Goal: Task Accomplishment & Management: Manage account settings

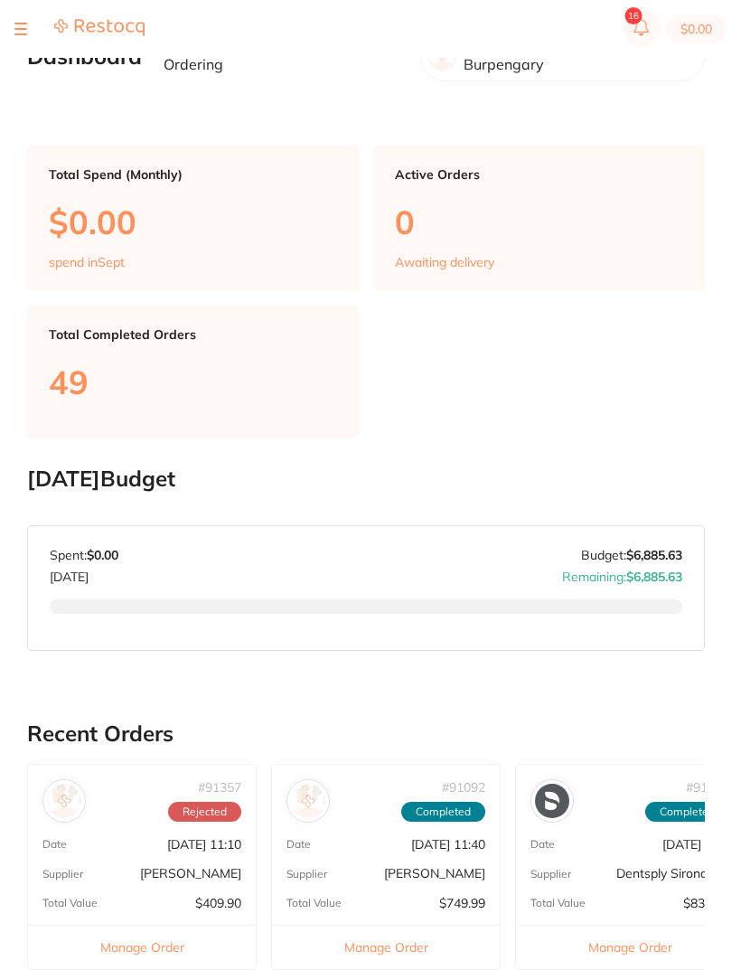
click at [25, 90] on div "$0.00 Beyond Dental Care - Bu... Switch account Beyond Dental Care - Burpengary…" at bounding box center [370, 456] width 741 height 912
click at [14, 86] on div "$0.00 Beyond Dental Care - Bu... Switch account Beyond Dental Care - Burpengary…" at bounding box center [370, 456] width 741 height 912
click at [13, 86] on div "$0.00 Beyond Dental Care - Bu... Switch account Beyond Dental Care - Burpengary…" at bounding box center [370, 456] width 741 height 912
click at [54, 87] on main "Dashboard Welcome back, Burpengary Ordering Beyond Dental Care - Burpengary Tot…" at bounding box center [384, 751] width 714 height 1502
click at [30, 28] on div at bounding box center [79, 29] width 130 height 22
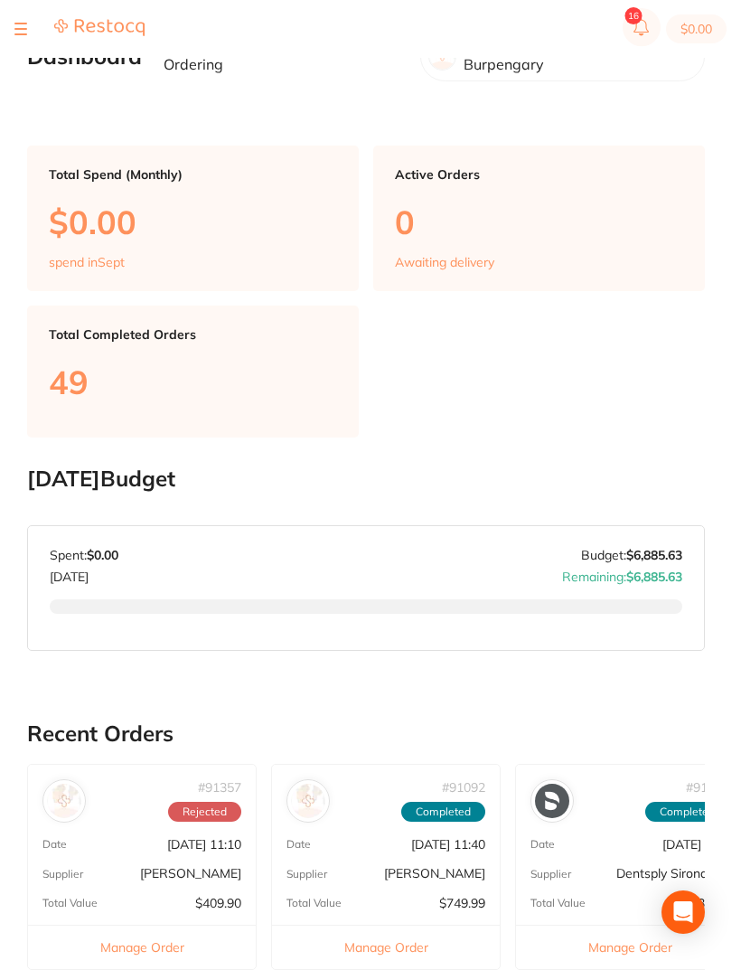
click at [33, 41] on section "$0.00" at bounding box center [370, 29] width 741 height 58
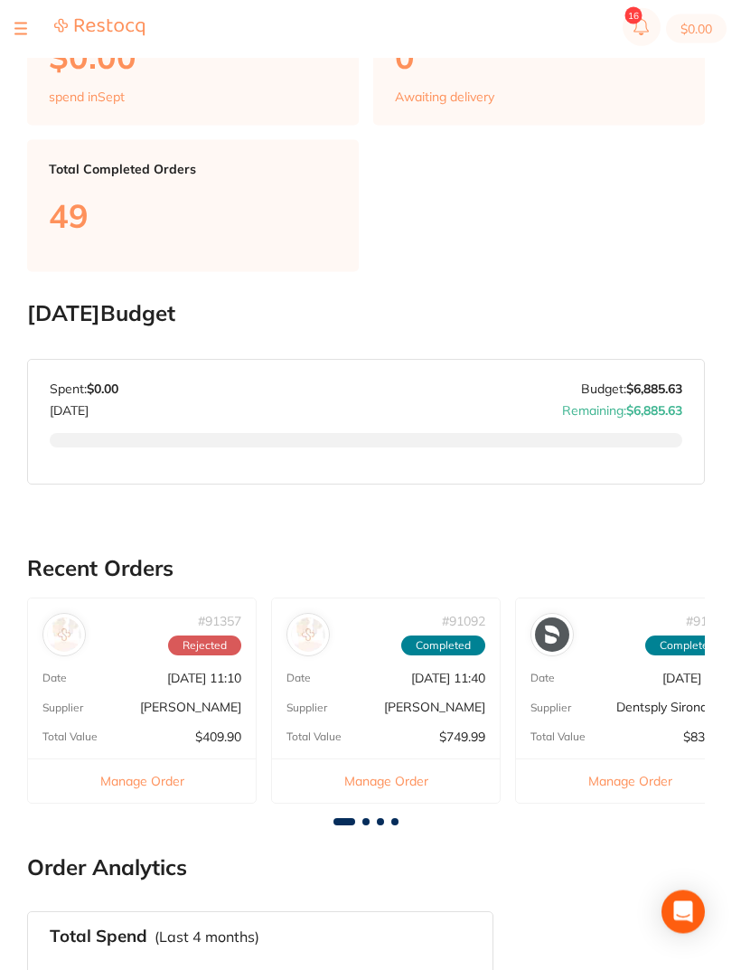
click at [23, 29] on button at bounding box center [20, 29] width 13 height 2
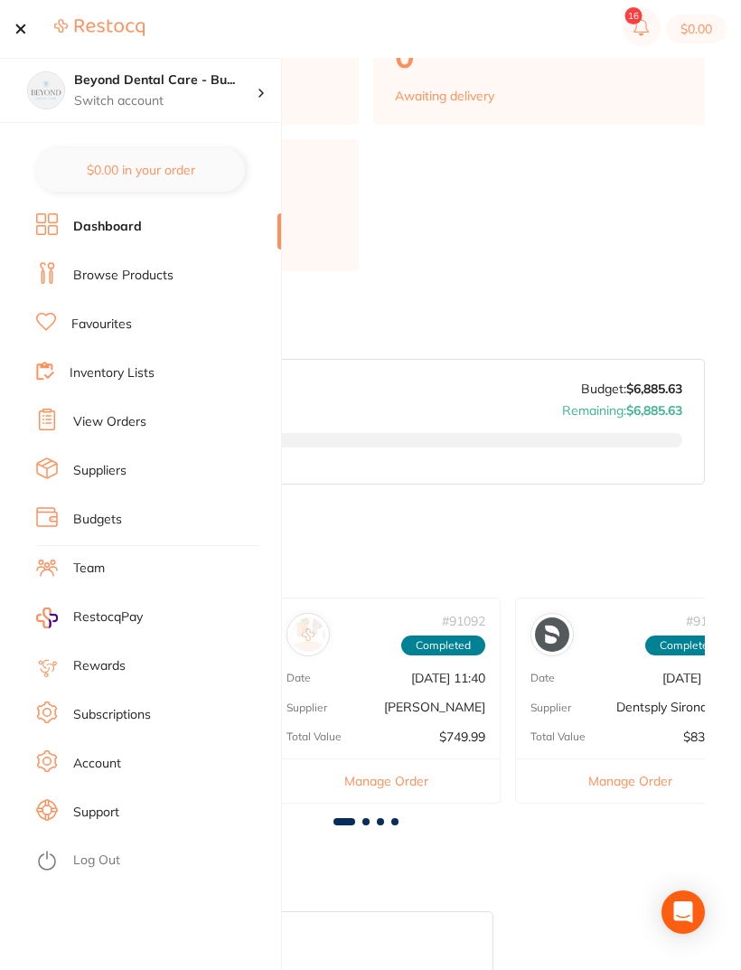
click at [25, 31] on div at bounding box center [20, 29] width 13 height 22
click at [72, 368] on link "Inventory Lists" at bounding box center [112, 373] width 85 height 18
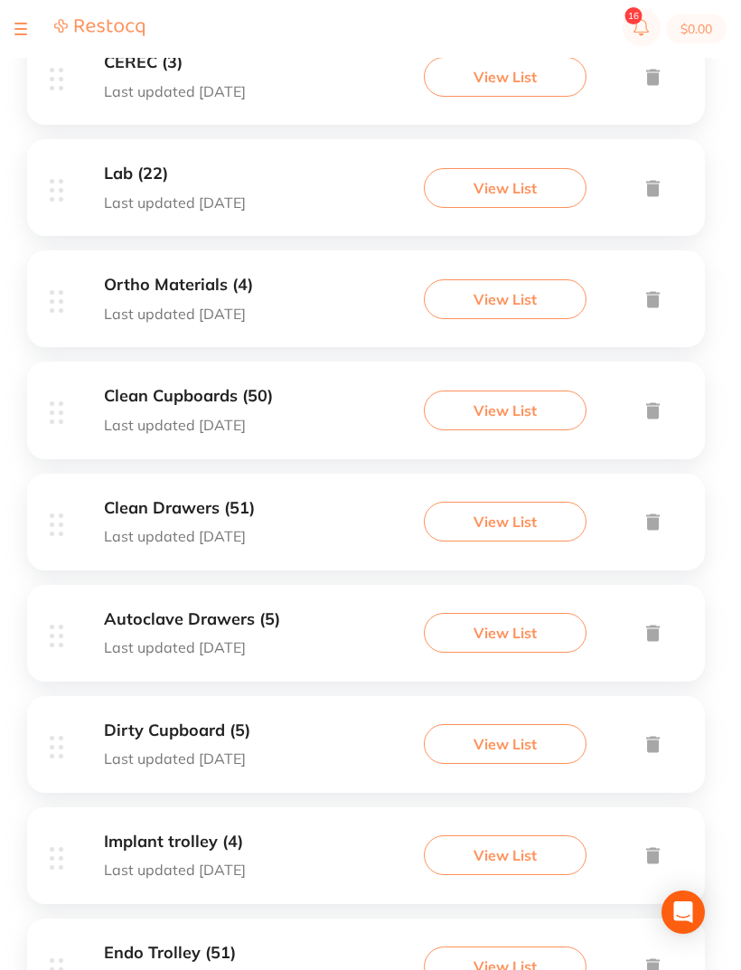
scroll to position [542, 0]
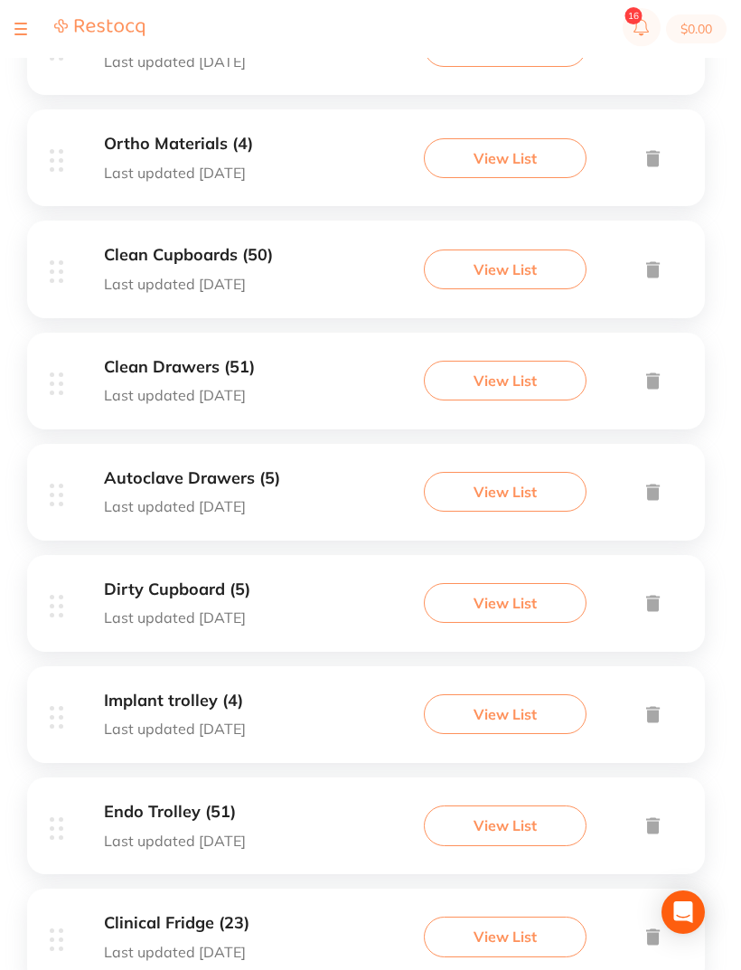
click at [138, 399] on p "Last updated [DATE]" at bounding box center [179, 395] width 151 height 16
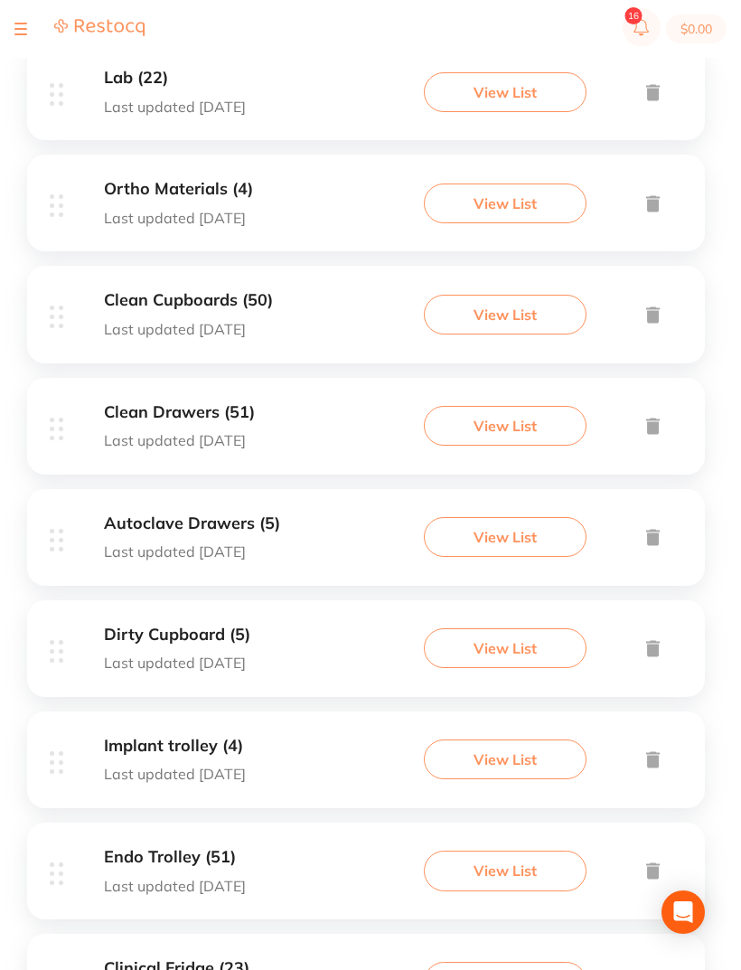
scroll to position [542, 0]
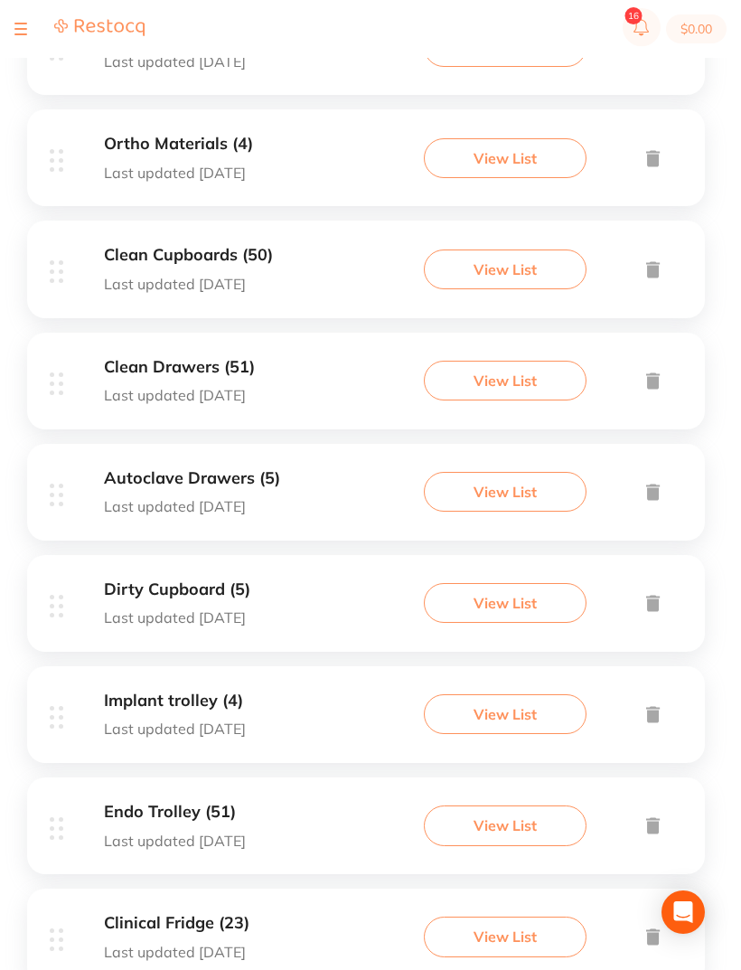
click at [140, 278] on p "Last updated [DATE]" at bounding box center [188, 284] width 169 height 16
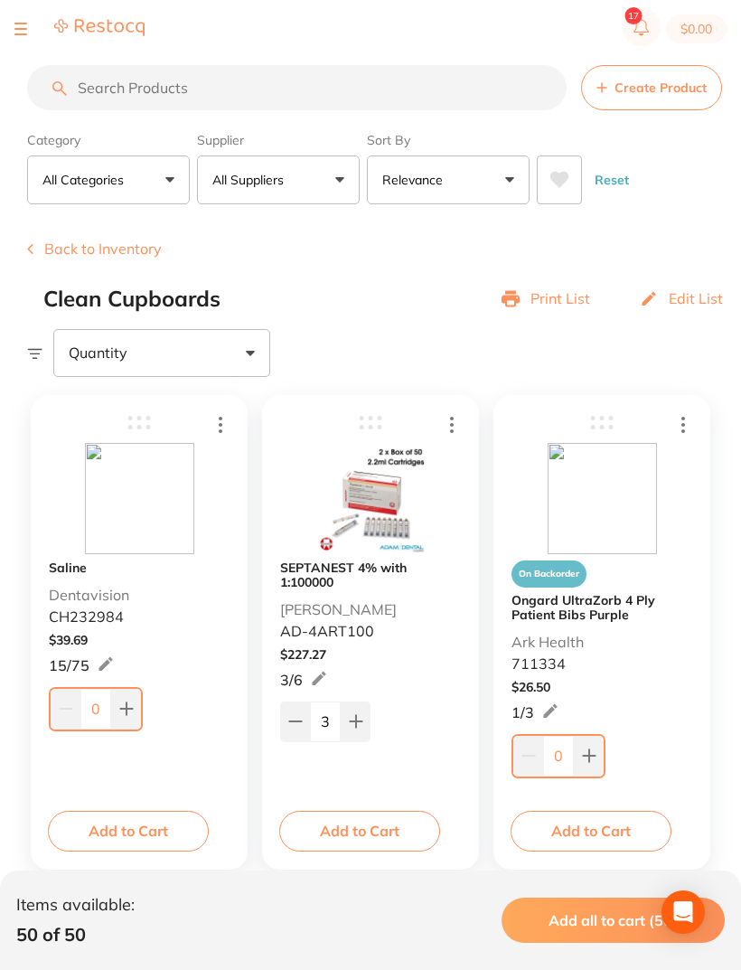
click at [24, 47] on section "$0.00" at bounding box center [370, 29] width 741 height 58
click at [30, 18] on div at bounding box center [79, 29] width 130 height 22
click at [19, 28] on button at bounding box center [20, 29] width 13 height 2
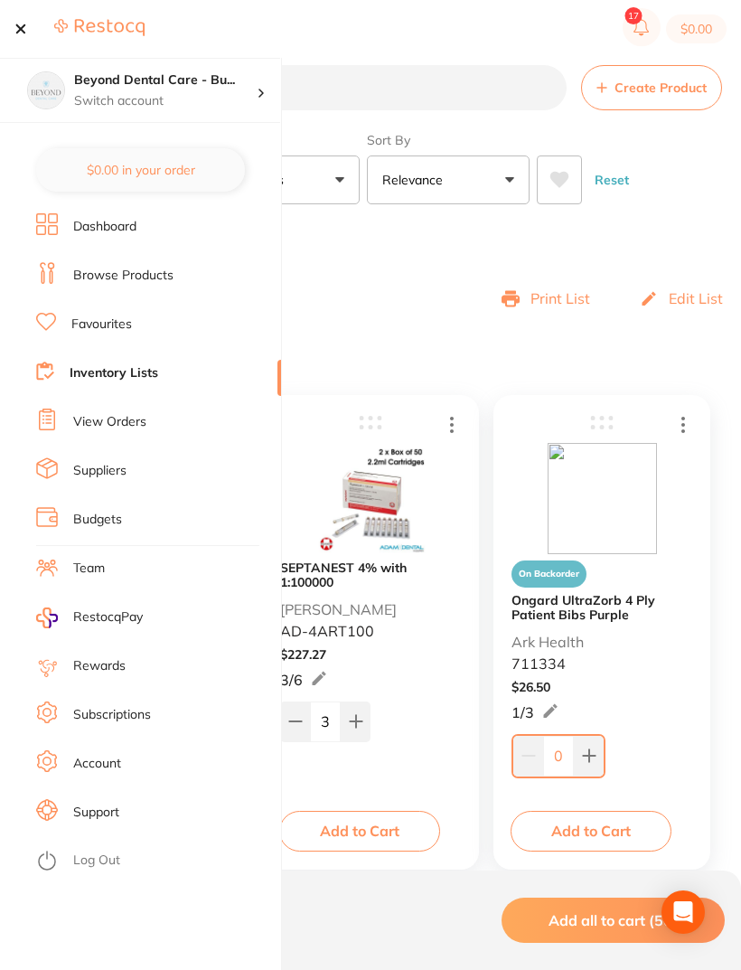
click at [390, 284] on div "Back to Inventory Clean Cupboards Print List Edit List" at bounding box center [384, 275] width 714 height 70
click at [125, 374] on link "Inventory Lists" at bounding box center [114, 373] width 89 height 18
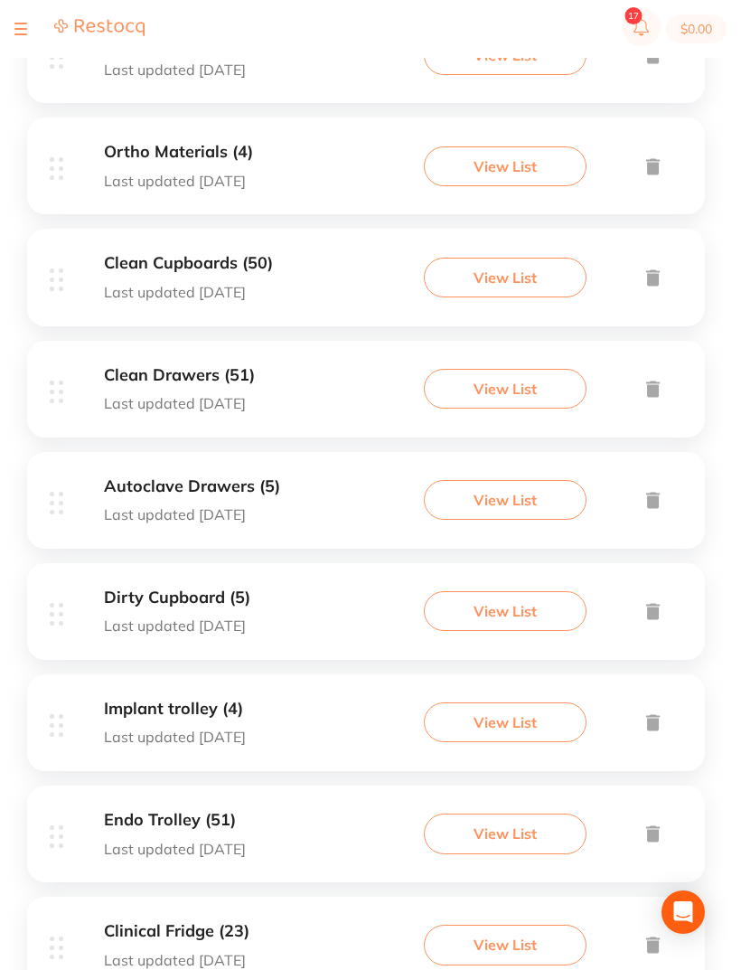
scroll to position [542, 0]
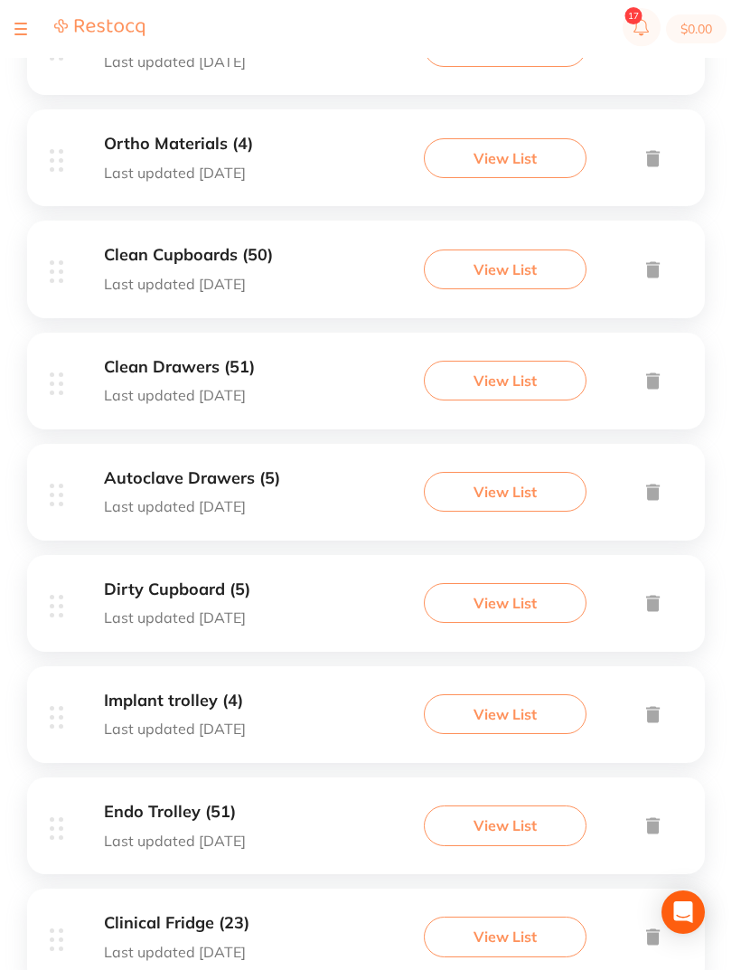
click at [224, 914] on h3 "Clinical Fridge (23)" at bounding box center [177, 923] width 146 height 19
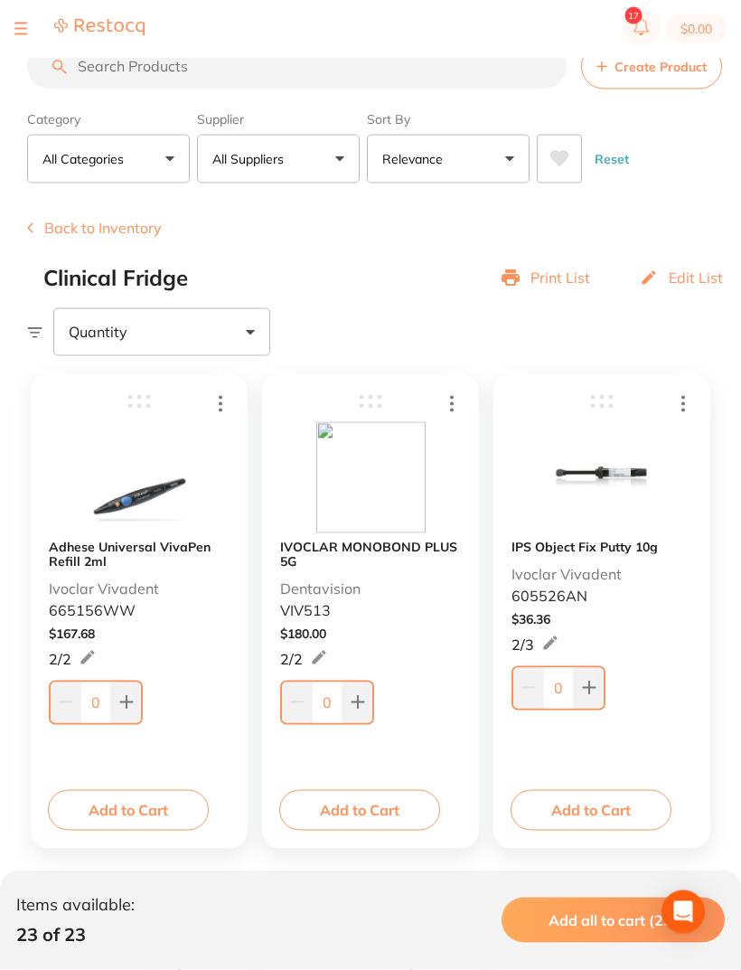
scroll to position [23, 0]
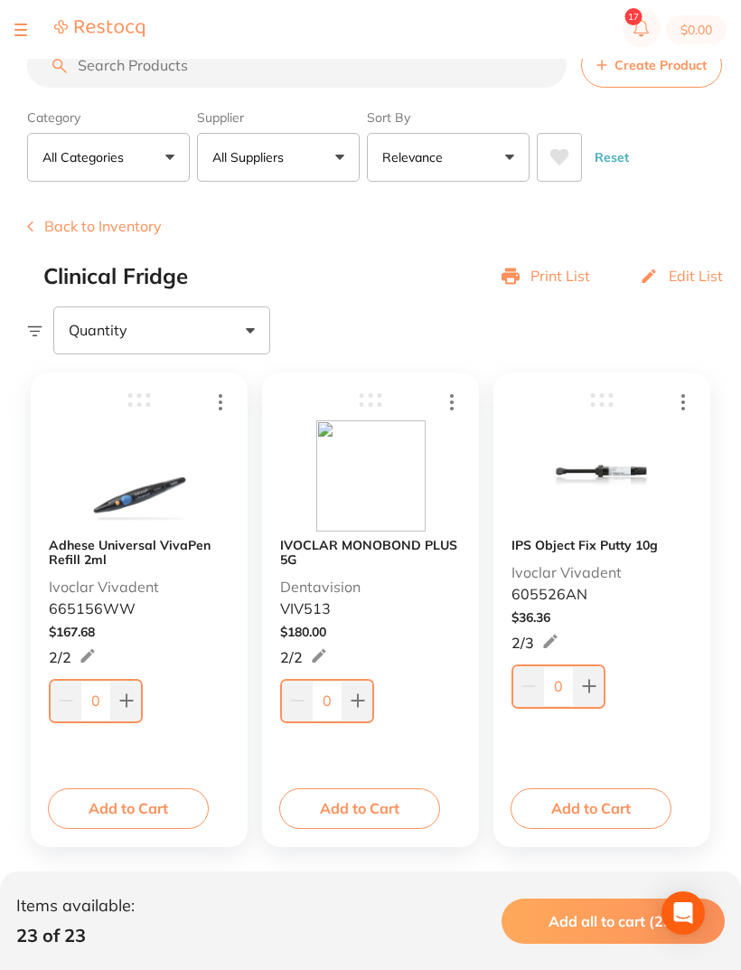
click at [367, 696] on button at bounding box center [358, 700] width 30 height 40
type input "1"
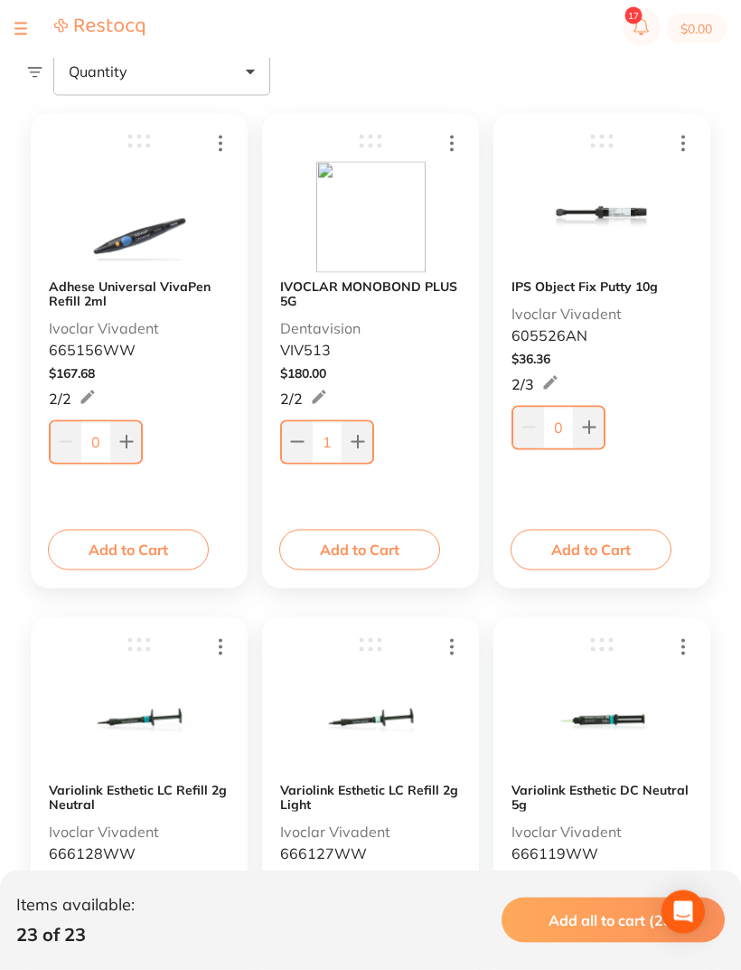
scroll to position [282, 0]
click at [127, 445] on icon at bounding box center [126, 442] width 12 height 12
type input "1"
click at [598, 428] on button at bounding box center [589, 427] width 30 height 40
click at [603, 416] on button at bounding box center [589, 427] width 30 height 40
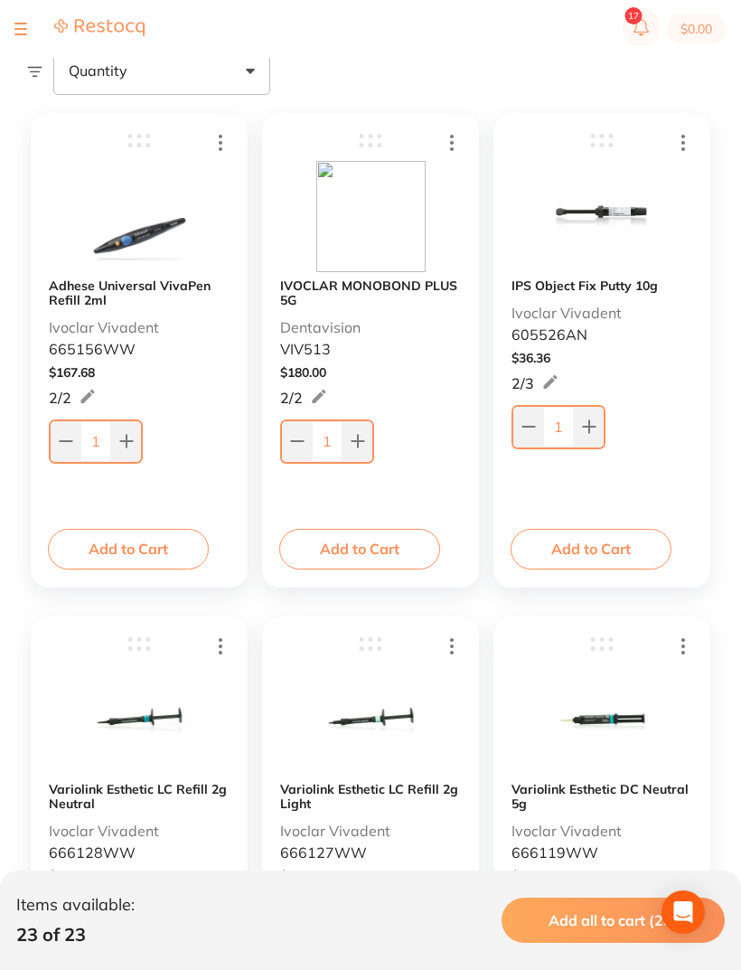
type input "2"
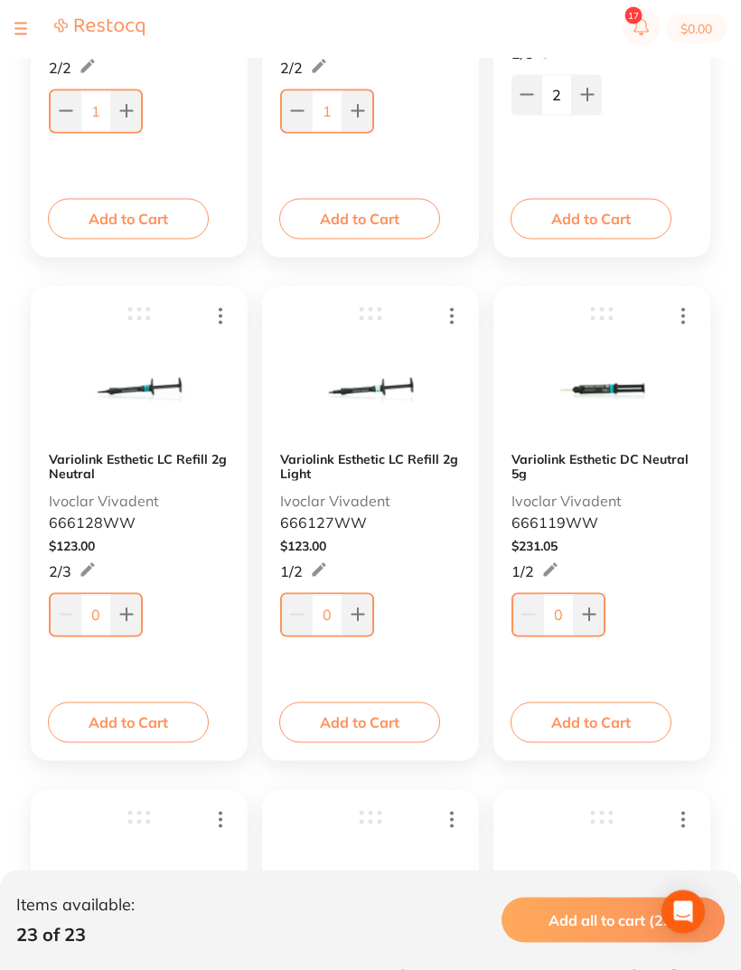
scroll to position [613, 0]
click at [135, 606] on button at bounding box center [126, 614] width 30 height 40
click at [136, 608] on button at bounding box center [126, 614] width 30 height 40
type input "2"
click at [363, 602] on button at bounding box center [358, 614] width 30 height 40
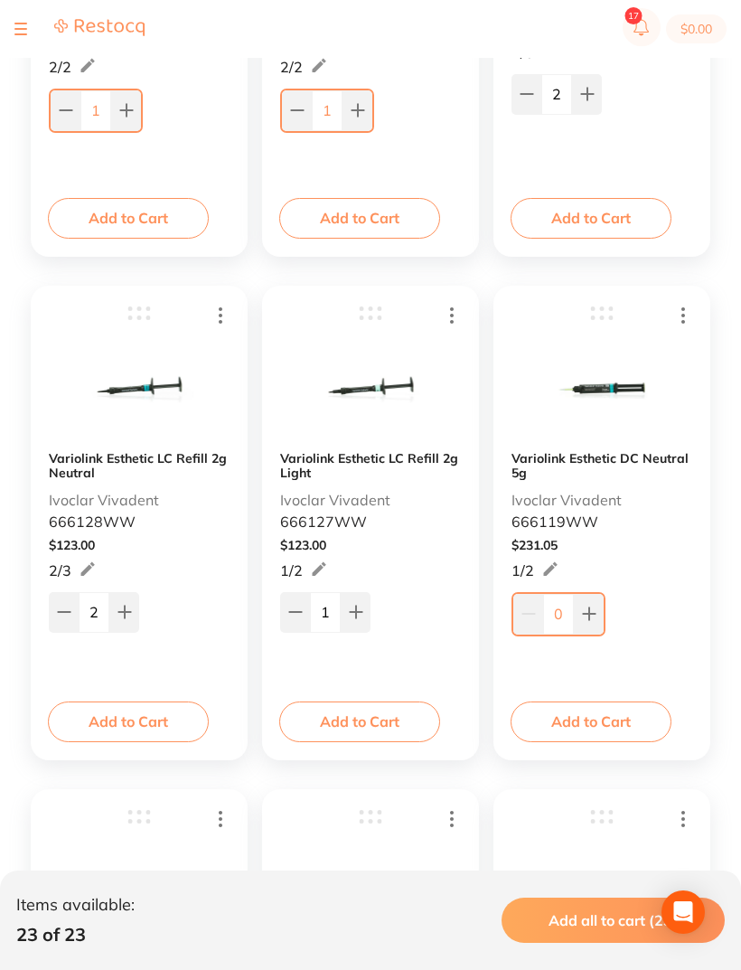
click at [363, 601] on button at bounding box center [356, 612] width 30 height 40
type input "2"
click at [599, 625] on button at bounding box center [589, 614] width 30 height 40
click at [599, 625] on button at bounding box center [587, 612] width 30 height 40
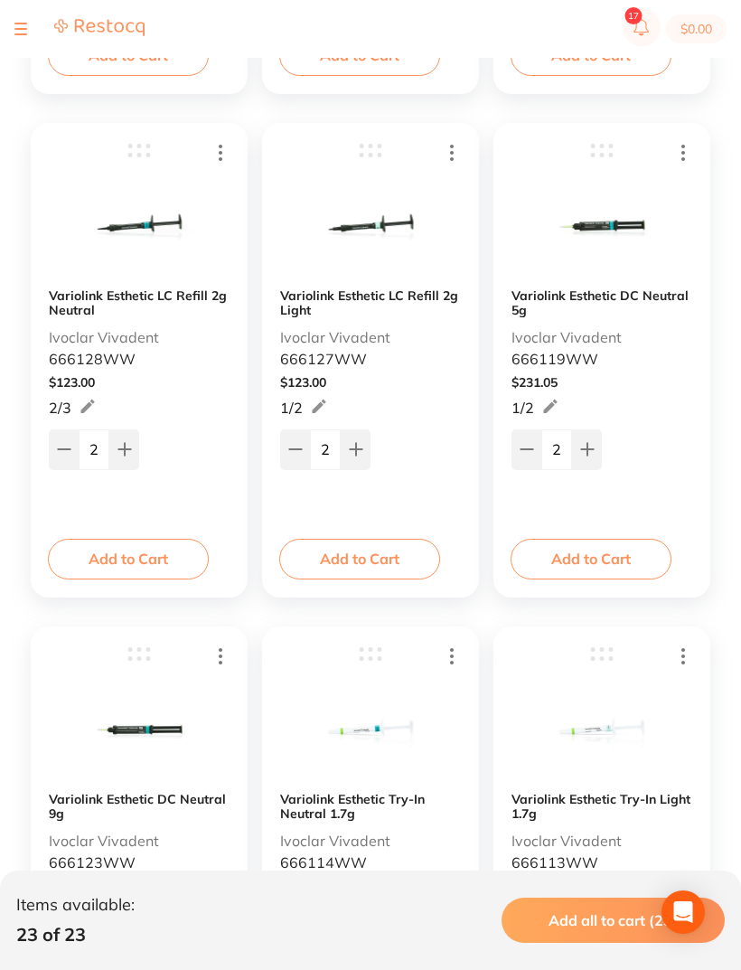
scroll to position [775, 0]
click at [534, 448] on button at bounding box center [527, 450] width 30 height 40
click at [533, 446] on icon at bounding box center [527, 449] width 14 height 14
type input "0"
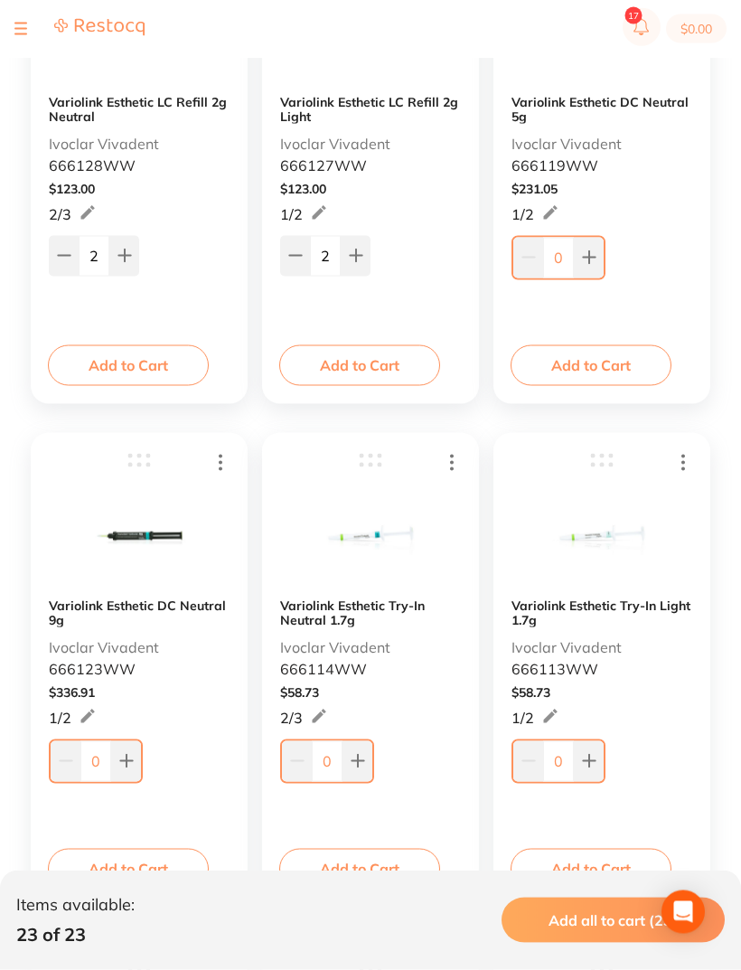
scroll to position [970, 0]
click at [139, 753] on button at bounding box center [126, 760] width 30 height 40
click at [148, 760] on div "1" at bounding box center [139, 756] width 181 height 43
click at [119, 760] on icon at bounding box center [124, 759] width 12 height 12
type input "2"
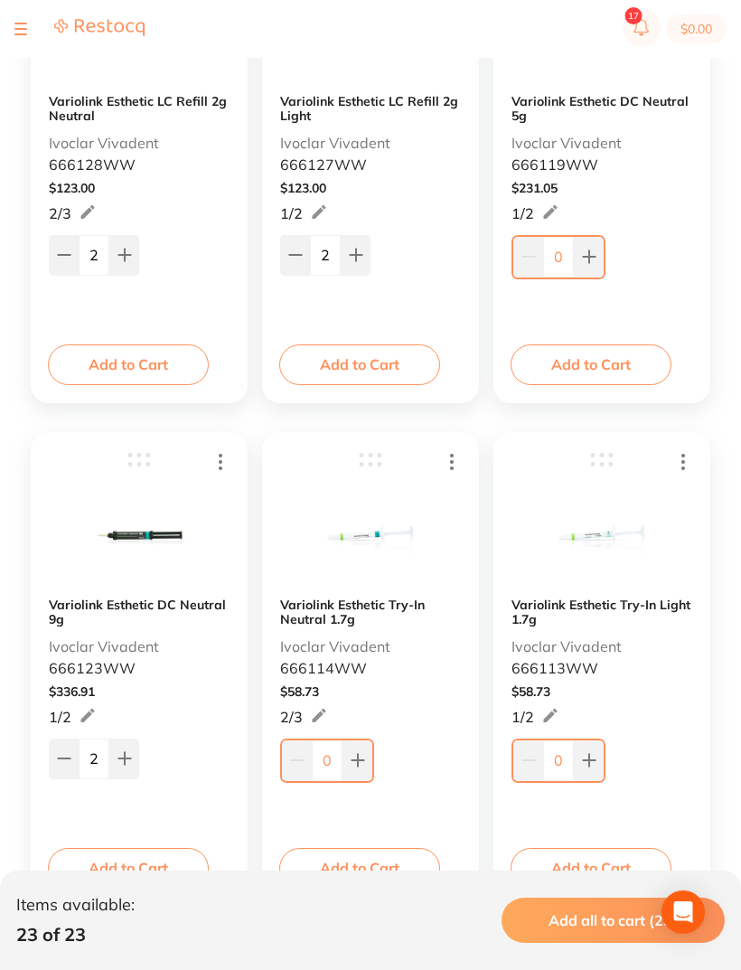
click at [364, 757] on icon at bounding box center [358, 760] width 14 height 14
type input "1"
click at [594, 766] on icon at bounding box center [589, 760] width 14 height 14
type input "1"
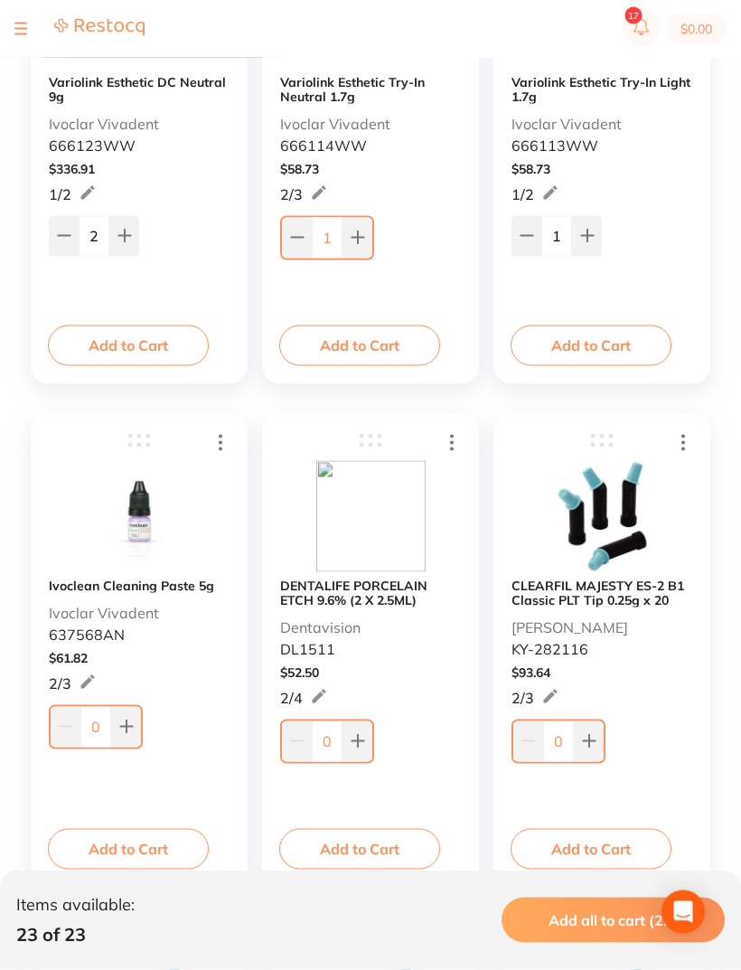
scroll to position [1493, 0]
click at [130, 728] on icon at bounding box center [126, 726] width 12 height 12
type input "1"
click at [363, 752] on button at bounding box center [358, 740] width 30 height 40
click at [362, 747] on icon at bounding box center [358, 740] width 14 height 14
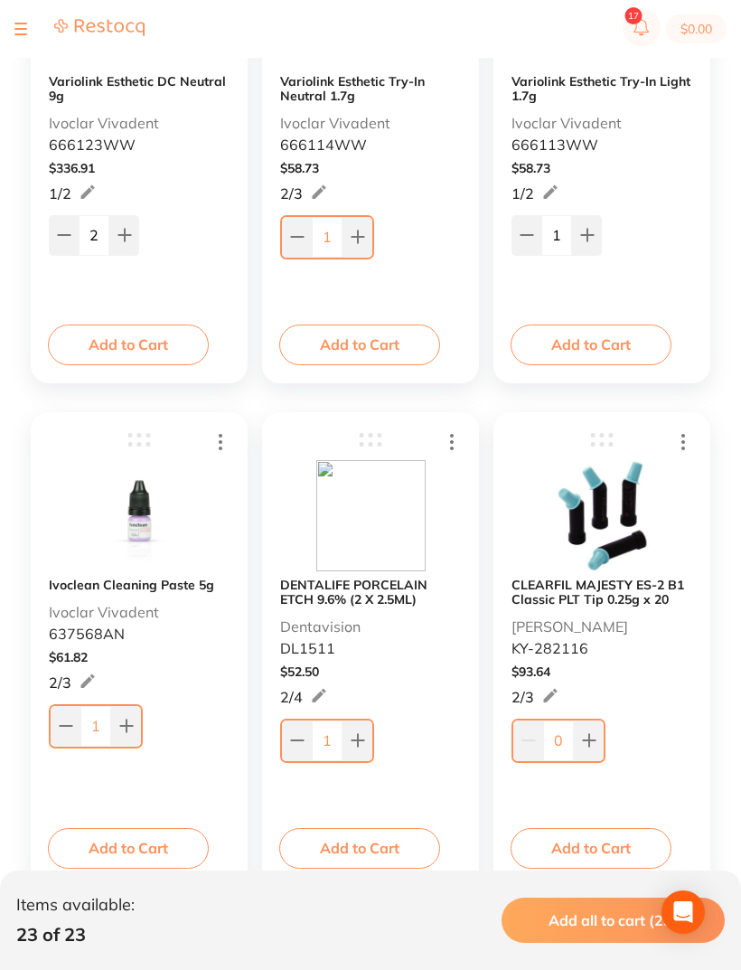
type input "2"
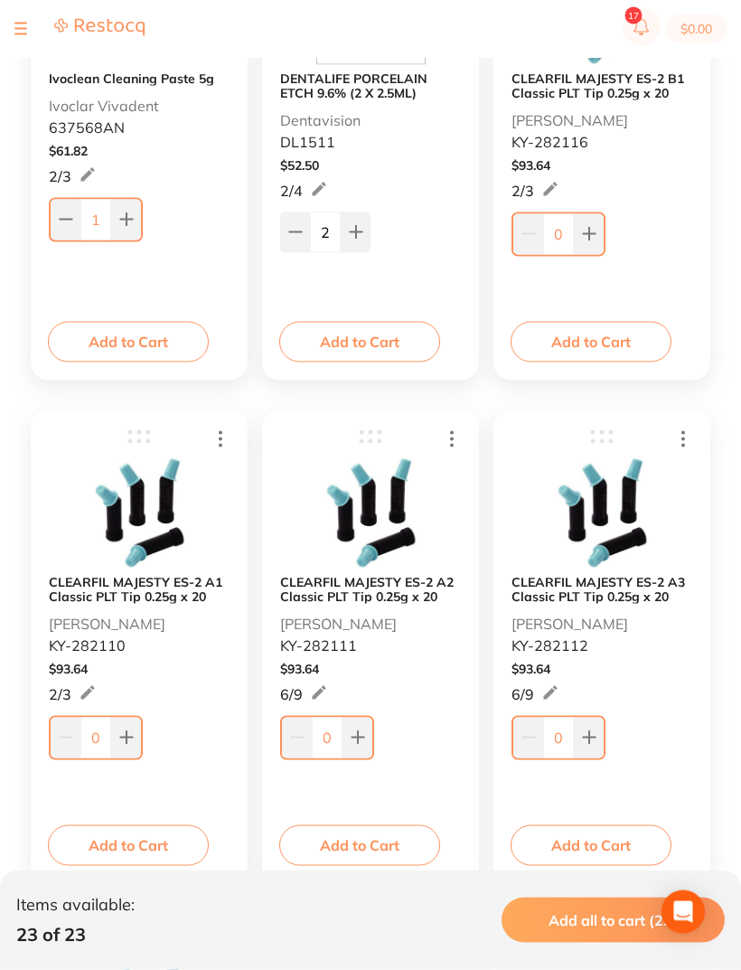
scroll to position [2000, 0]
click at [132, 729] on button at bounding box center [126, 737] width 30 height 40
click at [133, 740] on icon at bounding box center [126, 736] width 14 height 14
type input "2"
click at [596, 234] on icon at bounding box center [589, 233] width 14 height 14
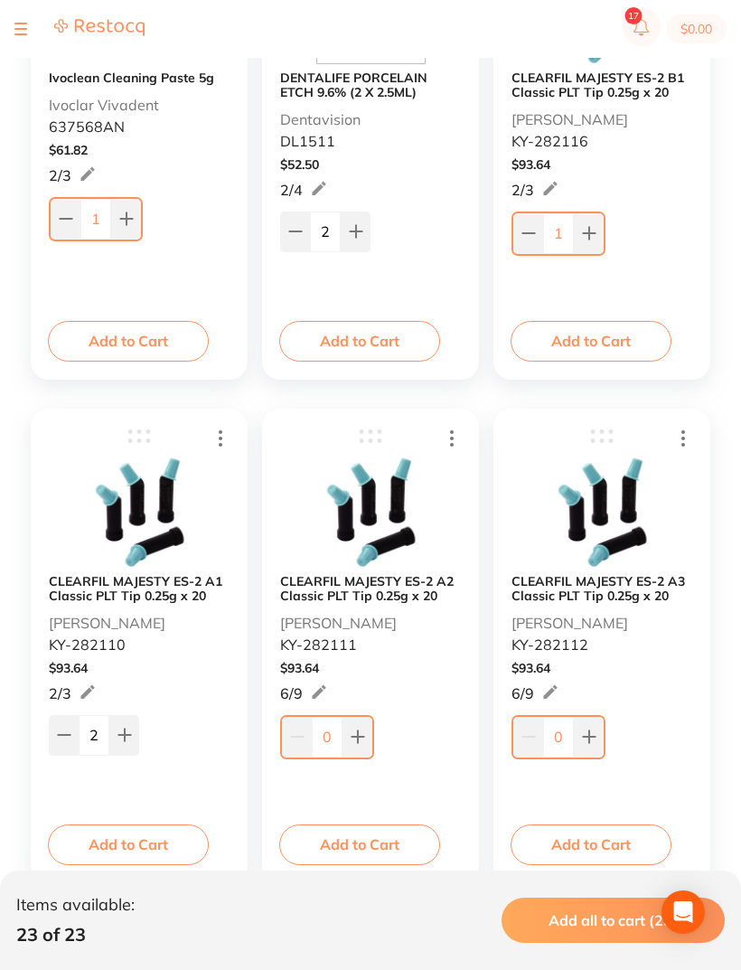
click at [595, 234] on icon at bounding box center [589, 234] width 12 height 12
click at [596, 224] on button at bounding box center [587, 231] width 30 height 40
type input "3"
click at [597, 739] on button at bounding box center [589, 737] width 30 height 40
click at [597, 738] on button at bounding box center [589, 737] width 30 height 40
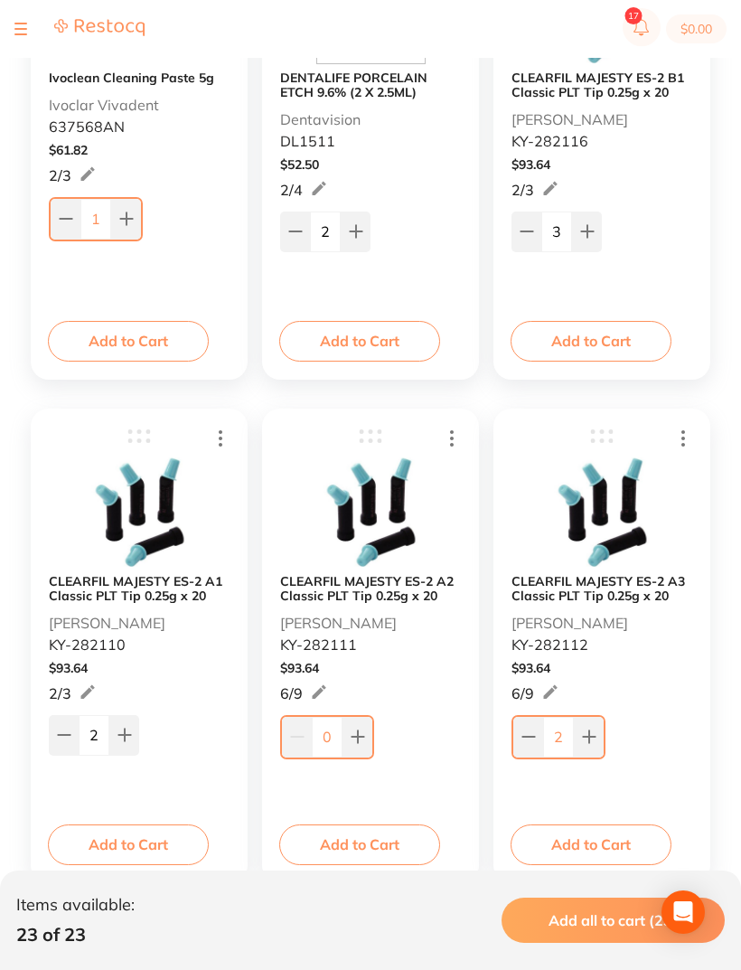
click at [596, 735] on icon at bounding box center [589, 736] width 14 height 14
click at [597, 732] on button at bounding box center [589, 737] width 30 height 40
type input "4"
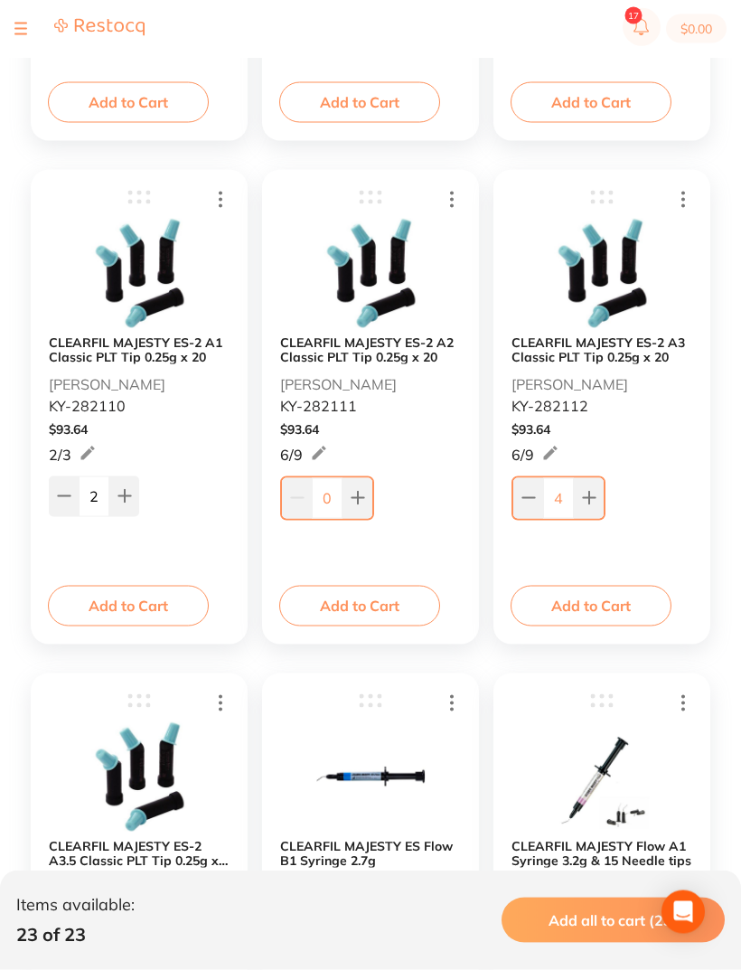
scroll to position [2240, 0]
click at [370, 498] on button at bounding box center [358, 497] width 30 height 40
click at [369, 498] on button at bounding box center [358, 497] width 30 height 40
click at [370, 493] on button at bounding box center [358, 497] width 30 height 40
type input "3"
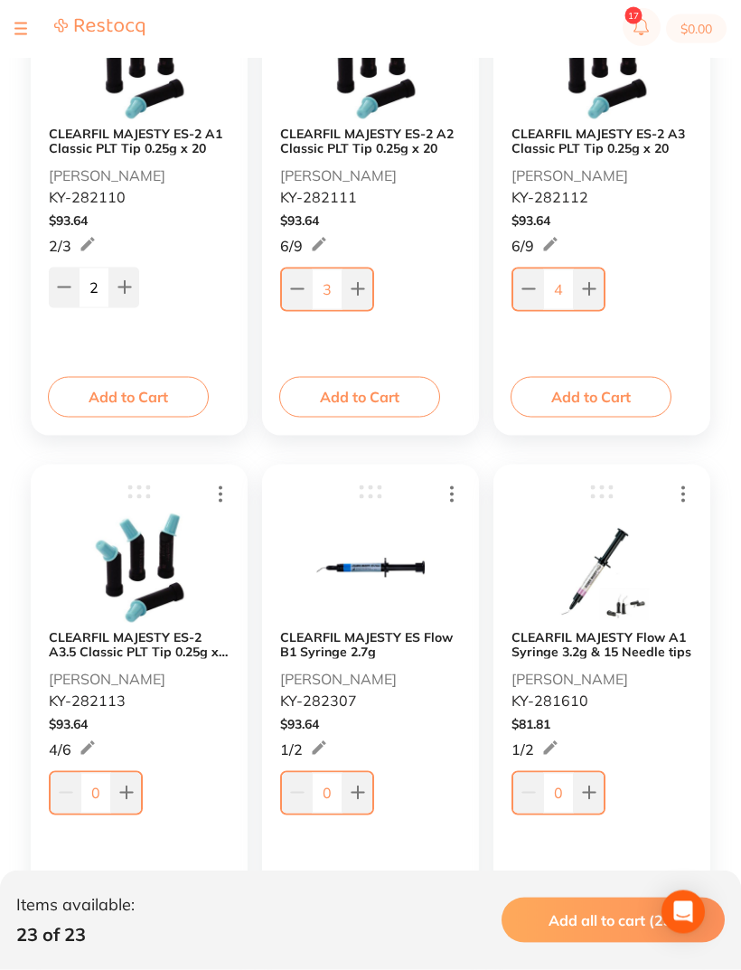
scroll to position [2448, 0]
click at [135, 784] on button at bounding box center [126, 792] width 30 height 40
click at [131, 801] on button at bounding box center [126, 792] width 30 height 40
click at [131, 799] on icon at bounding box center [126, 791] width 14 height 14
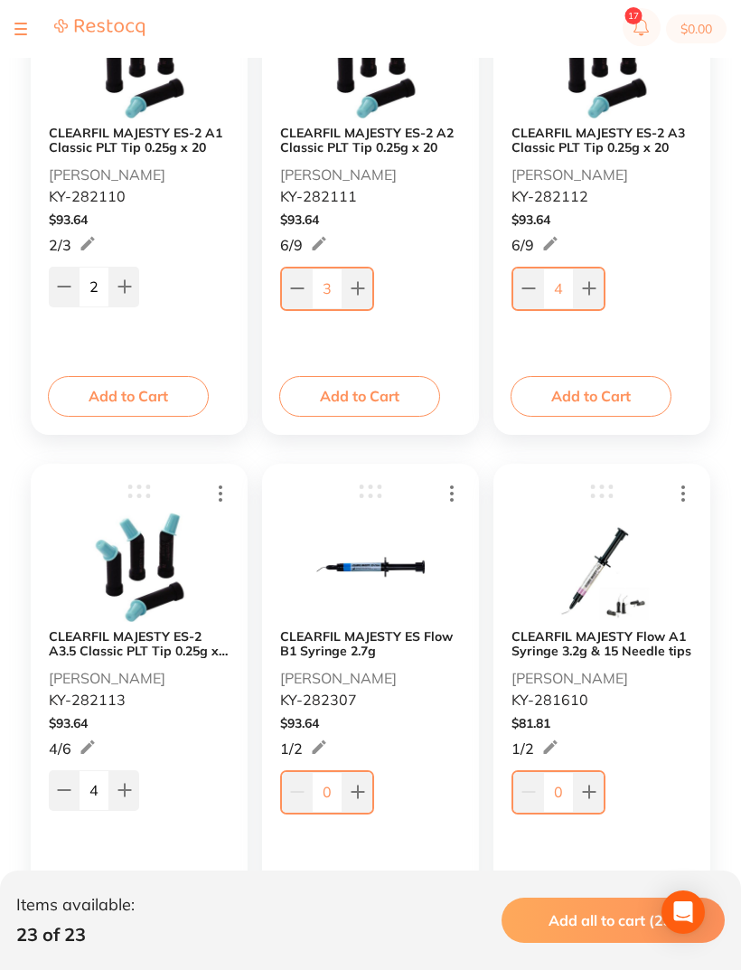
click at [131, 793] on icon at bounding box center [124, 790] width 14 height 14
type input "5"
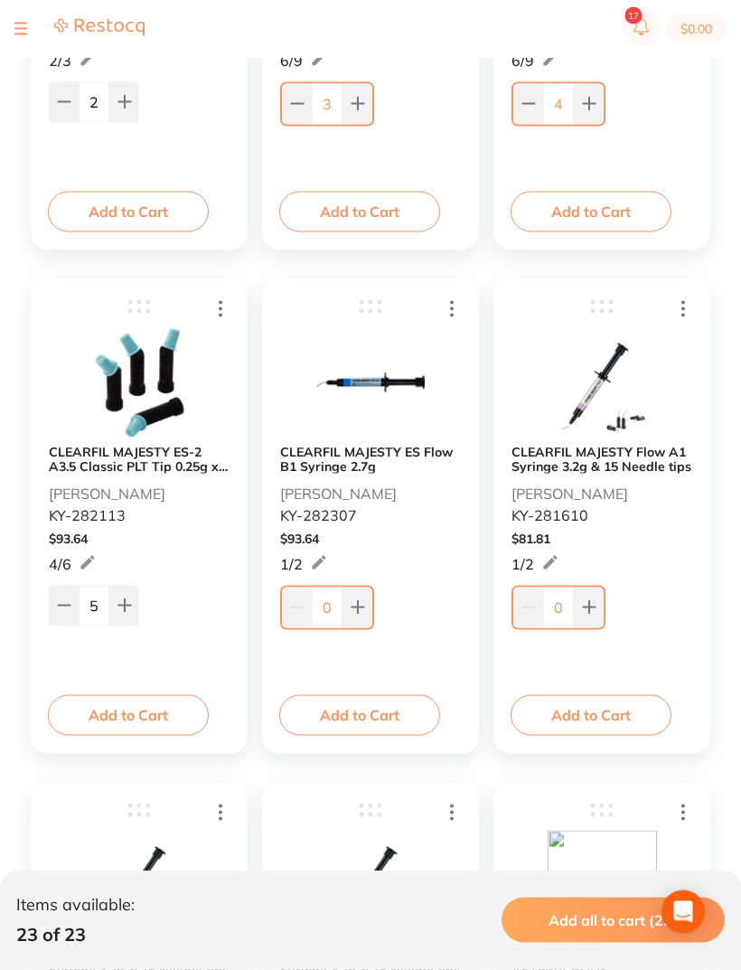
scroll to position [2634, 0]
click at [357, 603] on icon at bounding box center [358, 607] width 12 height 12
type input "1"
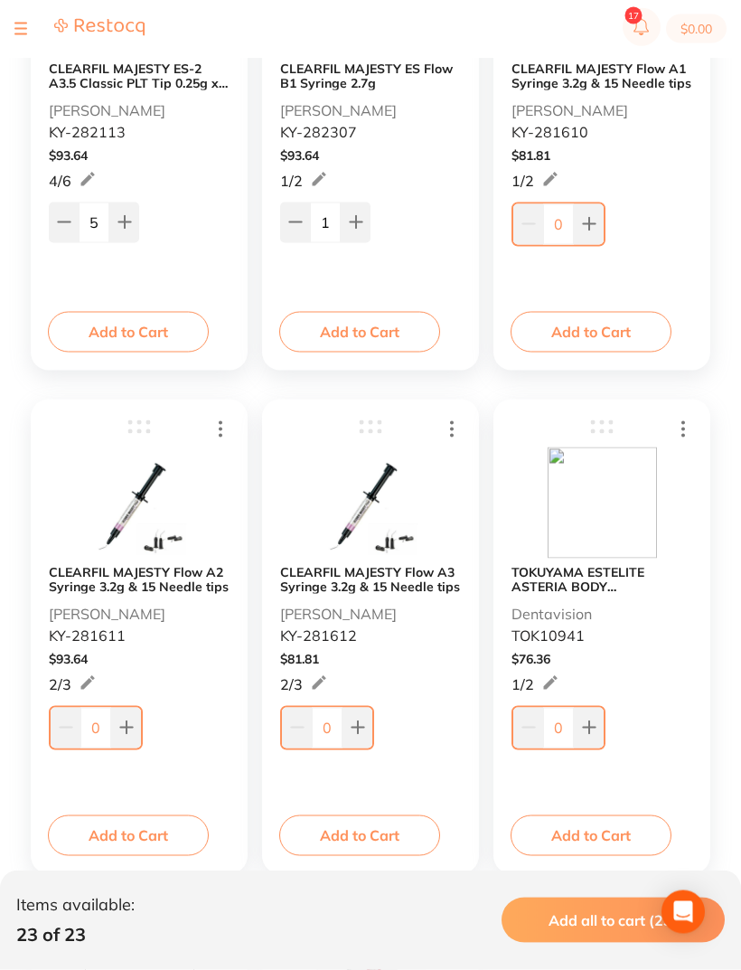
scroll to position [3017, 0]
click at [128, 737] on button at bounding box center [126, 727] width 30 height 40
click at [128, 732] on icon at bounding box center [124, 725] width 14 height 14
type input "3"
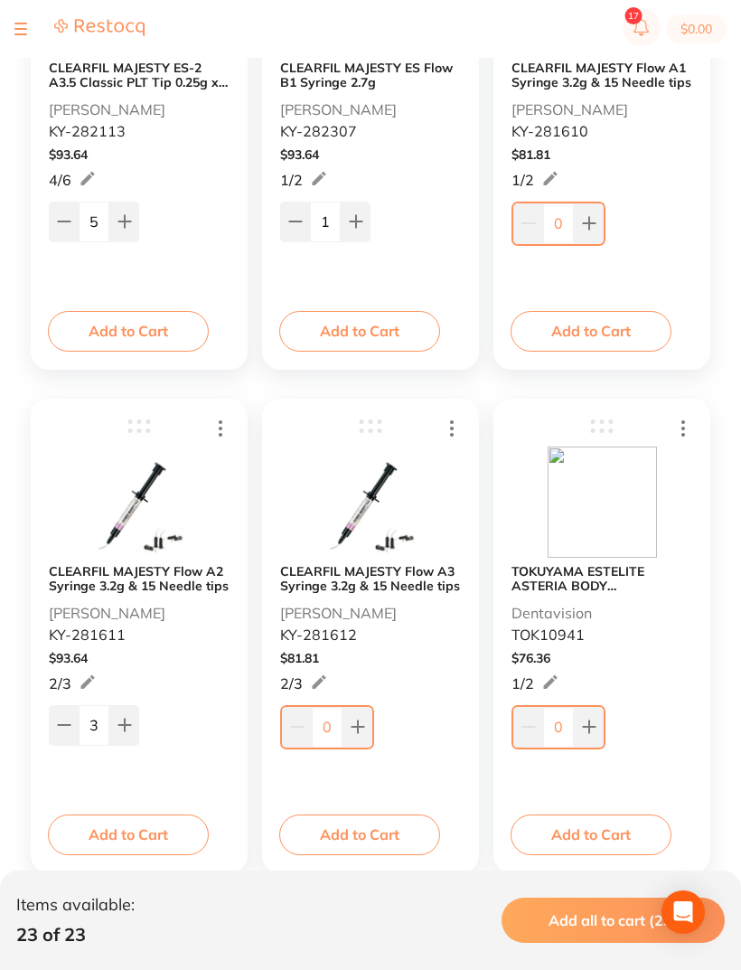
click at [366, 728] on button at bounding box center [358, 727] width 30 height 40
click at [365, 728] on button at bounding box center [358, 727] width 30 height 40
click at [359, 726] on icon at bounding box center [356, 725] width 12 height 12
type input "3"
click at [597, 225] on button at bounding box center [589, 223] width 30 height 40
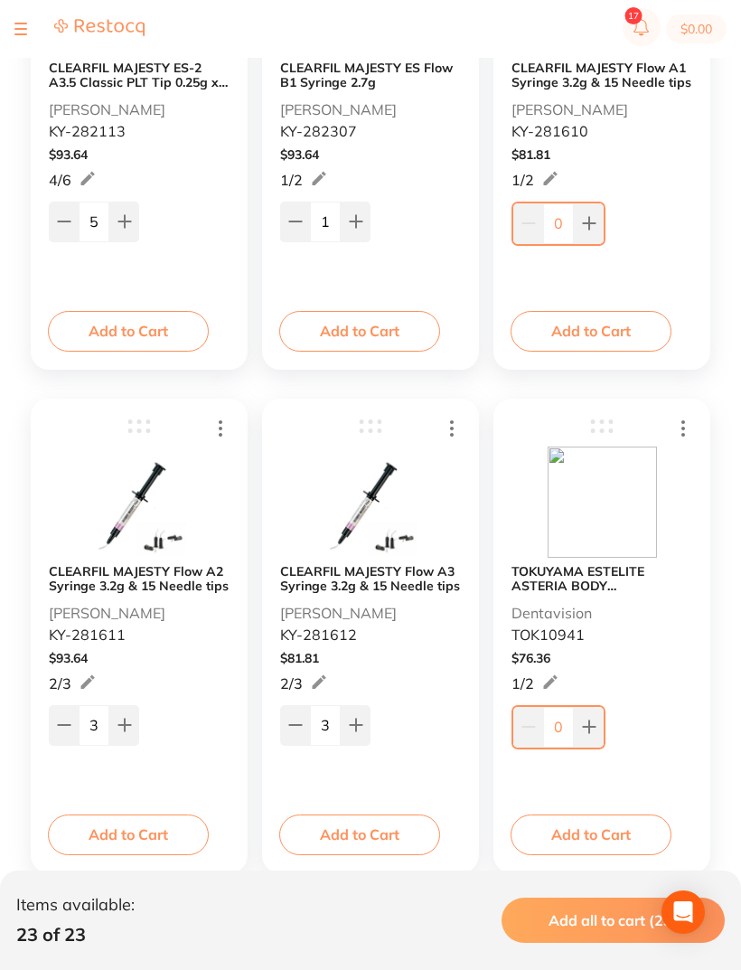
type input "1"
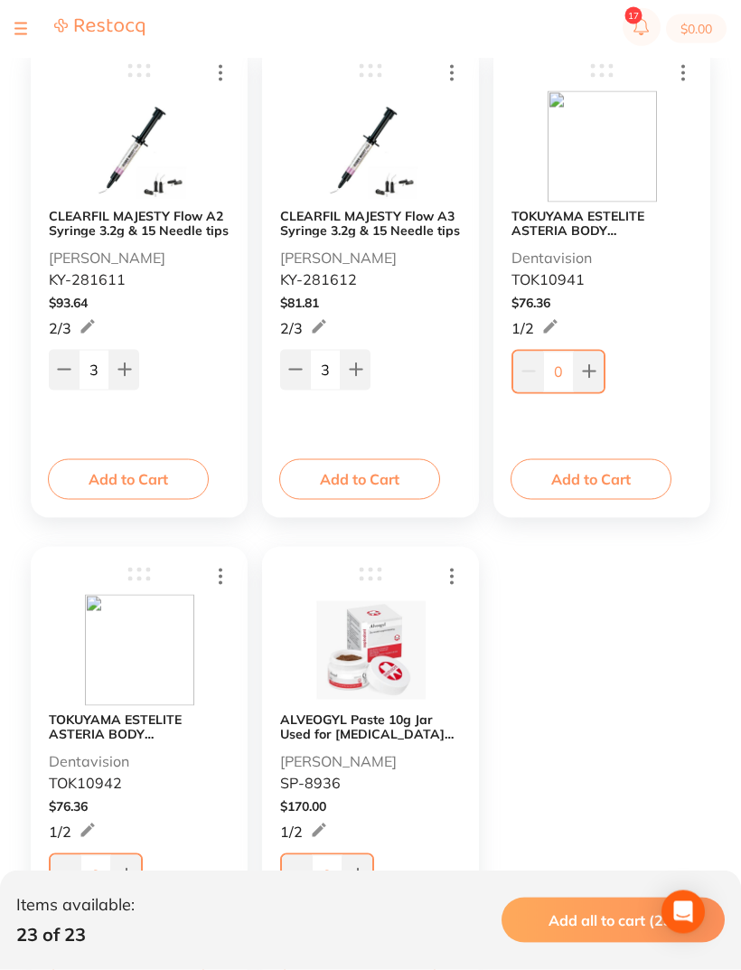
click at [369, 870] on button at bounding box center [358, 875] width 30 height 40
type input "1"
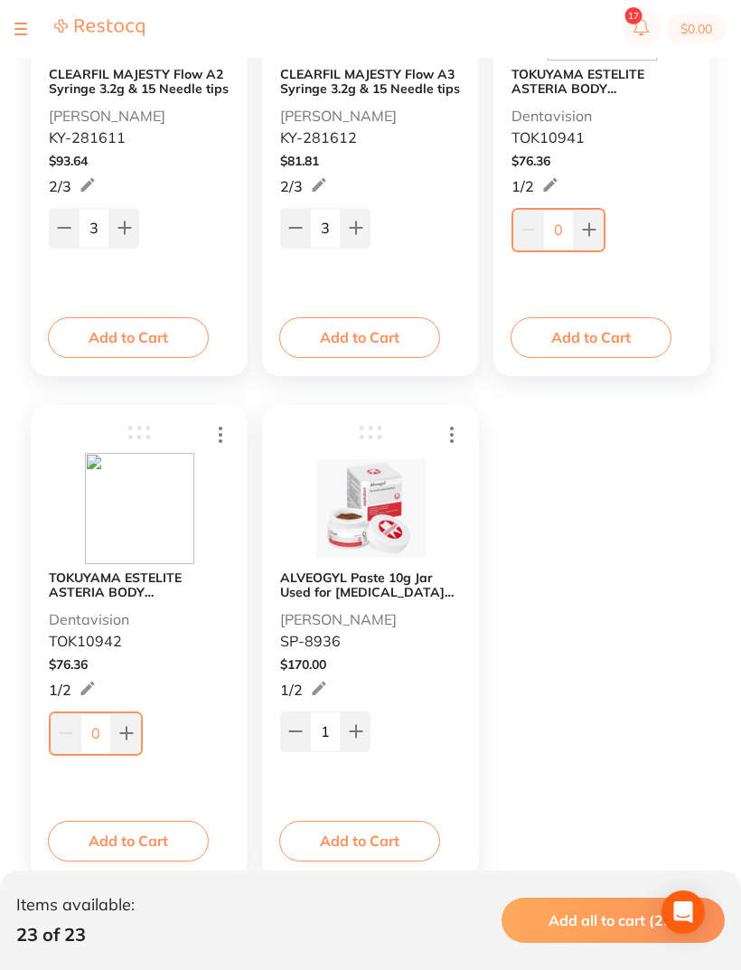
scroll to position [3510, 0]
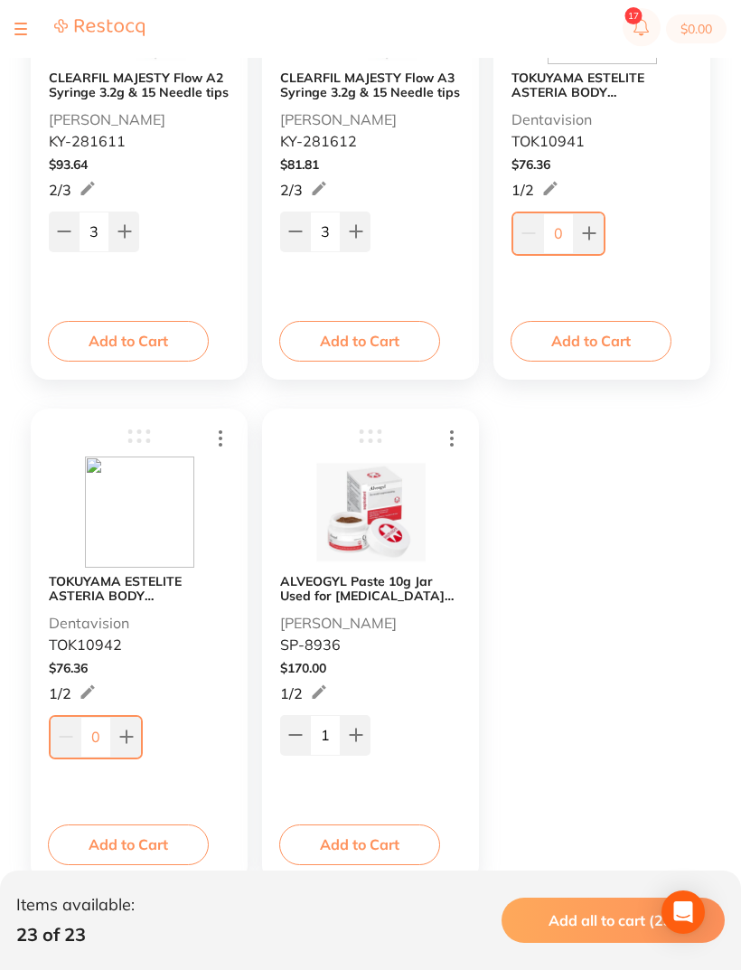
click at [645, 127] on div "TOKUYAMA ESTELITE ASTERIA BODY RESTORATIVE SYRINGE A1B 4g Dentavision TOK10941" at bounding box center [602, 110] width 181 height 80
click at [90, 592] on b "TOKUYAMA ESTELITE ASTERIA BODY RESTORATIVE SYRINGE A2B 4g" at bounding box center [139, 588] width 181 height 29
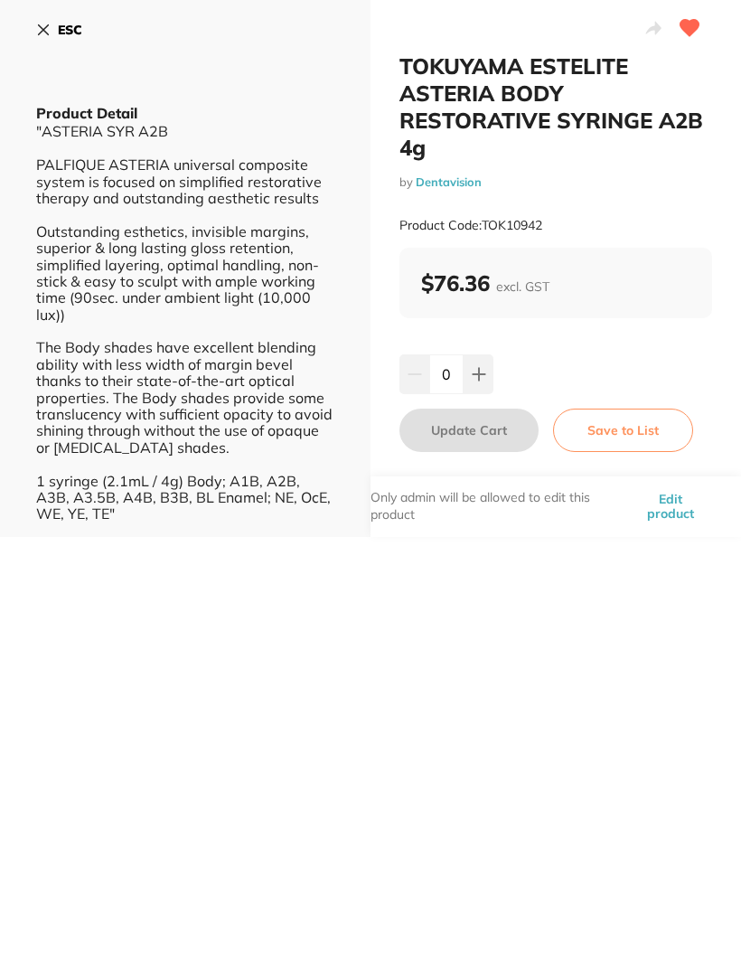
click at [43, 42] on button "ESC" at bounding box center [59, 29] width 46 height 31
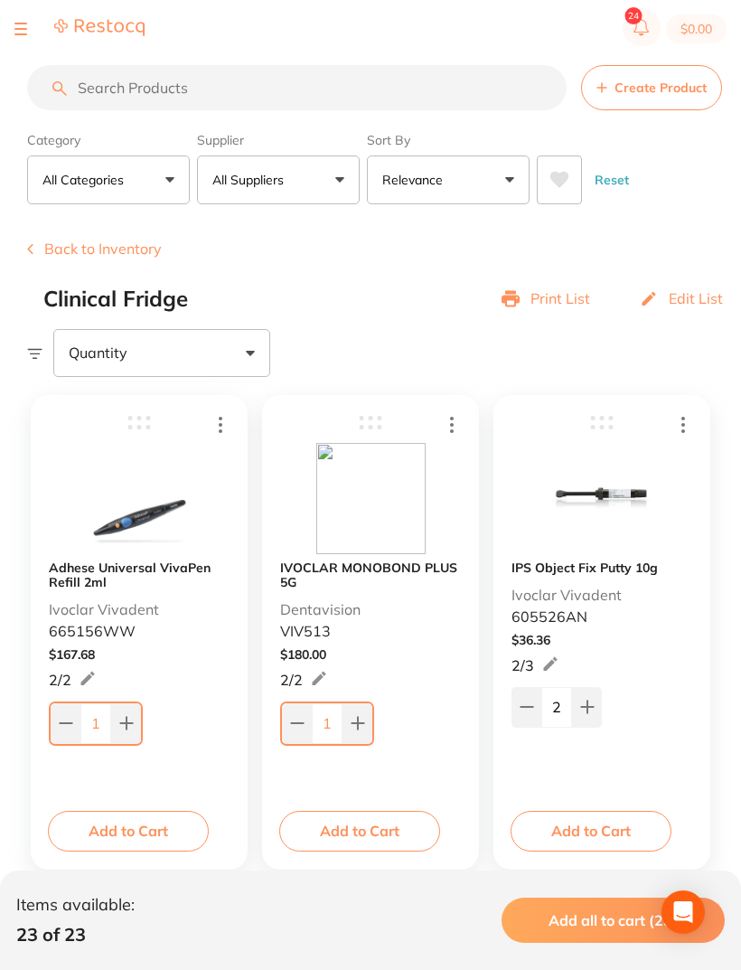
scroll to position [3510, 0]
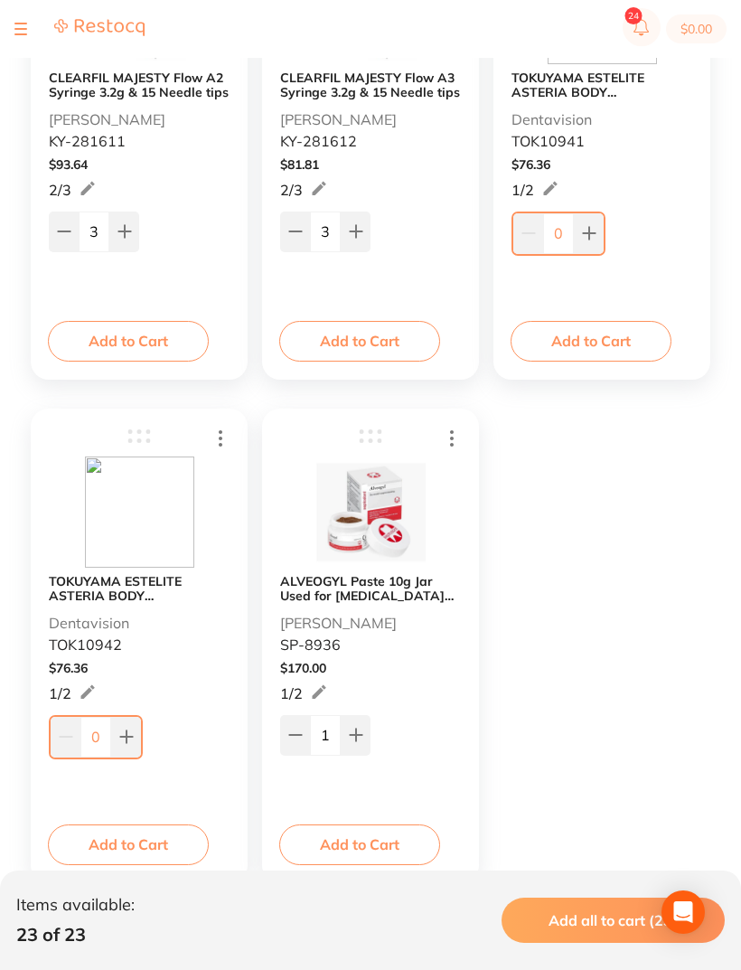
click at [576, 99] on b "TOKUYAMA ESTELITE ASTERIA BODY RESTORATIVE SYRINGE A1B 4g" at bounding box center [602, 84] width 181 height 29
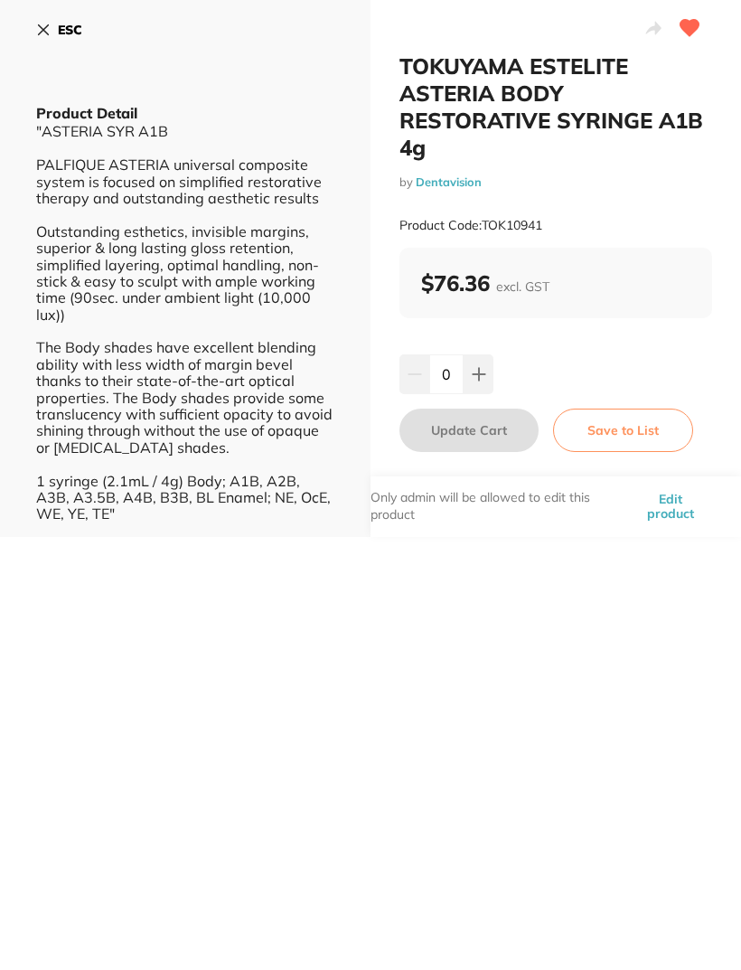
click at [55, 26] on button "ESC" at bounding box center [59, 29] width 46 height 31
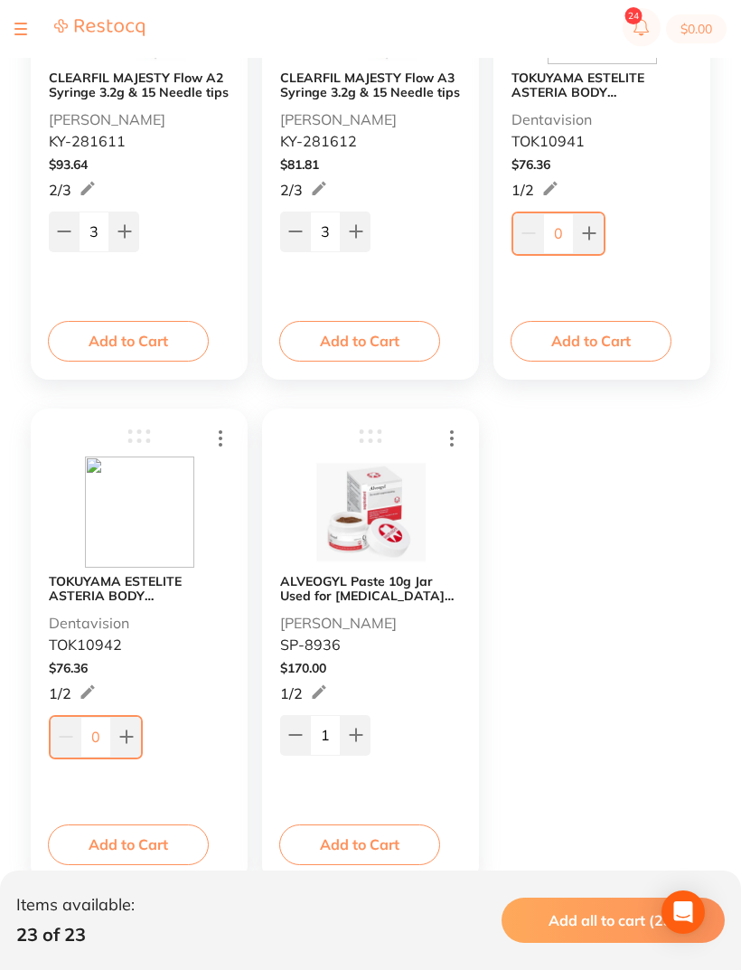
click at [602, 228] on button at bounding box center [589, 233] width 30 height 40
type input "1"
click at [90, 581] on b "TOKUYAMA ESTELITE ASTERIA BODY RESTORATIVE SYRINGE A2B 4g" at bounding box center [139, 589] width 181 height 29
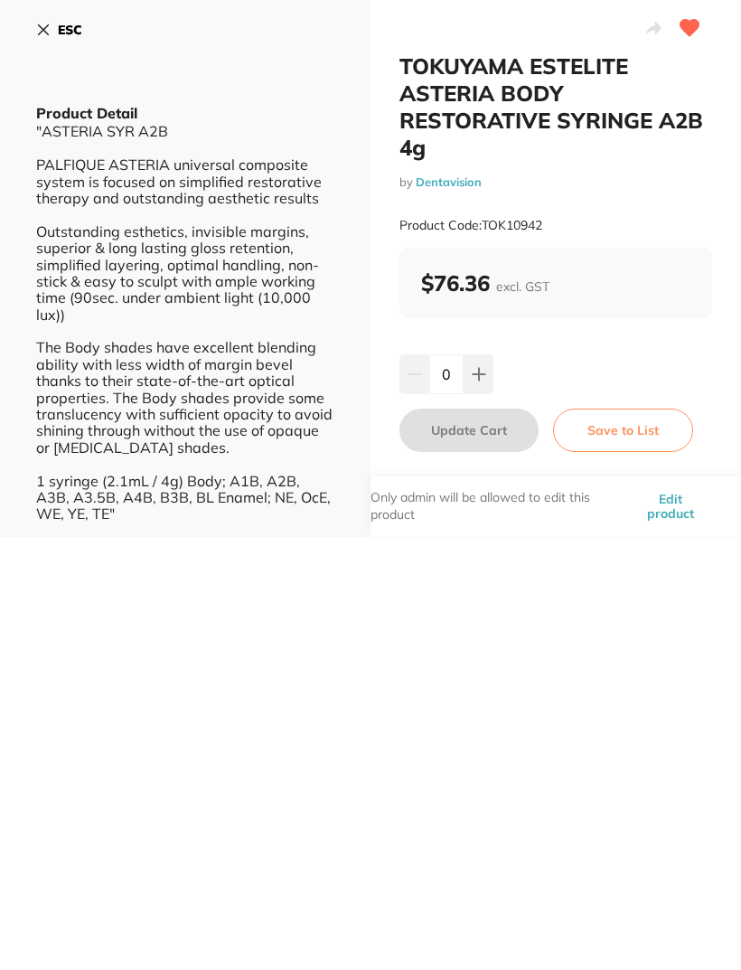
click at [64, 18] on button "ESC" at bounding box center [59, 29] width 46 height 31
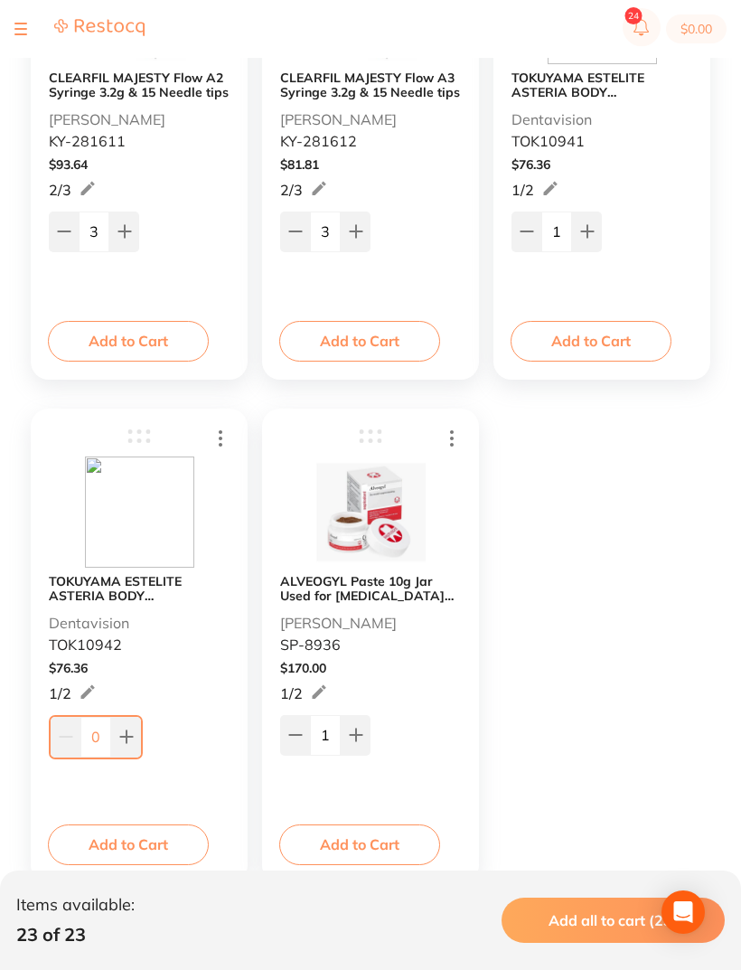
click at [127, 743] on icon at bounding box center [126, 737] width 12 height 12
type input "1"
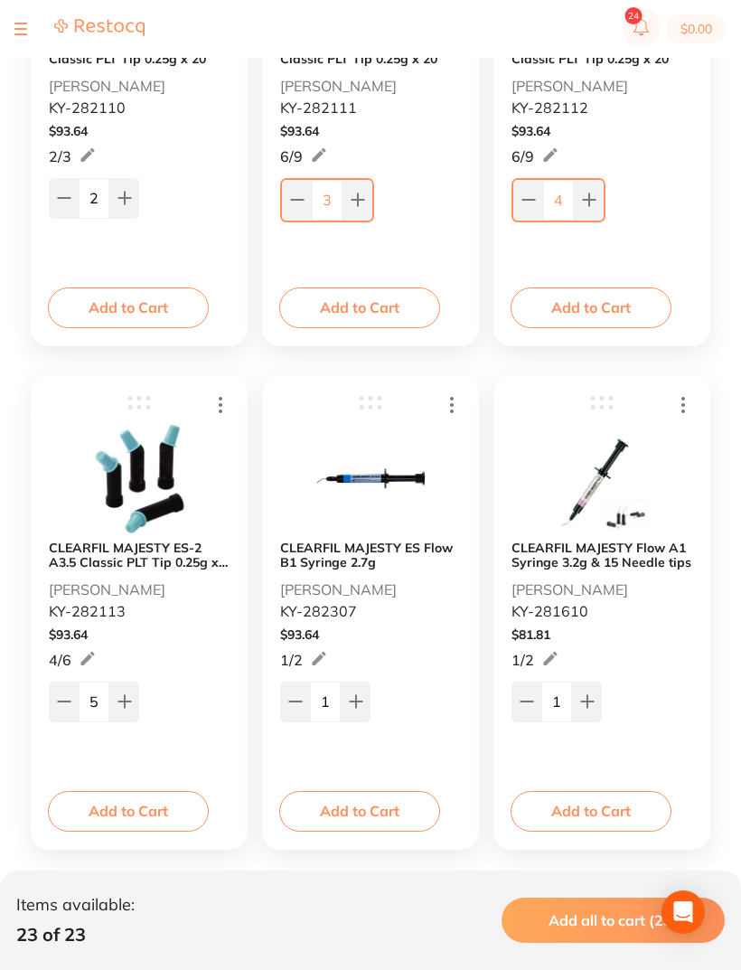
scroll to position [2535, 0]
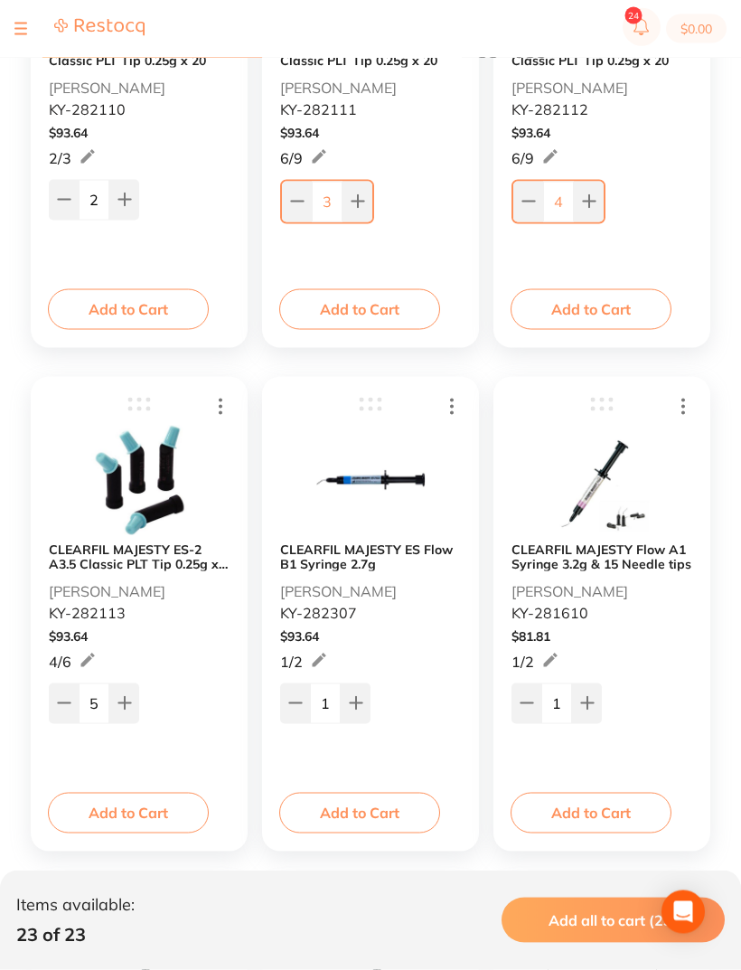
click at [10, 30] on section "$0.00" at bounding box center [370, 29] width 741 height 58
click at [25, 30] on button at bounding box center [20, 29] width 13 height 2
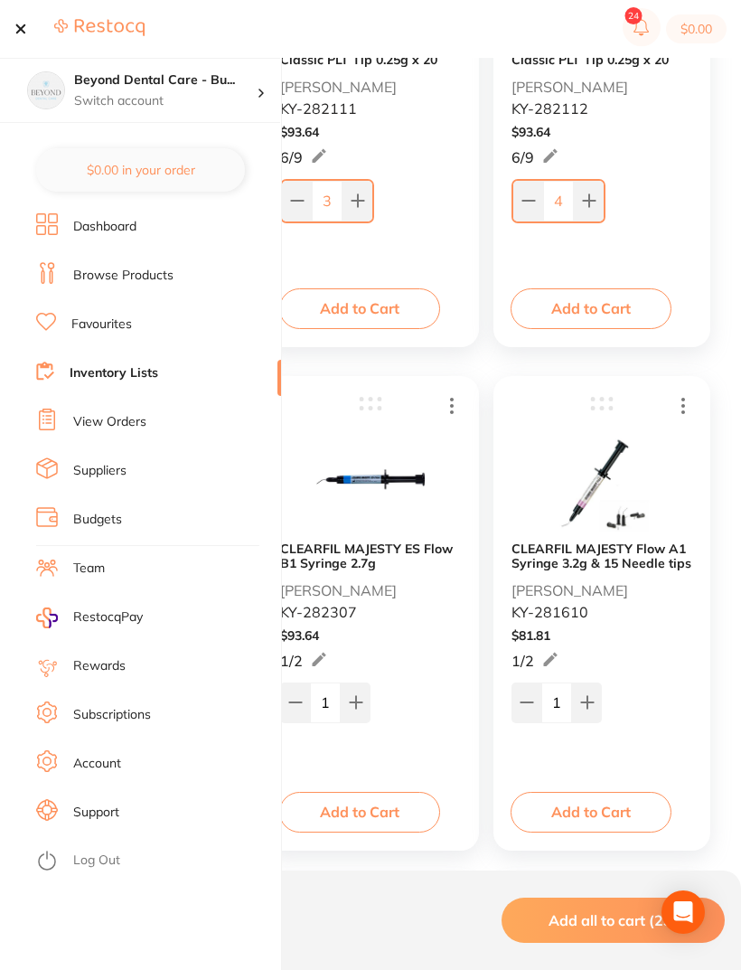
click at [89, 379] on link "Inventory Lists" at bounding box center [114, 373] width 89 height 18
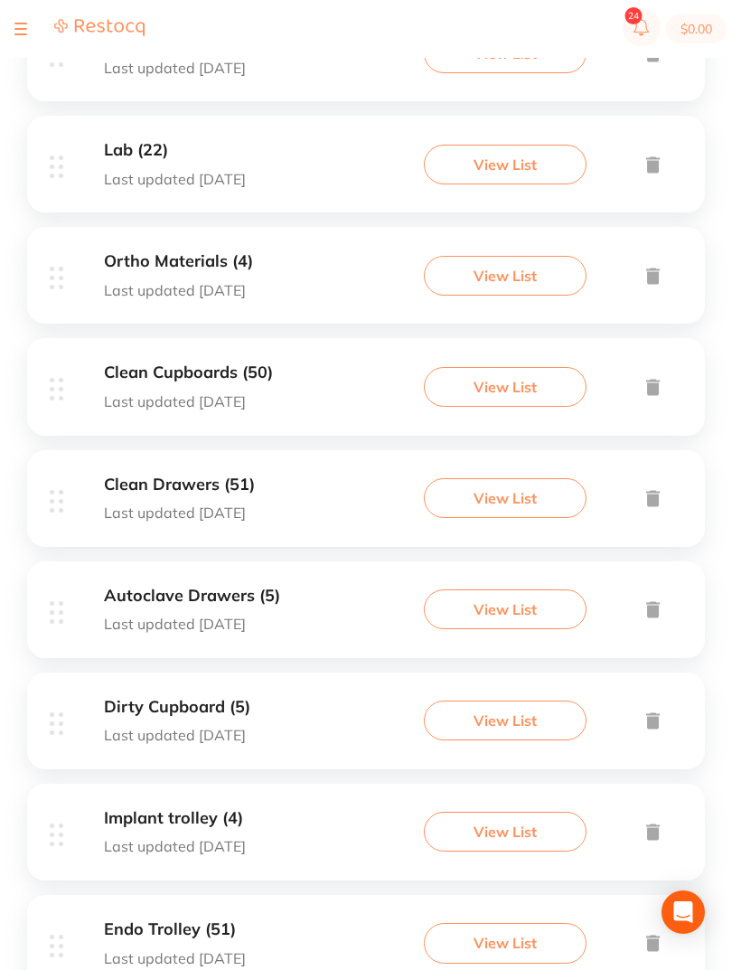
scroll to position [542, 0]
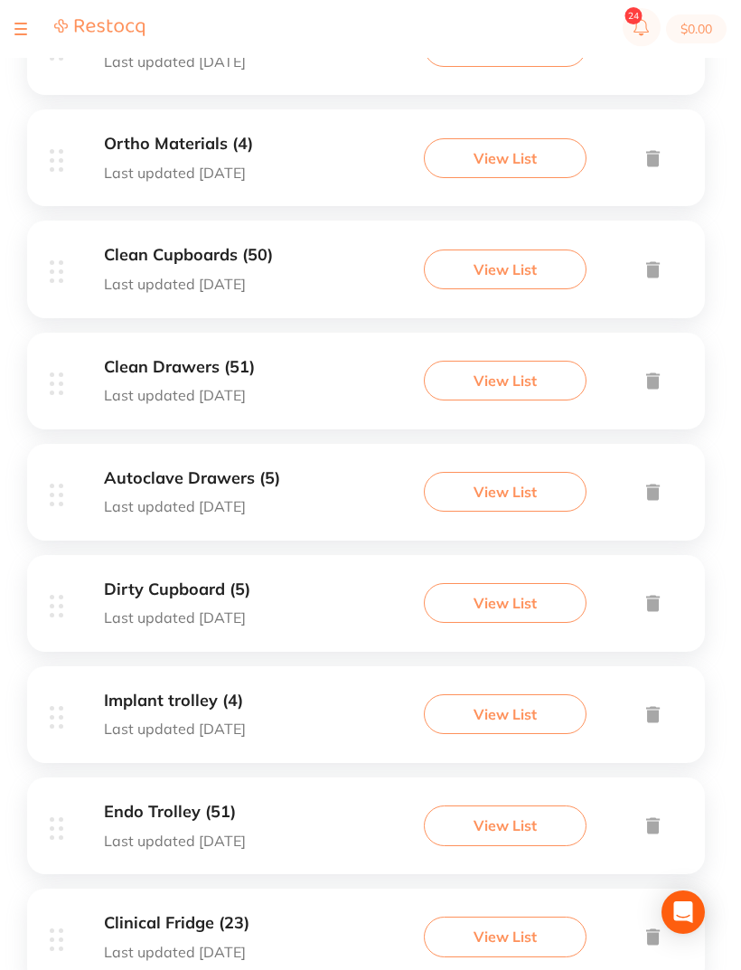
click at [283, 691] on div "Implant trolley (4) Last updated 7 days ago" at bounding box center [172, 714] width 244 height 46
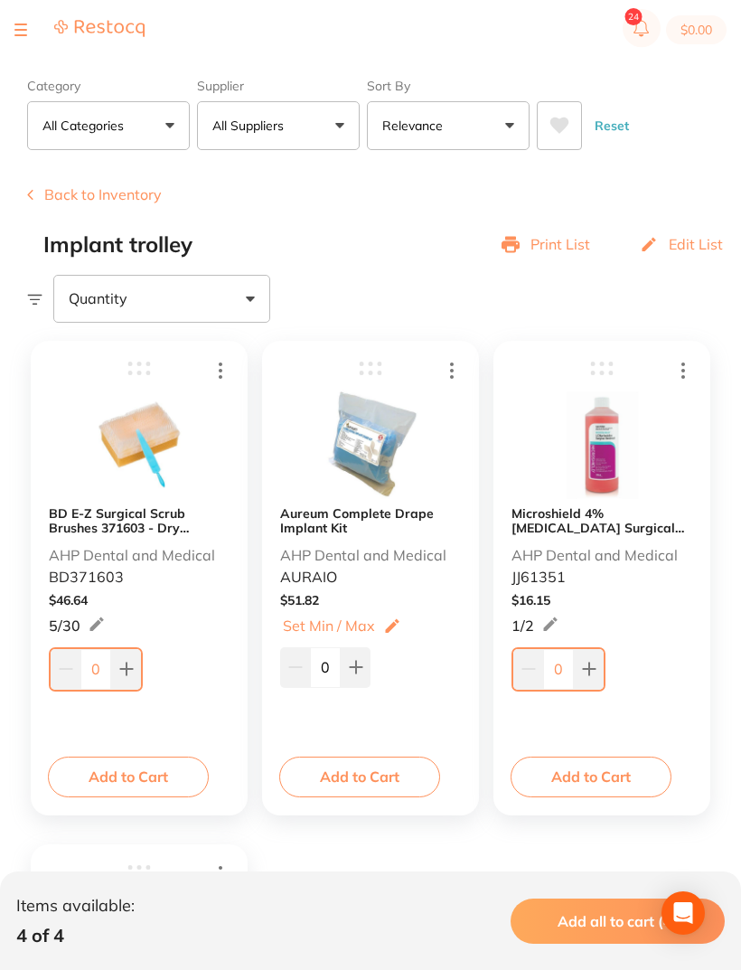
scroll to position [54, 0]
click at [361, 671] on icon at bounding box center [356, 667] width 14 height 14
click at [361, 670] on icon at bounding box center [356, 668] width 12 height 12
click at [362, 662] on icon at bounding box center [356, 667] width 14 height 14
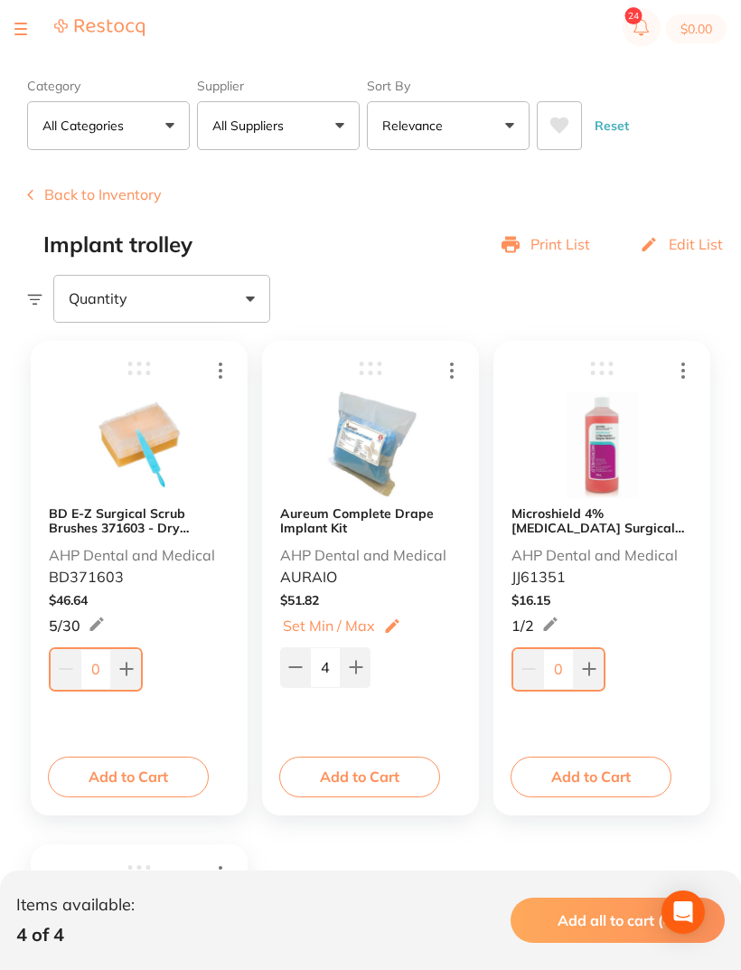
click at [362, 662] on icon at bounding box center [356, 667] width 14 height 14
click at [365, 662] on button at bounding box center [356, 667] width 30 height 40
type input "7"
click at [124, 666] on icon at bounding box center [126, 669] width 14 height 14
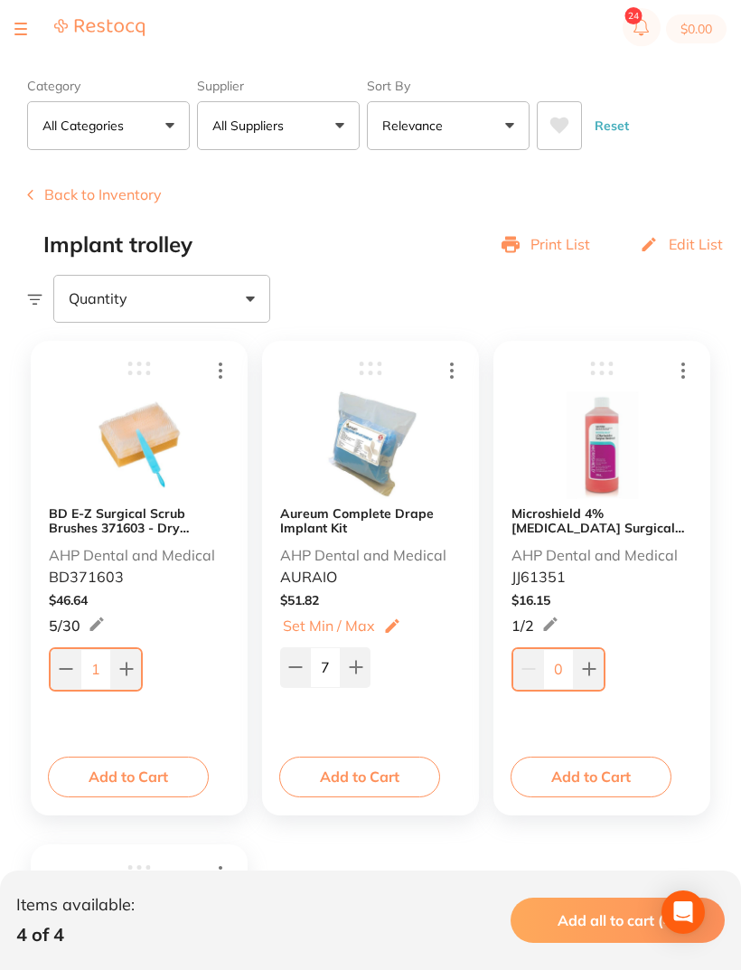
click at [124, 665] on icon at bounding box center [126, 669] width 14 height 14
click at [126, 662] on icon at bounding box center [126, 669] width 14 height 14
click at [133, 665] on icon at bounding box center [126, 669] width 14 height 14
click at [133, 665] on button at bounding box center [124, 667] width 30 height 40
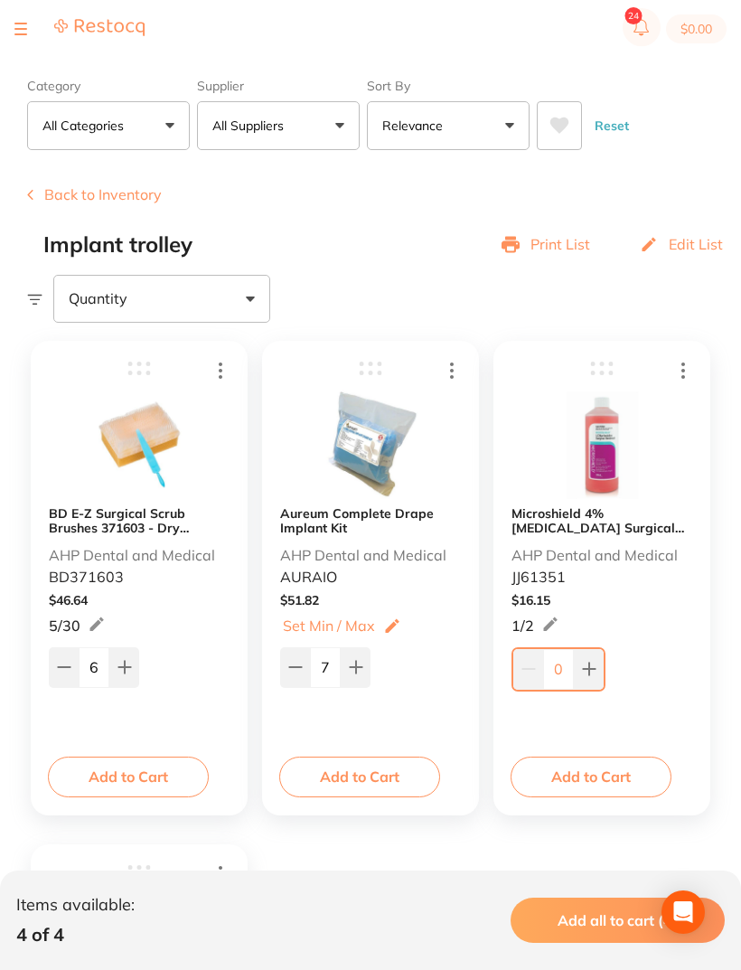
click at [135, 666] on button at bounding box center [124, 667] width 30 height 40
click at [134, 666] on button at bounding box center [124, 667] width 30 height 40
click at [127, 667] on icon at bounding box center [124, 667] width 14 height 14
click at [126, 667] on icon at bounding box center [124, 668] width 12 height 12
click at [132, 662] on button at bounding box center [124, 667] width 30 height 40
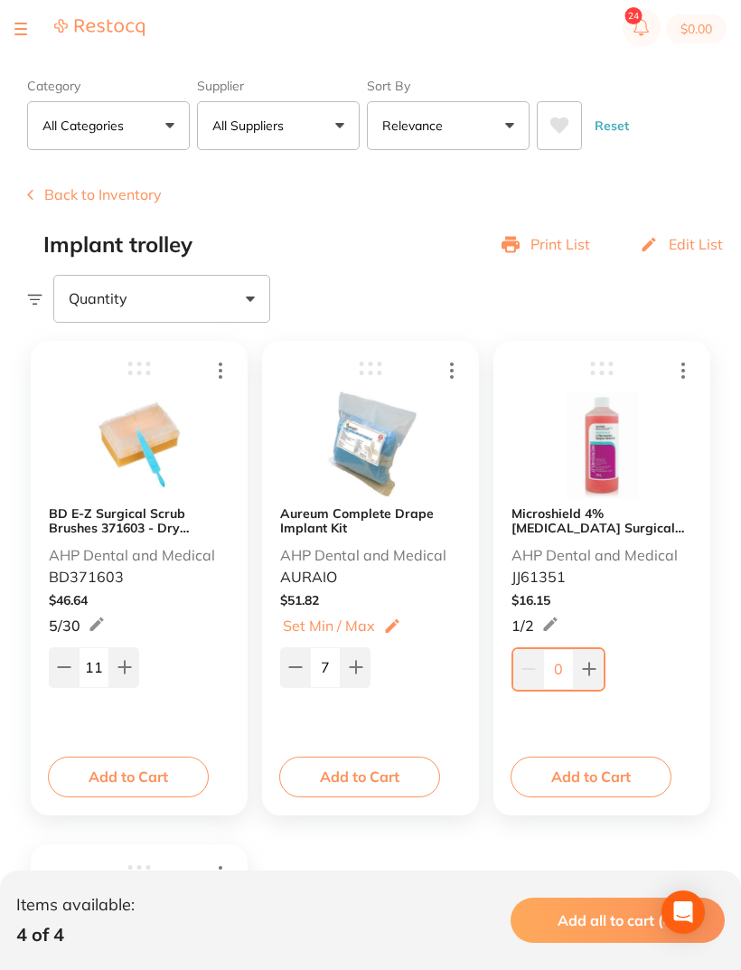
click at [132, 662] on button at bounding box center [124, 667] width 30 height 40
click at [131, 662] on icon at bounding box center [124, 667] width 14 height 14
click at [130, 662] on icon at bounding box center [124, 667] width 14 height 14
click at [131, 654] on button at bounding box center [124, 667] width 30 height 40
click at [130, 654] on button at bounding box center [124, 667] width 30 height 40
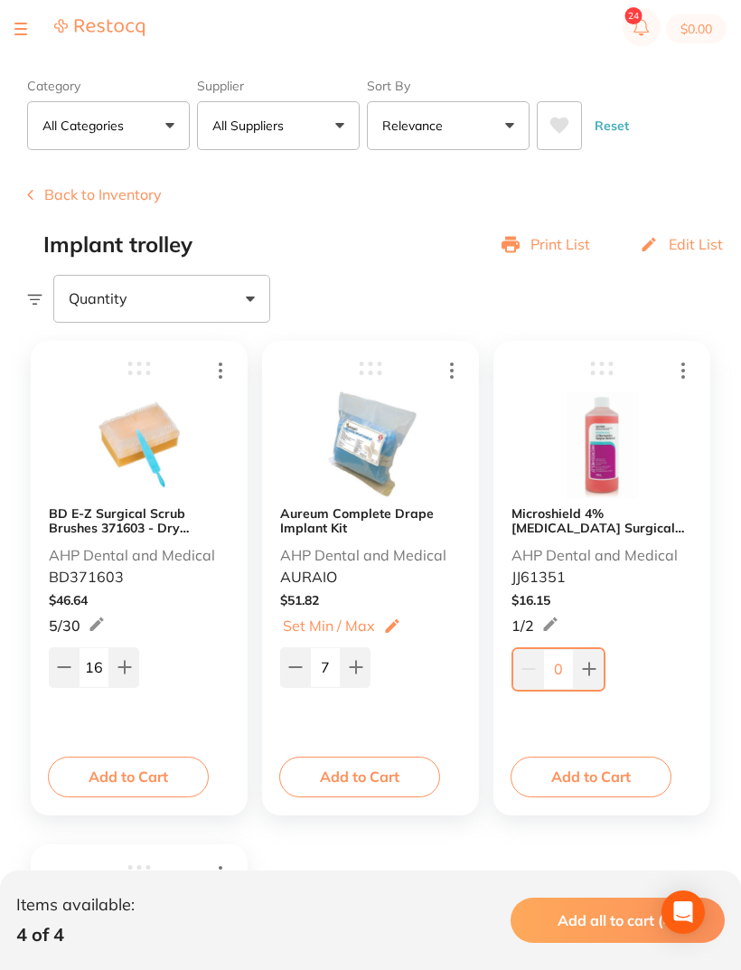
click at [126, 661] on icon at bounding box center [124, 667] width 14 height 14
click at [126, 660] on button at bounding box center [124, 667] width 30 height 40
click at [132, 662] on button at bounding box center [124, 667] width 30 height 40
click at [129, 663] on icon at bounding box center [124, 667] width 14 height 14
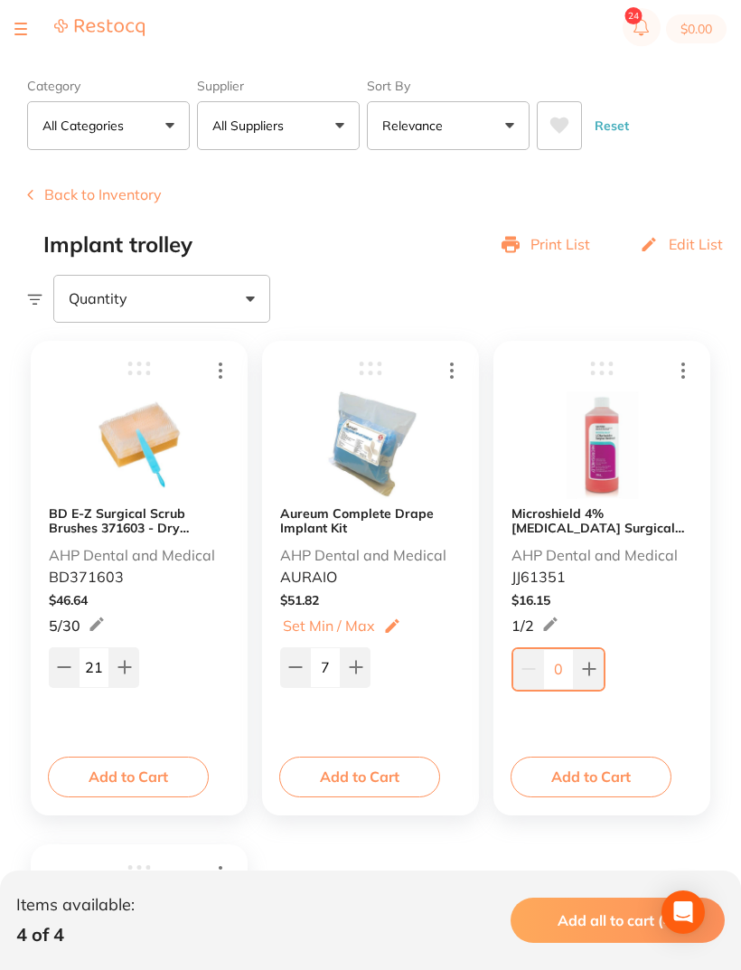
click at [128, 663] on icon at bounding box center [124, 667] width 14 height 14
click at [133, 664] on button at bounding box center [124, 667] width 30 height 40
click at [132, 662] on button at bounding box center [124, 667] width 30 height 40
click at [131, 661] on icon at bounding box center [124, 667] width 14 height 14
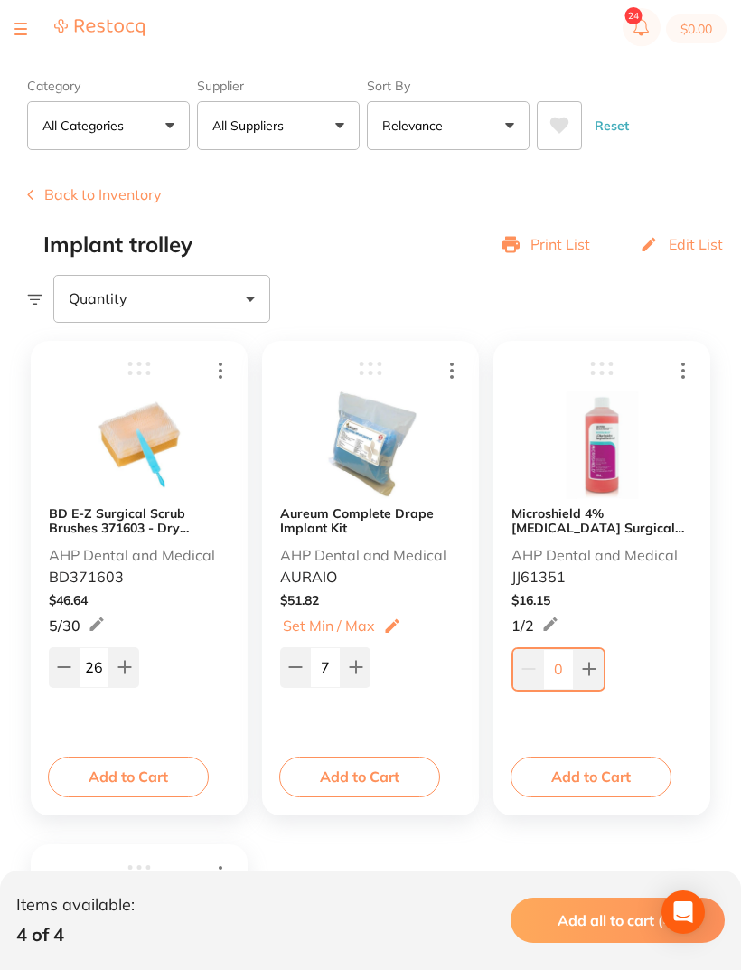
click at [132, 662] on button at bounding box center [124, 667] width 30 height 40
click at [129, 661] on icon at bounding box center [124, 667] width 14 height 14
click at [128, 660] on button at bounding box center [124, 667] width 30 height 40
click at [128, 662] on icon at bounding box center [124, 667] width 14 height 14
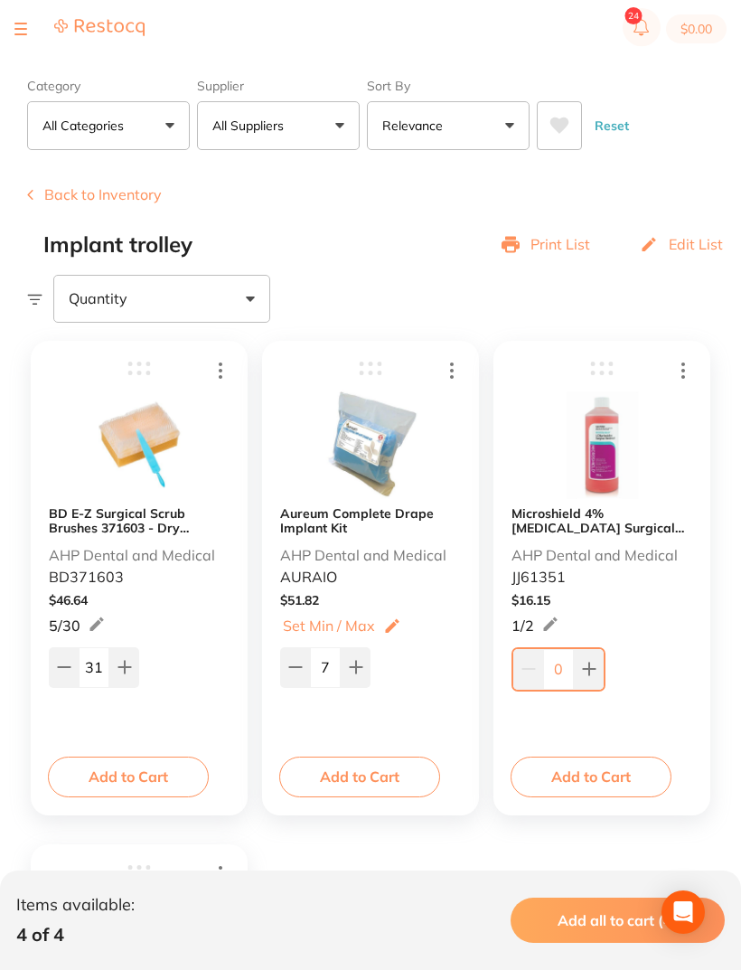
click at [128, 661] on icon at bounding box center [124, 667] width 14 height 14
click at [128, 662] on icon at bounding box center [124, 667] width 14 height 14
click at [127, 662] on icon at bounding box center [124, 667] width 14 height 14
click at [130, 668] on icon at bounding box center [124, 668] width 12 height 12
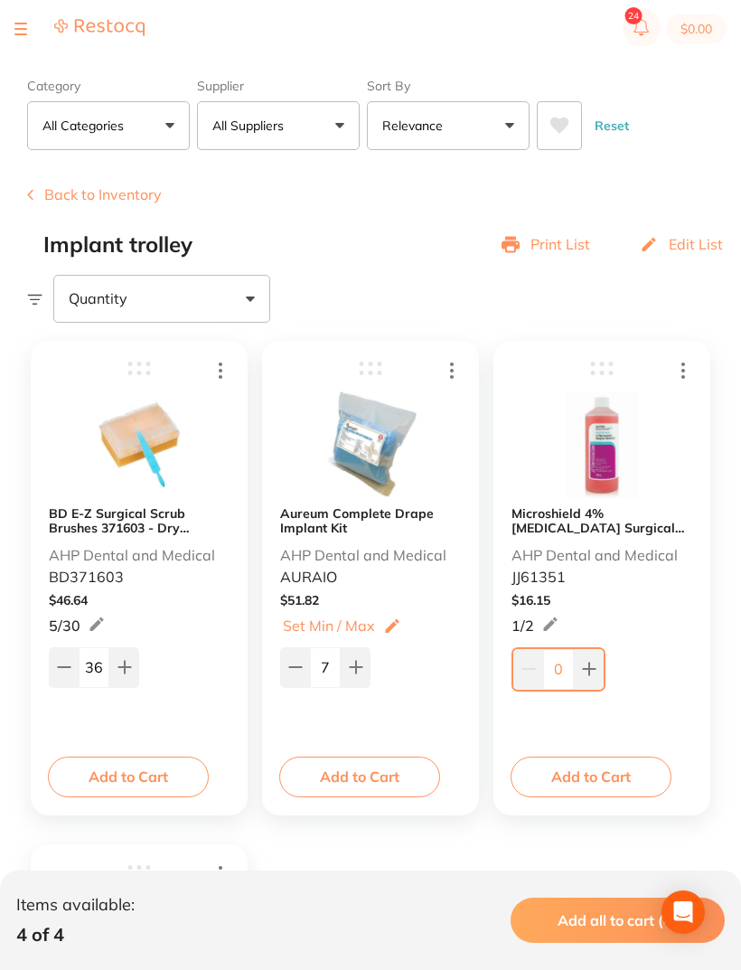
click at [130, 662] on icon at bounding box center [124, 667] width 14 height 14
click at [129, 662] on icon at bounding box center [124, 667] width 14 height 14
click at [128, 666] on icon at bounding box center [124, 667] width 14 height 14
click at [127, 666] on icon at bounding box center [124, 667] width 14 height 14
click at [131, 662] on icon at bounding box center [124, 667] width 14 height 14
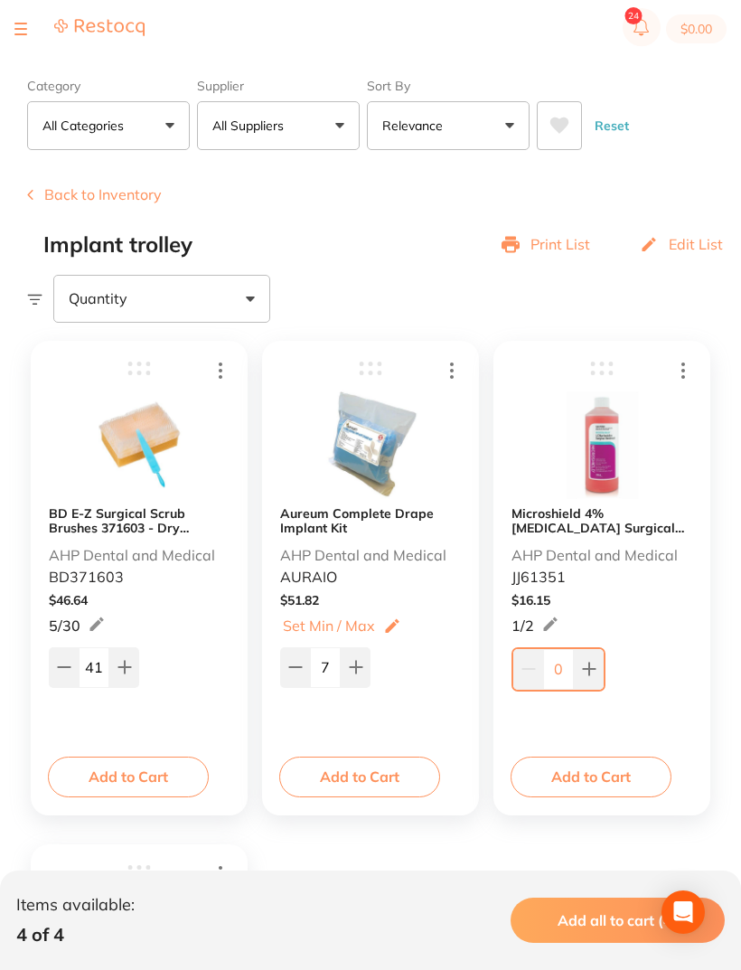
click at [130, 662] on icon at bounding box center [124, 667] width 14 height 14
click at [132, 665] on button at bounding box center [124, 667] width 30 height 40
click at [134, 665] on button at bounding box center [124, 667] width 30 height 40
type input "44"
click at [600, 672] on button at bounding box center [589, 669] width 30 height 40
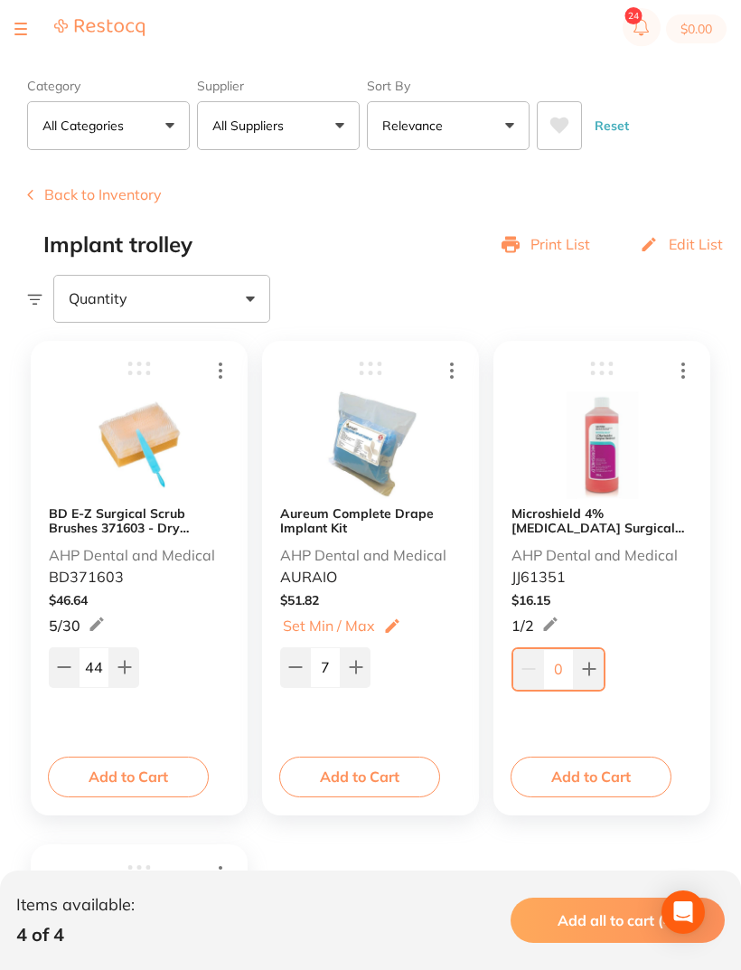
type input "1"
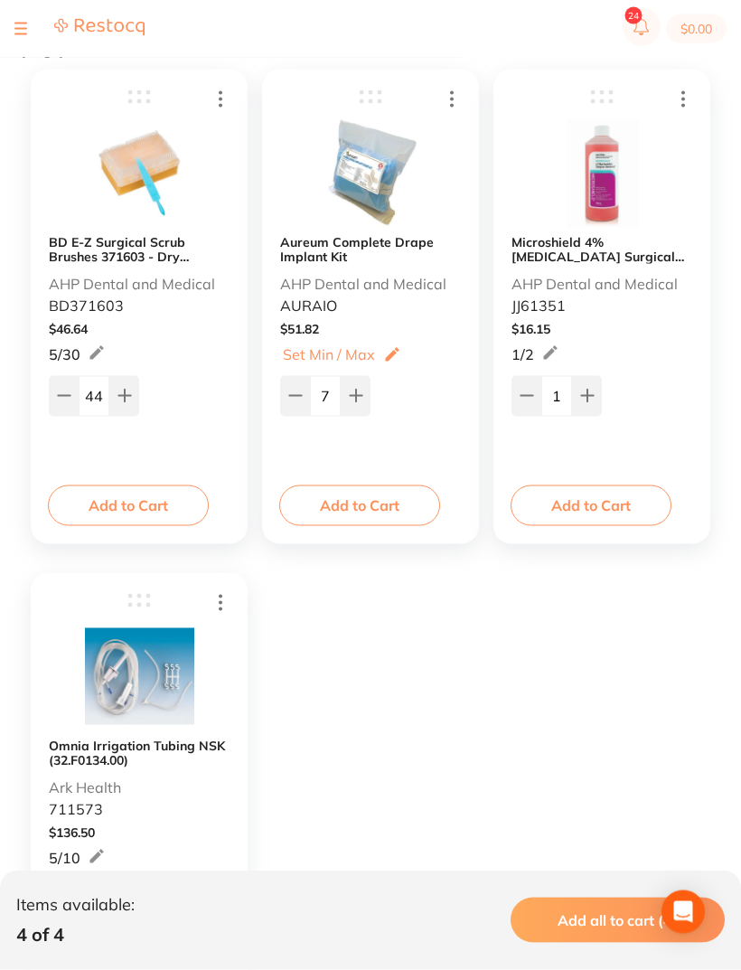
scroll to position [326, 0]
click at [137, 914] on button at bounding box center [126, 900] width 30 height 40
click at [136, 914] on button at bounding box center [126, 900] width 30 height 40
click at [140, 905] on button at bounding box center [126, 900] width 30 height 40
click at [139, 905] on button at bounding box center [126, 900] width 30 height 40
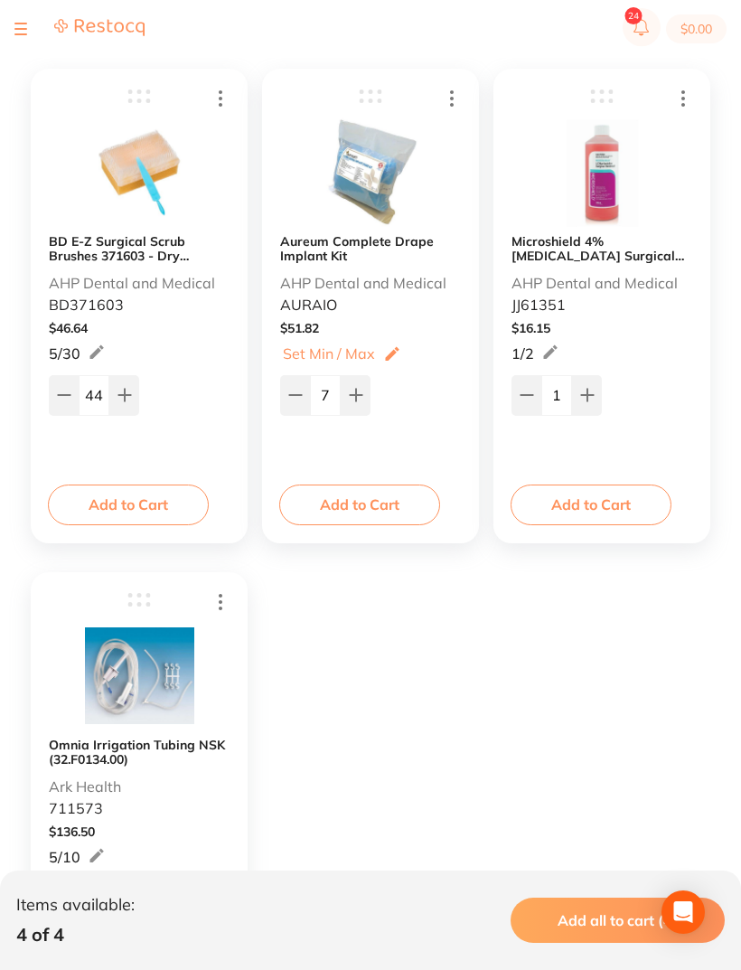
click at [139, 898] on button at bounding box center [126, 900] width 30 height 40
click at [142, 900] on div "5" at bounding box center [139, 896] width 181 height 43
click at [133, 904] on button at bounding box center [124, 898] width 30 height 40
click at [131, 903] on icon at bounding box center [124, 898] width 14 height 14
click at [132, 905] on button at bounding box center [124, 898] width 30 height 40
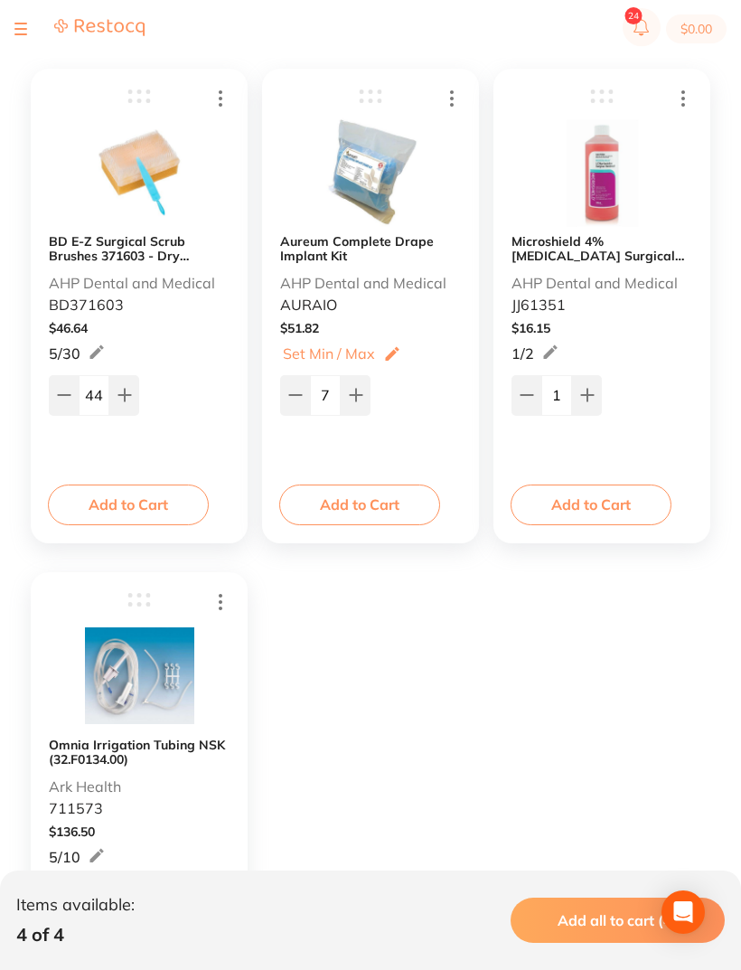
type input "8"
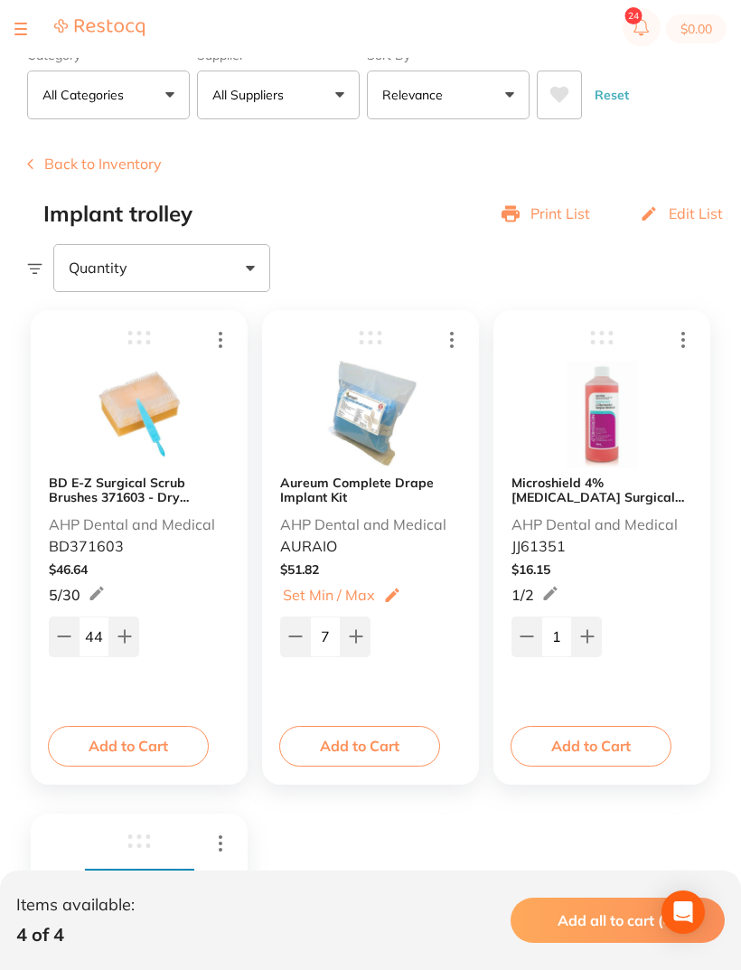
scroll to position [0, 0]
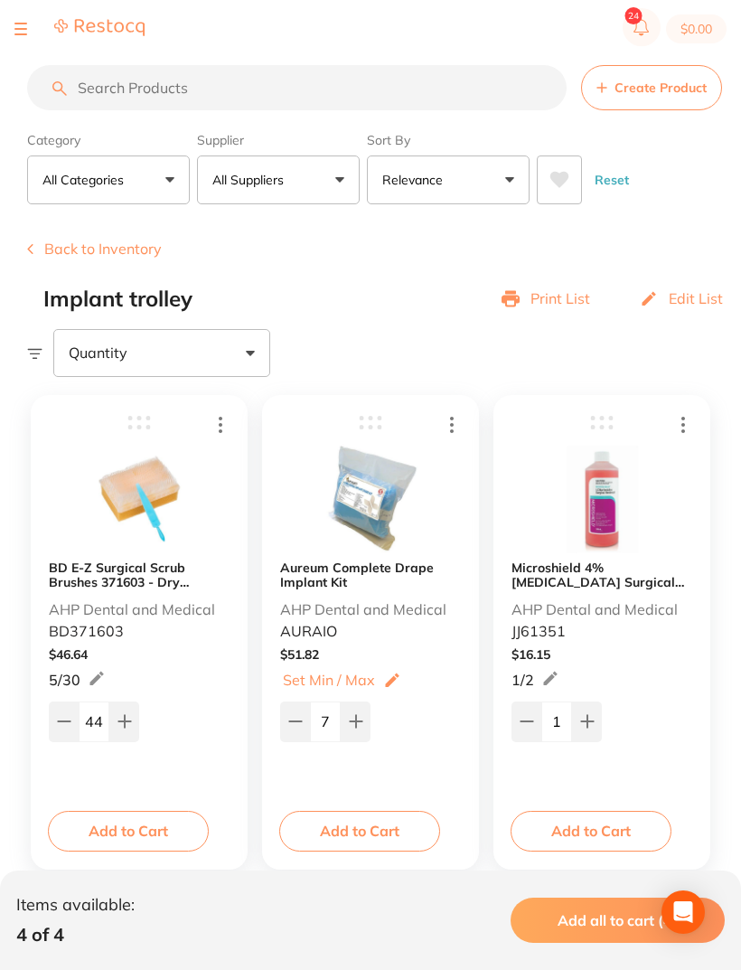
click at [40, 254] on button "Back to Inventory" at bounding box center [94, 248] width 135 height 16
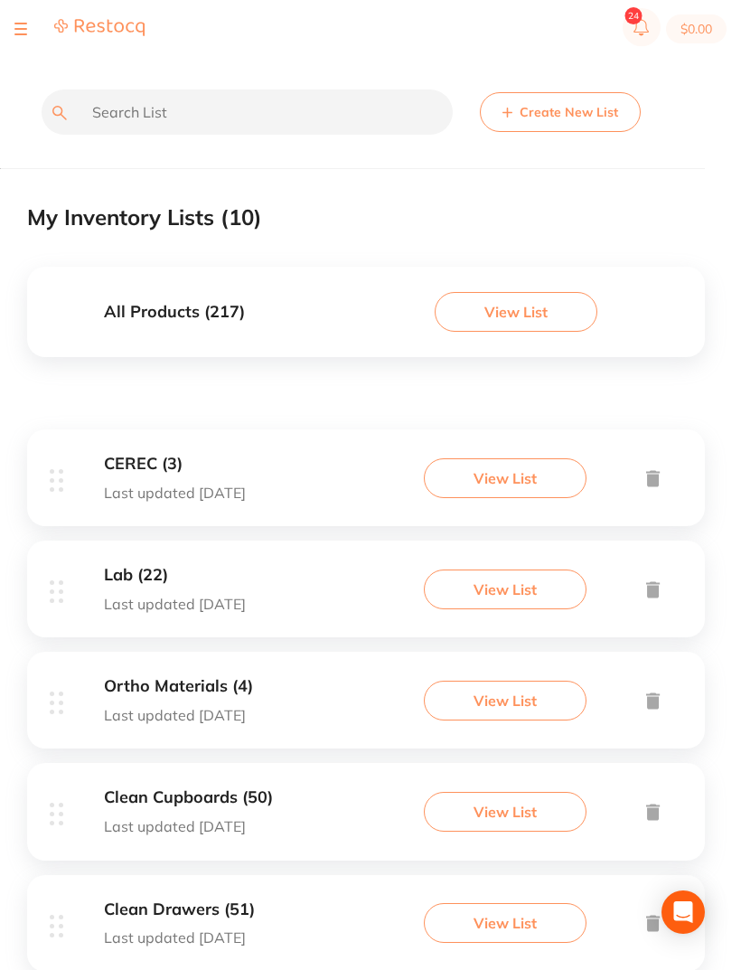
click at [519, 481] on button "View List" at bounding box center [505, 478] width 163 height 40
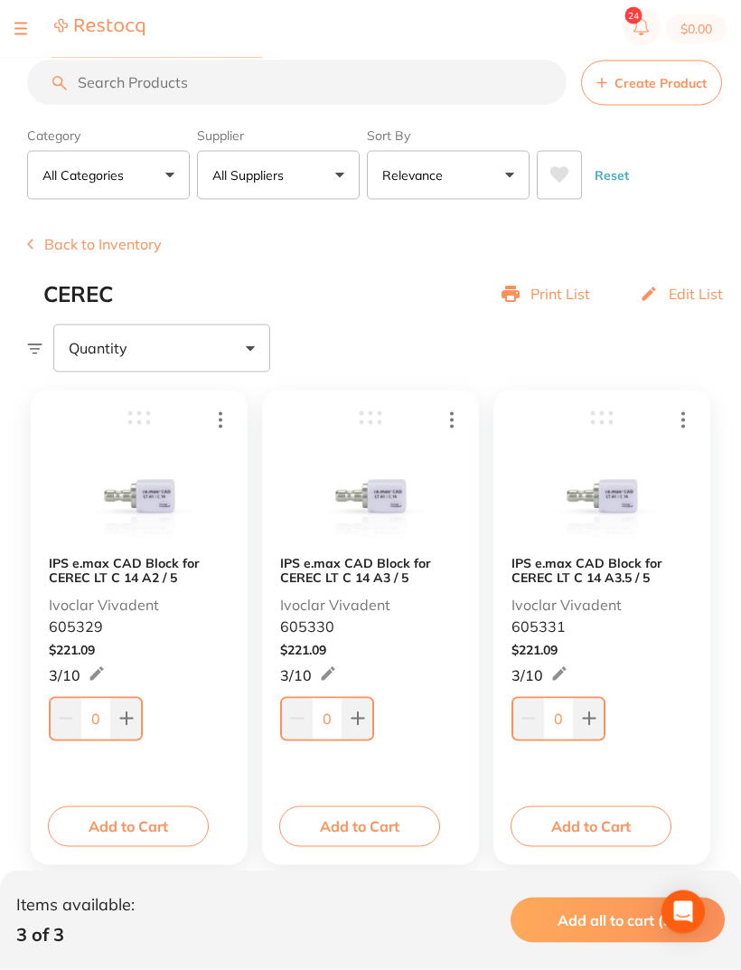
scroll to position [20, 0]
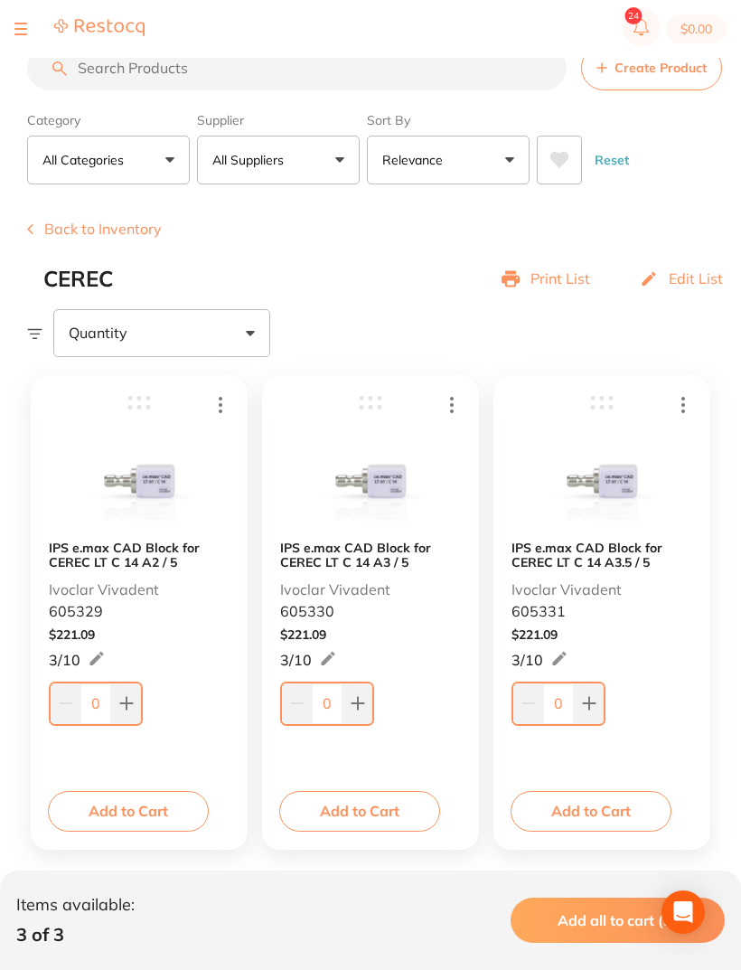
click at [127, 699] on icon at bounding box center [126, 703] width 14 height 14
click at [127, 699] on icon at bounding box center [126, 704] width 12 height 12
click at [134, 698] on button at bounding box center [126, 703] width 30 height 40
click at [134, 697] on button at bounding box center [124, 701] width 30 height 40
click at [129, 700] on icon at bounding box center [124, 701] width 14 height 14
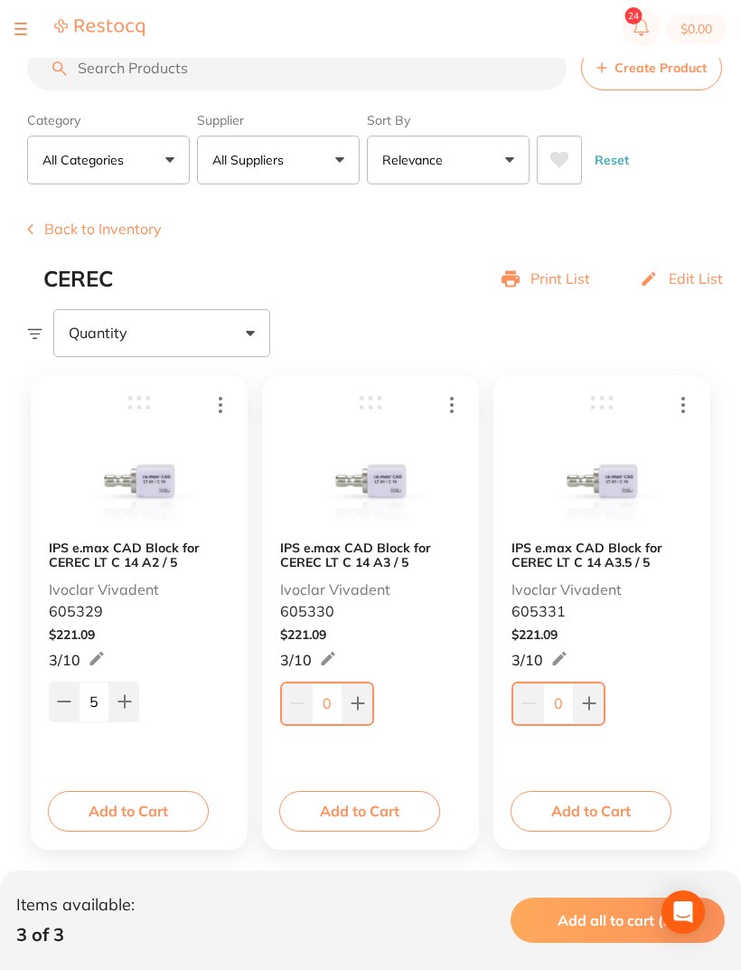
click at [128, 699] on icon at bounding box center [124, 701] width 14 height 14
click at [129, 703] on icon at bounding box center [124, 702] width 12 height 12
click at [131, 701] on icon at bounding box center [124, 701] width 14 height 14
click at [130, 699] on icon at bounding box center [124, 701] width 14 height 14
click at [133, 700] on button at bounding box center [124, 701] width 30 height 40
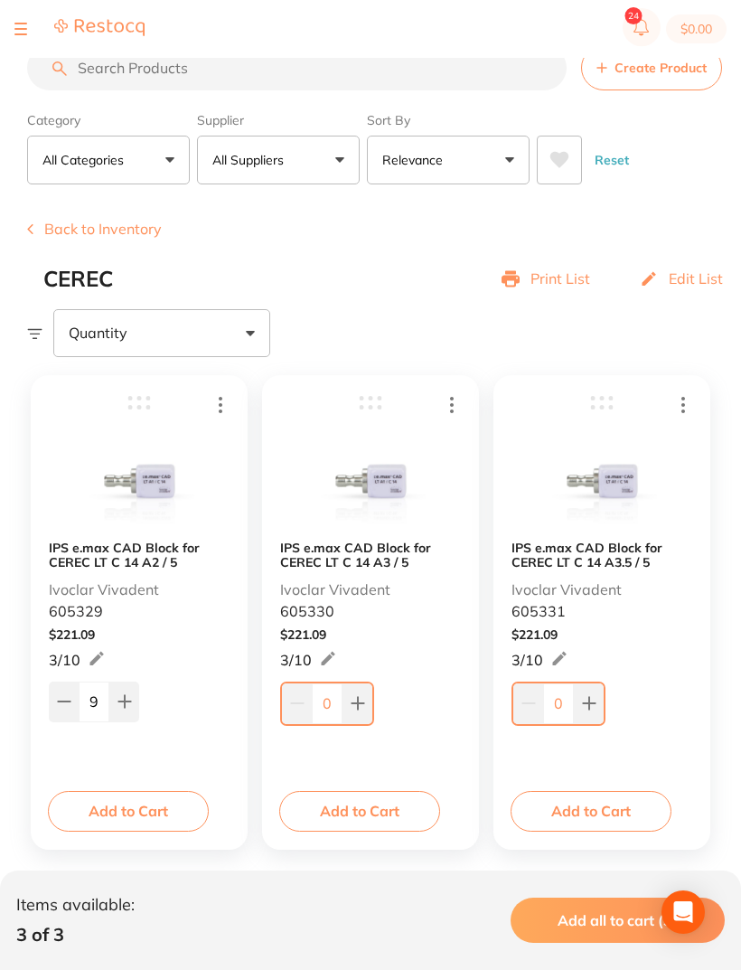
type input "10"
click at [366, 709] on button at bounding box center [358, 703] width 30 height 40
click at [364, 692] on button at bounding box center [358, 703] width 30 height 40
click at [363, 691] on button at bounding box center [356, 701] width 30 height 40
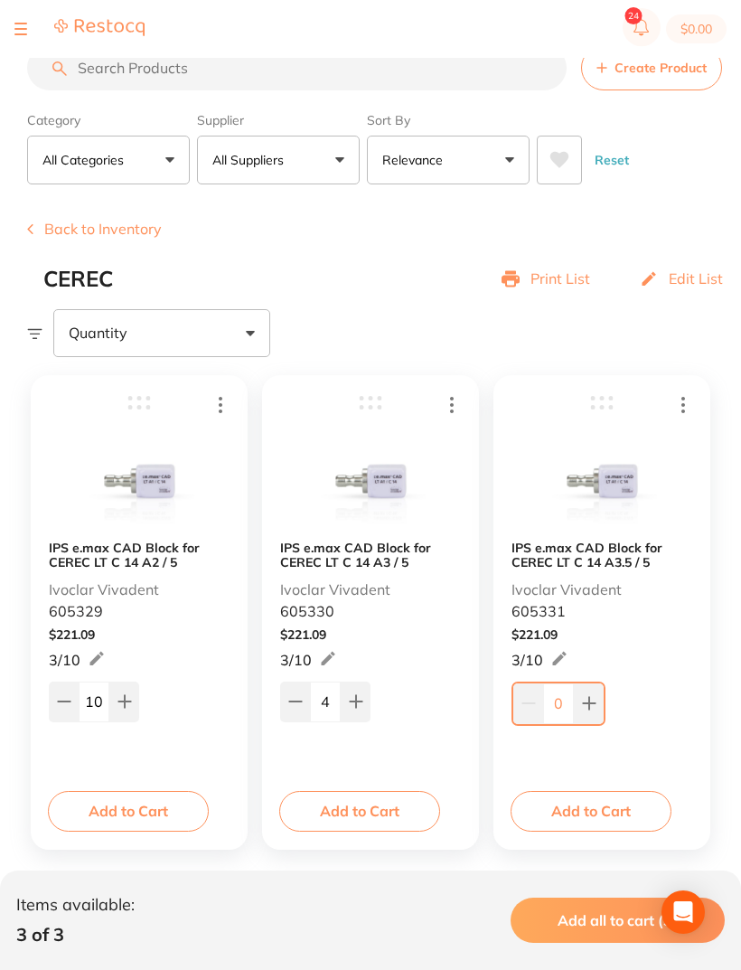
click at [370, 694] on button at bounding box center [356, 701] width 30 height 40
click at [363, 693] on button at bounding box center [356, 701] width 30 height 40
type input "6"
click at [59, 707] on icon at bounding box center [64, 701] width 14 height 14
click at [62, 709] on icon at bounding box center [64, 701] width 14 height 14
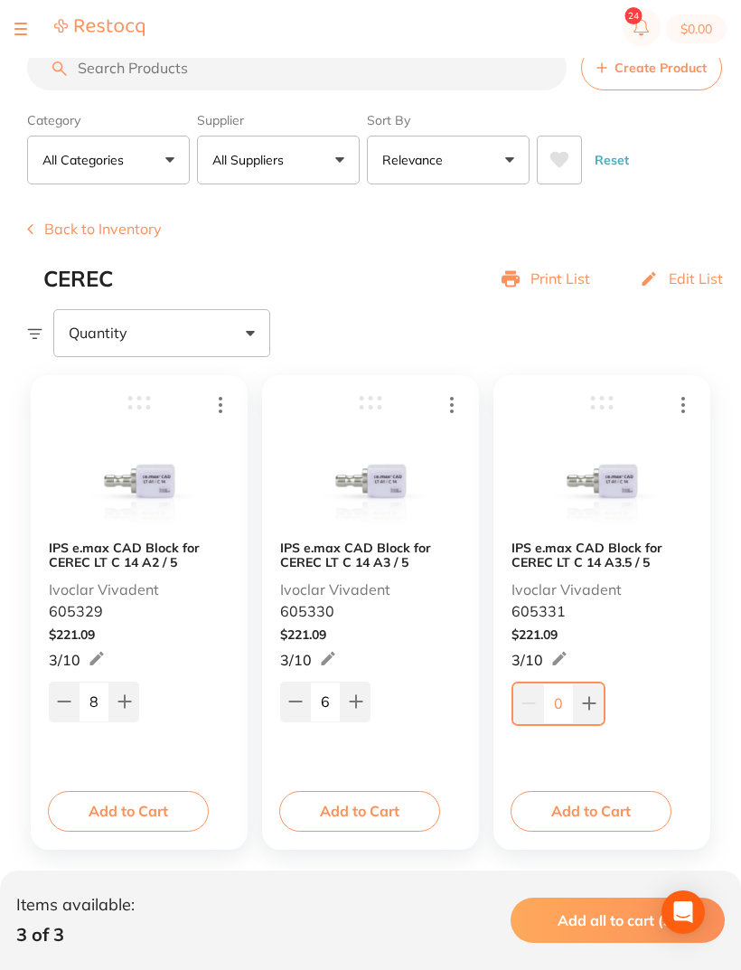
click at [64, 700] on icon at bounding box center [64, 701] width 14 height 14
type input "7"
click at [601, 702] on button at bounding box center [589, 703] width 30 height 40
click at [603, 705] on button at bounding box center [589, 703] width 30 height 40
click at [594, 713] on button at bounding box center [589, 703] width 30 height 40
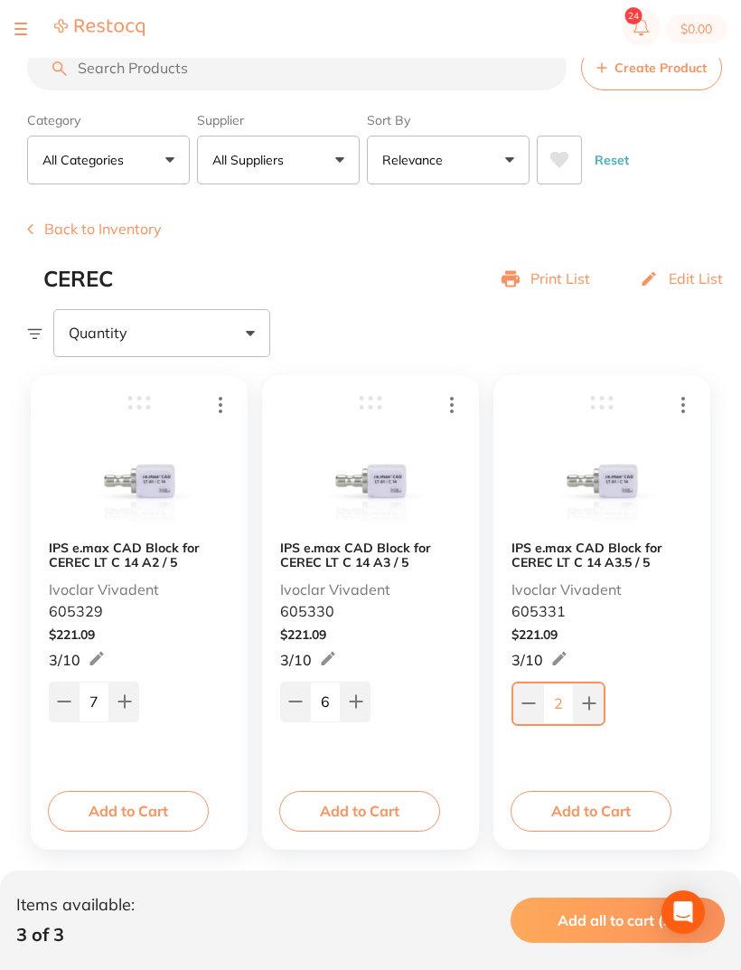
type input "3"
click at [30, 27] on div at bounding box center [79, 29] width 130 height 22
click at [27, 33] on div at bounding box center [79, 29] width 130 height 22
click at [22, 22] on div at bounding box center [20, 29] width 13 height 22
click at [32, 23] on div at bounding box center [79, 29] width 130 height 22
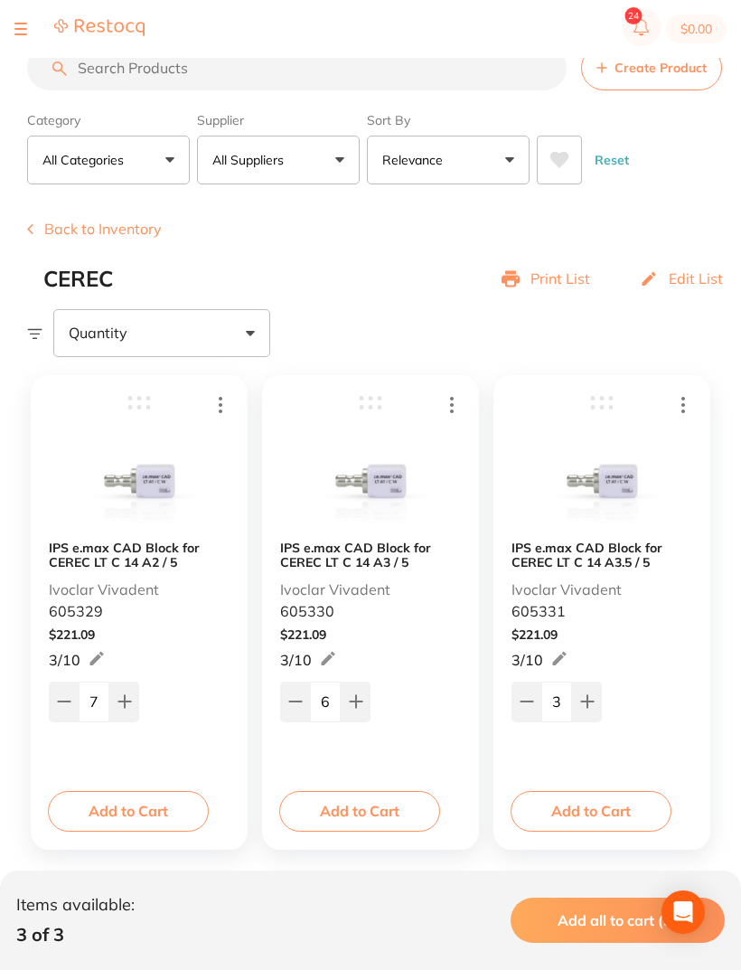
click at [30, 235] on icon at bounding box center [30, 229] width 6 height 12
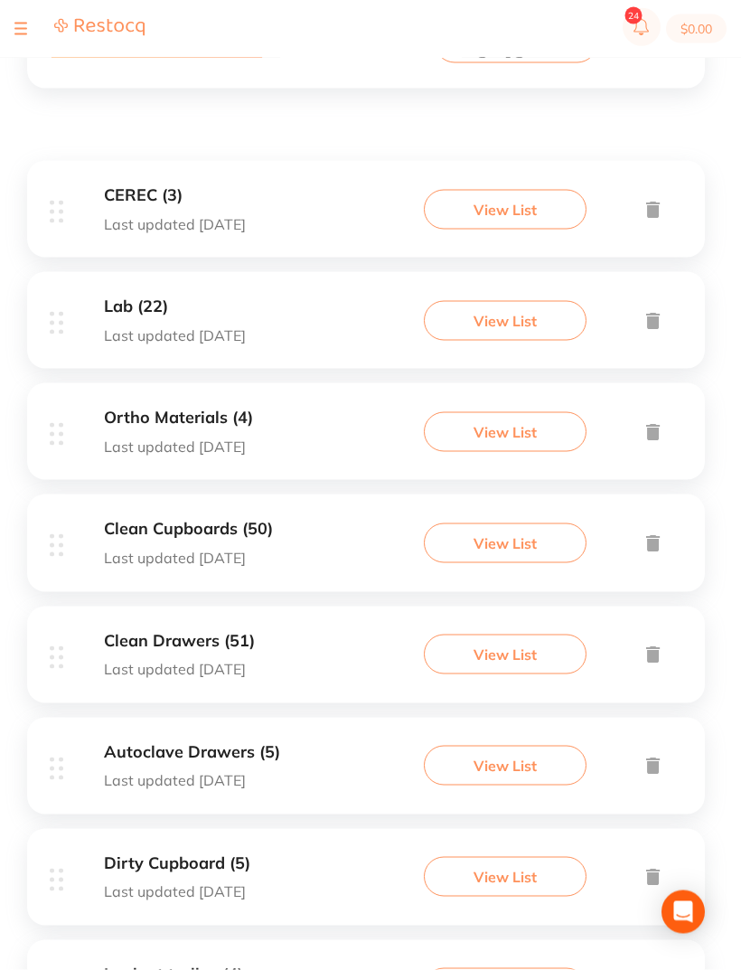
scroll to position [271, 0]
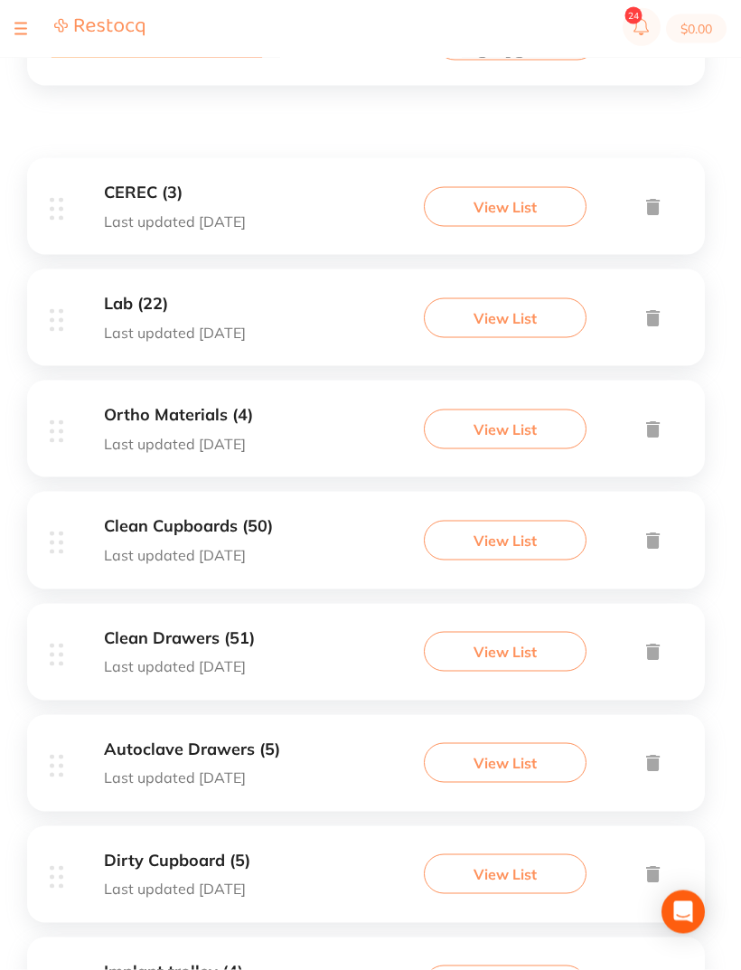
click at [135, 755] on div "Autoclave Drawers (5) Last updated 9 days ago" at bounding box center [192, 763] width 176 height 46
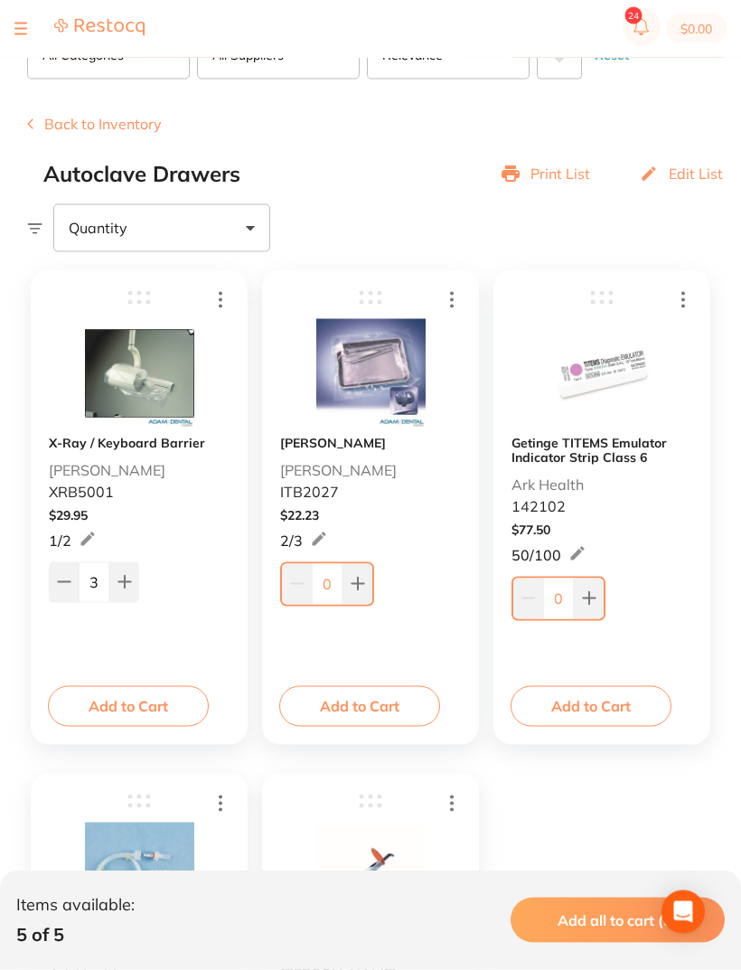
scroll to position [126, 0]
click at [601, 599] on button at bounding box center [589, 598] width 30 height 40
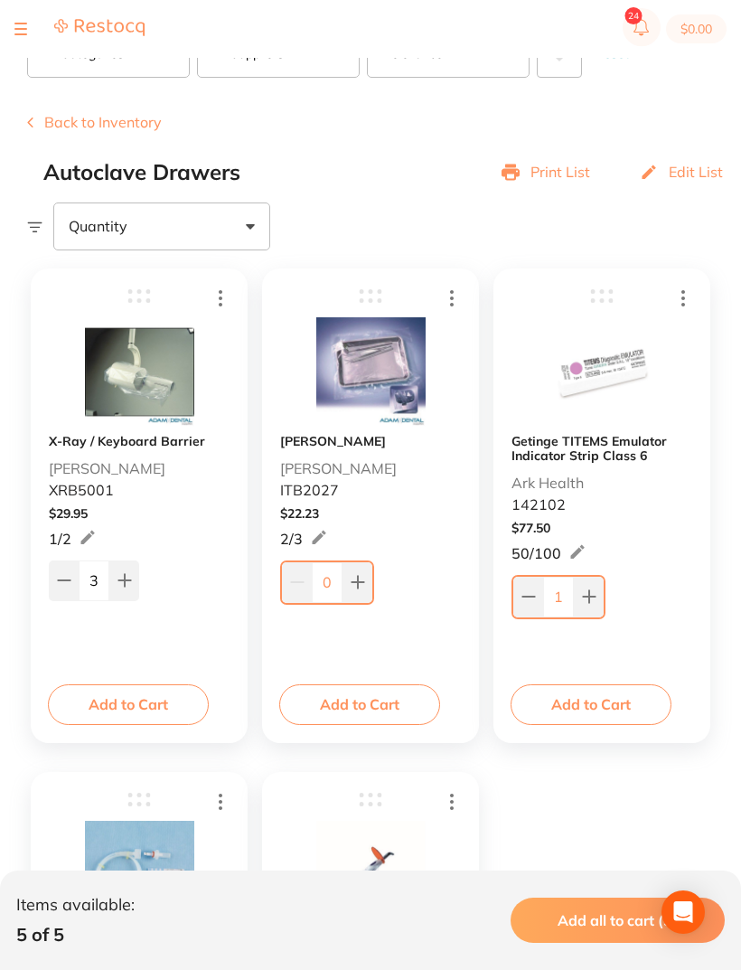
click at [601, 597] on button at bounding box center [589, 597] width 30 height 40
click at [602, 596] on button at bounding box center [589, 597] width 30 height 40
type input "3"
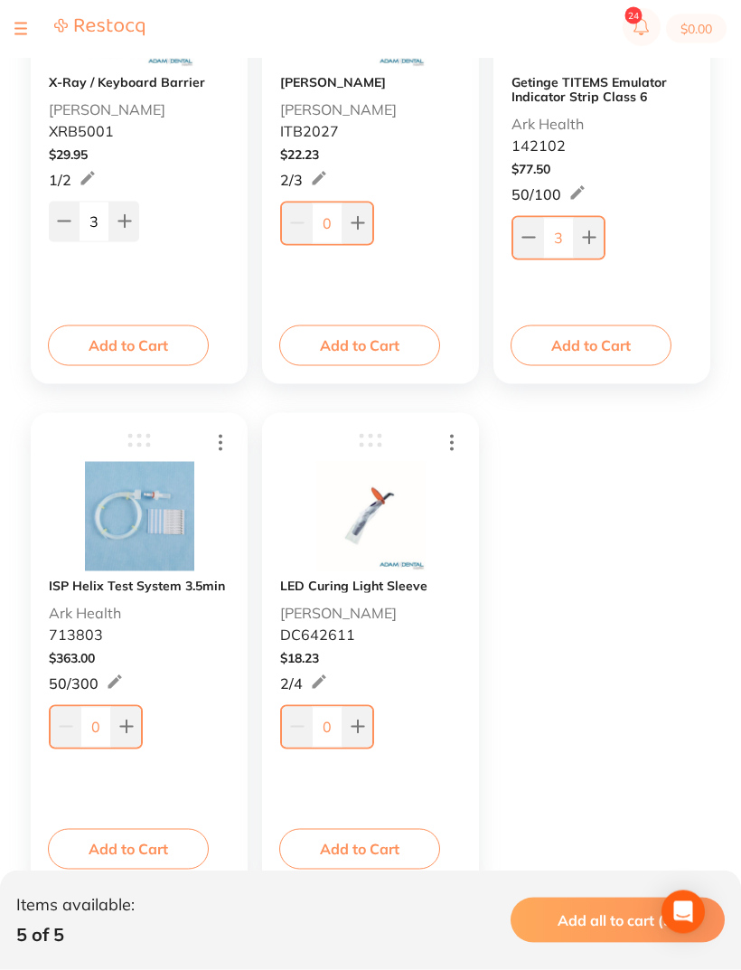
scroll to position [488, 0]
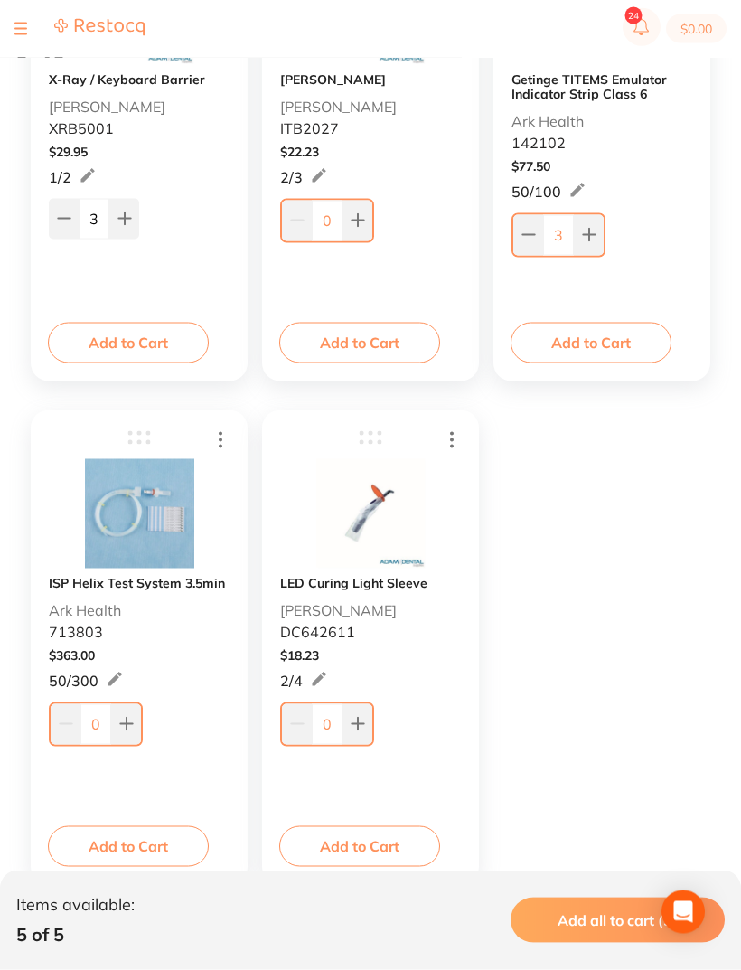
click at [132, 724] on icon at bounding box center [126, 725] width 12 height 12
click at [131, 723] on icon at bounding box center [126, 723] width 14 height 14
type input "2"
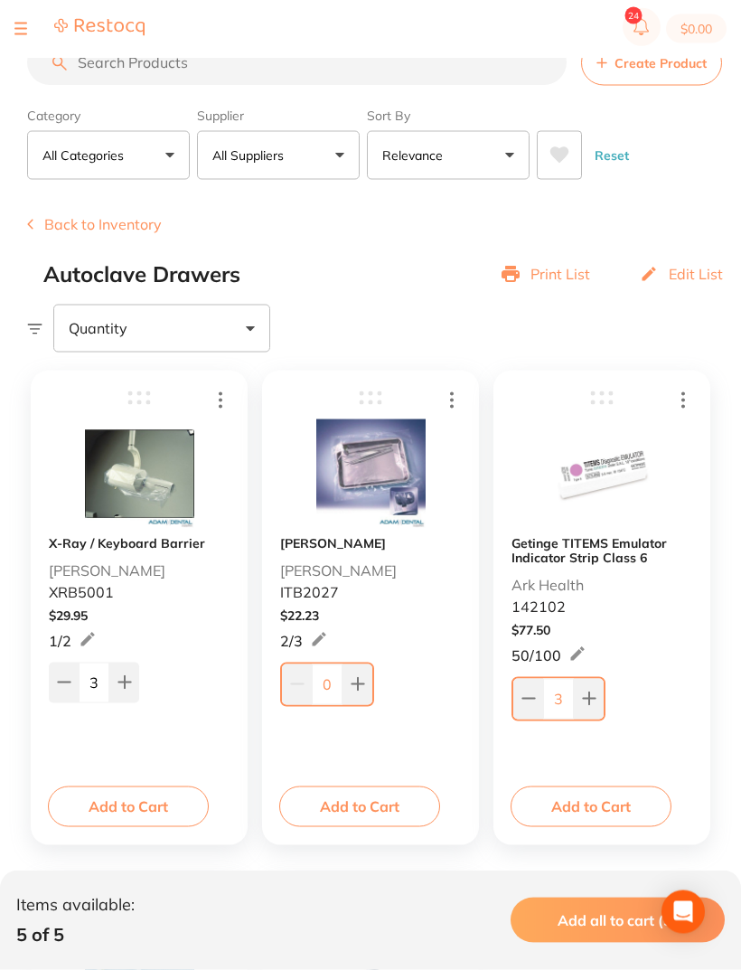
scroll to position [0, 0]
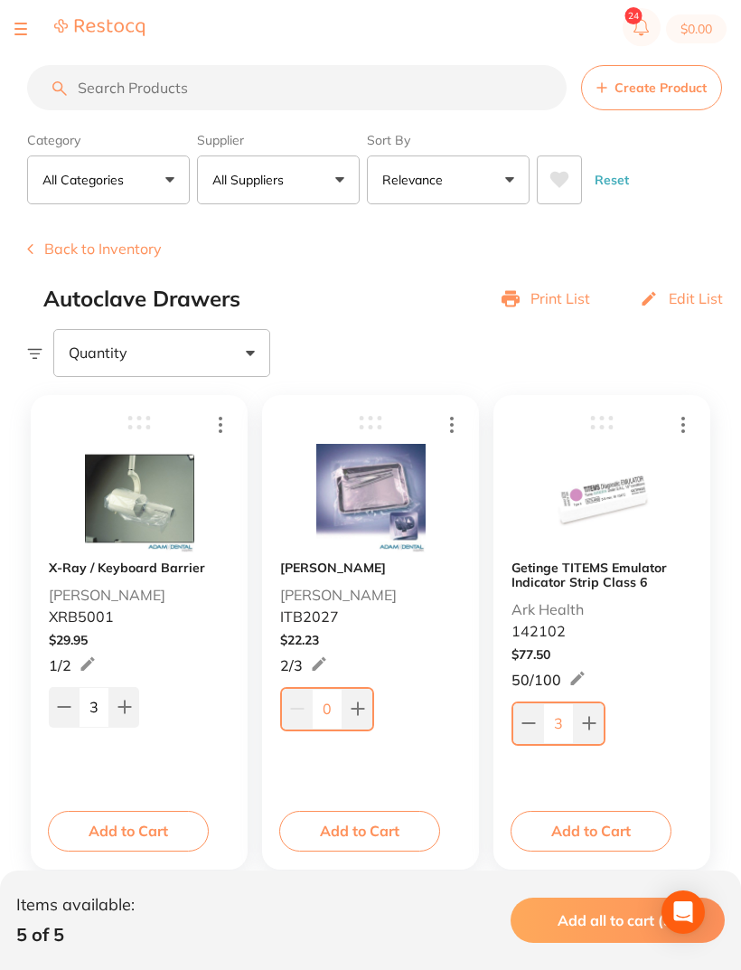
click at [26, 264] on div "$0.00 Beyond Dental Care - Bu... Switch account Beyond Dental Care - Burpengary…" at bounding box center [370, 456] width 741 height 912
click at [34, 253] on button "Back to Inventory" at bounding box center [94, 248] width 135 height 16
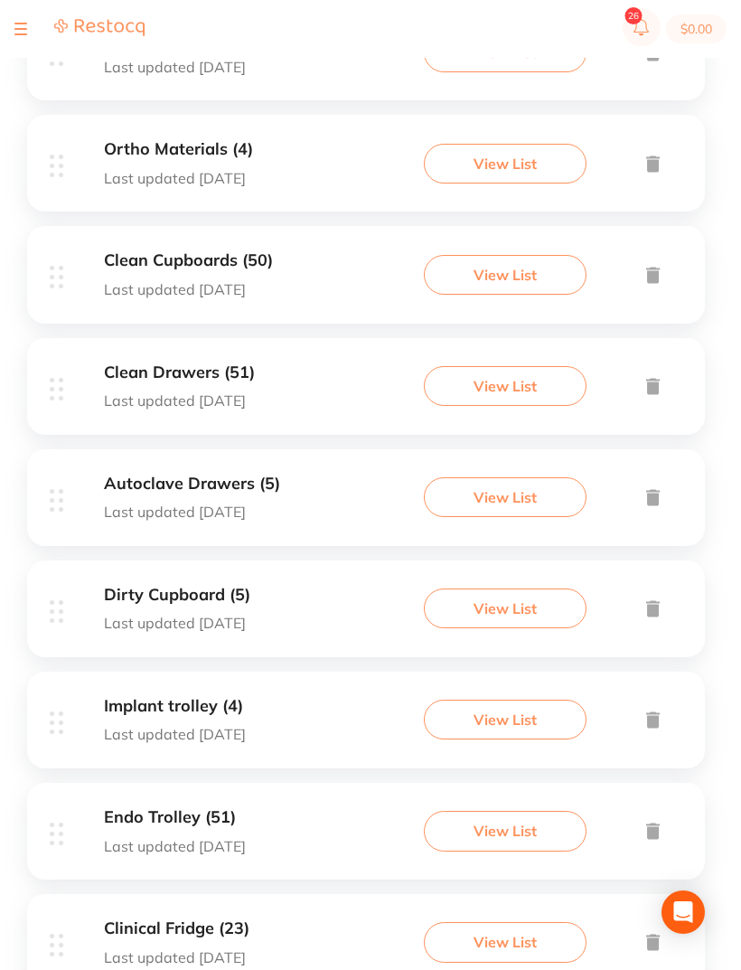
scroll to position [542, 0]
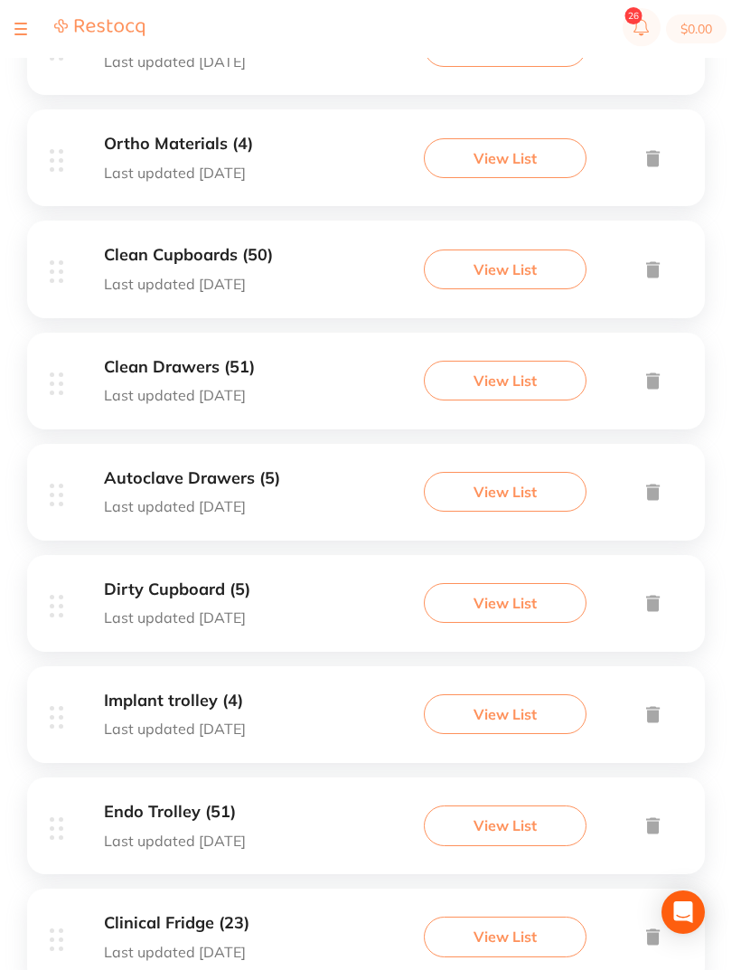
click at [212, 474] on h3 "Autoclave Drawers (5)" at bounding box center [192, 478] width 176 height 19
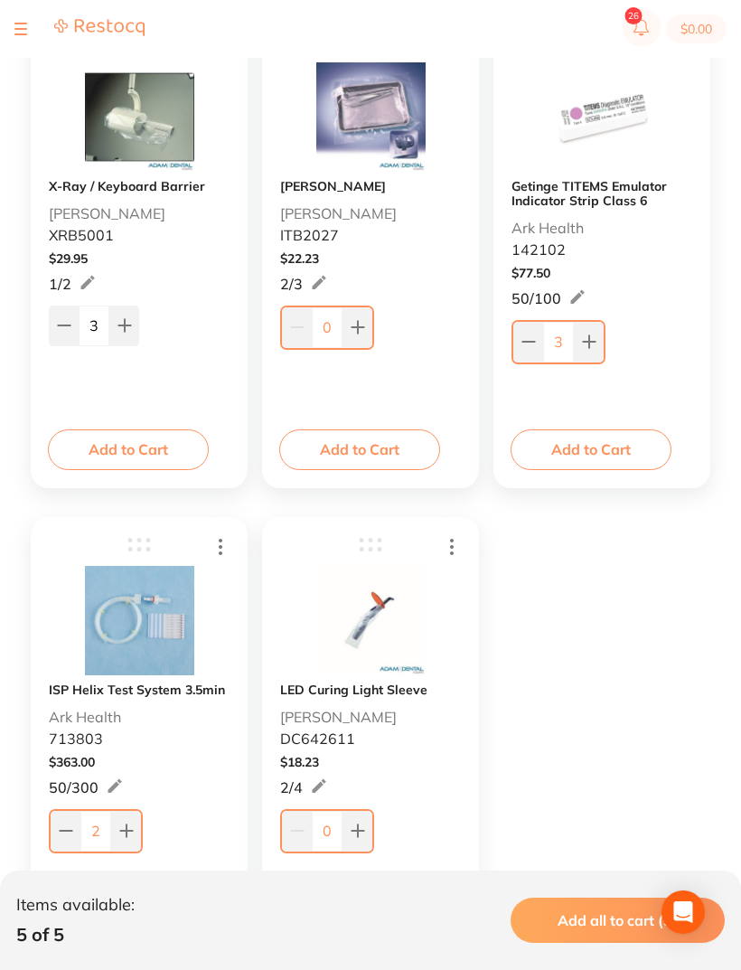
scroll to position [382, 0]
click at [133, 833] on icon at bounding box center [126, 829] width 14 height 14
click at [133, 832] on icon at bounding box center [126, 829] width 14 height 14
click at [133, 830] on icon at bounding box center [126, 829] width 14 height 14
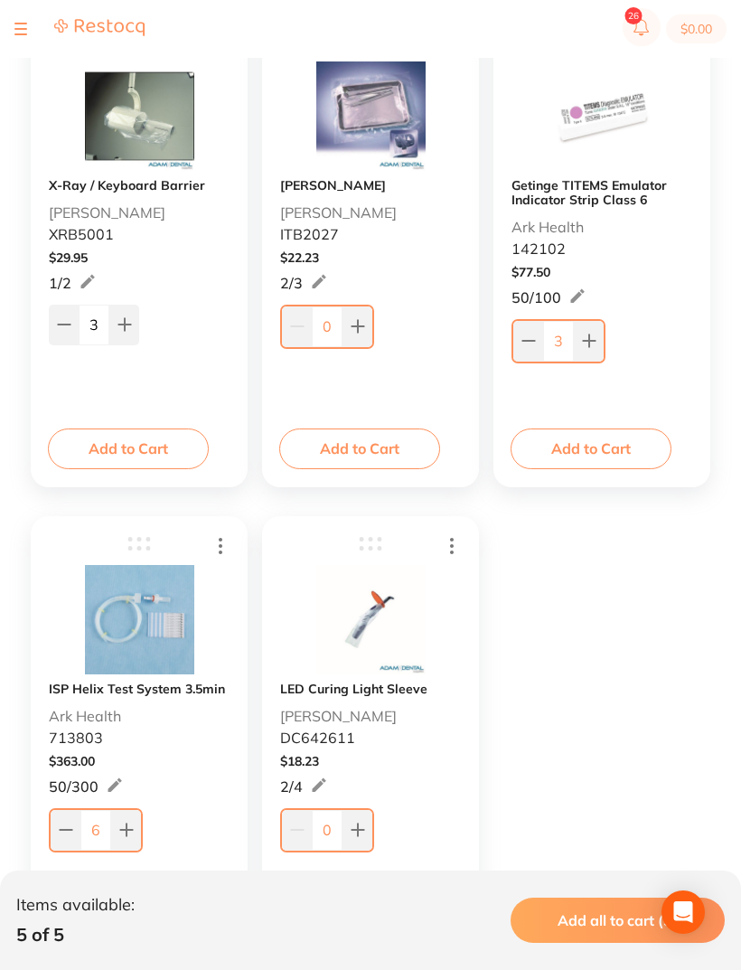
click at [138, 832] on button at bounding box center [126, 830] width 30 height 40
click at [127, 832] on icon at bounding box center [126, 830] width 12 height 12
click at [127, 831] on icon at bounding box center [126, 830] width 12 height 12
click at [125, 831] on icon at bounding box center [126, 830] width 12 height 12
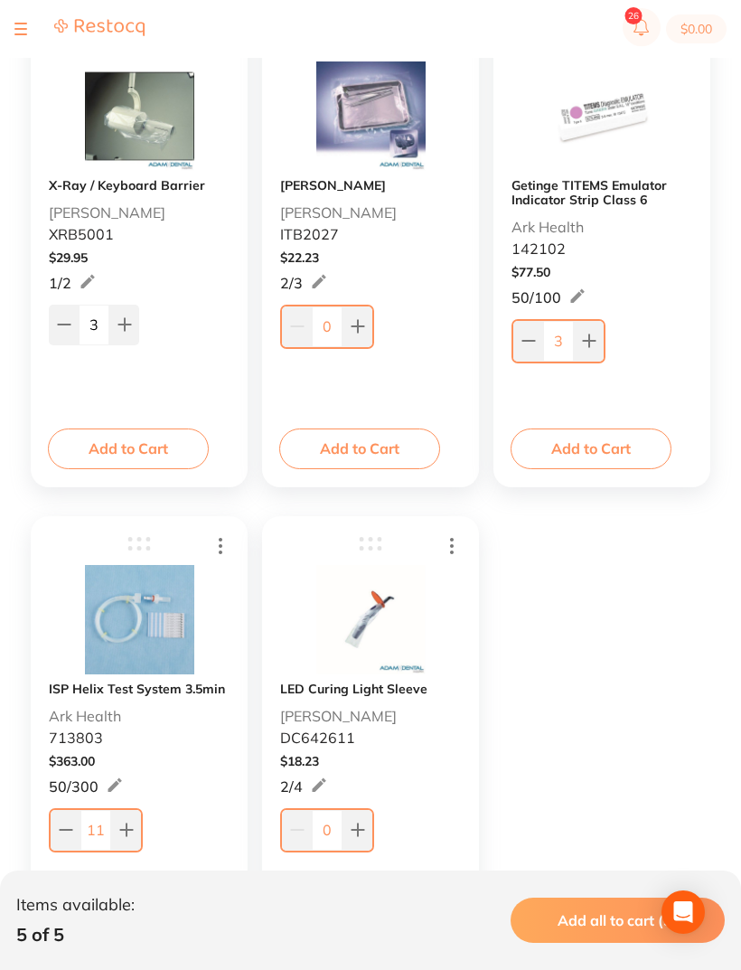
click at [124, 831] on icon at bounding box center [126, 830] width 12 height 12
click at [131, 845] on button at bounding box center [126, 830] width 30 height 40
click at [114, 844] on button at bounding box center [126, 830] width 30 height 40
click at [114, 843] on button at bounding box center [126, 830] width 30 height 40
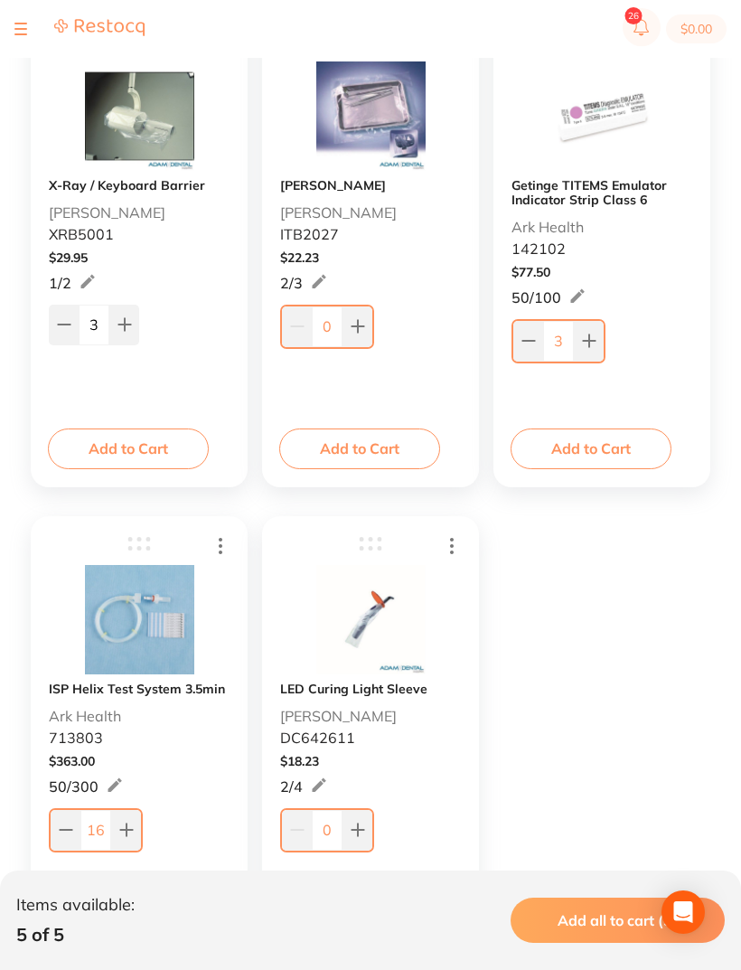
click at [131, 837] on icon at bounding box center [126, 829] width 14 height 14
click at [130, 836] on icon at bounding box center [126, 829] width 14 height 14
click at [127, 836] on icon at bounding box center [126, 830] width 12 height 12
click at [126, 836] on icon at bounding box center [126, 830] width 12 height 12
click at [139, 834] on button at bounding box center [126, 830] width 30 height 40
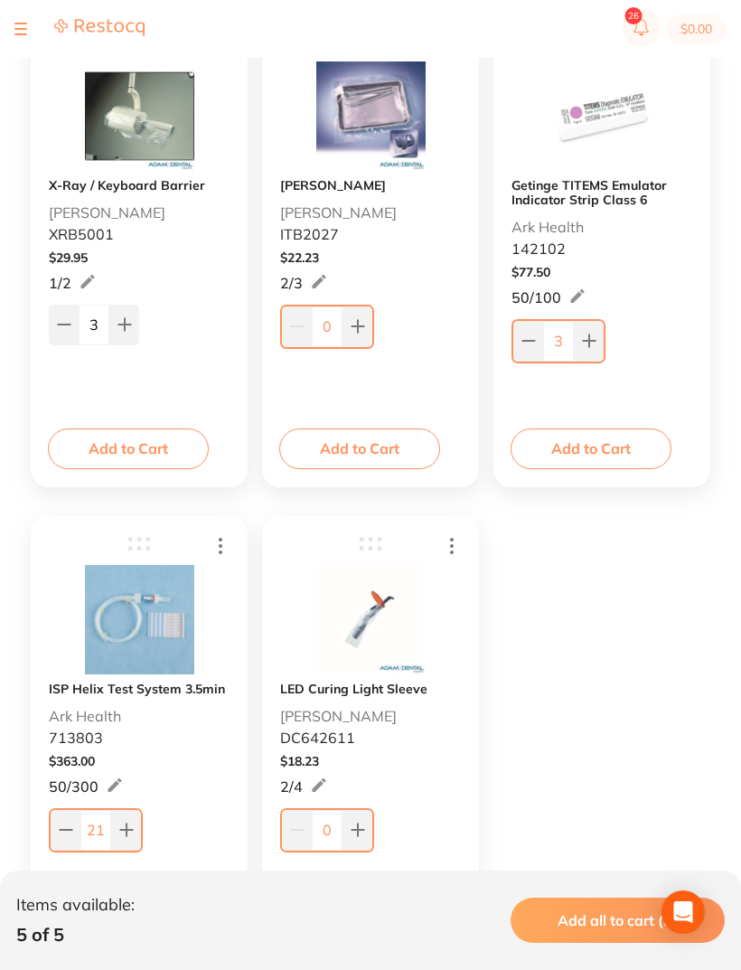
click at [141, 836] on div "21" at bounding box center [96, 829] width 94 height 43
click at [131, 837] on icon at bounding box center [126, 829] width 14 height 14
click at [131, 829] on icon at bounding box center [126, 829] width 14 height 14
click at [130, 829] on icon at bounding box center [126, 829] width 14 height 14
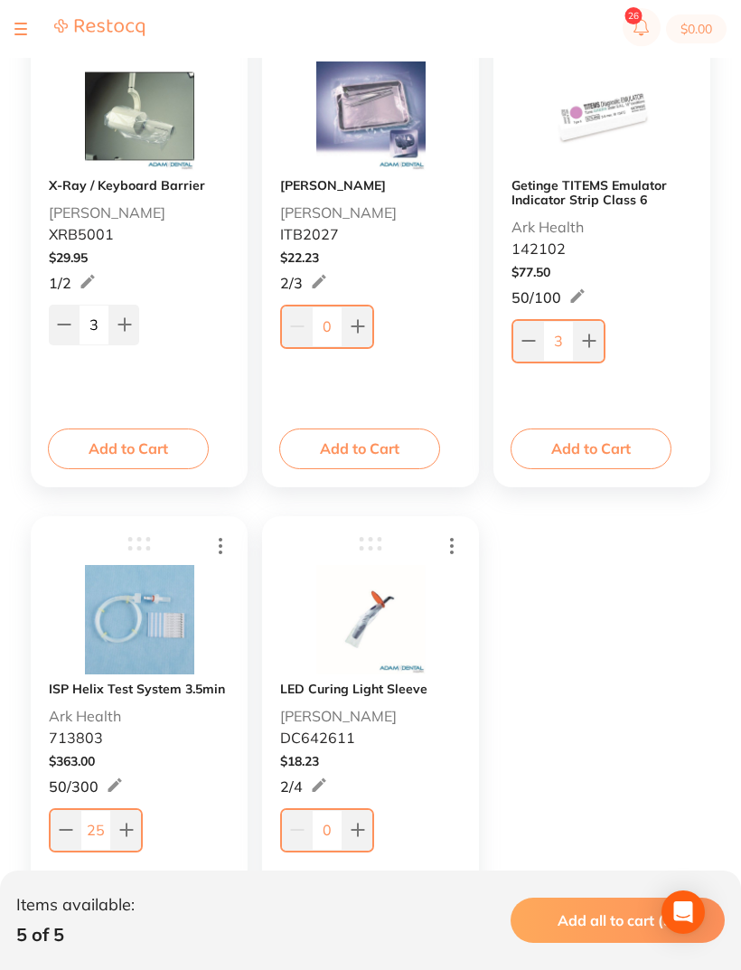
click at [126, 836] on icon at bounding box center [126, 830] width 12 height 12
click at [133, 829] on icon at bounding box center [126, 829] width 14 height 14
click at [133, 828] on icon at bounding box center [126, 829] width 14 height 14
click at [132, 829] on icon at bounding box center [126, 829] width 14 height 14
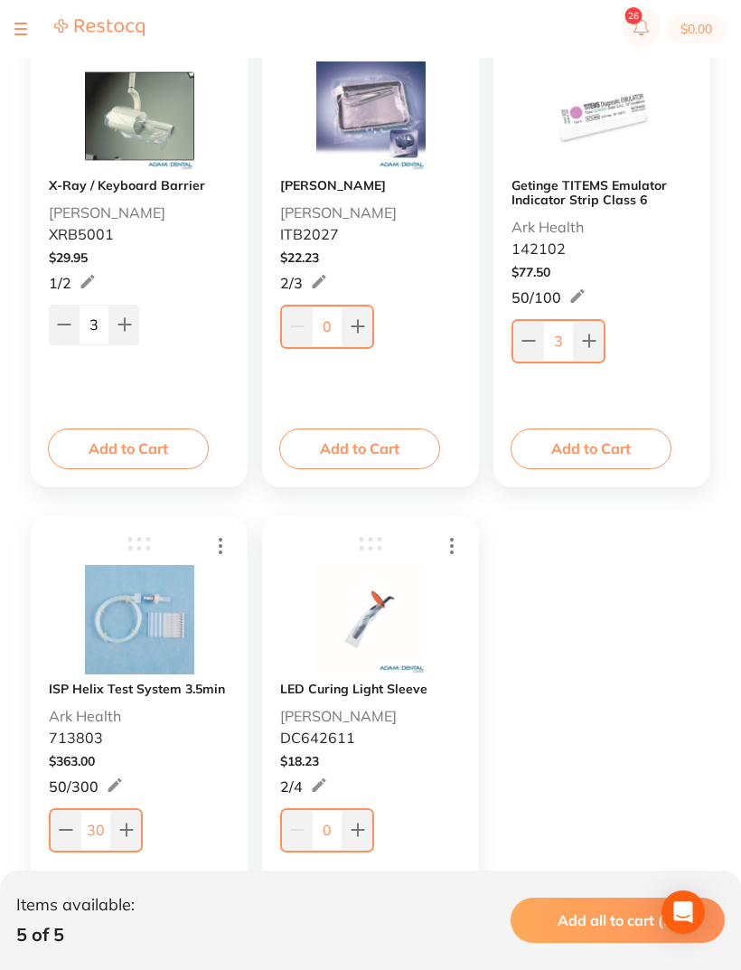
click at [131, 829] on icon at bounding box center [126, 829] width 14 height 14
click at [131, 827] on icon at bounding box center [126, 829] width 14 height 14
click at [130, 826] on icon at bounding box center [126, 829] width 14 height 14
click at [130, 831] on icon at bounding box center [126, 830] width 12 height 12
click at [129, 831] on icon at bounding box center [126, 830] width 12 height 12
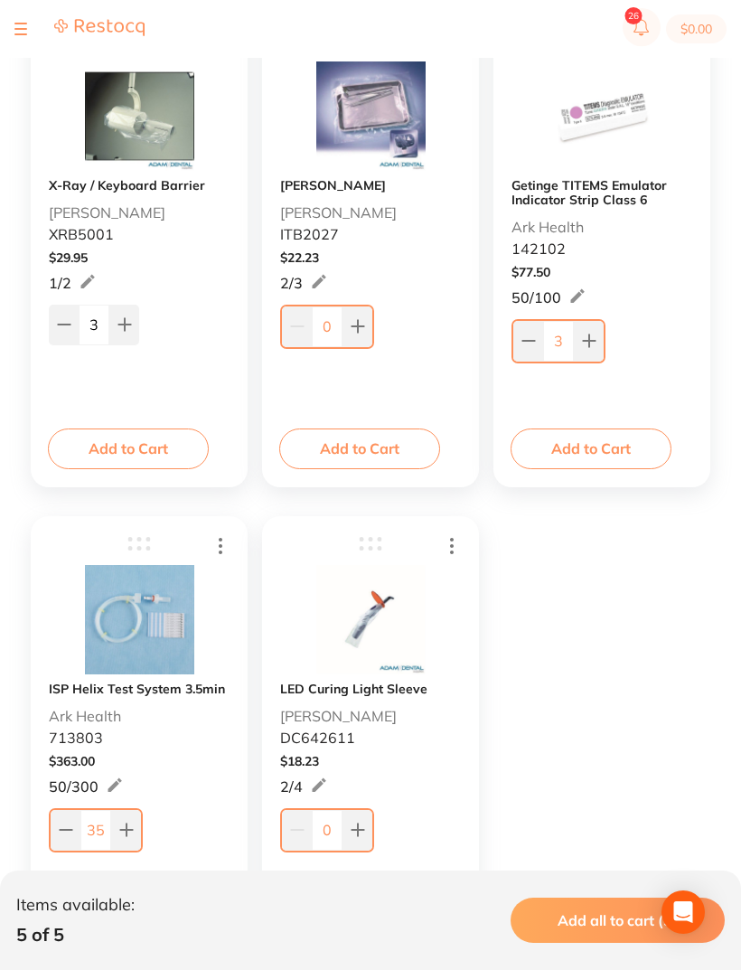
click at [135, 823] on button at bounding box center [126, 830] width 30 height 40
click at [134, 823] on button at bounding box center [126, 830] width 30 height 40
click at [138, 836] on button at bounding box center [126, 830] width 30 height 40
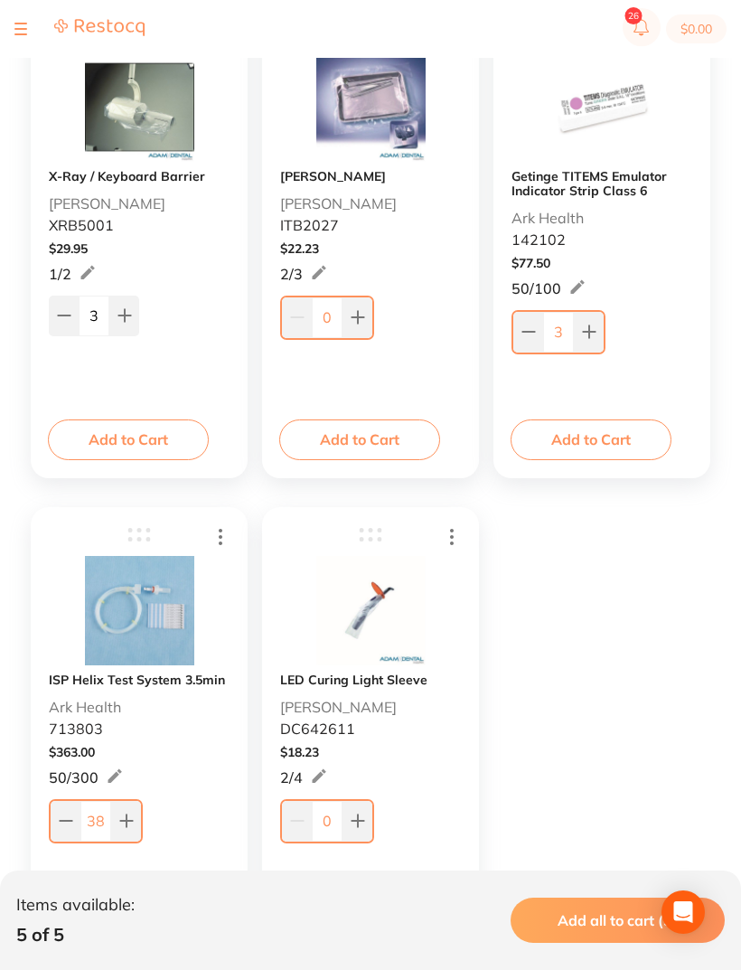
scroll to position [431, 0]
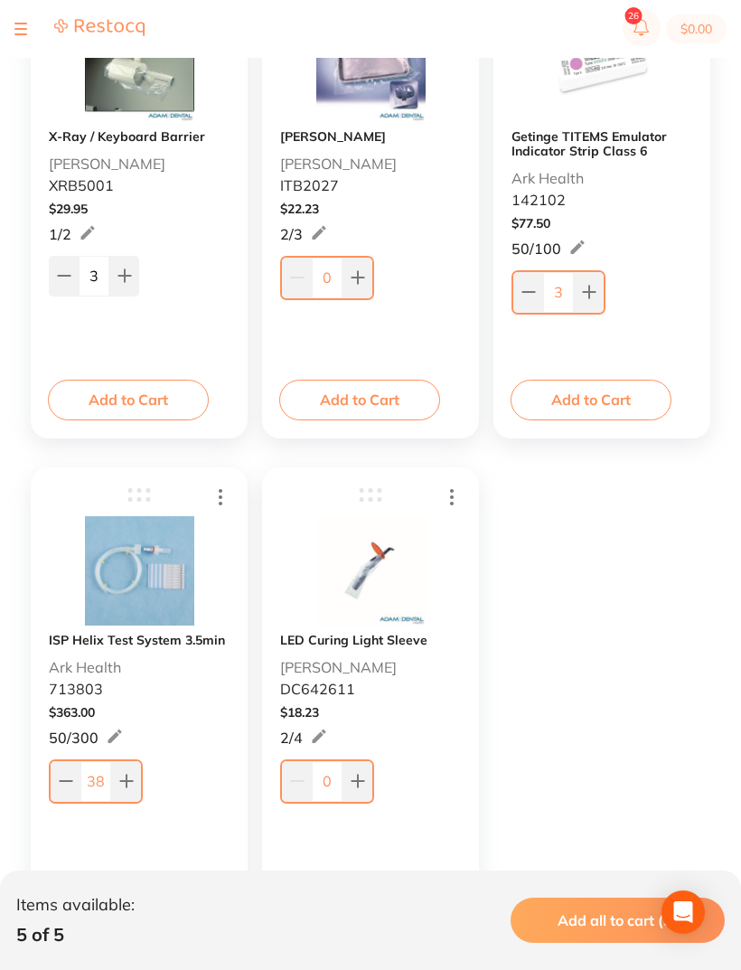
click at [143, 819] on div "ISP Helix Test System 3.5min Ark Health 713803 $ 363.00 50 / 300 38 50 / 300 Ad…" at bounding box center [139, 704] width 217 height 474
click at [127, 782] on icon at bounding box center [126, 781] width 12 height 12
click at [135, 772] on button at bounding box center [126, 781] width 30 height 40
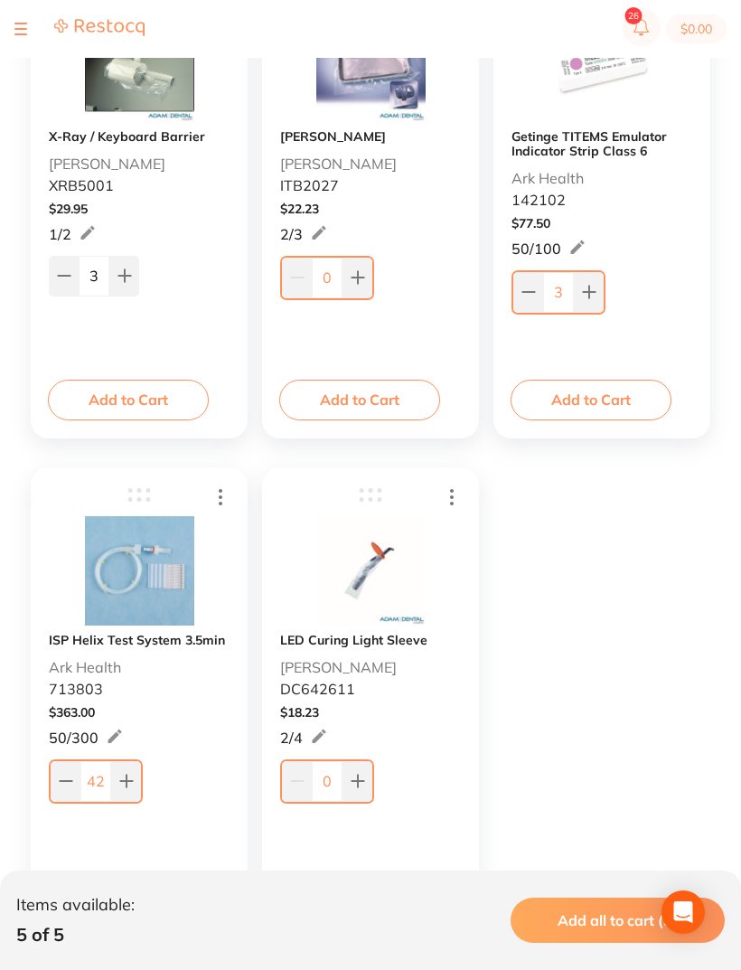
click at [136, 769] on button at bounding box center [126, 781] width 30 height 40
click at [135, 769] on button at bounding box center [126, 781] width 30 height 40
click at [139, 779] on button at bounding box center [126, 781] width 30 height 40
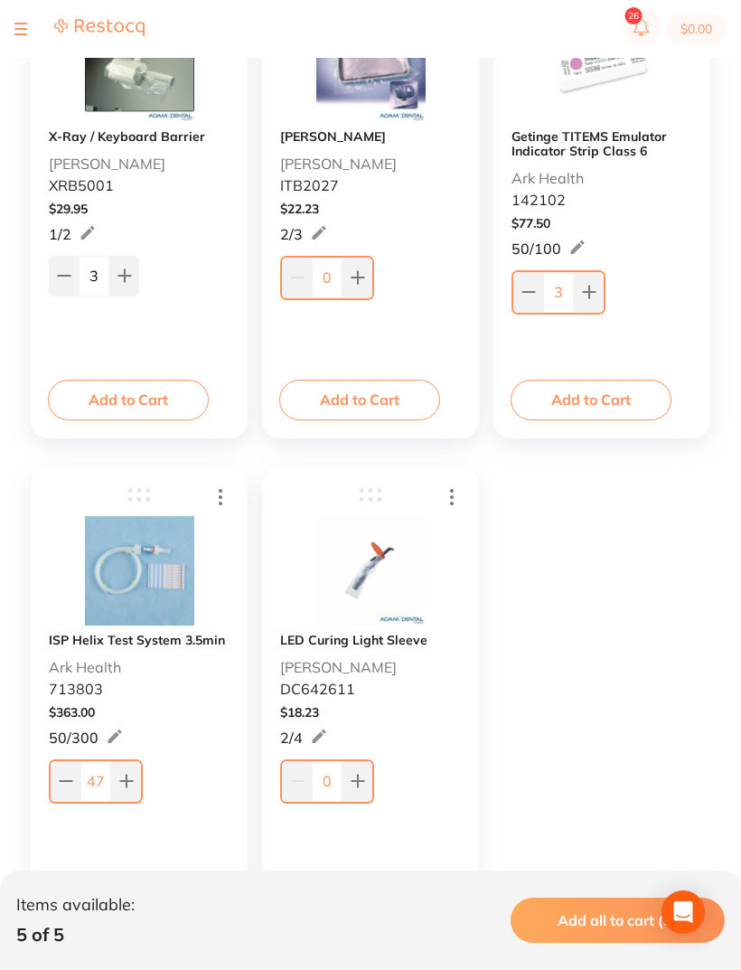
click at [139, 779] on button at bounding box center [126, 781] width 30 height 40
click at [135, 785] on button at bounding box center [126, 781] width 30 height 40
click at [134, 784] on button at bounding box center [126, 781] width 30 height 40
click at [135, 792] on button at bounding box center [124, 779] width 30 height 40
click at [135, 791] on button at bounding box center [124, 779] width 30 height 40
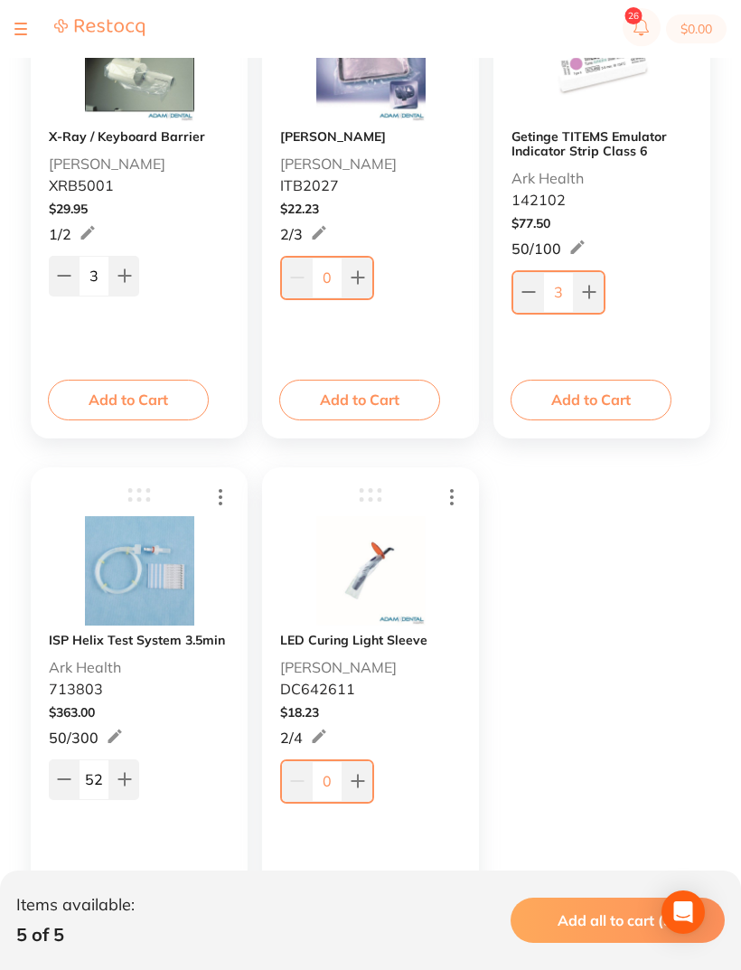
click at [137, 785] on button at bounding box center [124, 779] width 30 height 40
click at [139, 787] on div "53" at bounding box center [139, 777] width 181 height 43
click at [135, 783] on button at bounding box center [124, 779] width 30 height 40
click at [134, 783] on button at bounding box center [124, 779] width 30 height 40
click at [127, 774] on icon at bounding box center [124, 779] width 14 height 14
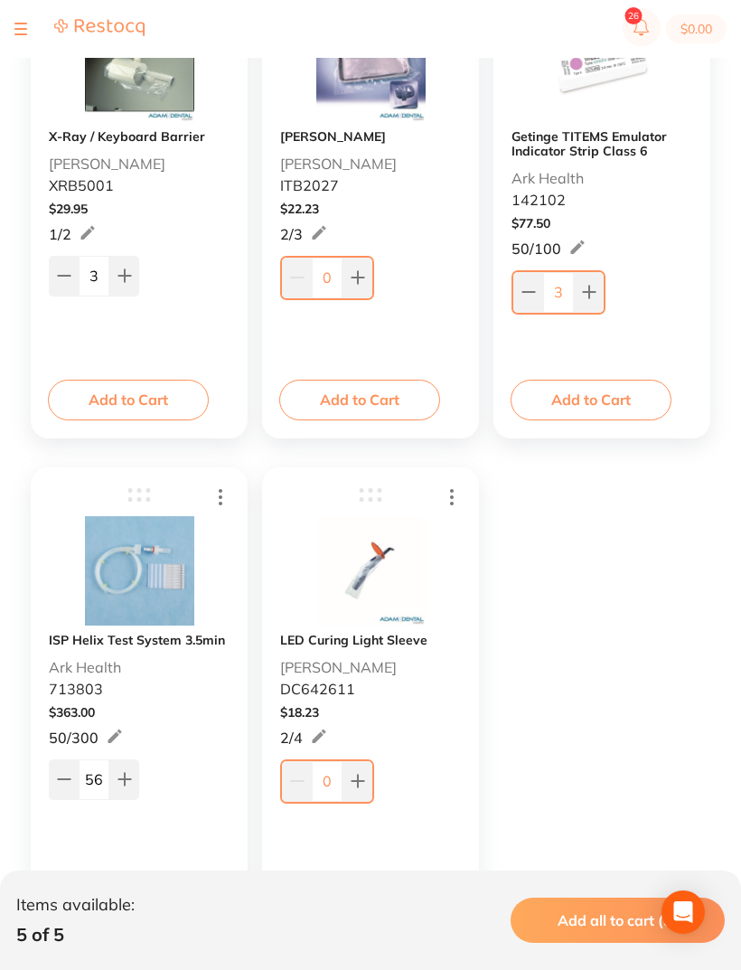
scroll to position [429, 0]
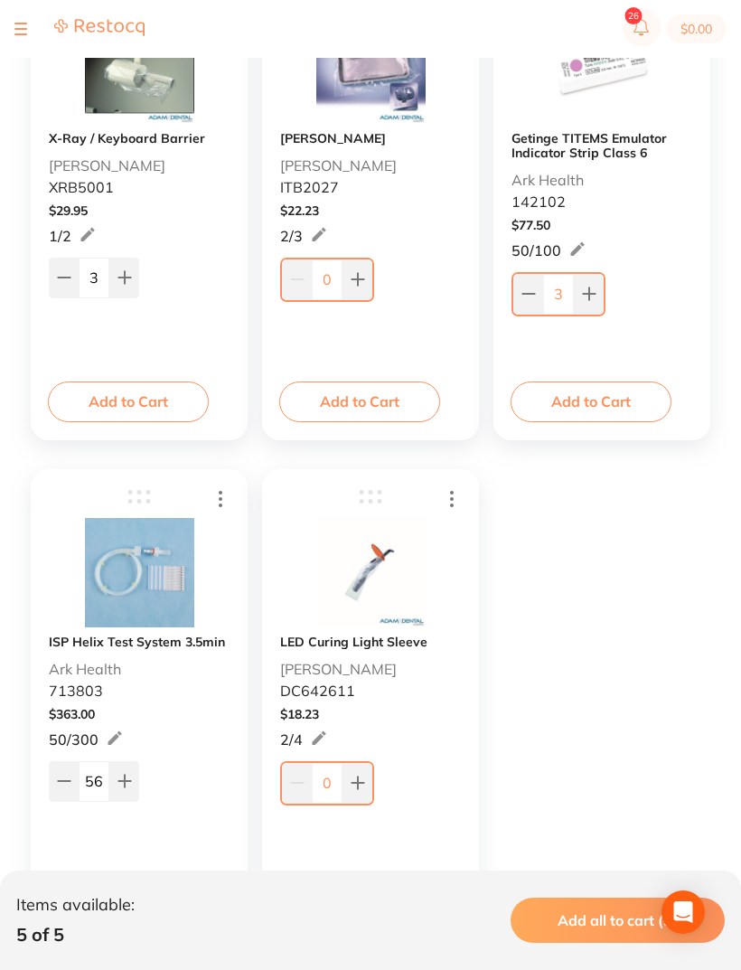
click at [126, 771] on button at bounding box center [124, 781] width 30 height 40
click at [125, 770] on button at bounding box center [124, 781] width 30 height 40
click at [136, 771] on button at bounding box center [124, 781] width 30 height 40
click at [136, 770] on button at bounding box center [124, 781] width 30 height 40
click at [130, 769] on button at bounding box center [124, 781] width 30 height 40
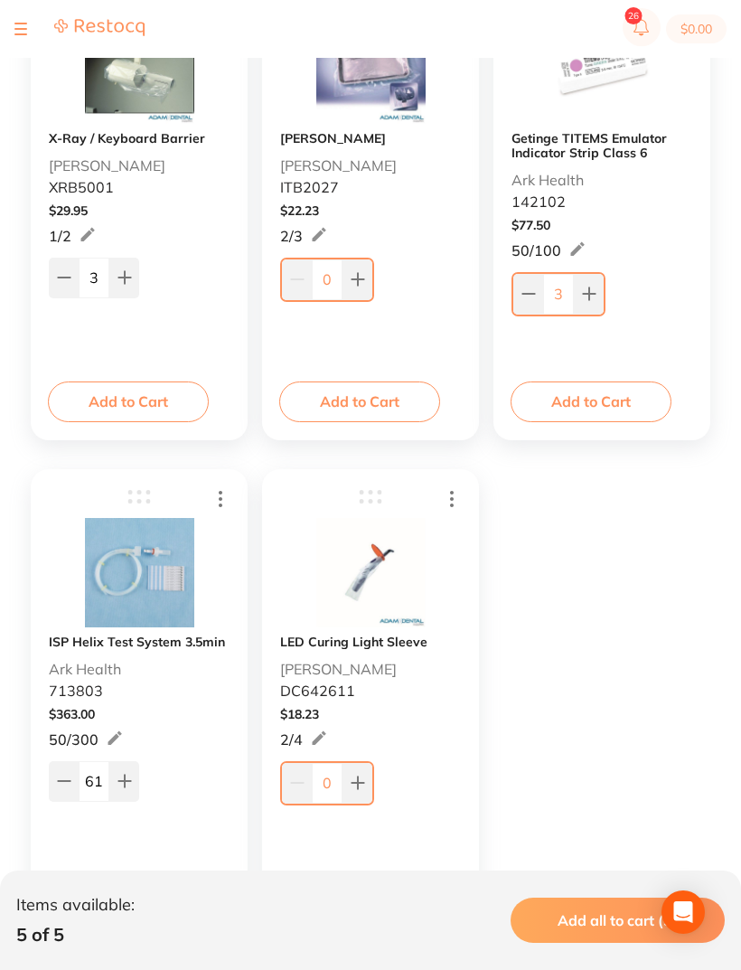
click at [130, 768] on button at bounding box center [124, 781] width 30 height 40
click at [131, 775] on icon at bounding box center [124, 781] width 14 height 14
click at [130, 774] on button at bounding box center [124, 781] width 30 height 40
click at [130, 781] on icon at bounding box center [124, 781] width 14 height 14
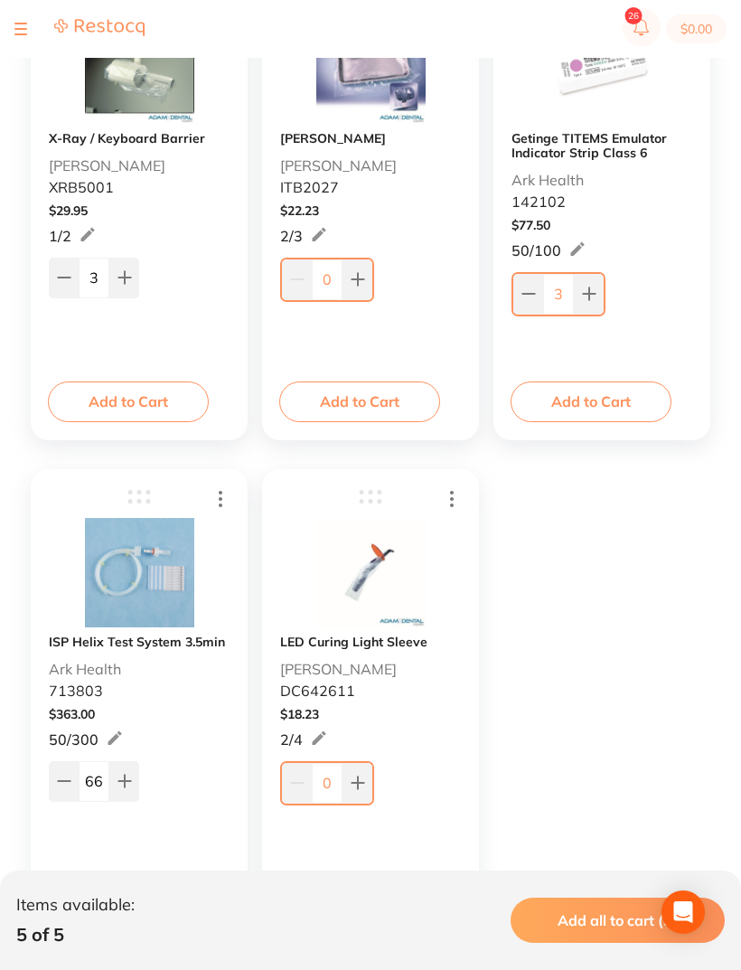
click at [128, 780] on icon at bounding box center [124, 781] width 14 height 14
click at [128, 779] on icon at bounding box center [124, 781] width 14 height 14
click at [128, 784] on icon at bounding box center [124, 781] width 12 height 12
click at [128, 783] on icon at bounding box center [124, 781] width 12 height 12
click at [128, 776] on icon at bounding box center [124, 781] width 14 height 14
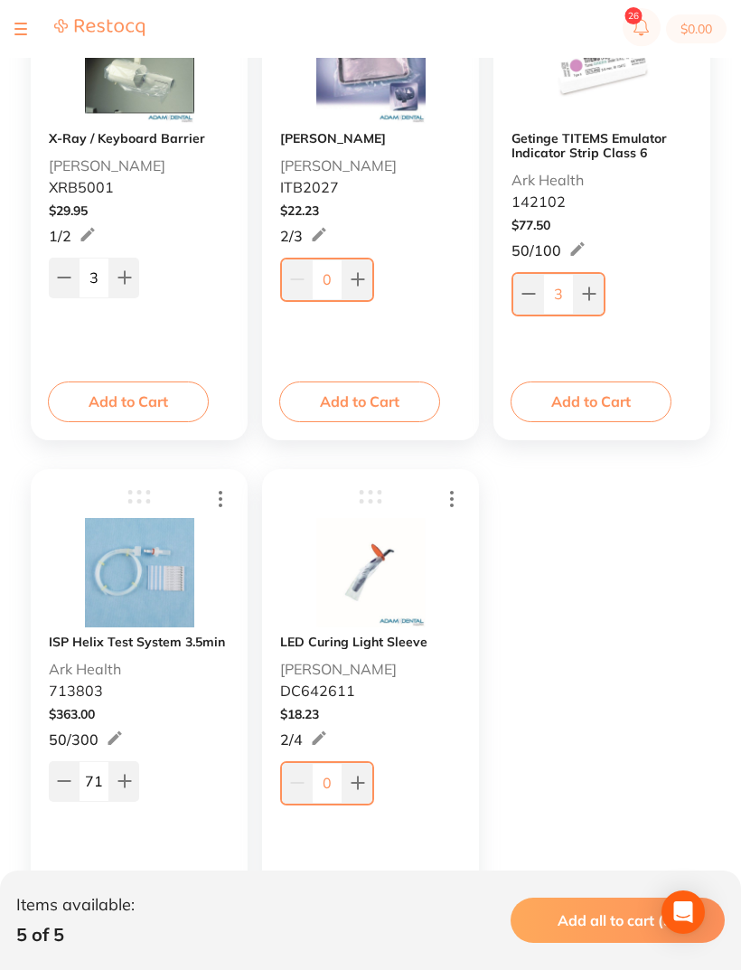
click at [127, 776] on icon at bounding box center [124, 781] width 14 height 14
click at [132, 779] on button at bounding box center [124, 781] width 30 height 40
click at [131, 778] on icon at bounding box center [124, 781] width 14 height 14
click at [127, 775] on icon at bounding box center [124, 781] width 14 height 14
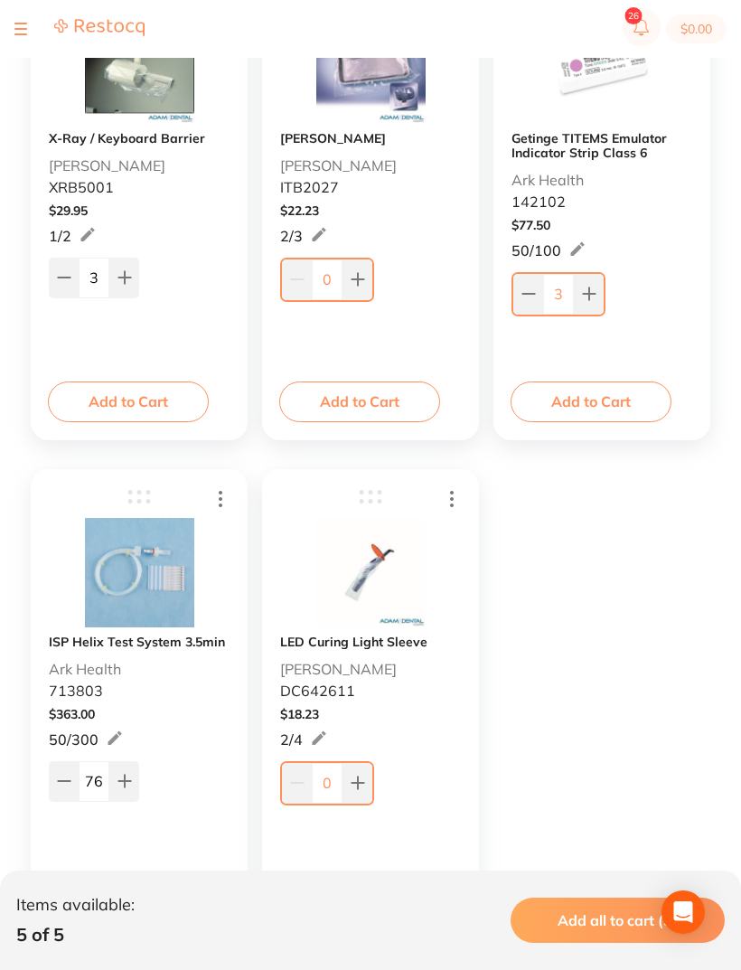
click at [120, 788] on icon at bounding box center [124, 781] width 14 height 14
click at [119, 788] on icon at bounding box center [124, 781] width 14 height 14
click at [122, 791] on button at bounding box center [124, 781] width 30 height 40
click at [121, 790] on button at bounding box center [124, 781] width 30 height 40
click at [120, 793] on button at bounding box center [124, 781] width 30 height 40
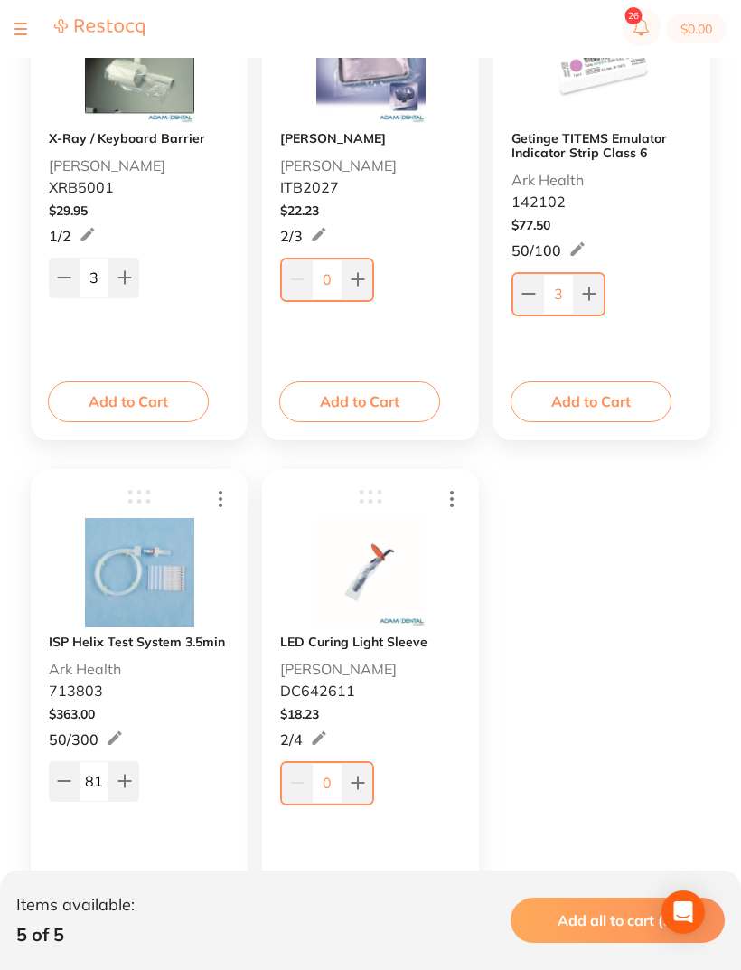
click at [120, 793] on button at bounding box center [124, 781] width 30 height 40
click at [122, 793] on button at bounding box center [124, 781] width 30 height 40
click at [121, 792] on button at bounding box center [124, 781] width 30 height 40
click at [135, 788] on button at bounding box center [124, 781] width 30 height 40
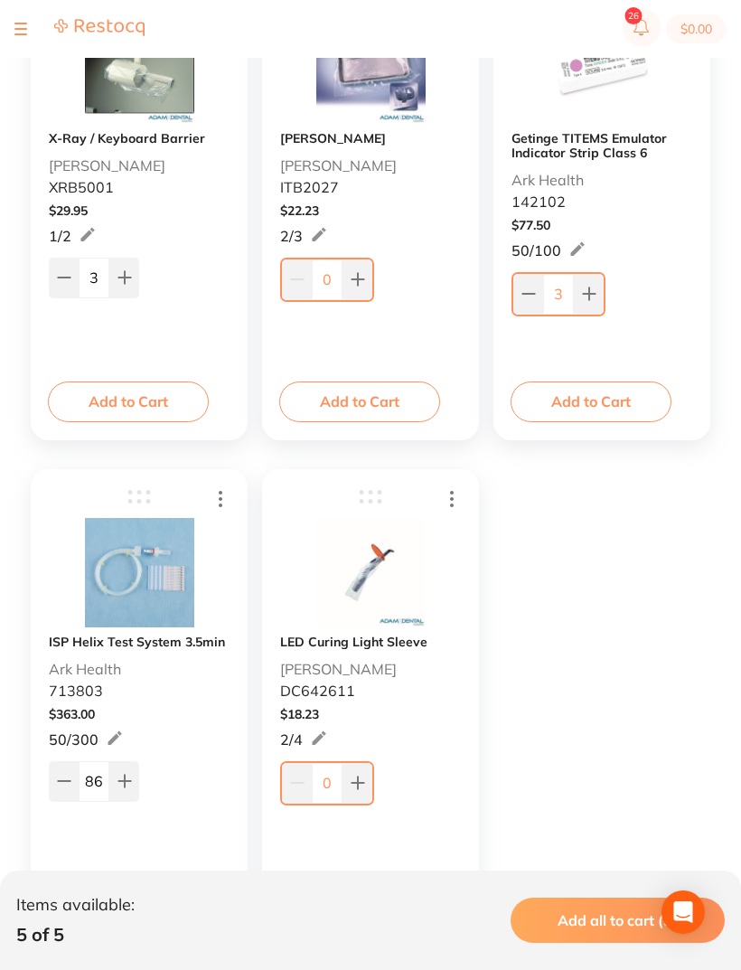
click at [128, 774] on button at bounding box center [124, 781] width 30 height 40
click at [128, 773] on button at bounding box center [124, 781] width 30 height 40
click at [128, 784] on icon at bounding box center [124, 781] width 12 height 12
click at [127, 784] on icon at bounding box center [124, 781] width 12 height 12
click at [133, 770] on button at bounding box center [124, 781] width 30 height 40
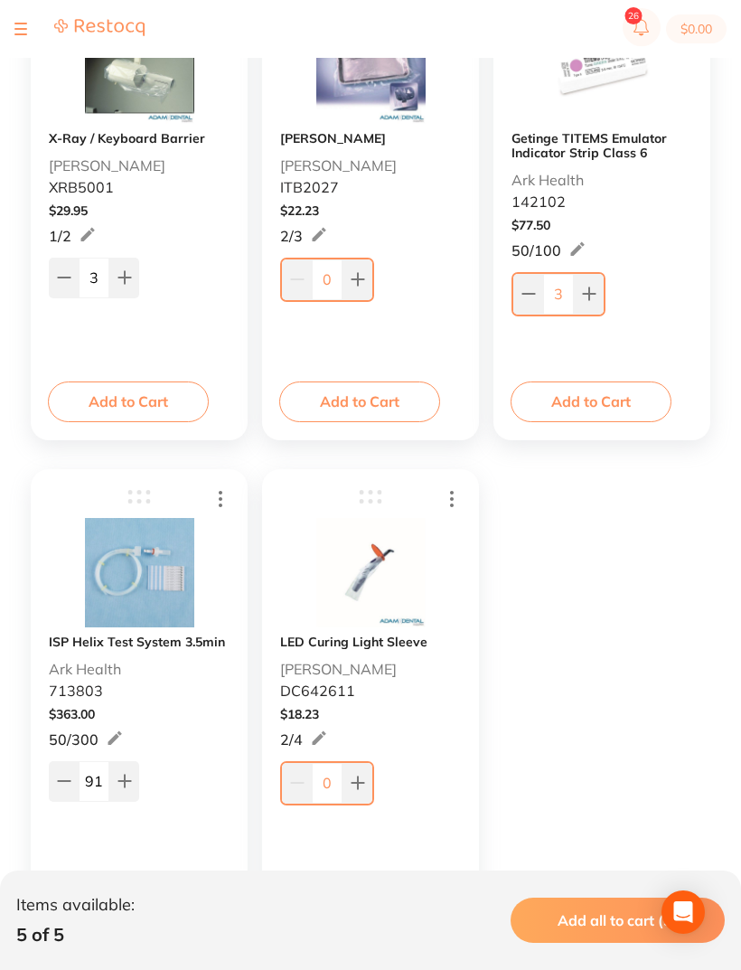
click at [133, 769] on button at bounding box center [124, 781] width 30 height 40
click at [133, 780] on button at bounding box center [124, 781] width 30 height 40
click at [133, 784] on button at bounding box center [124, 781] width 30 height 40
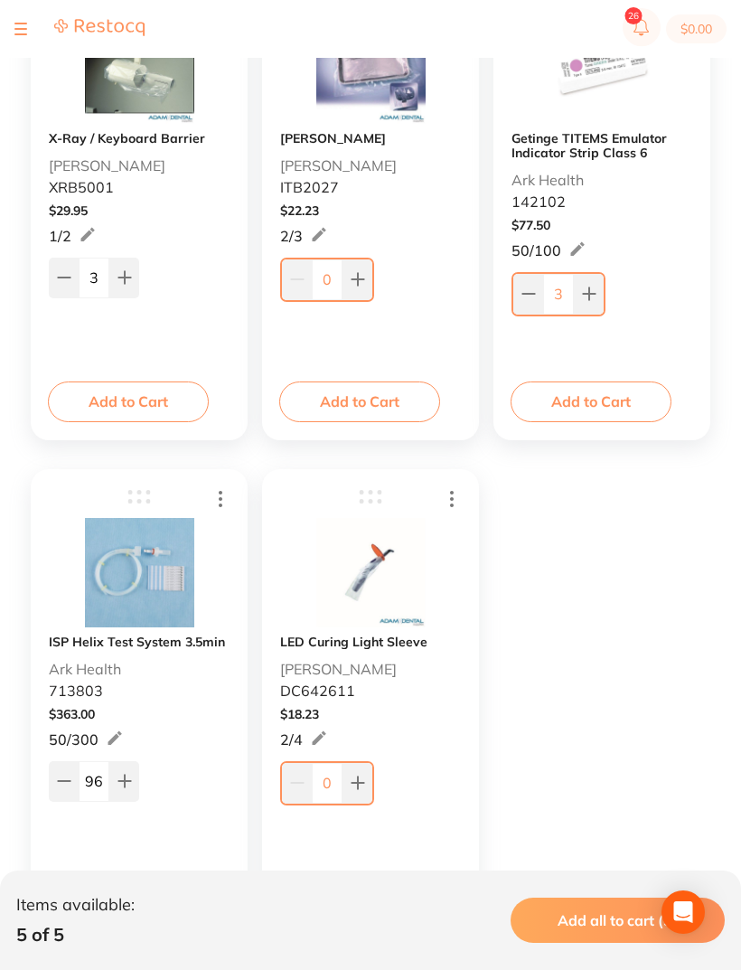
click at [134, 786] on button at bounding box center [124, 781] width 30 height 40
click at [127, 786] on icon at bounding box center [124, 781] width 14 height 14
click at [126, 786] on icon at bounding box center [124, 781] width 12 height 12
click at [135, 777] on button at bounding box center [124, 781] width 30 height 40
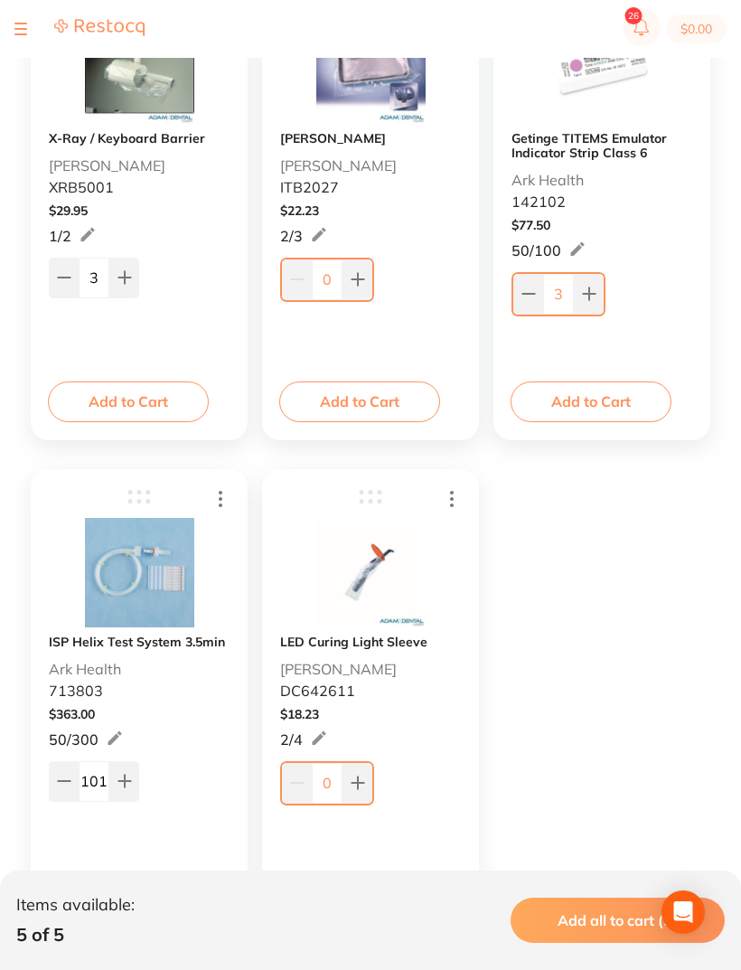
click at [134, 777] on button at bounding box center [124, 781] width 30 height 40
click at [131, 765] on button at bounding box center [124, 781] width 30 height 40
click at [128, 783] on icon at bounding box center [124, 781] width 12 height 12
click at [128, 782] on icon at bounding box center [124, 781] width 12 height 12
click at [122, 784] on icon at bounding box center [124, 781] width 14 height 14
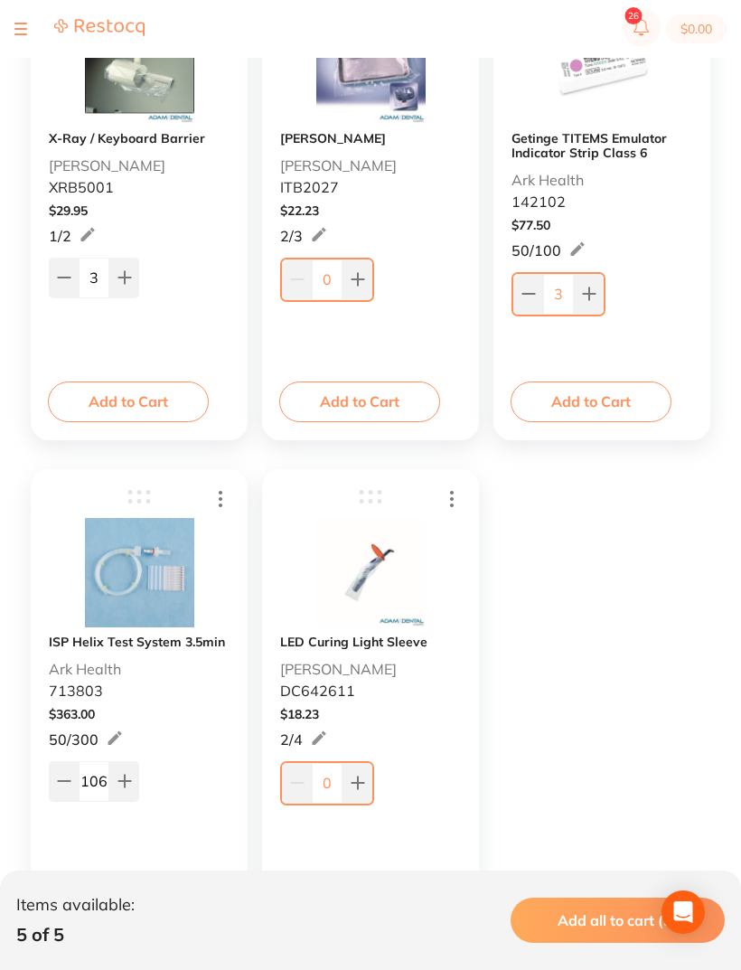
click at [121, 784] on icon at bounding box center [124, 781] width 14 height 14
click at [125, 786] on icon at bounding box center [124, 781] width 12 height 12
click at [125, 785] on icon at bounding box center [124, 781] width 12 height 12
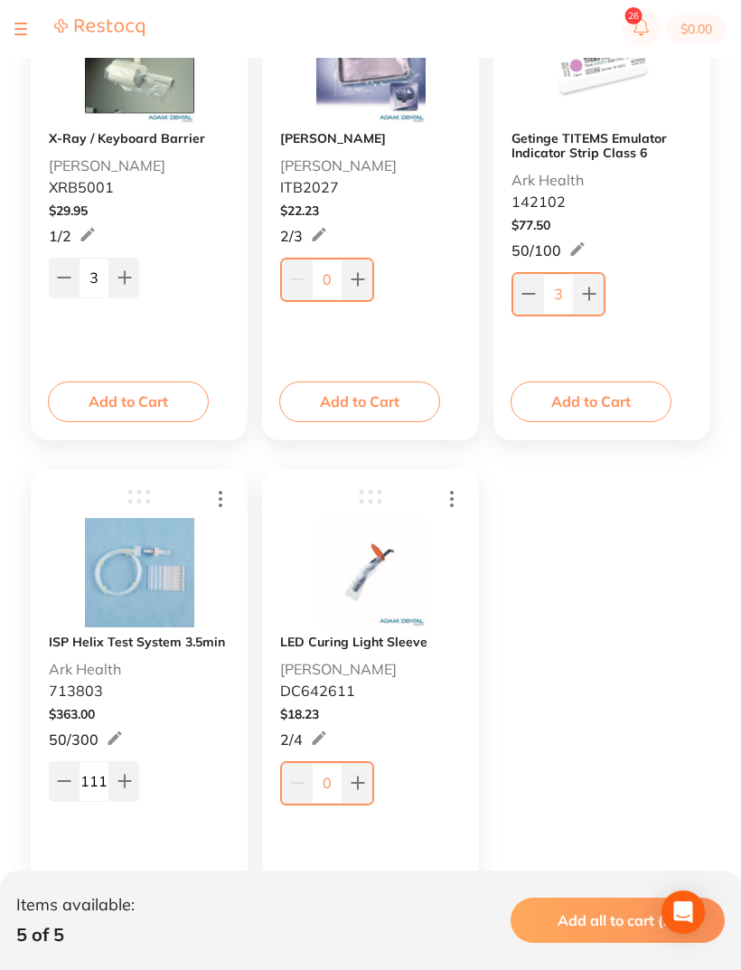
click at [132, 782] on button at bounding box center [124, 781] width 30 height 40
click at [131, 782] on icon at bounding box center [124, 781] width 14 height 14
click at [128, 785] on icon at bounding box center [124, 781] width 14 height 14
click at [128, 784] on icon at bounding box center [124, 781] width 14 height 14
click at [127, 794] on button at bounding box center [124, 781] width 30 height 40
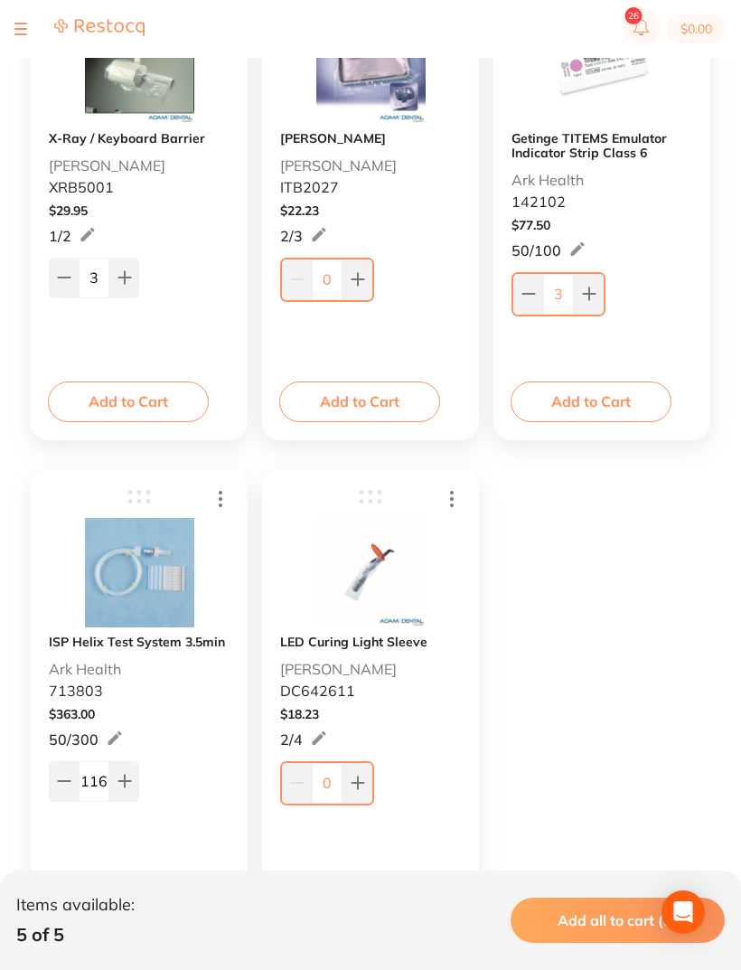
click at [126, 794] on button at bounding box center [124, 781] width 30 height 40
click at [124, 782] on icon at bounding box center [124, 781] width 12 height 12
click at [124, 781] on icon at bounding box center [124, 781] width 12 height 12
click at [131, 790] on button at bounding box center [124, 781] width 30 height 40
click at [130, 790] on button at bounding box center [124, 781] width 30 height 40
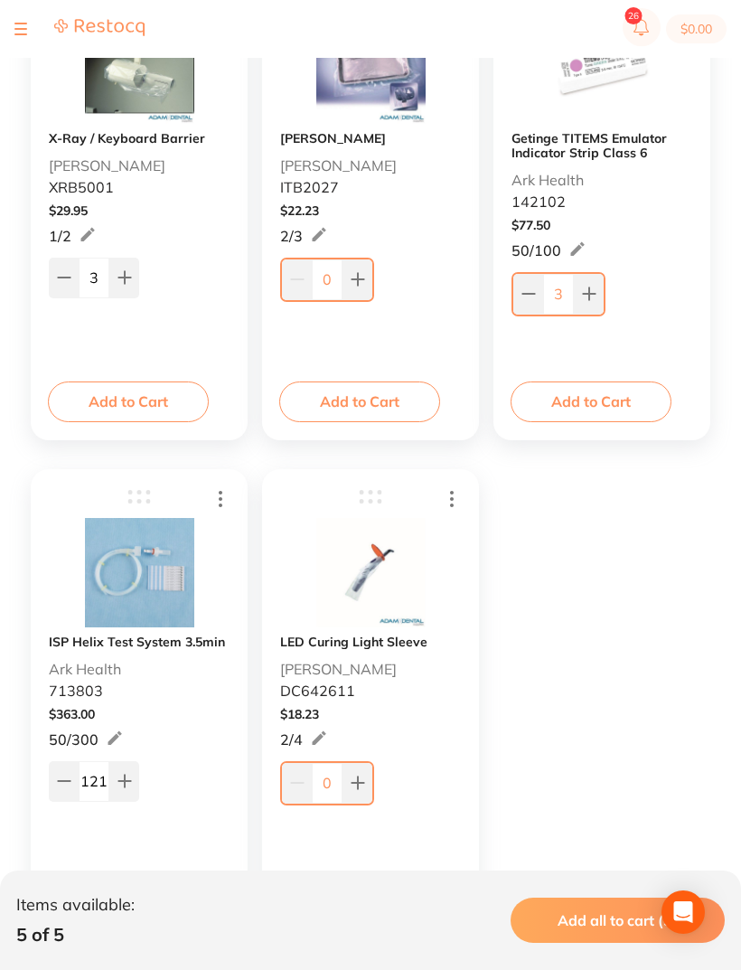
click at [119, 785] on icon at bounding box center [124, 781] width 14 height 14
click at [135, 780] on button at bounding box center [124, 781] width 30 height 40
click at [134, 780] on button at bounding box center [124, 781] width 30 height 40
click at [122, 770] on button at bounding box center [124, 781] width 30 height 40
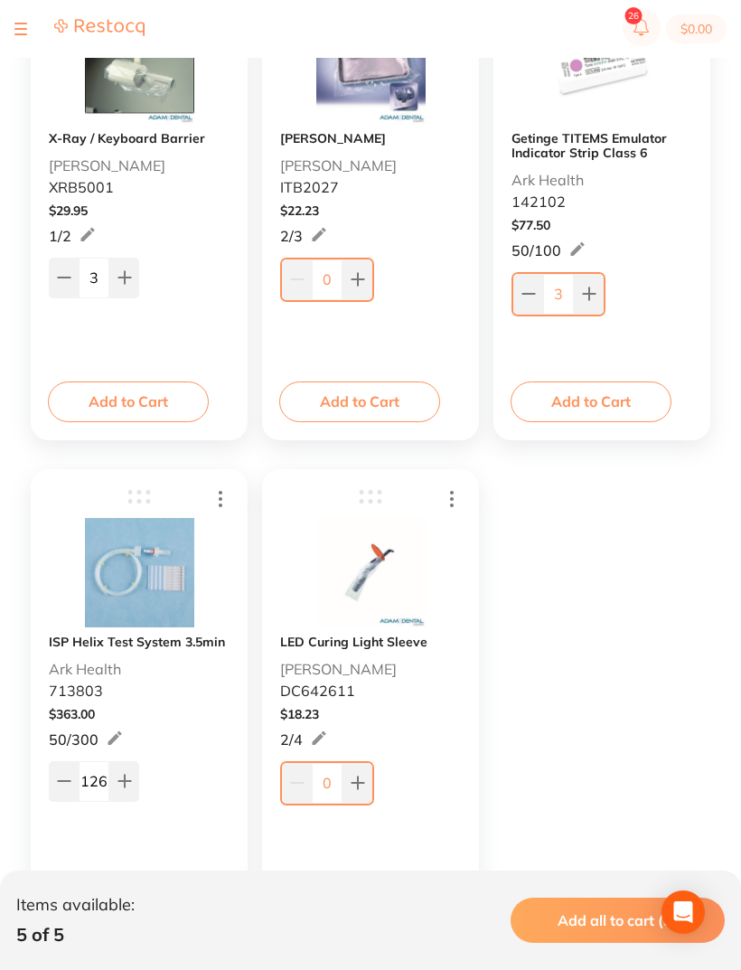
click at [122, 770] on button at bounding box center [124, 781] width 30 height 40
click at [134, 782] on button at bounding box center [124, 781] width 30 height 40
click at [127, 776] on icon at bounding box center [124, 781] width 14 height 14
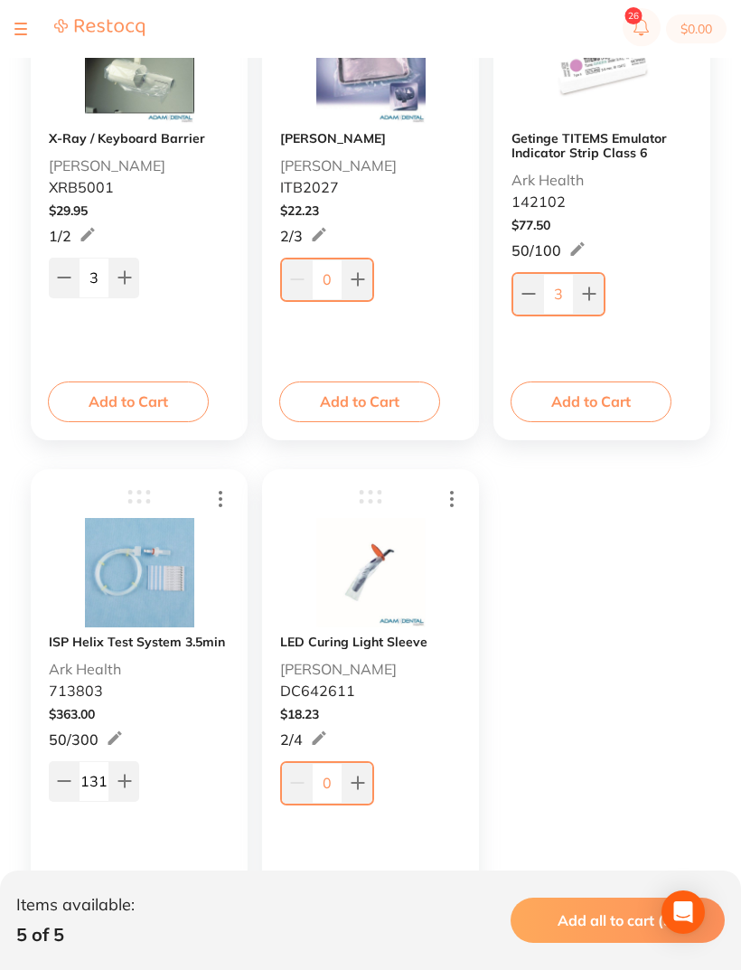
click at [136, 784] on button at bounding box center [124, 781] width 30 height 40
click at [136, 783] on button at bounding box center [124, 781] width 30 height 40
click at [117, 784] on icon at bounding box center [124, 781] width 14 height 14
click at [127, 784] on icon at bounding box center [124, 781] width 12 height 12
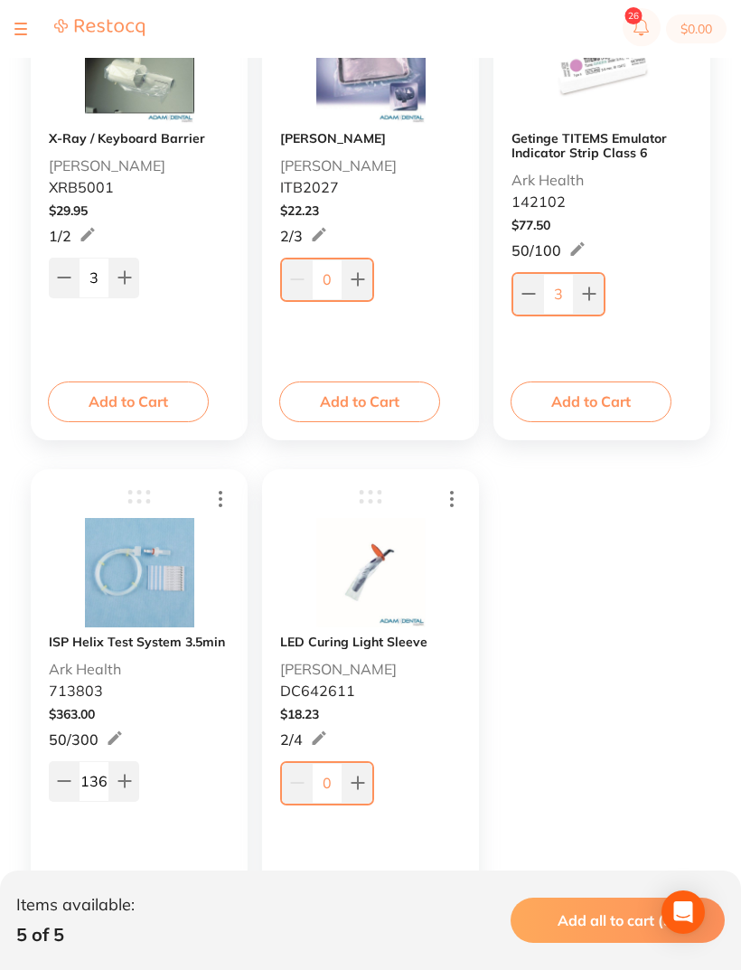
click at [126, 784] on icon at bounding box center [124, 781] width 12 height 12
click at [121, 786] on icon at bounding box center [124, 781] width 14 height 14
click at [128, 788] on icon at bounding box center [124, 781] width 14 height 14
click at [128, 787] on icon at bounding box center [124, 781] width 14 height 14
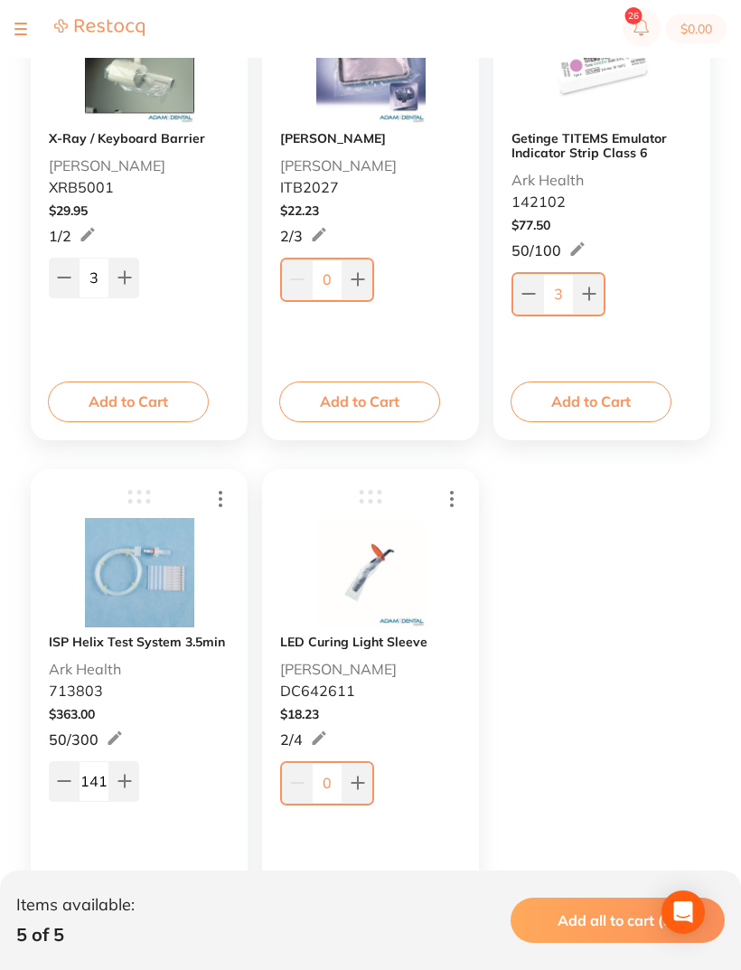
click at [135, 770] on button at bounding box center [124, 781] width 30 height 40
click at [135, 769] on button at bounding box center [124, 781] width 30 height 40
click at [137, 776] on button at bounding box center [124, 781] width 30 height 40
click at [137, 775] on button at bounding box center [124, 781] width 30 height 40
click at [123, 784] on icon at bounding box center [124, 781] width 14 height 14
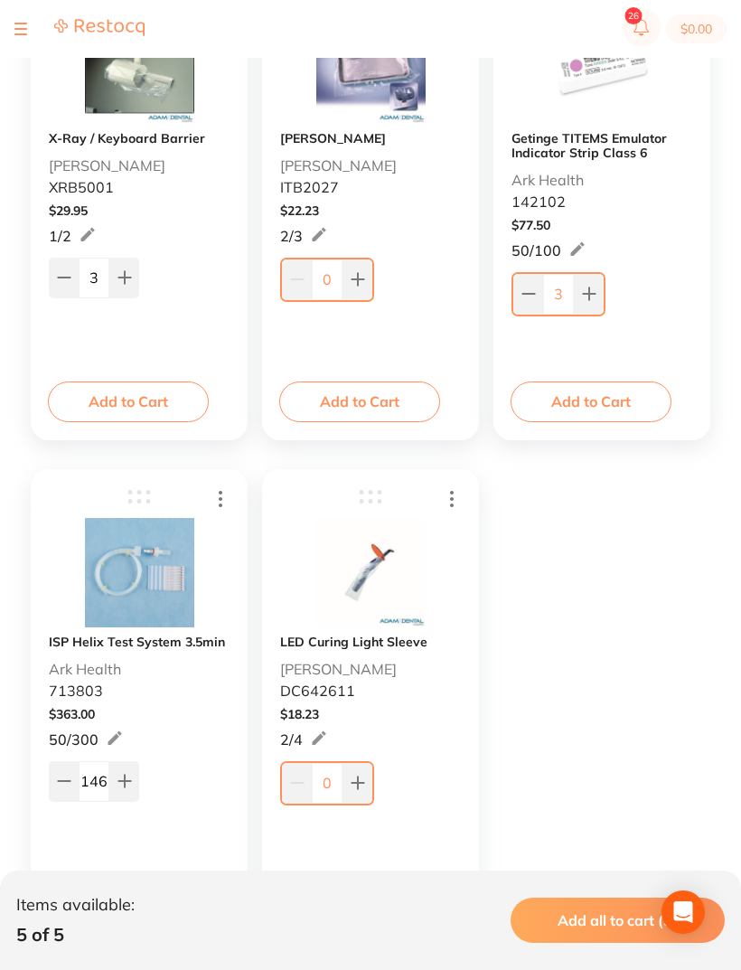
click at [122, 784] on icon at bounding box center [124, 781] width 12 height 12
click at [128, 777] on icon at bounding box center [124, 781] width 14 height 14
click at [134, 784] on button at bounding box center [124, 781] width 30 height 40
click at [133, 784] on button at bounding box center [124, 781] width 30 height 40
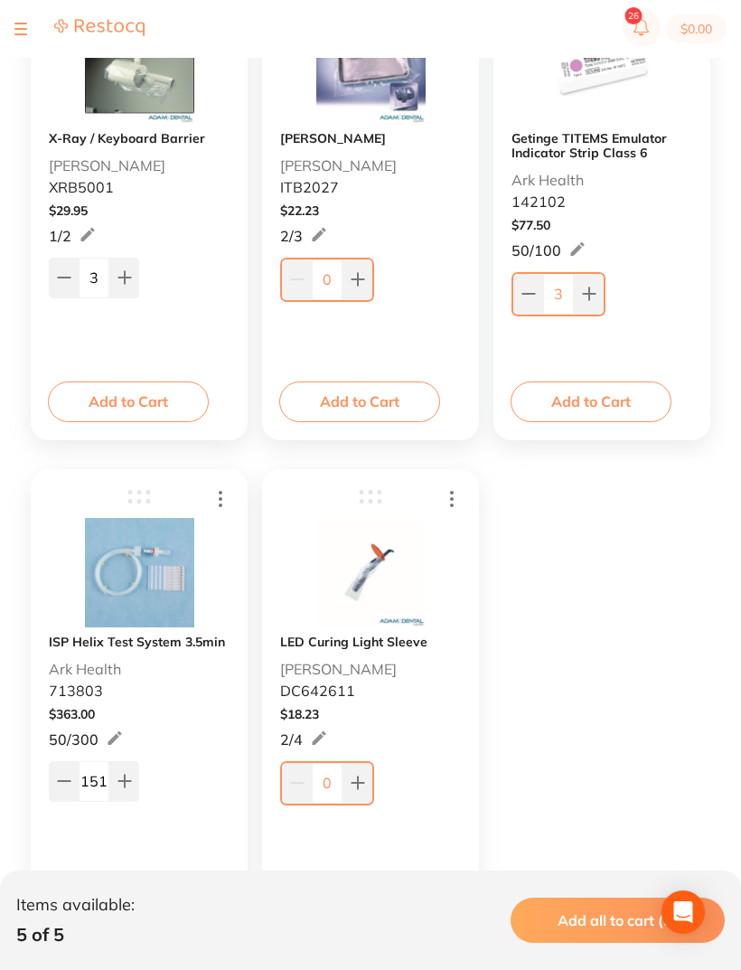
click at [127, 782] on icon at bounding box center [124, 781] width 12 height 12
click at [127, 781] on icon at bounding box center [124, 781] width 14 height 14
click at [132, 789] on button at bounding box center [124, 781] width 30 height 40
click at [131, 788] on icon at bounding box center [124, 781] width 14 height 14
click at [119, 790] on button at bounding box center [124, 781] width 30 height 40
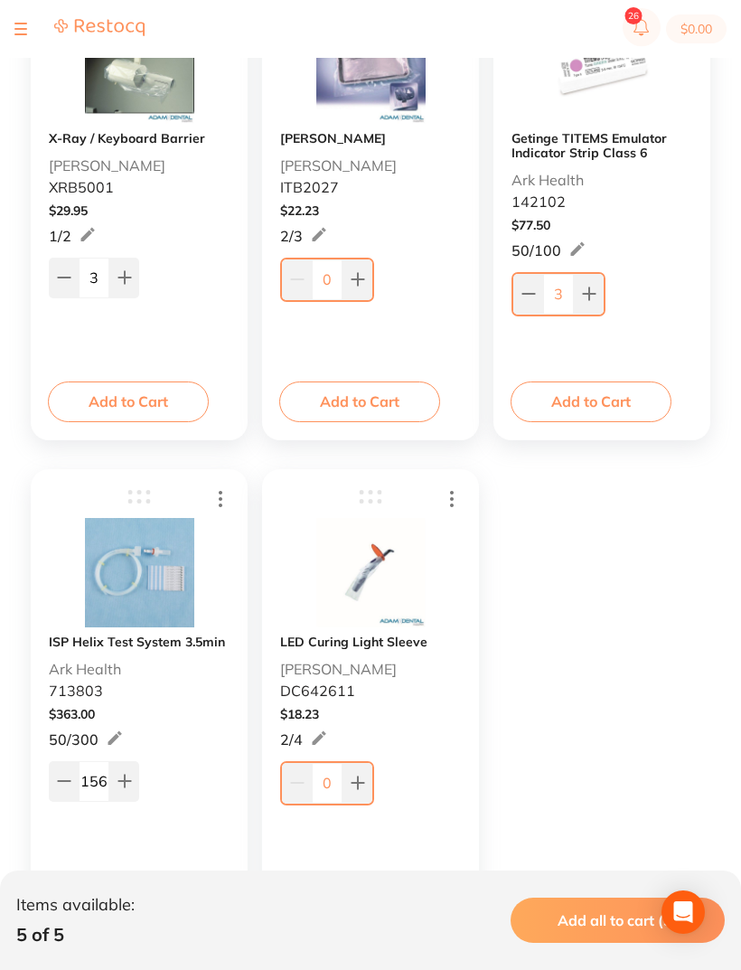
click at [119, 788] on icon at bounding box center [124, 781] width 14 height 14
click at [121, 788] on icon at bounding box center [124, 781] width 14 height 14
click at [120, 788] on icon at bounding box center [124, 781] width 14 height 14
click at [127, 779] on icon at bounding box center [124, 781] width 14 height 14
click at [126, 779] on icon at bounding box center [124, 781] width 12 height 12
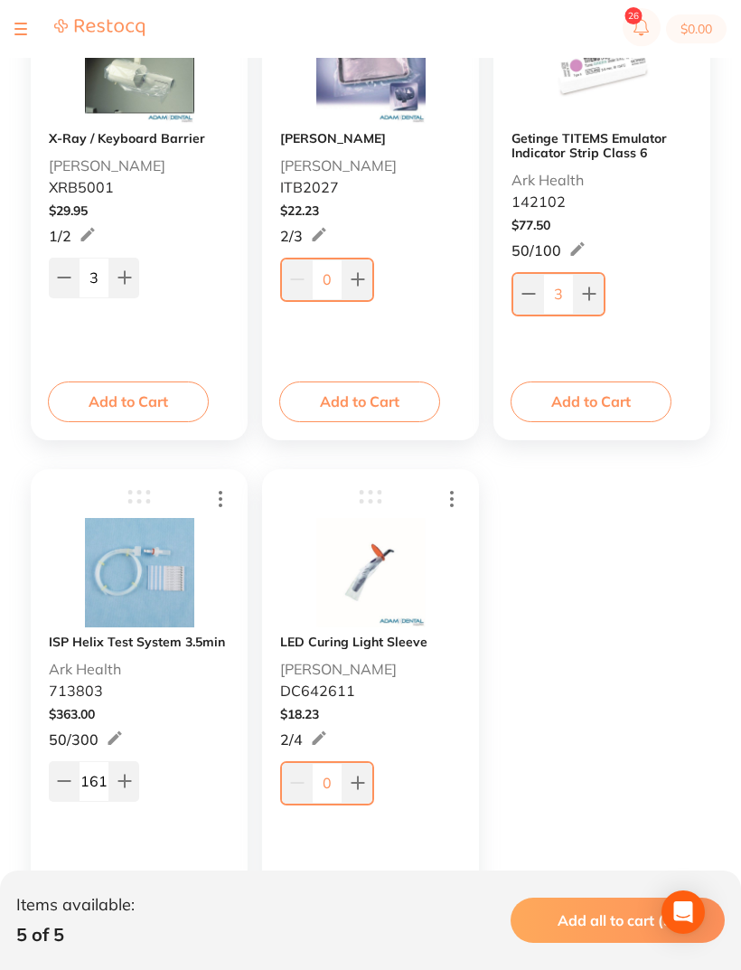
click at [127, 781] on icon at bounding box center [124, 781] width 14 height 14
click at [127, 771] on button at bounding box center [124, 781] width 30 height 40
click at [127, 783] on icon at bounding box center [124, 781] width 12 height 12
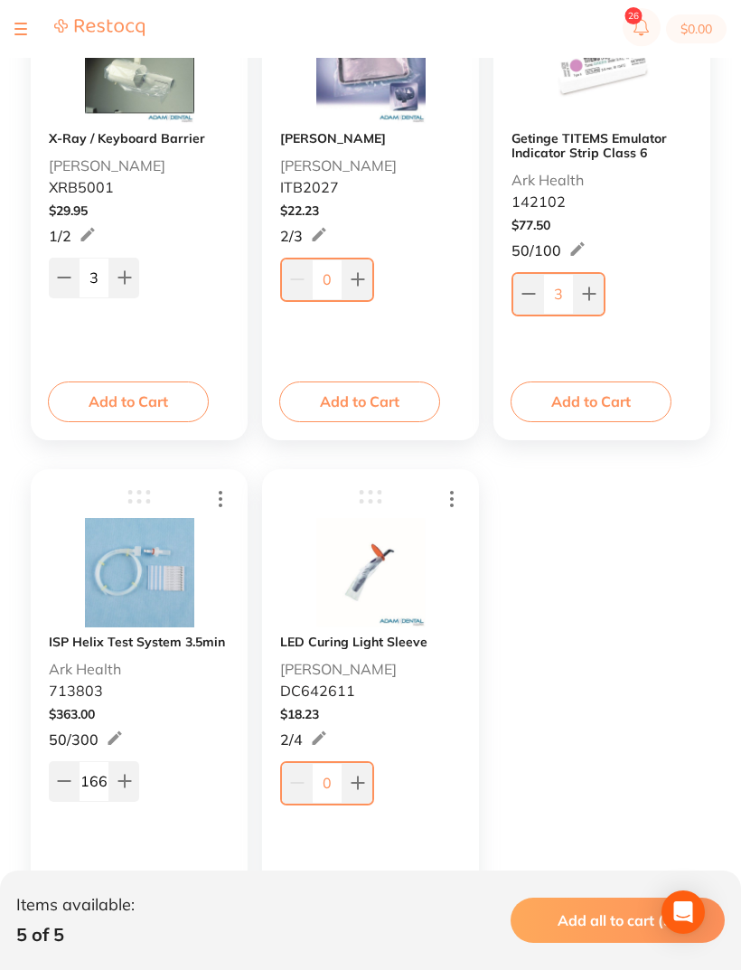
click at [127, 782] on icon at bounding box center [124, 781] width 12 height 12
click at [122, 793] on button at bounding box center [124, 781] width 30 height 40
click at [122, 792] on button at bounding box center [124, 781] width 30 height 40
click at [124, 786] on icon at bounding box center [124, 781] width 12 height 12
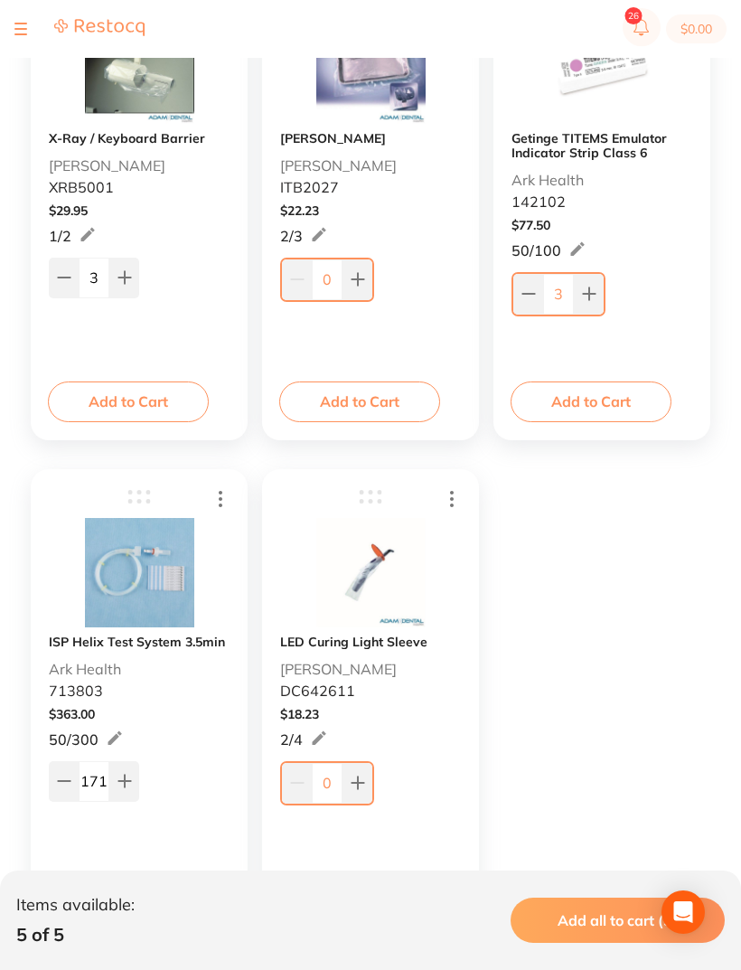
click at [121, 775] on icon at bounding box center [124, 781] width 14 height 14
click at [126, 771] on button at bounding box center [124, 781] width 30 height 40
click at [117, 782] on icon at bounding box center [124, 781] width 14 height 14
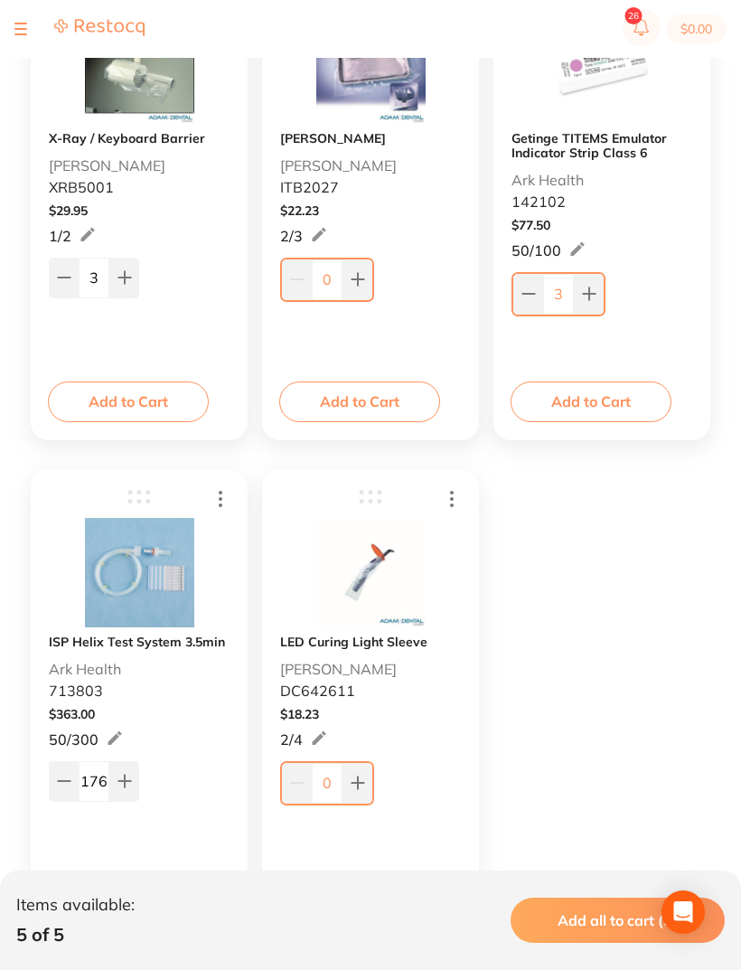
click at [116, 782] on button at bounding box center [124, 781] width 30 height 40
click at [127, 777] on icon at bounding box center [124, 781] width 14 height 14
click at [126, 783] on icon at bounding box center [124, 781] width 12 height 12
click at [125, 783] on icon at bounding box center [124, 781] width 12 height 12
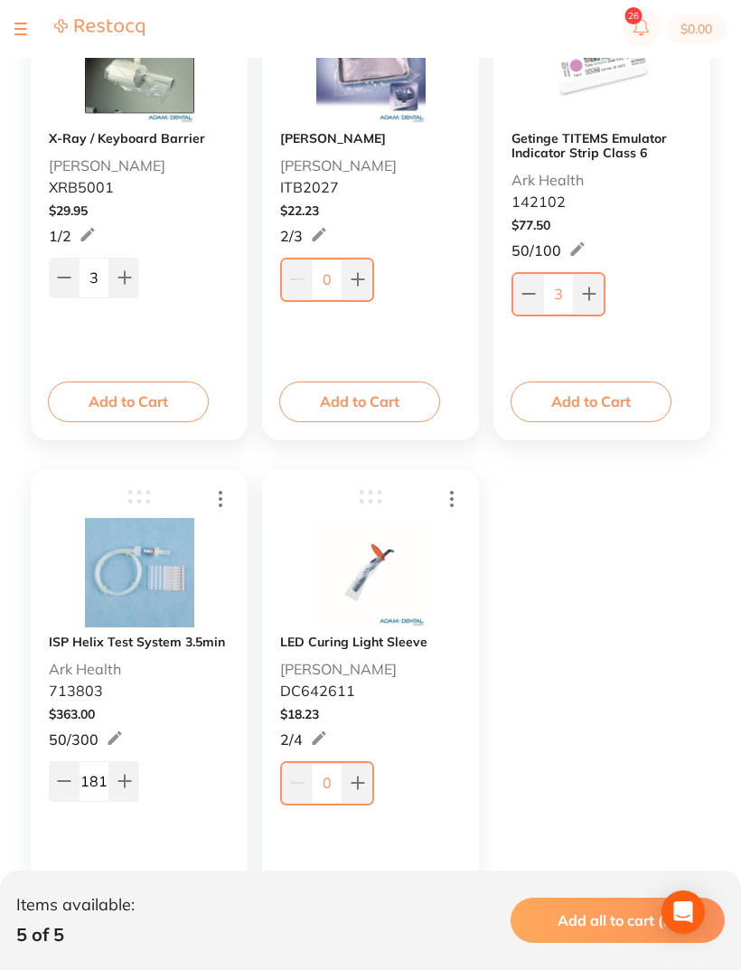
click at [122, 787] on icon at bounding box center [124, 781] width 14 height 14
click at [121, 786] on icon at bounding box center [124, 781] width 14 height 14
click at [127, 771] on button at bounding box center [124, 781] width 30 height 40
click at [127, 770] on button at bounding box center [124, 781] width 30 height 40
click at [122, 772] on button at bounding box center [124, 781] width 30 height 40
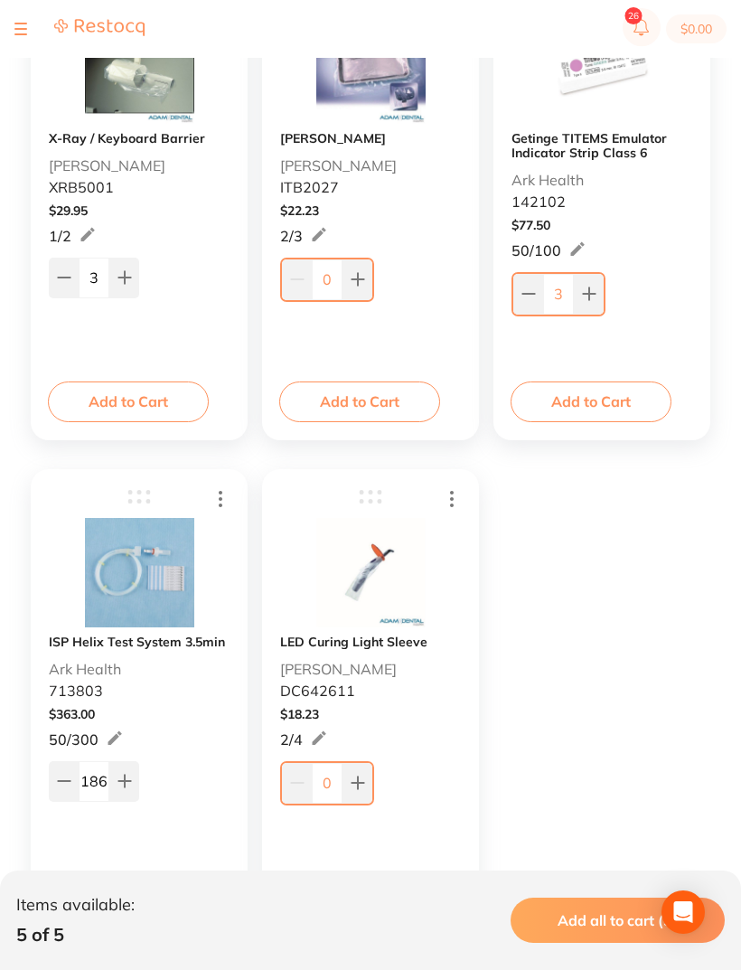
click at [121, 771] on button at bounding box center [124, 781] width 30 height 40
click at [126, 783] on icon at bounding box center [124, 781] width 12 height 12
click at [125, 783] on icon at bounding box center [124, 781] width 12 height 12
click at [124, 781] on icon at bounding box center [124, 781] width 12 height 12
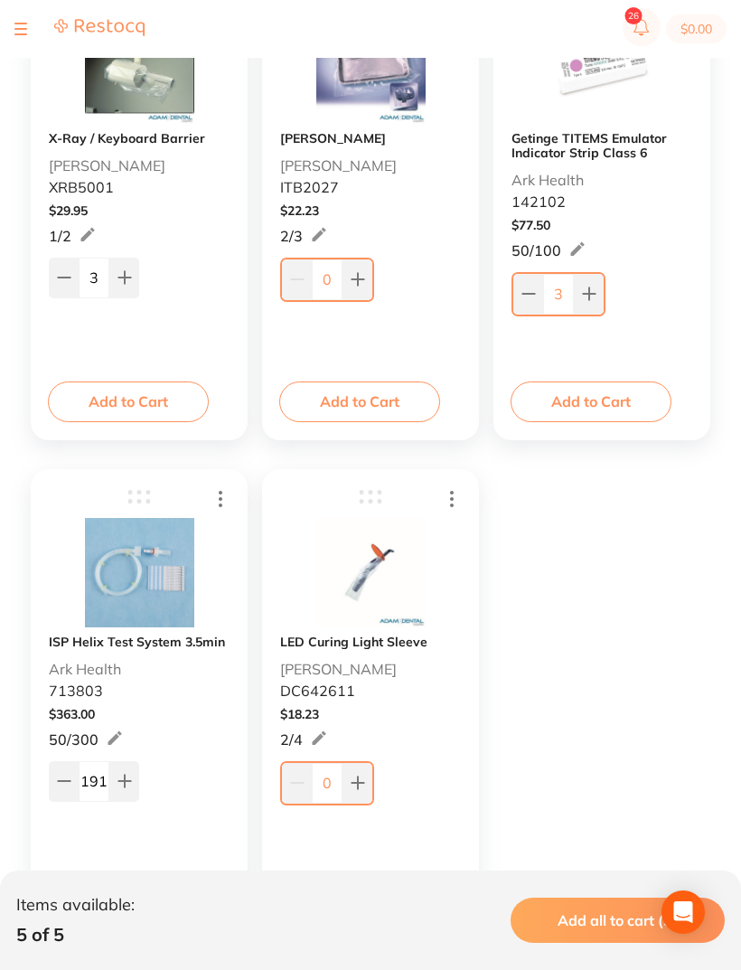
click at [127, 775] on icon at bounding box center [124, 781] width 14 height 14
click at [126, 775] on icon at bounding box center [124, 781] width 14 height 14
click at [127, 779] on icon at bounding box center [124, 781] width 14 height 14
click at [126, 779] on icon at bounding box center [124, 781] width 12 height 12
click at [121, 786] on icon at bounding box center [124, 781] width 14 height 14
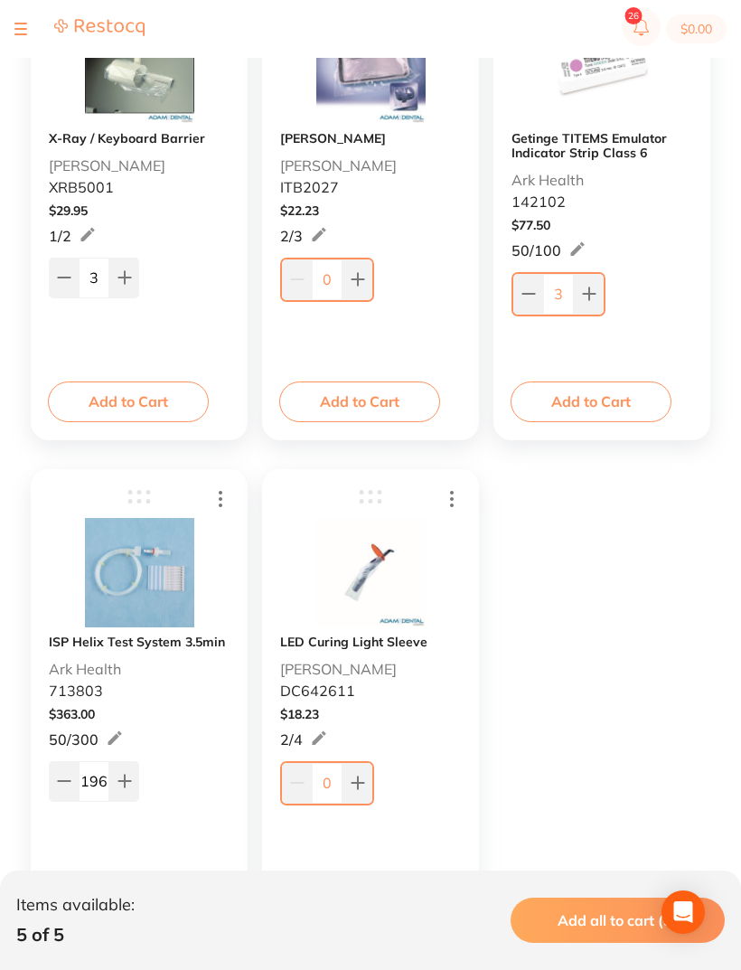
click at [120, 786] on icon at bounding box center [124, 781] width 14 height 14
click at [122, 795] on button at bounding box center [124, 781] width 30 height 40
click at [121, 794] on button at bounding box center [124, 781] width 30 height 40
click at [128, 781] on icon at bounding box center [124, 781] width 14 height 14
click at [128, 780] on icon at bounding box center [124, 781] width 14 height 14
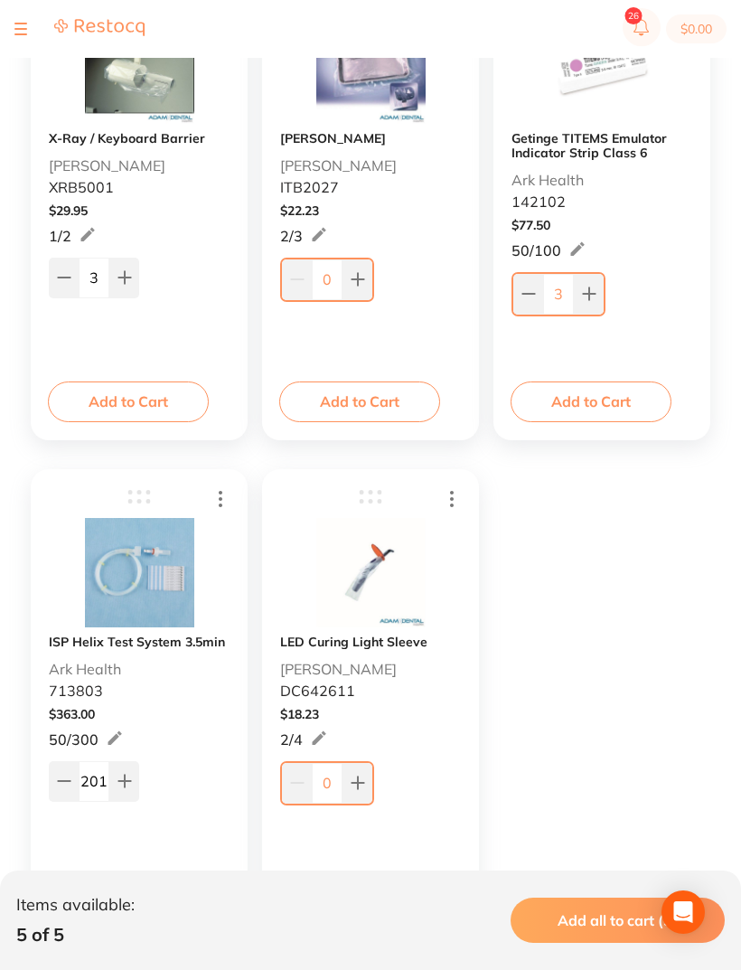
click at [123, 773] on button at bounding box center [124, 781] width 30 height 40
click at [122, 772] on button at bounding box center [124, 781] width 30 height 40
click at [134, 771] on button at bounding box center [124, 781] width 30 height 40
click at [125, 782] on icon at bounding box center [124, 781] width 12 height 12
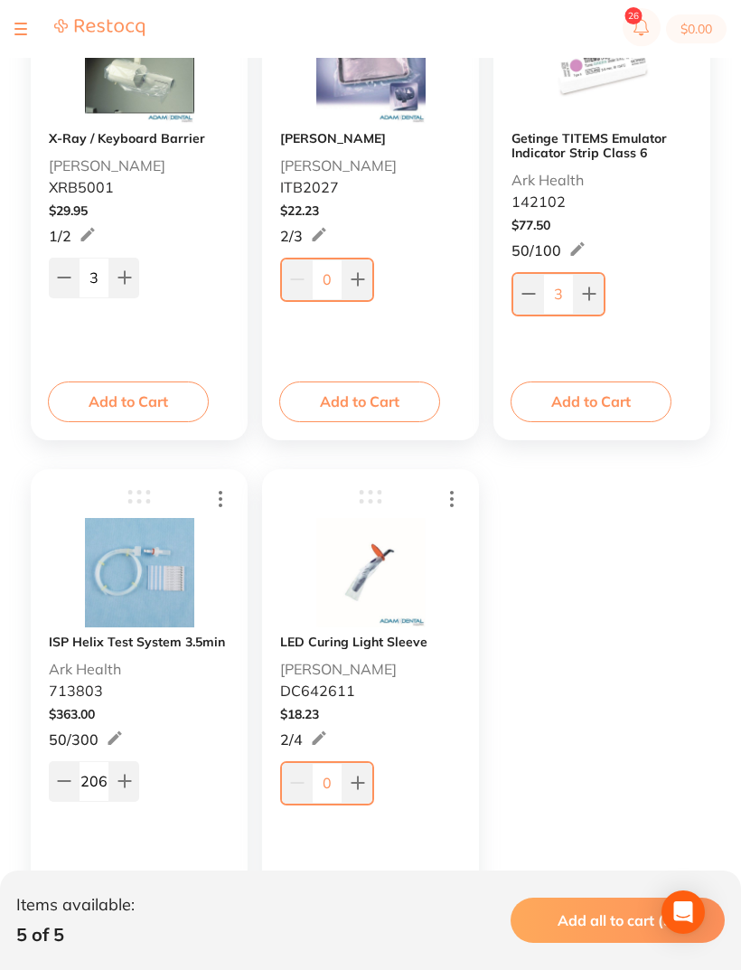
click at [125, 781] on icon at bounding box center [124, 781] width 12 height 12
click at [129, 775] on icon at bounding box center [124, 781] width 14 height 14
click at [126, 778] on icon at bounding box center [124, 781] width 12 height 12
click at [125, 777] on icon at bounding box center [124, 781] width 12 height 12
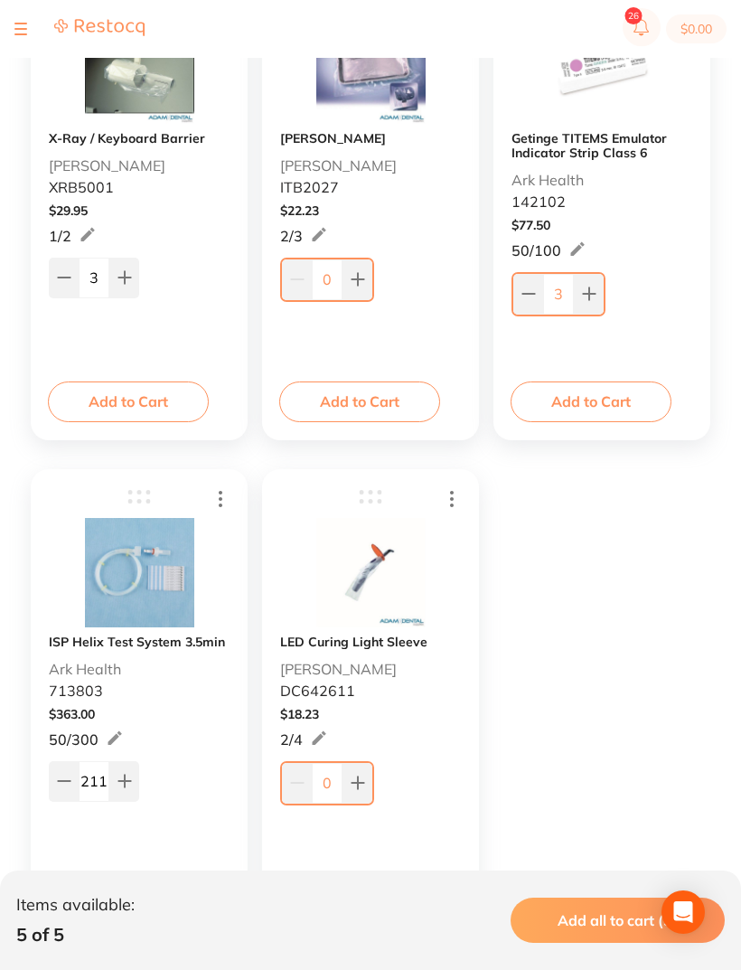
click at [129, 794] on button at bounding box center [124, 781] width 30 height 40
click at [129, 793] on button at bounding box center [124, 781] width 30 height 40
click at [122, 800] on button at bounding box center [124, 781] width 30 height 40
click at [126, 793] on button at bounding box center [124, 781] width 30 height 40
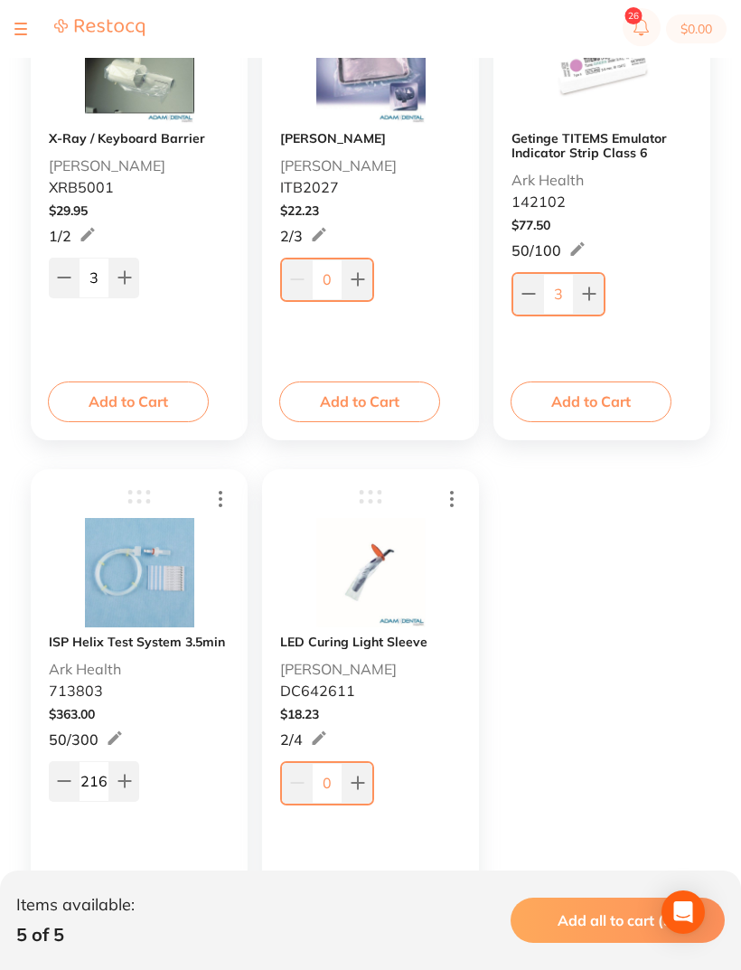
click at [126, 793] on button at bounding box center [124, 781] width 30 height 40
click at [122, 782] on icon at bounding box center [124, 781] width 12 height 12
click at [121, 781] on icon at bounding box center [124, 781] width 14 height 14
click at [127, 776] on icon at bounding box center [124, 781] width 14 height 14
click at [126, 775] on icon at bounding box center [124, 781] width 14 height 14
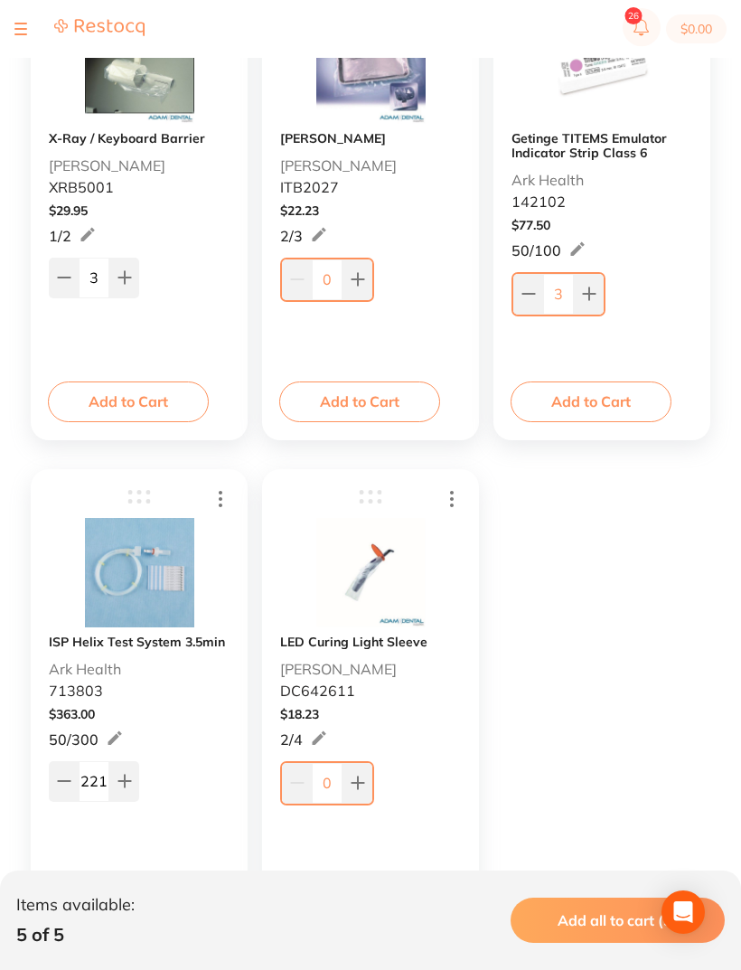
click at [125, 778] on icon at bounding box center [124, 781] width 12 height 12
click at [125, 777] on icon at bounding box center [124, 781] width 12 height 12
click at [128, 778] on icon at bounding box center [124, 781] width 14 height 14
click at [125, 782] on icon at bounding box center [124, 781] width 12 height 12
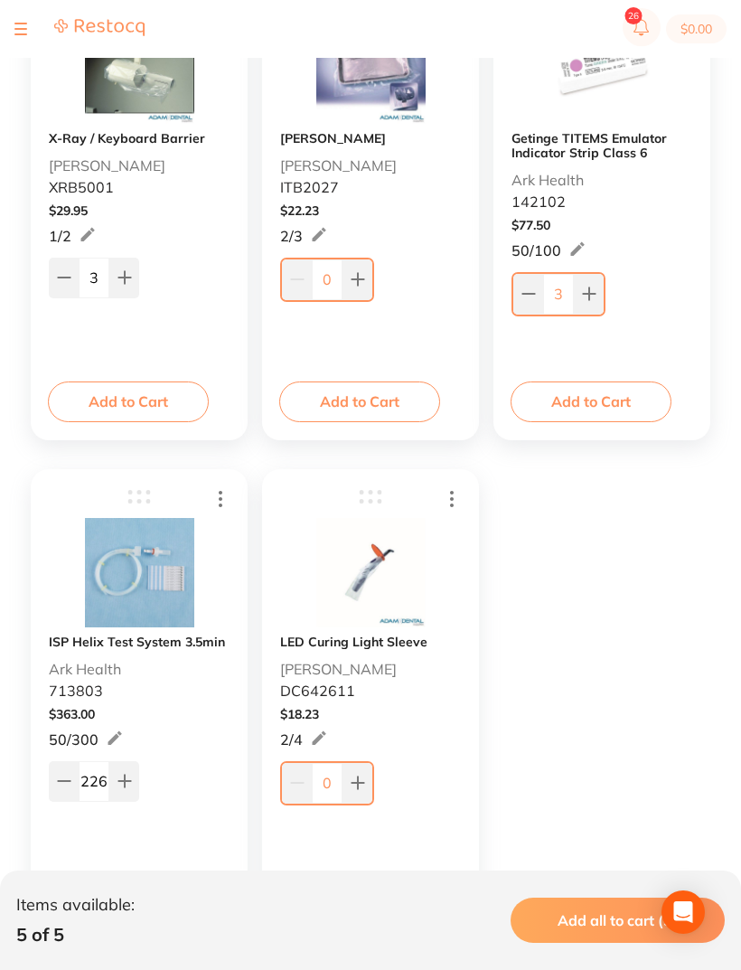
click at [125, 782] on icon at bounding box center [124, 781] width 12 height 12
click at [128, 777] on icon at bounding box center [124, 781] width 14 height 14
click at [127, 777] on icon at bounding box center [124, 781] width 14 height 14
click at [126, 776] on icon at bounding box center [124, 781] width 14 height 14
click at [125, 775] on icon at bounding box center [124, 781] width 14 height 14
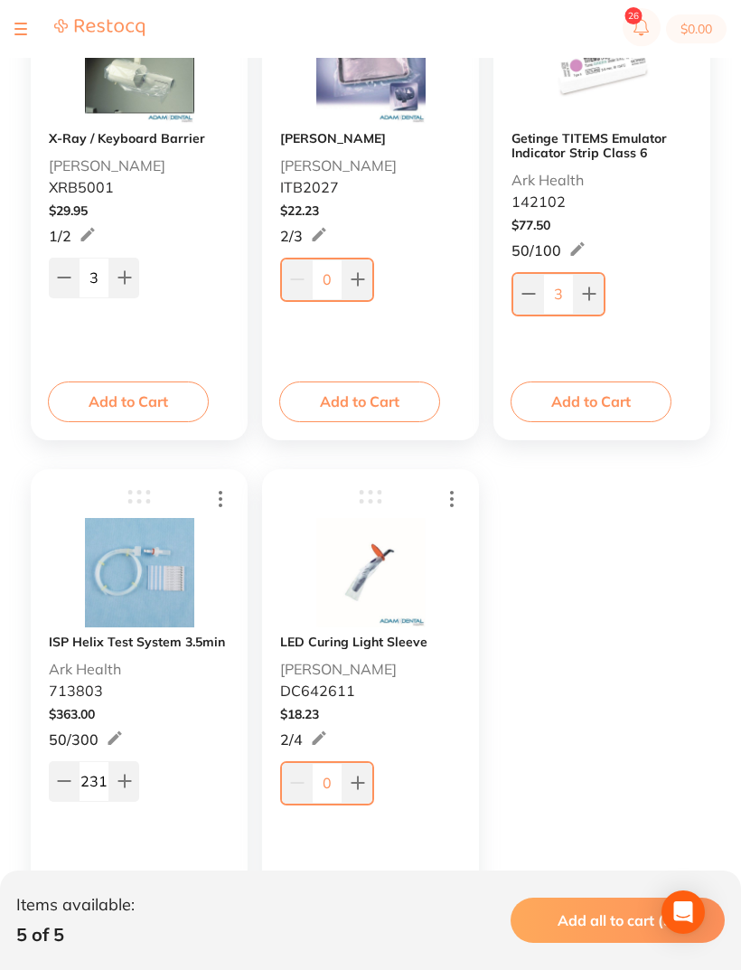
click at [123, 769] on button at bounding box center [124, 781] width 30 height 40
click at [123, 768] on button at bounding box center [124, 781] width 30 height 40
click at [128, 775] on icon at bounding box center [124, 781] width 14 height 14
click at [123, 782] on icon at bounding box center [124, 781] width 12 height 12
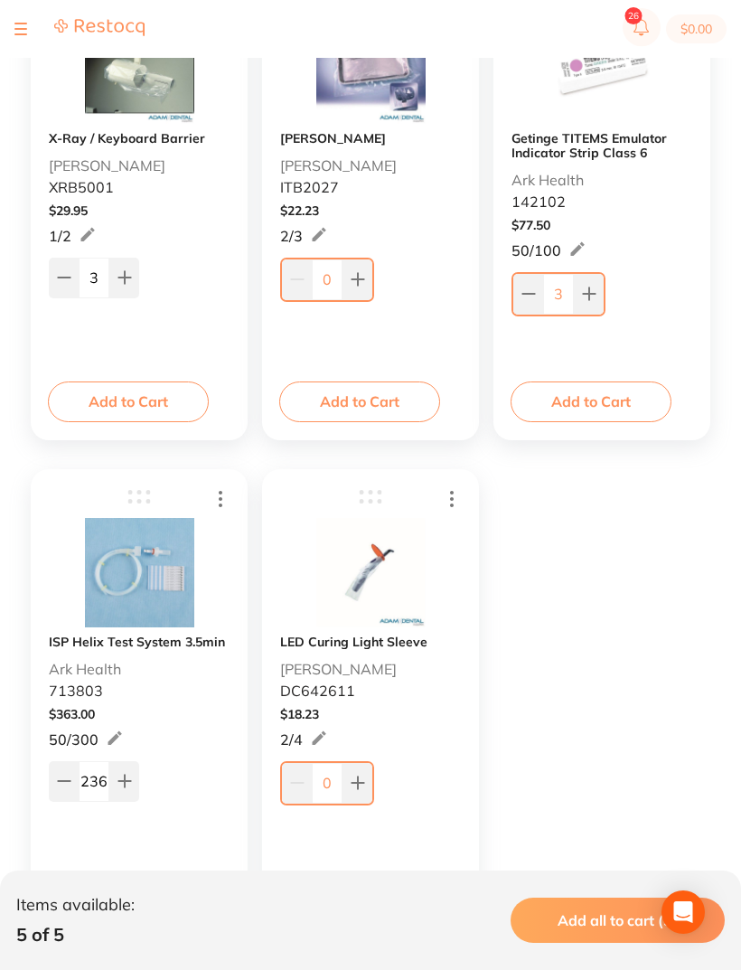
click at [123, 782] on icon at bounding box center [124, 781] width 12 height 12
click at [128, 778] on icon at bounding box center [124, 781] width 14 height 14
click at [133, 777] on button at bounding box center [124, 781] width 30 height 40
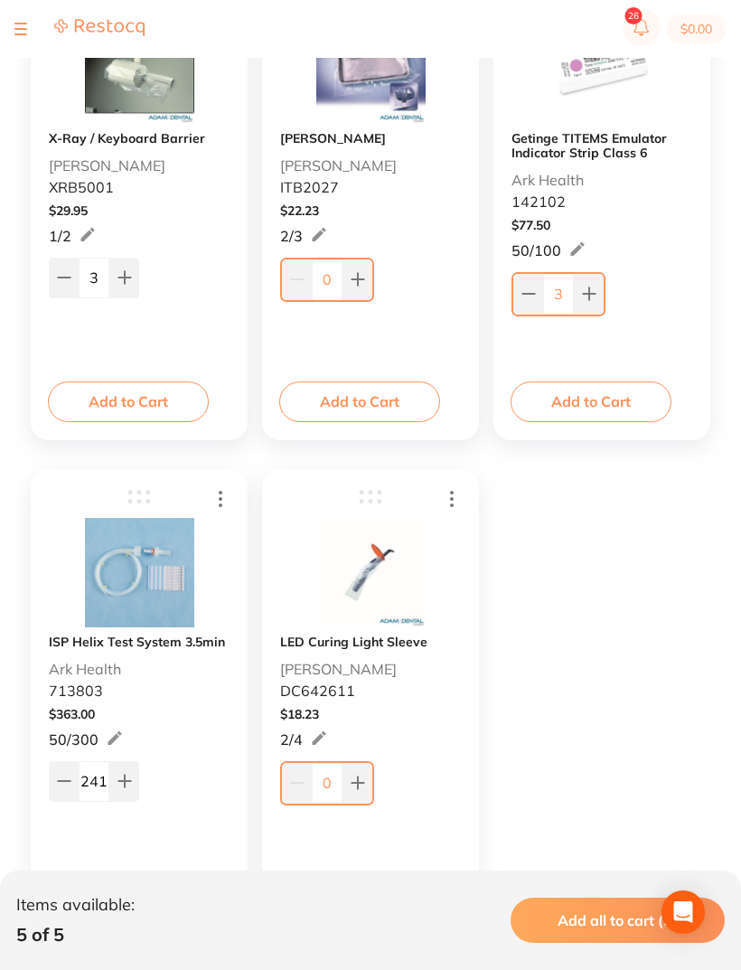
click at [127, 777] on icon at bounding box center [124, 781] width 14 height 14
click at [128, 782] on icon at bounding box center [124, 781] width 12 height 12
click at [127, 782] on icon at bounding box center [124, 781] width 12 height 12
click at [132, 781] on button at bounding box center [124, 781] width 30 height 40
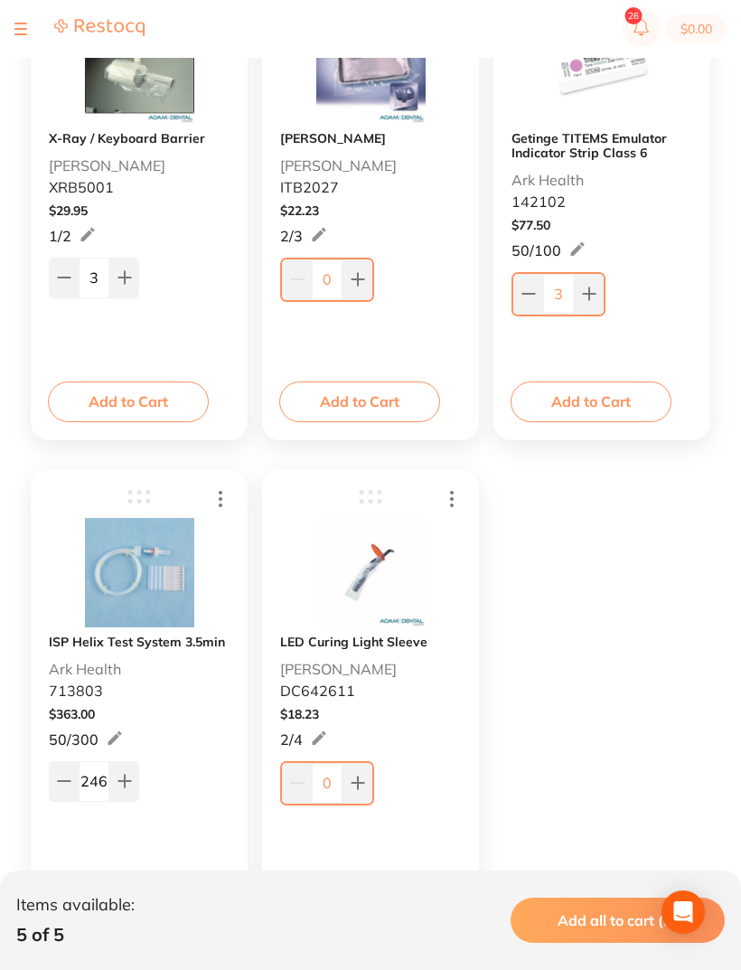
click at [132, 781] on button at bounding box center [124, 781] width 30 height 40
click at [125, 782] on icon at bounding box center [124, 781] width 12 height 12
click at [125, 781] on icon at bounding box center [124, 781] width 12 height 12
click at [122, 777] on icon at bounding box center [124, 781] width 14 height 14
click at [121, 777] on icon at bounding box center [124, 781] width 14 height 14
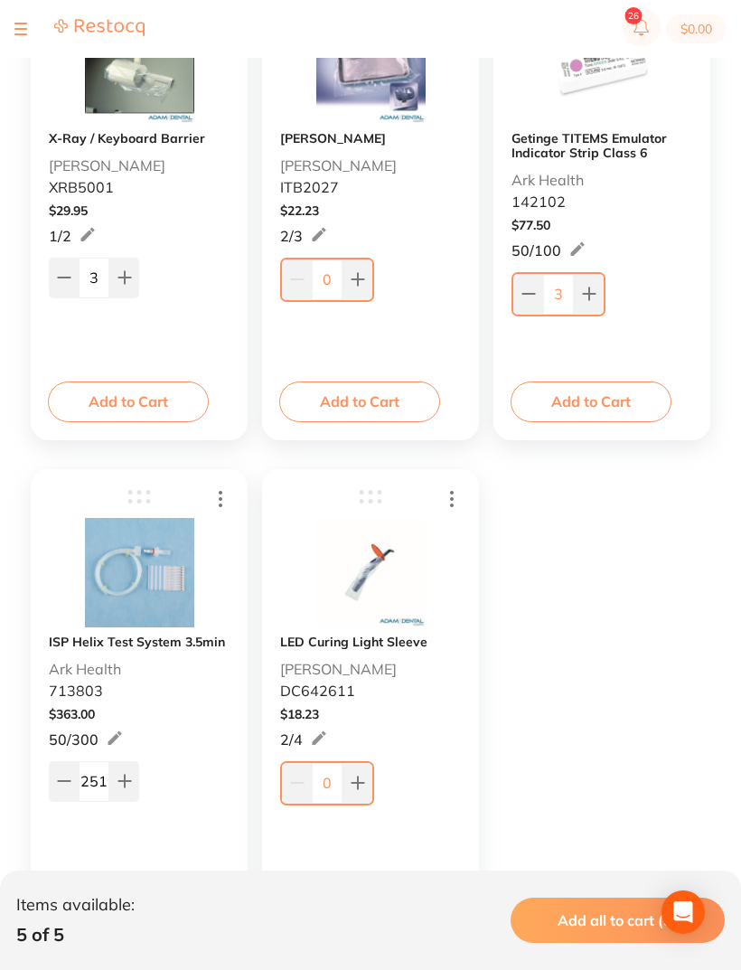
click at [124, 780] on icon at bounding box center [124, 781] width 12 height 12
click at [124, 779] on icon at bounding box center [124, 781] width 12 height 12
click at [124, 781] on icon at bounding box center [124, 781] width 12 height 12
click at [123, 781] on icon at bounding box center [124, 781] width 14 height 14
click at [127, 782] on icon at bounding box center [124, 781] width 12 height 12
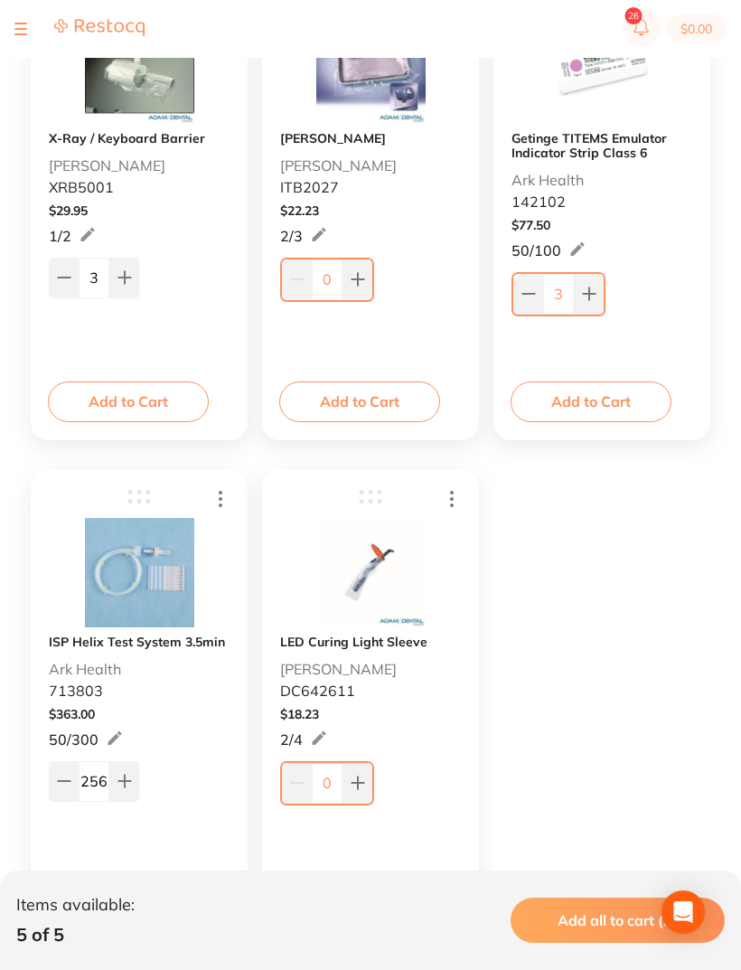
click at [126, 782] on icon at bounding box center [124, 781] width 12 height 12
click at [127, 772] on button at bounding box center [124, 781] width 30 height 40
click at [127, 771] on button at bounding box center [124, 781] width 30 height 40
click at [127, 777] on icon at bounding box center [124, 781] width 14 height 14
click at [126, 777] on icon at bounding box center [124, 781] width 12 height 12
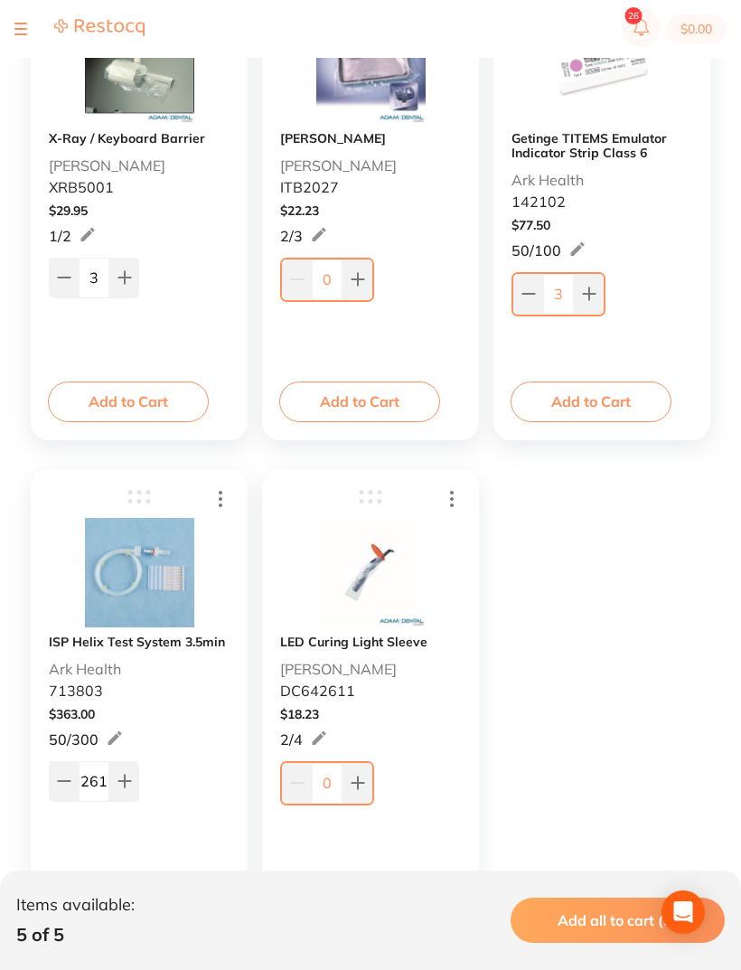
click at [127, 777] on icon at bounding box center [124, 781] width 14 height 14
click at [127, 778] on icon at bounding box center [124, 781] width 14 height 14
click at [130, 773] on button at bounding box center [124, 781] width 30 height 40
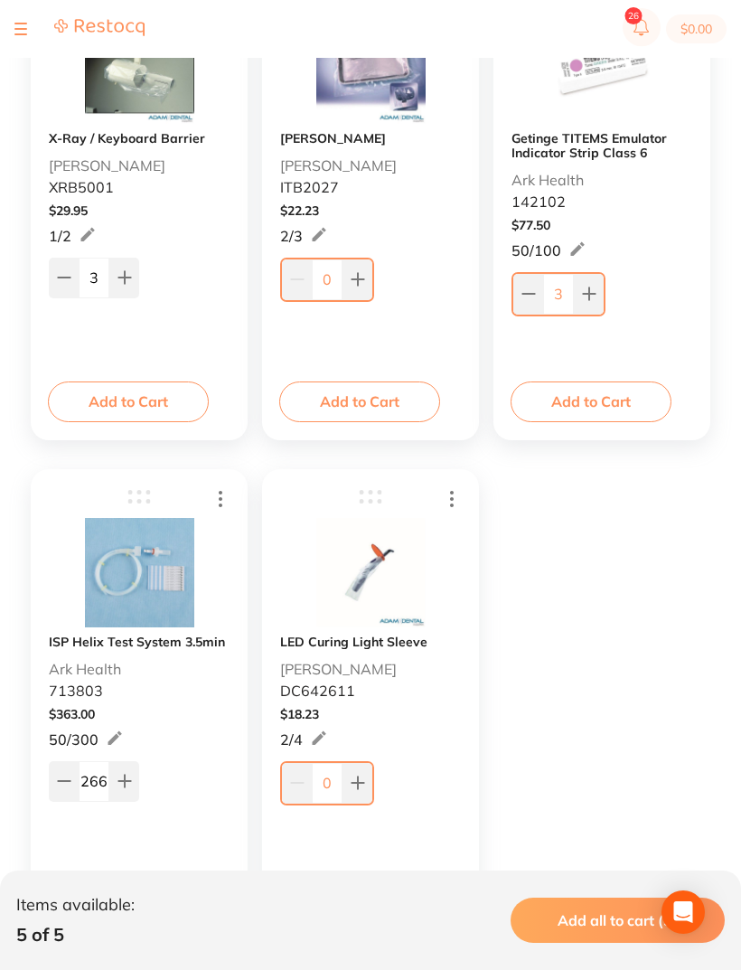
click at [130, 772] on button at bounding box center [124, 781] width 30 height 40
click at [136, 775] on button at bounding box center [124, 781] width 30 height 40
click at [121, 775] on icon at bounding box center [124, 781] width 14 height 14
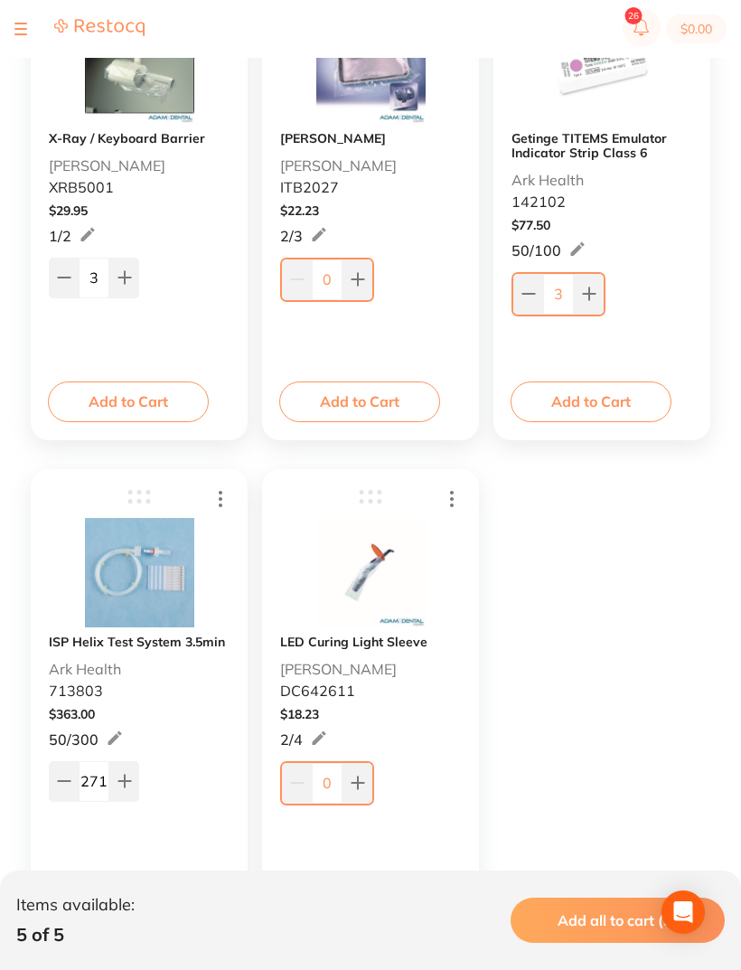
click at [127, 783] on icon at bounding box center [124, 781] width 12 height 12
click at [127, 782] on icon at bounding box center [124, 781] width 12 height 12
click at [126, 777] on icon at bounding box center [124, 781] width 12 height 12
click at [127, 780] on icon at bounding box center [124, 781] width 14 height 14
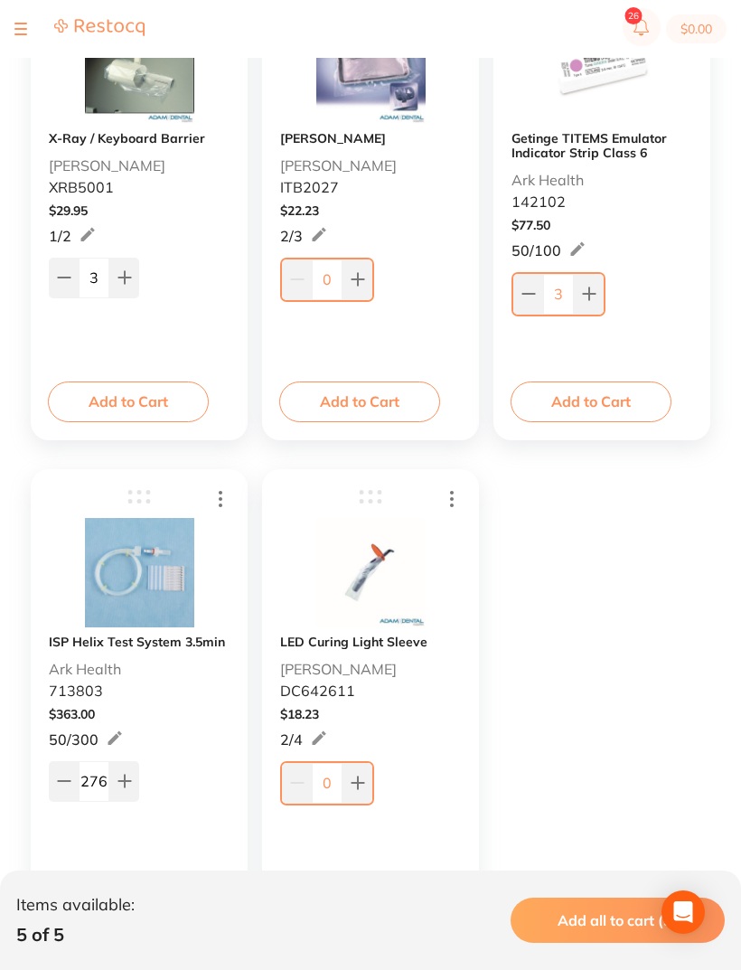
click at [126, 780] on icon at bounding box center [124, 781] width 12 height 12
click at [125, 782] on icon at bounding box center [124, 781] width 12 height 12
click at [124, 782] on icon at bounding box center [124, 781] width 12 height 12
click at [126, 782] on icon at bounding box center [124, 781] width 12 height 12
click at [125, 782] on icon at bounding box center [124, 781] width 12 height 12
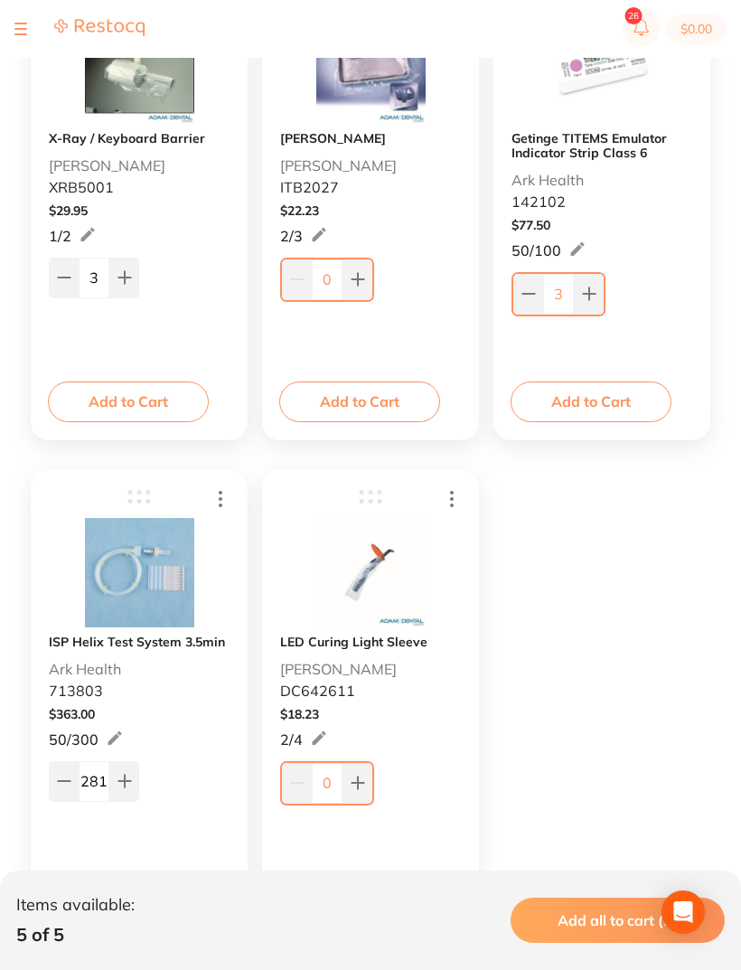
click at [124, 782] on icon at bounding box center [124, 781] width 12 height 12
click at [123, 782] on icon at bounding box center [124, 781] width 12 height 12
click at [131, 779] on icon at bounding box center [124, 781] width 14 height 14
click at [130, 778] on icon at bounding box center [124, 781] width 14 height 14
click at [129, 786] on icon at bounding box center [124, 781] width 14 height 14
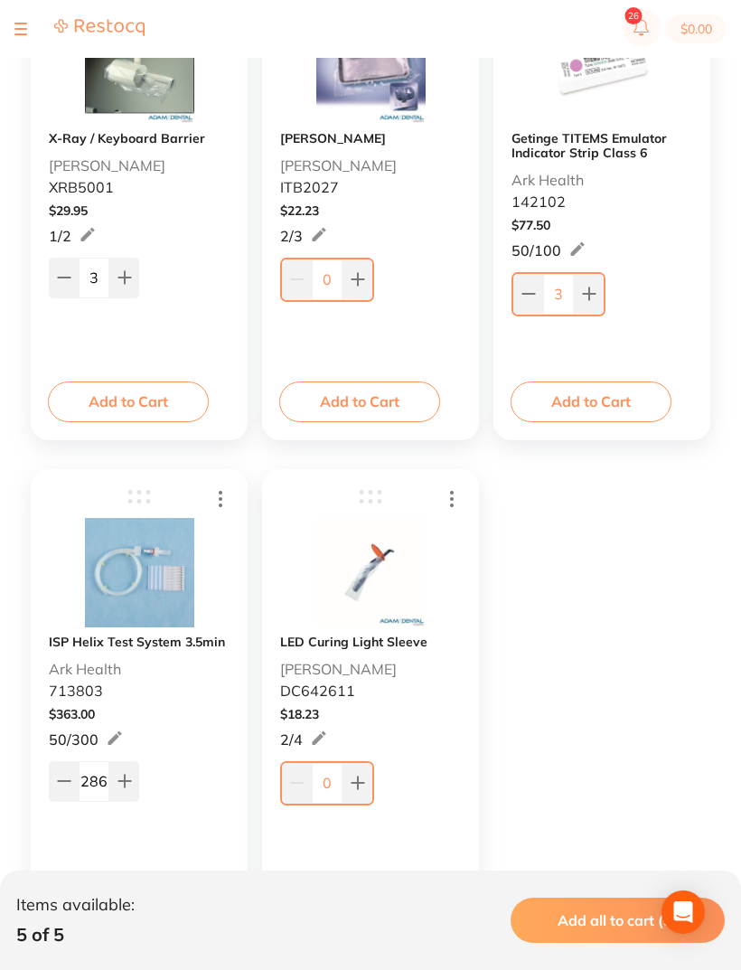
click at [129, 786] on icon at bounding box center [124, 781] width 14 height 14
click at [127, 786] on icon at bounding box center [124, 781] width 14 height 14
click at [133, 784] on button at bounding box center [124, 781] width 30 height 40
click at [133, 783] on button at bounding box center [124, 781] width 30 height 40
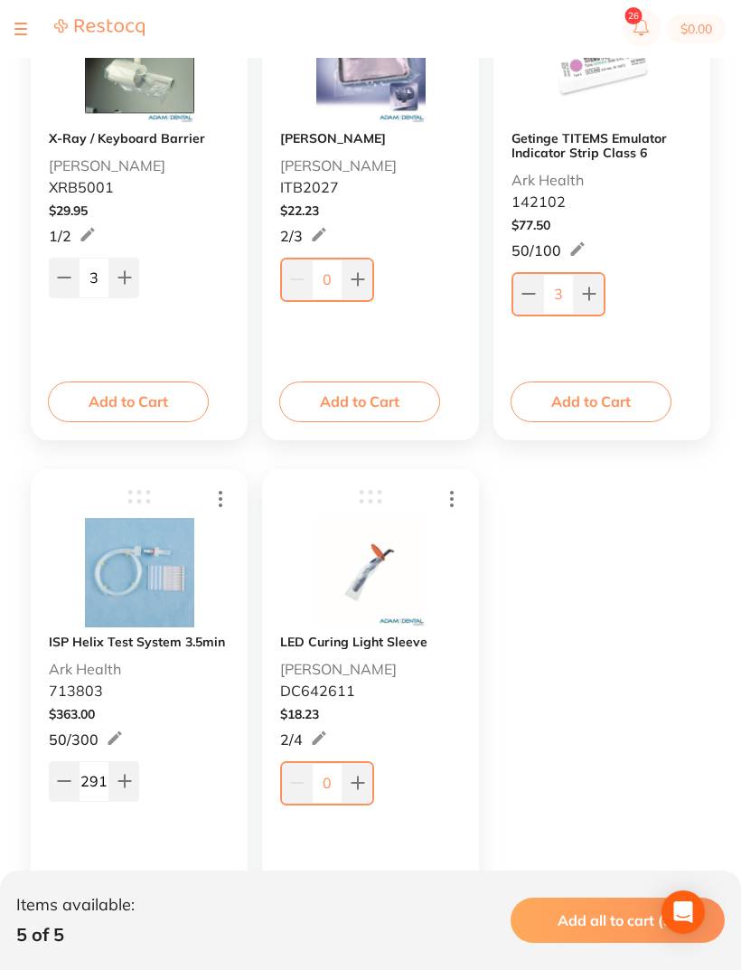
click at [122, 788] on icon at bounding box center [124, 781] width 14 height 14
click at [122, 787] on icon at bounding box center [124, 781] width 14 height 14
click at [127, 788] on icon at bounding box center [124, 781] width 14 height 14
click at [126, 787] on icon at bounding box center [124, 781] width 12 height 12
click at [127, 785] on icon at bounding box center [124, 781] width 14 height 14
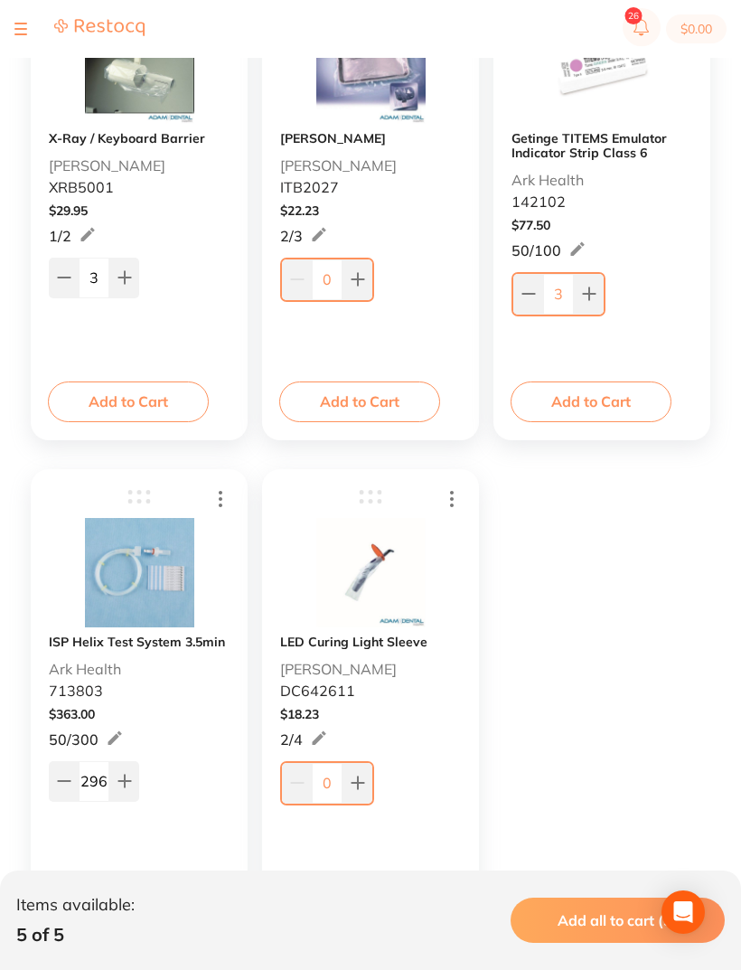
click at [127, 784] on icon at bounding box center [124, 781] width 14 height 14
click at [128, 782] on icon at bounding box center [124, 781] width 12 height 12
click at [129, 786] on icon at bounding box center [124, 781] width 14 height 14
click at [129, 785] on icon at bounding box center [124, 781] width 14 height 14
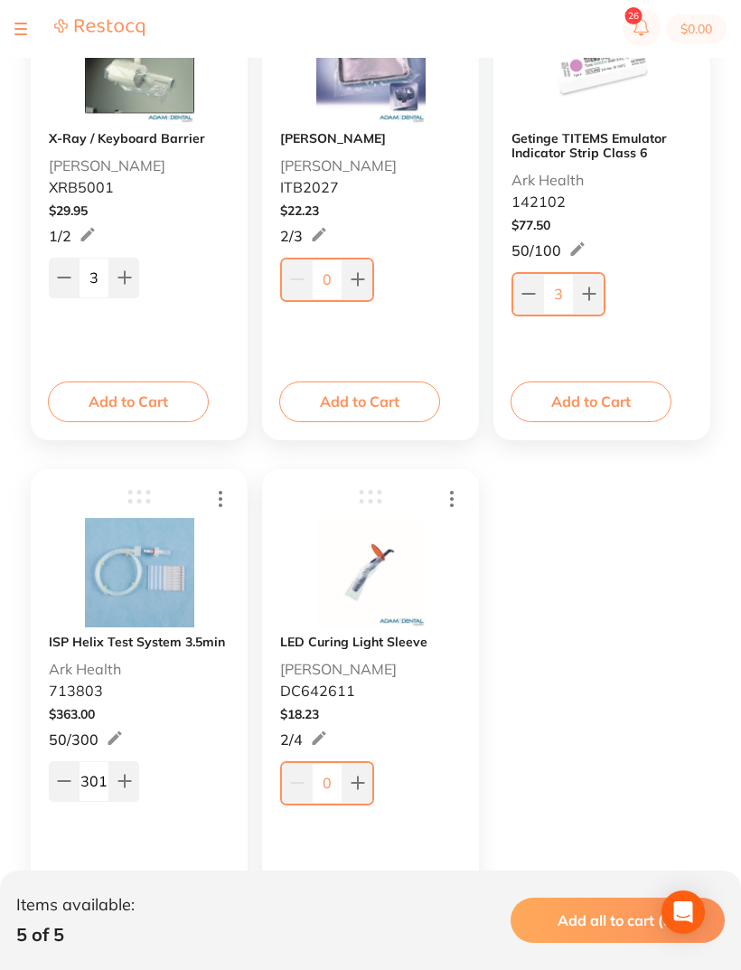
click at [130, 783] on icon at bounding box center [124, 781] width 12 height 12
click at [129, 783] on icon at bounding box center [124, 781] width 12 height 12
click at [127, 778] on icon at bounding box center [124, 781] width 14 height 14
click at [126, 777] on icon at bounding box center [124, 781] width 12 height 12
click at [124, 782] on icon at bounding box center [124, 781] width 12 height 12
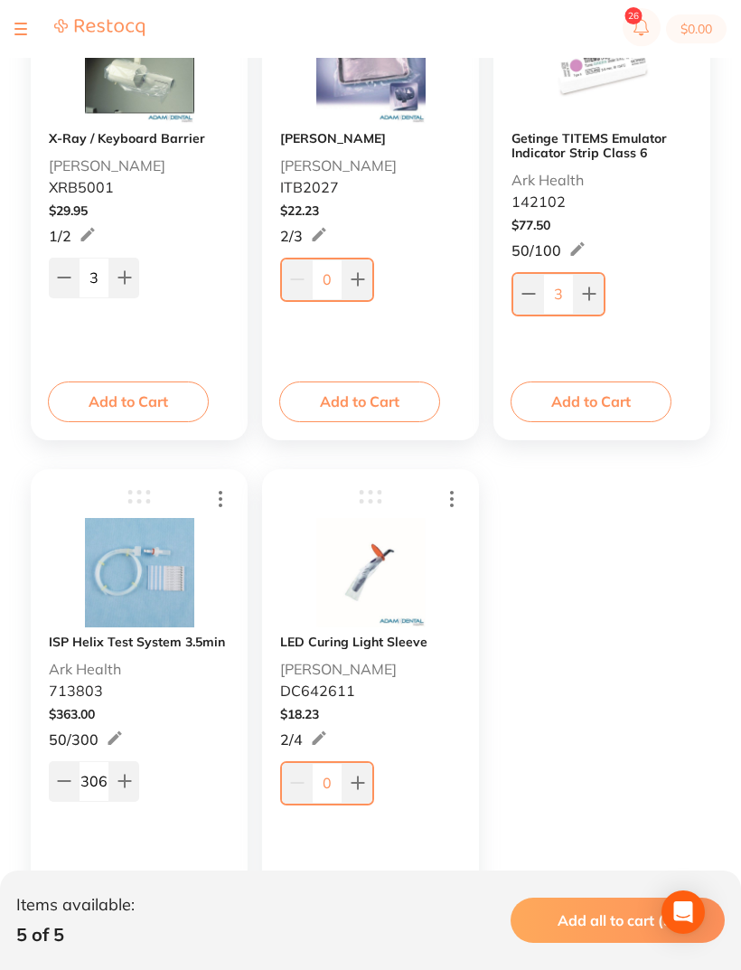
click at [124, 782] on icon at bounding box center [124, 781] width 12 height 12
click at [129, 787] on icon at bounding box center [124, 781] width 14 height 14
click at [128, 786] on icon at bounding box center [124, 781] width 14 height 14
click at [127, 786] on icon at bounding box center [124, 781] width 14 height 14
click at [126, 786] on icon at bounding box center [124, 781] width 12 height 12
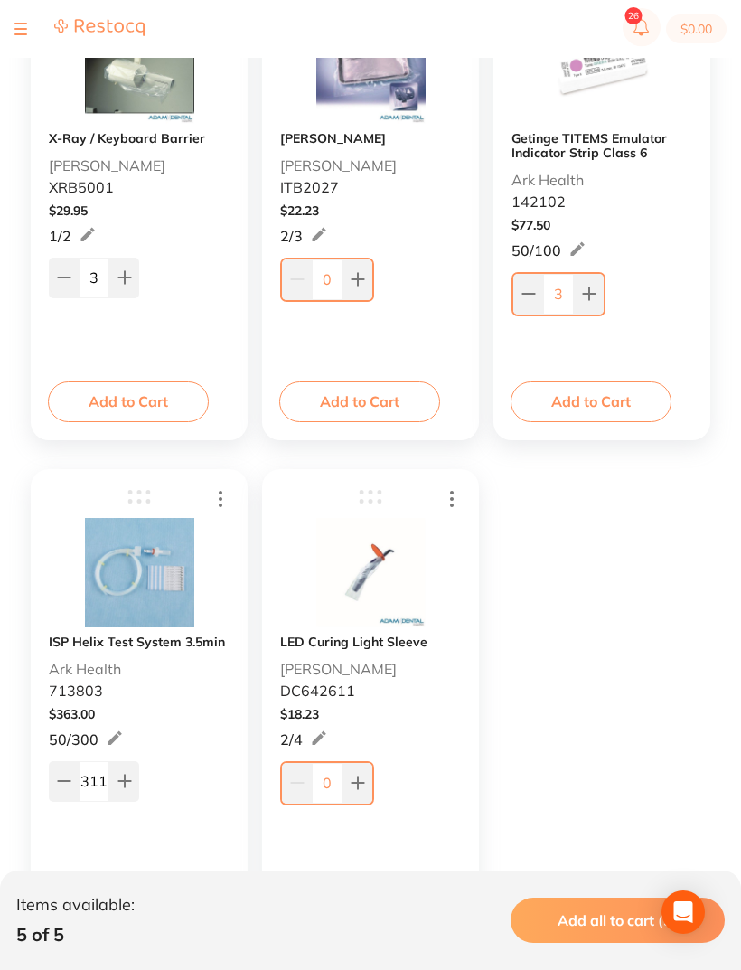
click at [128, 780] on icon at bounding box center [124, 781] width 14 height 14
click at [127, 779] on icon at bounding box center [124, 781] width 14 height 14
click at [127, 784] on icon at bounding box center [124, 781] width 14 height 14
click at [126, 784] on icon at bounding box center [124, 781] width 12 height 12
click at [128, 784] on icon at bounding box center [124, 781] width 12 height 12
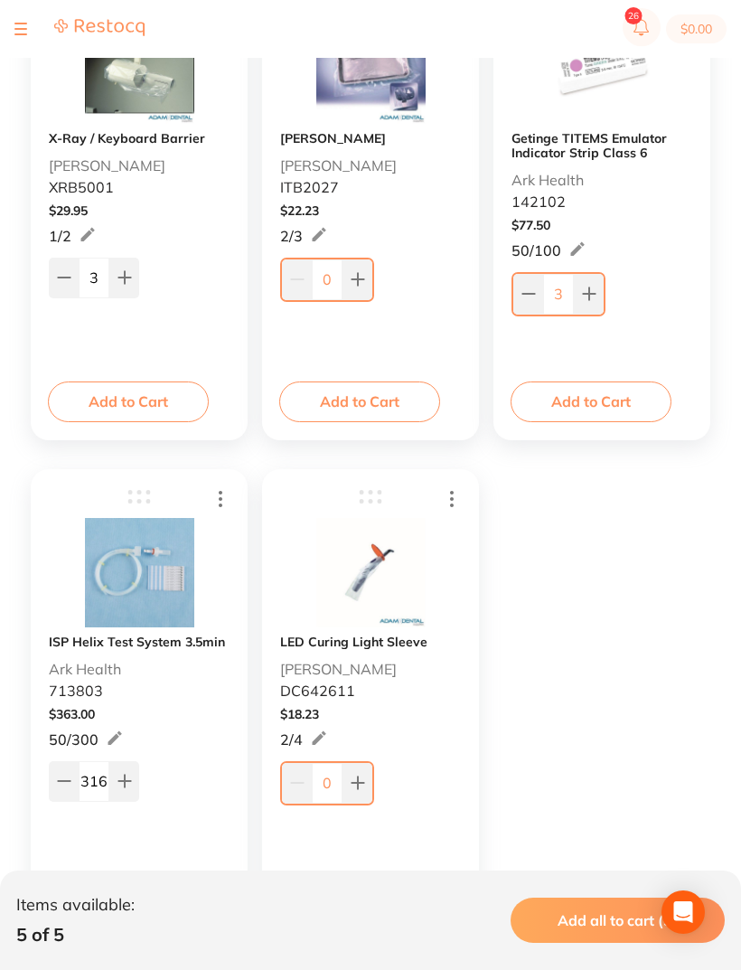
click at [128, 783] on icon at bounding box center [124, 781] width 12 height 12
click at [130, 782] on icon at bounding box center [124, 781] width 12 height 12
click at [129, 782] on icon at bounding box center [124, 781] width 12 height 12
click at [127, 778] on icon at bounding box center [124, 781] width 14 height 14
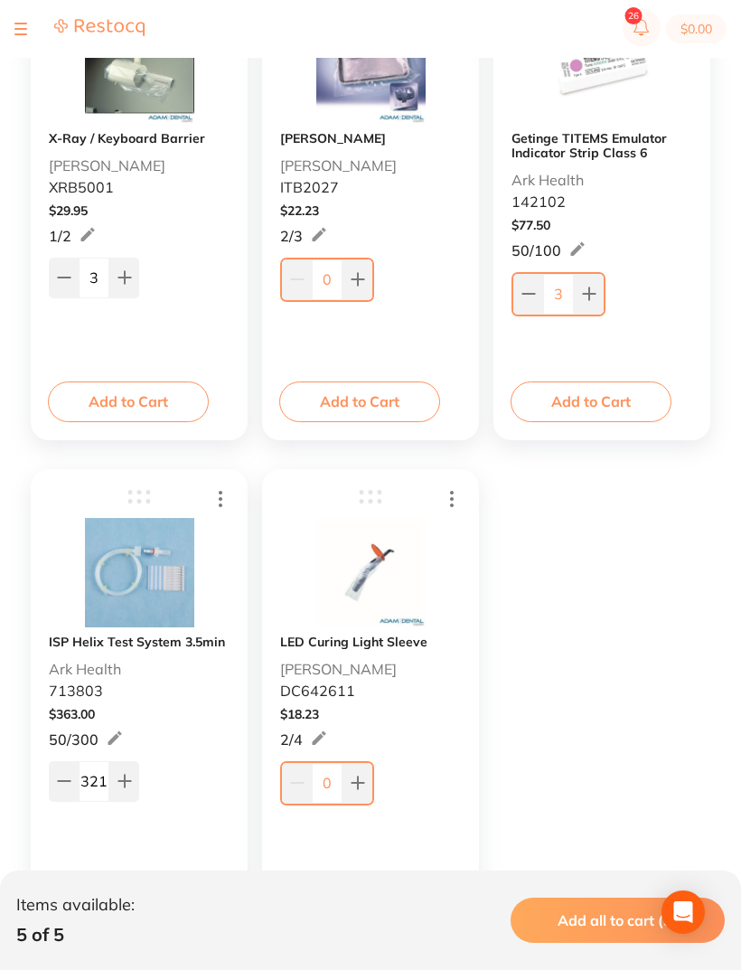
click at [133, 782] on button at bounding box center [124, 781] width 30 height 40
click at [133, 781] on button at bounding box center [124, 781] width 30 height 40
click at [133, 780] on button at bounding box center [124, 781] width 30 height 40
click at [133, 779] on button at bounding box center [124, 781] width 30 height 40
click at [125, 775] on icon at bounding box center [124, 781] width 14 height 14
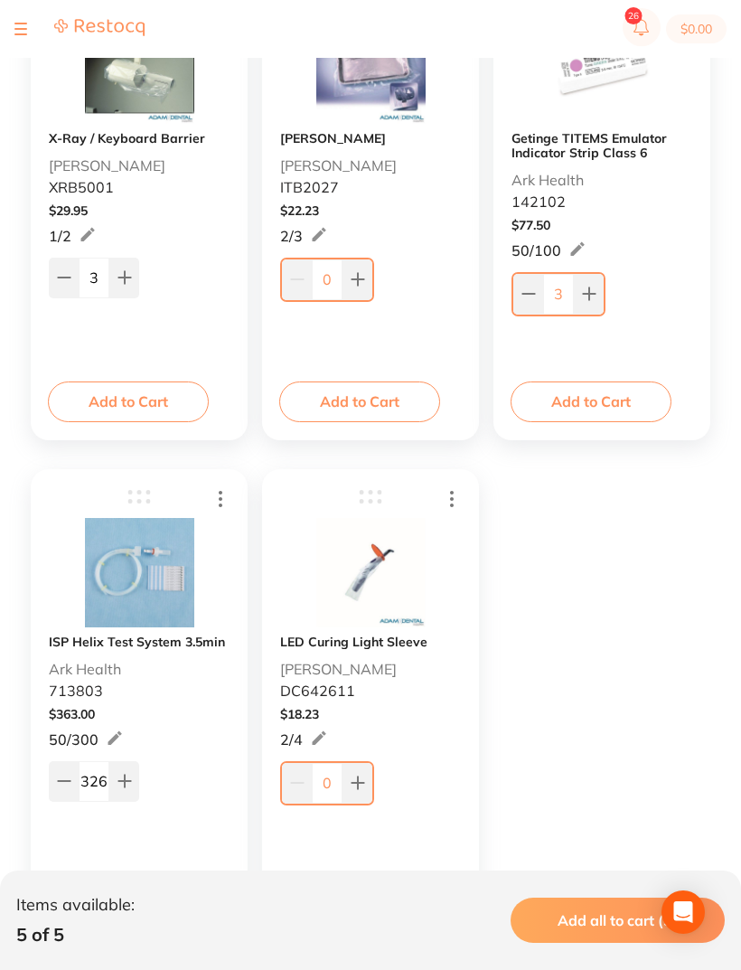
click at [124, 774] on button at bounding box center [124, 781] width 30 height 40
click at [132, 777] on button at bounding box center [124, 781] width 30 height 40
click at [132, 776] on button at bounding box center [124, 781] width 30 height 40
click at [129, 785] on icon at bounding box center [124, 781] width 14 height 14
click at [129, 784] on icon at bounding box center [124, 781] width 14 height 14
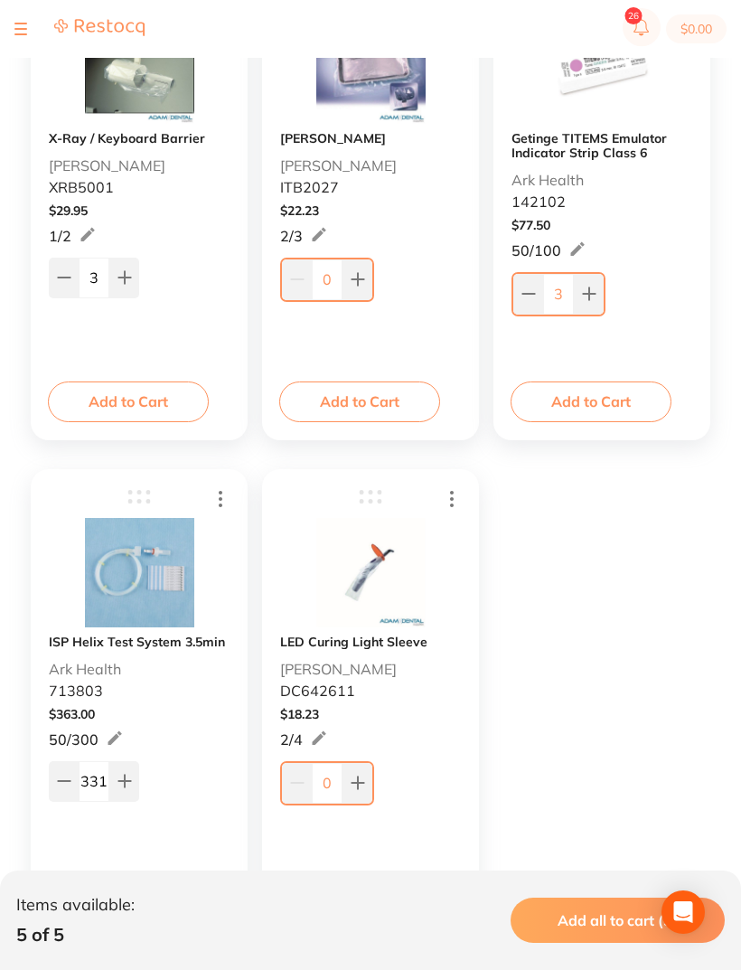
click at [127, 784] on icon at bounding box center [124, 781] width 12 height 12
click at [127, 783] on icon at bounding box center [124, 781] width 12 height 12
click at [126, 772] on button at bounding box center [124, 781] width 30 height 40
click at [125, 772] on button at bounding box center [124, 781] width 30 height 40
click at [125, 782] on icon at bounding box center [124, 781] width 12 height 12
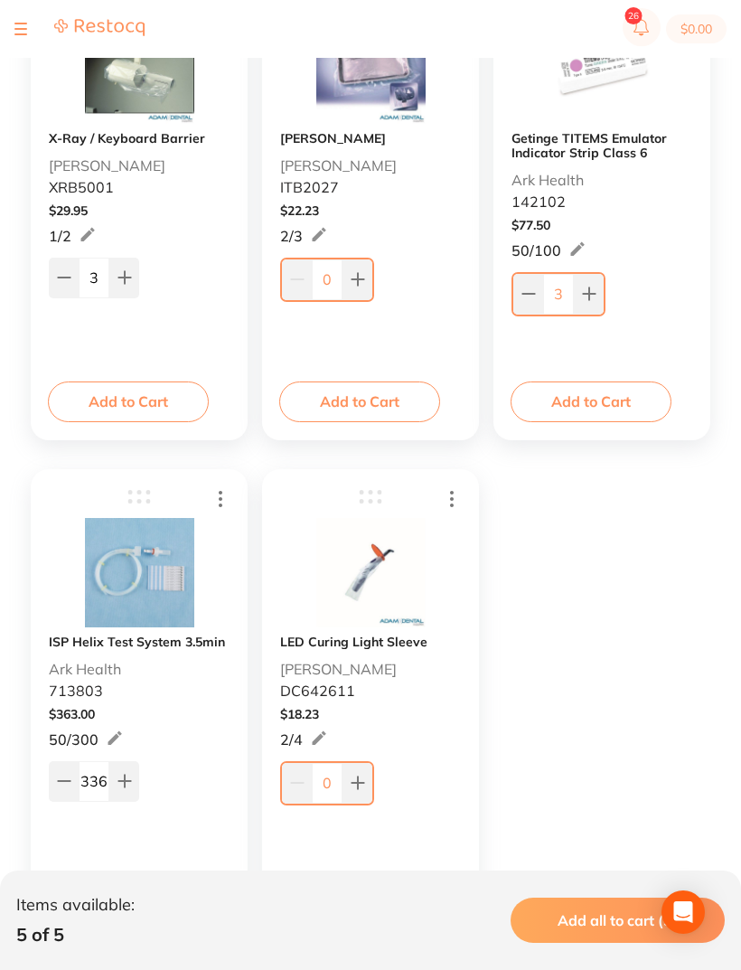
click at [125, 782] on icon at bounding box center [124, 781] width 12 height 12
click at [126, 777] on icon at bounding box center [124, 781] width 12 height 12
click at [126, 776] on icon at bounding box center [124, 781] width 14 height 14
click at [124, 775] on icon at bounding box center [124, 781] width 14 height 14
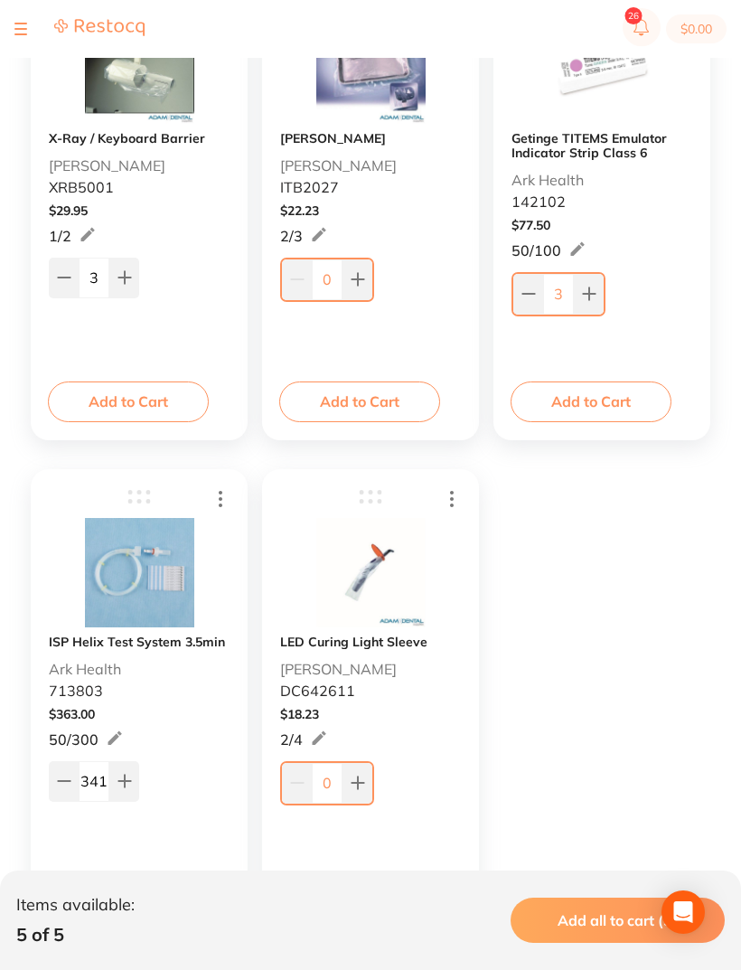
click at [126, 780] on icon at bounding box center [124, 781] width 12 height 12
click at [126, 779] on icon at bounding box center [124, 781] width 12 height 12
click at [119, 784] on icon at bounding box center [124, 781] width 14 height 14
click at [118, 784] on icon at bounding box center [124, 781] width 14 height 14
click at [127, 778] on icon at bounding box center [124, 781] width 14 height 14
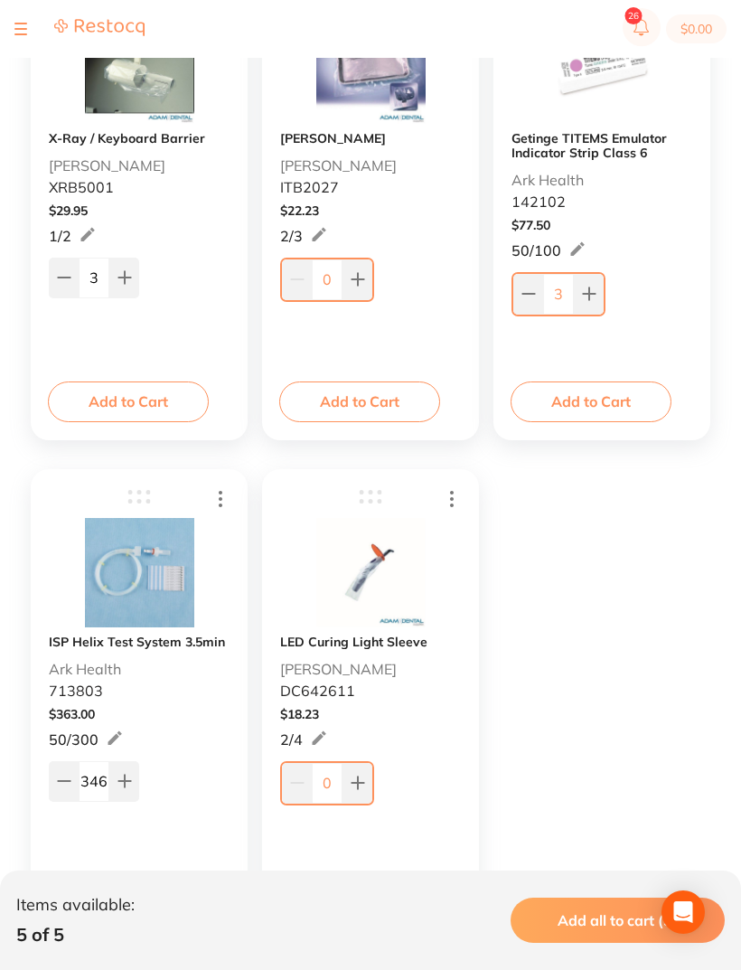
click at [127, 777] on icon at bounding box center [124, 781] width 14 height 14
click at [127, 778] on icon at bounding box center [124, 781] width 14 height 14
click at [127, 777] on icon at bounding box center [124, 781] width 14 height 14
click at [127, 788] on icon at bounding box center [124, 781] width 14 height 14
click at [126, 788] on icon at bounding box center [124, 781] width 14 height 14
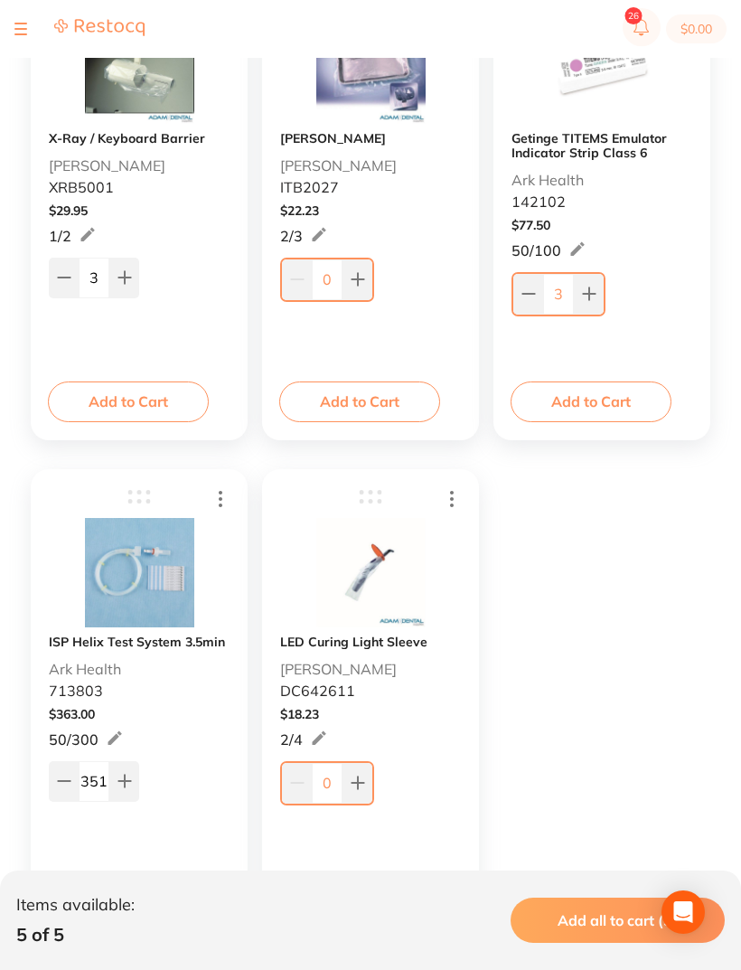
click at [124, 780] on icon at bounding box center [124, 781] width 12 height 12
click at [123, 779] on icon at bounding box center [124, 781] width 14 height 14
click at [128, 784] on icon at bounding box center [124, 781] width 12 height 12
click at [127, 783] on icon at bounding box center [124, 781] width 12 height 12
click at [127, 794] on button at bounding box center [124, 781] width 30 height 40
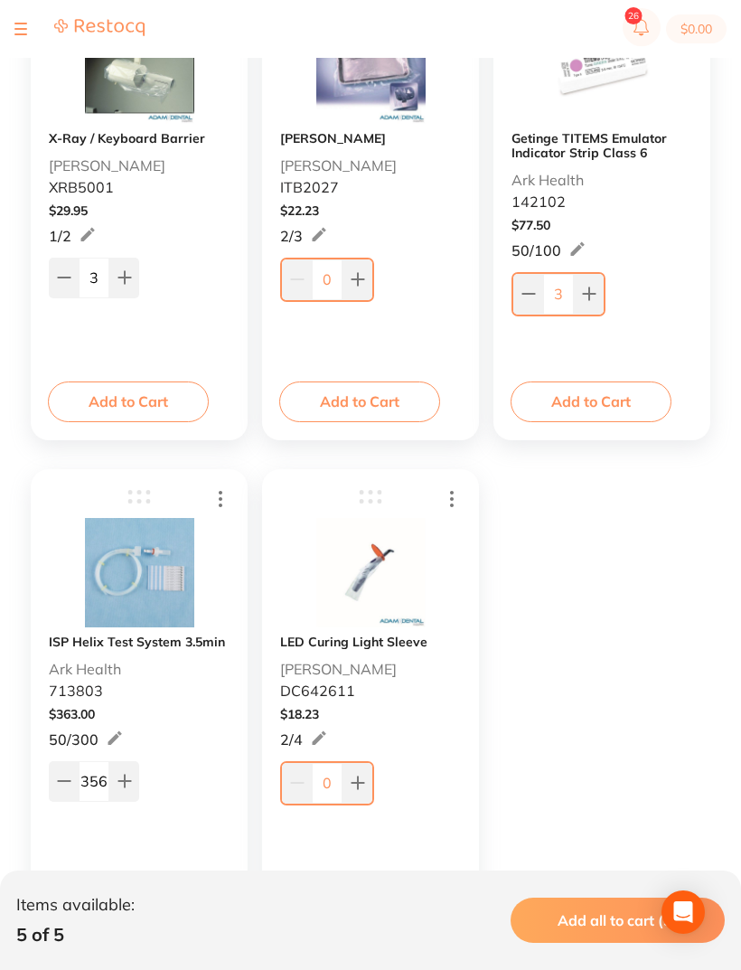
click at [127, 793] on button at bounding box center [124, 781] width 30 height 40
click at [128, 775] on icon at bounding box center [124, 781] width 14 height 14
click at [138, 784] on button at bounding box center [124, 781] width 30 height 40
click at [137, 784] on button at bounding box center [124, 781] width 30 height 40
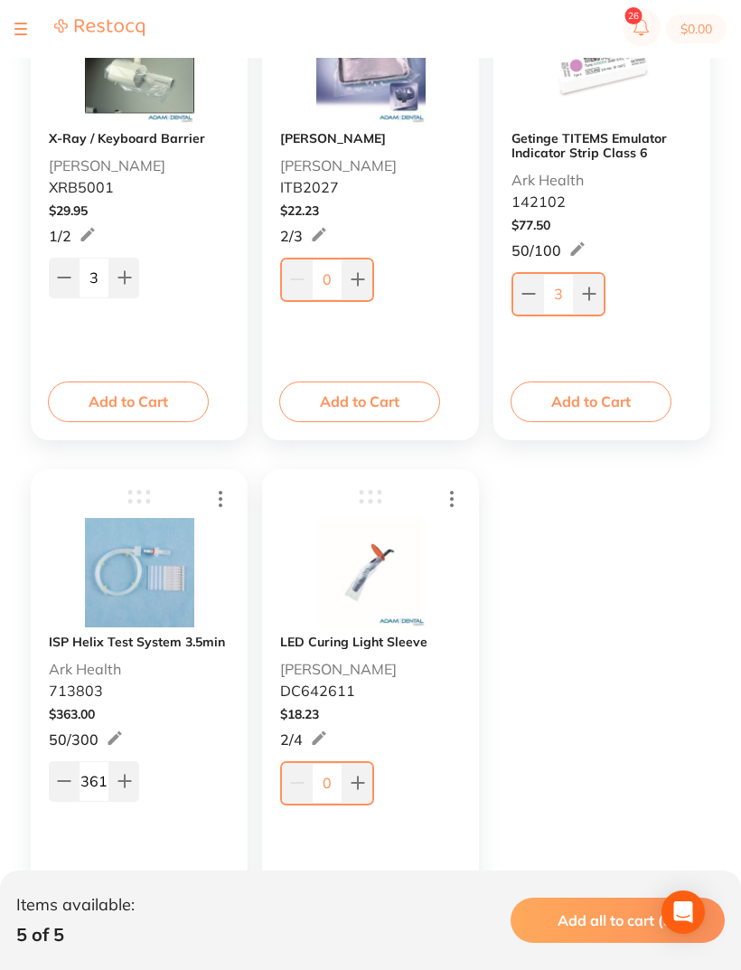
click at [130, 782] on icon at bounding box center [124, 781] width 12 height 12
click at [129, 781] on icon at bounding box center [124, 781] width 14 height 14
click at [128, 774] on button at bounding box center [124, 781] width 30 height 40
click at [127, 773] on button at bounding box center [124, 781] width 30 height 40
click at [129, 787] on icon at bounding box center [124, 781] width 14 height 14
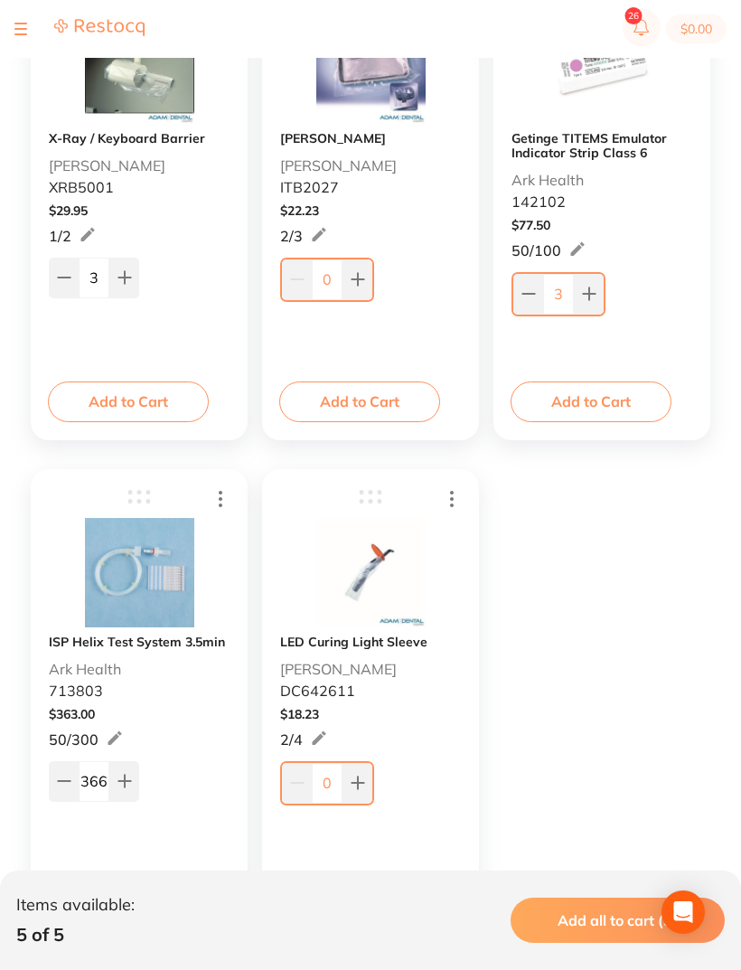
click at [129, 787] on icon at bounding box center [124, 781] width 14 height 14
click at [128, 780] on icon at bounding box center [124, 781] width 14 height 14
click at [128, 779] on icon at bounding box center [124, 781] width 14 height 14
click at [134, 766] on button at bounding box center [124, 781] width 30 height 40
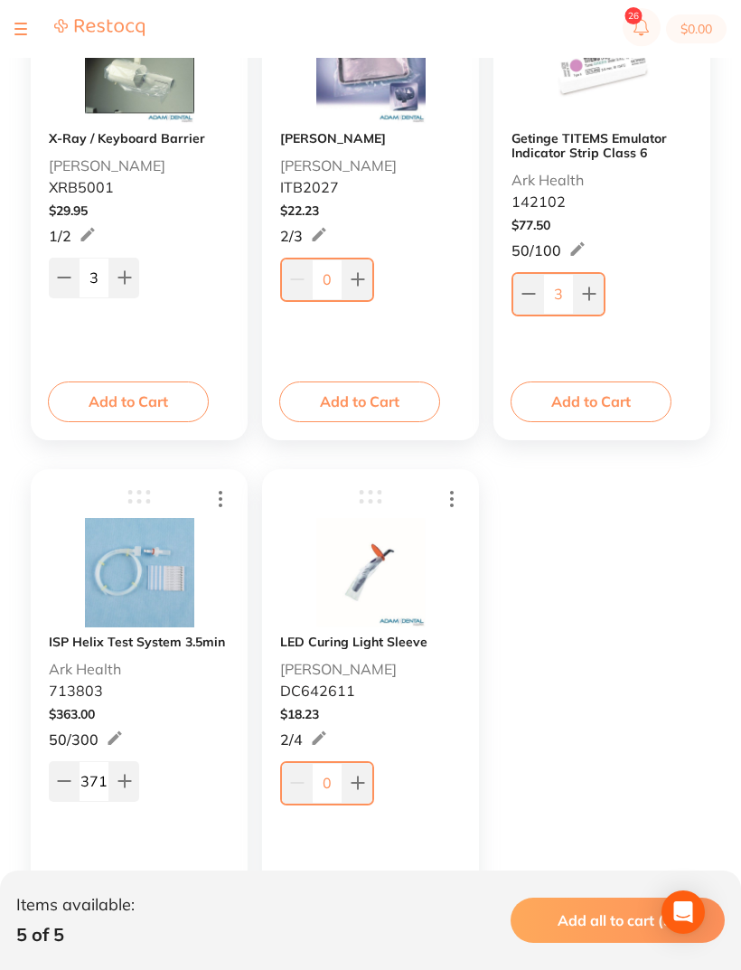
click at [131, 775] on icon at bounding box center [124, 781] width 14 height 14
click at [127, 790] on button at bounding box center [124, 781] width 30 height 40
click at [127, 788] on icon at bounding box center [124, 781] width 14 height 14
click at [124, 785] on icon at bounding box center [124, 781] width 12 height 12
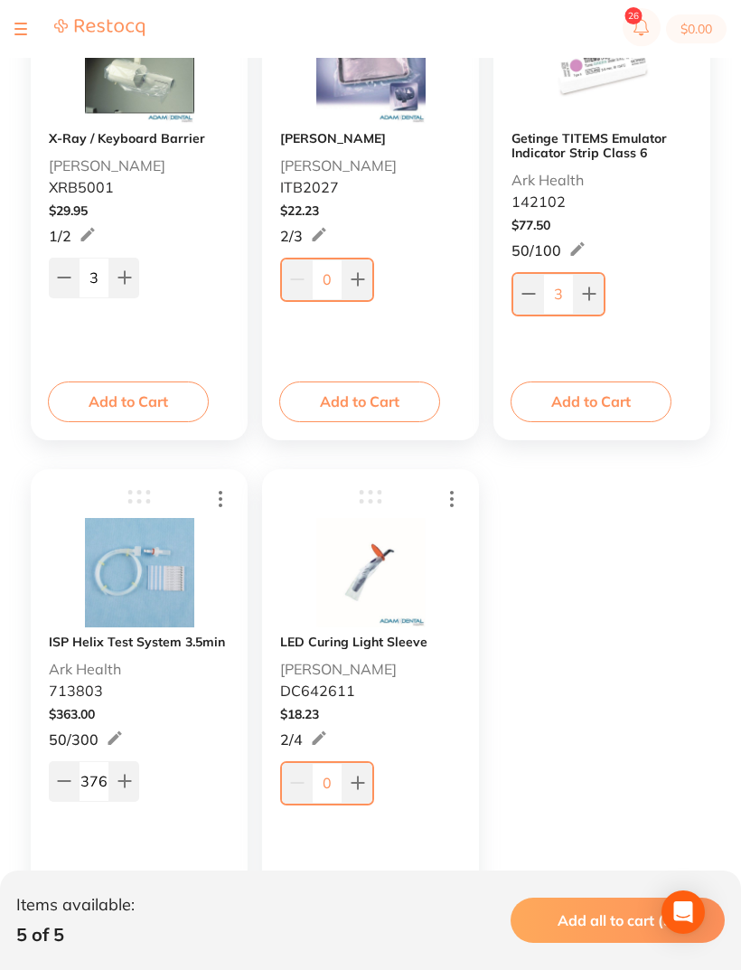
click at [124, 785] on icon at bounding box center [124, 781] width 12 height 12
click at [124, 771] on button at bounding box center [124, 781] width 30 height 40
click at [124, 770] on button at bounding box center [124, 781] width 30 height 40
click at [124, 787] on icon at bounding box center [124, 781] width 12 height 12
click at [123, 788] on icon at bounding box center [124, 781] width 14 height 14
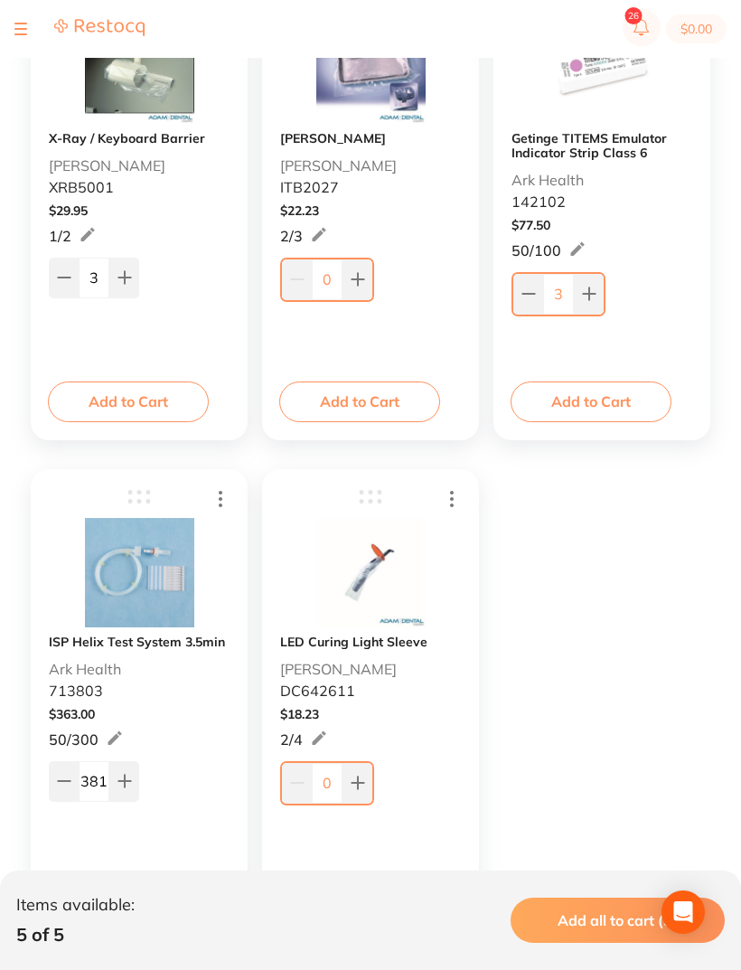
click at [125, 798] on button at bounding box center [124, 781] width 30 height 40
click at [125, 797] on button at bounding box center [124, 781] width 30 height 40
click at [117, 784] on icon at bounding box center [124, 781] width 14 height 14
click at [134, 785] on button at bounding box center [124, 781] width 30 height 40
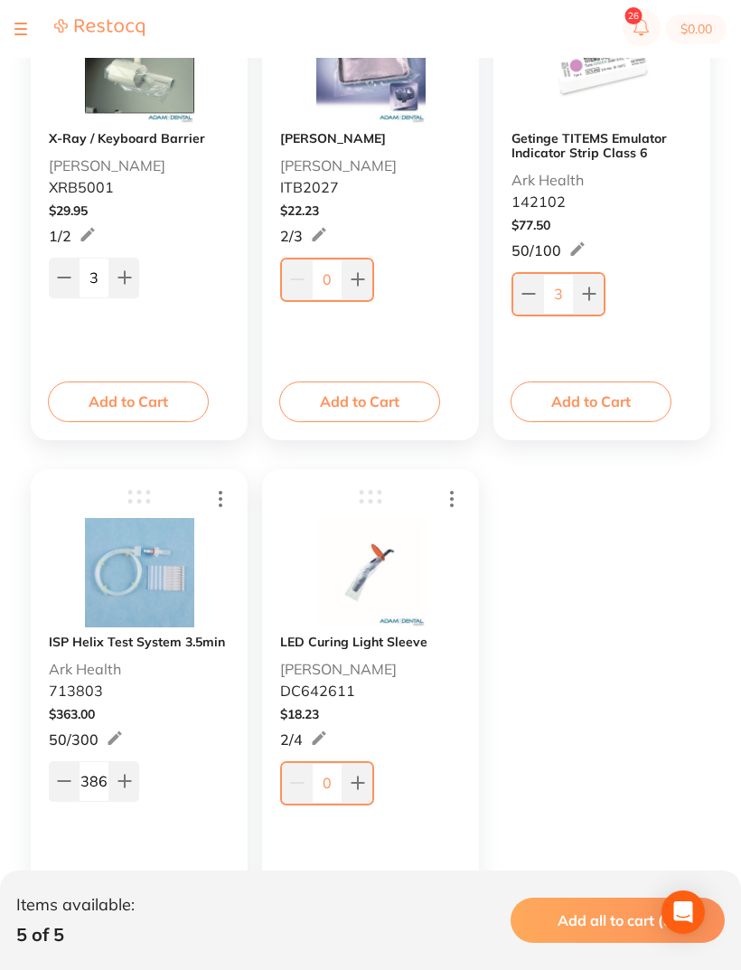
click at [134, 785] on button at bounding box center [124, 781] width 30 height 40
click at [128, 778] on icon at bounding box center [124, 781] width 14 height 14
click at [127, 778] on icon at bounding box center [124, 781] width 14 height 14
click at [133, 785] on button at bounding box center [124, 781] width 30 height 40
click at [133, 784] on button at bounding box center [124, 781] width 30 height 40
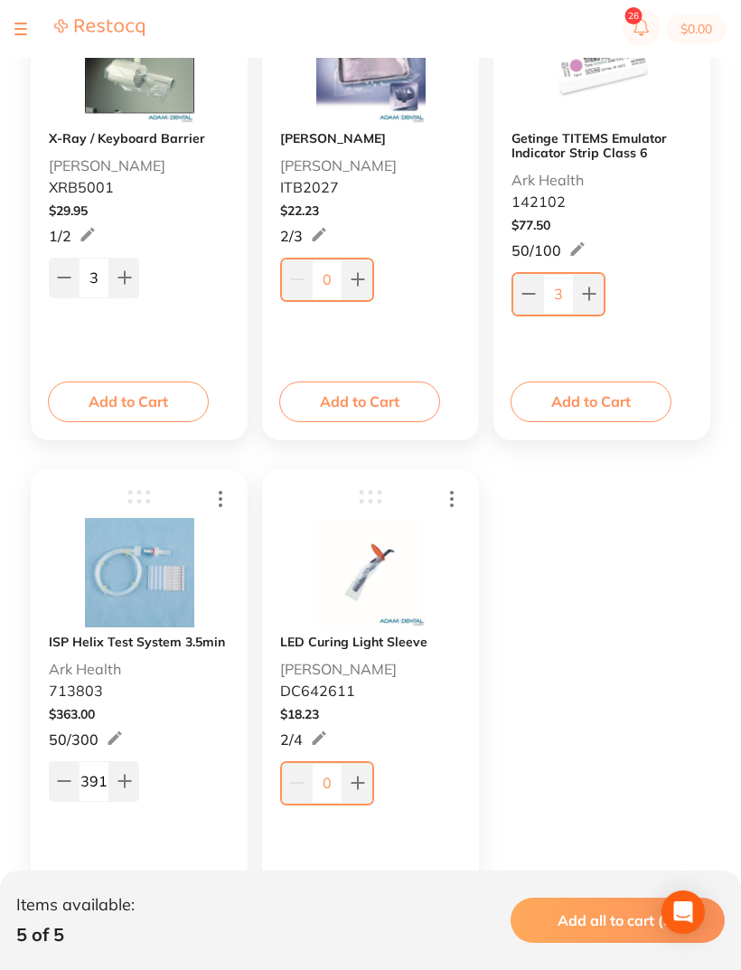
click at [125, 782] on icon at bounding box center [124, 781] width 12 height 12
click at [124, 782] on icon at bounding box center [124, 781] width 12 height 12
click at [124, 784] on icon at bounding box center [124, 781] width 12 height 12
click at [124, 783] on icon at bounding box center [124, 781] width 12 height 12
click at [123, 776] on icon at bounding box center [124, 781] width 14 height 14
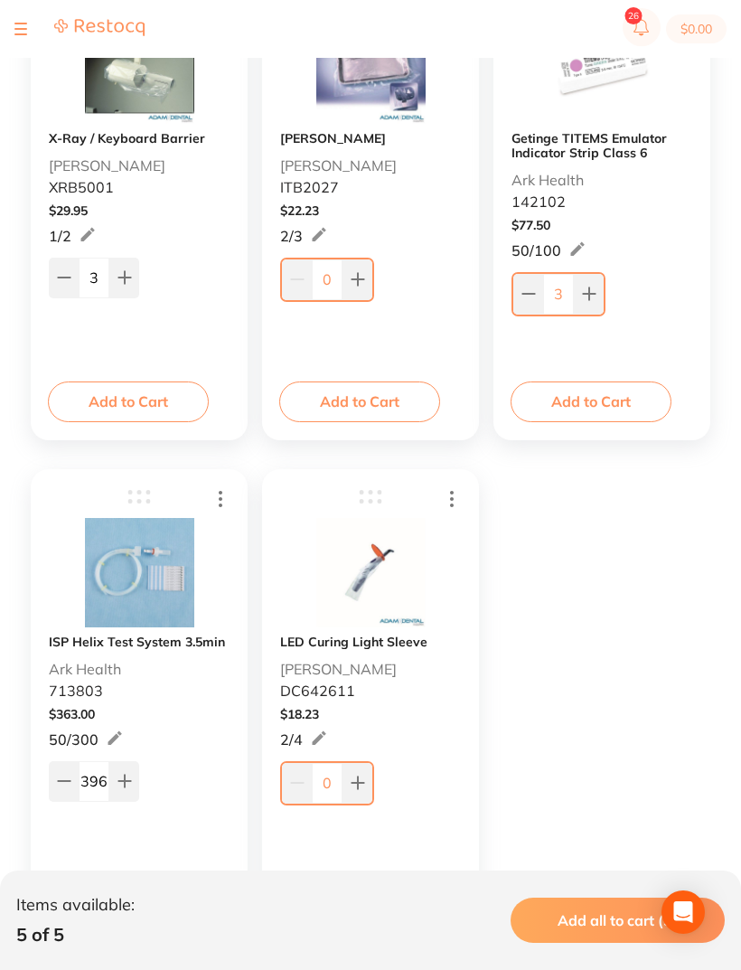
click at [122, 776] on icon at bounding box center [124, 781] width 14 height 14
click at [124, 775] on icon at bounding box center [124, 781] width 14 height 14
click at [127, 771] on button at bounding box center [124, 781] width 30 height 40
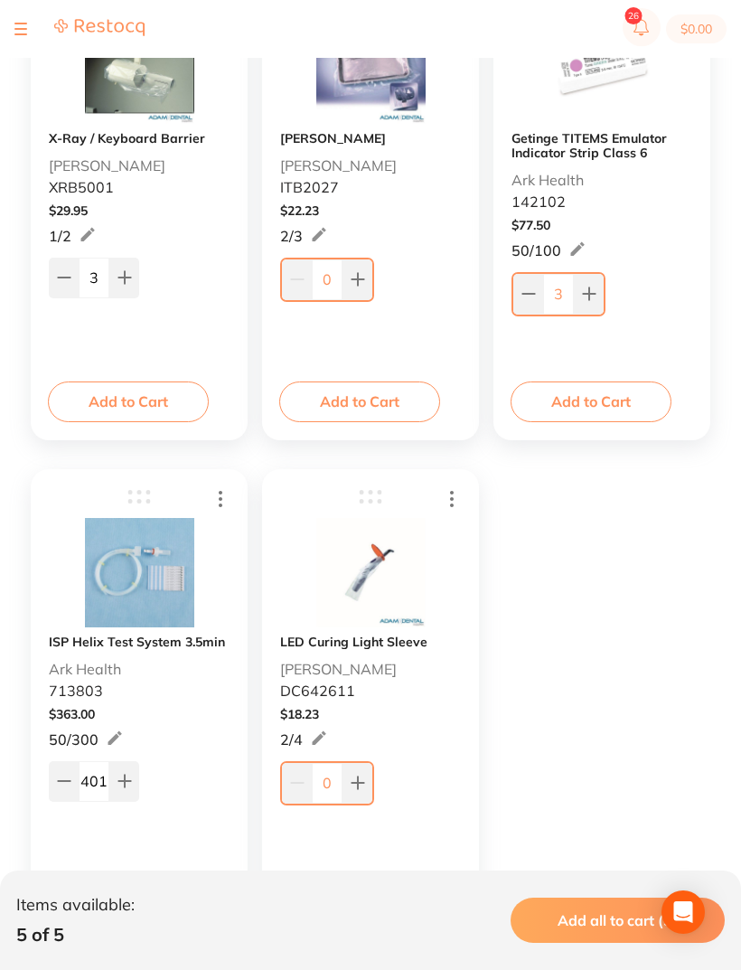
click at [124, 782] on icon at bounding box center [124, 781] width 12 height 12
click at [68, 780] on icon at bounding box center [64, 781] width 14 height 14
click at [62, 784] on icon at bounding box center [64, 781] width 14 height 14
type input "400"
click at [601, 296] on button at bounding box center [589, 294] width 30 height 40
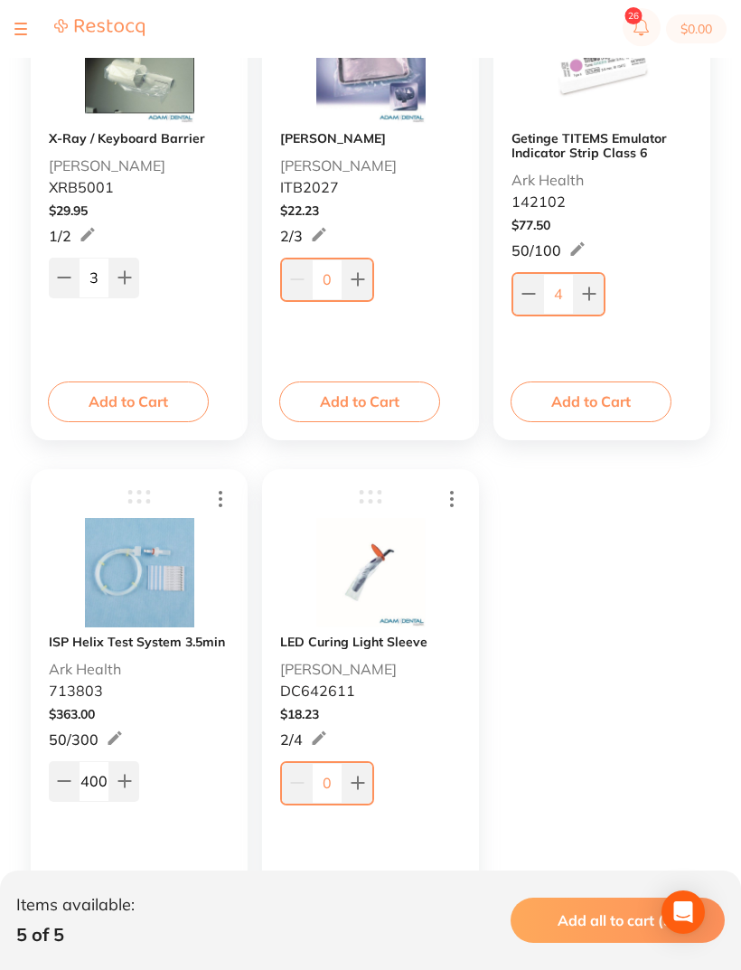
click at [600, 296] on button at bounding box center [589, 294] width 30 height 40
click at [600, 280] on button at bounding box center [589, 294] width 30 height 40
click at [606, 287] on div "6" at bounding box center [602, 291] width 181 height 47
click at [603, 284] on button at bounding box center [589, 294] width 30 height 40
click at [608, 289] on div "7" at bounding box center [602, 291] width 181 height 47
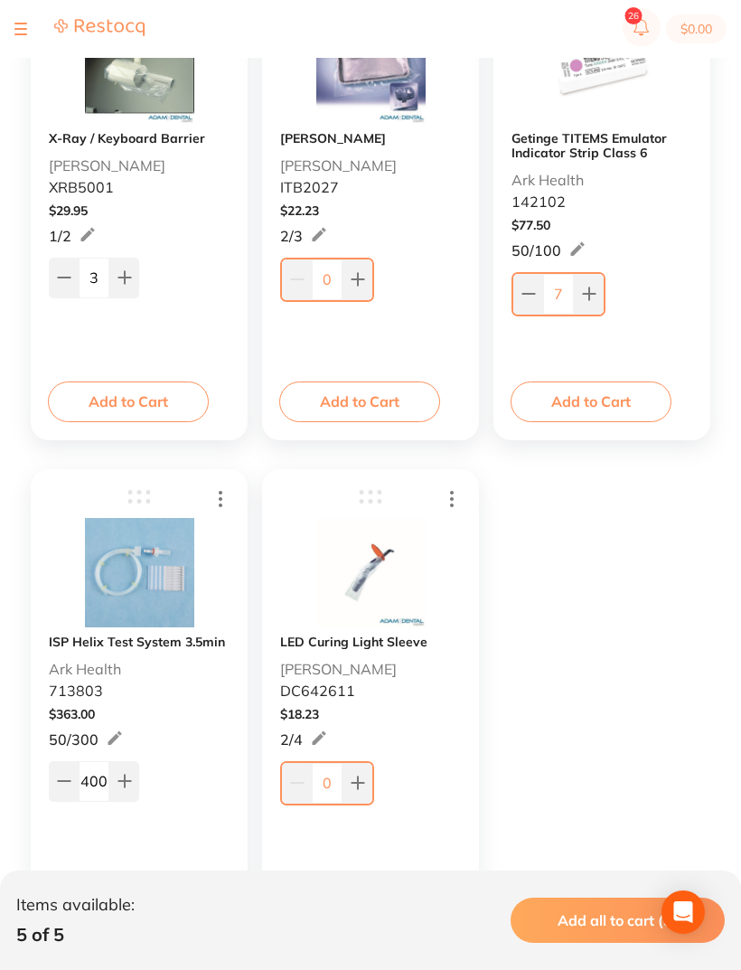
click at [600, 284] on button at bounding box center [589, 294] width 30 height 40
click at [606, 290] on div "8" at bounding box center [602, 291] width 181 height 47
click at [600, 284] on button at bounding box center [589, 294] width 30 height 40
click at [606, 290] on div "9" at bounding box center [602, 291] width 181 height 47
click at [600, 277] on button at bounding box center [589, 294] width 30 height 40
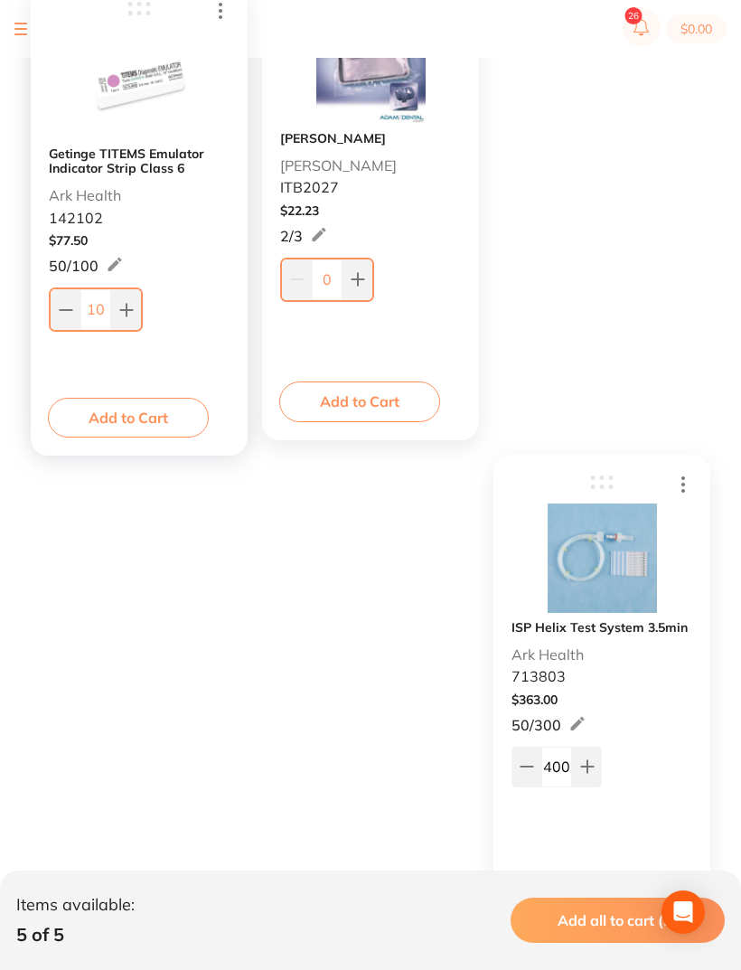
click at [607, 288] on div "X-Ray / Keyboard Barrier Adam Dental XRB5001 $ 29.95 1 / 2 3 1 / 2 Add to Cart …" at bounding box center [370, 462] width 687 height 1029
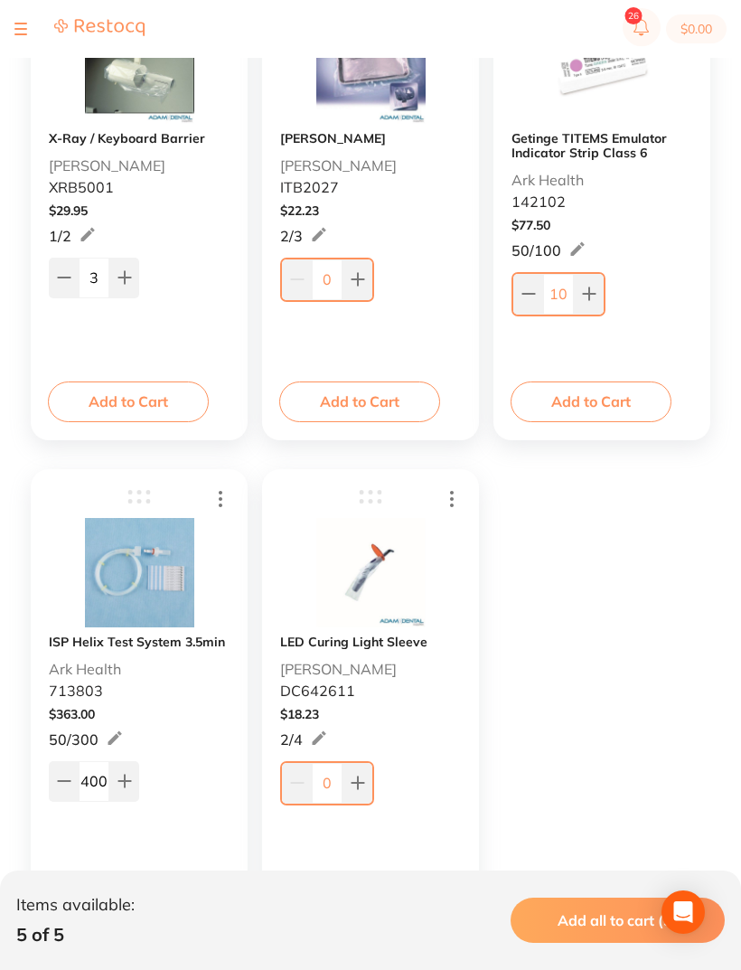
scroll to position [396, 0]
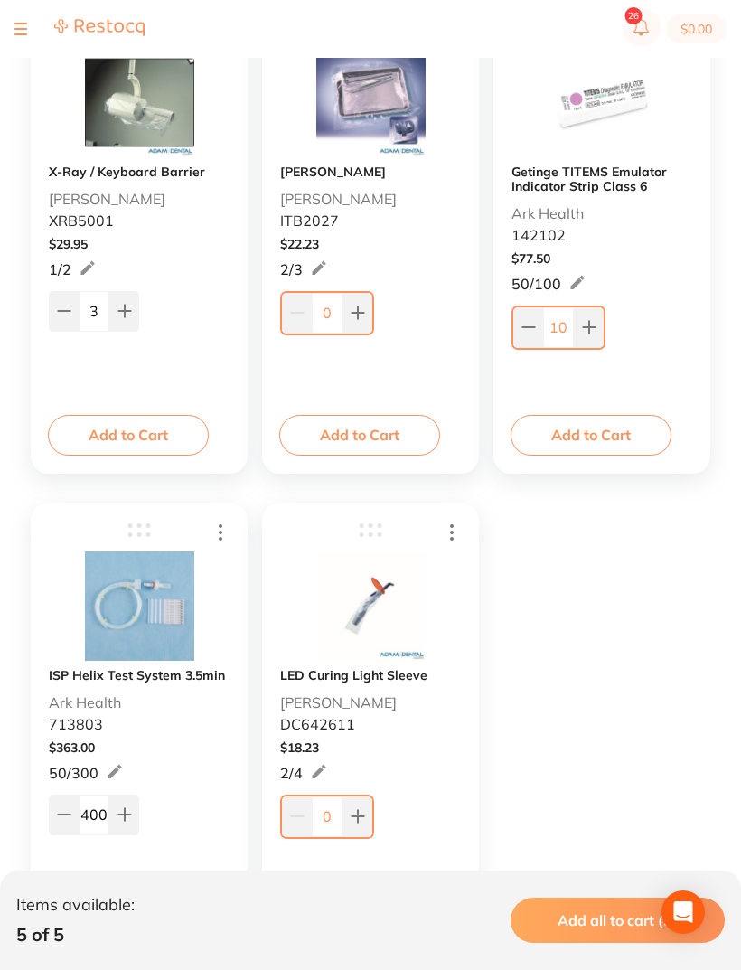
click at [612, 320] on div "10" at bounding box center [602, 325] width 181 height 47
click at [600, 324] on button at bounding box center [589, 327] width 30 height 40
click at [594, 328] on icon at bounding box center [589, 328] width 12 height 12
click at [594, 327] on icon at bounding box center [589, 327] width 14 height 14
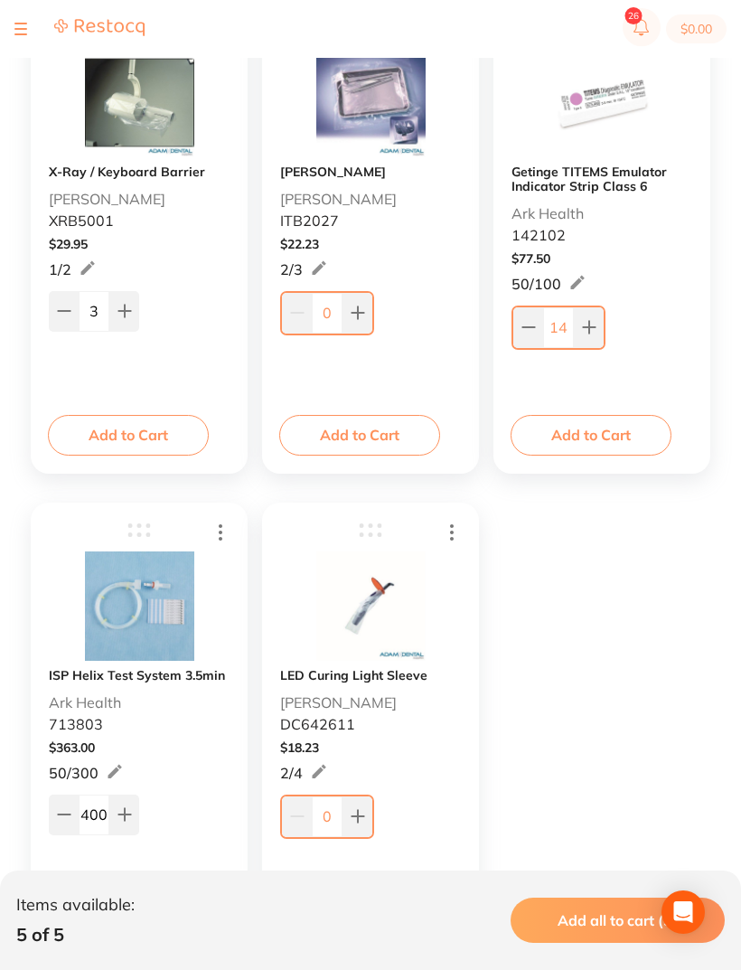
click at [595, 327] on icon at bounding box center [589, 327] width 14 height 14
click at [595, 326] on icon at bounding box center [589, 327] width 14 height 14
click at [597, 320] on button at bounding box center [589, 327] width 30 height 40
click at [596, 316] on button at bounding box center [589, 327] width 30 height 40
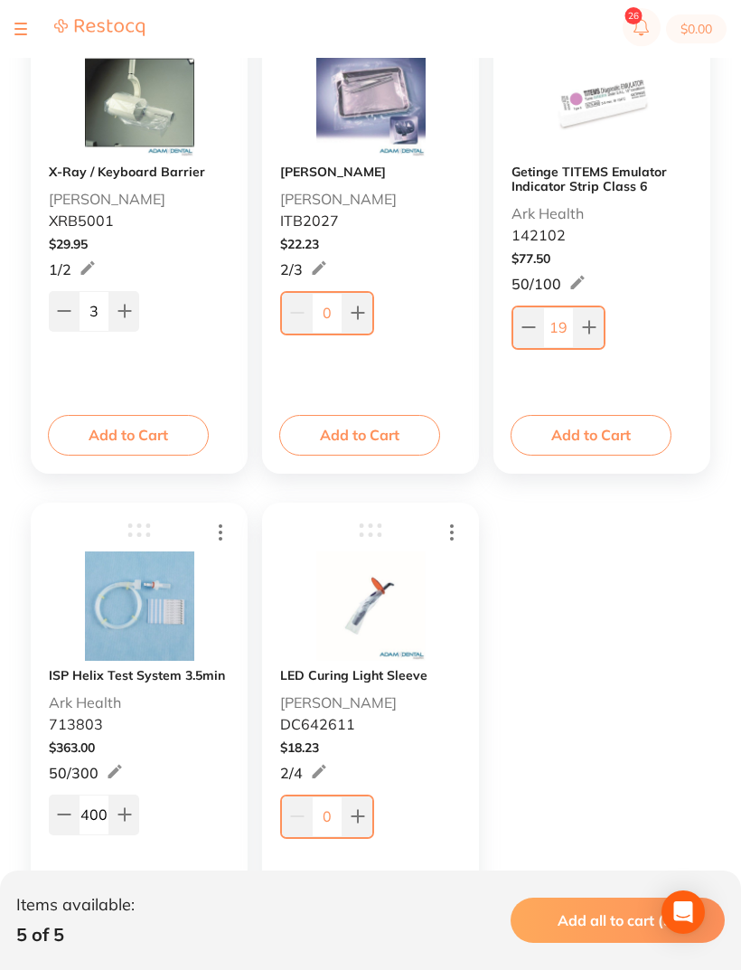
click at [596, 316] on button at bounding box center [589, 327] width 30 height 40
click at [597, 315] on button at bounding box center [589, 327] width 30 height 40
click at [590, 324] on icon at bounding box center [589, 328] width 12 height 12
click at [590, 323] on icon at bounding box center [589, 327] width 14 height 14
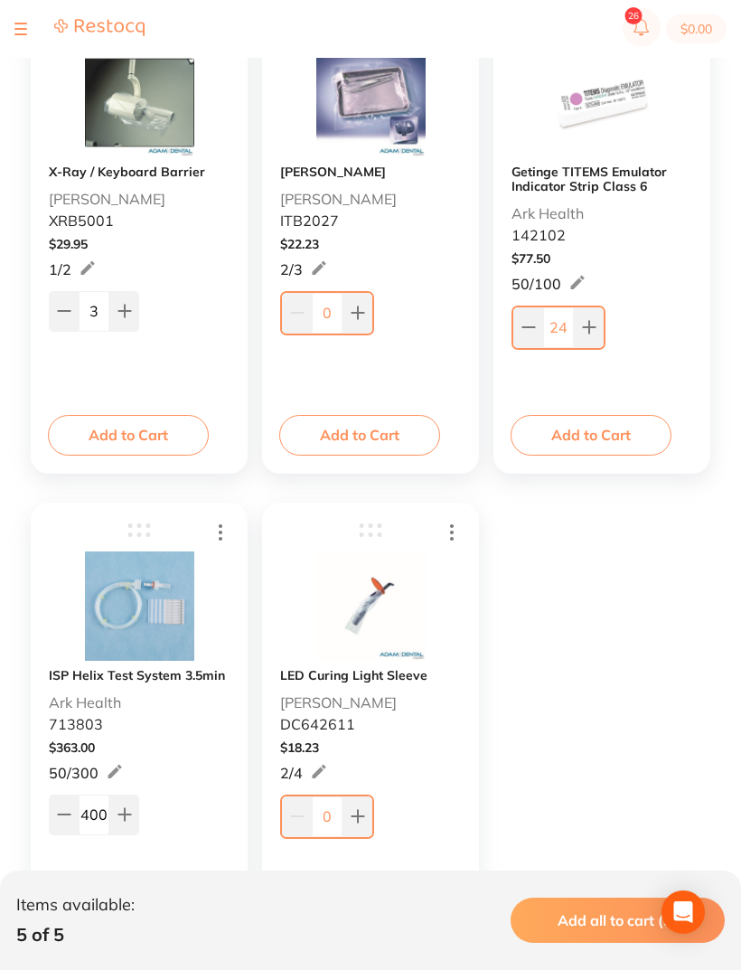
click at [590, 325] on icon at bounding box center [589, 328] width 12 height 12
click at [589, 329] on icon at bounding box center [589, 328] width 12 height 12
click at [588, 328] on icon at bounding box center [589, 328] width 12 height 12
click at [589, 328] on icon at bounding box center [589, 328] width 12 height 12
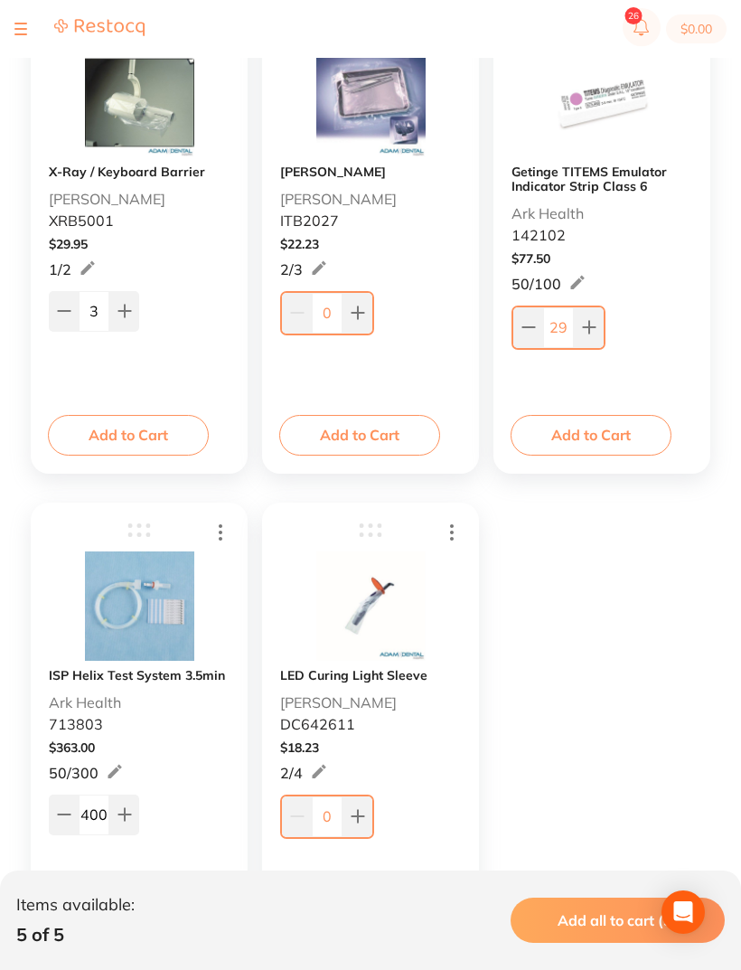
click at [589, 328] on icon at bounding box center [589, 328] width 12 height 12
click at [587, 330] on icon at bounding box center [589, 328] width 12 height 12
click at [586, 329] on icon at bounding box center [589, 328] width 12 height 12
click at [578, 334] on button at bounding box center [589, 327] width 30 height 40
click at [578, 333] on button at bounding box center [589, 327] width 30 height 40
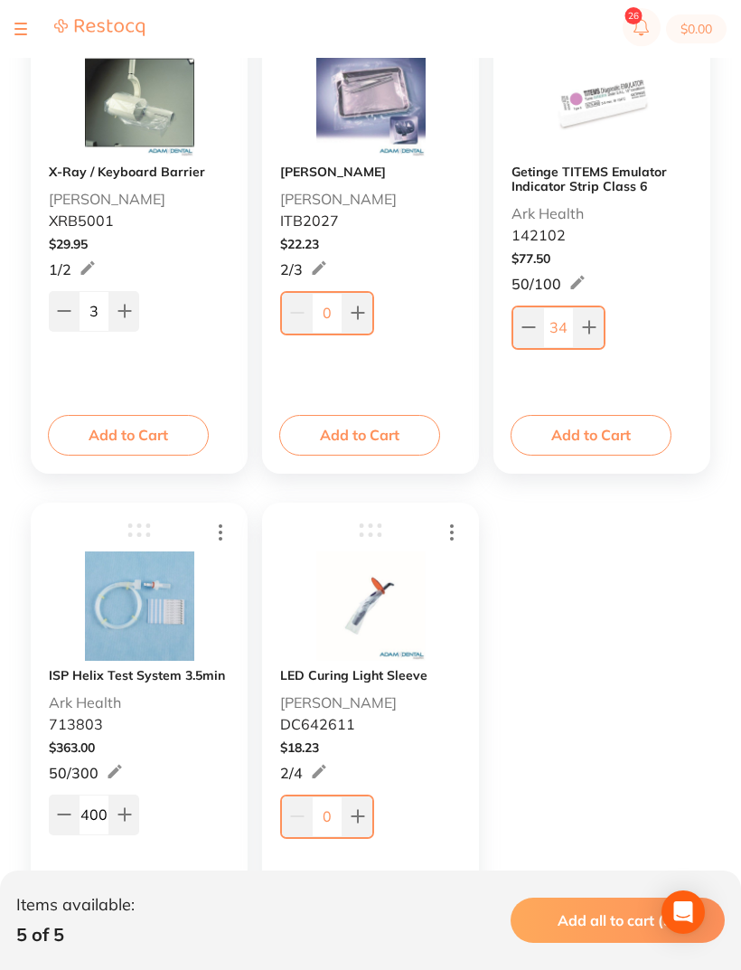
click at [578, 334] on button at bounding box center [589, 327] width 30 height 40
click at [577, 333] on button at bounding box center [589, 327] width 30 height 40
click at [578, 333] on button at bounding box center [589, 327] width 30 height 40
click at [577, 332] on button at bounding box center [589, 327] width 30 height 40
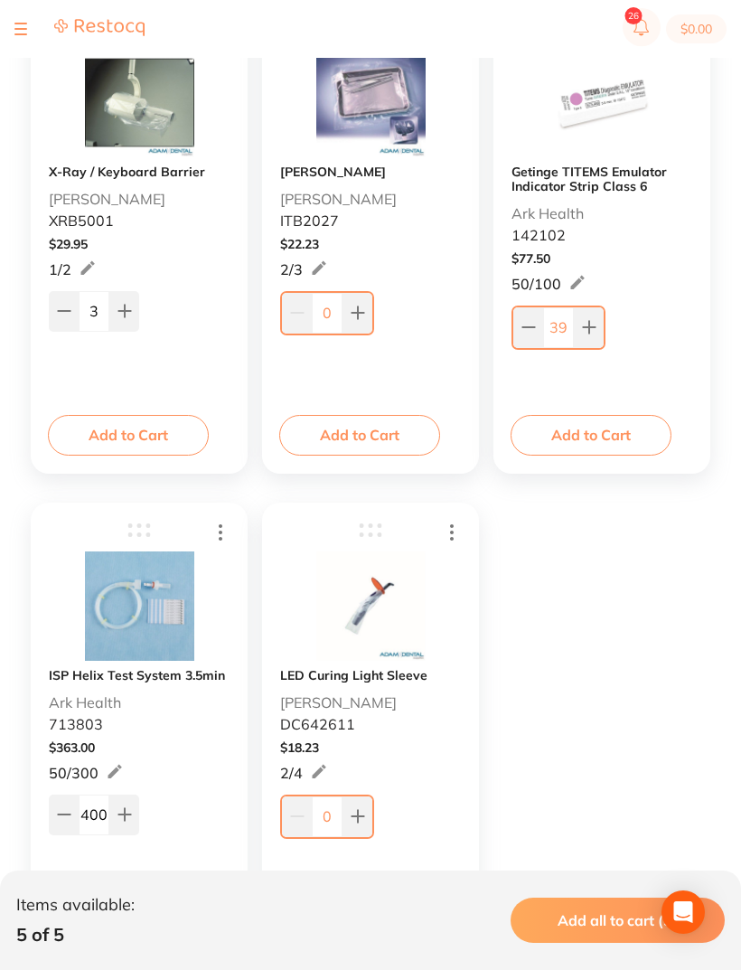
click at [577, 332] on button at bounding box center [589, 327] width 30 height 40
click at [578, 327] on button at bounding box center [589, 327] width 30 height 40
click at [578, 326] on button at bounding box center [589, 327] width 30 height 40
click at [580, 324] on button at bounding box center [589, 327] width 30 height 40
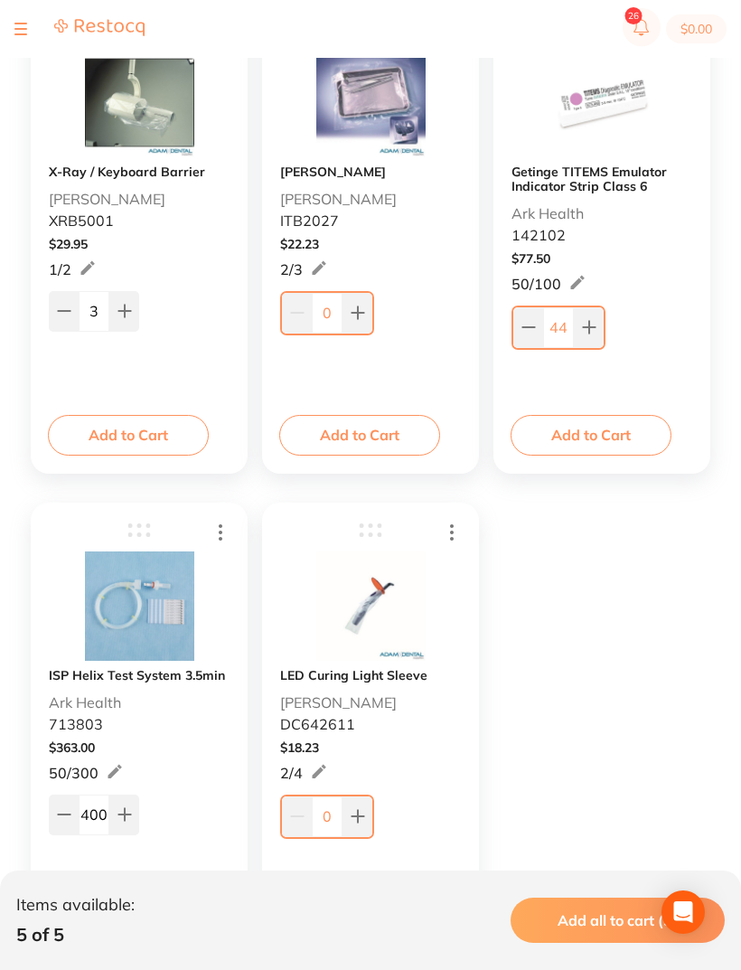
click at [583, 325] on icon at bounding box center [589, 327] width 14 height 14
click at [587, 324] on icon at bounding box center [589, 327] width 14 height 14
click at [587, 321] on icon at bounding box center [589, 327] width 14 height 14
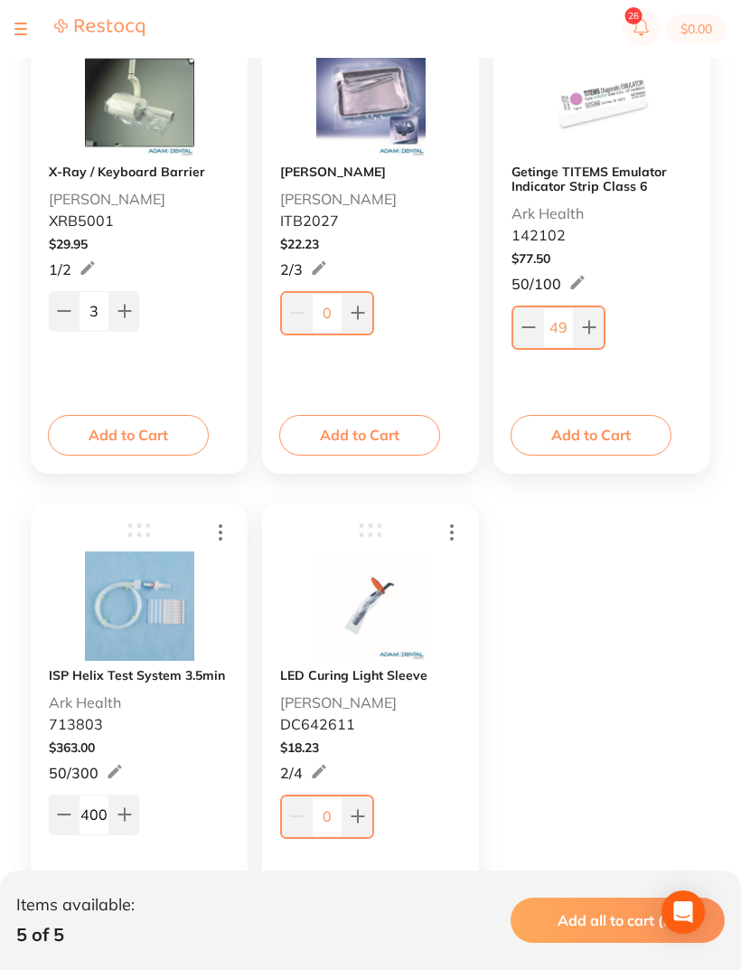
click at [587, 321] on icon at bounding box center [589, 327] width 14 height 14
click at [596, 314] on button at bounding box center [587, 325] width 30 height 40
click at [595, 314] on button at bounding box center [587, 325] width 30 height 40
click at [589, 325] on icon at bounding box center [587, 325] width 14 height 14
click at [588, 324] on icon at bounding box center [587, 326] width 12 height 12
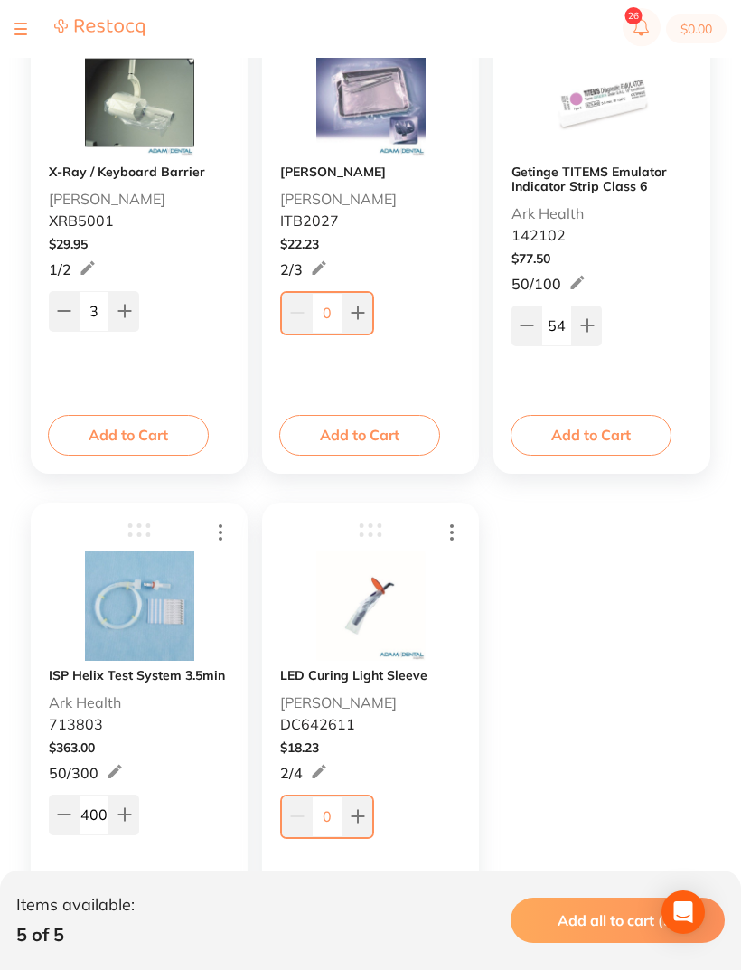
click at [591, 324] on icon at bounding box center [587, 325] width 14 height 14
click at [590, 324] on icon at bounding box center [587, 325] width 14 height 14
click at [594, 321] on icon at bounding box center [587, 325] width 14 height 14
click at [593, 320] on icon at bounding box center [587, 325] width 14 height 14
click at [587, 324] on icon at bounding box center [587, 326] width 12 height 12
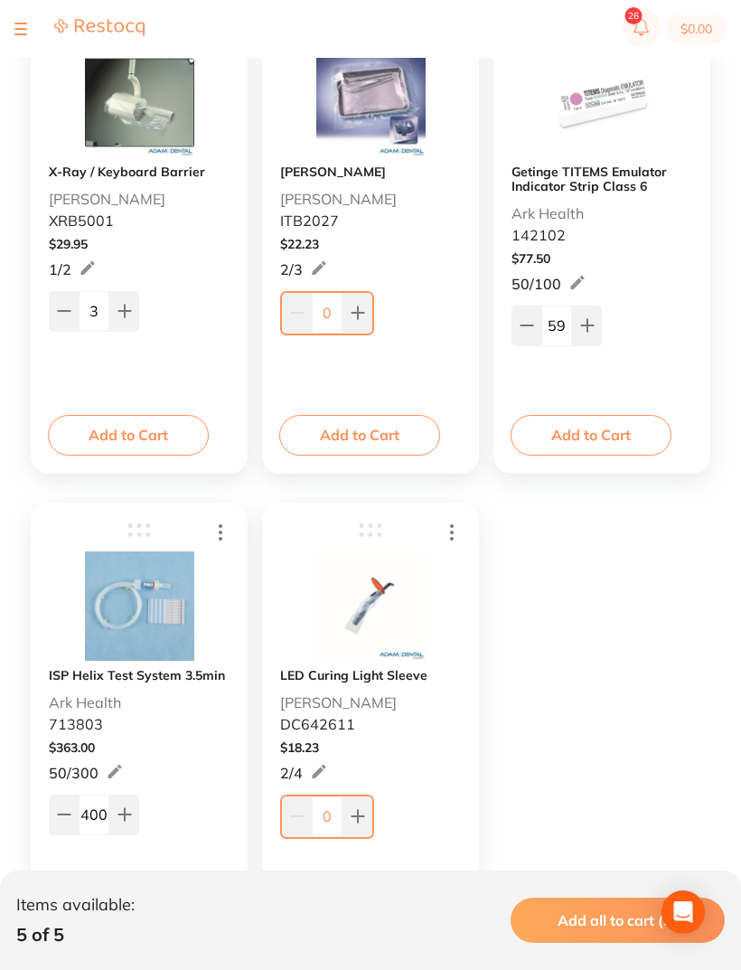
click at [586, 323] on icon at bounding box center [587, 325] width 14 height 14
click at [587, 324] on icon at bounding box center [587, 326] width 12 height 12
click at [587, 319] on icon at bounding box center [587, 325] width 14 height 14
click at [586, 318] on button at bounding box center [587, 325] width 30 height 40
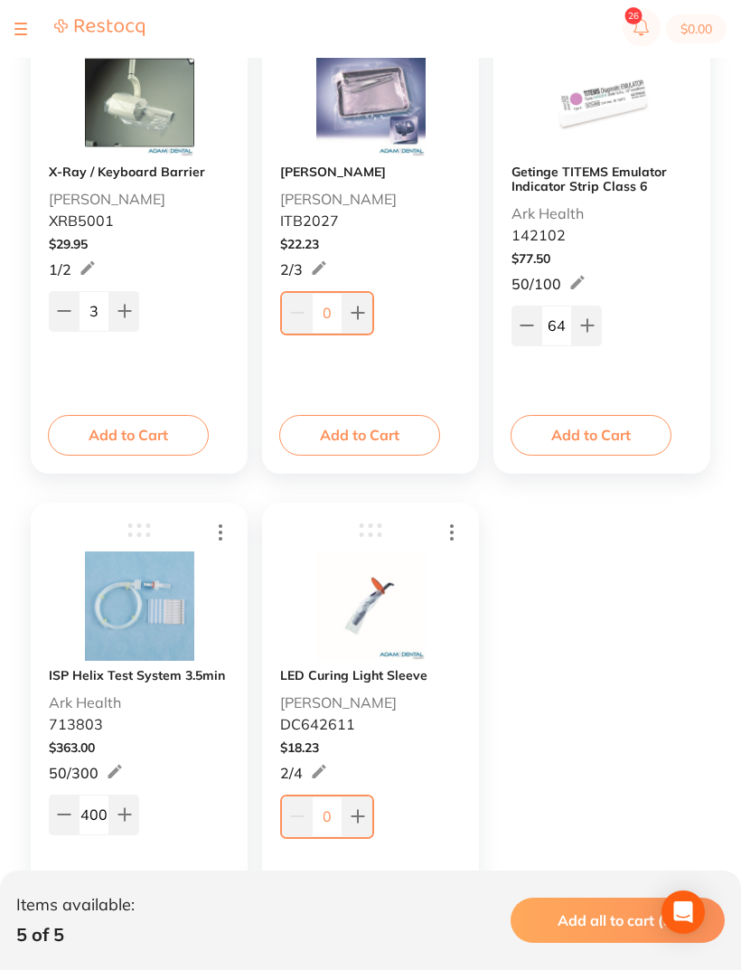
click at [589, 316] on button at bounding box center [587, 325] width 30 height 40
click at [592, 313] on button at bounding box center [587, 325] width 30 height 40
click at [591, 312] on button at bounding box center [587, 325] width 30 height 40
click at [591, 321] on icon at bounding box center [587, 325] width 14 height 14
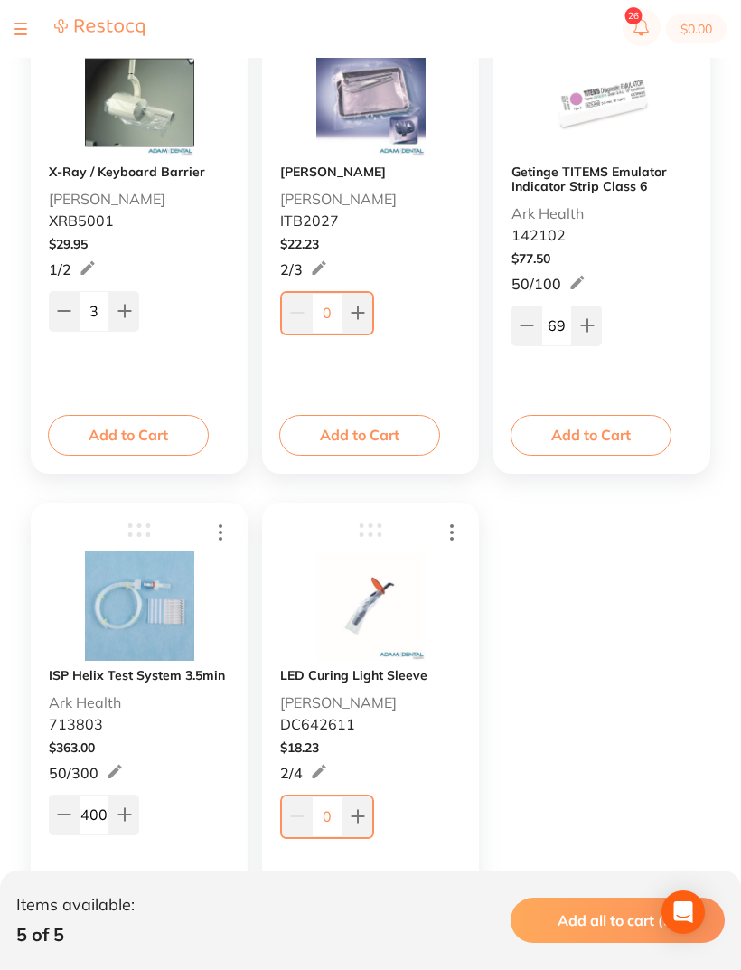
click at [591, 321] on icon at bounding box center [587, 325] width 14 height 14
click at [594, 331] on icon at bounding box center [587, 325] width 14 height 14
click at [593, 330] on icon at bounding box center [587, 325] width 14 height 14
click at [599, 320] on button at bounding box center [587, 325] width 30 height 40
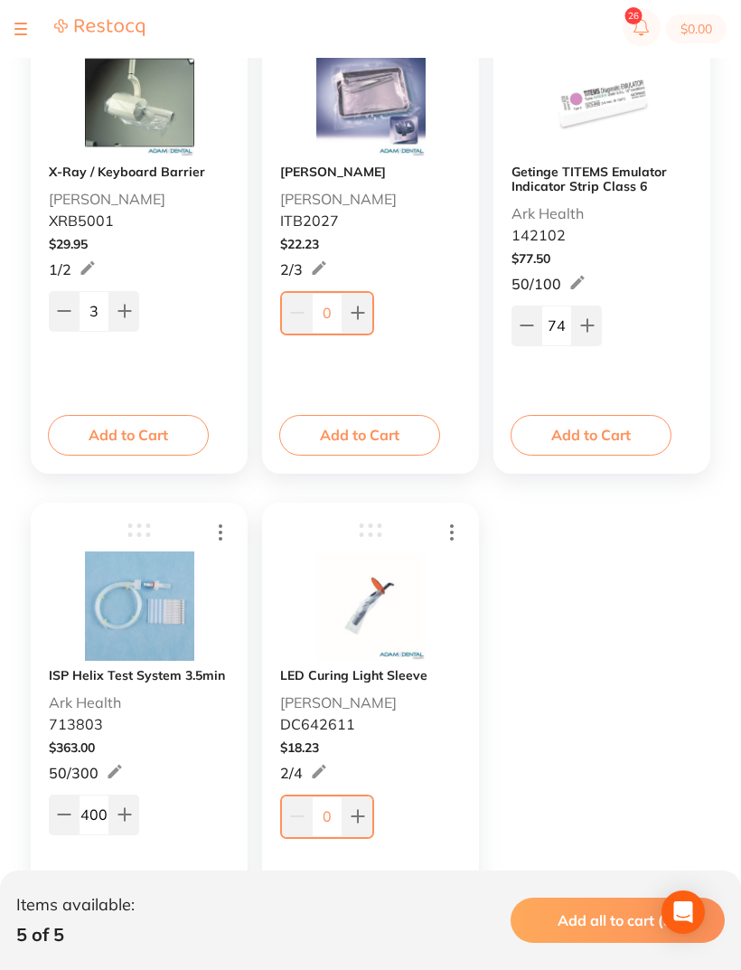
click at [597, 318] on button at bounding box center [587, 325] width 30 height 40
click at [597, 317] on button at bounding box center [587, 325] width 30 height 40
click at [591, 324] on icon at bounding box center [587, 325] width 14 height 14
click at [591, 323] on icon at bounding box center [587, 325] width 14 height 14
click at [596, 320] on button at bounding box center [587, 325] width 30 height 40
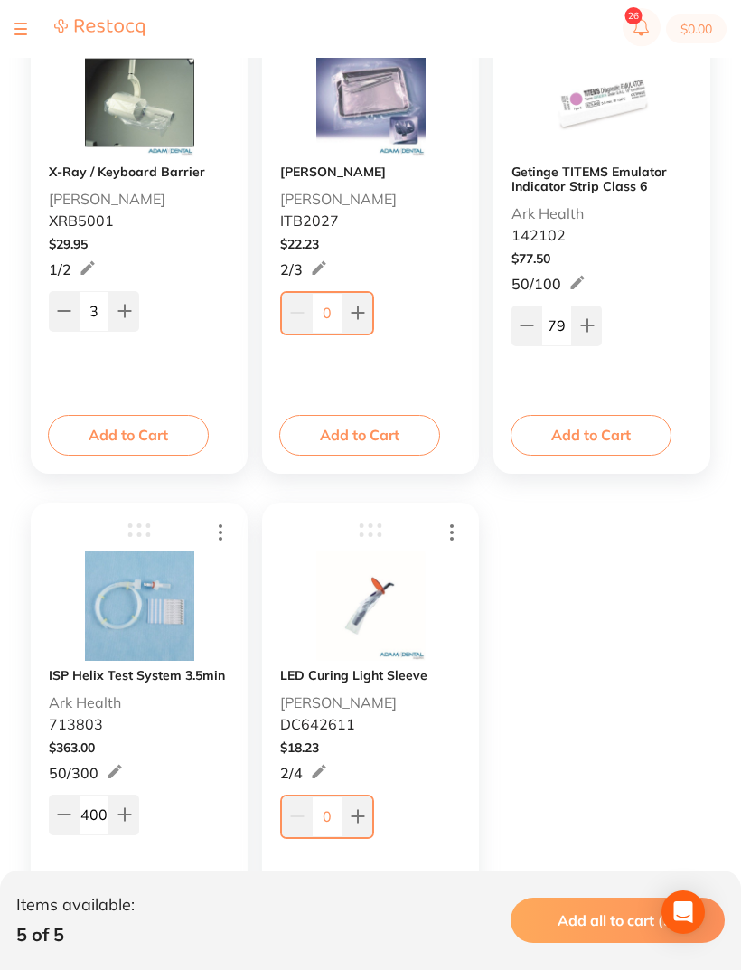
click at [595, 320] on button at bounding box center [587, 325] width 30 height 40
click at [596, 318] on button at bounding box center [587, 325] width 30 height 40
click at [596, 317] on button at bounding box center [587, 325] width 30 height 40
click at [597, 316] on button at bounding box center [587, 325] width 30 height 40
click at [597, 315] on button at bounding box center [587, 325] width 30 height 40
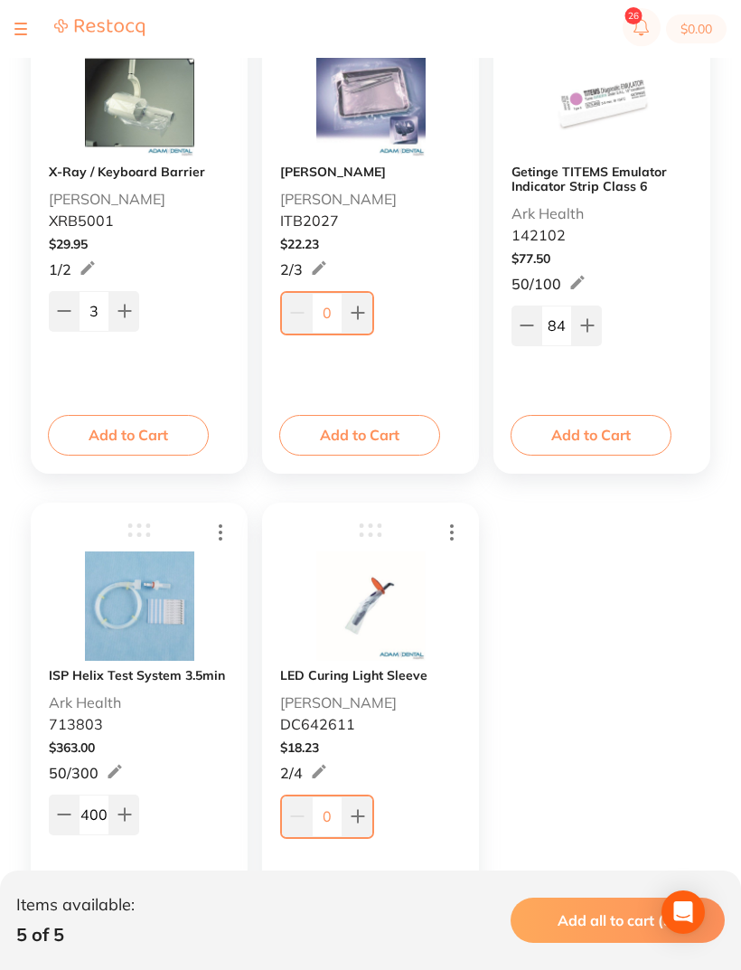
click at [600, 313] on button at bounding box center [587, 325] width 30 height 40
click at [599, 313] on button at bounding box center [587, 325] width 30 height 40
click at [594, 324] on icon at bounding box center [587, 325] width 14 height 14
click at [594, 323] on icon at bounding box center [587, 325] width 14 height 14
click at [596, 324] on button at bounding box center [587, 325] width 30 height 40
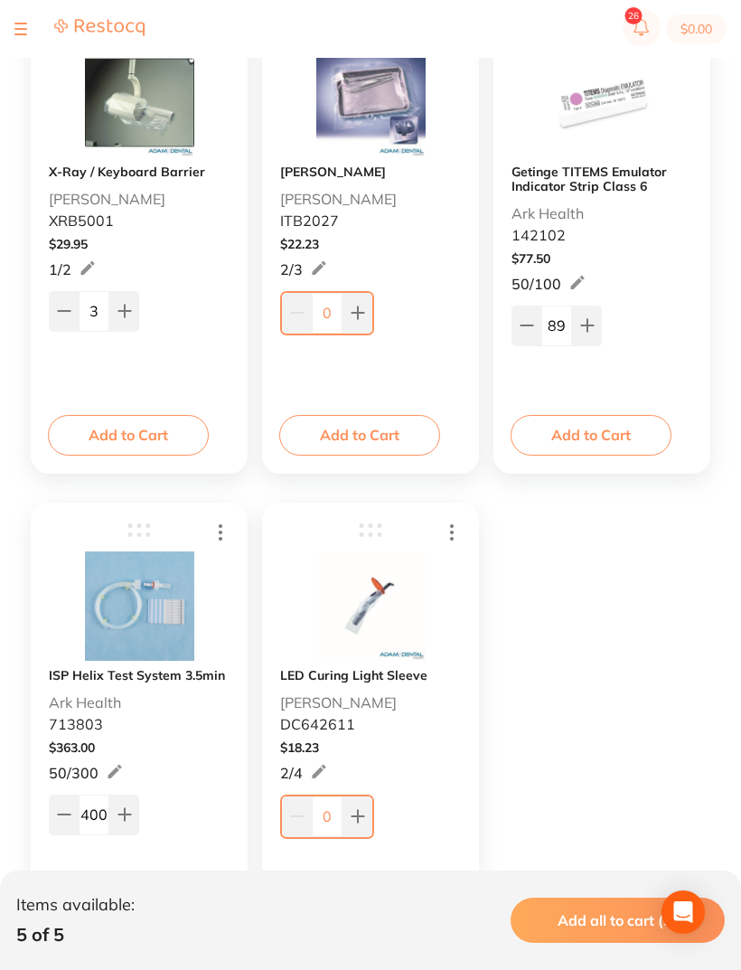
click at [595, 324] on button at bounding box center [587, 325] width 30 height 40
click at [592, 324] on icon at bounding box center [587, 325] width 14 height 14
click at [592, 323] on icon at bounding box center [587, 325] width 14 height 14
click at [591, 322] on icon at bounding box center [587, 325] width 14 height 14
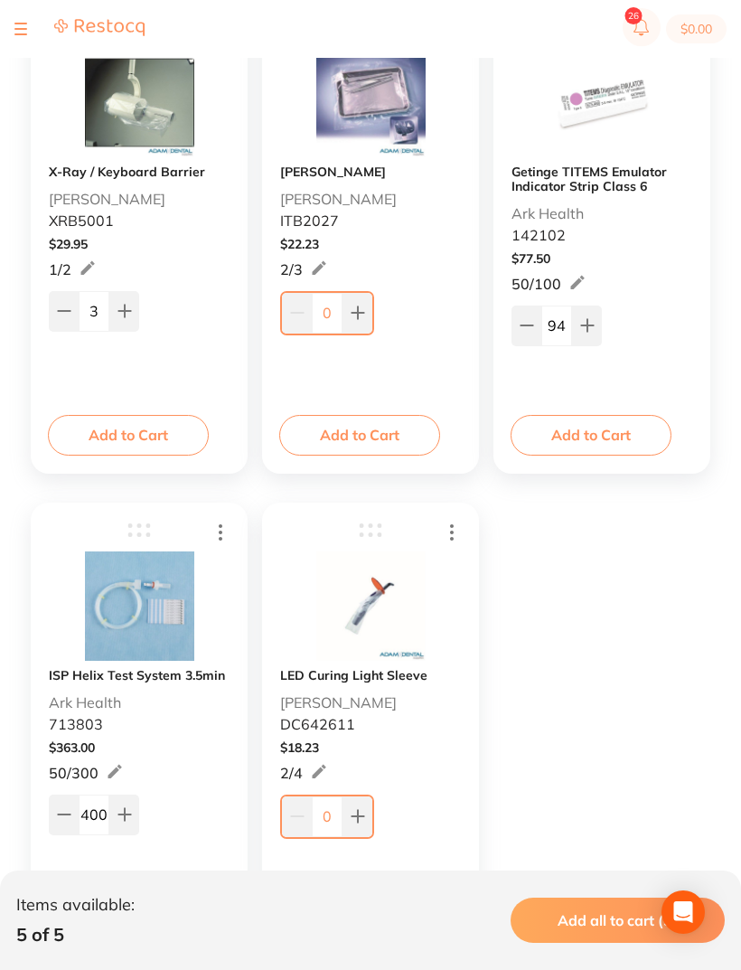
click at [592, 319] on icon at bounding box center [587, 325] width 14 height 14
click at [591, 318] on button at bounding box center [587, 325] width 30 height 40
click at [588, 323] on icon at bounding box center [587, 326] width 12 height 12
click at [588, 322] on icon at bounding box center [587, 326] width 12 height 12
click at [587, 324] on icon at bounding box center [587, 326] width 12 height 12
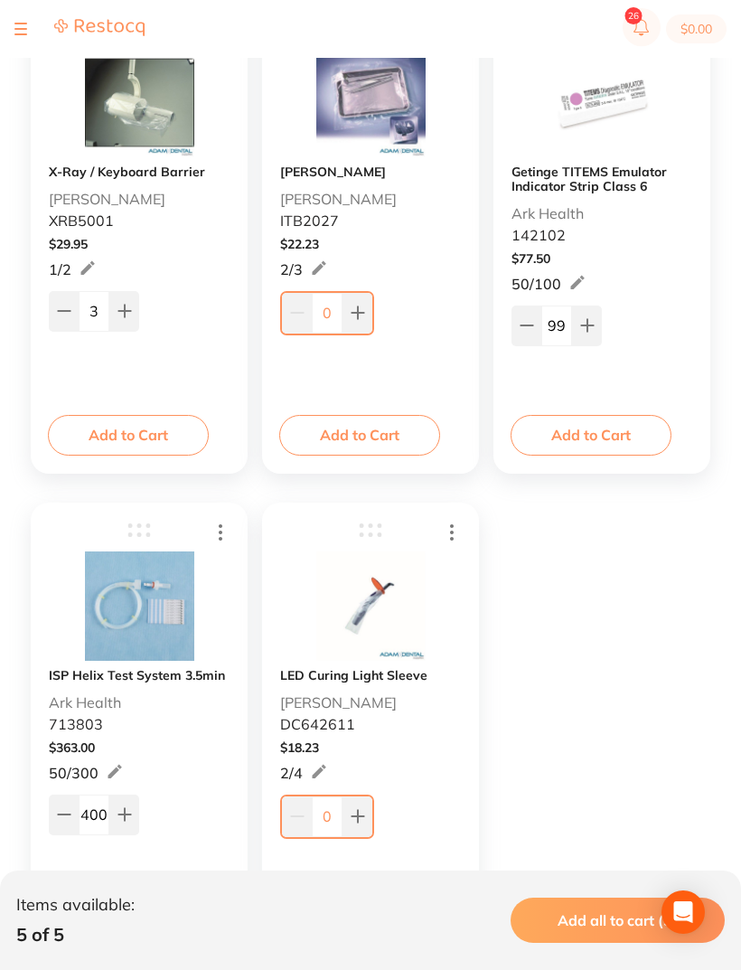
click at [587, 323] on icon at bounding box center [587, 326] width 12 height 12
click at [591, 322] on icon at bounding box center [587, 325] width 14 height 14
click at [588, 325] on icon at bounding box center [587, 326] width 12 height 12
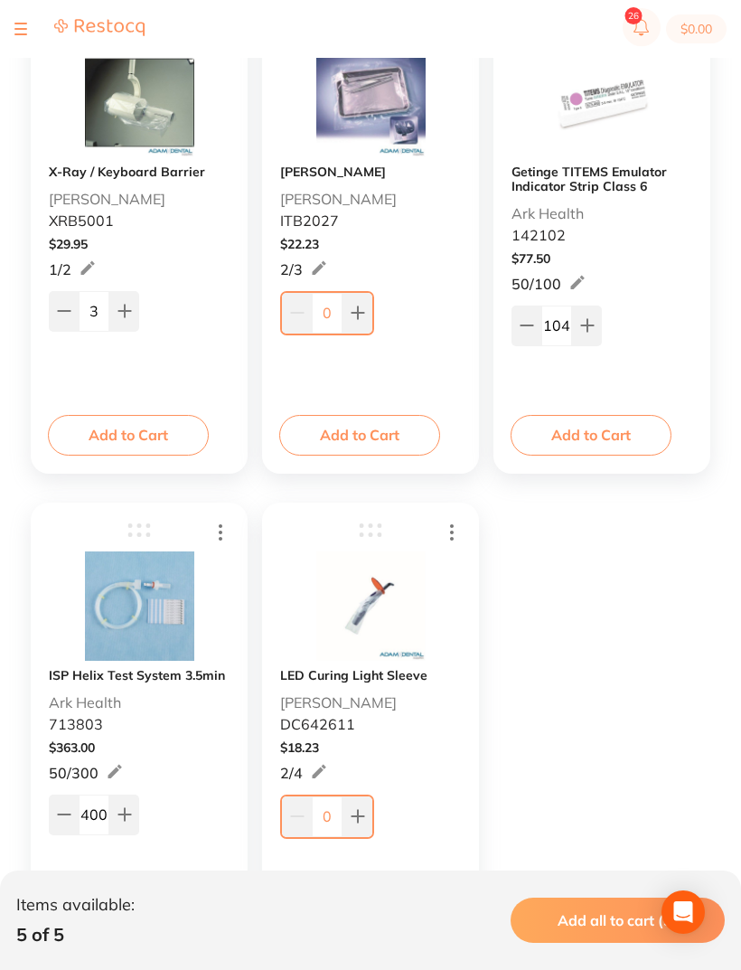
click at [587, 326] on icon at bounding box center [587, 326] width 12 height 12
click at [589, 324] on icon at bounding box center [587, 325] width 14 height 14
click at [588, 323] on icon at bounding box center [587, 326] width 12 height 12
click at [587, 324] on icon at bounding box center [587, 326] width 12 height 12
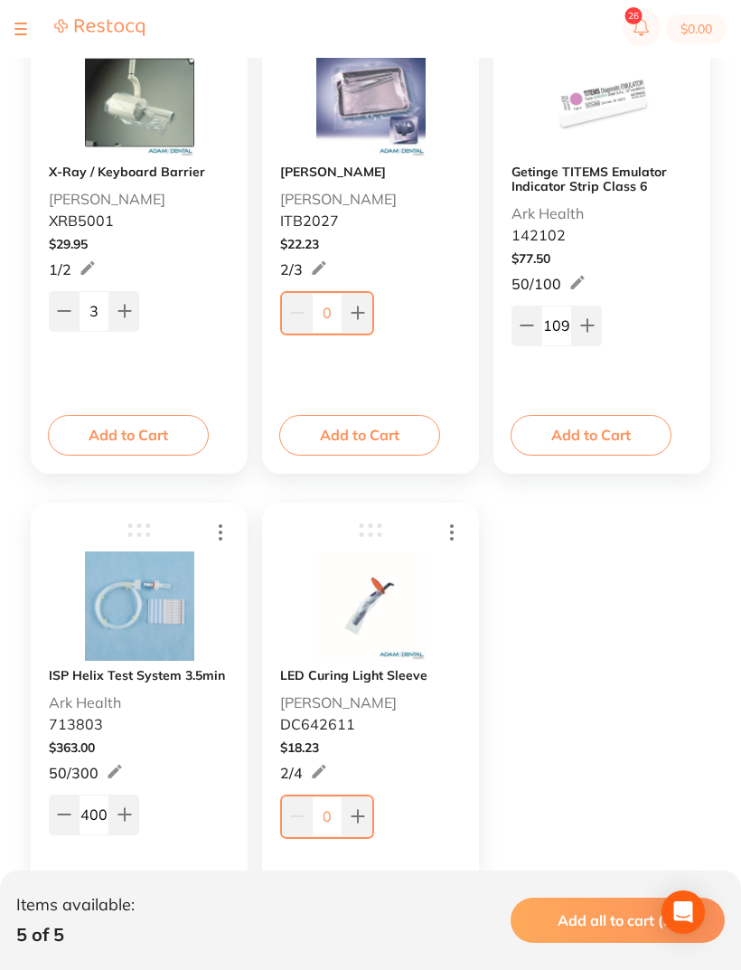
click at [587, 323] on icon at bounding box center [587, 326] width 12 height 12
click at [587, 327] on icon at bounding box center [587, 326] width 12 height 12
click at [587, 326] on icon at bounding box center [587, 326] width 12 height 12
click at [596, 324] on button at bounding box center [587, 325] width 30 height 40
click at [595, 323] on button at bounding box center [587, 325] width 30 height 40
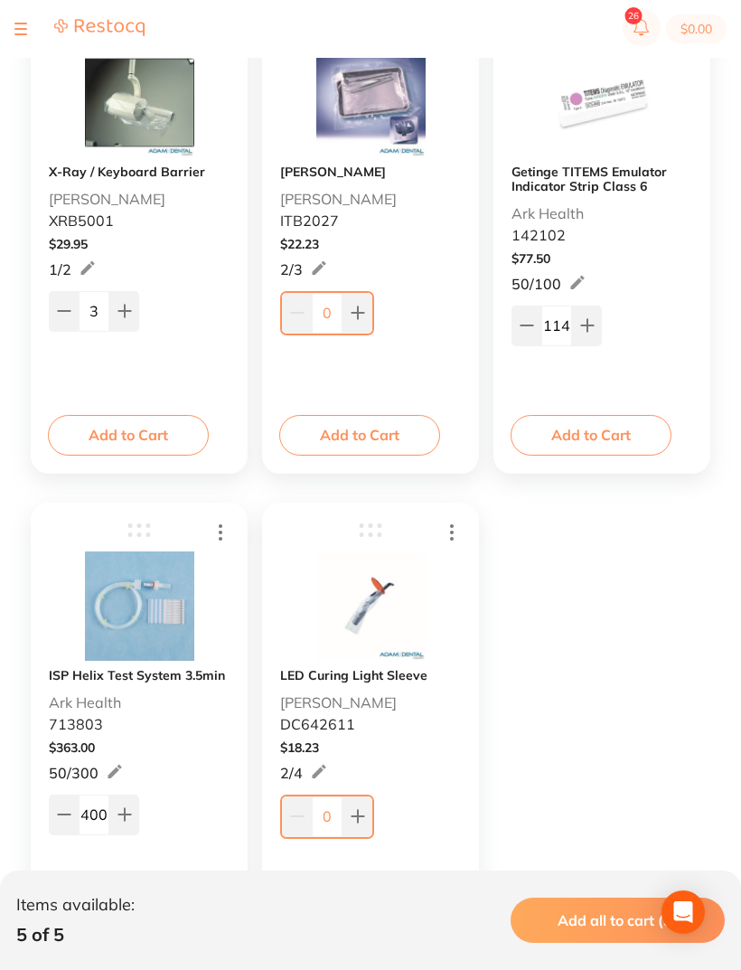
click at [597, 327] on button at bounding box center [587, 325] width 30 height 40
click at [596, 326] on button at bounding box center [587, 325] width 30 height 40
click at [596, 322] on button at bounding box center [587, 325] width 30 height 40
click at [597, 319] on button at bounding box center [587, 325] width 30 height 40
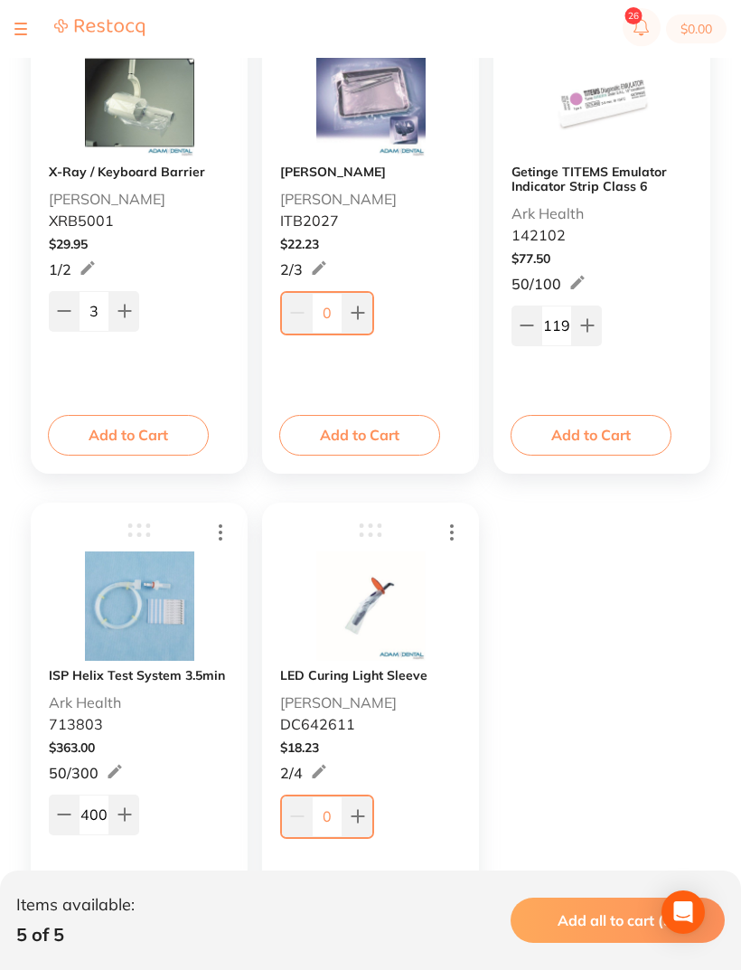
click at [597, 319] on button at bounding box center [587, 325] width 30 height 40
click at [596, 321] on button at bounding box center [587, 325] width 30 height 40
click at [595, 320] on button at bounding box center [587, 325] width 30 height 40
click at [597, 318] on button at bounding box center [587, 325] width 30 height 40
click at [597, 317] on button at bounding box center [587, 325] width 30 height 40
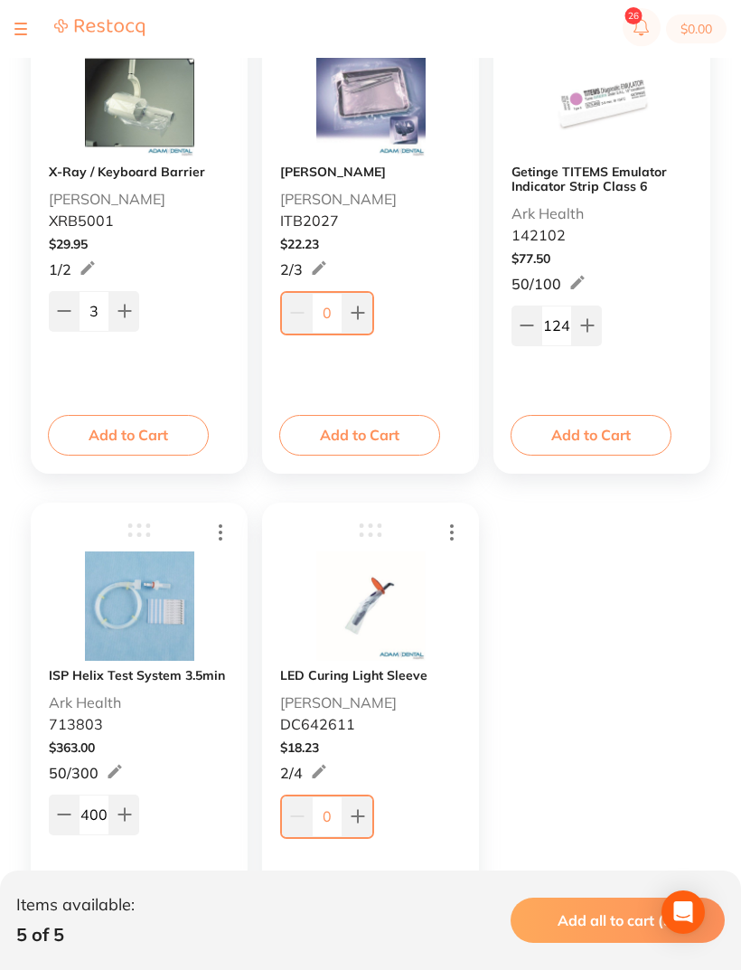
click at [593, 320] on icon at bounding box center [587, 325] width 14 height 14
click at [592, 319] on icon at bounding box center [587, 325] width 14 height 14
click at [591, 319] on icon at bounding box center [587, 325] width 14 height 14
click at [591, 318] on button at bounding box center [587, 325] width 30 height 40
click at [593, 319] on icon at bounding box center [587, 325] width 14 height 14
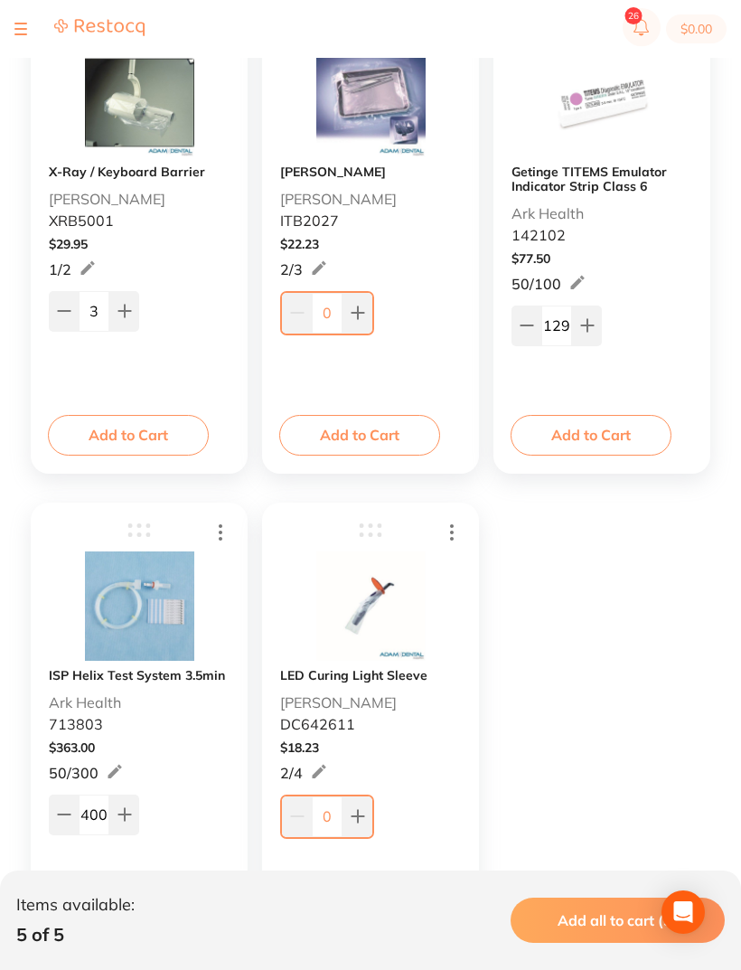
click at [592, 318] on button at bounding box center [587, 325] width 30 height 40
click at [591, 317] on button at bounding box center [587, 325] width 30 height 40
click at [590, 316] on button at bounding box center [587, 325] width 30 height 40
click at [593, 315] on button at bounding box center [587, 325] width 30 height 40
click at [592, 315] on button at bounding box center [587, 325] width 30 height 40
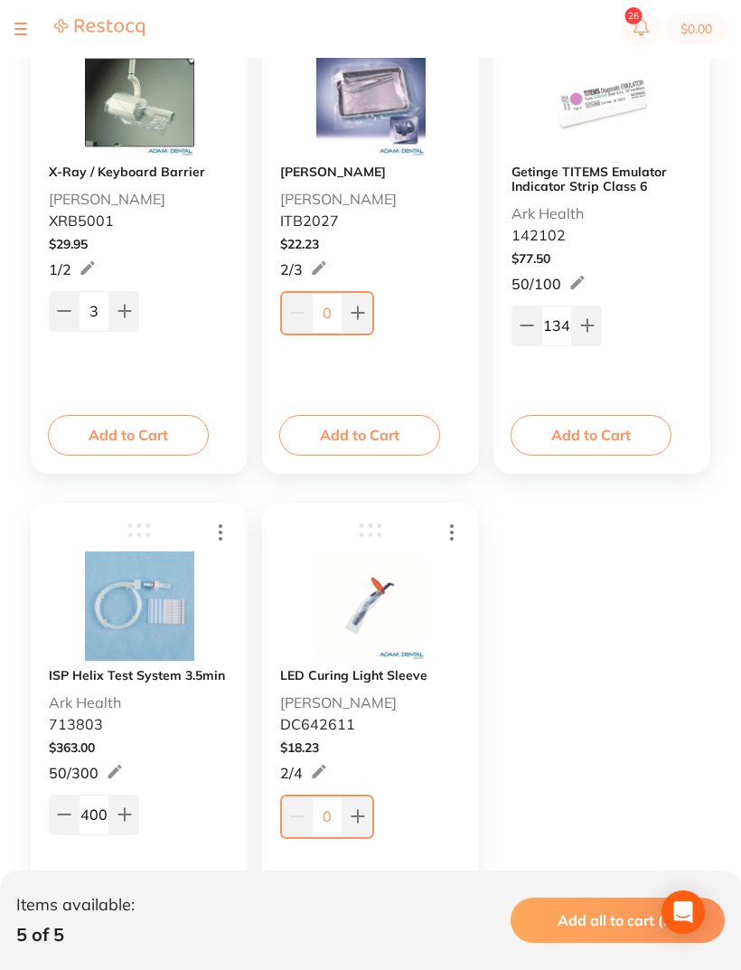
click at [599, 323] on button at bounding box center [587, 325] width 30 height 40
click at [598, 322] on button at bounding box center [587, 325] width 30 height 40
click at [600, 316] on button at bounding box center [587, 325] width 30 height 40
click at [599, 316] on button at bounding box center [587, 325] width 30 height 40
click at [597, 323] on button at bounding box center [587, 325] width 30 height 40
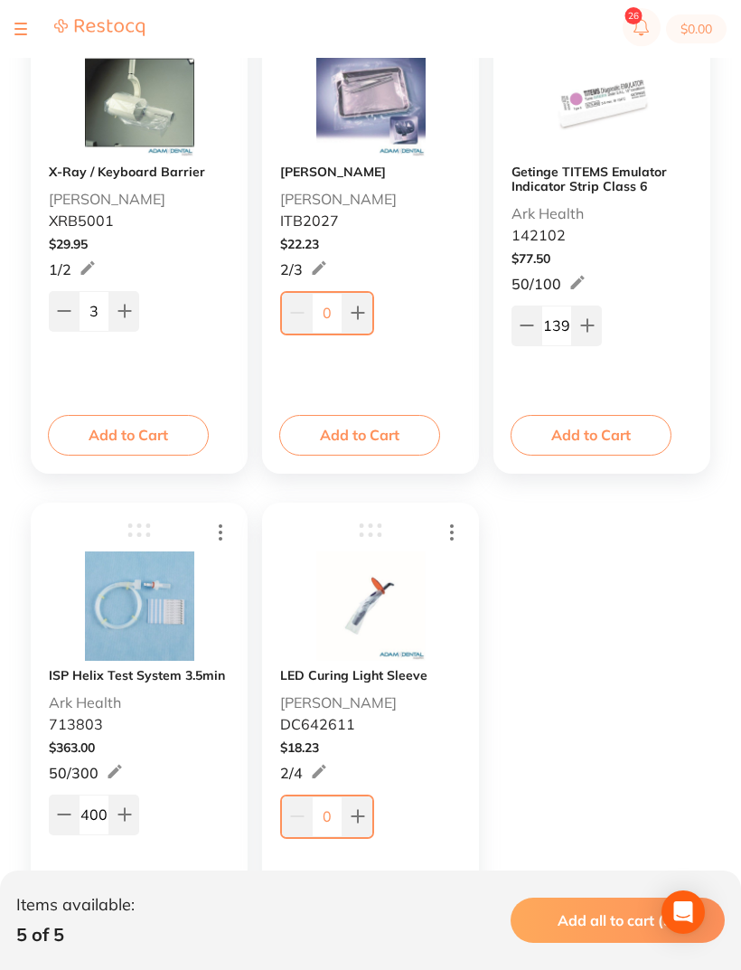
click at [597, 322] on button at bounding box center [587, 325] width 30 height 40
click at [594, 324] on icon at bounding box center [587, 325] width 14 height 14
click at [595, 320] on button at bounding box center [587, 325] width 30 height 40
click at [594, 320] on icon at bounding box center [587, 325] width 14 height 14
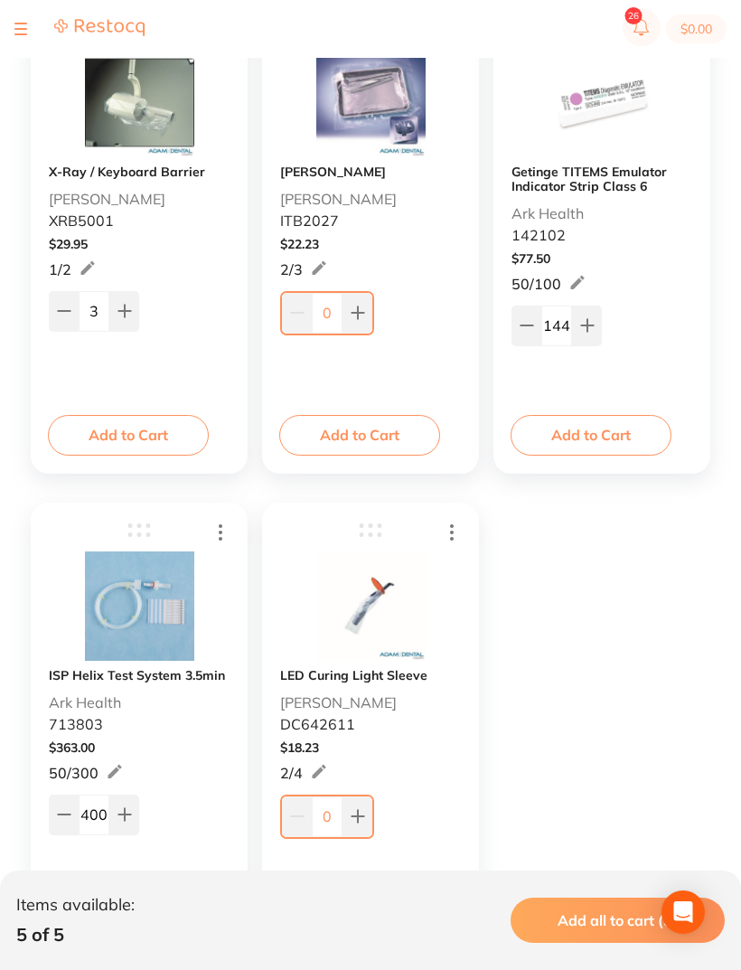
click at [598, 321] on button at bounding box center [587, 325] width 30 height 40
click at [589, 330] on icon at bounding box center [587, 325] width 14 height 14
click at [589, 329] on icon at bounding box center [587, 325] width 14 height 14
click at [590, 328] on icon at bounding box center [587, 326] width 12 height 12
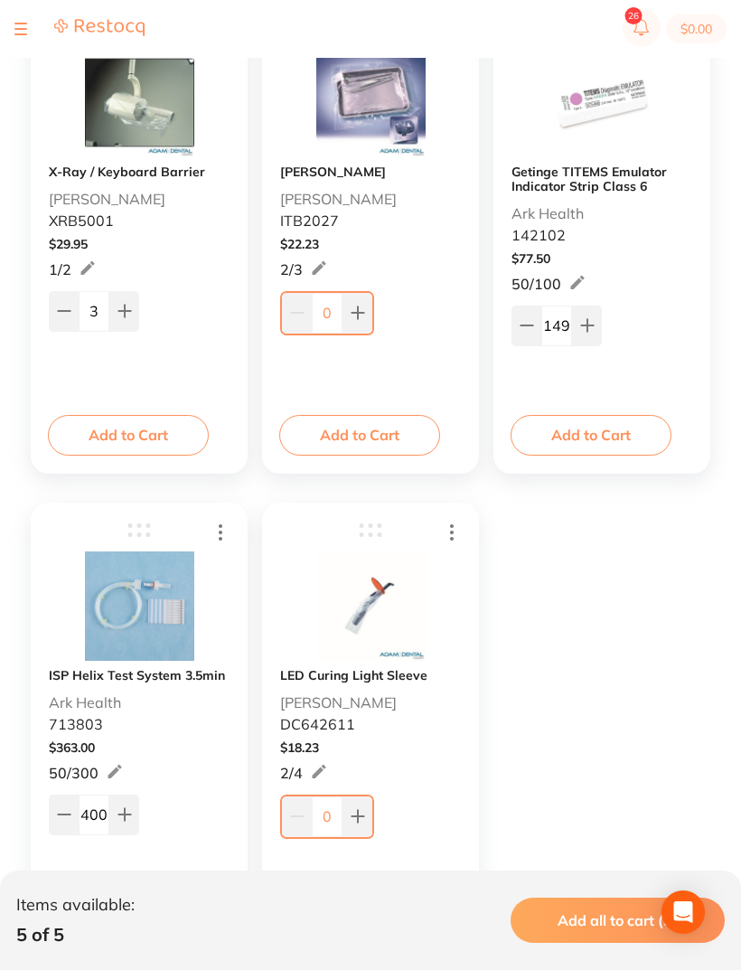
click at [599, 329] on button at bounding box center [587, 325] width 30 height 40
click at [599, 328] on button at bounding box center [587, 325] width 30 height 40
click at [599, 326] on button at bounding box center [587, 325] width 30 height 40
click at [602, 328] on div "152" at bounding box center [602, 323] width 181 height 43
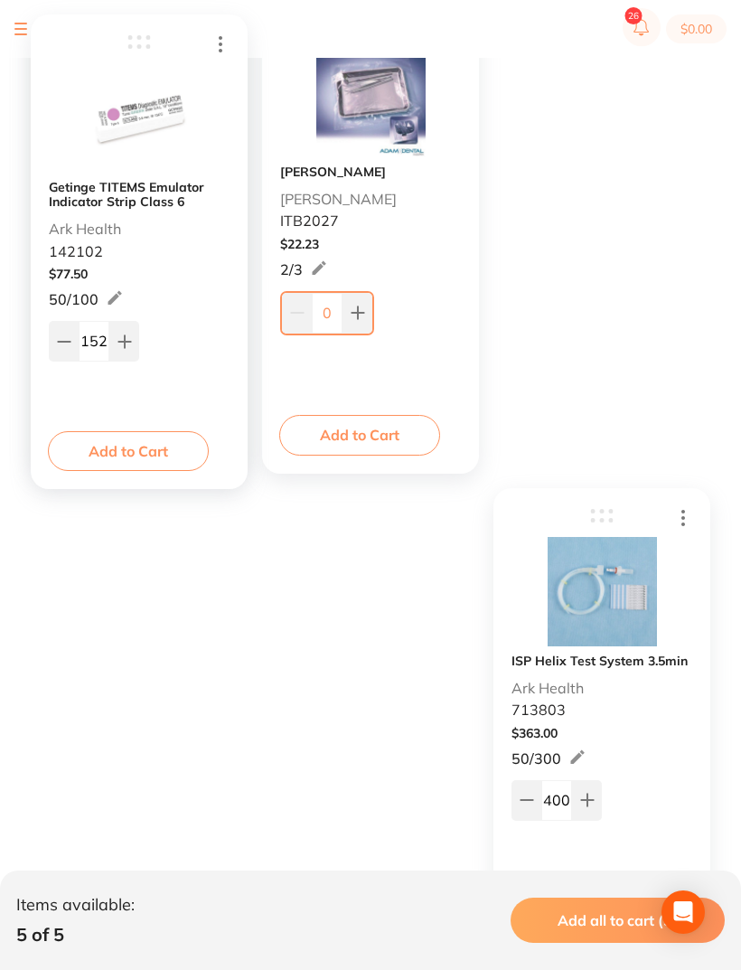
click at [230, 337] on div "152" at bounding box center [139, 338] width 181 height 43
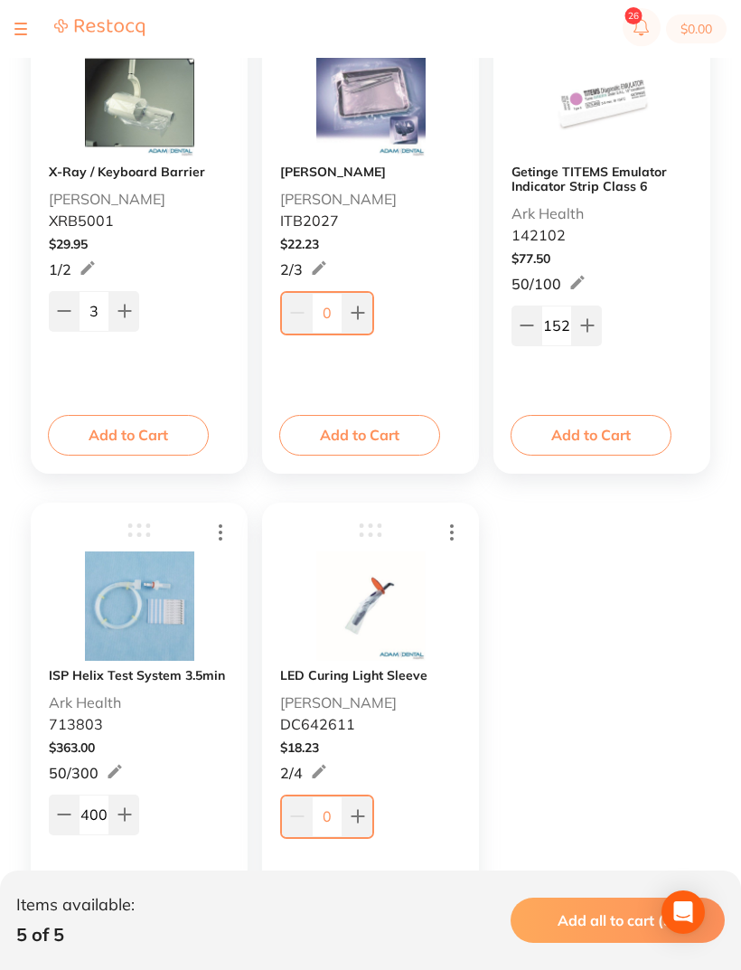
click at [597, 336] on button at bounding box center [587, 325] width 30 height 40
click at [596, 336] on button at bounding box center [587, 325] width 30 height 40
click at [594, 335] on button at bounding box center [587, 325] width 30 height 40
click at [597, 325] on button at bounding box center [587, 325] width 30 height 40
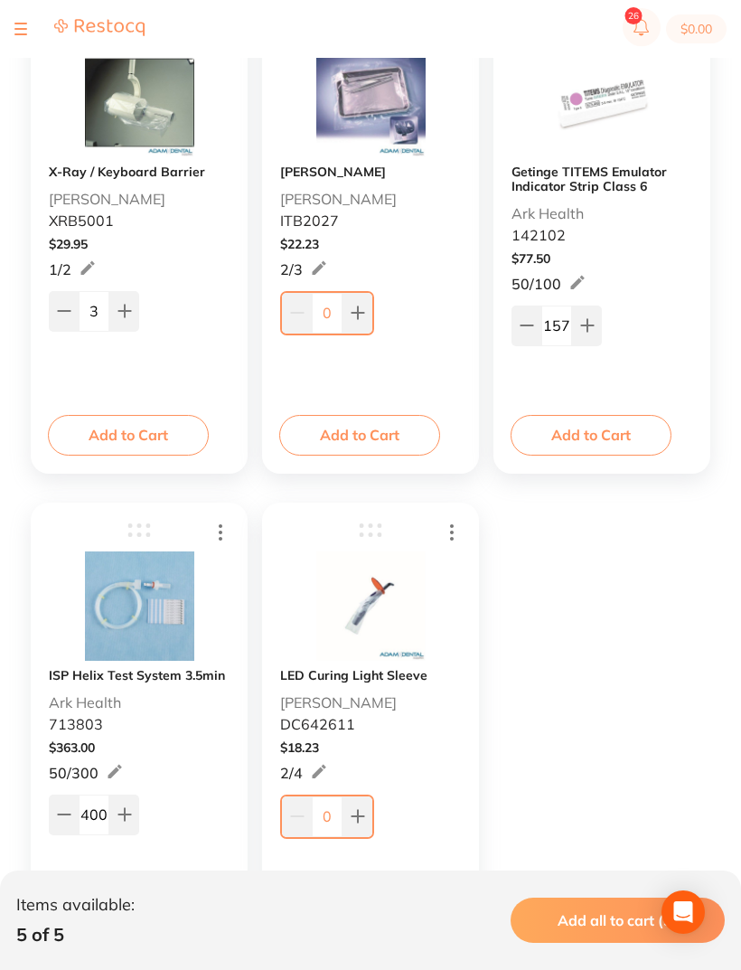
click at [597, 325] on button at bounding box center [587, 325] width 30 height 40
click at [596, 325] on button at bounding box center [587, 325] width 30 height 40
click at [595, 324] on button at bounding box center [587, 325] width 30 height 40
click at [596, 322] on button at bounding box center [587, 325] width 30 height 40
click at [596, 321] on button at bounding box center [587, 325] width 30 height 40
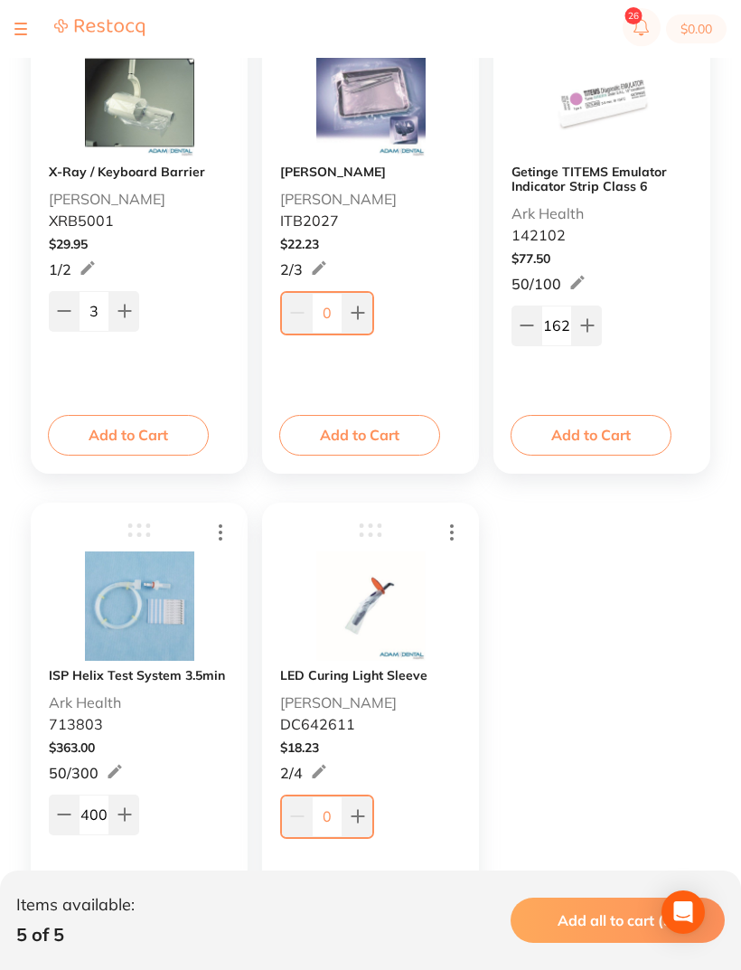
click at [596, 320] on button at bounding box center [587, 325] width 30 height 40
click at [595, 320] on button at bounding box center [587, 325] width 30 height 40
click at [593, 320] on icon at bounding box center [587, 325] width 14 height 14
click at [592, 320] on icon at bounding box center [587, 325] width 14 height 14
click at [595, 320] on button at bounding box center [587, 325] width 30 height 40
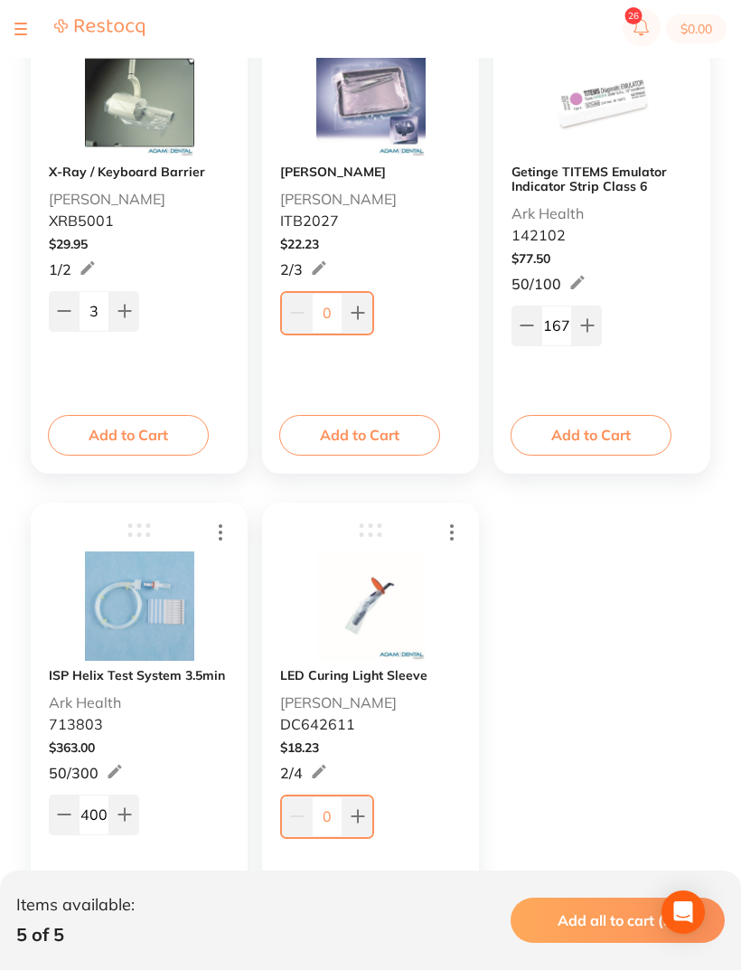
click at [594, 319] on icon at bounding box center [587, 325] width 14 height 14
click at [596, 320] on button at bounding box center [587, 325] width 30 height 40
click at [595, 319] on button at bounding box center [587, 325] width 30 height 40
click at [599, 322] on button at bounding box center [587, 325] width 30 height 40
click at [598, 321] on button at bounding box center [587, 325] width 30 height 40
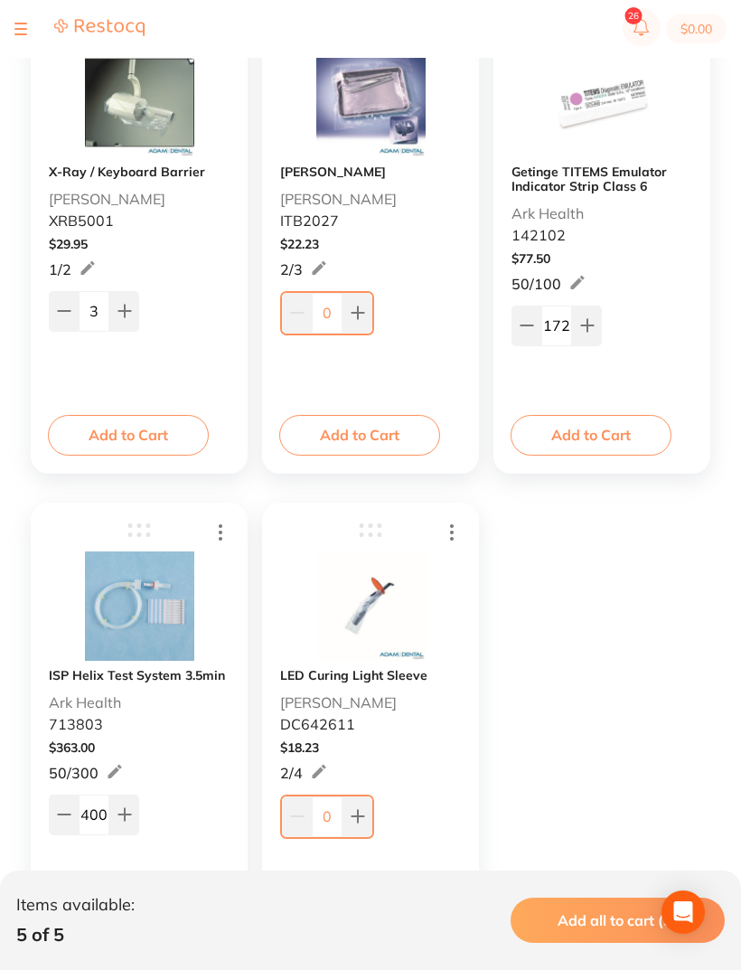
click at [597, 324] on button at bounding box center [587, 325] width 30 height 40
click at [596, 324] on button at bounding box center [587, 325] width 30 height 40
click at [593, 324] on icon at bounding box center [587, 325] width 14 height 14
click at [597, 323] on button at bounding box center [587, 325] width 30 height 40
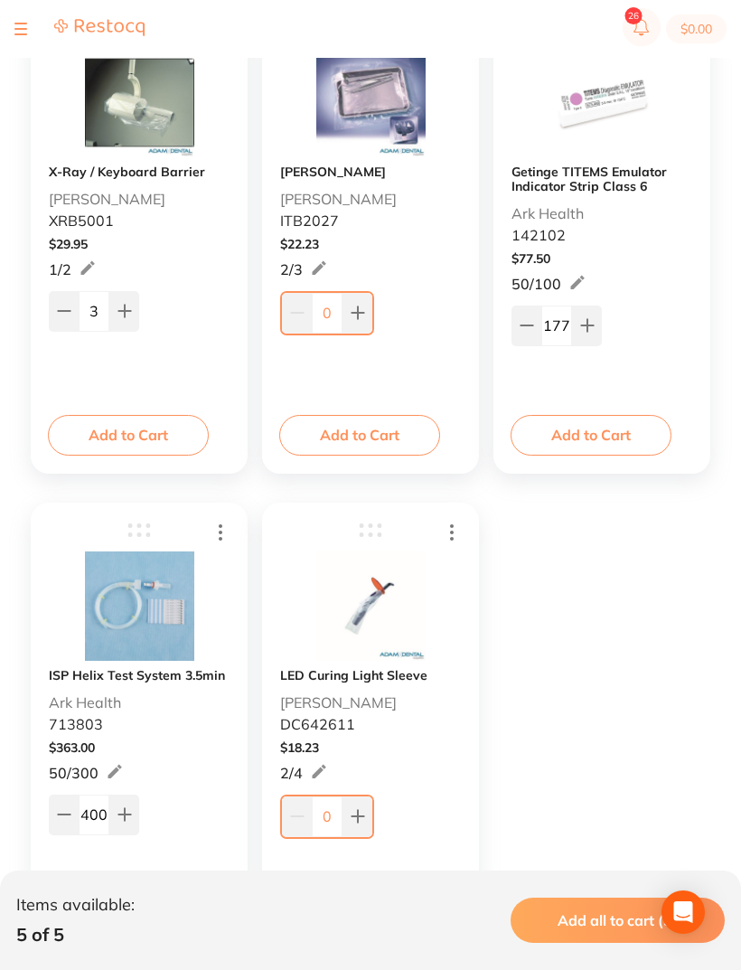
click at [597, 322] on button at bounding box center [587, 325] width 30 height 40
click at [597, 321] on button at bounding box center [587, 325] width 30 height 40
click at [597, 320] on button at bounding box center [587, 325] width 30 height 40
click at [599, 314] on button at bounding box center [587, 325] width 30 height 40
click at [601, 316] on button at bounding box center [587, 325] width 30 height 40
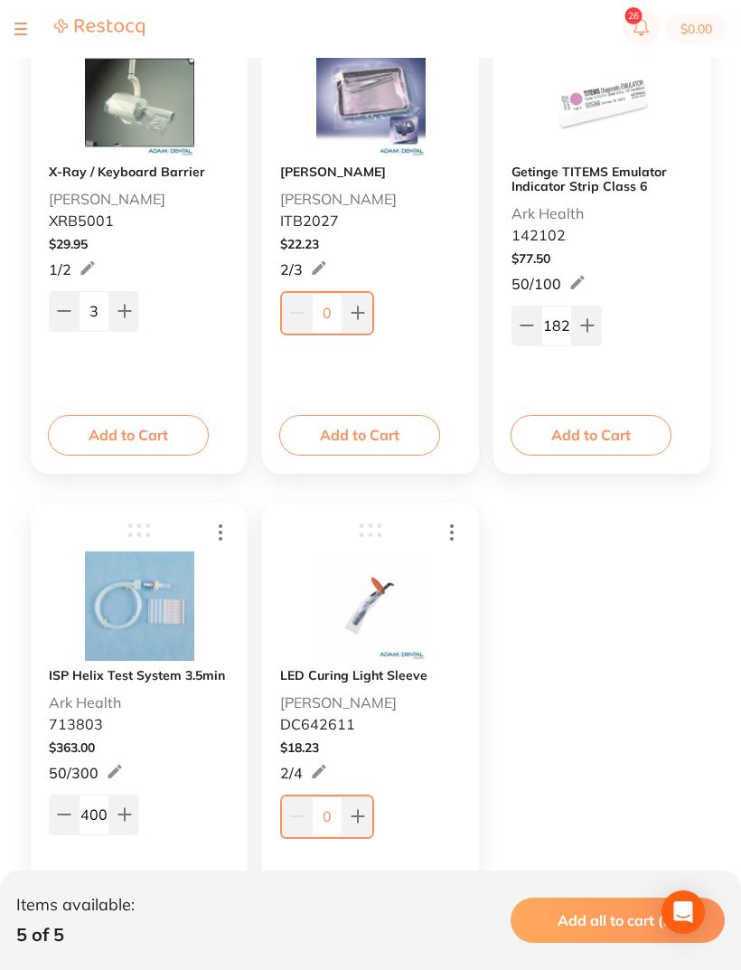
click at [600, 320] on button at bounding box center [587, 325] width 30 height 40
click at [599, 320] on button at bounding box center [587, 325] width 30 height 40
click at [600, 308] on button at bounding box center [587, 325] width 30 height 40
click at [606, 315] on div "185" at bounding box center [602, 323] width 181 height 43
click at [615, 309] on div "185" at bounding box center [602, 323] width 181 height 43
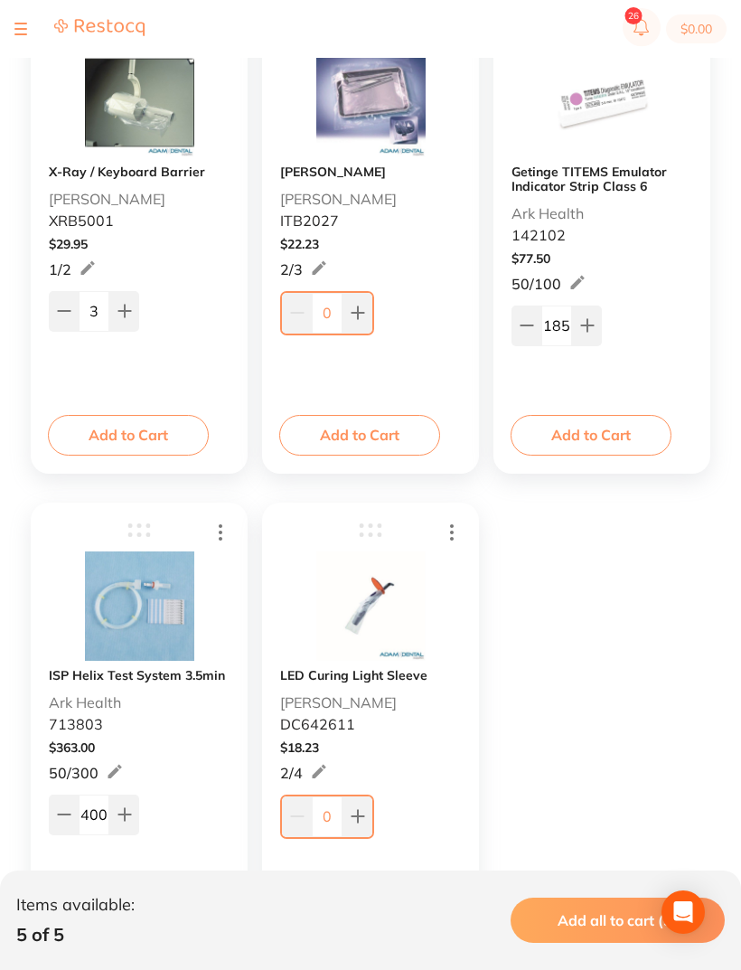
click at [615, 309] on div "185" at bounding box center [602, 323] width 181 height 43
click at [611, 314] on div "185" at bounding box center [602, 323] width 181 height 43
click at [610, 313] on div "185" at bounding box center [602, 323] width 181 height 43
click at [597, 323] on button at bounding box center [587, 325] width 30 height 40
click at [596, 323] on button at bounding box center [587, 325] width 30 height 40
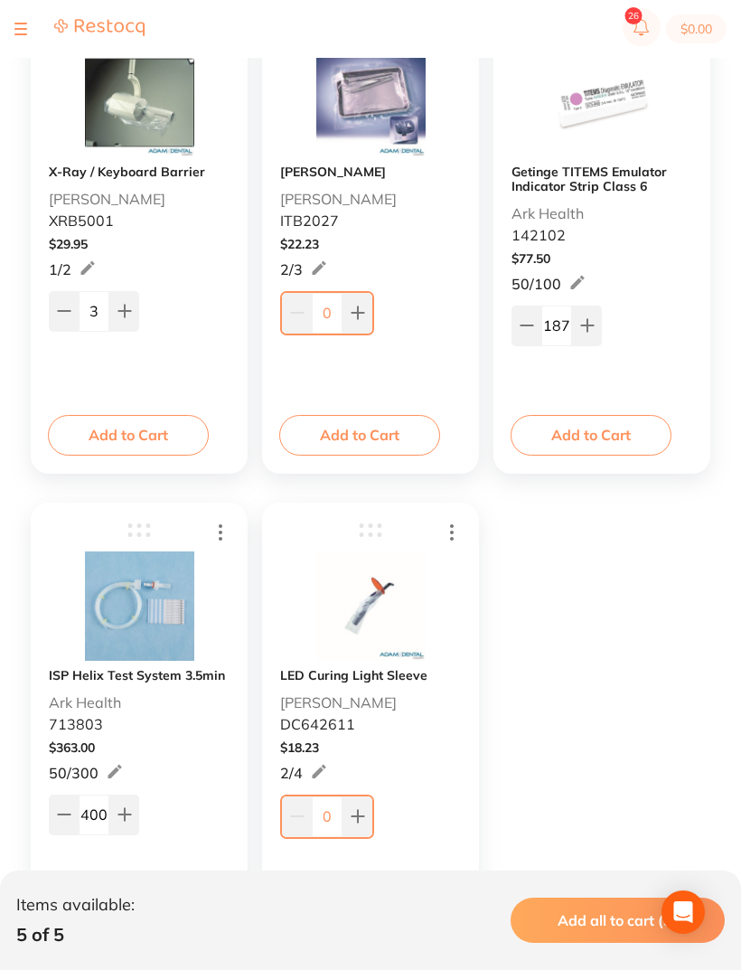
click at [597, 315] on button at bounding box center [587, 325] width 30 height 40
click at [594, 322] on icon at bounding box center [587, 325] width 14 height 14
click at [593, 321] on icon at bounding box center [587, 325] width 14 height 14
click at [594, 317] on button at bounding box center [587, 325] width 30 height 40
click at [593, 317] on button at bounding box center [587, 325] width 30 height 40
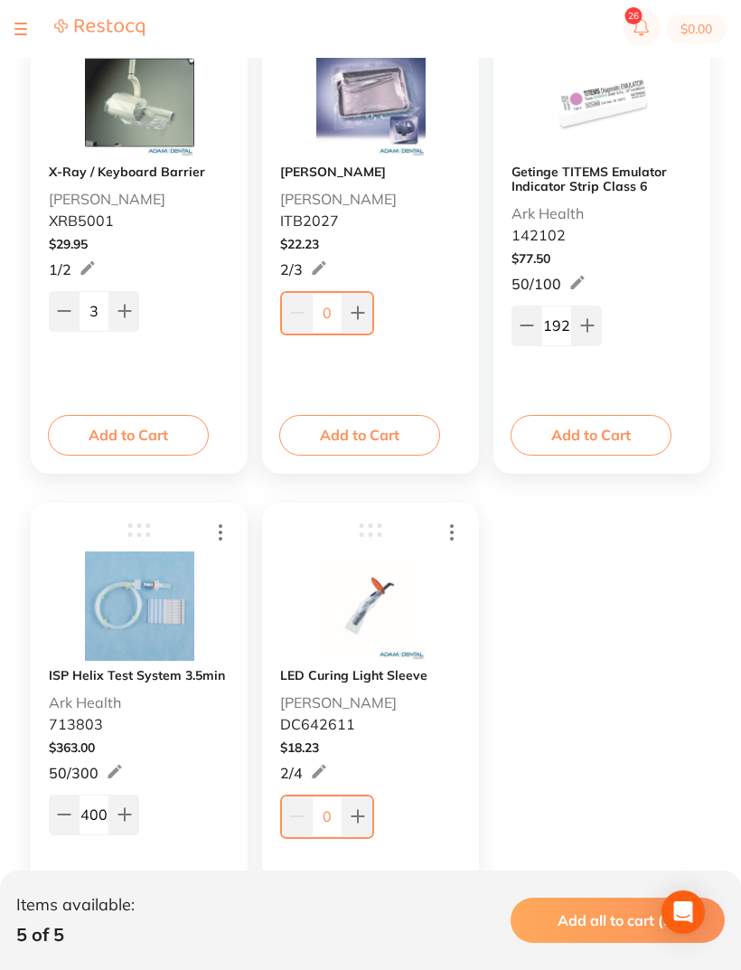
click at [591, 314] on button at bounding box center [587, 325] width 30 height 40
click at [591, 313] on button at bounding box center [587, 325] width 30 height 40
click at [590, 314] on button at bounding box center [587, 325] width 30 height 40
click at [589, 314] on button at bounding box center [587, 325] width 30 height 40
click at [589, 320] on icon at bounding box center [587, 325] width 14 height 14
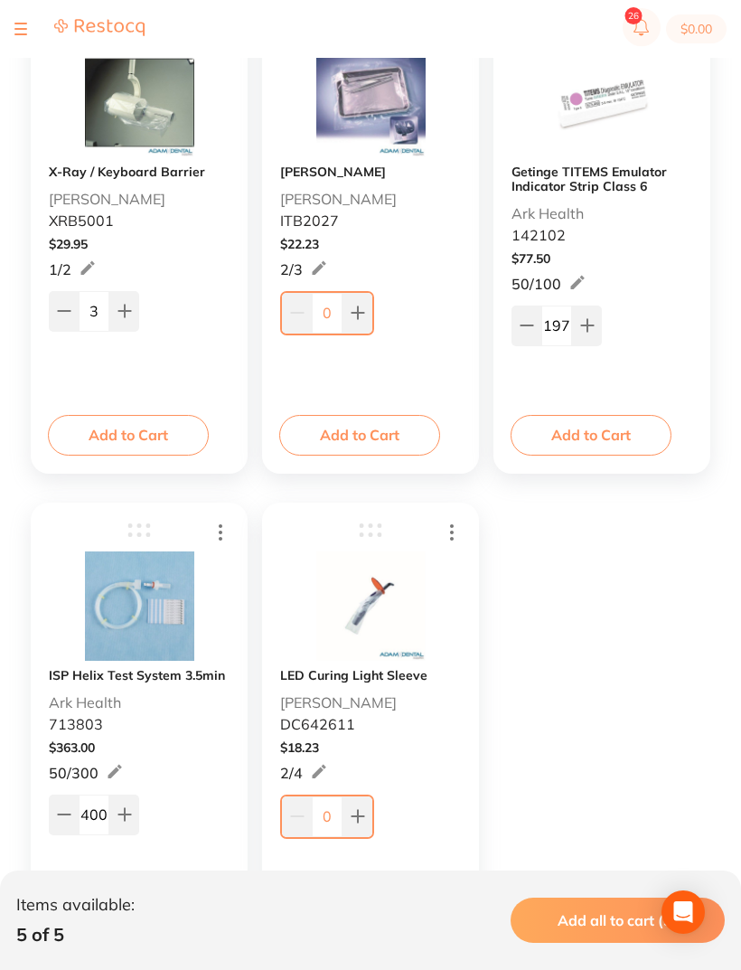
click at [589, 320] on icon at bounding box center [587, 325] width 14 height 14
click at [587, 320] on icon at bounding box center [587, 325] width 14 height 14
click at [586, 320] on icon at bounding box center [587, 325] width 14 height 14
click at [590, 320] on icon at bounding box center [587, 325] width 14 height 14
click at [589, 319] on icon at bounding box center [587, 325] width 14 height 14
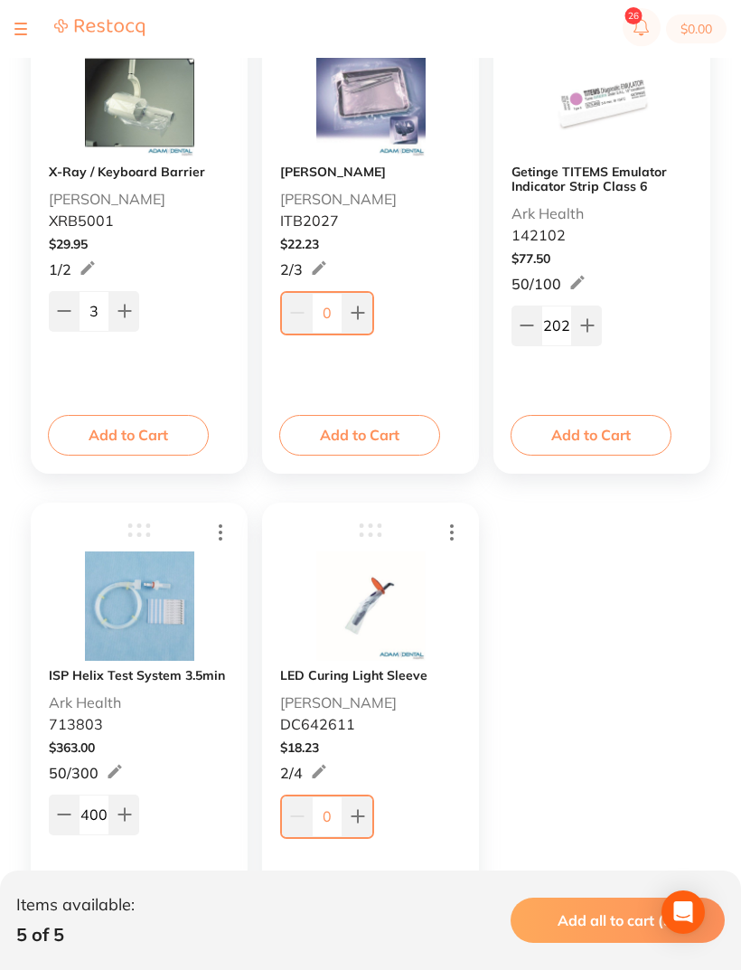
click at [592, 323] on icon at bounding box center [587, 325] width 14 height 14
click at [591, 322] on icon at bounding box center [587, 325] width 14 height 14
click at [585, 315] on button at bounding box center [587, 325] width 30 height 40
click at [586, 312] on button at bounding box center [587, 325] width 30 height 40
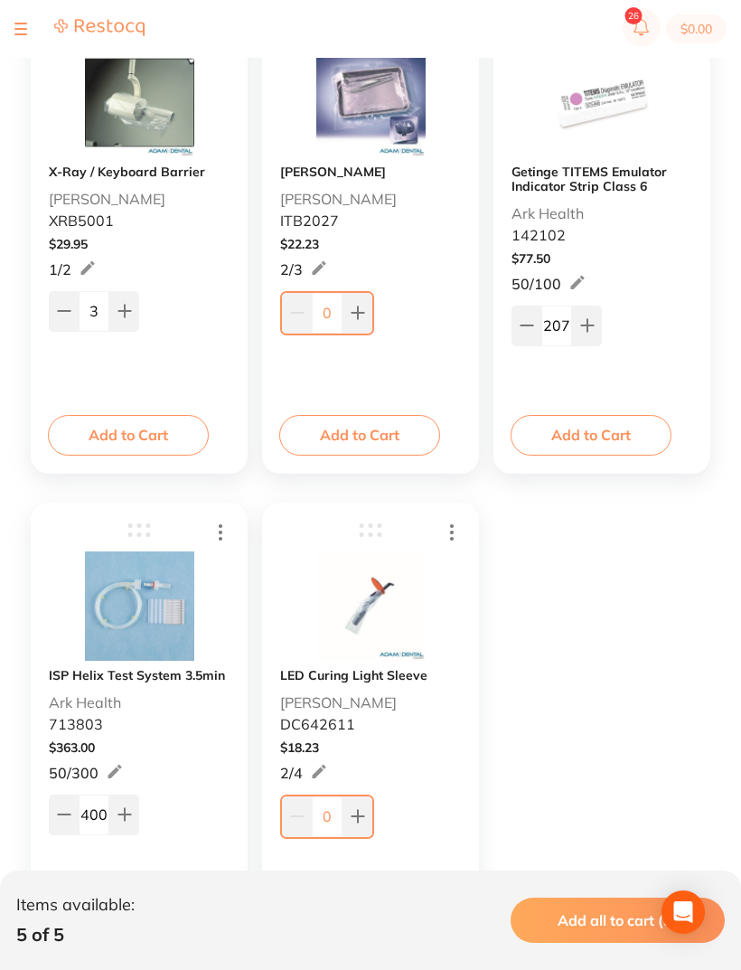
click at [586, 311] on button at bounding box center [587, 325] width 30 height 40
click at [587, 312] on button at bounding box center [587, 325] width 30 height 40
click at [587, 311] on button at bounding box center [587, 325] width 30 height 40
click at [587, 307] on button at bounding box center [587, 325] width 30 height 40
click at [587, 306] on button at bounding box center [587, 325] width 30 height 40
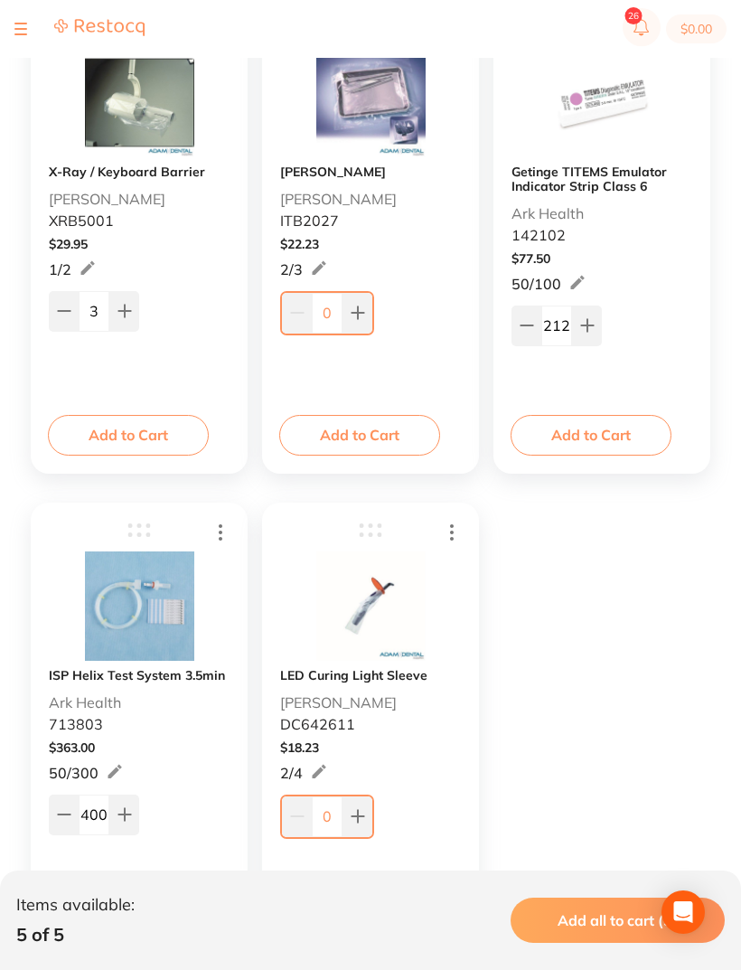
click at [596, 326] on button at bounding box center [587, 325] width 30 height 40
click at [595, 325] on button at bounding box center [587, 325] width 30 height 40
click at [594, 317] on button at bounding box center [587, 325] width 30 height 40
click at [593, 317] on button at bounding box center [587, 325] width 30 height 40
click at [591, 324] on icon at bounding box center [587, 325] width 14 height 14
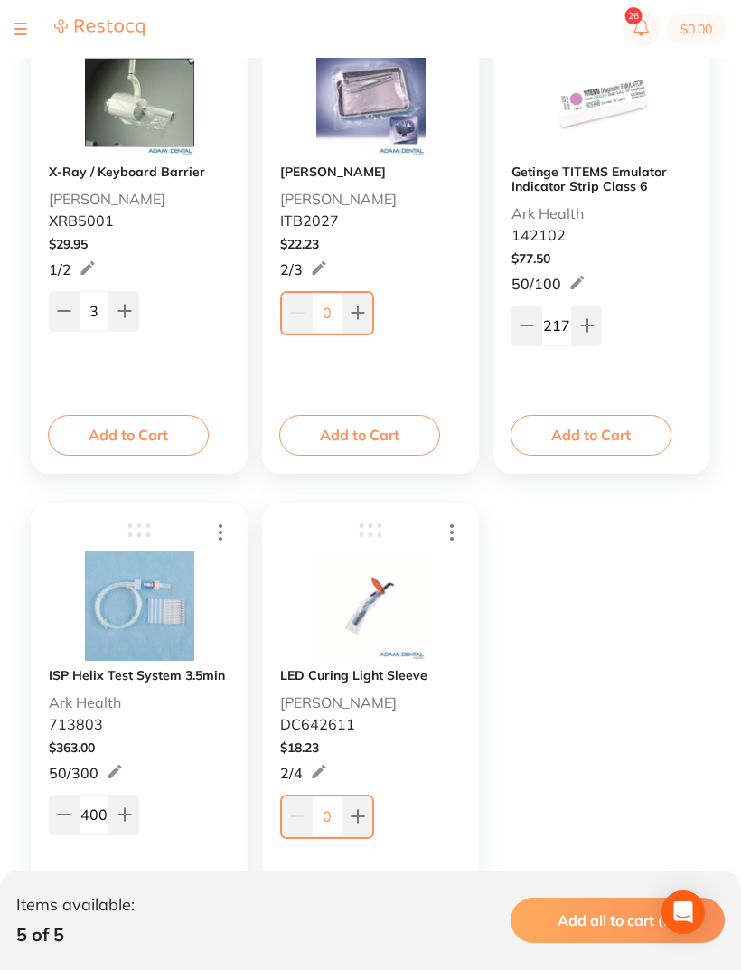
click at [590, 324] on icon at bounding box center [587, 325] width 14 height 14
click at [586, 322] on icon at bounding box center [587, 325] width 14 height 14
click at [586, 321] on icon at bounding box center [587, 325] width 14 height 14
click at [585, 315] on button at bounding box center [587, 325] width 30 height 40
click
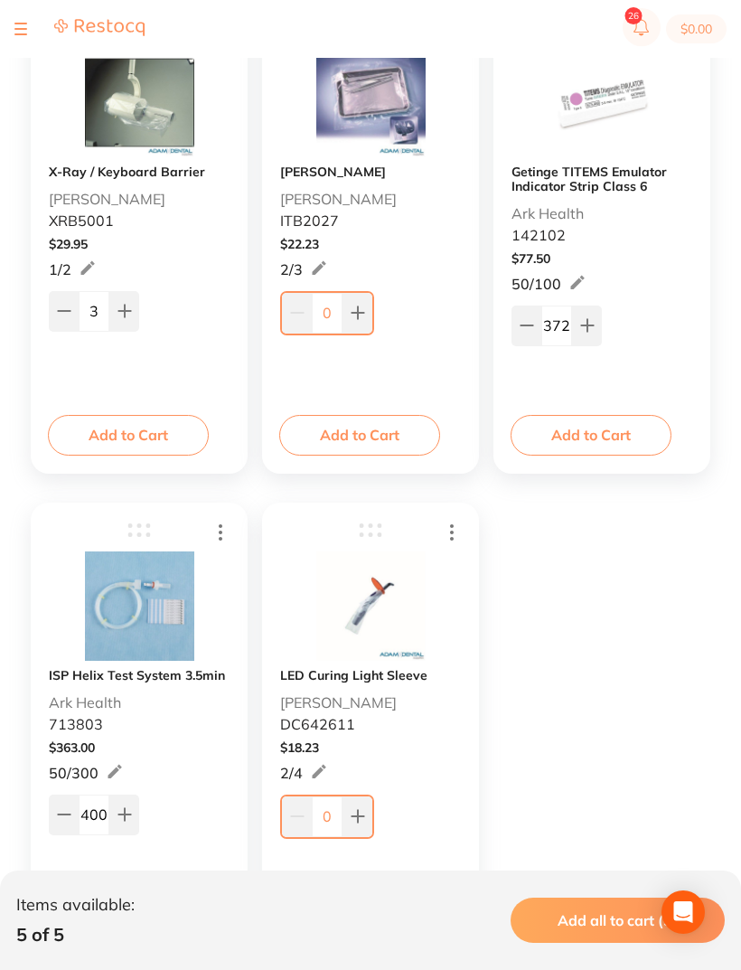
type input "373"
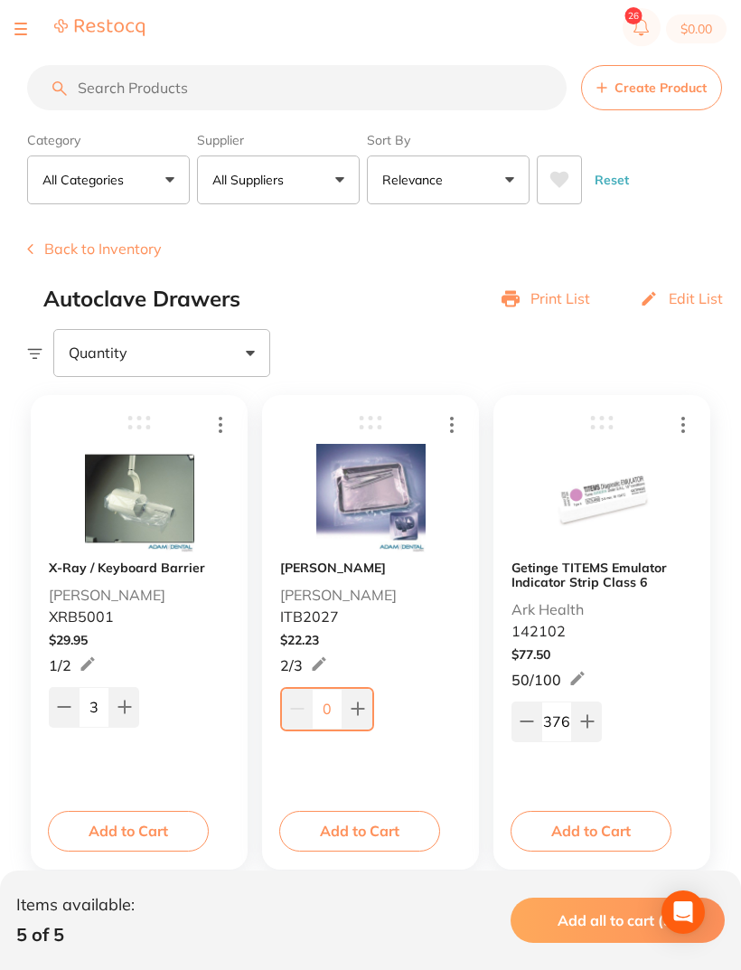
click at [599, 701] on button at bounding box center [587, 721] width 30 height 40
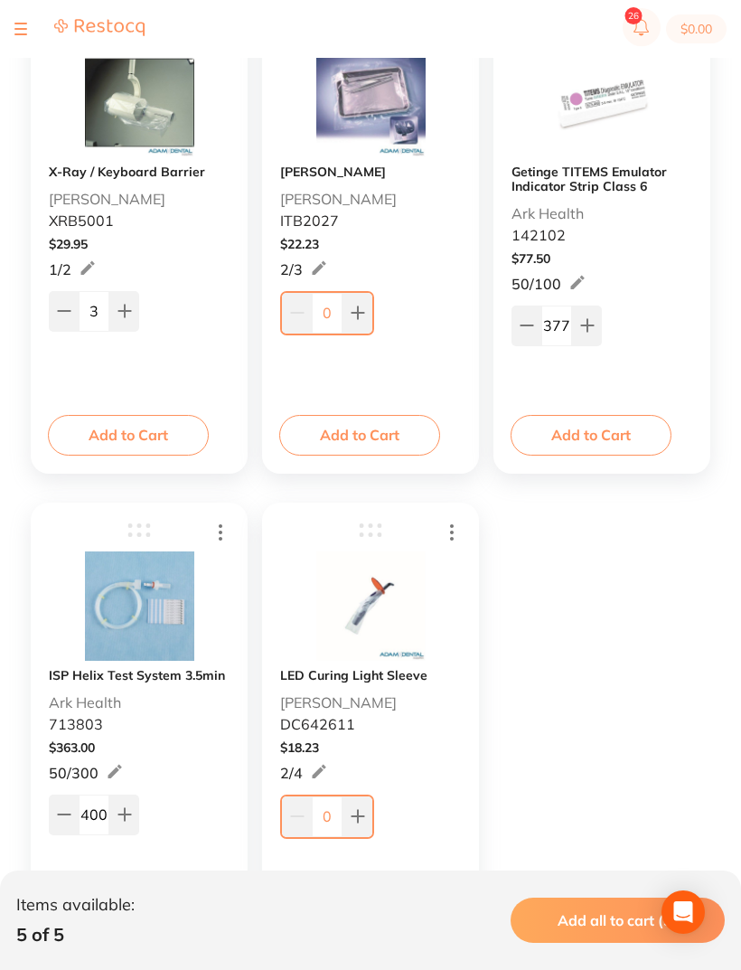
click at [599, 322] on button at bounding box center [587, 325] width 30 height 40
click at [600, 323] on button at bounding box center [587, 325] width 30 height 40
click at [599, 323] on button at bounding box center [587, 325] width 30 height 40
click at [597, 322] on button at bounding box center [587, 325] width 30 height 40
click at [597, 321] on button at bounding box center [587, 325] width 30 height 40
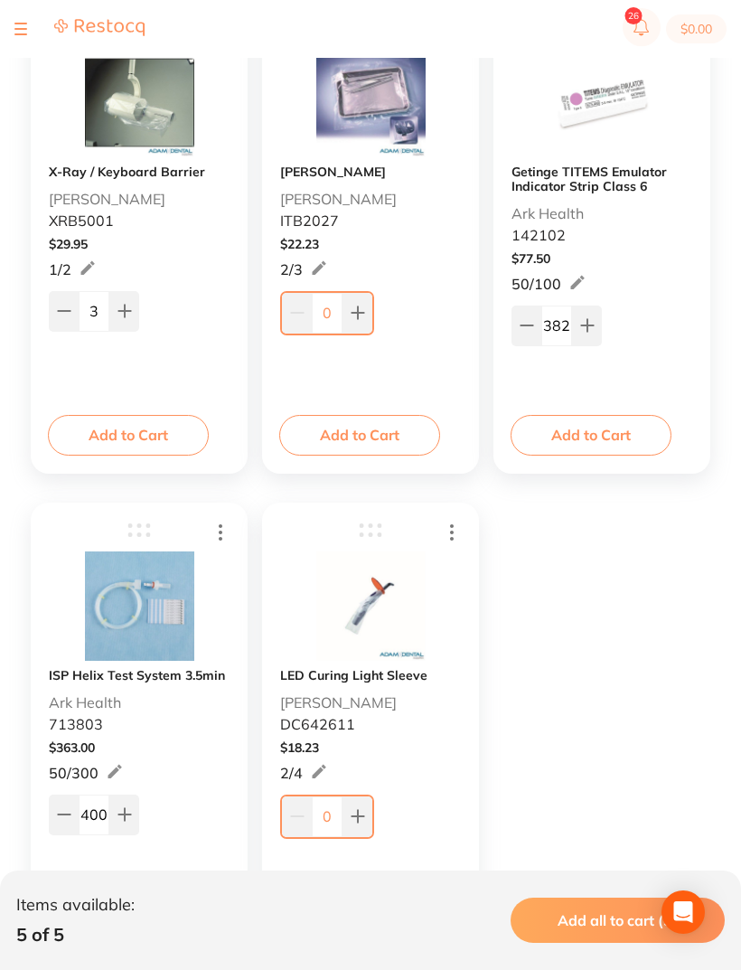
click at [600, 315] on button at bounding box center [587, 325] width 30 height 40
click at [602, 317] on div "383" at bounding box center [602, 323] width 181 height 43
click at [600, 315] on button at bounding box center [587, 325] width 30 height 40
click at [603, 316] on div "384" at bounding box center [602, 323] width 181 height 43
click at [599, 319] on button at bounding box center [587, 325] width 30 height 40
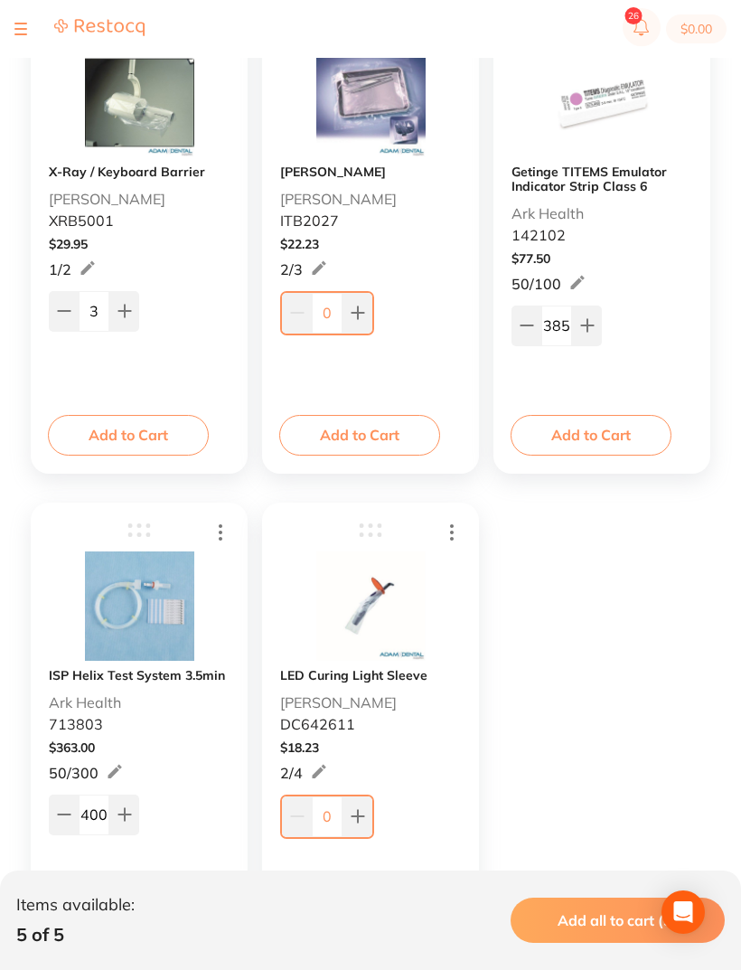
click at [598, 318] on button at bounding box center [587, 325] width 30 height 40
click at [599, 317] on button at bounding box center [587, 325] width 30 height 40
click at [599, 318] on button at bounding box center [587, 325] width 30 height 40
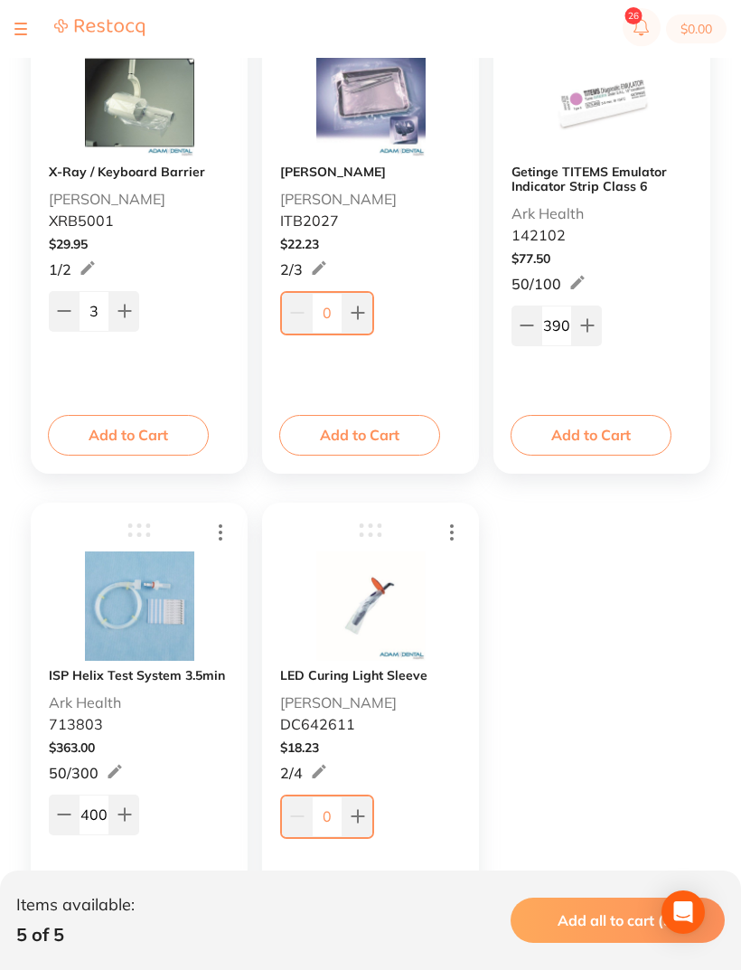
click at [600, 320] on button at bounding box center [587, 325] width 30 height 40
click at [599, 320] on button at bounding box center [587, 325] width 30 height 40
click at [598, 318] on button at bounding box center [587, 325] width 30 height 40
click at [600, 322] on button at bounding box center [587, 325] width 30 height 40
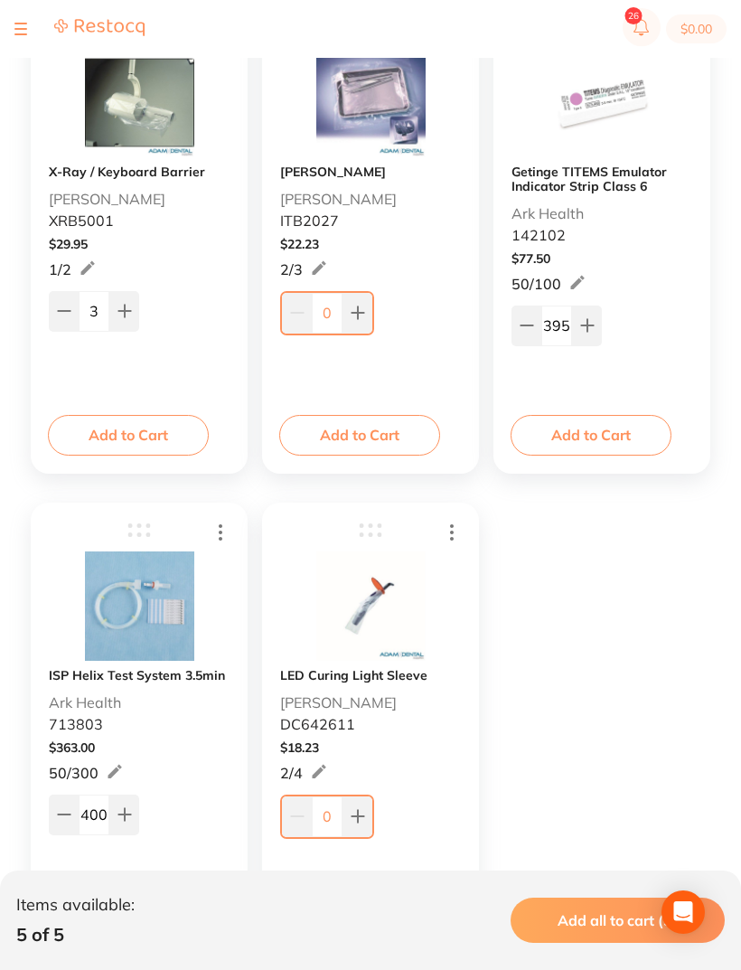
click at [599, 322] on button at bounding box center [587, 325] width 30 height 40
click at [599, 316] on button at bounding box center [587, 325] width 30 height 40
click at [601, 318] on button at bounding box center [587, 325] width 30 height 40
click at [599, 320] on button at bounding box center [587, 325] width 30 height 40
click at [598, 319] on button at bounding box center [587, 325] width 30 height 40
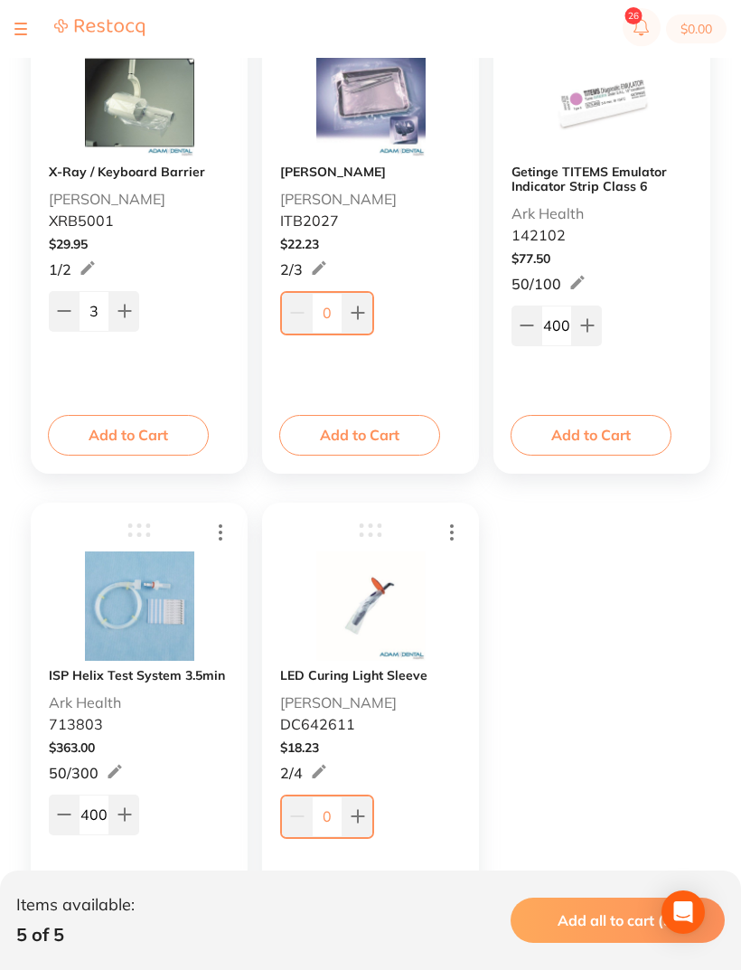
click at [597, 320] on button at bounding box center [587, 325] width 30 height 40
click at [596, 320] on button at bounding box center [587, 325] width 30 height 40
click at [601, 317] on button at bounding box center [587, 325] width 30 height 40
click at [600, 317] on button at bounding box center [587, 325] width 30 height 40
click at [601, 321] on button at bounding box center [587, 325] width 30 height 40
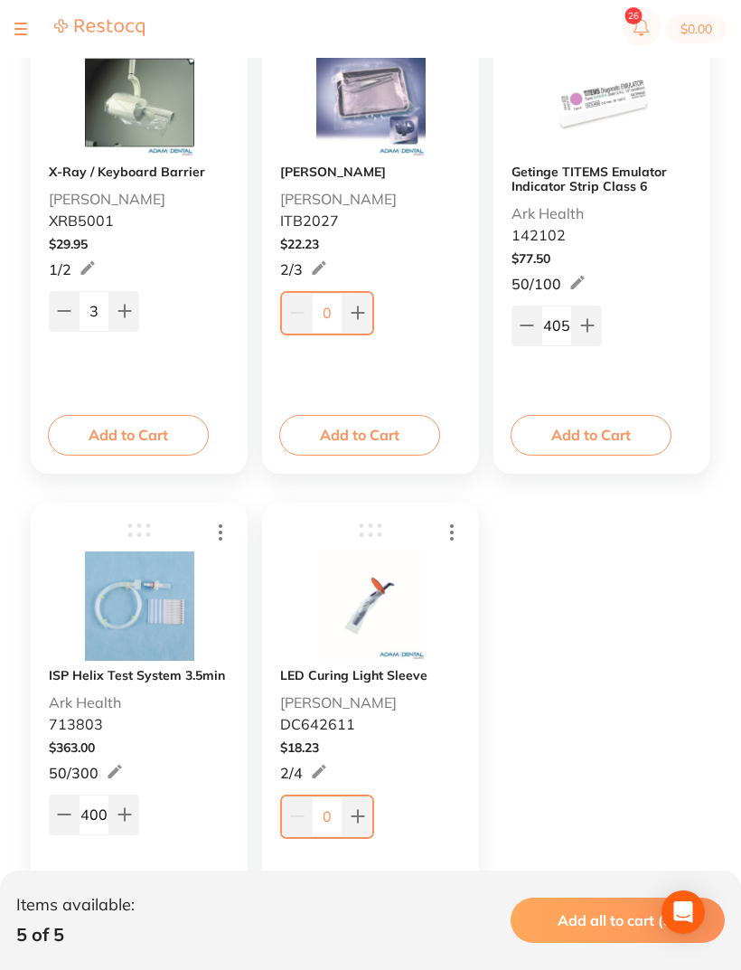
click at [601, 320] on button at bounding box center [587, 325] width 30 height 40
click at [598, 318] on button at bounding box center [587, 325] width 30 height 40
click at [597, 317] on button at bounding box center [587, 325] width 30 height 40
click at [598, 321] on button at bounding box center [587, 325] width 30 height 40
click at [598, 320] on button at bounding box center [587, 325] width 30 height 40
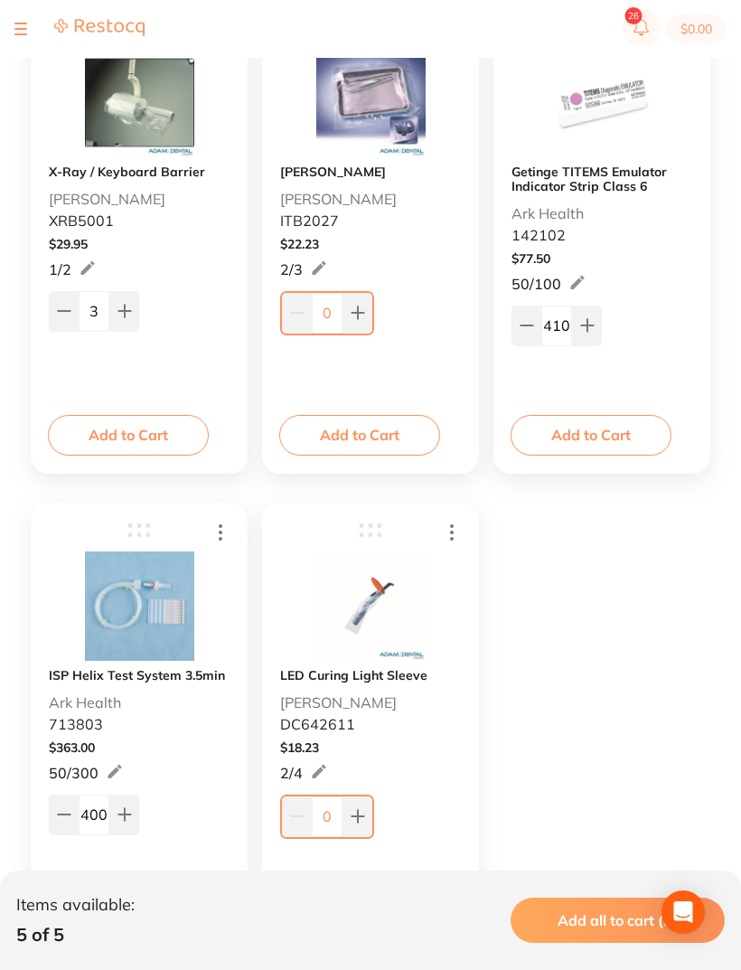
click at [601, 327] on button at bounding box center [587, 325] width 30 height 40
click at [601, 326] on button at bounding box center [587, 325] width 30 height 40
click at [599, 325] on button at bounding box center [587, 325] width 30 height 40
click at [601, 327] on button at bounding box center [587, 325] width 30 height 40
click at [600, 324] on button at bounding box center [587, 325] width 30 height 40
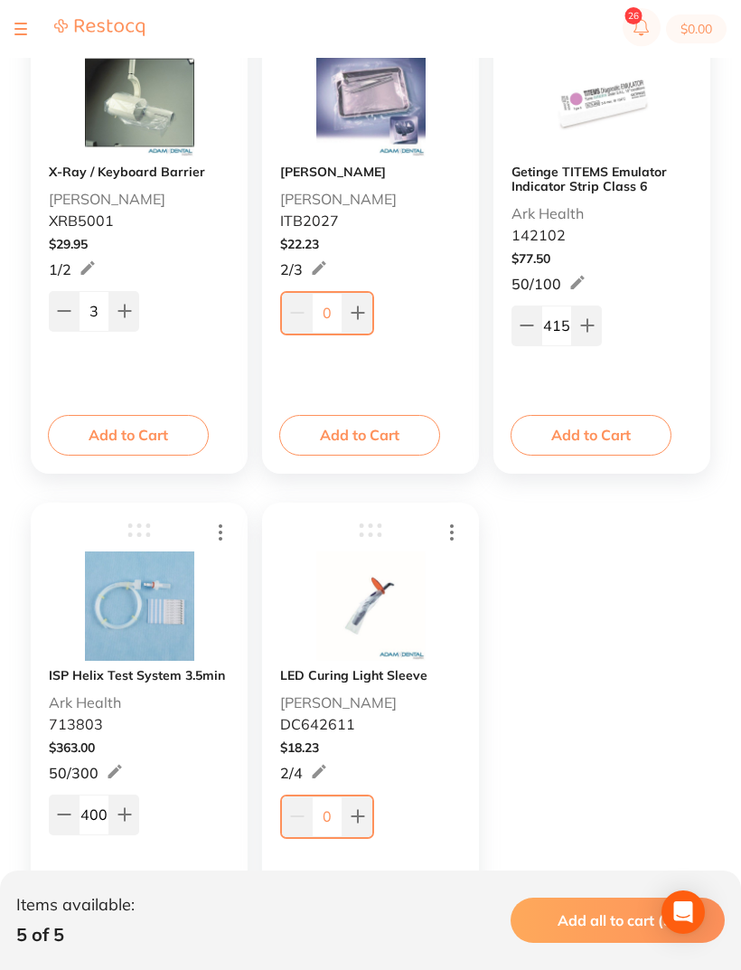
click at [599, 324] on button at bounding box center [587, 325] width 30 height 40
click at [600, 318] on button at bounding box center [587, 325] width 30 height 40
click at [593, 315] on button at bounding box center [587, 325] width 30 height 40
click at [592, 315] on button at bounding box center [587, 325] width 30 height 40
click at [599, 312] on button at bounding box center [587, 325] width 30 height 40
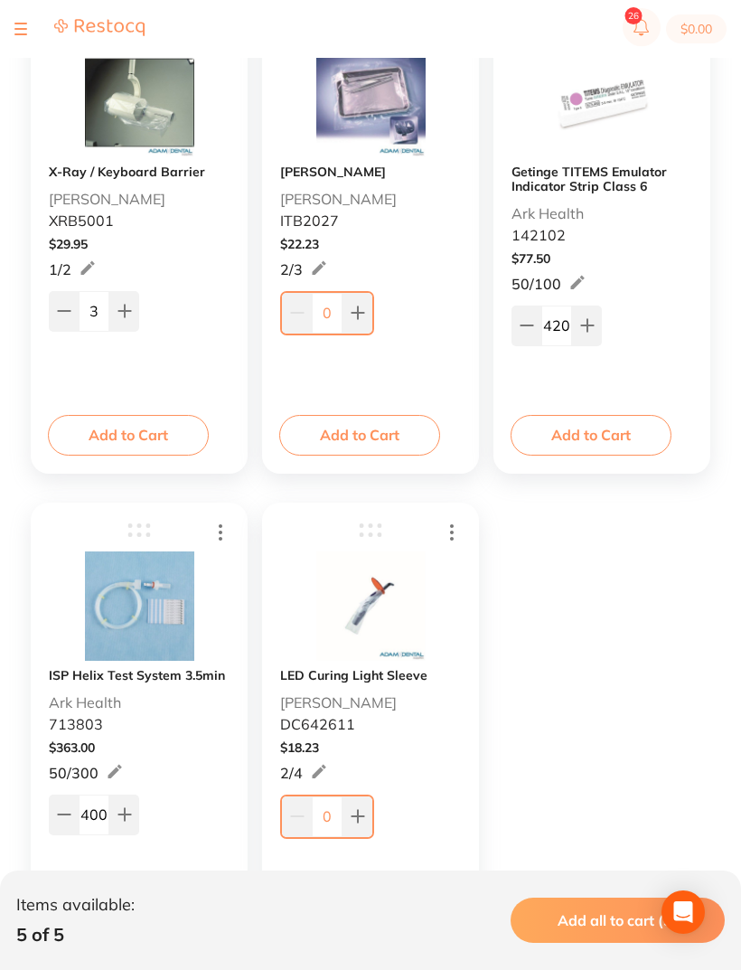
click at [605, 318] on div "420" at bounding box center [602, 323] width 181 height 43
click at [600, 325] on button at bounding box center [587, 325] width 30 height 40
click at [606, 332] on div "421" at bounding box center [602, 323] width 181 height 43
click at [600, 320] on button at bounding box center [587, 325] width 30 height 40
click at [603, 322] on div "422" at bounding box center [602, 323] width 181 height 43
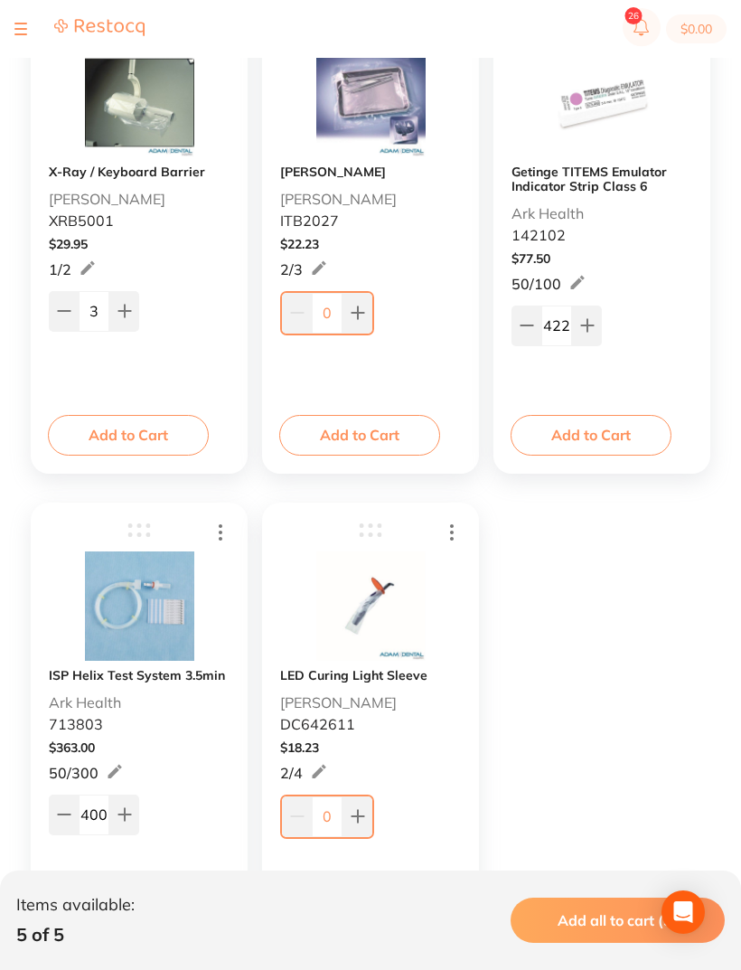
click at [598, 315] on button at bounding box center [587, 325] width 30 height 40
click at [597, 315] on button at bounding box center [587, 325] width 30 height 40
click at [600, 318] on button at bounding box center [587, 325] width 30 height 40
click at [599, 317] on button at bounding box center [587, 325] width 30 height 40
click at [597, 321] on button at bounding box center [587, 325] width 30 height 40
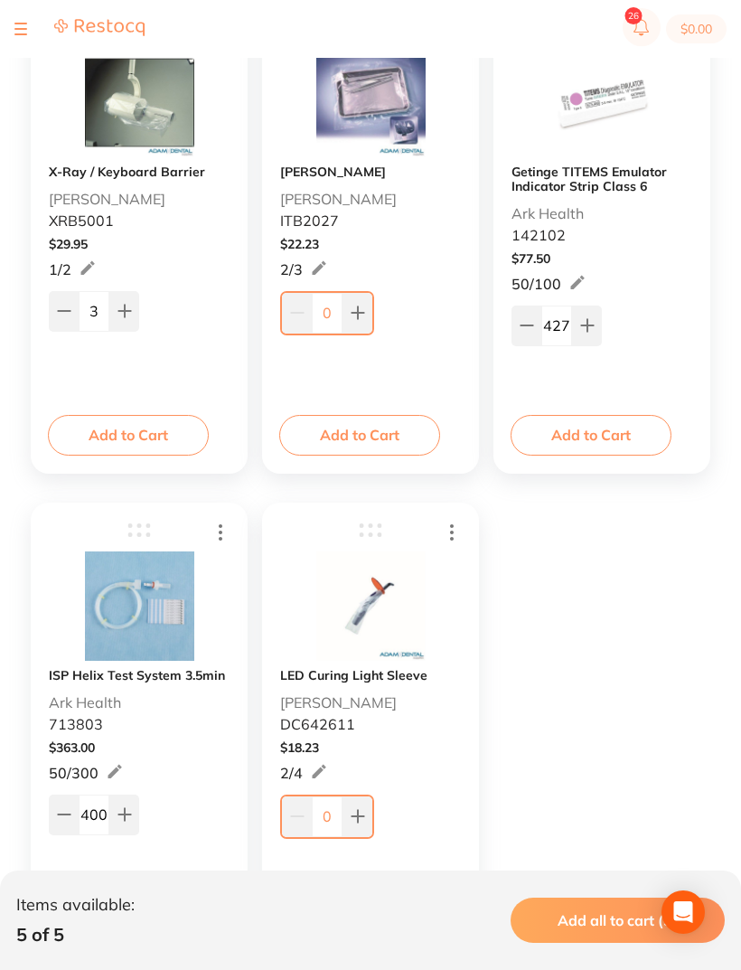
click at [597, 320] on button at bounding box center [587, 325] width 30 height 40
click at [596, 315] on button at bounding box center [587, 325] width 30 height 40
click at [595, 315] on button at bounding box center [587, 325] width 30 height 40
click at [600, 316] on button at bounding box center [587, 325] width 30 height 40
click at [599, 315] on button at bounding box center [587, 325] width 30 height 40
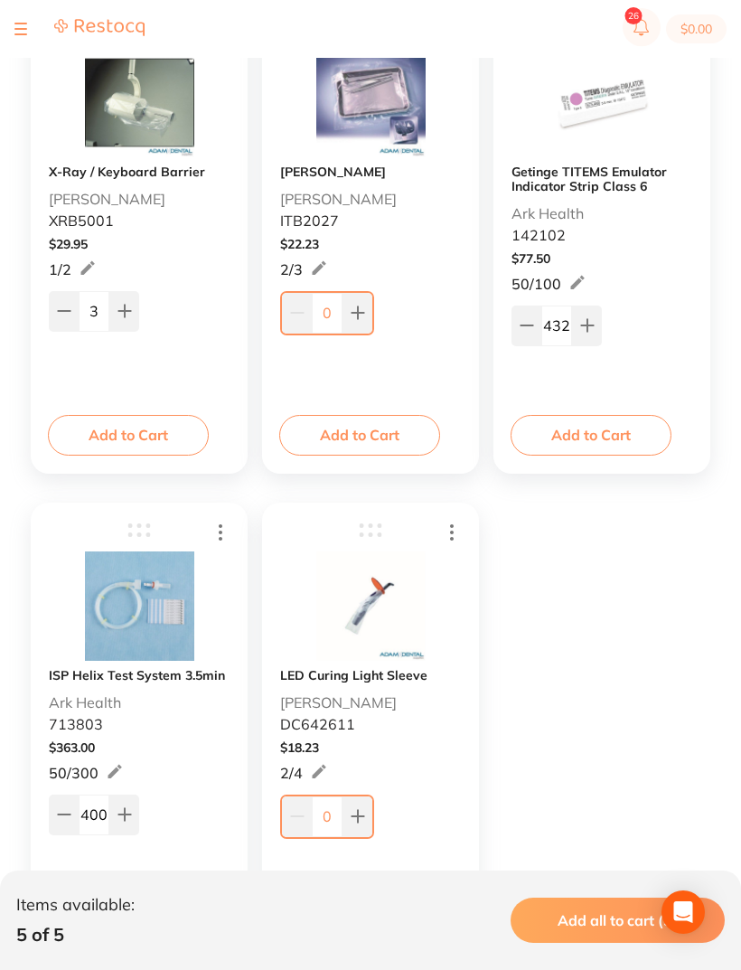
click at [599, 311] on button at bounding box center [587, 325] width 30 height 40
click at [601, 313] on button at bounding box center [587, 325] width 30 height 40
click at [598, 316] on button at bounding box center [587, 325] width 30 height 40
click at [599, 315] on button at bounding box center [587, 325] width 30 height 40
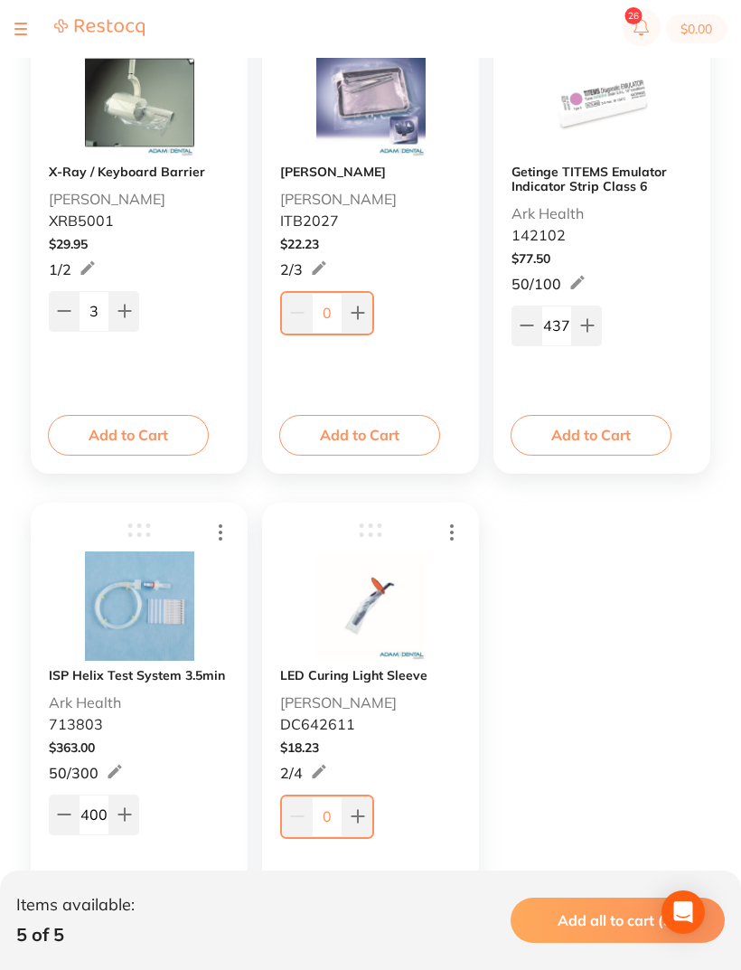
click at [598, 315] on button at bounding box center [587, 325] width 30 height 40
click at [599, 315] on button at bounding box center [587, 325] width 30 height 40
click at [598, 315] on button at bounding box center [587, 325] width 30 height 40
click at [599, 314] on button at bounding box center [587, 325] width 30 height 40
click at [598, 314] on button at bounding box center [587, 325] width 30 height 40
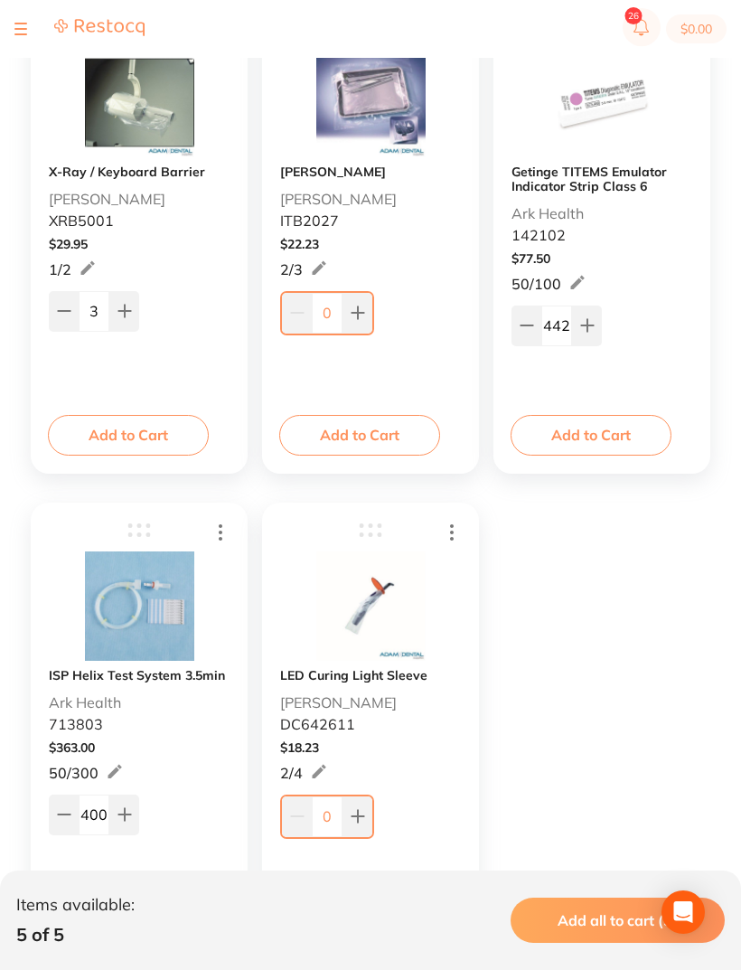
click at [597, 315] on button at bounding box center [587, 325] width 30 height 40
click at [601, 315] on button at bounding box center [587, 325] width 30 height 40
click at [600, 315] on button at bounding box center [587, 325] width 30 height 40
click at [598, 315] on button at bounding box center [587, 325] width 30 height 40
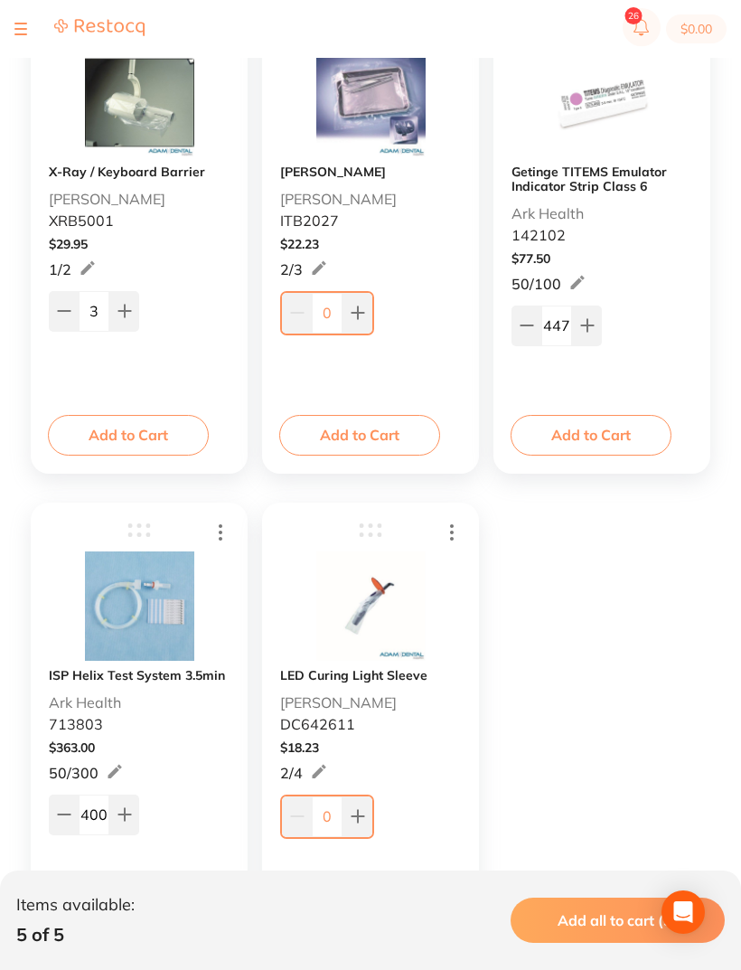
click at [597, 315] on button at bounding box center [587, 325] width 30 height 40
click at [599, 314] on button at bounding box center [587, 325] width 30 height 40
click at [597, 315] on button at bounding box center [587, 325] width 30 height 40
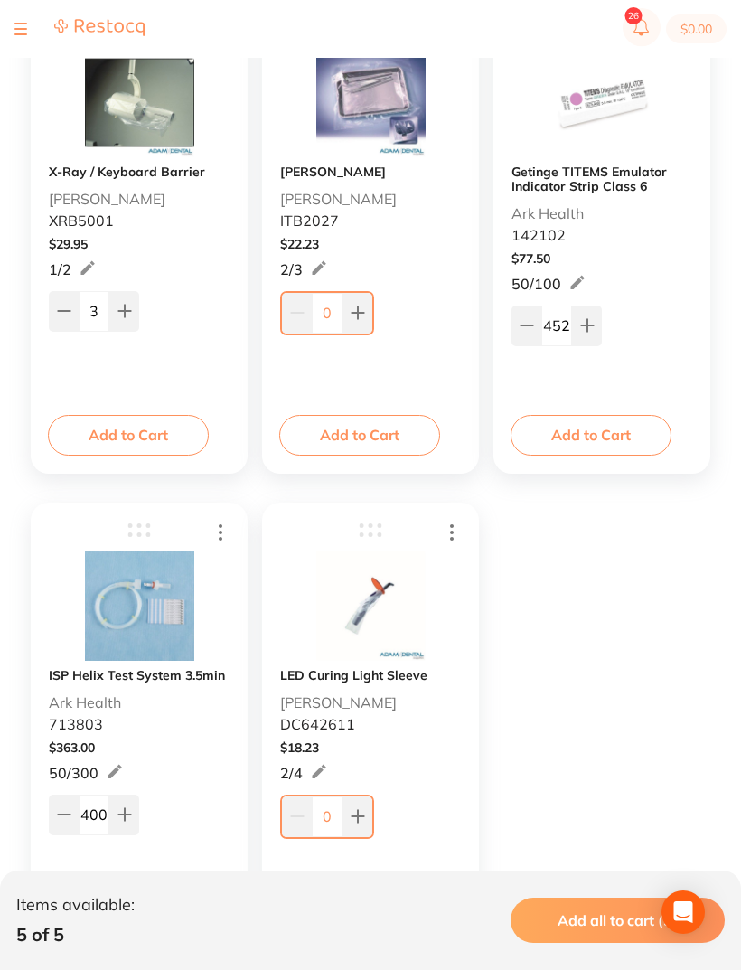
click at [597, 315] on button at bounding box center [587, 325] width 30 height 40
click at [599, 313] on button at bounding box center [587, 325] width 30 height 40
click at [598, 312] on button at bounding box center [587, 325] width 30 height 40
click at [597, 314] on button at bounding box center [587, 325] width 30 height 40
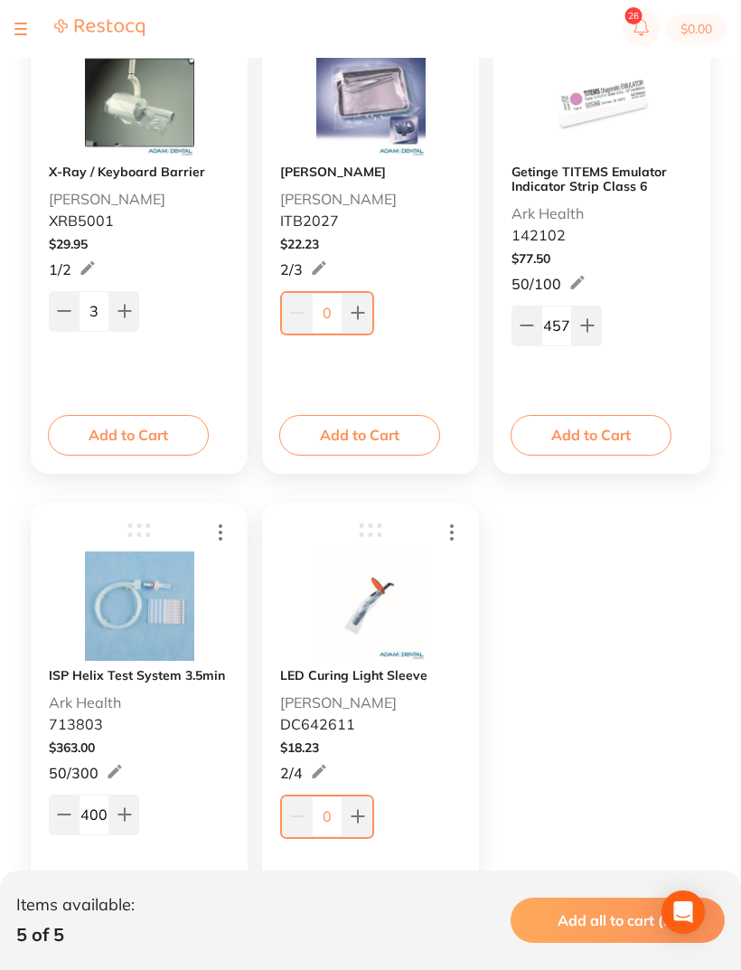
click at [597, 313] on button at bounding box center [587, 325] width 30 height 40
click at [600, 315] on button at bounding box center [587, 325] width 30 height 40
click at [560, 321] on input "460" at bounding box center [556, 325] width 31 height 40
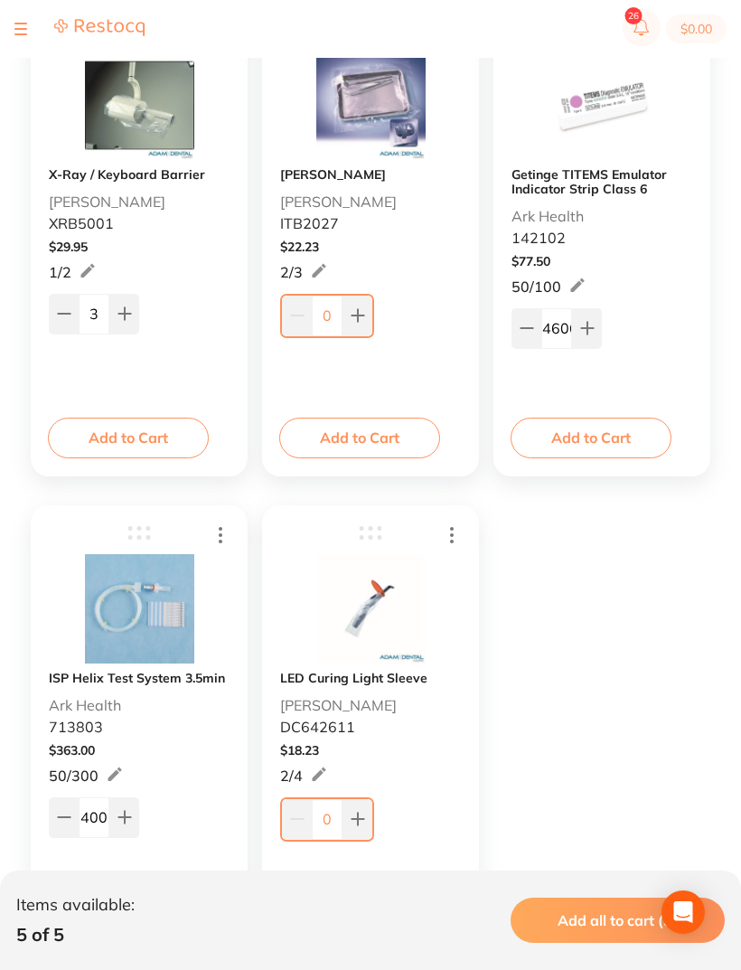
scroll to position [395, 0]
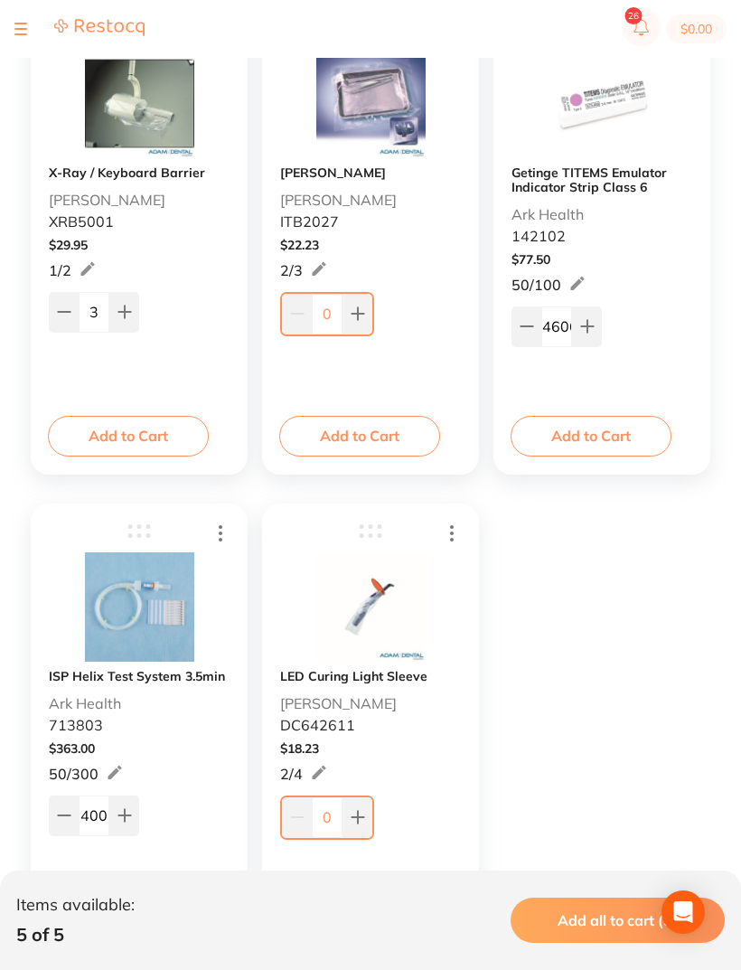
type input "460600"
click at [96, 310] on input "3" at bounding box center [94, 312] width 31 height 40
click at [334, 316] on input "0" at bounding box center [327, 314] width 31 height 40
type input "1000"
click at [95, 315] on input "3" at bounding box center [94, 312] width 31 height 40
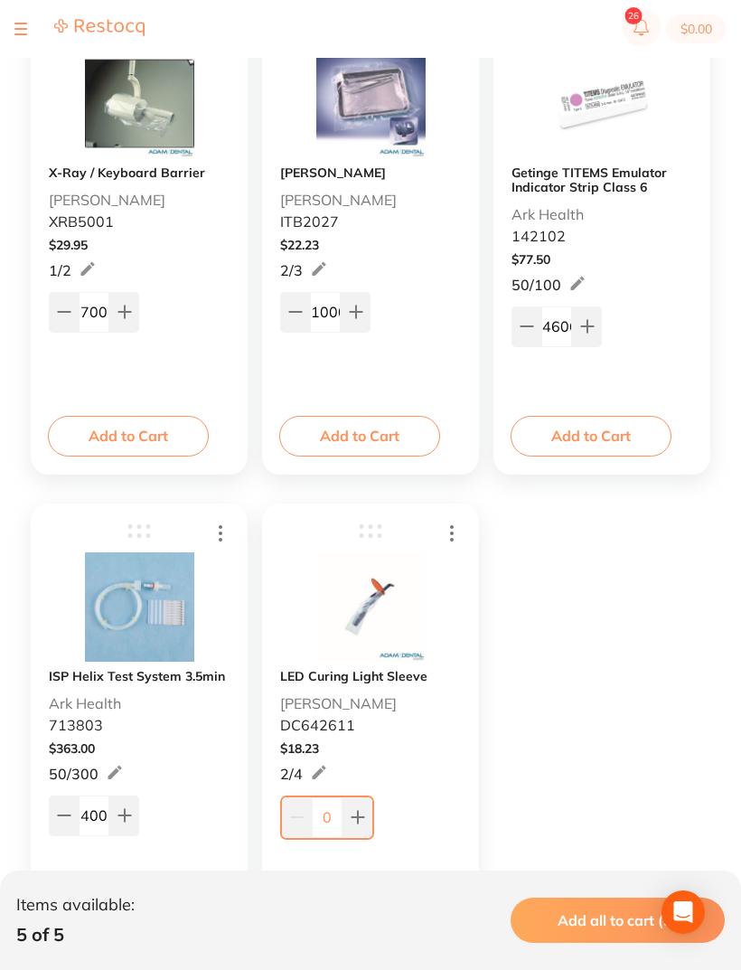
type input "700"
click at [409, 657] on img at bounding box center [370, 606] width 109 height 111
click at [325, 822] on input "0" at bounding box center [327, 817] width 31 height 40
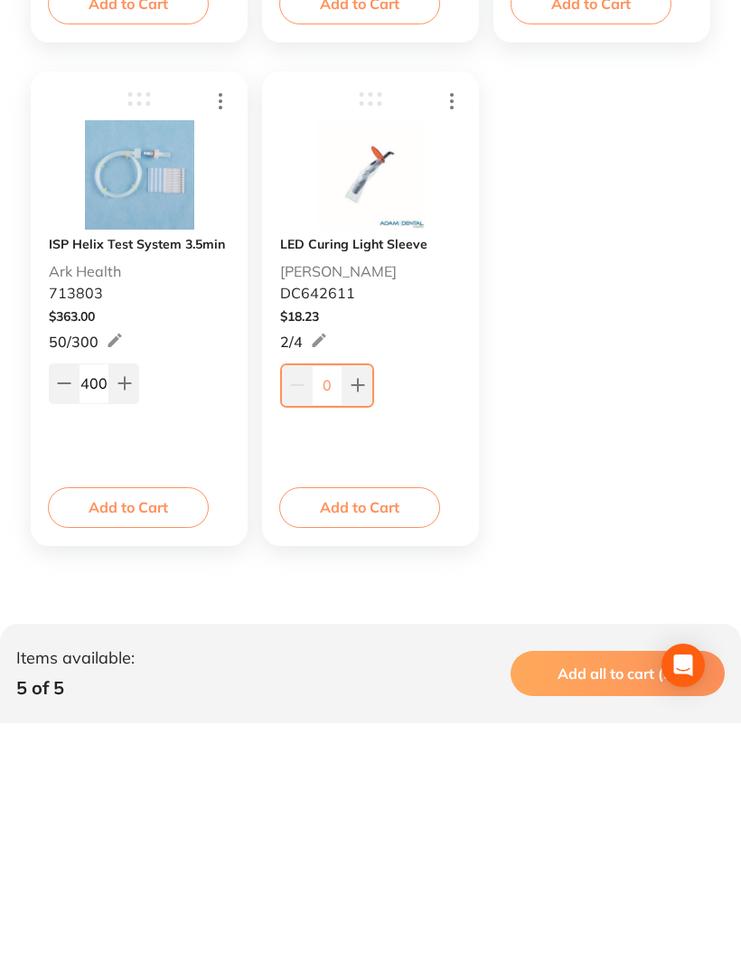
scroll to position [523, 0]
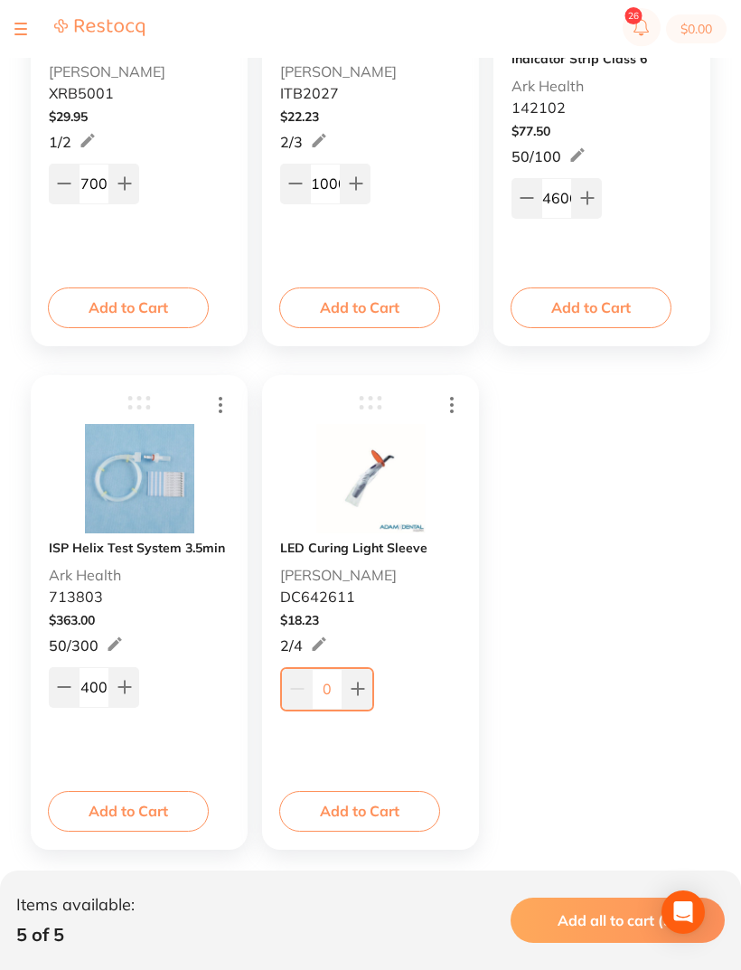
click at [335, 689] on input "0" at bounding box center [327, 689] width 31 height 40
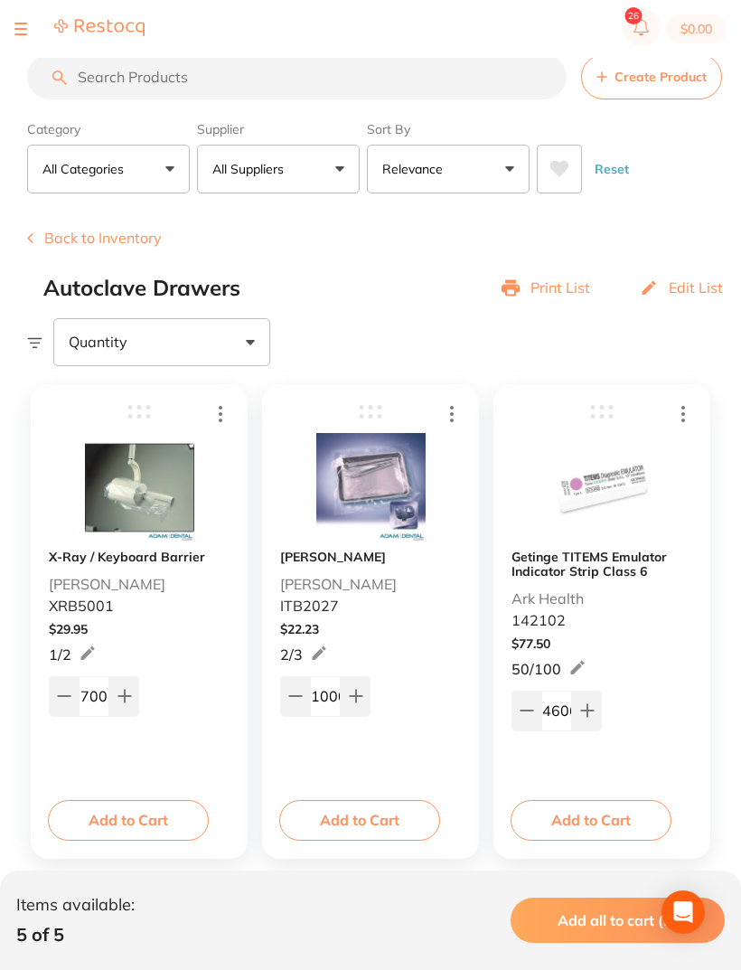
scroll to position [0, 0]
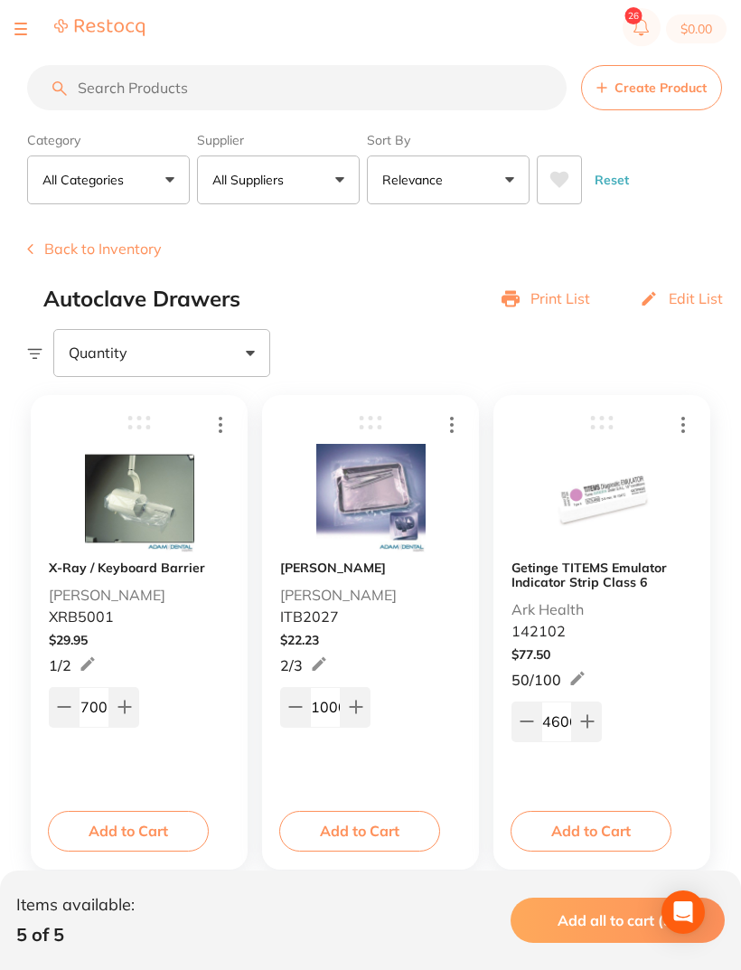
type input "1600"
click at [23, 28] on button at bounding box center [20, 29] width 13 height 2
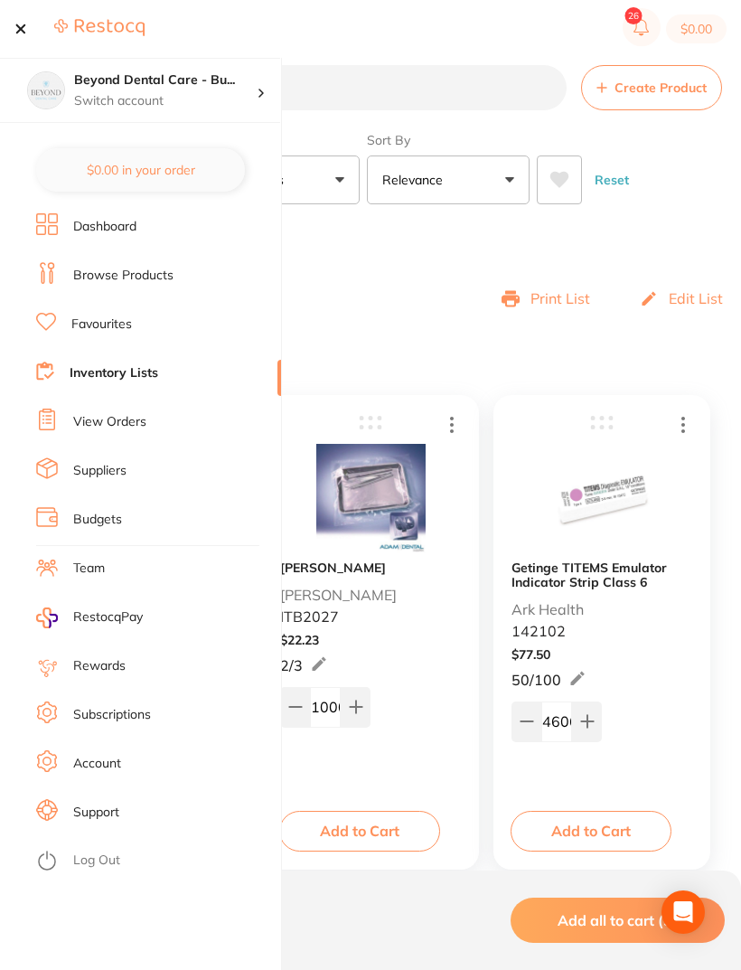
click at [117, 379] on link "Inventory Lists" at bounding box center [114, 373] width 89 height 18
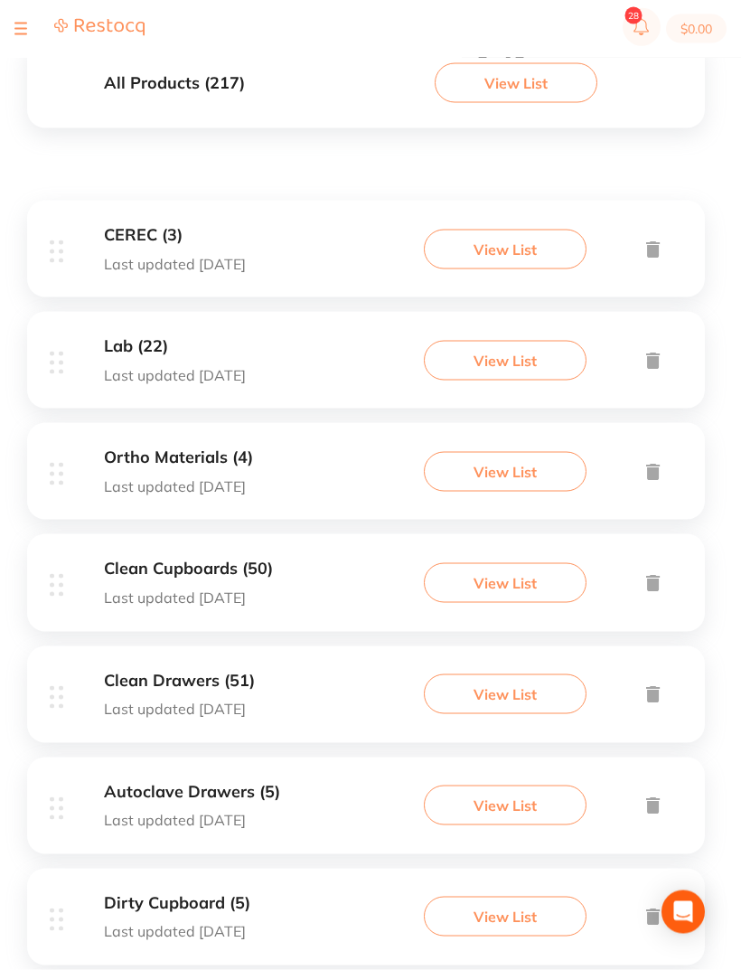
scroll to position [352, 0]
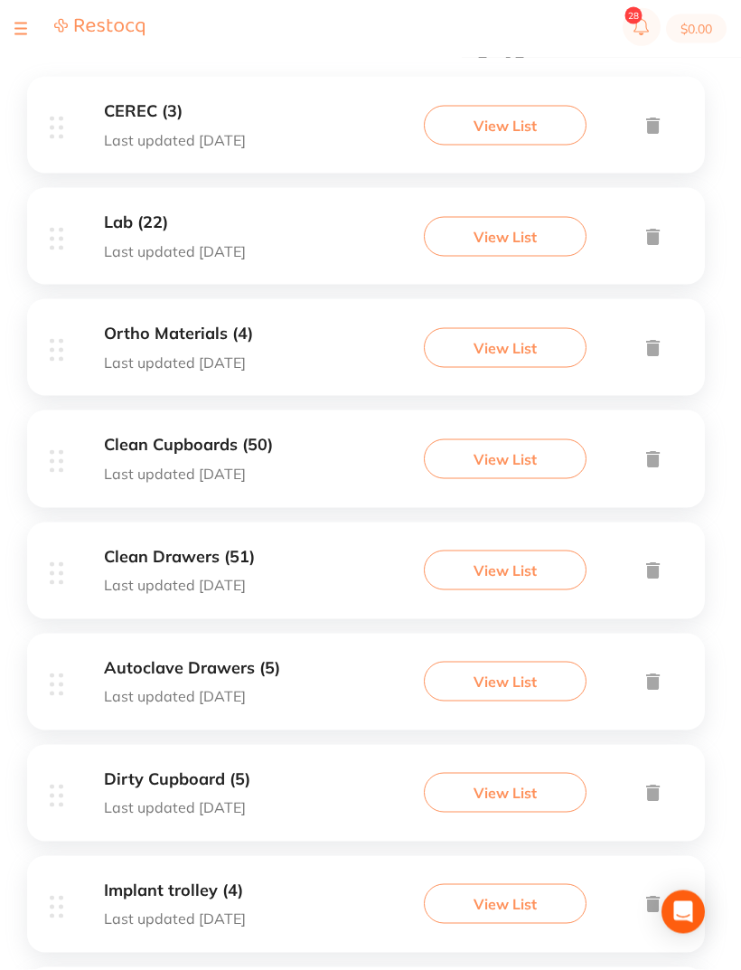
click at [235, 554] on h3 "Clean Drawers (51)" at bounding box center [179, 557] width 151 height 19
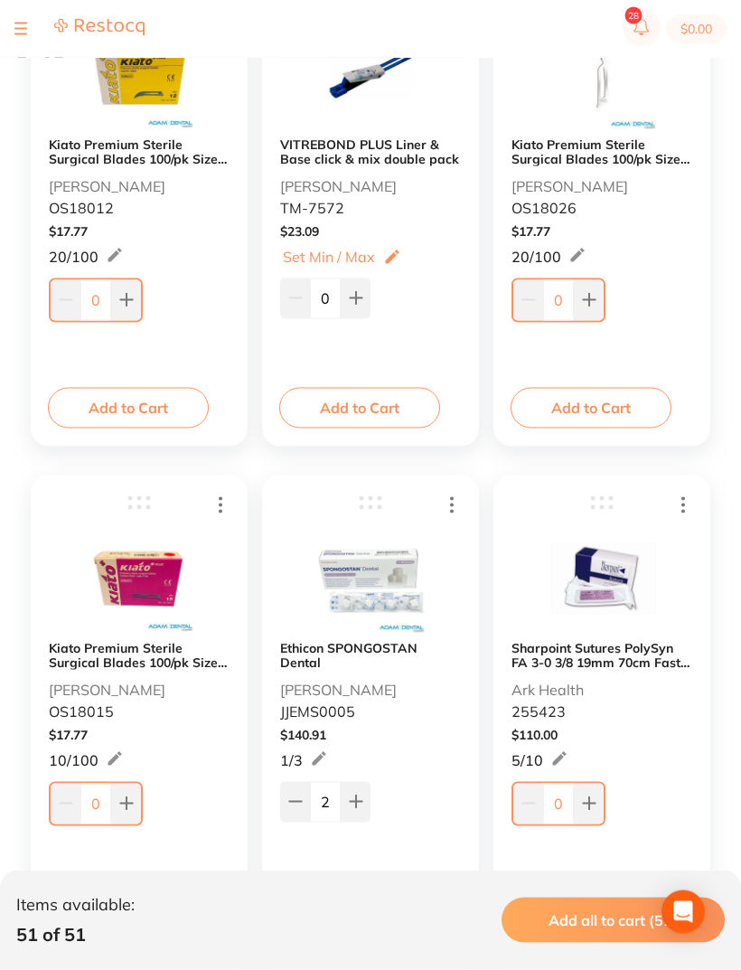
scroll to position [424, 0]
click at [7, 25] on section "$0.00" at bounding box center [370, 29] width 741 height 58
click at [35, 11] on section "$0.00" at bounding box center [370, 29] width 741 height 58
click at [32, 26] on div at bounding box center [79, 29] width 130 height 22
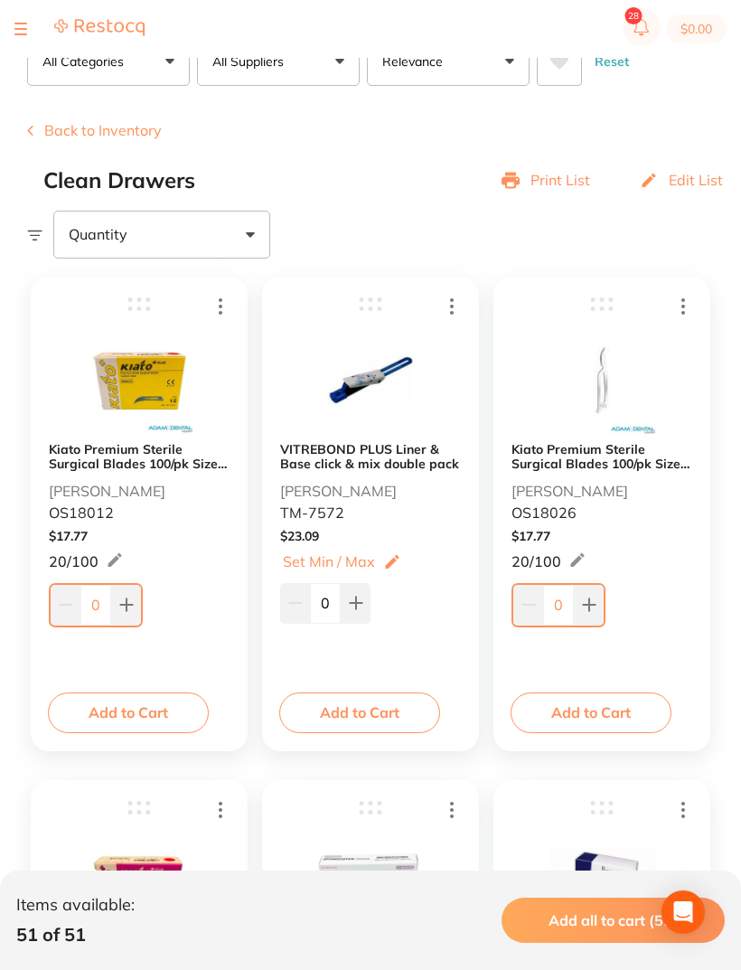
scroll to position [0, 0]
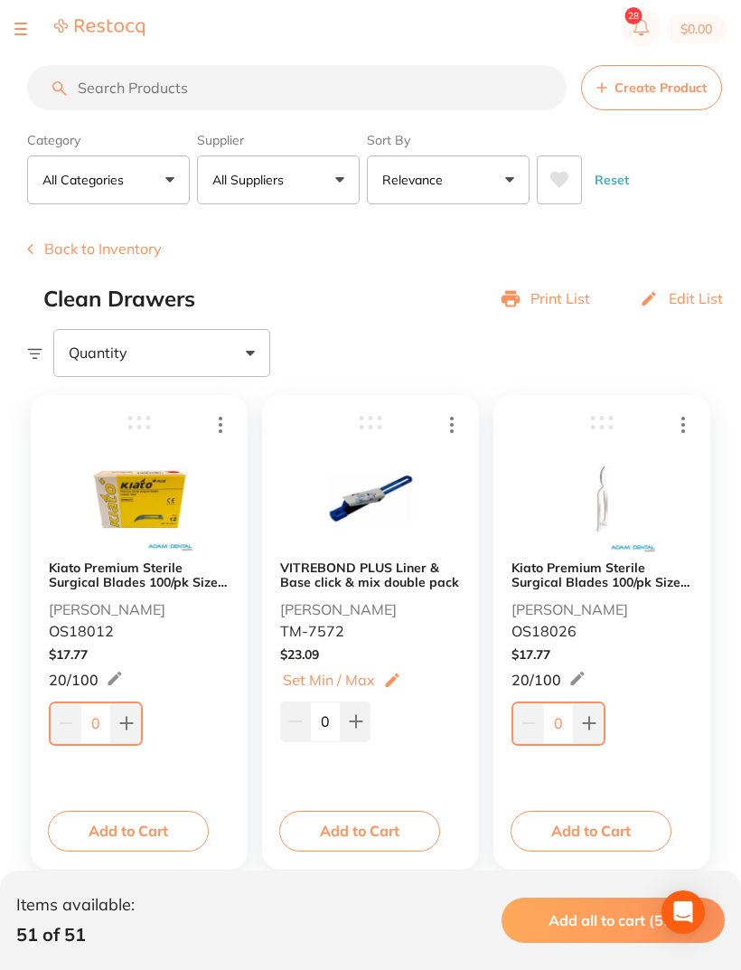
click at [33, 252] on button "Back to Inventory" at bounding box center [94, 248] width 135 height 16
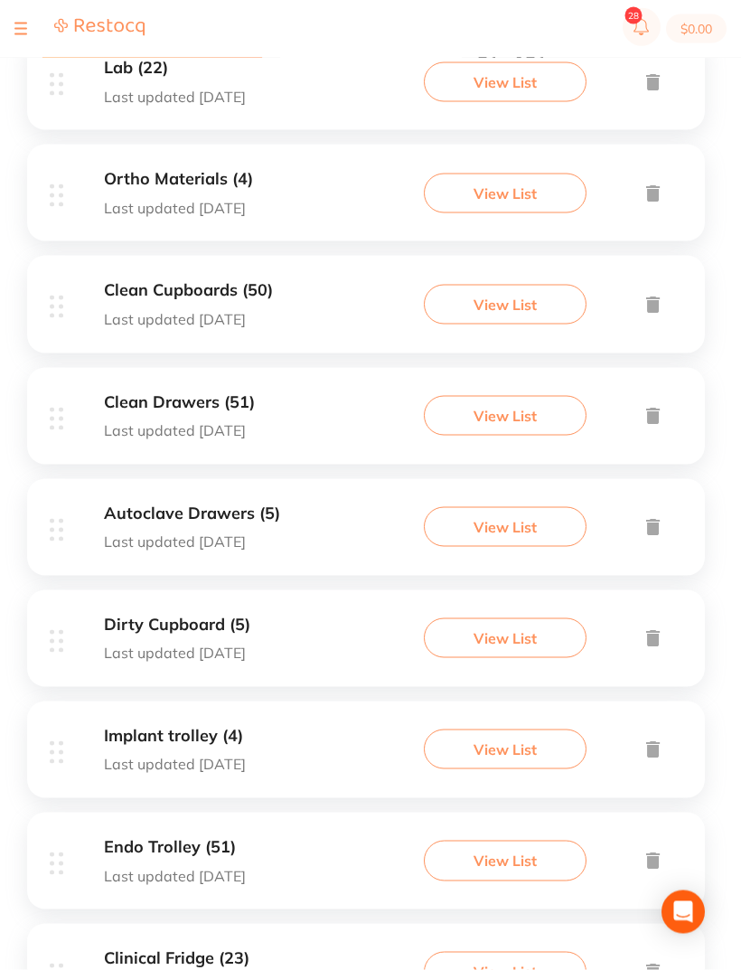
scroll to position [542, 0]
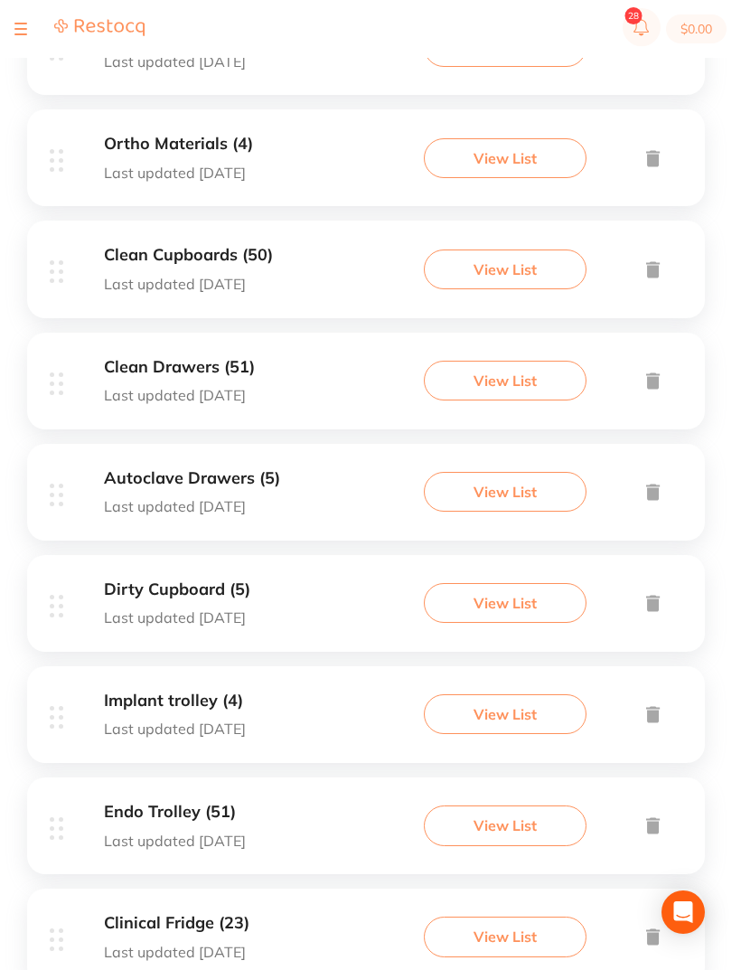
click at [186, 806] on h3 "Endo Trolley (51)" at bounding box center [175, 812] width 142 height 19
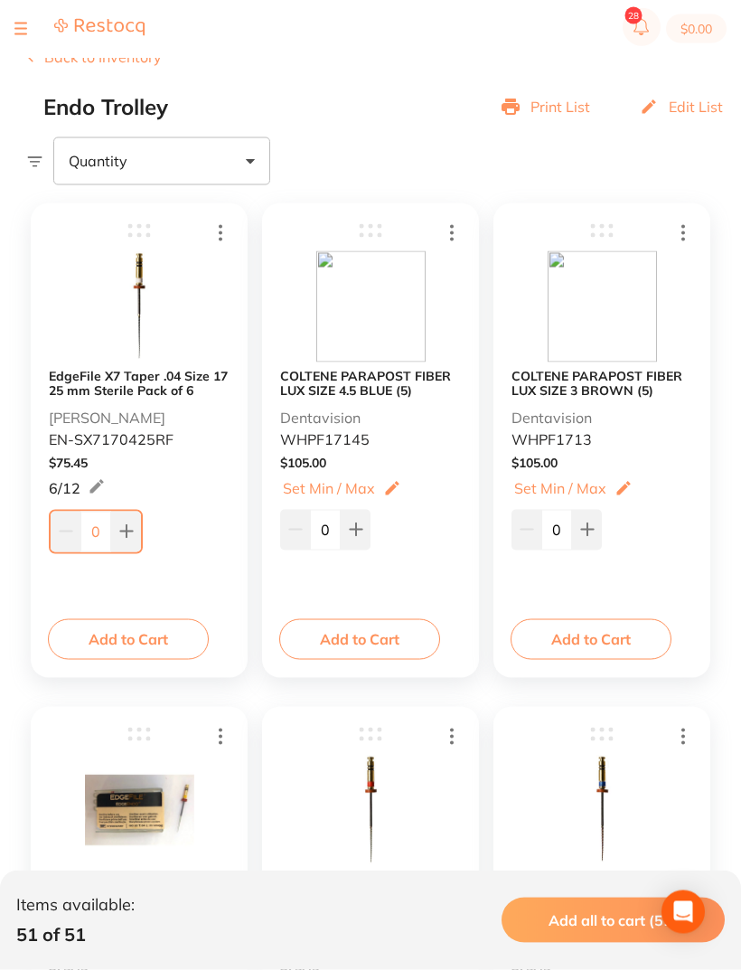
scroll to position [193, 0]
click at [356, 538] on button at bounding box center [356, 529] width 30 height 40
type input "2"
click at [594, 532] on icon at bounding box center [587, 528] width 14 height 14
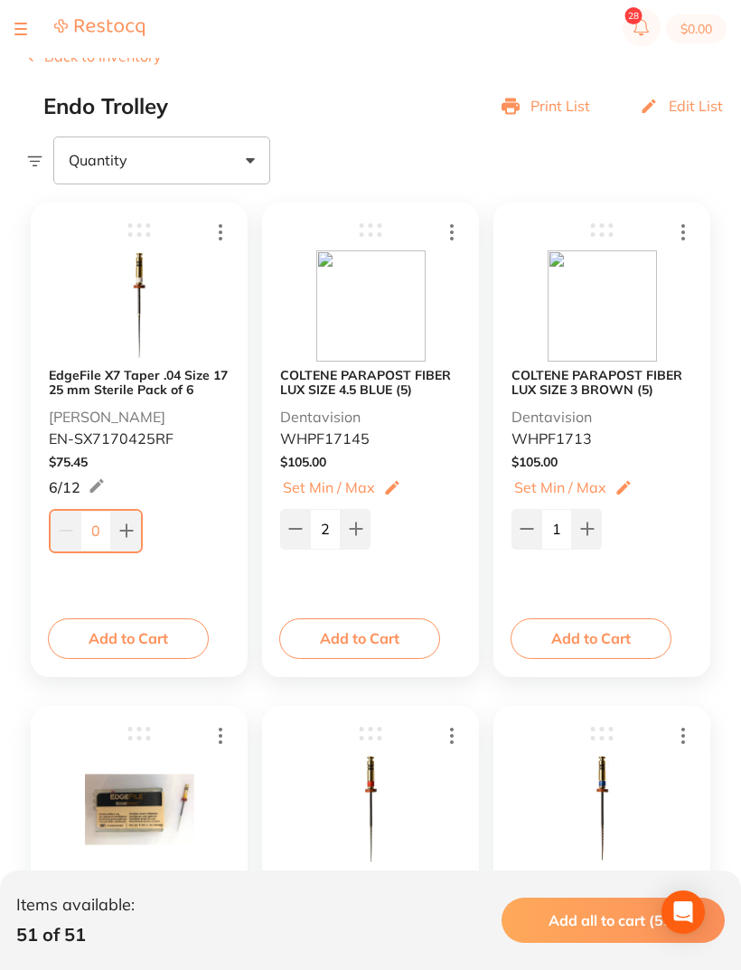
click at [593, 532] on icon at bounding box center [587, 528] width 14 height 14
click at [598, 531] on button at bounding box center [587, 529] width 30 height 40
type input "3"
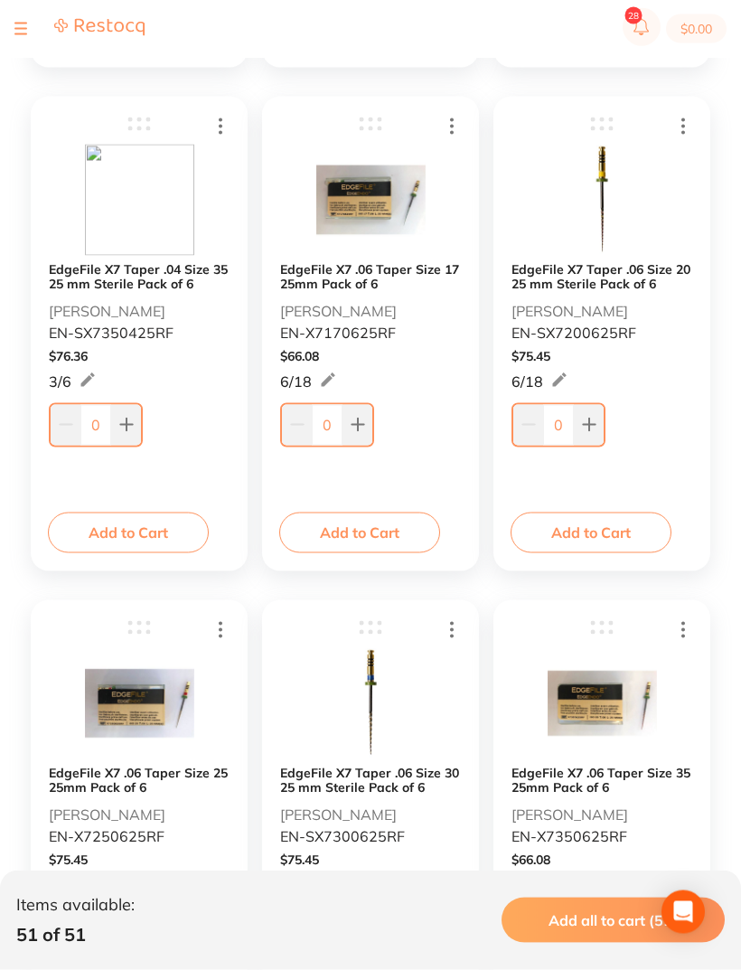
scroll to position [1305, 0]
click at [371, 418] on button at bounding box center [358, 425] width 30 height 40
click at [378, 423] on div "1" at bounding box center [370, 422] width 181 height 47
click at [370, 415] on button at bounding box center [358, 425] width 30 height 40
click at [375, 420] on div "2" at bounding box center [370, 422] width 181 height 47
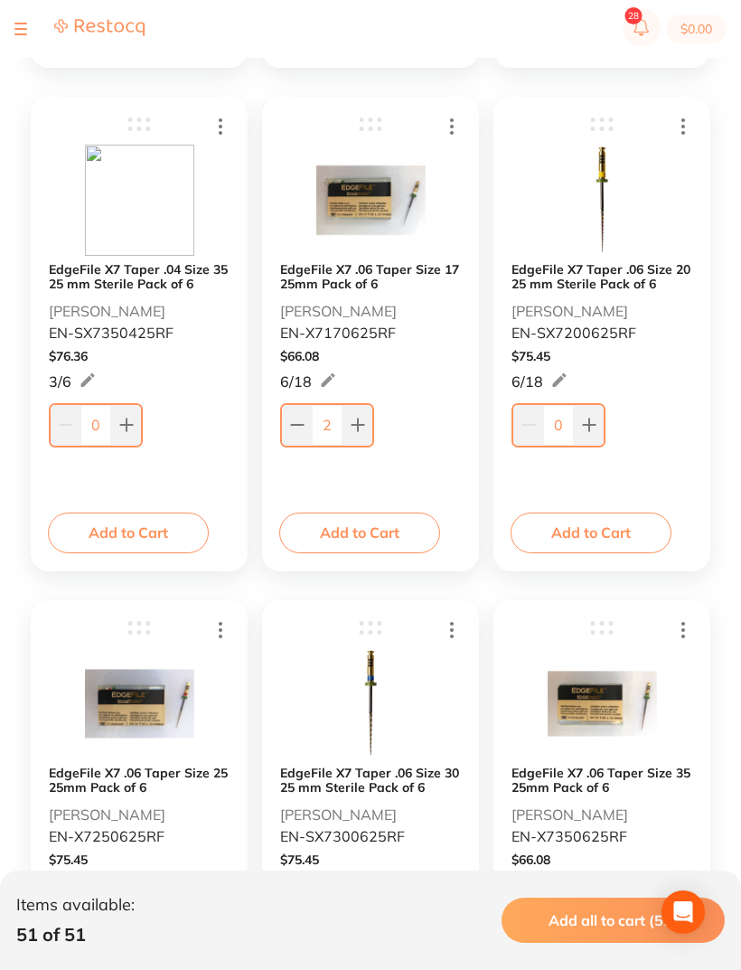
click at [371, 425] on button at bounding box center [358, 425] width 30 height 40
click at [370, 424] on button at bounding box center [358, 425] width 30 height 40
click at [369, 424] on button at bounding box center [358, 425] width 30 height 40
click at [369, 423] on button at bounding box center [358, 425] width 30 height 40
click at [369, 419] on button at bounding box center [358, 425] width 30 height 40
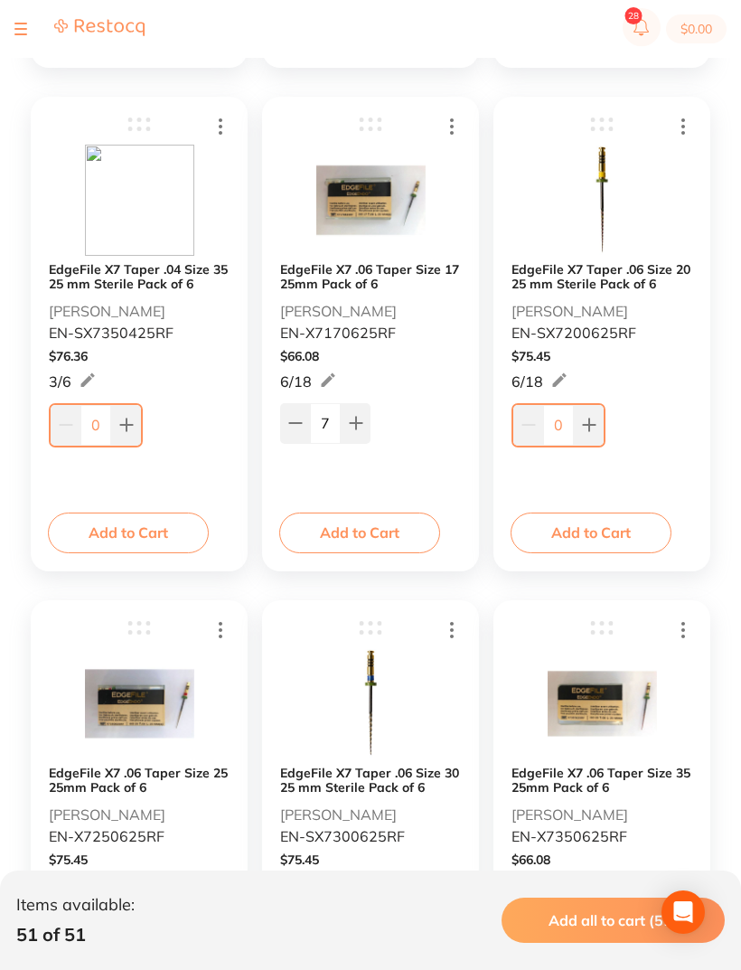
click at [371, 421] on div "7" at bounding box center [370, 420] width 181 height 43
click at [365, 419] on button at bounding box center [356, 423] width 30 height 40
click at [364, 420] on button at bounding box center [356, 423] width 30 height 40
type input "10"
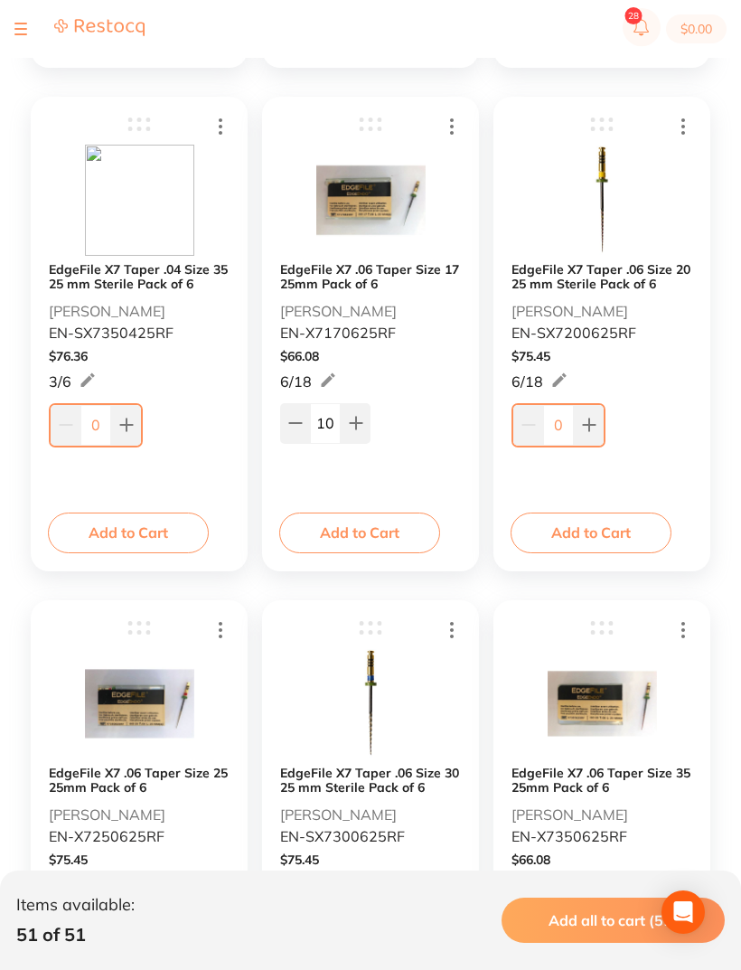
click at [599, 425] on button at bounding box center [589, 425] width 30 height 40
click at [590, 423] on icon at bounding box center [589, 425] width 12 height 12
click at [587, 430] on icon at bounding box center [589, 425] width 14 height 14
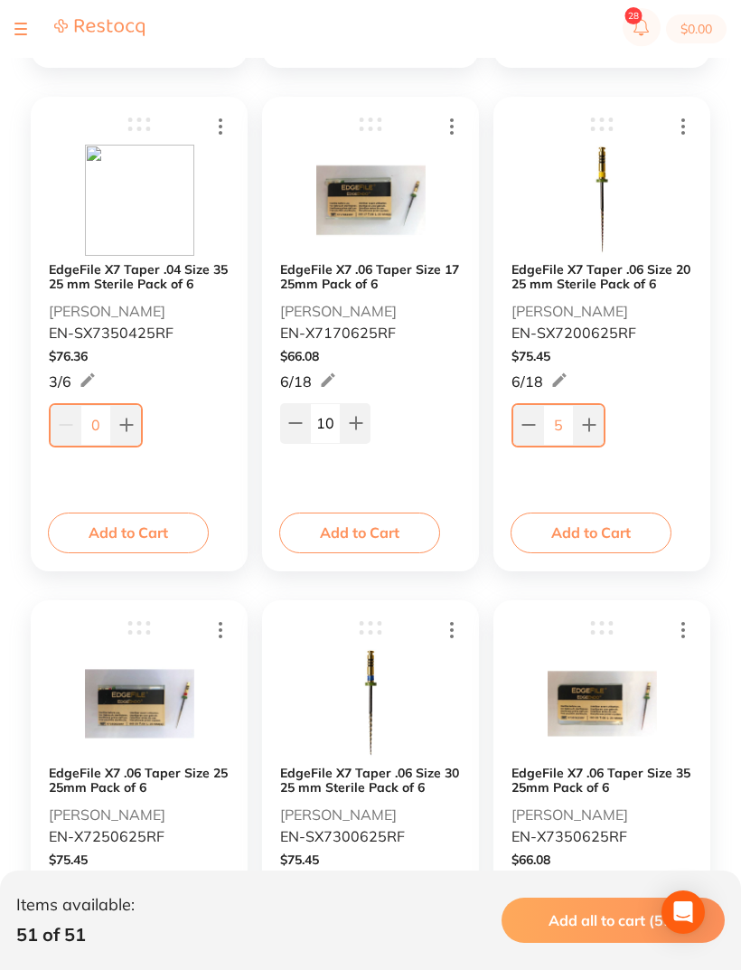
click at [587, 429] on icon at bounding box center [589, 425] width 14 height 14
click at [594, 427] on icon at bounding box center [589, 425] width 14 height 14
click at [594, 427] on icon at bounding box center [587, 423] width 14 height 14
click at [591, 424] on icon at bounding box center [587, 424] width 12 height 12
click at [591, 423] on icon at bounding box center [587, 423] width 14 height 14
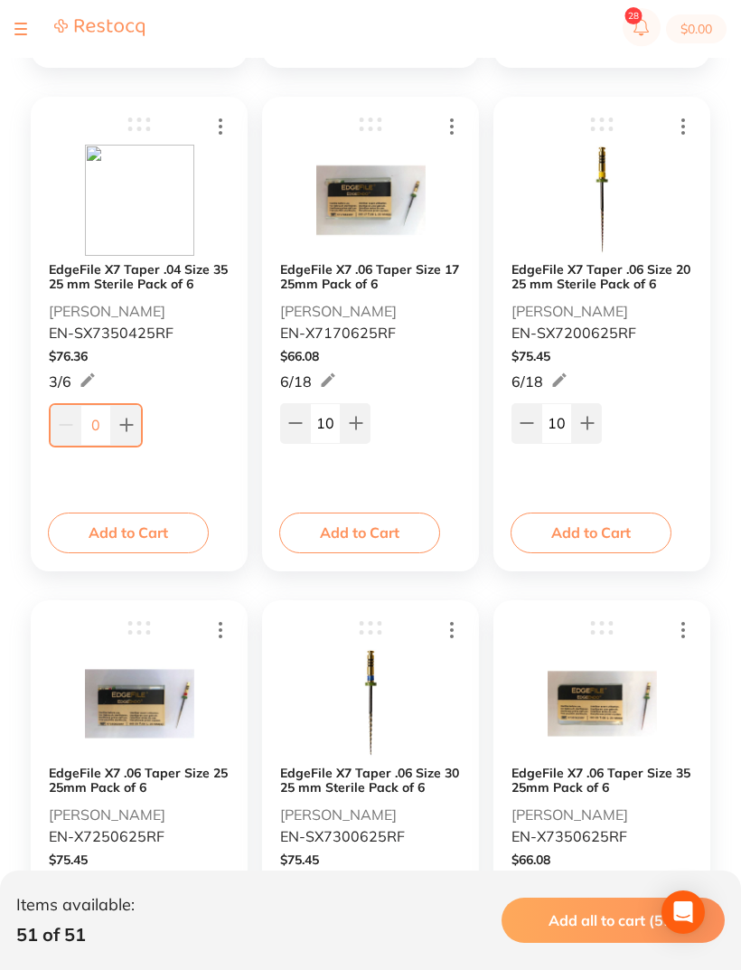
click at [590, 427] on icon at bounding box center [587, 423] width 14 height 14
click at [592, 429] on icon at bounding box center [587, 423] width 14 height 14
click at [594, 423] on icon at bounding box center [587, 423] width 14 height 14
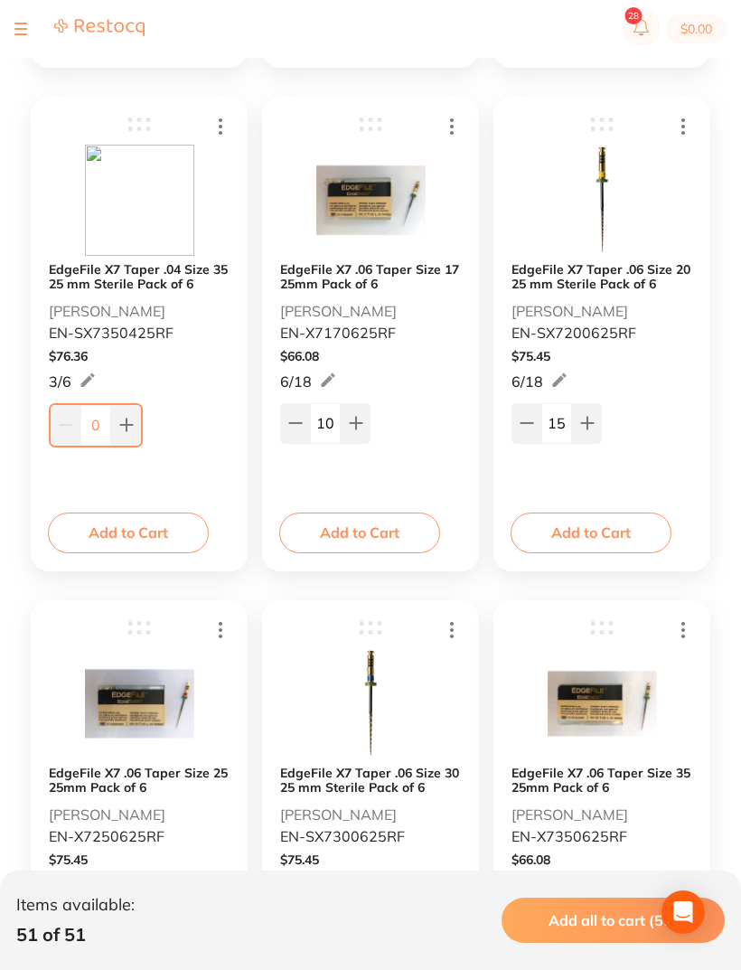
click at [594, 418] on icon at bounding box center [587, 423] width 14 height 14
click at [590, 425] on icon at bounding box center [587, 424] width 12 height 12
type input "17"
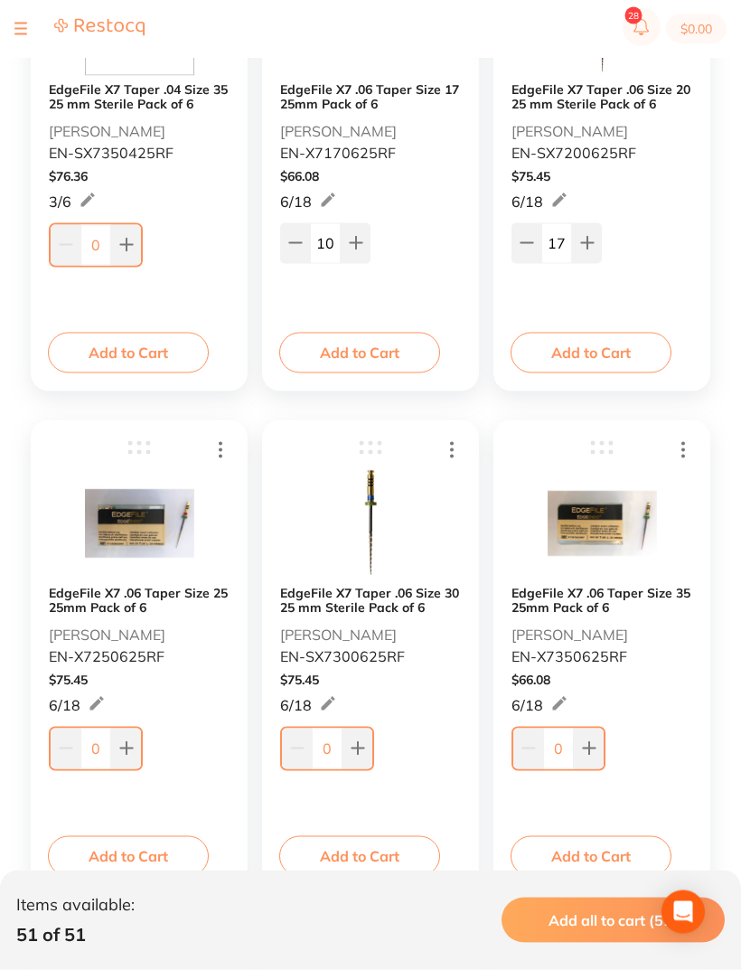
scroll to position [1485, 0]
click at [138, 753] on button at bounding box center [126, 748] width 30 height 40
click at [137, 753] on button at bounding box center [126, 748] width 30 height 40
click at [139, 762] on button at bounding box center [126, 748] width 30 height 40
click at [147, 770] on div "3" at bounding box center [139, 746] width 181 height 47
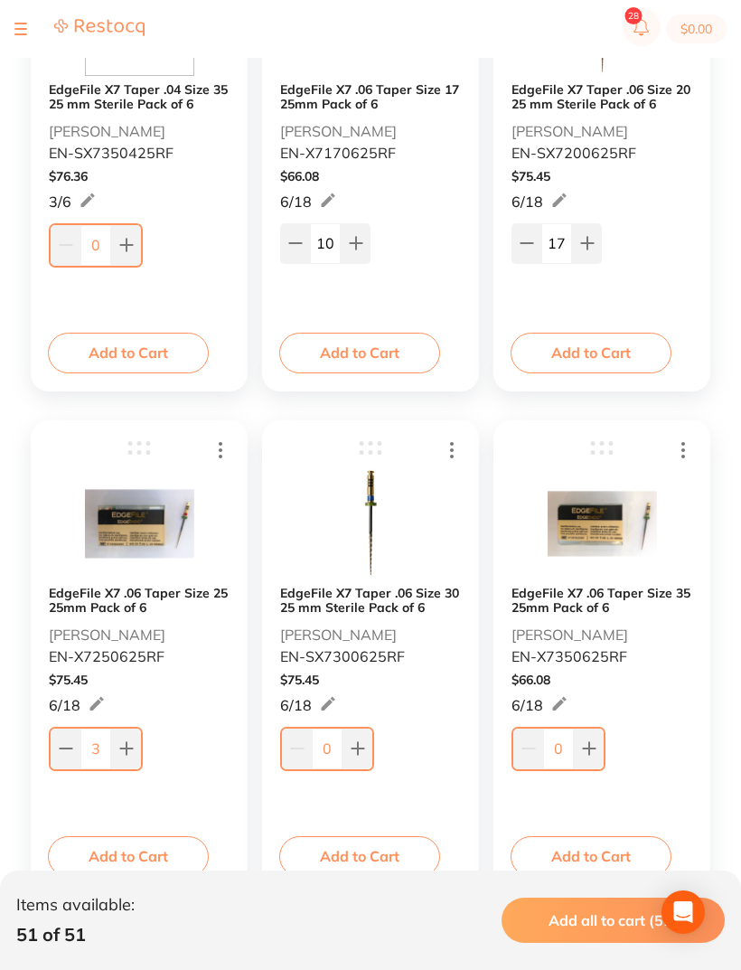
click at [150, 761] on div "3" at bounding box center [139, 746] width 181 height 47
click at [149, 761] on div "3" at bounding box center [139, 746] width 181 height 47
click at [138, 748] on button at bounding box center [126, 748] width 30 height 40
click at [137, 748] on button at bounding box center [126, 748] width 30 height 40
click at [96, 754] on input "5" at bounding box center [95, 748] width 31 height 40
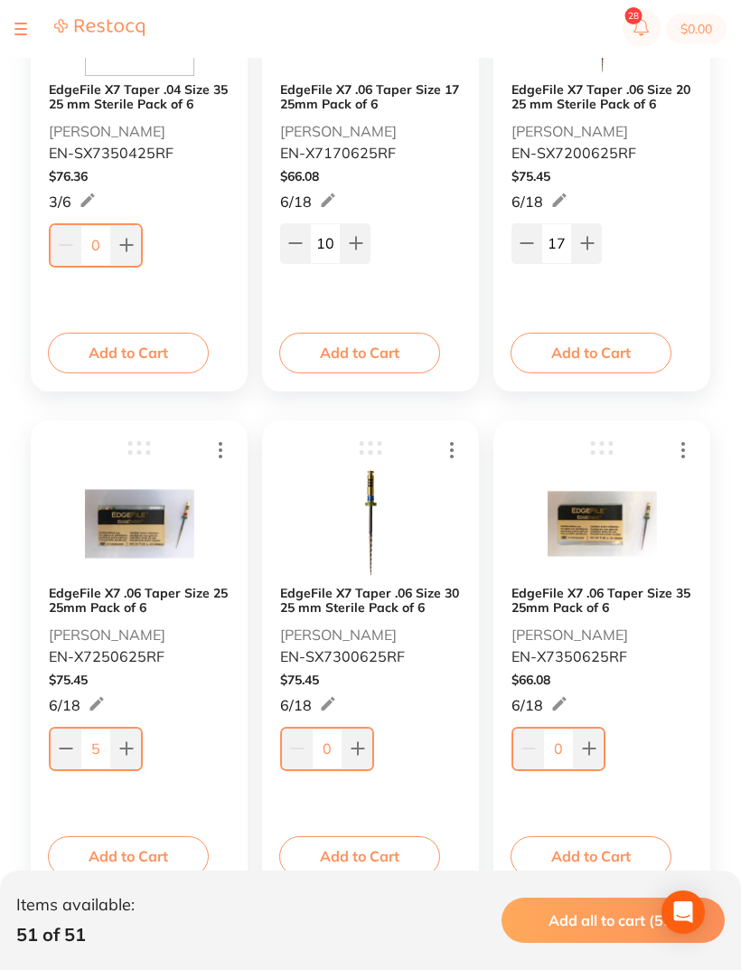
scroll to position [1568, 0]
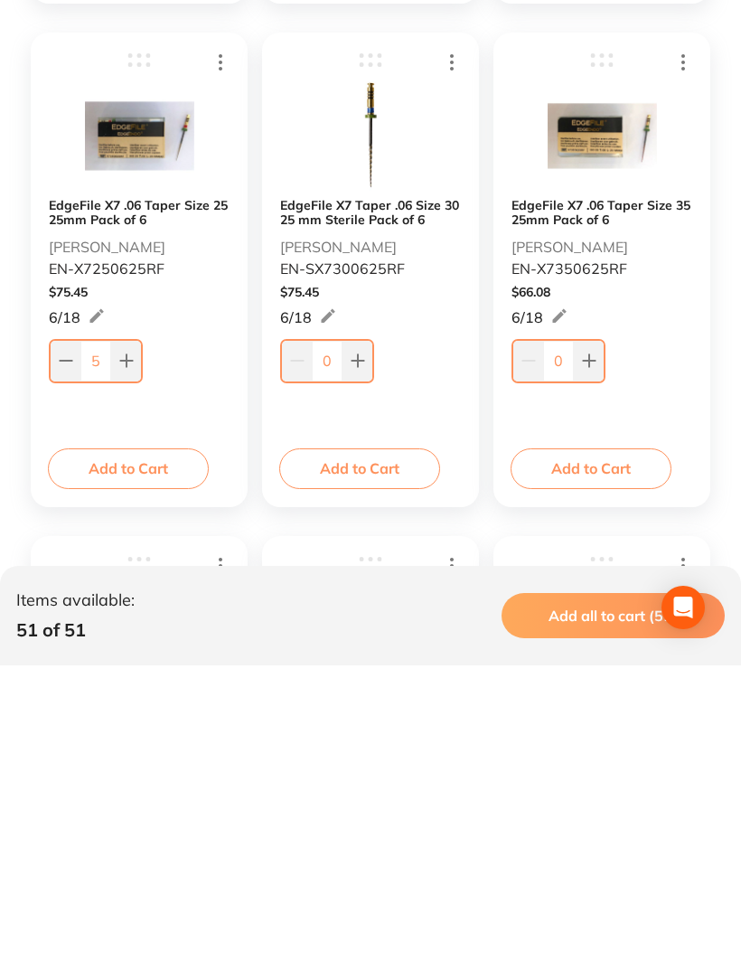
click at [112, 645] on button at bounding box center [126, 665] width 30 height 40
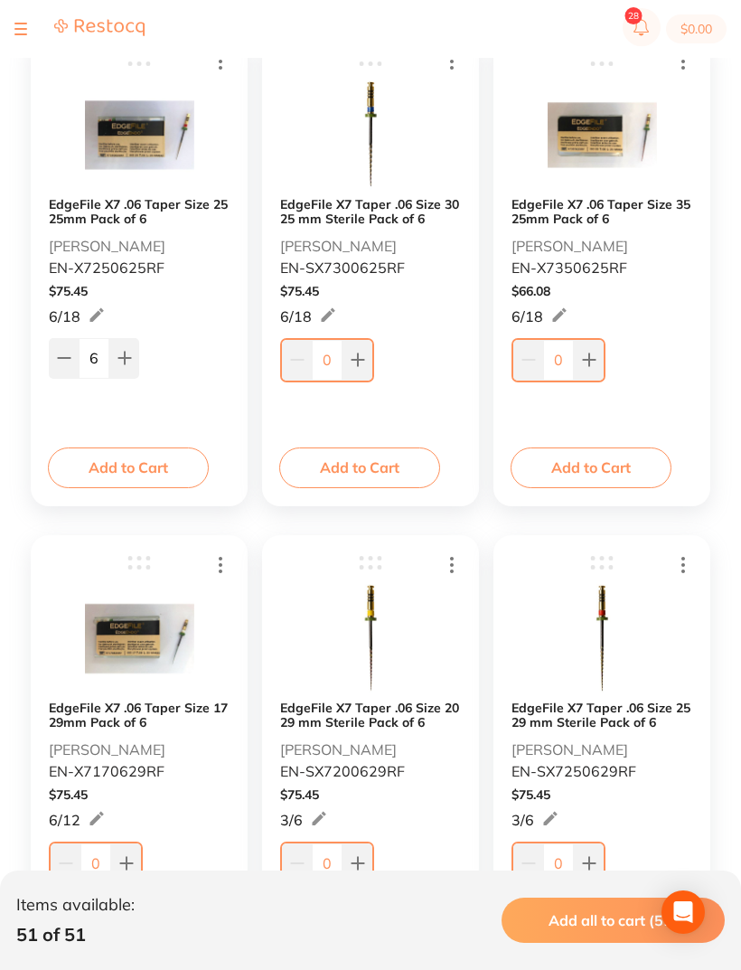
click at [97, 351] on input "6" at bounding box center [94, 358] width 31 height 40
type input "19"
click at [325, 356] on input "0" at bounding box center [327, 361] width 31 height 40
type input "290"
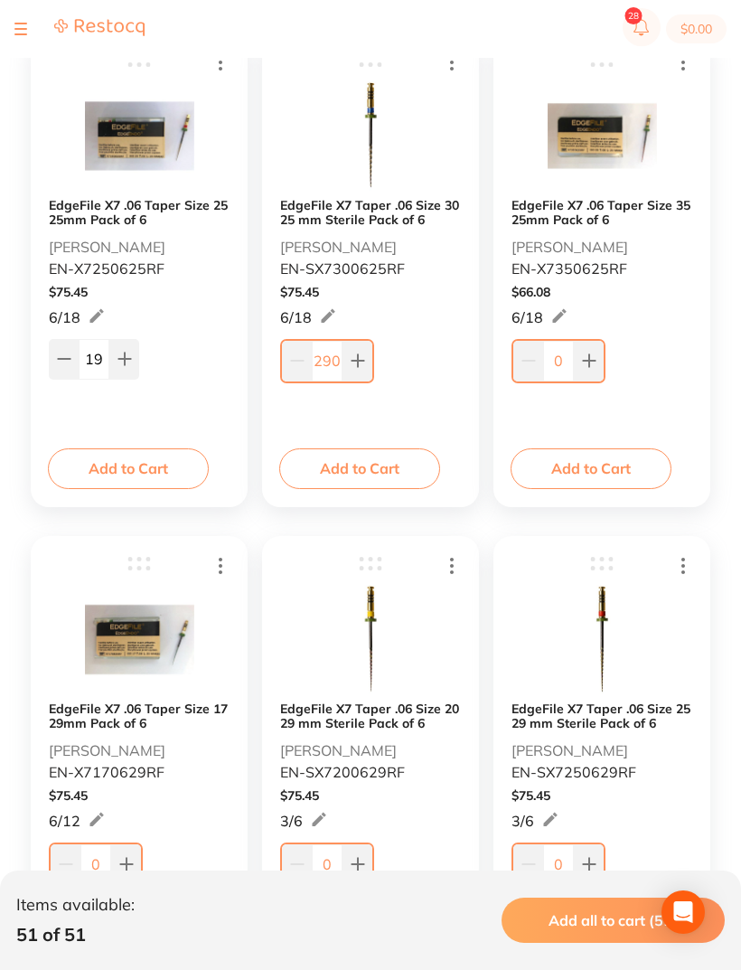
click at [566, 355] on input "0" at bounding box center [558, 361] width 31 height 40
type input "22"
click at [342, 360] on button at bounding box center [356, 359] width 30 height 40
click at [334, 360] on input "291" at bounding box center [325, 359] width 31 height 40
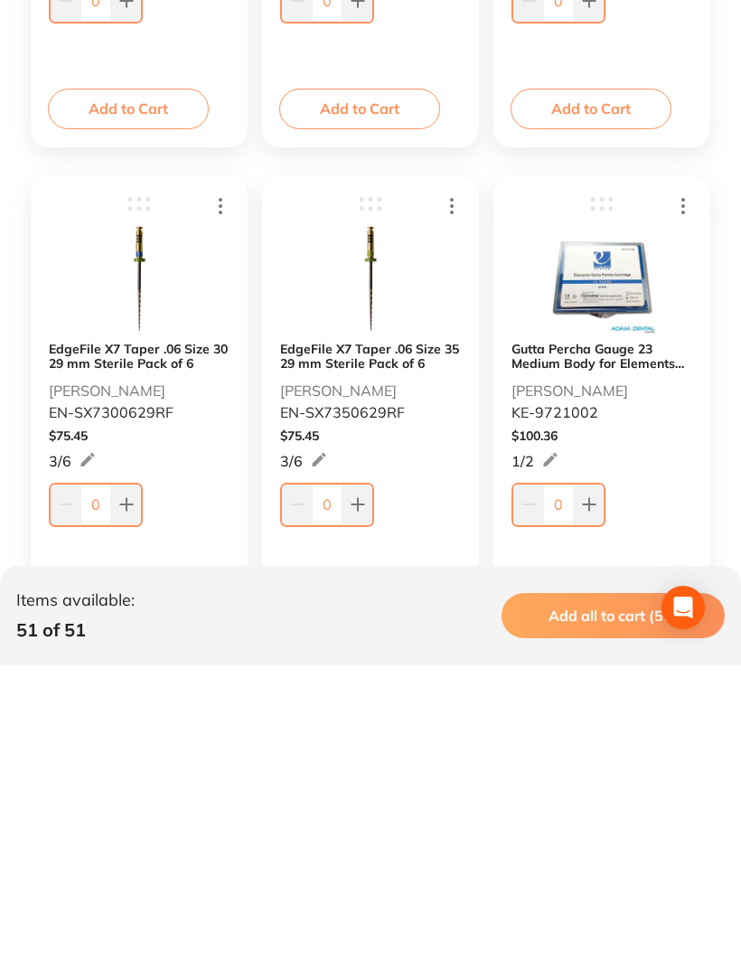
scroll to position [2452, 0]
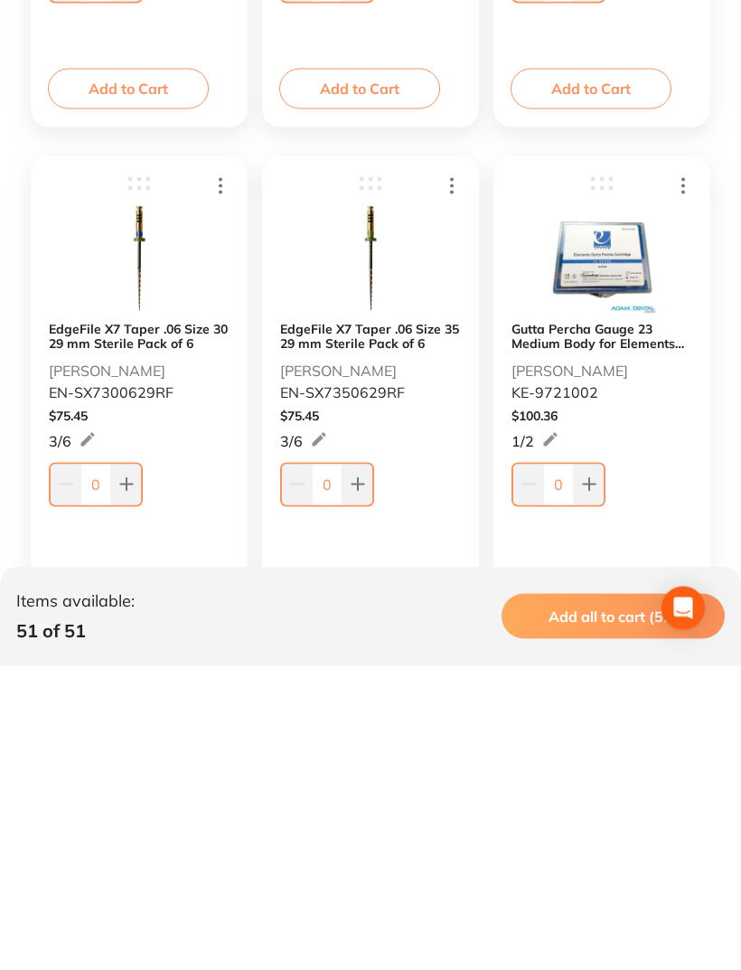
type input "29"
click at [96, 768] on input "0" at bounding box center [95, 788] width 31 height 40
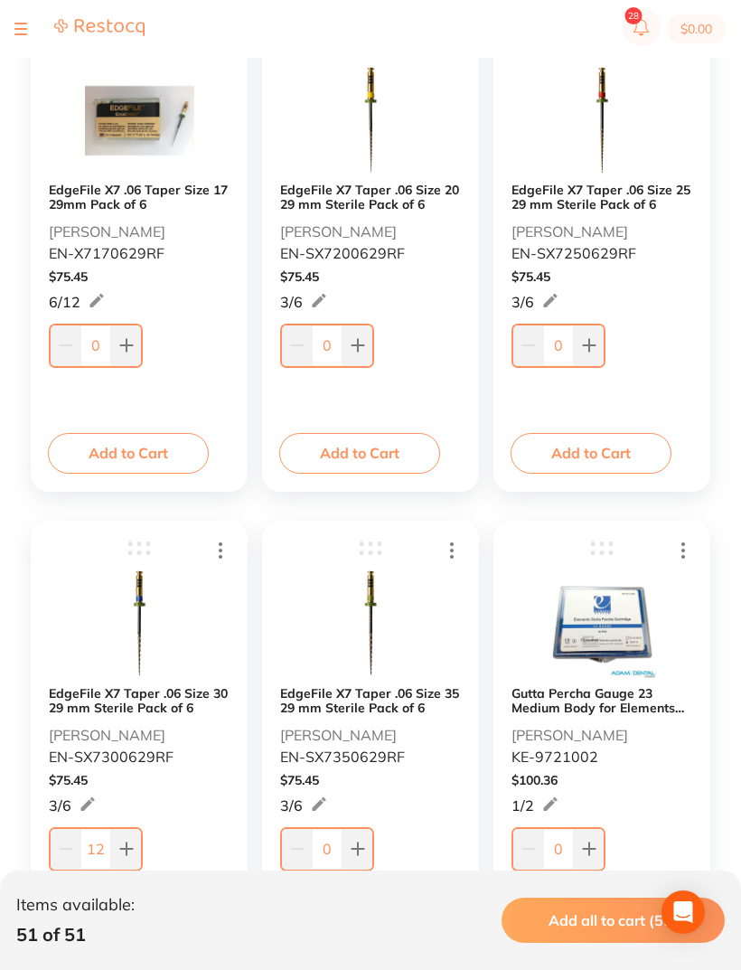
scroll to position [2375, 0]
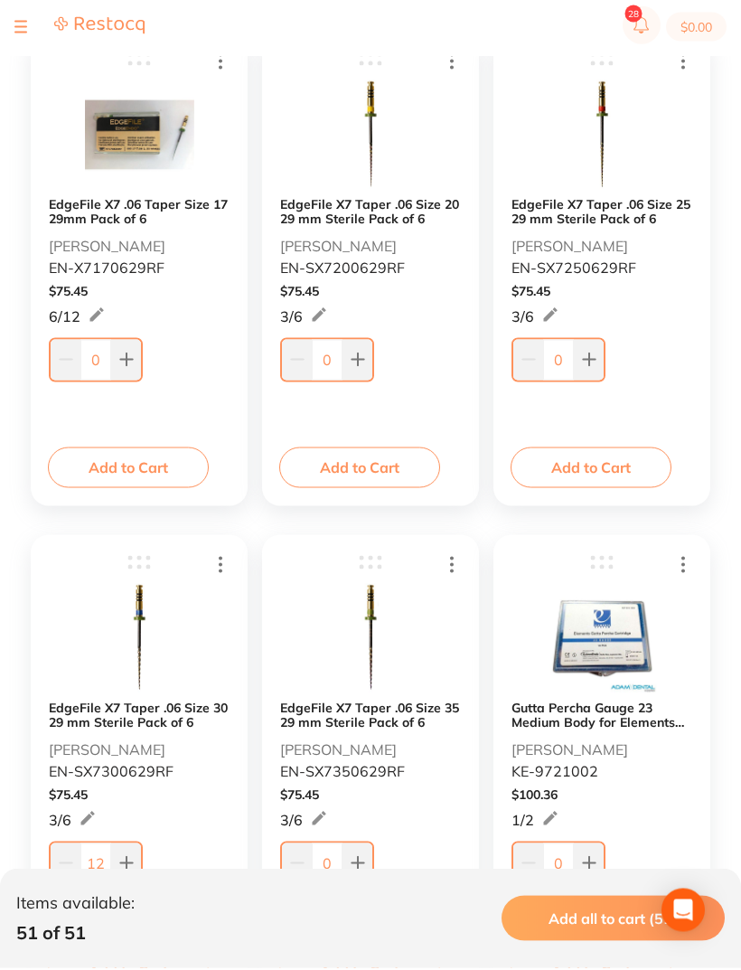
type input "12"
click at [571, 359] on input "0" at bounding box center [558, 362] width 31 height 40
type input "11"
click at [338, 358] on input "0" at bounding box center [327, 362] width 31 height 40
type input "6"
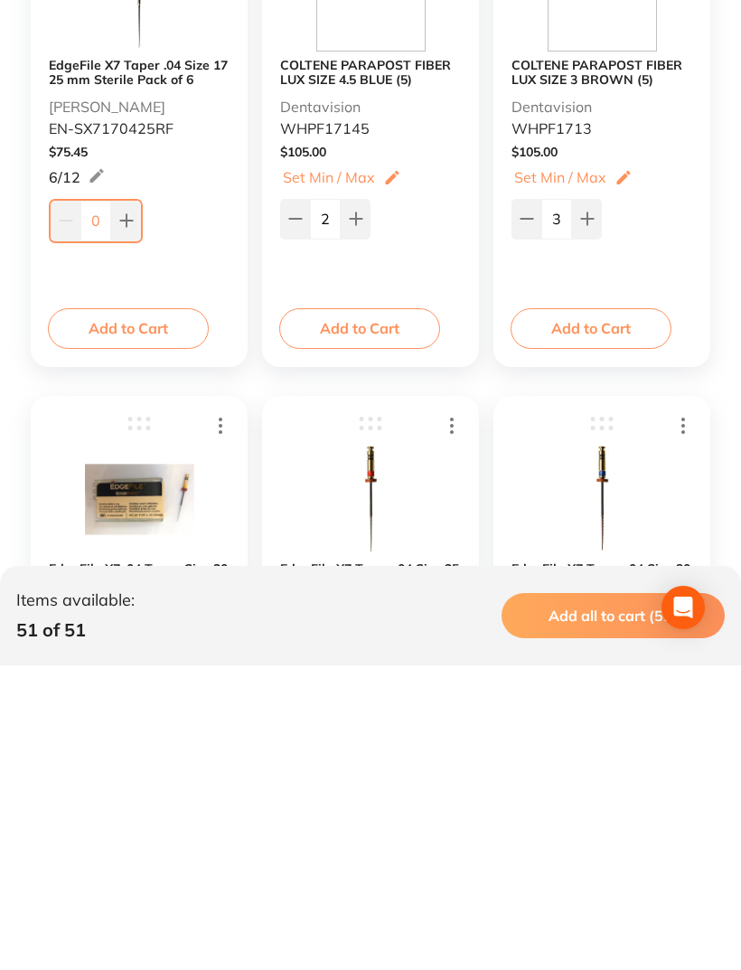
scroll to position [208, 0]
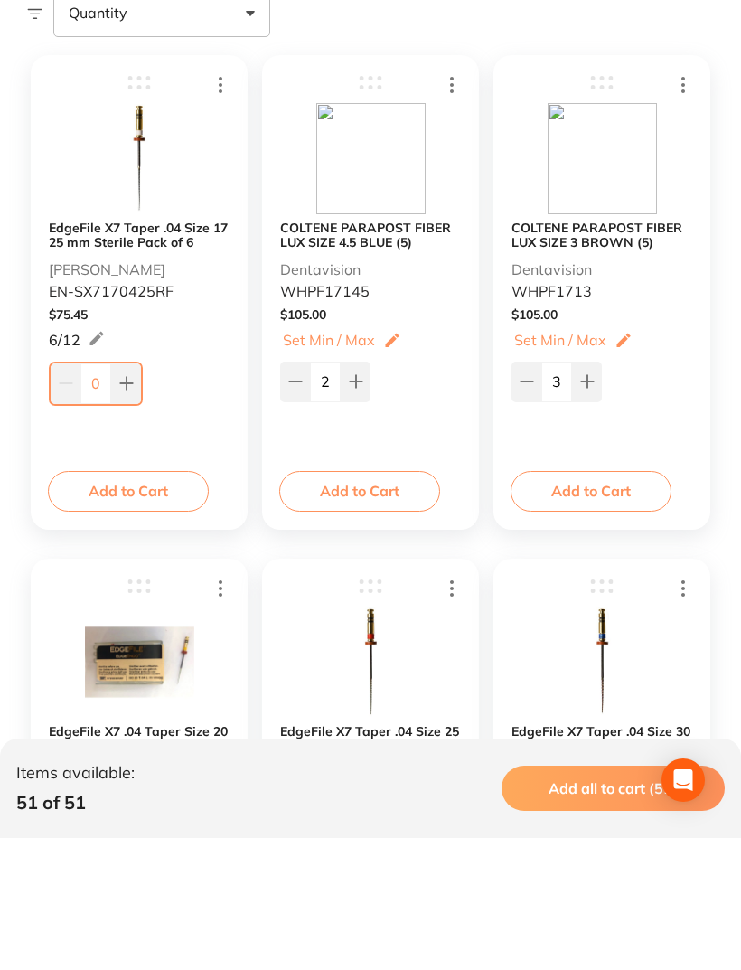
click at [107, 495] on input "0" at bounding box center [95, 515] width 31 height 40
click at [116, 495] on button at bounding box center [126, 515] width 30 height 40
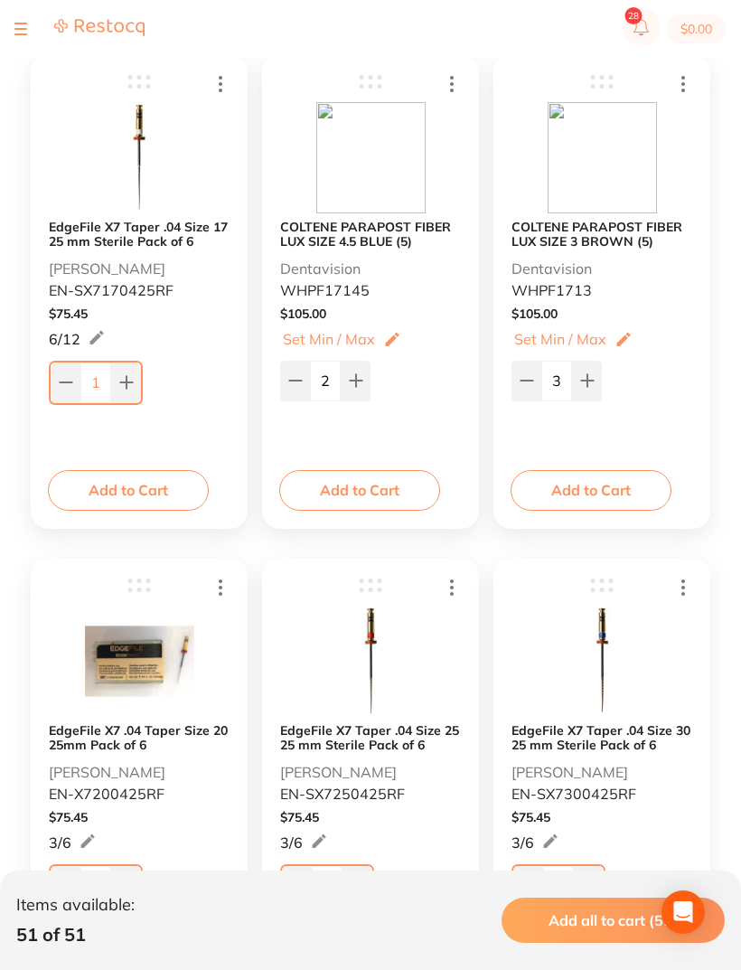
click at [107, 381] on input "1" at bounding box center [95, 382] width 31 height 40
type input "12"
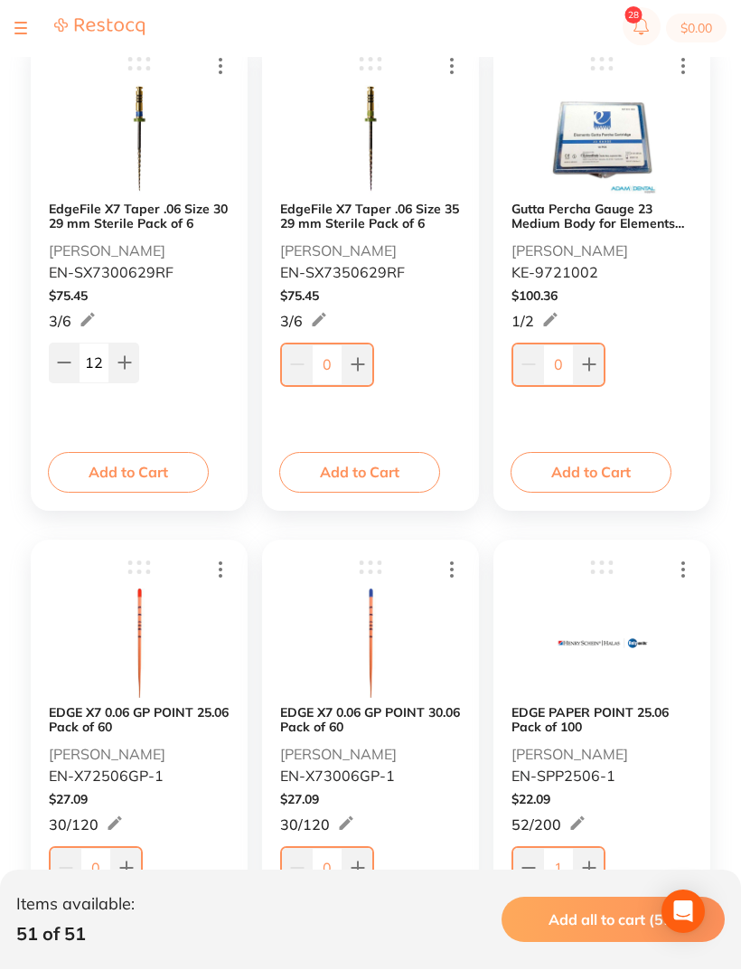
scroll to position [2876, 0]
click at [567, 366] on input "0" at bounding box center [558, 364] width 31 height 40
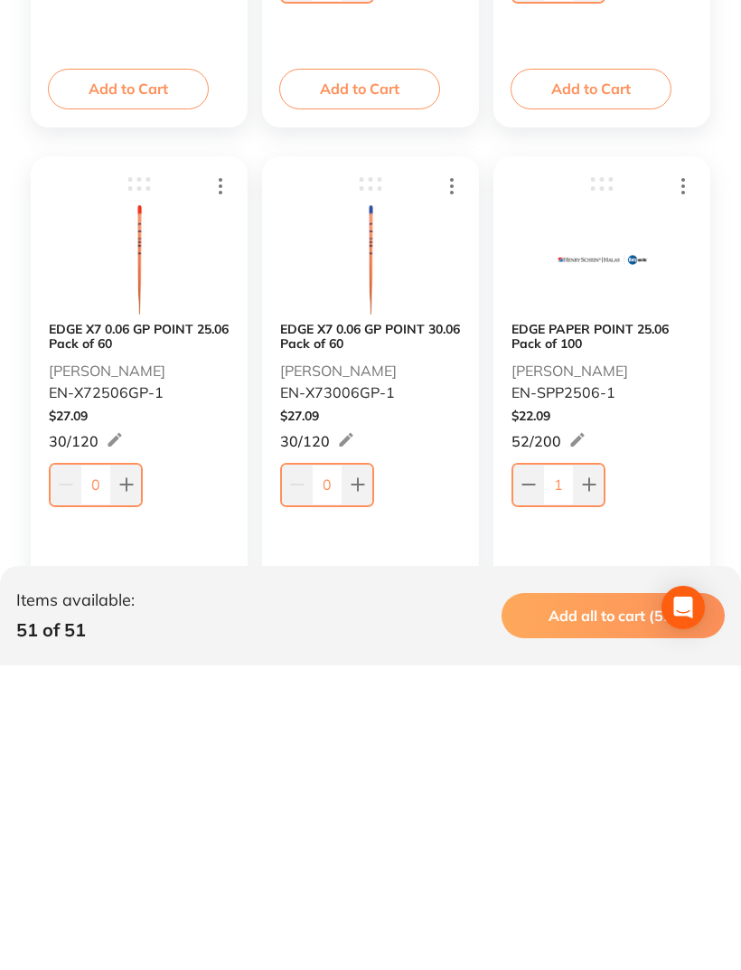
scroll to position [2955, 0]
type input "22"
click at [325, 768] on input "0" at bounding box center [327, 788] width 31 height 40
click at [343, 768] on button at bounding box center [358, 788] width 30 height 40
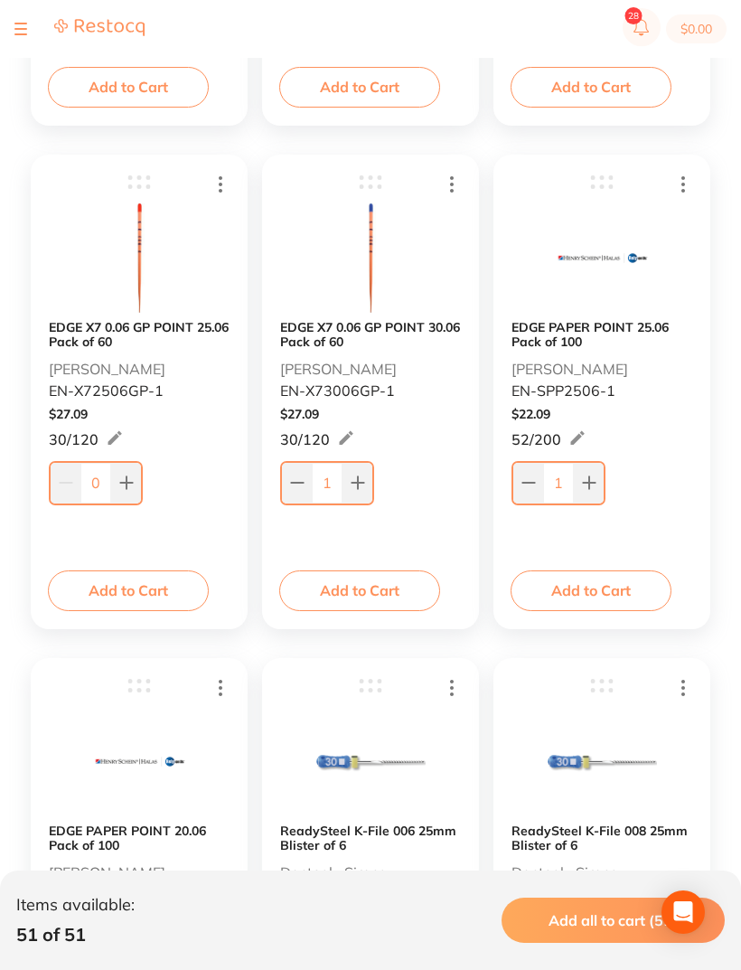
click at [334, 484] on input "1" at bounding box center [327, 483] width 31 height 40
type input "50"
click at [104, 487] on input "0" at bounding box center [95, 484] width 31 height 40
type input "0"
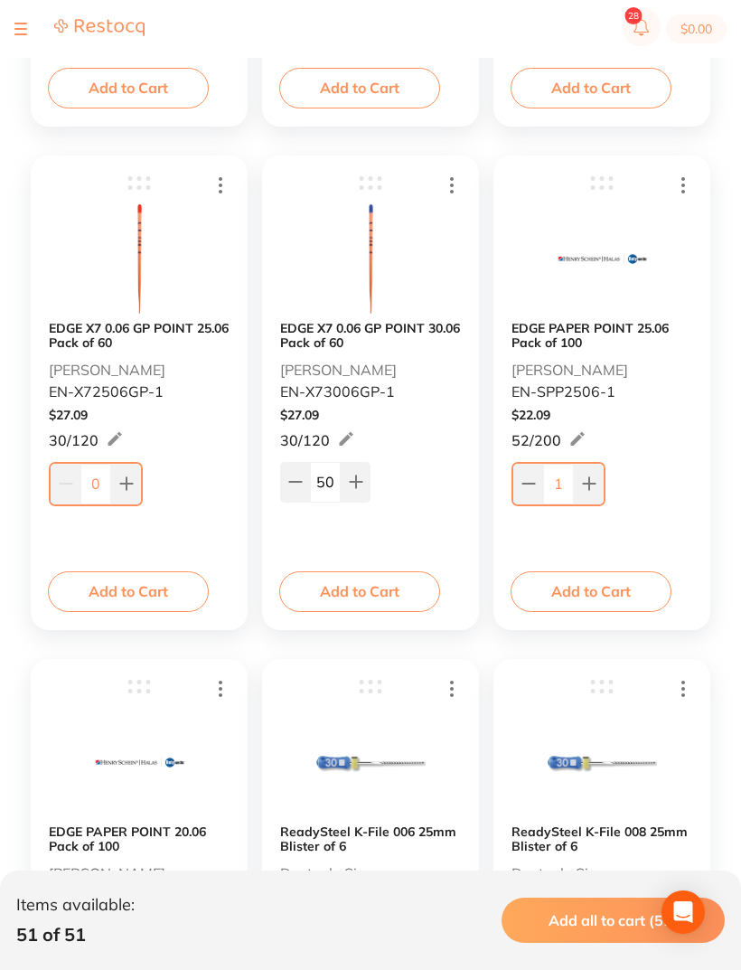
click at [333, 474] on input "50" at bounding box center [325, 482] width 31 height 40
type input "55"
click at [101, 481] on input "0" at bounding box center [95, 484] width 31 height 40
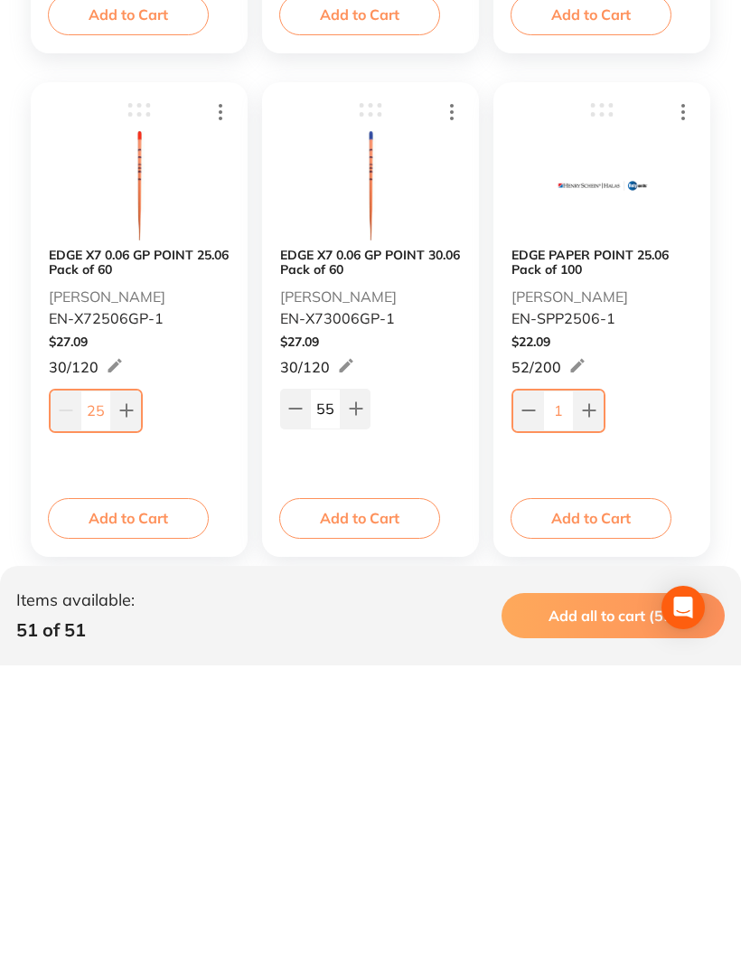
scroll to position [3030, 0]
type input "25"
click at [570, 694] on input "1" at bounding box center [558, 714] width 31 height 40
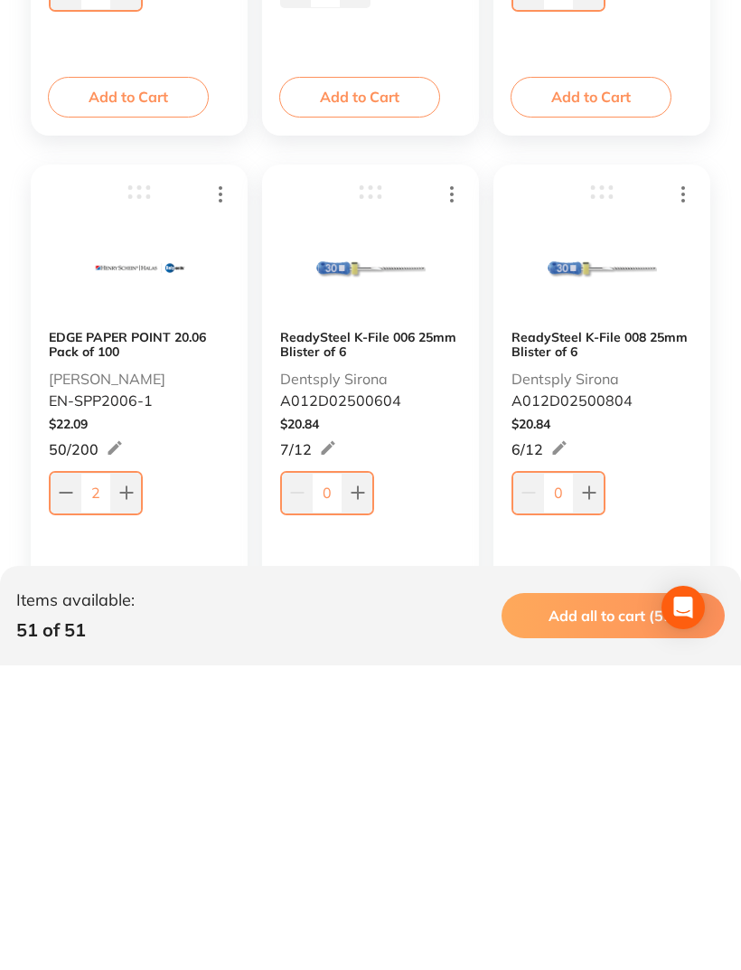
scroll to position [3462, 0]
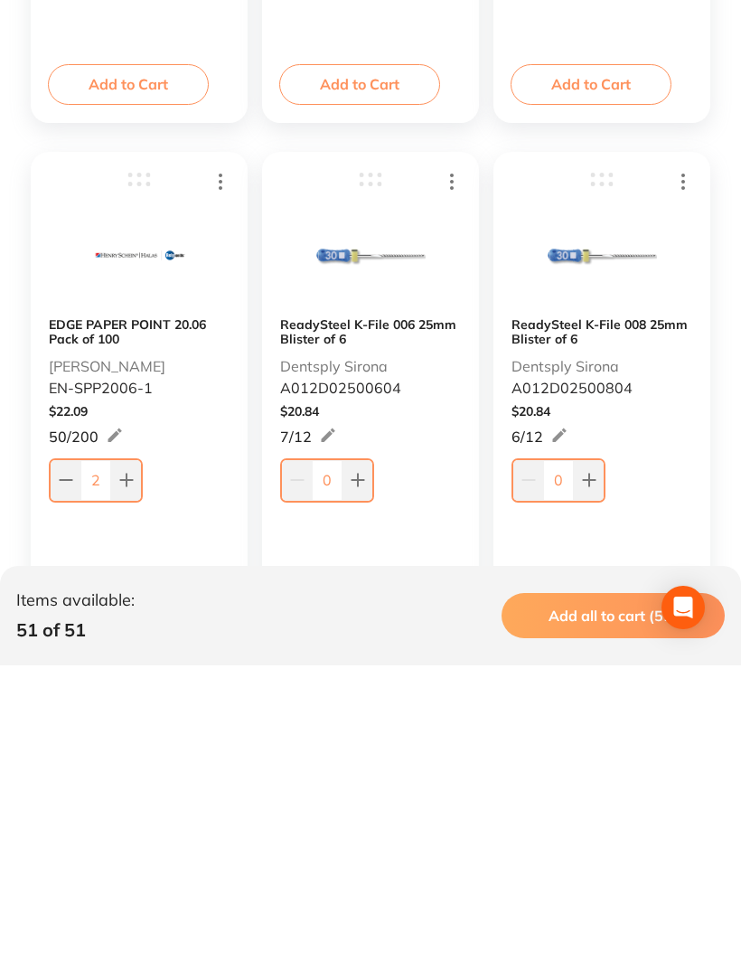
type input "100"
click at [106, 765] on input "2" at bounding box center [95, 785] width 31 height 40
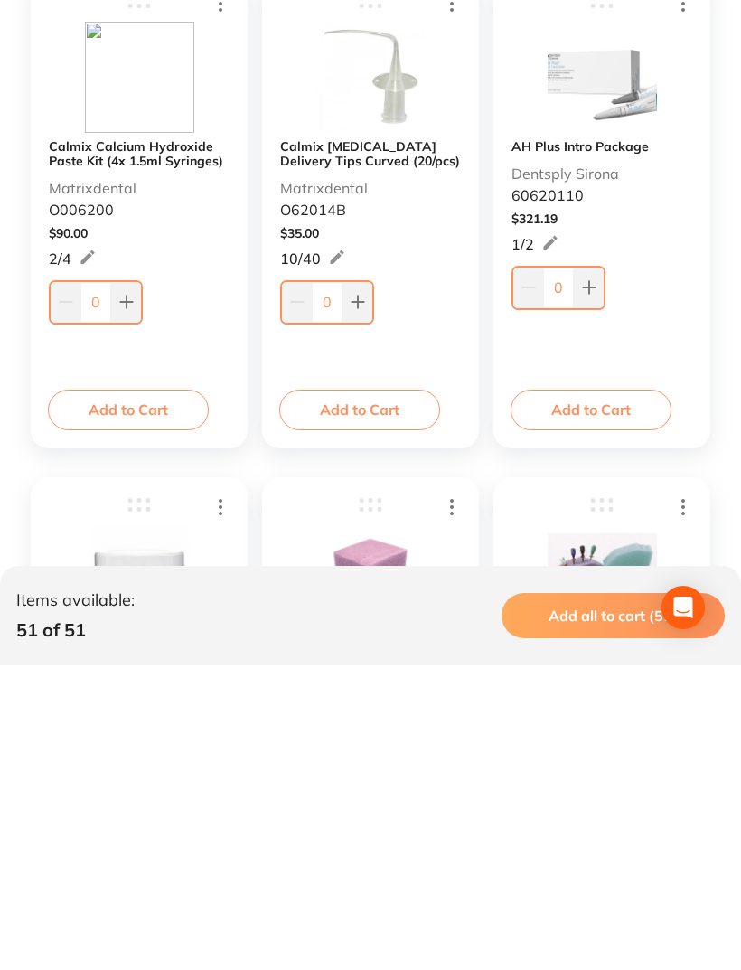
scroll to position [6665, 0]
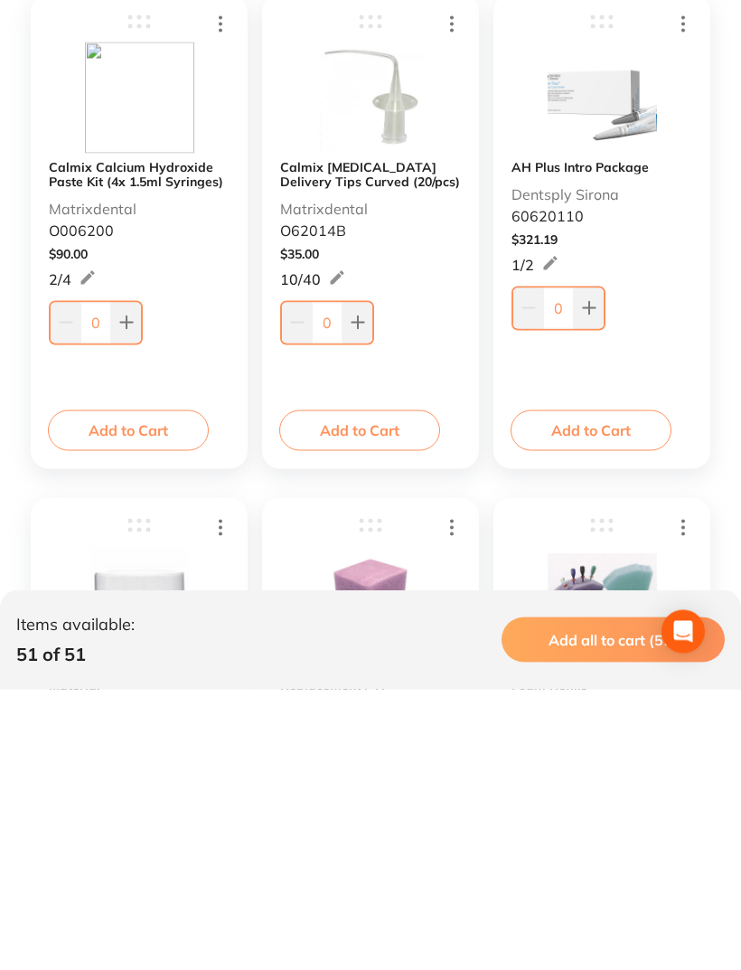
type input "100"
click at [602, 568] on button at bounding box center [589, 588] width 30 height 40
type input "1"
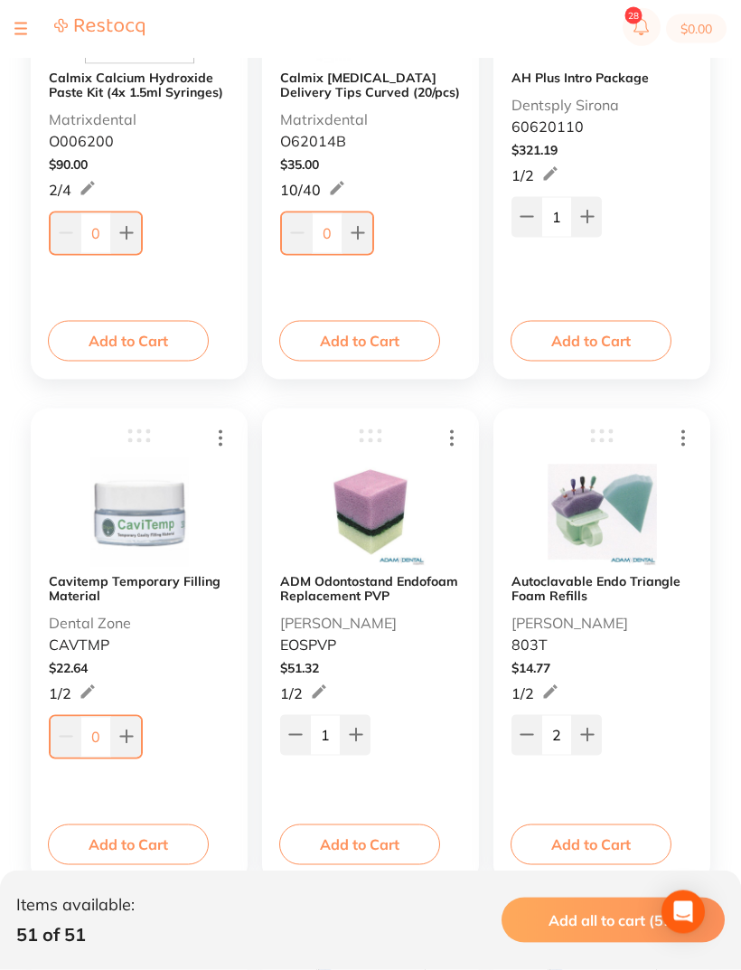
scroll to position [7035, 0]
click at [137, 738] on button at bounding box center [126, 736] width 30 height 40
click at [136, 740] on button at bounding box center [124, 734] width 30 height 40
type input "2"
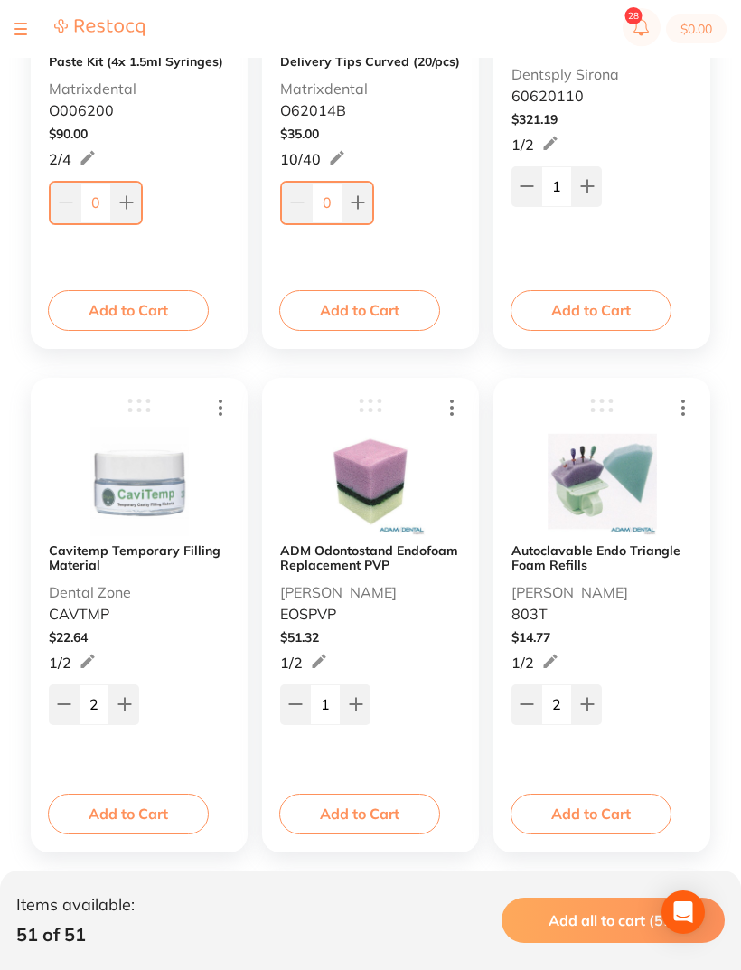
scroll to position [7069, 0]
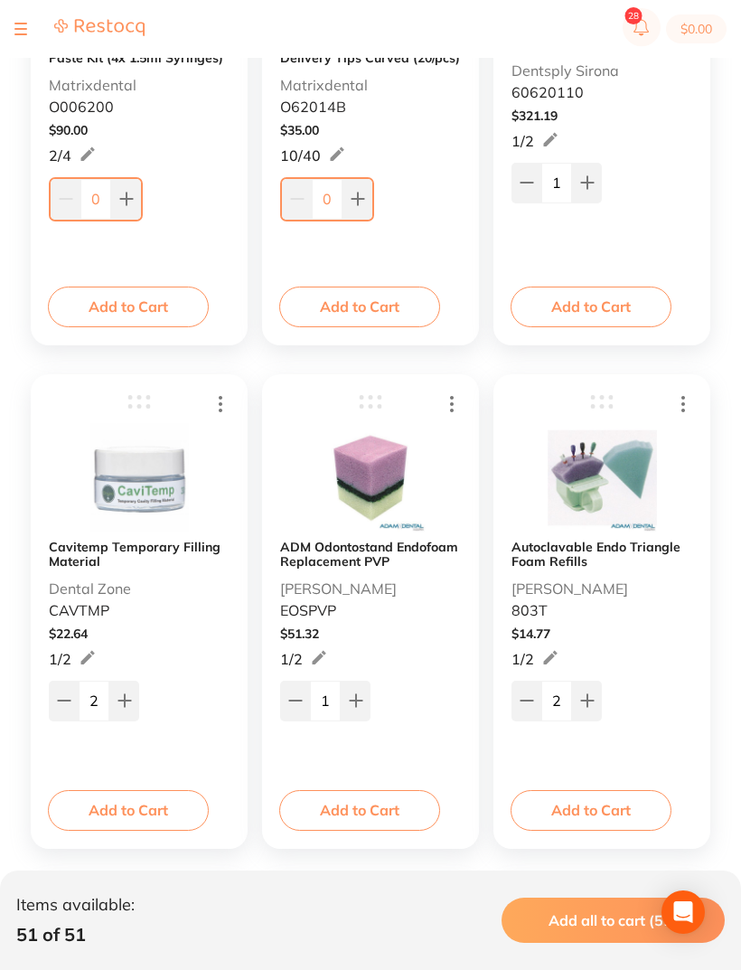
click at [338, 696] on input "1" at bounding box center [325, 701] width 31 height 40
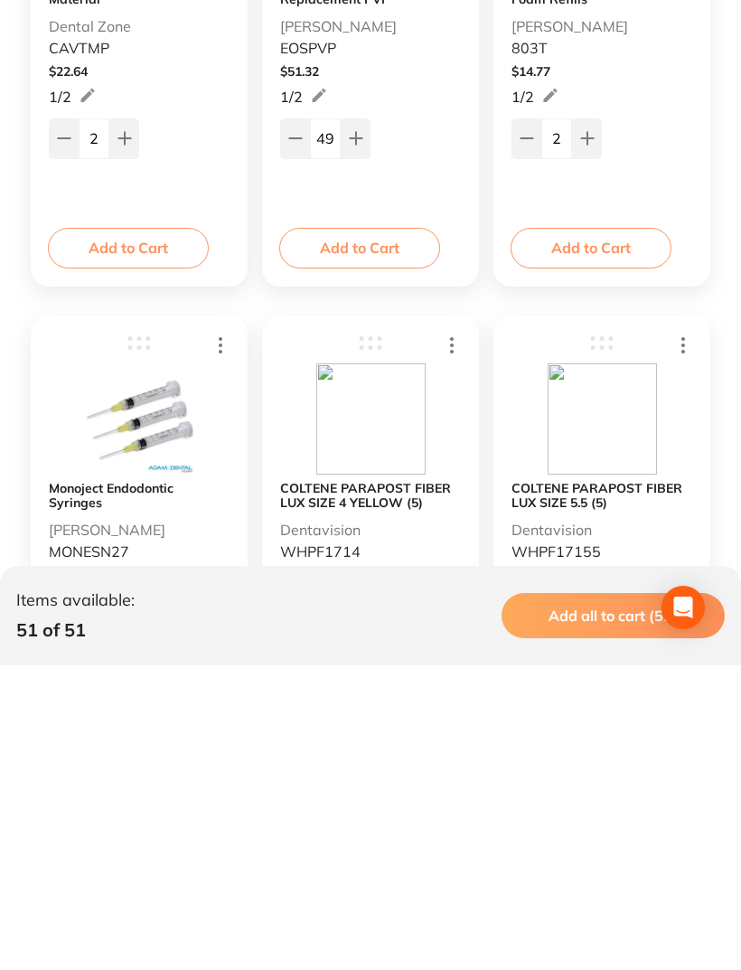
scroll to position [7334, 0]
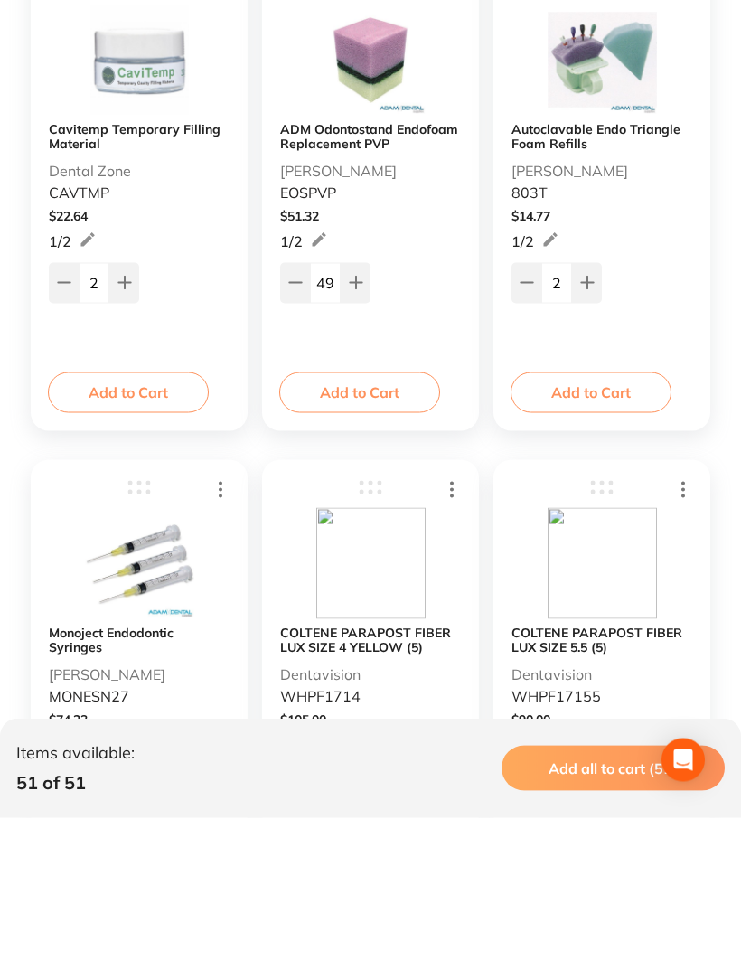
type input "49"
click at [562, 415] on input "2" at bounding box center [556, 435] width 31 height 40
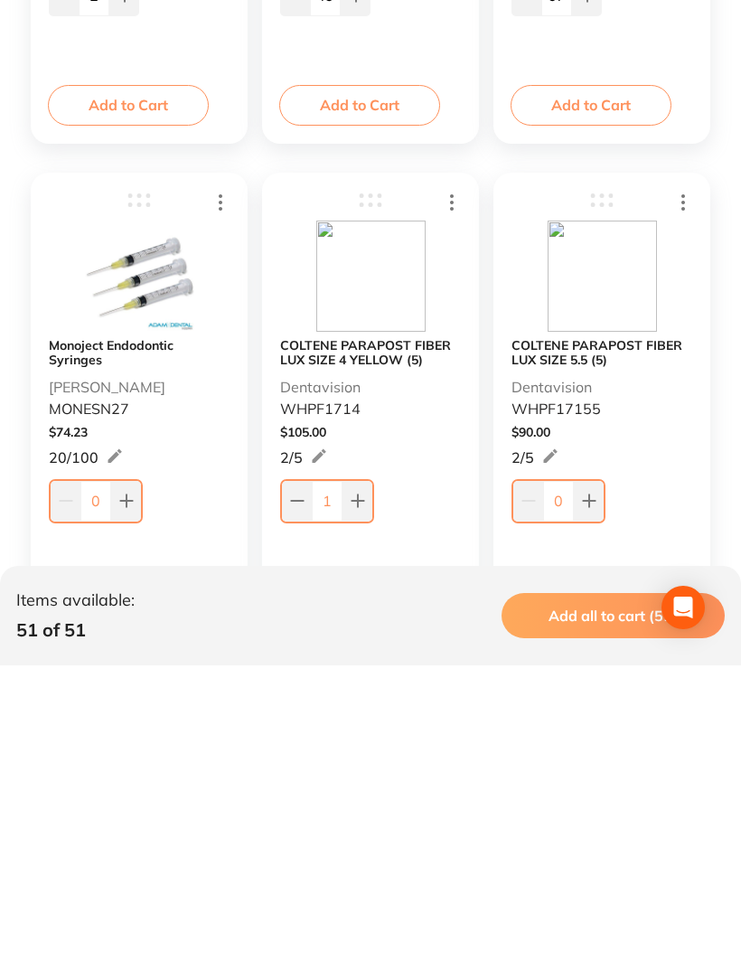
scroll to position [7469, 0]
type input "67"
click at [90, 785] on input "0" at bounding box center [95, 805] width 31 height 40
click at [117, 785] on button at bounding box center [126, 805] width 30 height 40
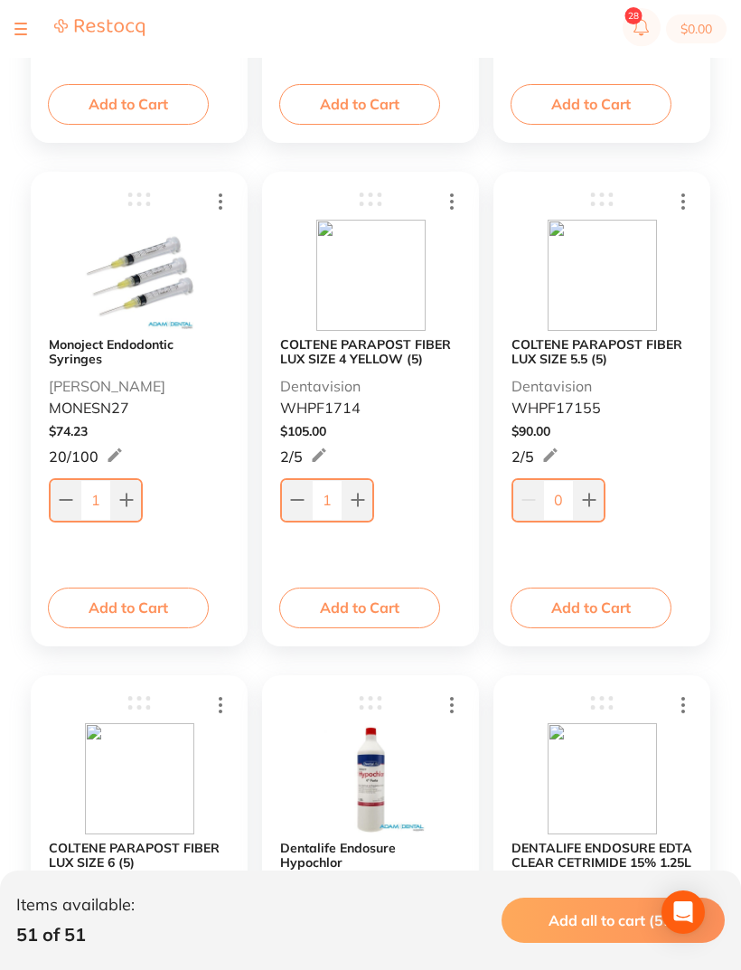
click at [105, 491] on input "1" at bounding box center [95, 500] width 31 height 40
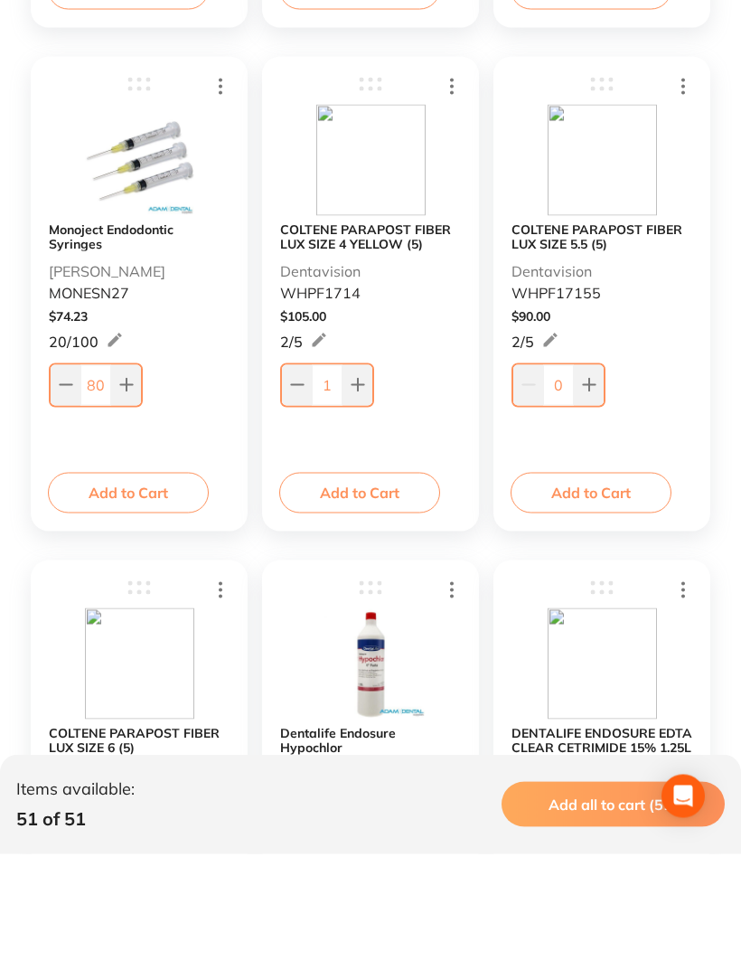
type input "80"
click at [305, 481] on button at bounding box center [297, 501] width 30 height 40
type input "0"
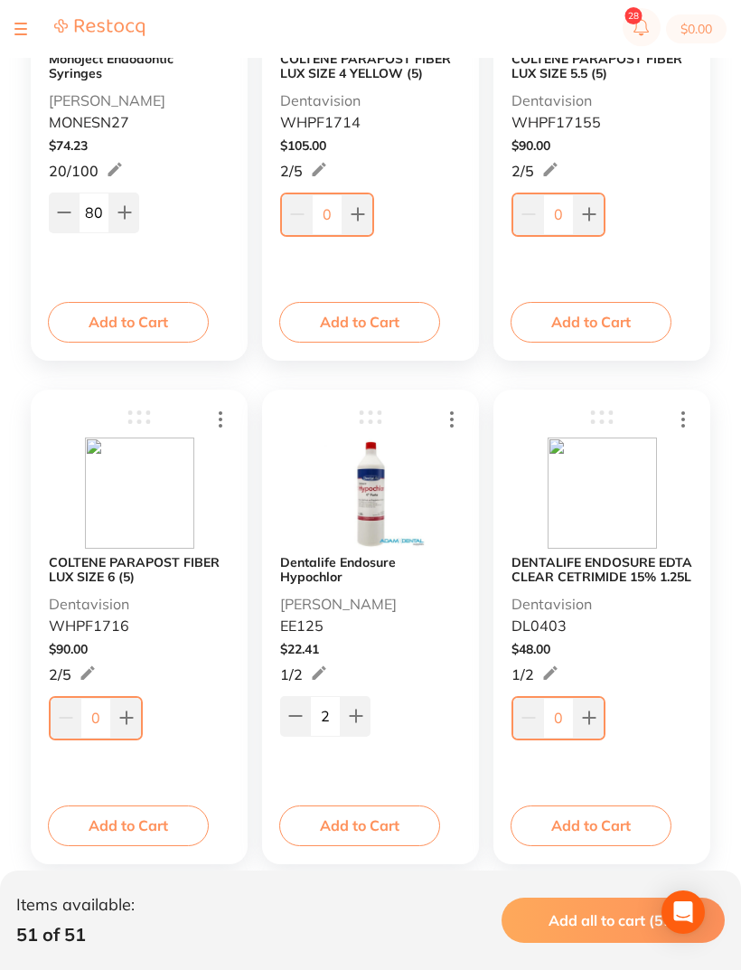
scroll to position [8075, 0]
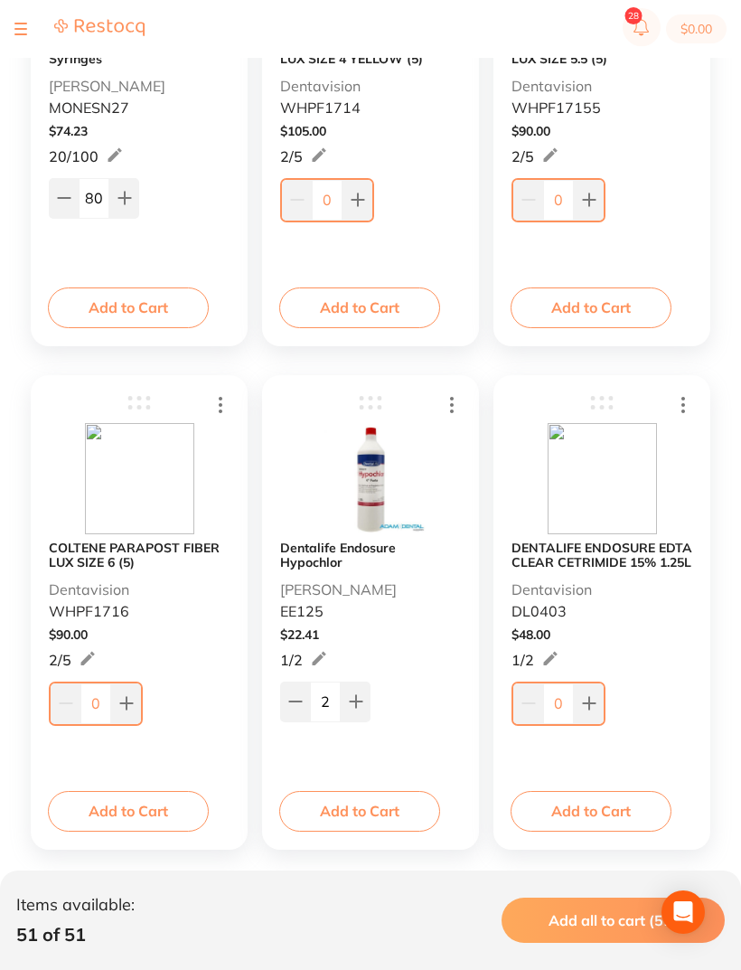
click at [334, 695] on input "2" at bounding box center [325, 701] width 31 height 40
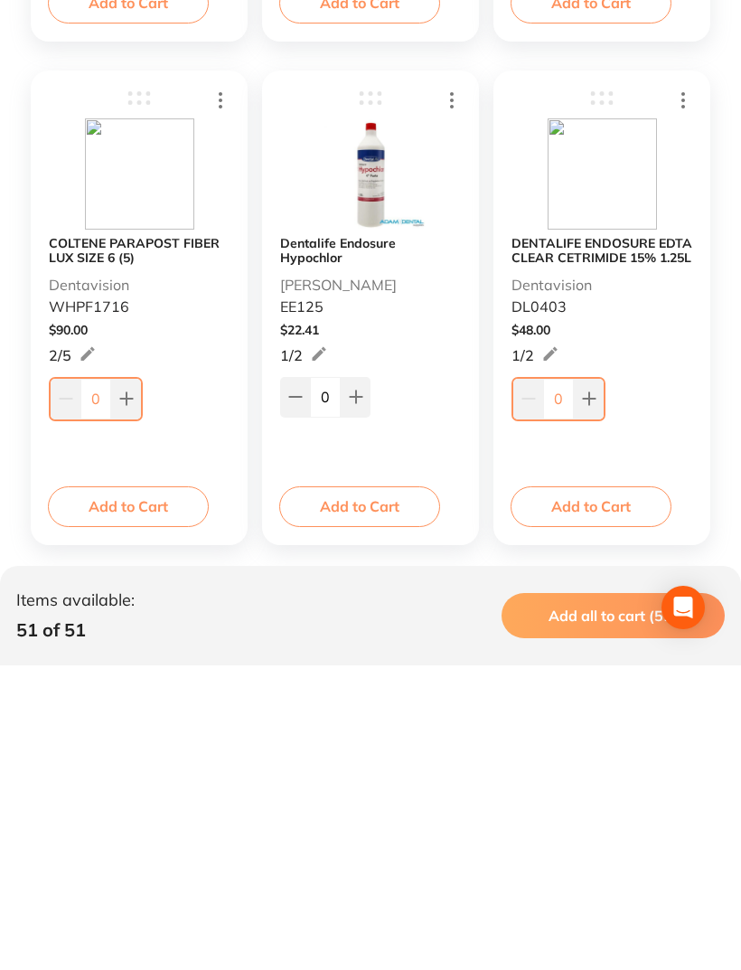
scroll to position [8132, 0]
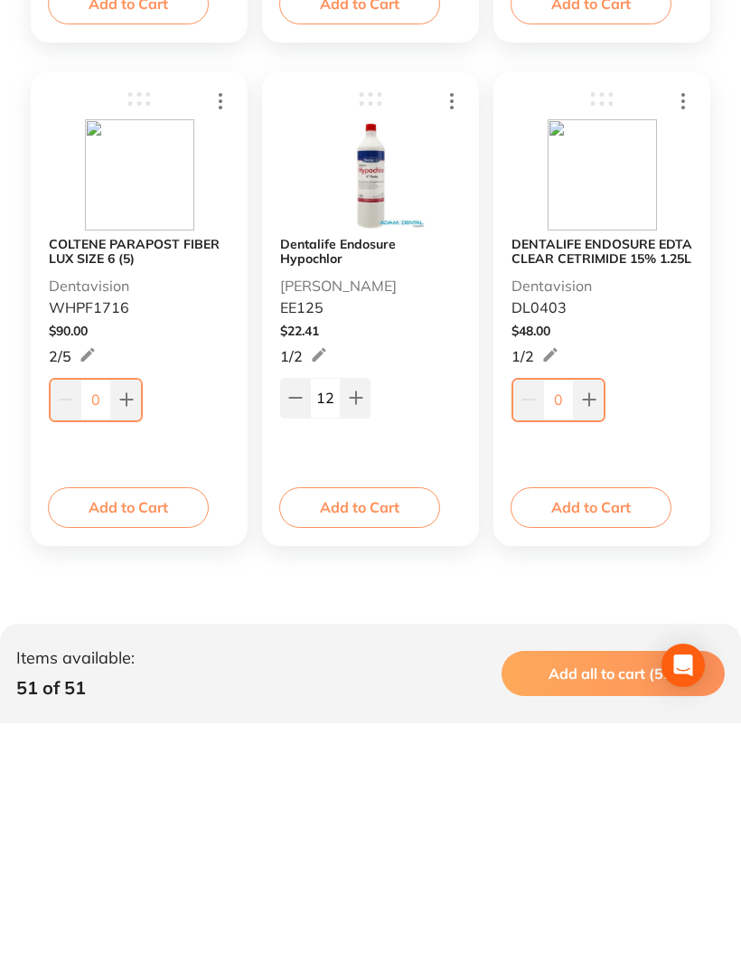
type input "1"
click at [559, 626] on input "0" at bounding box center [558, 646] width 31 height 40
type input "1"
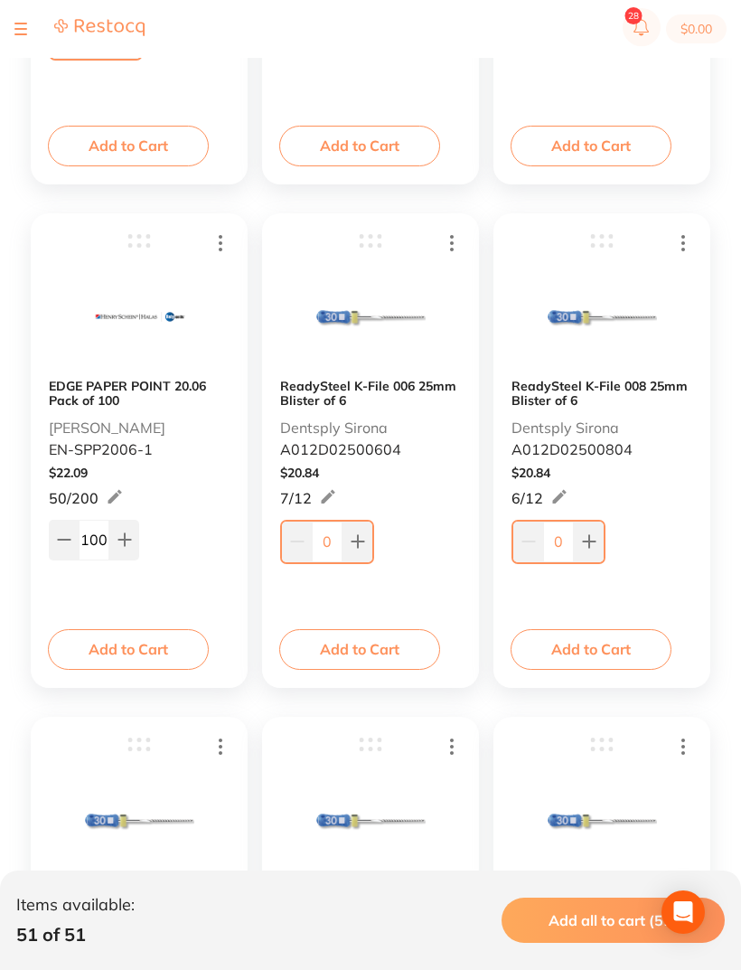
scroll to position [3705, 0]
click at [339, 550] on input "0" at bounding box center [327, 542] width 31 height 40
type input "18"
click at [569, 540] on input "0" at bounding box center [558, 542] width 31 height 40
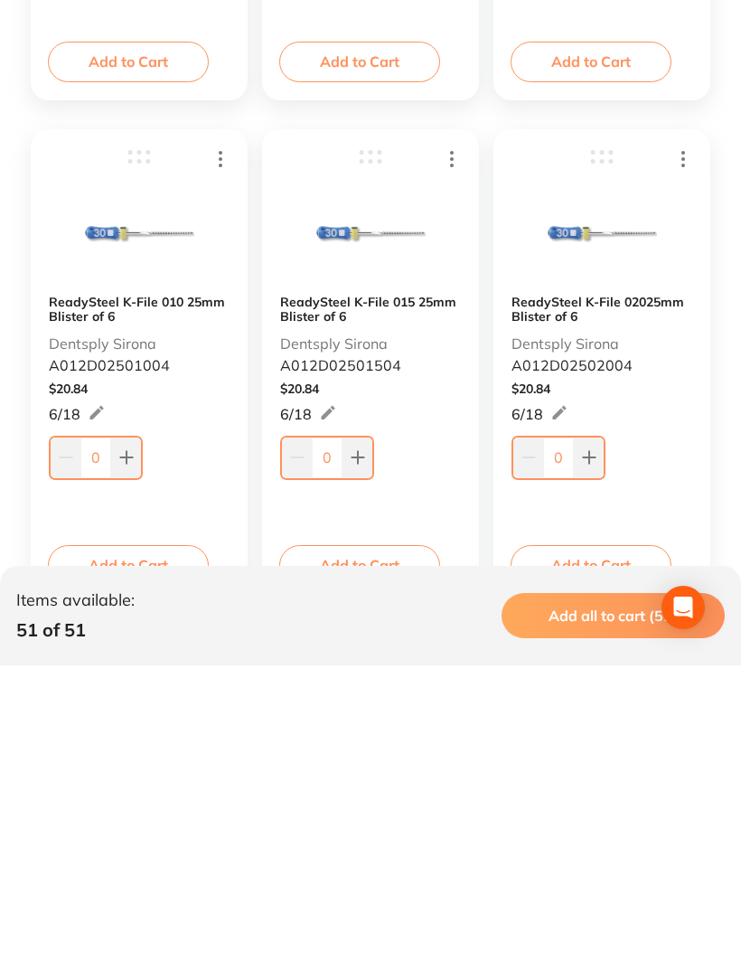
scroll to position [3994, 0]
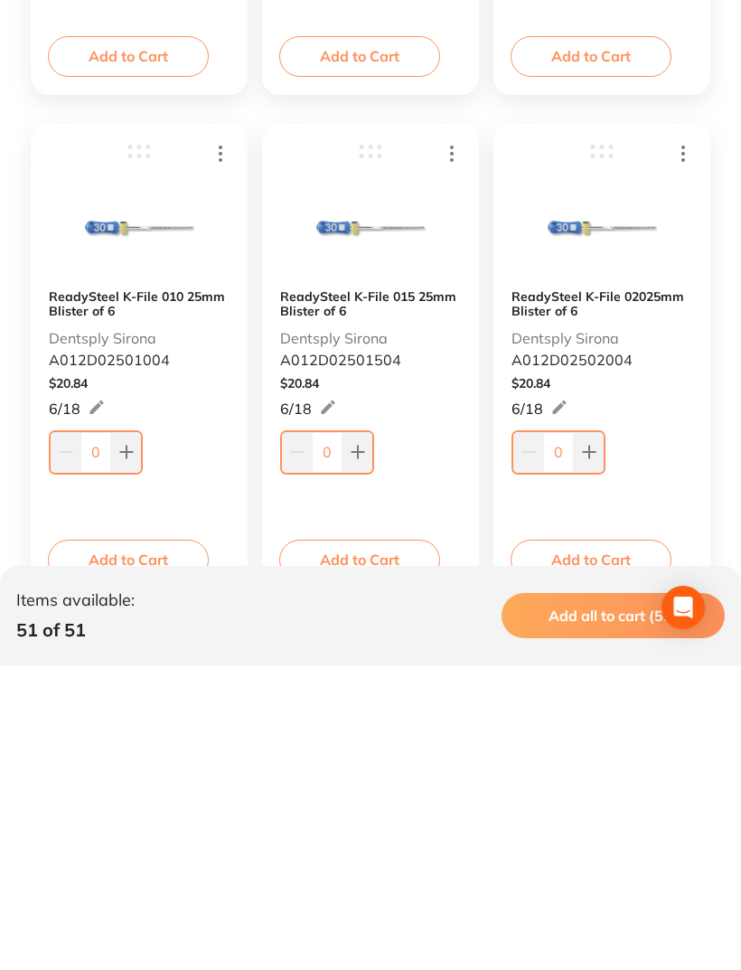
type input "17"
click at [115, 737] on button at bounding box center [126, 757] width 30 height 40
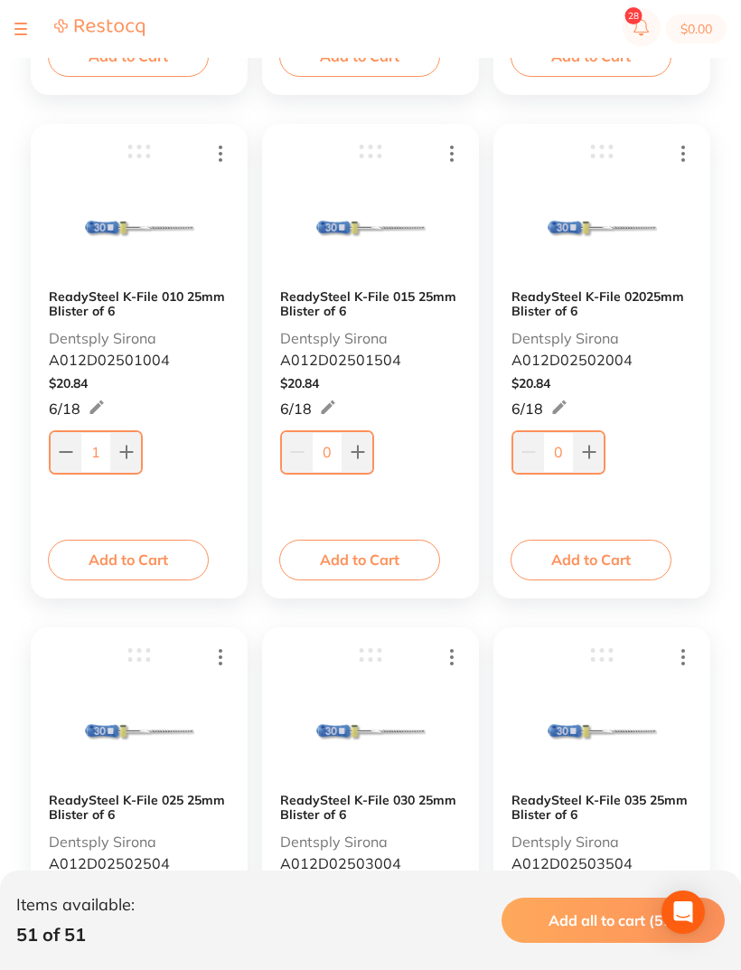
click at [97, 448] on input "1" at bounding box center [95, 452] width 31 height 40
type input "10"
click at [337, 453] on input "0" at bounding box center [327, 452] width 31 height 40
type input "10"
click at [572, 449] on input "0" at bounding box center [558, 452] width 31 height 40
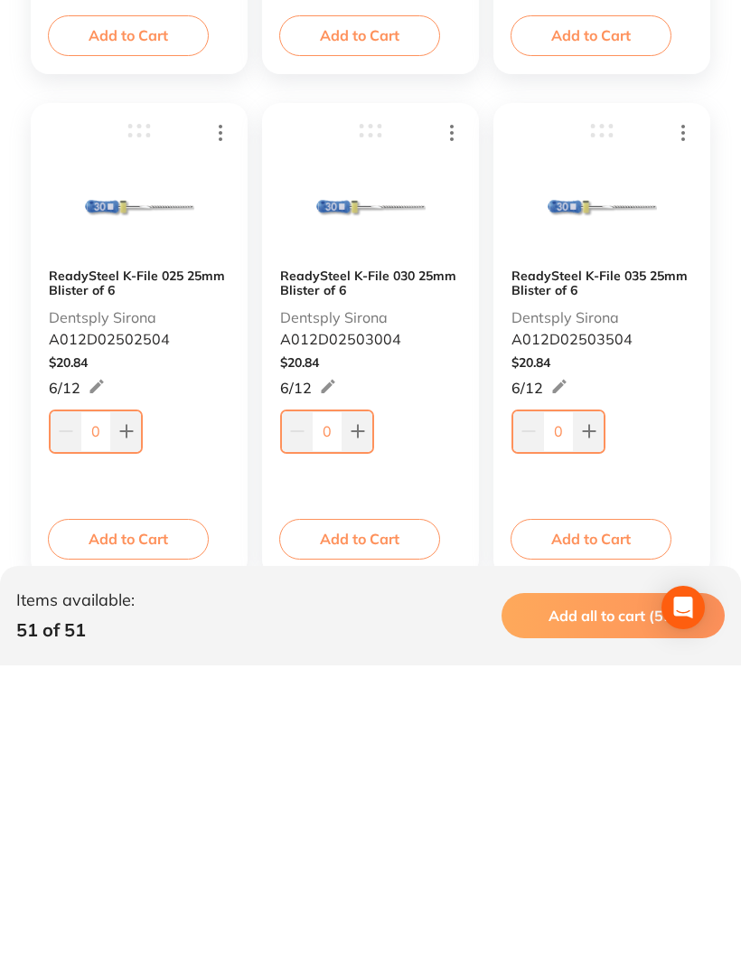
scroll to position [4526, 0]
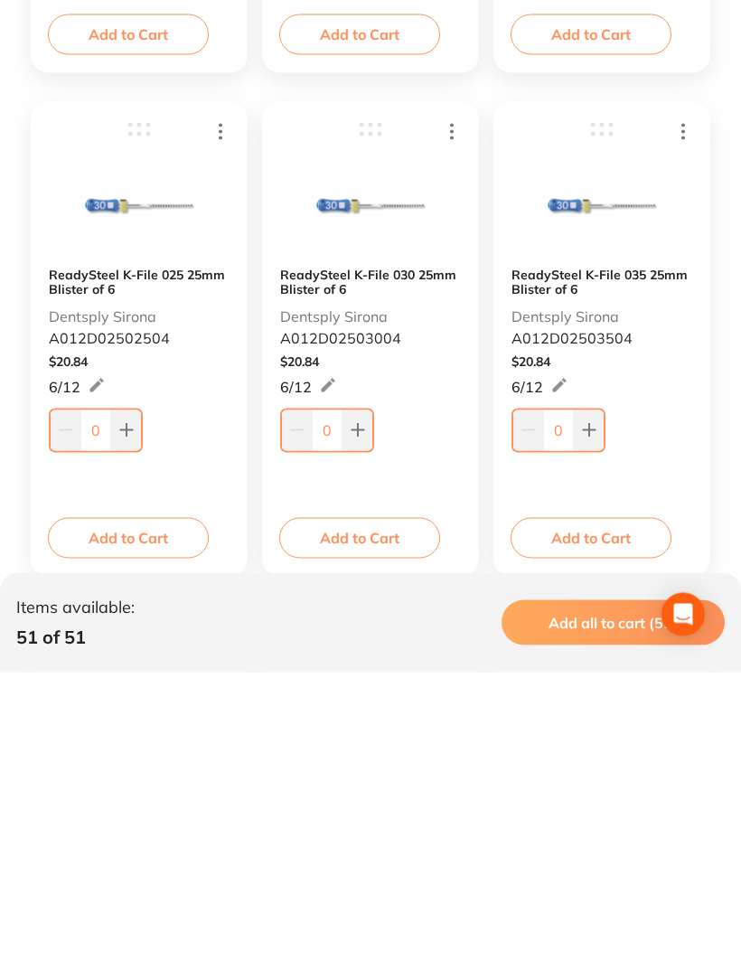
type input "10"
click at [111, 708] on button at bounding box center [126, 728] width 30 height 40
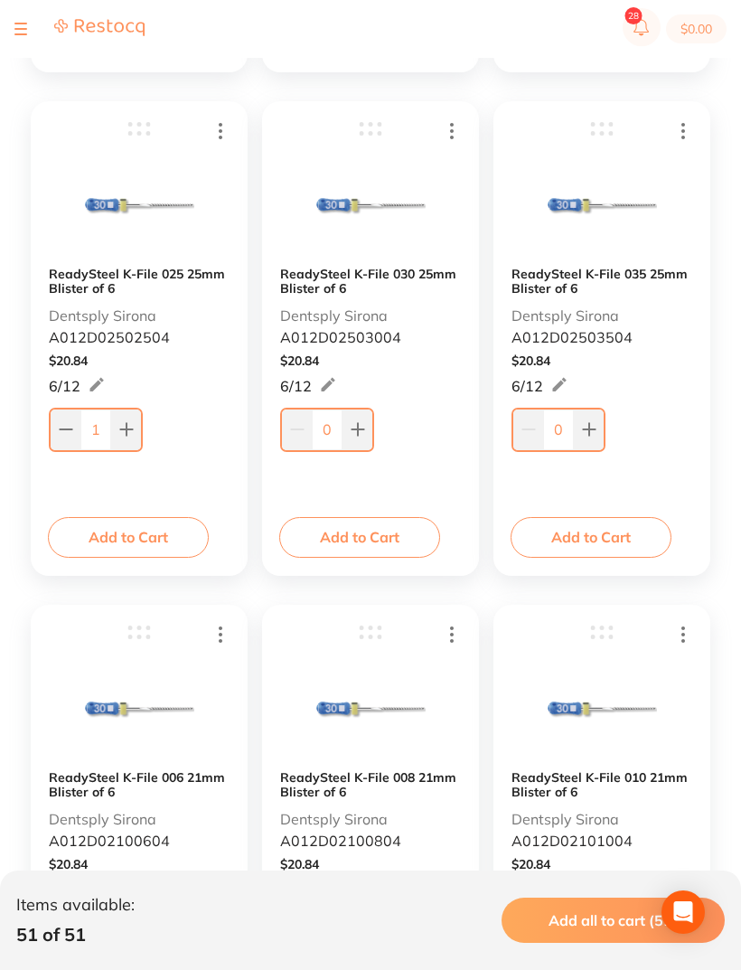
click at [106, 433] on input "1" at bounding box center [95, 429] width 31 height 40
type input "12"
click at [346, 425] on button at bounding box center [358, 429] width 30 height 40
click at [328, 429] on input "1" at bounding box center [327, 429] width 31 height 40
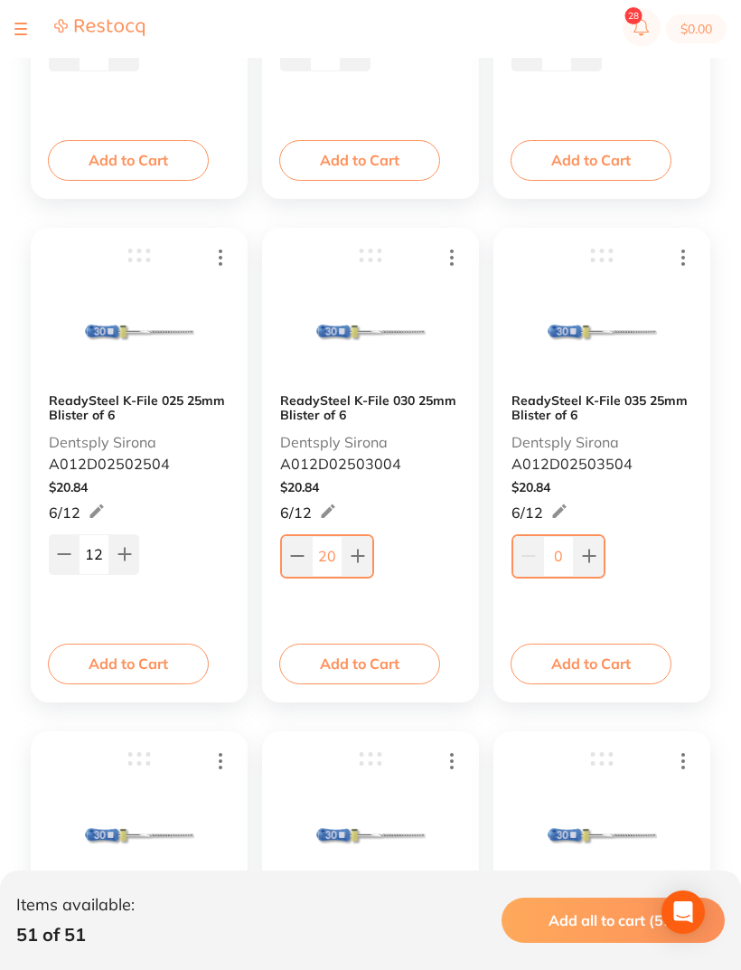
scroll to position [4693, 0]
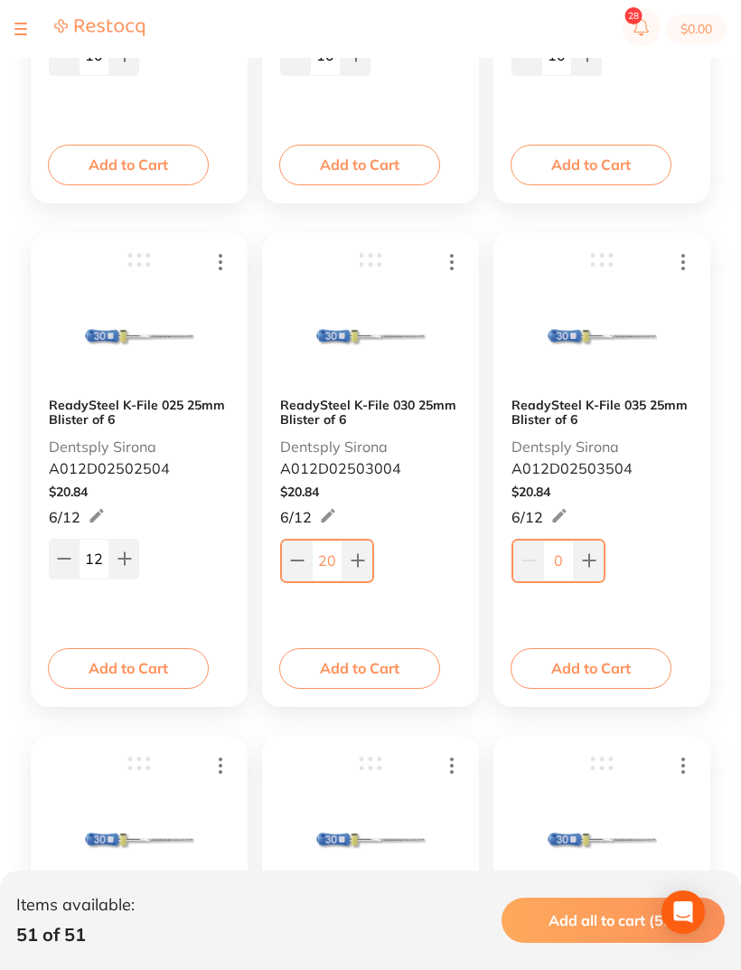
type input "20"
click at [40, 16] on section "$0.00" at bounding box center [370, 29] width 741 height 58
click at [22, 28] on button at bounding box center [20, 29] width 13 height 2
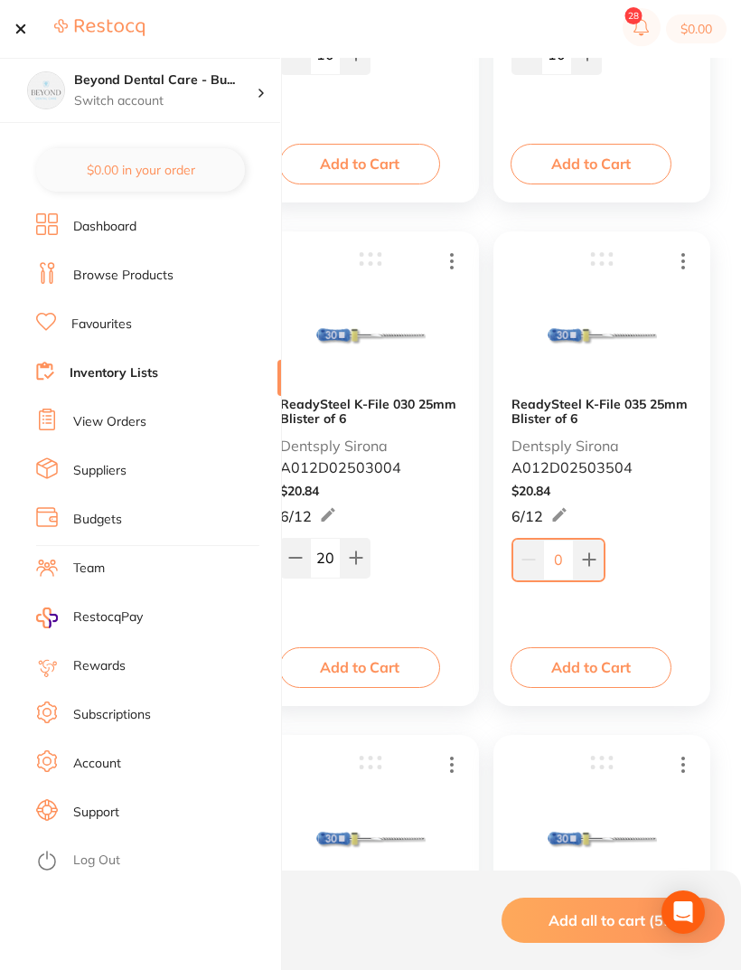
click at [132, 379] on link "Inventory Lists" at bounding box center [114, 373] width 89 height 18
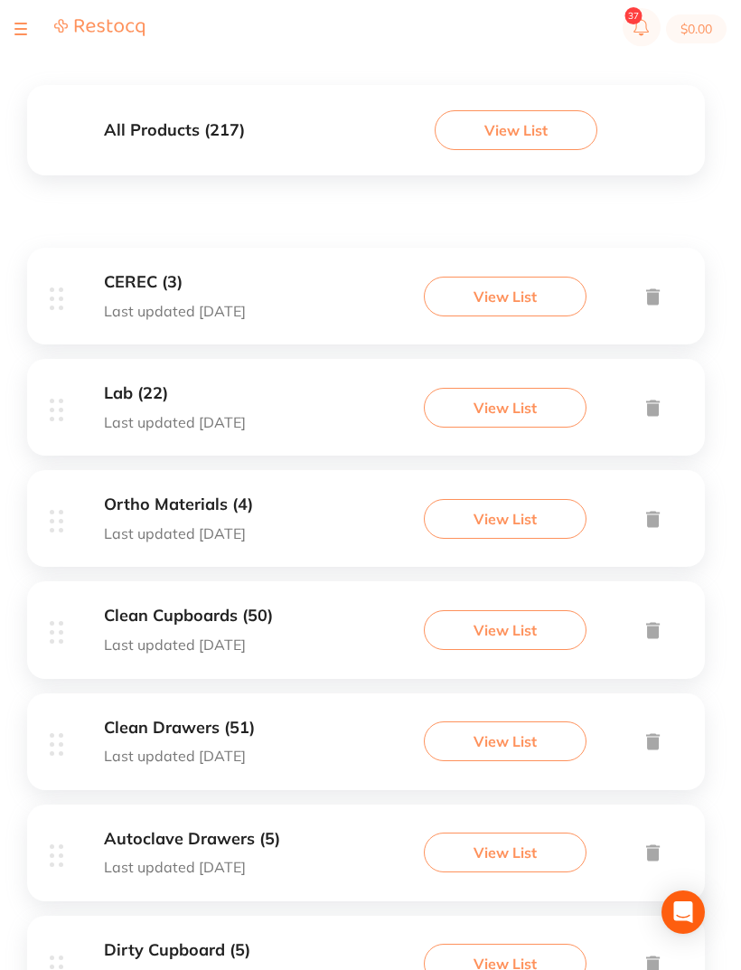
scroll to position [542, 0]
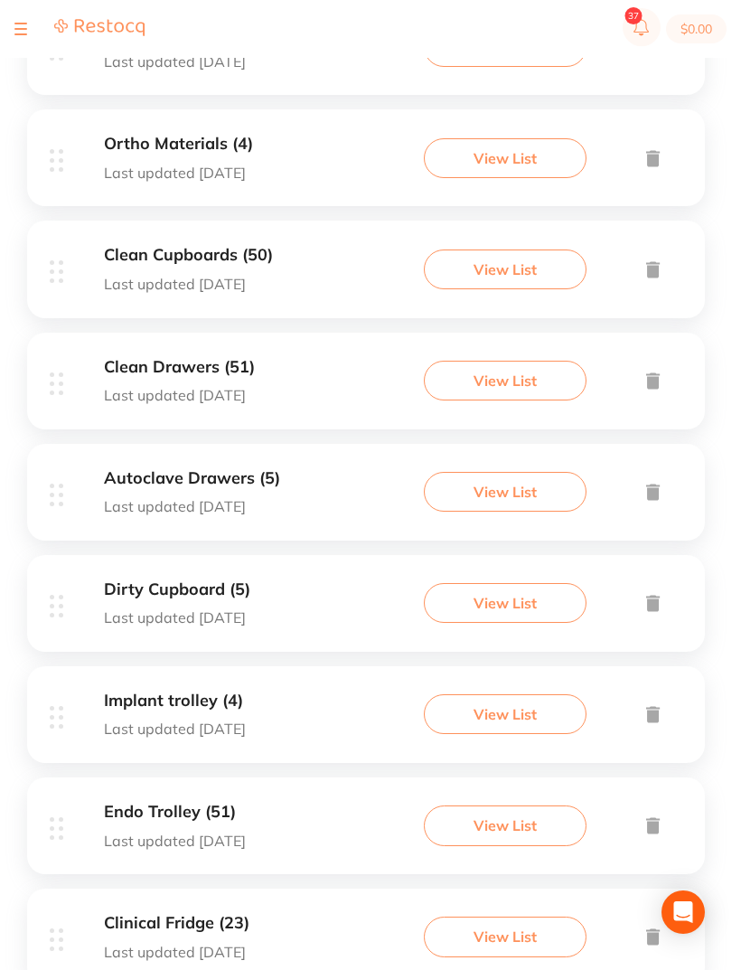
click at [207, 832] on p "Last updated [DATE]" at bounding box center [175, 840] width 142 height 16
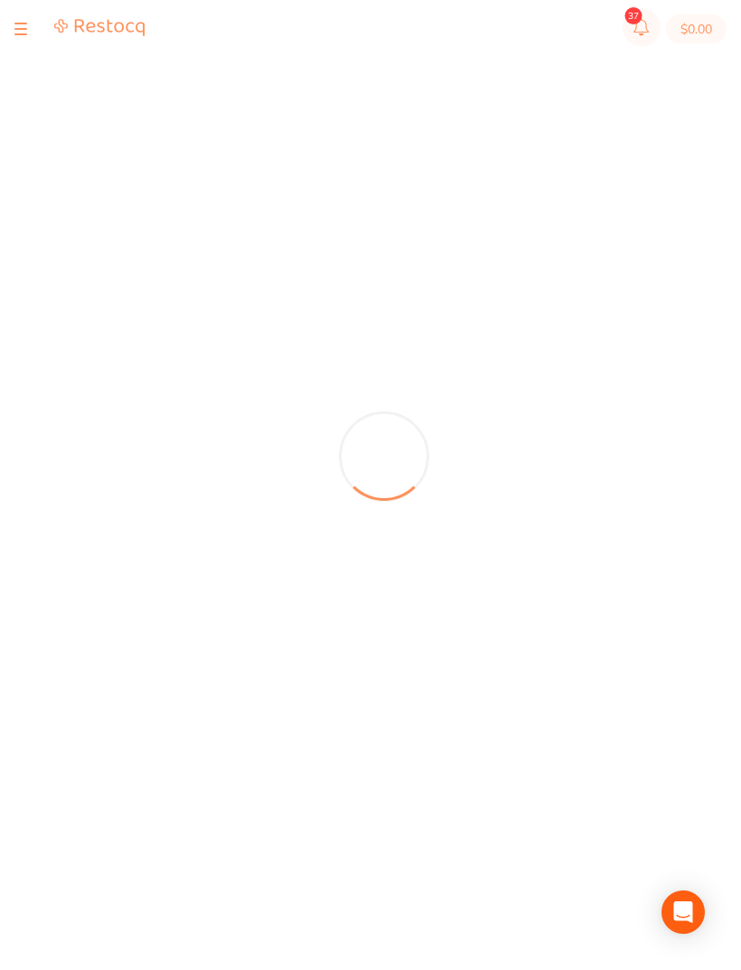
click at [187, 750] on div at bounding box center [384, 456] width 714 height 912
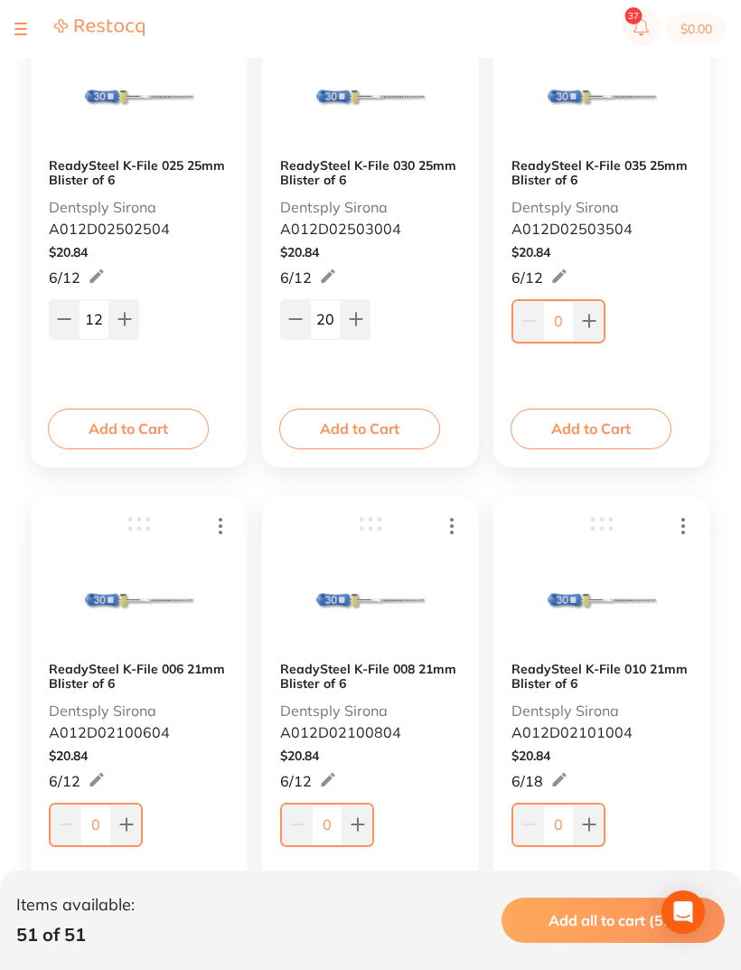
scroll to position [4946, 0]
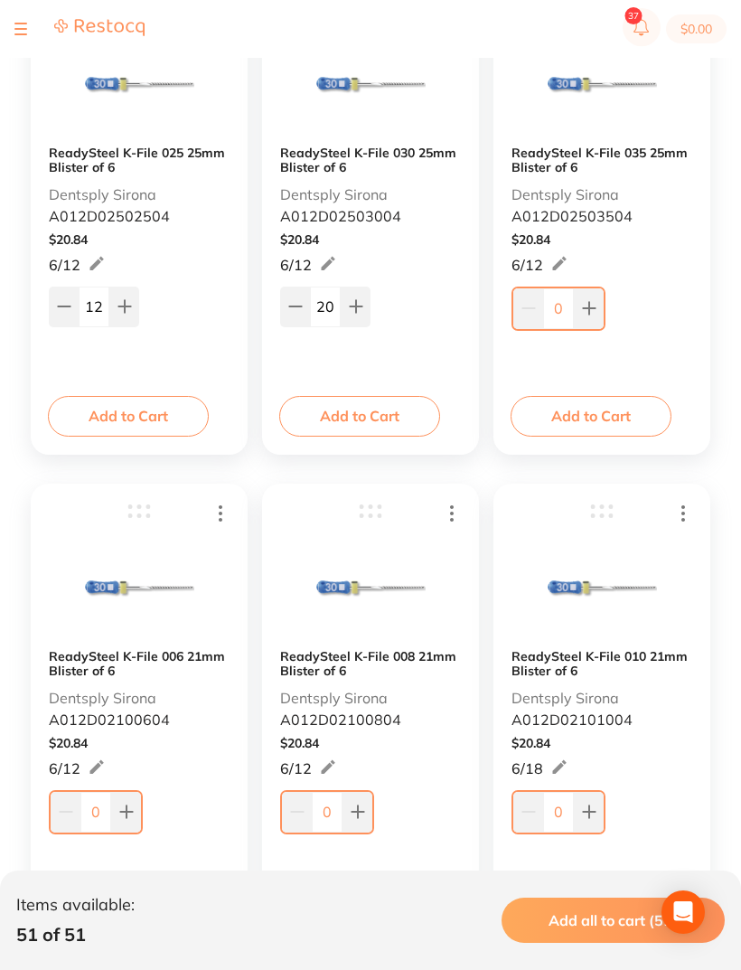
click at [108, 819] on input "0" at bounding box center [95, 812] width 31 height 40
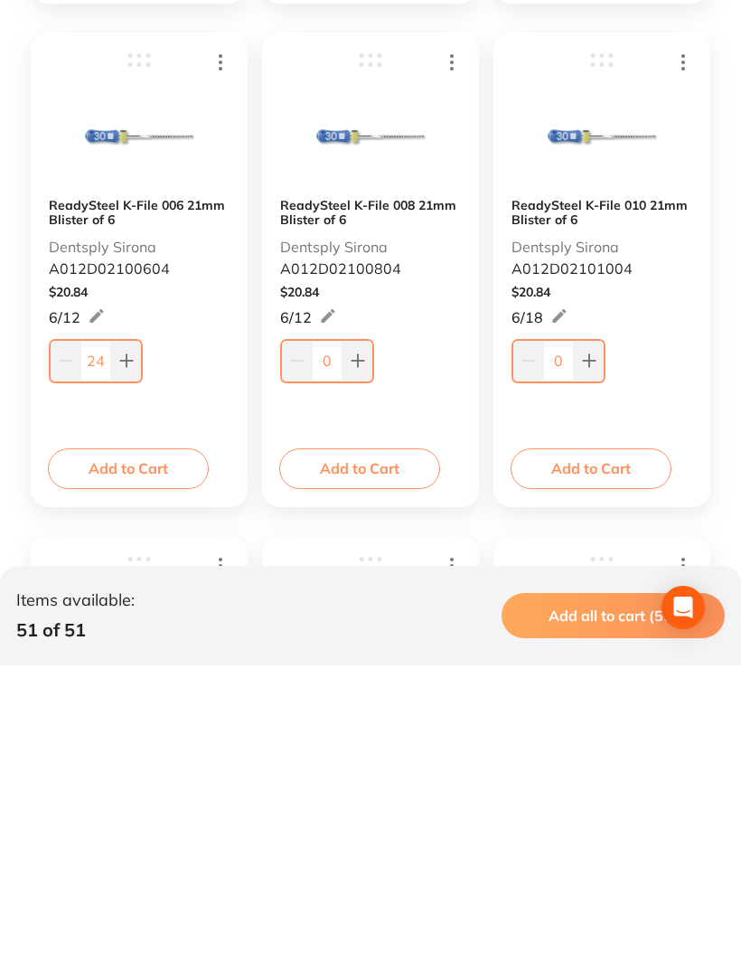
type input "24"
click at [336, 645] on input "0" at bounding box center [327, 665] width 31 height 40
type input "25"
click at [569, 645] on input "0" at bounding box center [558, 665] width 31 height 40
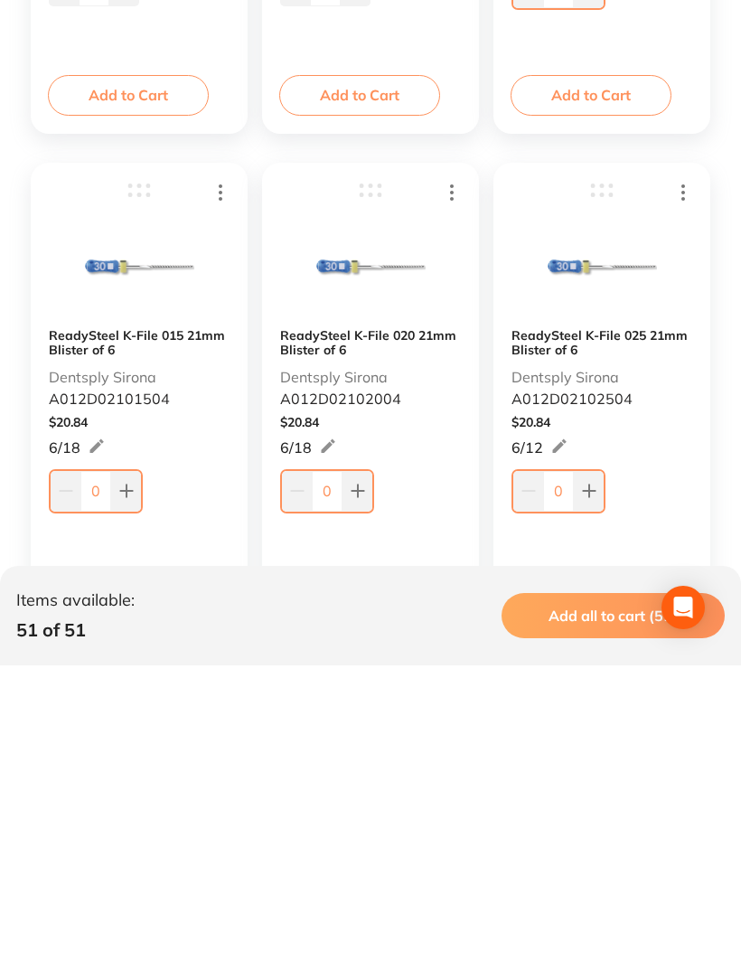
scroll to position [5468, 0]
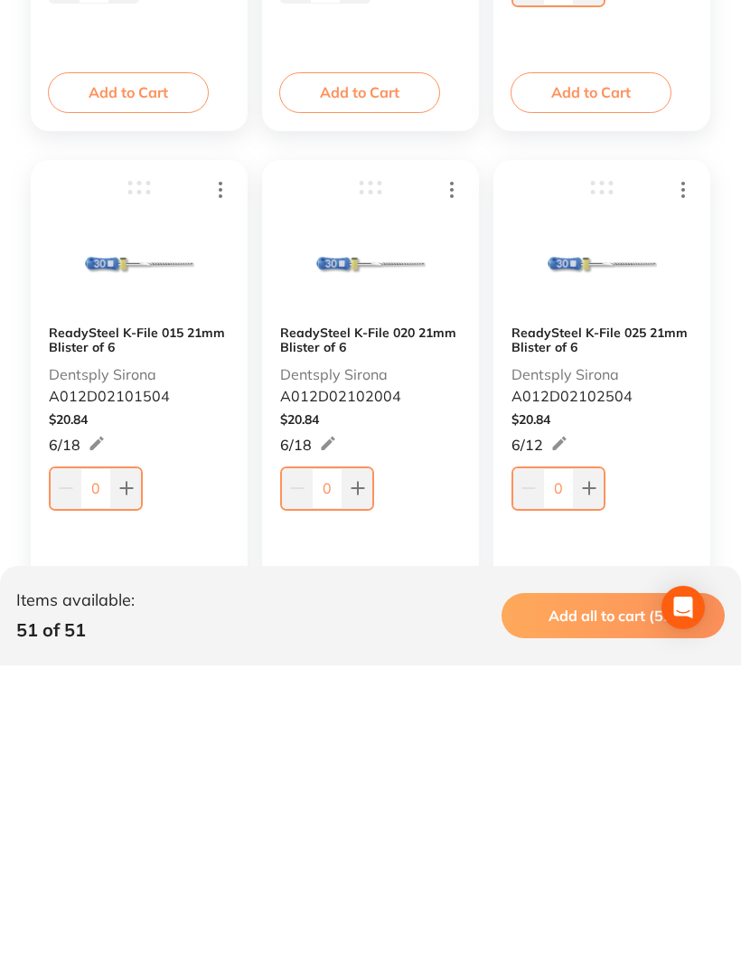
type input "25"
click at [105, 773] on input "0" at bounding box center [95, 793] width 31 height 40
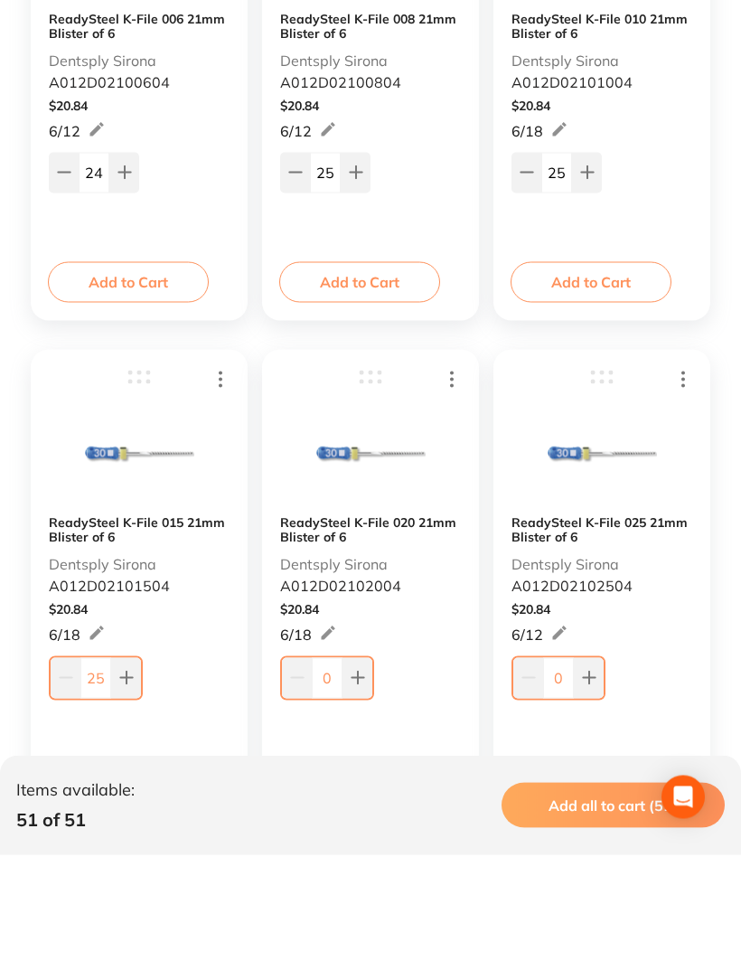
type input "25"
click at [565, 268] on input "25" at bounding box center [556, 288] width 31 height 40
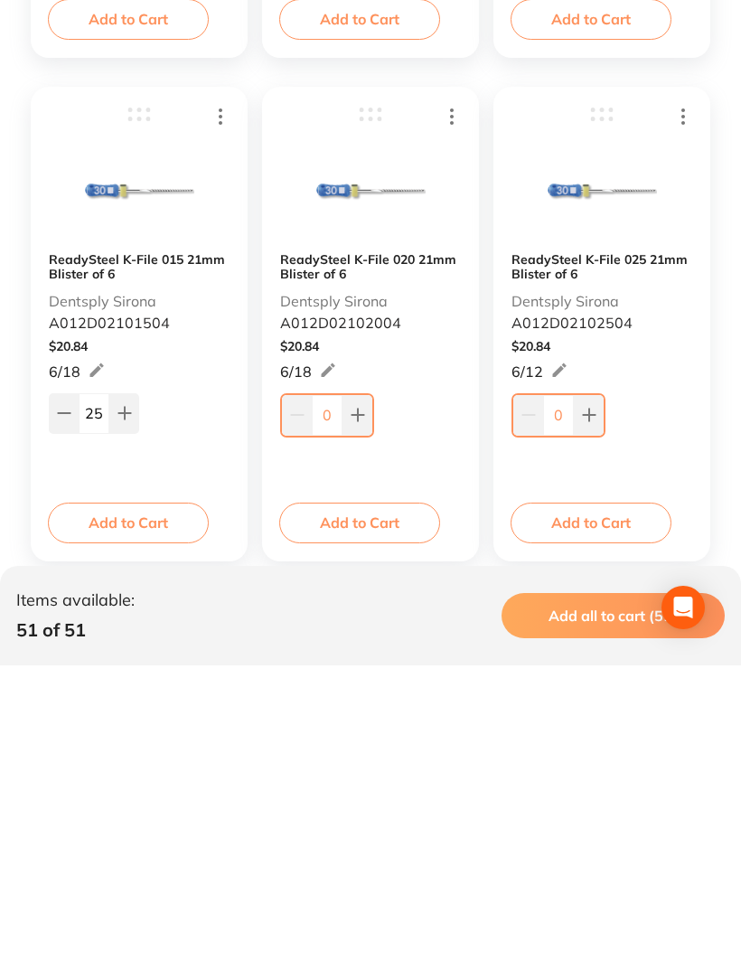
scroll to position [5546, 0]
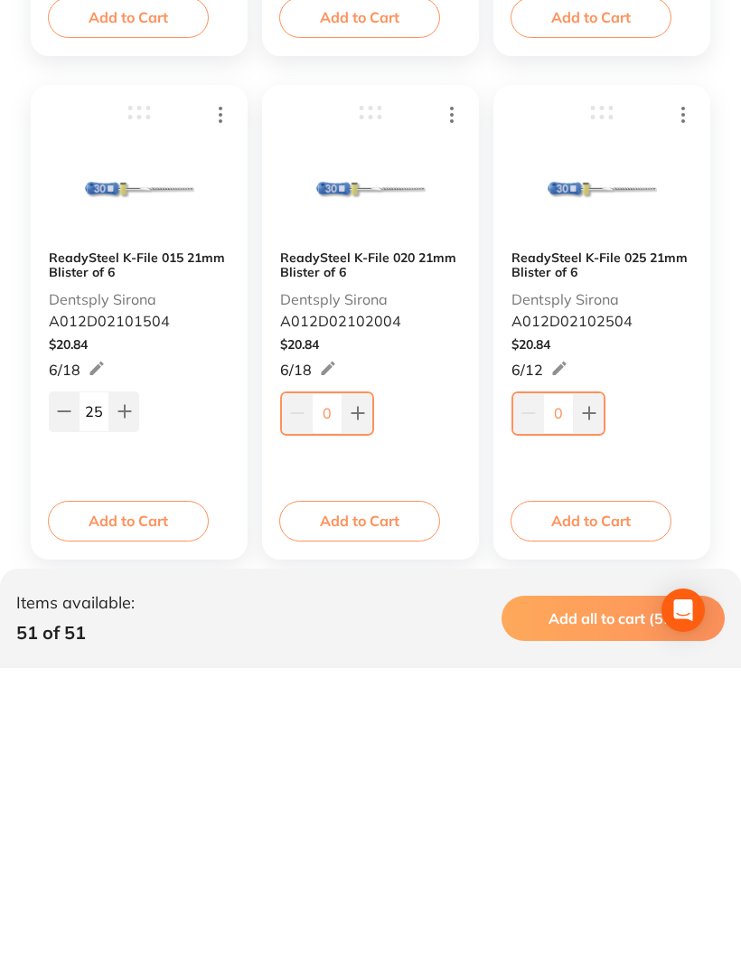
type input "30"
click at [334, 695] on input "0" at bounding box center [327, 715] width 31 height 40
type input "25"
click at [562, 695] on input "0" at bounding box center [558, 715] width 31 height 40
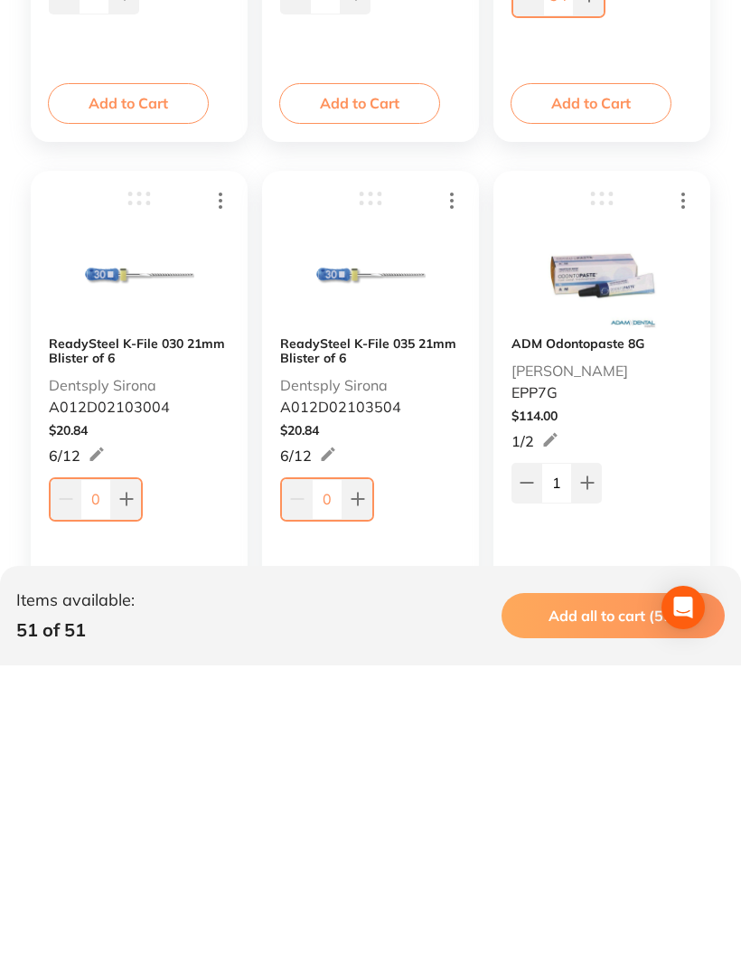
scroll to position [5964, 0]
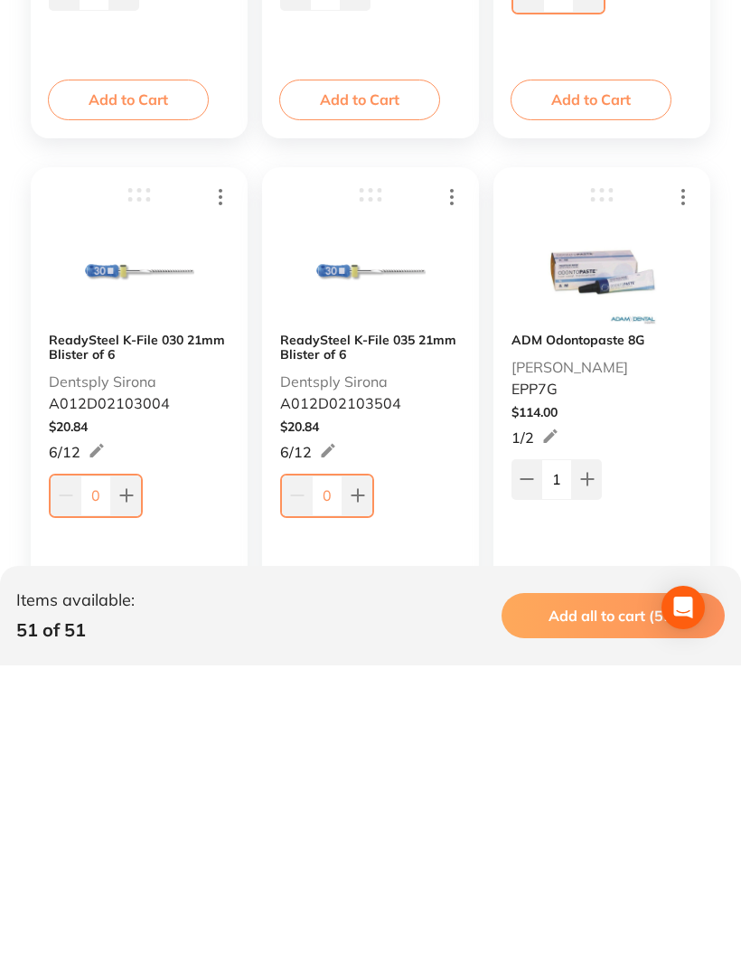
type input "34"
click at [102, 780] on input "0" at bounding box center [95, 800] width 31 height 40
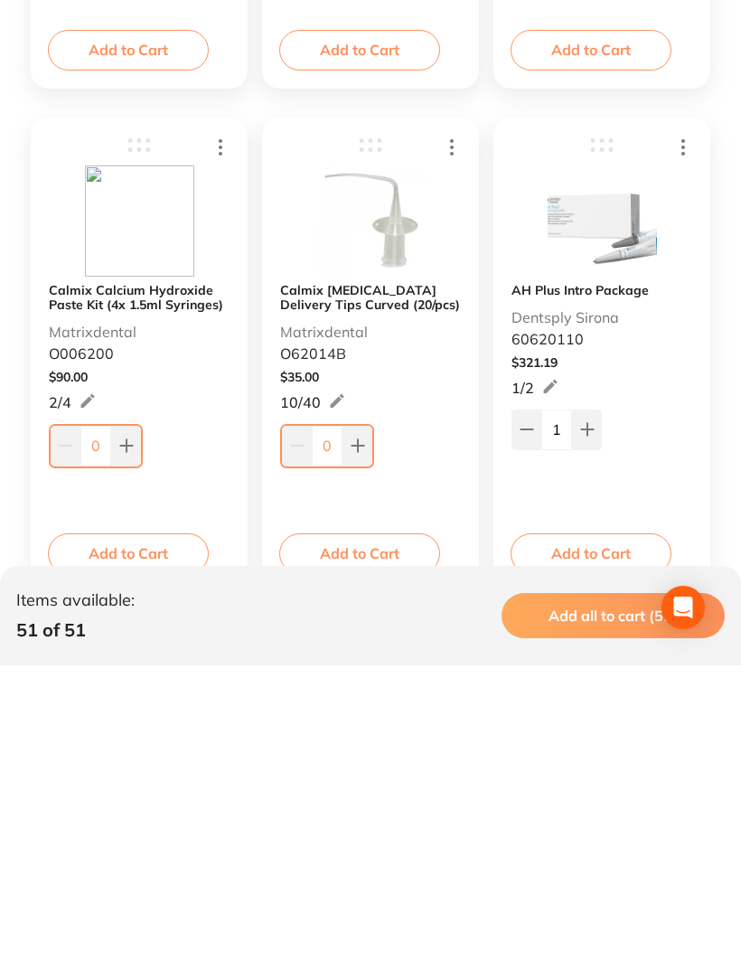
scroll to position [6518, 0]
type input "37"
click at [101, 729] on input "0" at bounding box center [95, 749] width 31 height 40
type input "1"
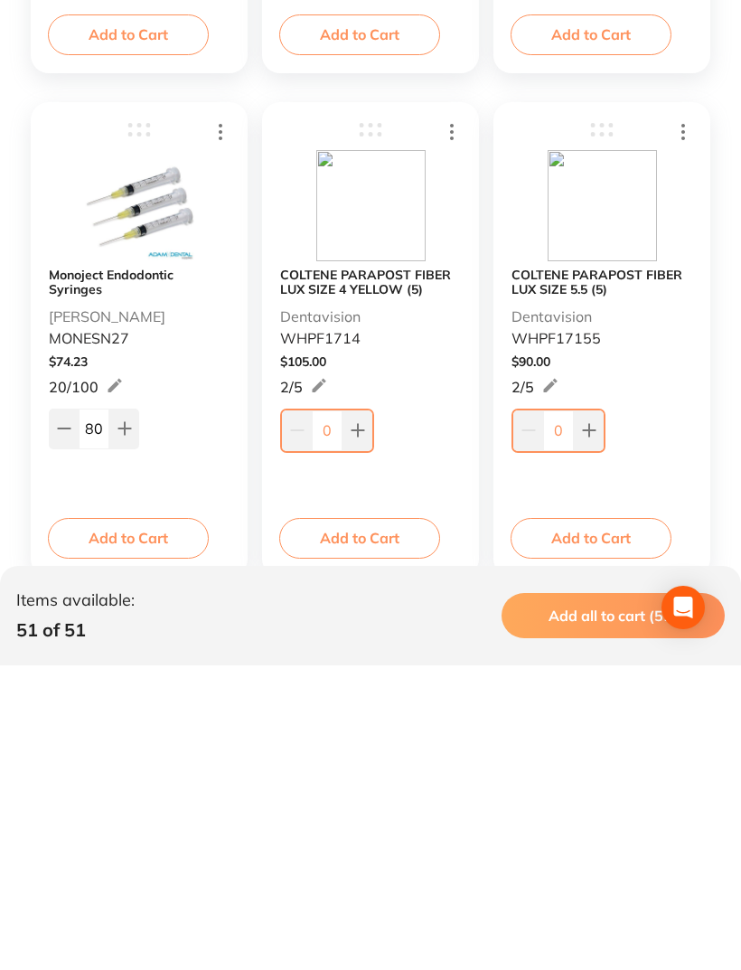
scroll to position [7539, 0]
click at [331, 715] on input "0" at bounding box center [327, 735] width 31 height 40
type input "0"
click at [572, 715] on input "0" at bounding box center [558, 735] width 31 height 40
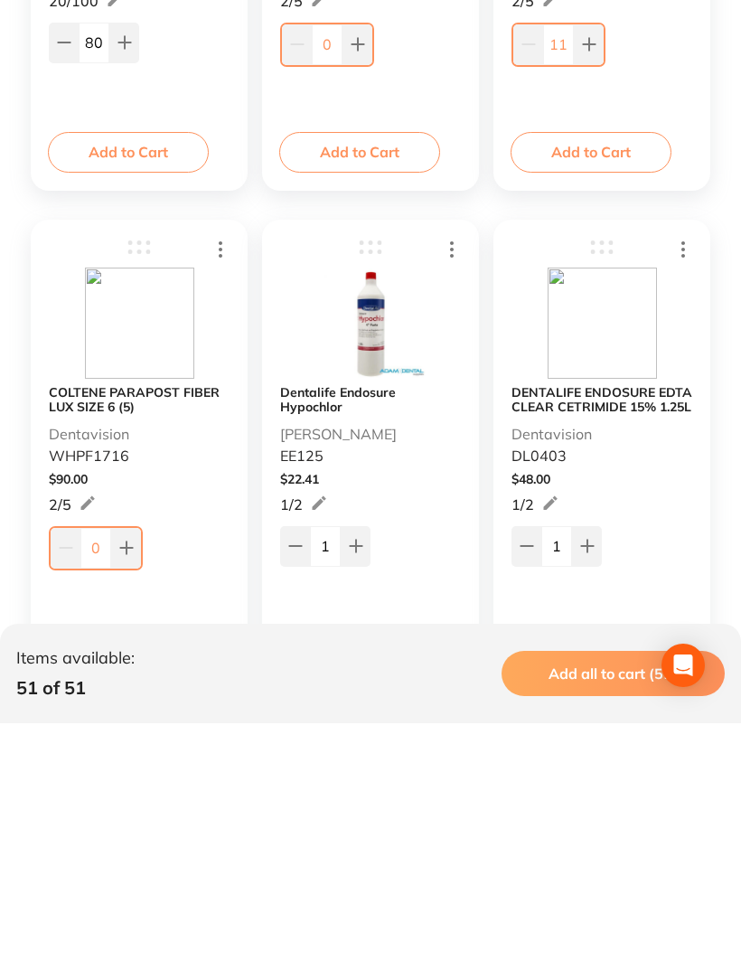
scroll to position [7998, 0]
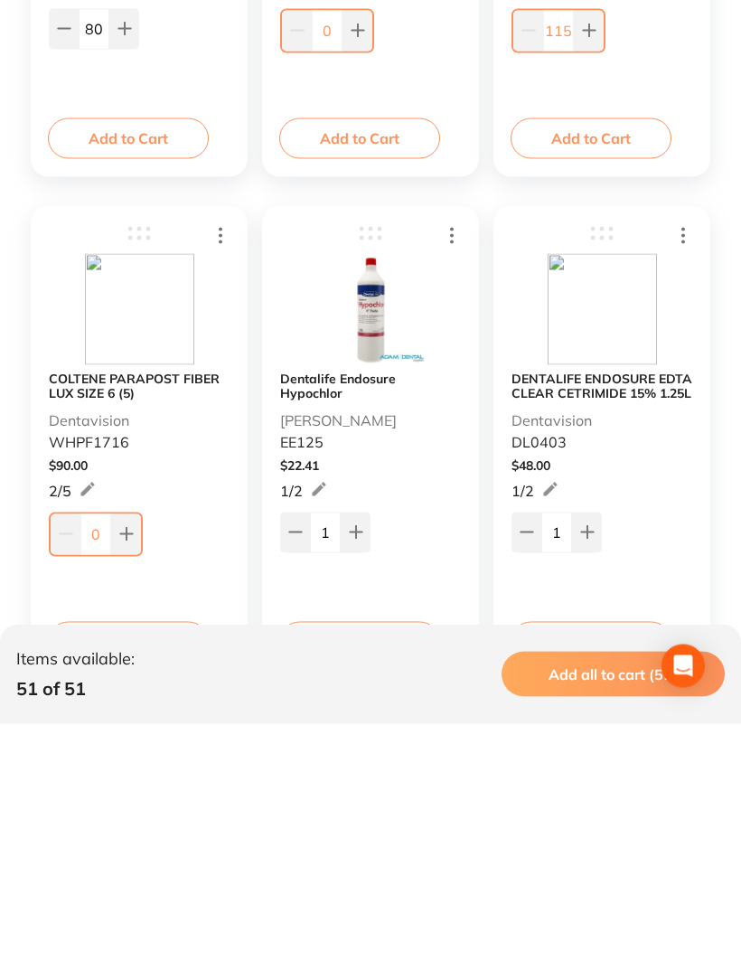
type input "115"
click at [107, 760] on input "0" at bounding box center [95, 780] width 31 height 40
type input "5"
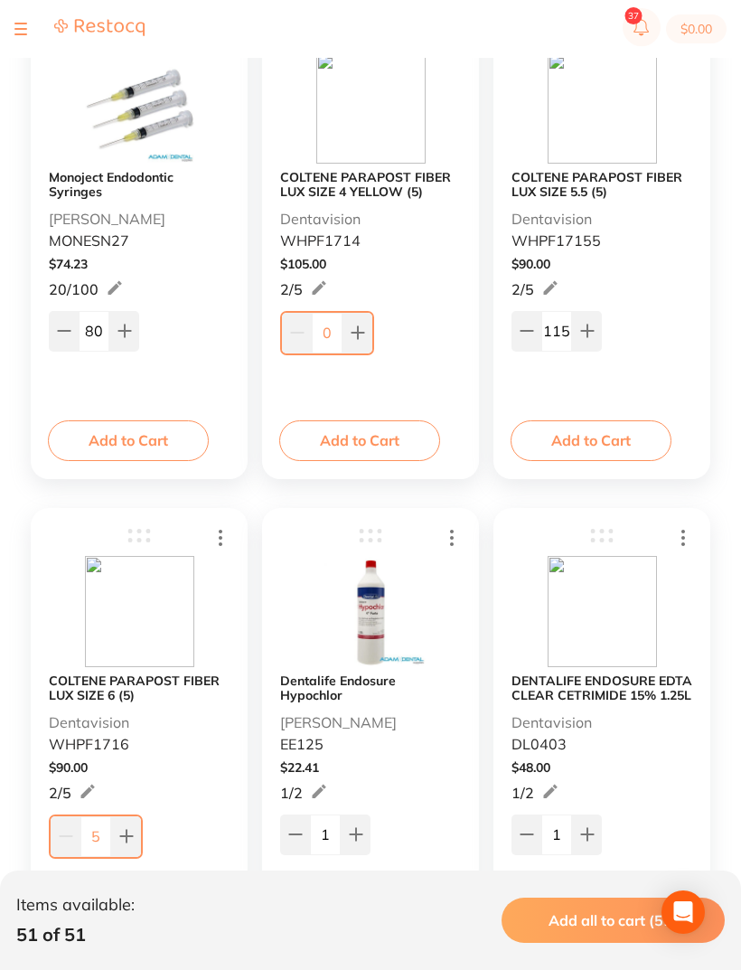
scroll to position [7935, 0]
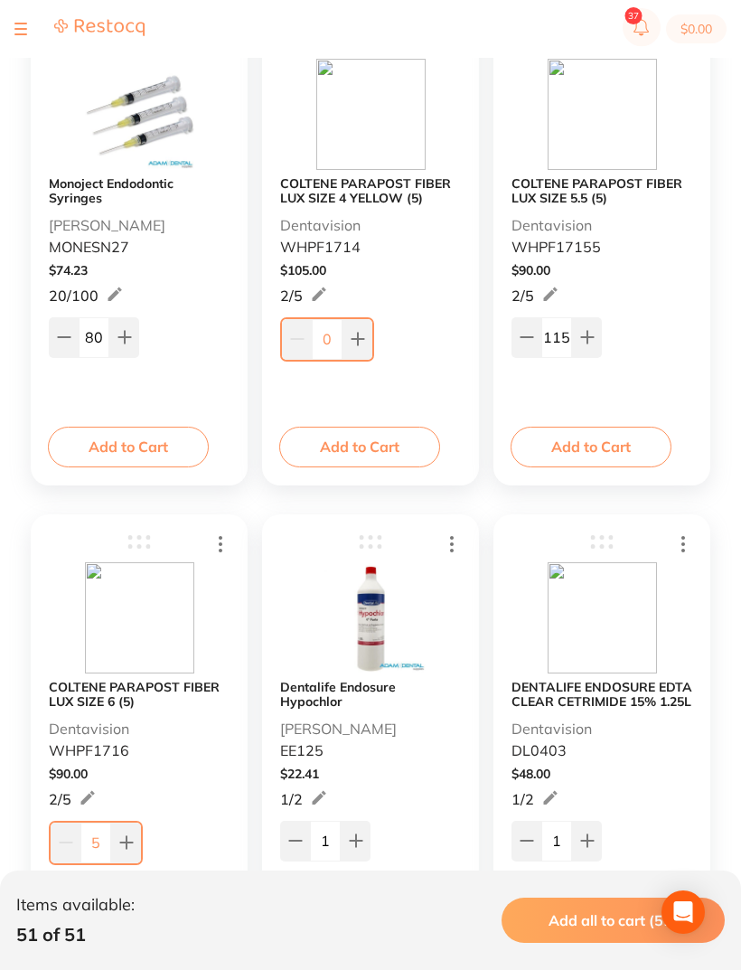
click at [550, 335] on input "115" at bounding box center [556, 337] width 31 height 40
type input "15"
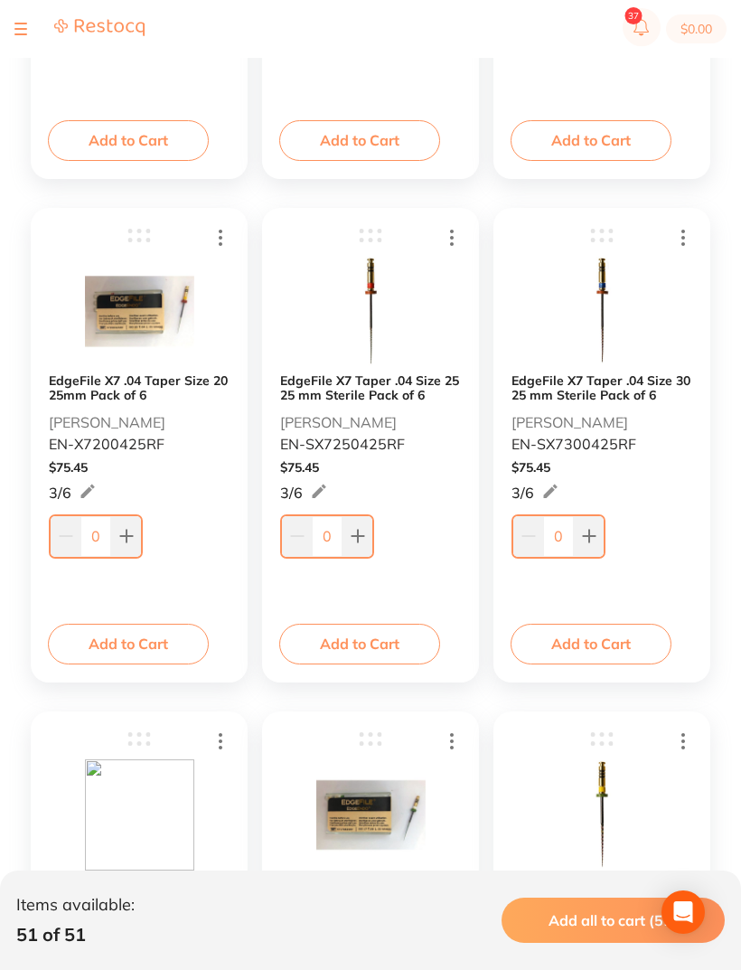
scroll to position [0, 0]
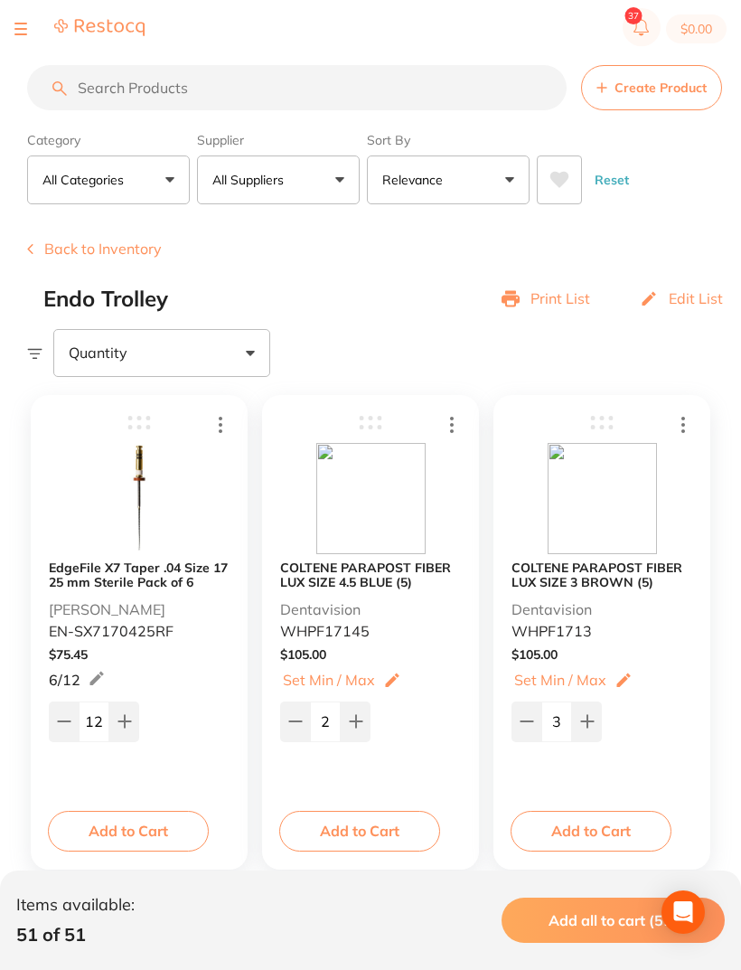
click at [44, 247] on button "Back to Inventory" at bounding box center [94, 248] width 135 height 16
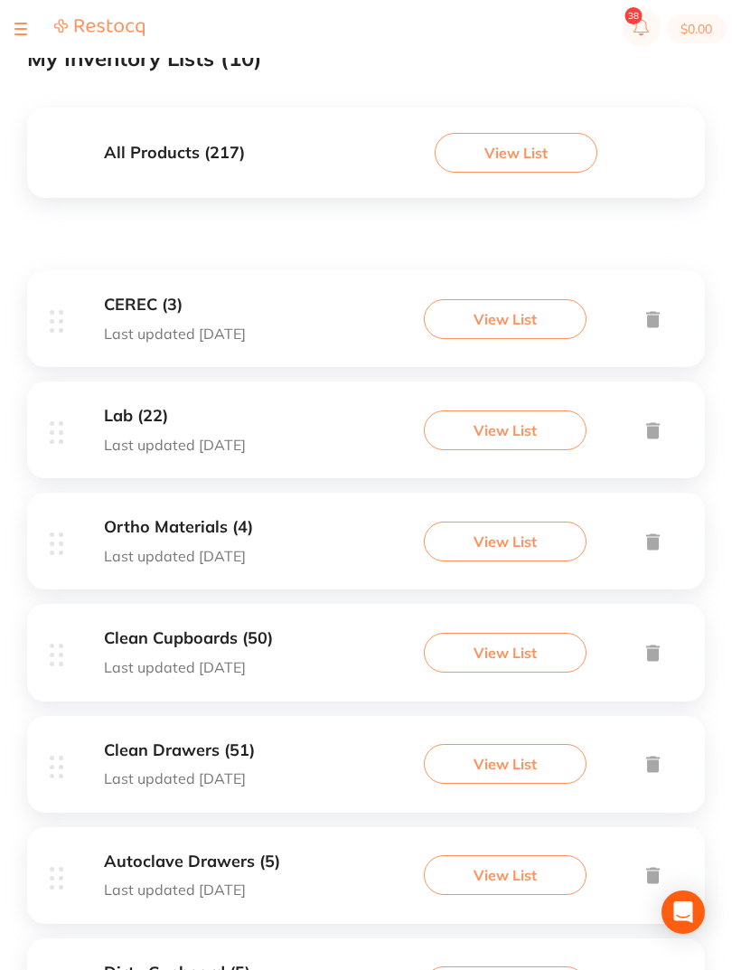
scroll to position [158, 0]
click at [230, 646] on h3 "Clean Cupboards (50)" at bounding box center [188, 639] width 169 height 19
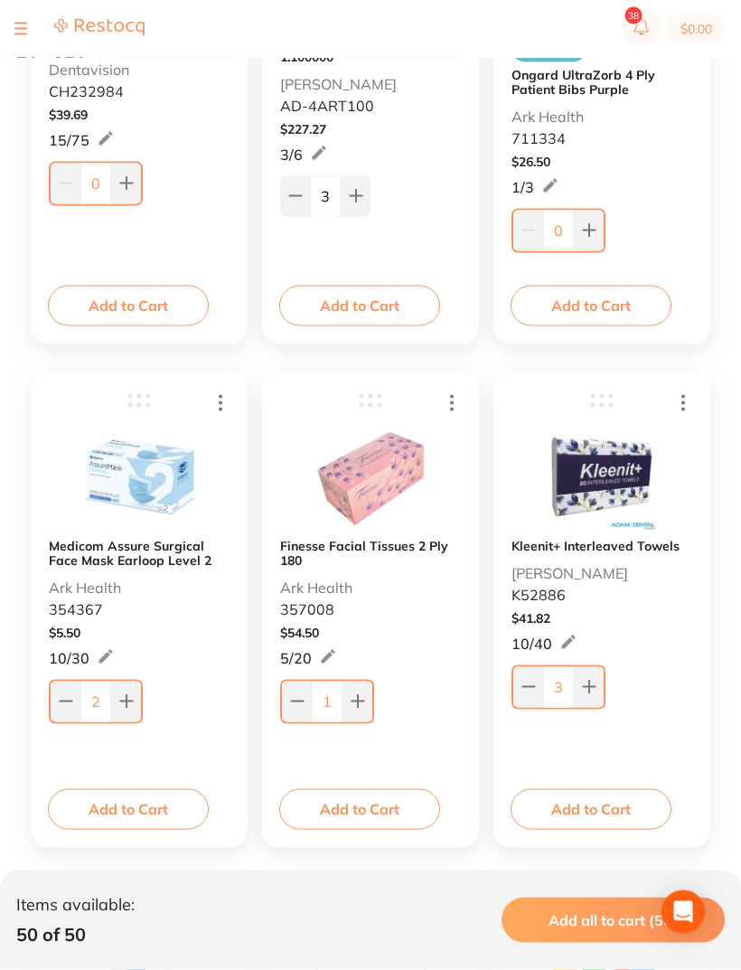
scroll to position [526, 0]
click at [418, 556] on b "Finesse Facial Tissues 2 Ply 180" at bounding box center [370, 552] width 181 height 29
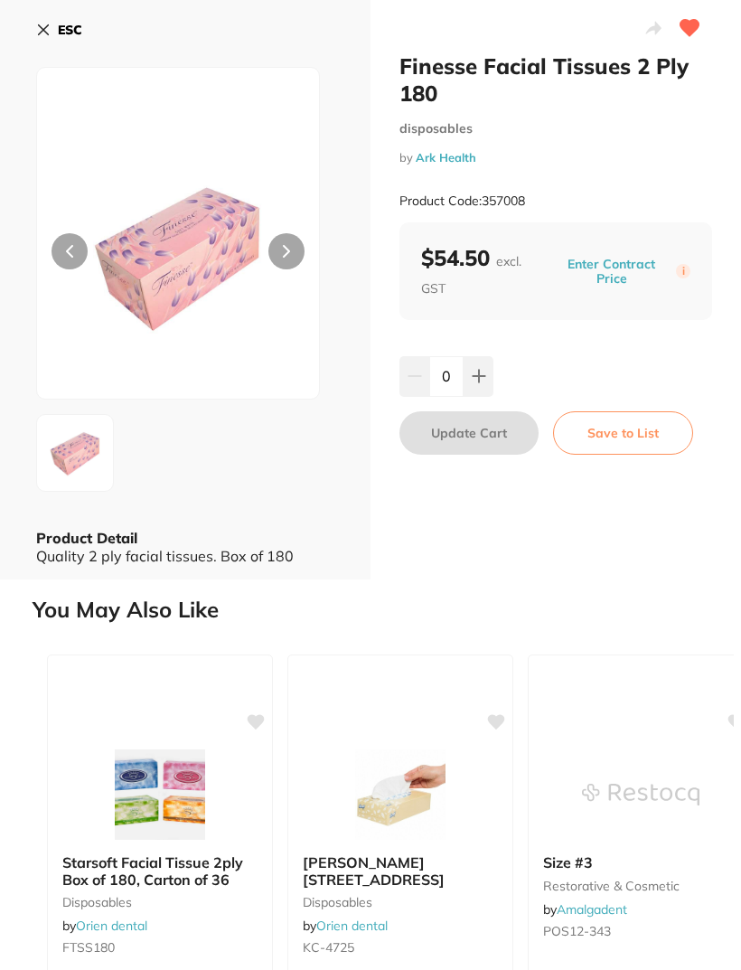
click at [39, 25] on icon at bounding box center [44, 30] width 10 height 10
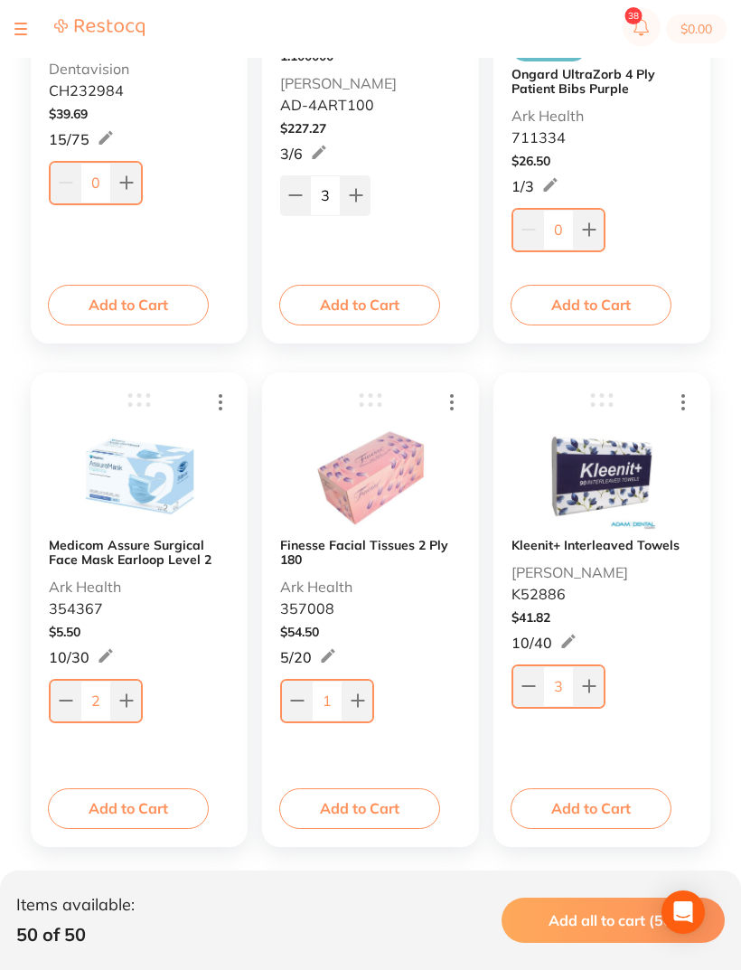
click at [333, 707] on input "1" at bounding box center [327, 701] width 31 height 40
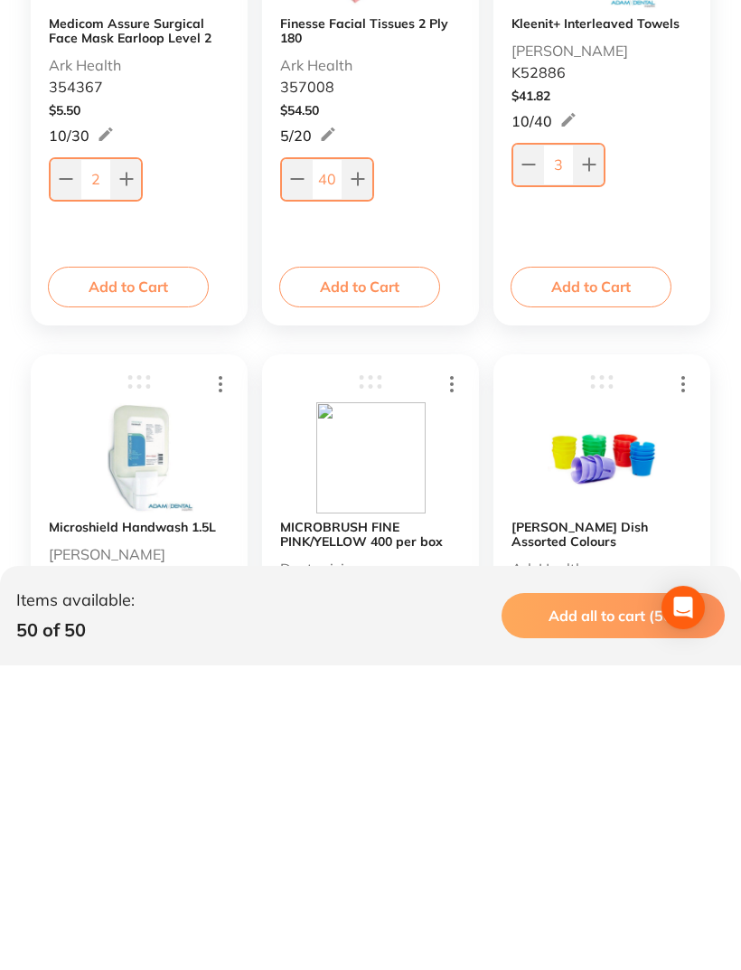
scroll to position [745, 0]
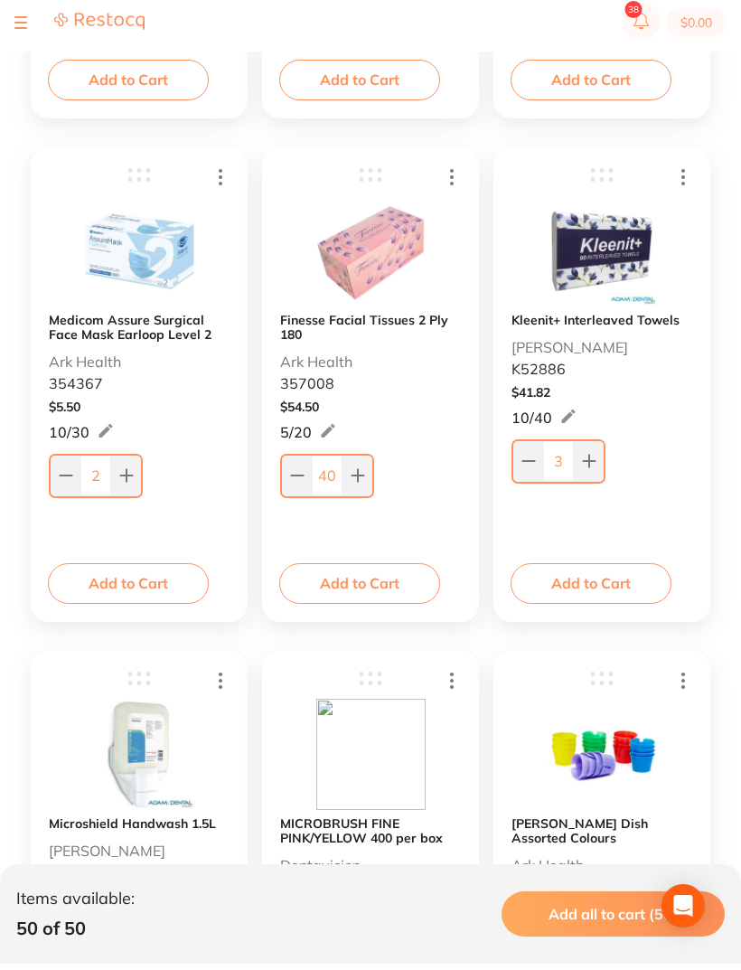
type input "40"
click at [569, 464] on input "3" at bounding box center [558, 467] width 31 height 40
type input "38"
click at [111, 471] on button at bounding box center [126, 482] width 30 height 40
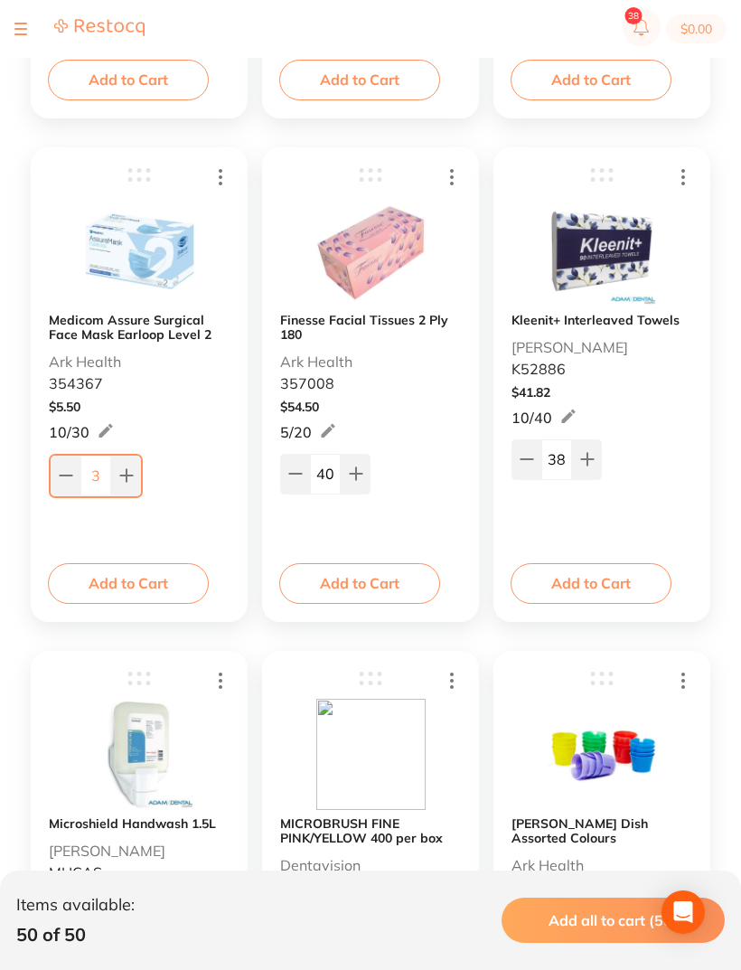
click at [107, 474] on input "3" at bounding box center [95, 476] width 31 height 40
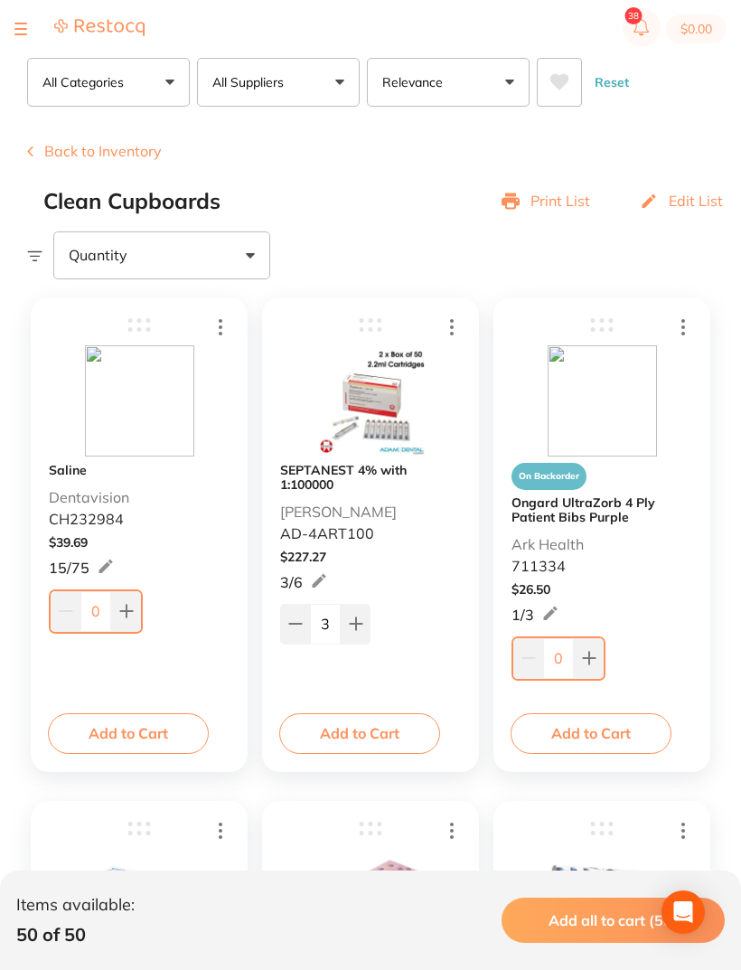
scroll to position [73, 0]
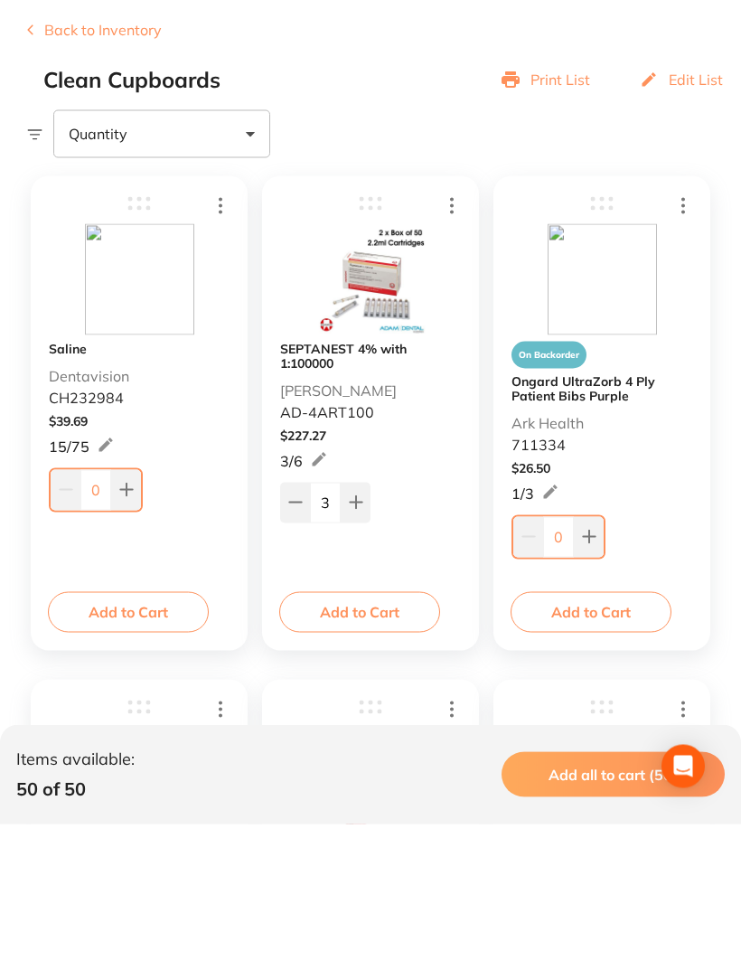
type input "55"
click at [96, 615] on input "0" at bounding box center [95, 635] width 31 height 40
click at [92, 615] on input "0" at bounding box center [95, 635] width 31 height 40
click at [115, 615] on button at bounding box center [126, 635] width 30 height 40
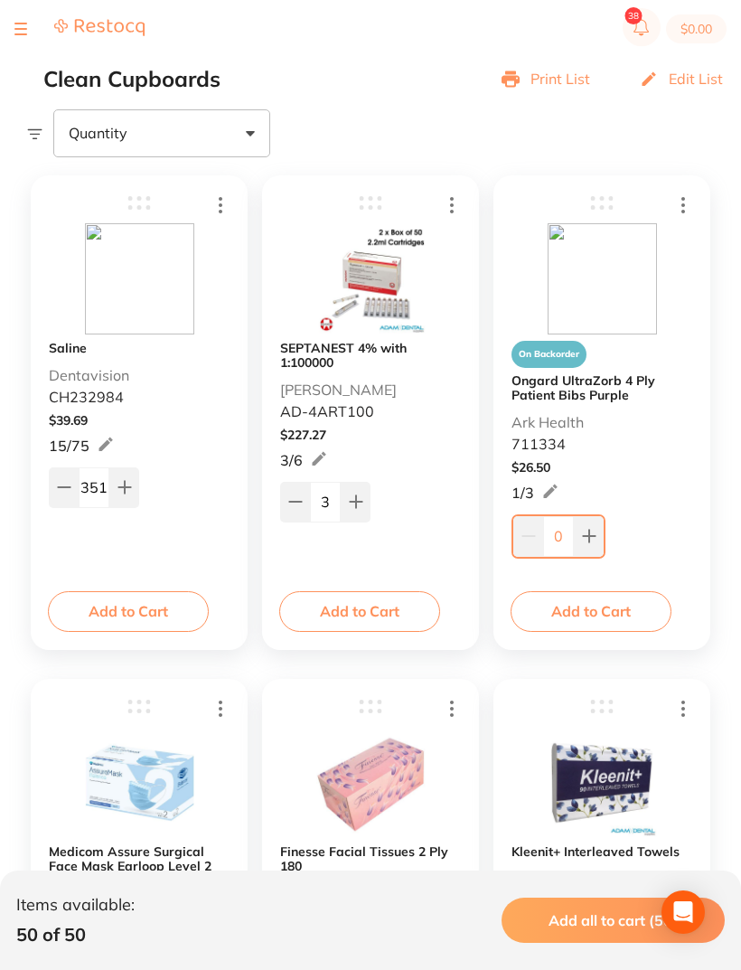
click at [106, 491] on input "351" at bounding box center [94, 487] width 31 height 40
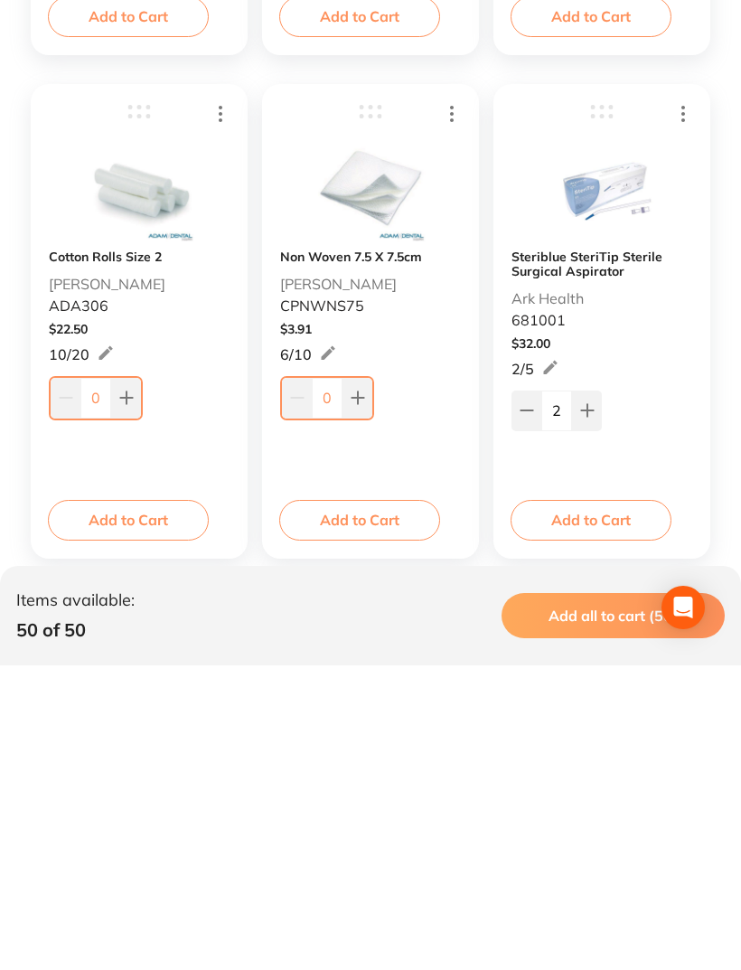
scroll to position [1518, 0]
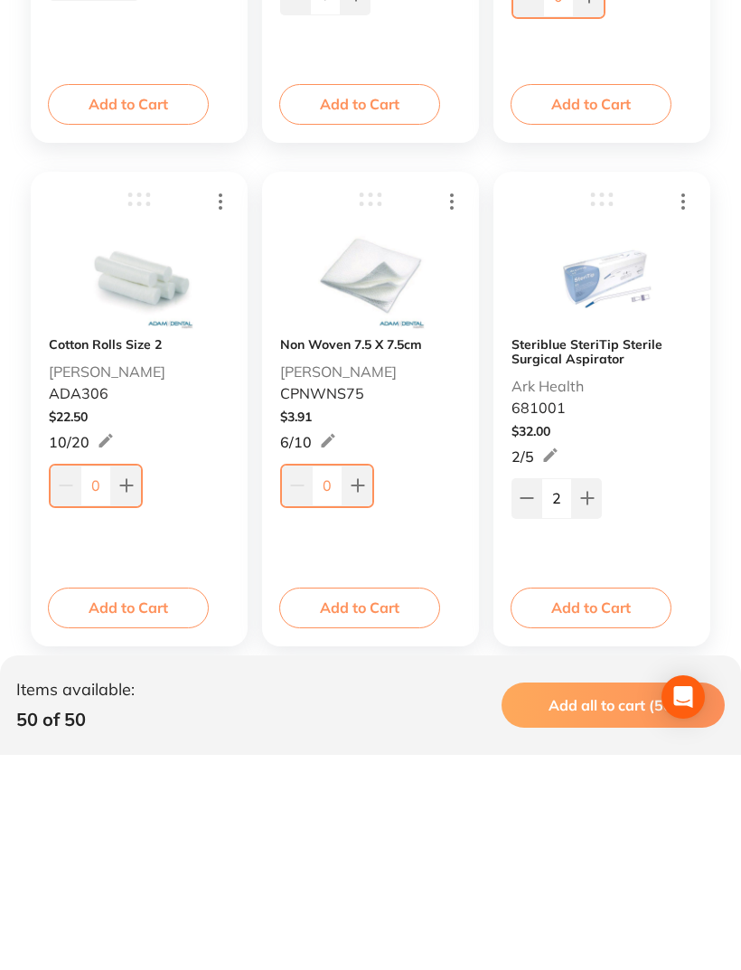
type input "35"
click at [94, 681] on input "0" at bounding box center [95, 701] width 31 height 40
click at [108, 681] on input "0" at bounding box center [95, 701] width 31 height 40
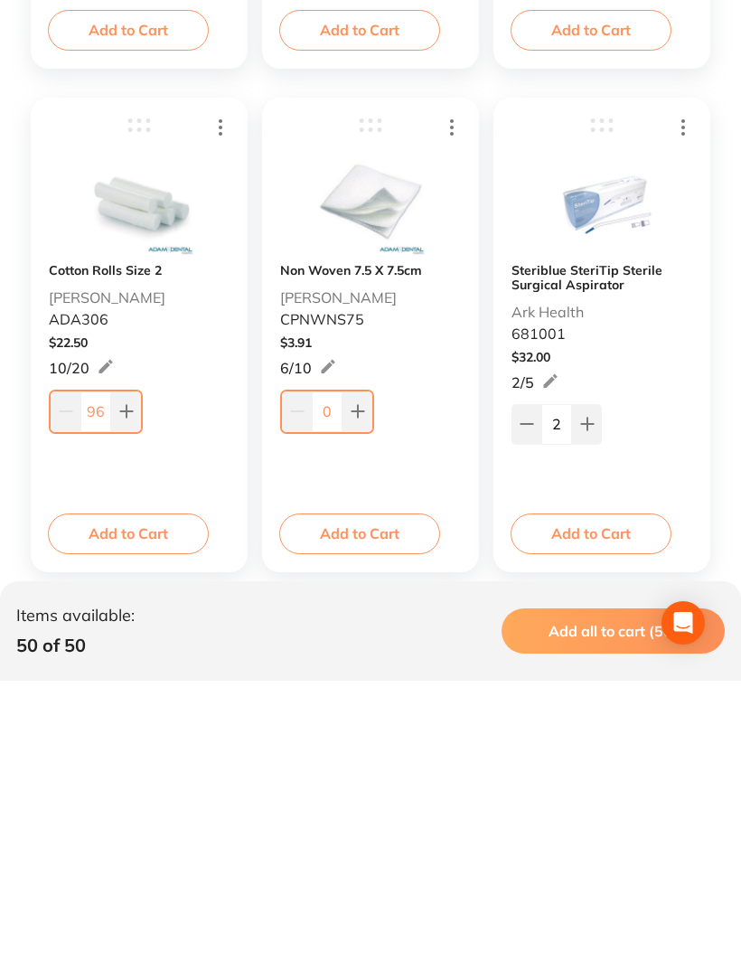
type input "96"
click at [329, 681] on input "0" at bounding box center [327, 701] width 31 height 40
click at [343, 681] on button at bounding box center [358, 701] width 30 height 40
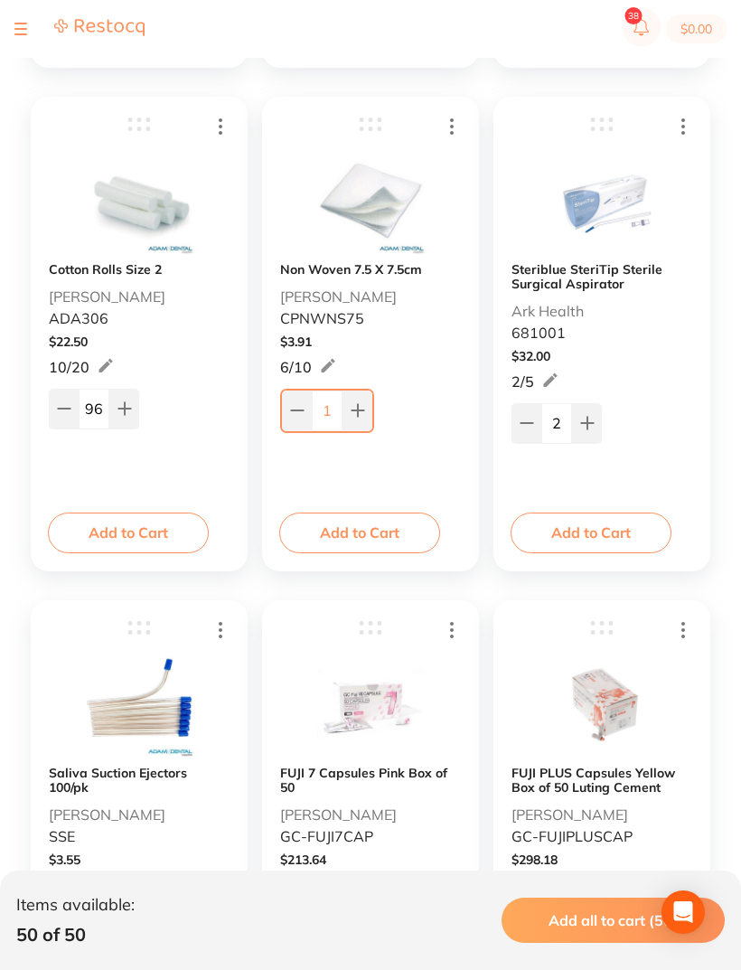
click at [332, 406] on input "1" at bounding box center [327, 410] width 31 height 40
type input "500"
click at [559, 420] on input "2" at bounding box center [556, 424] width 31 height 40
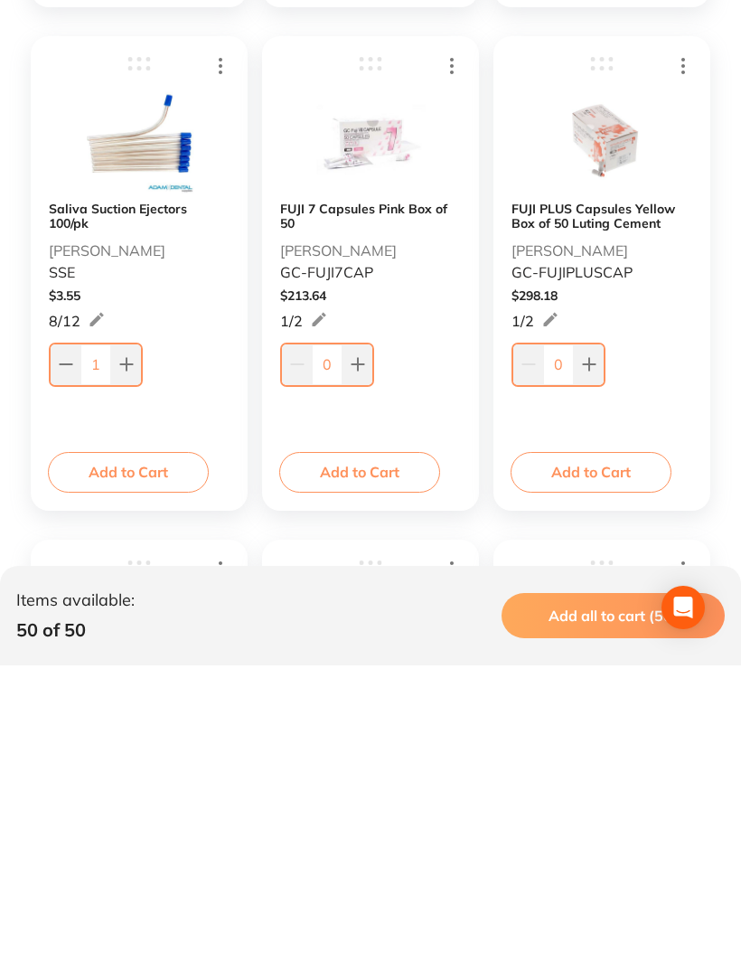
scroll to position [2074, 0]
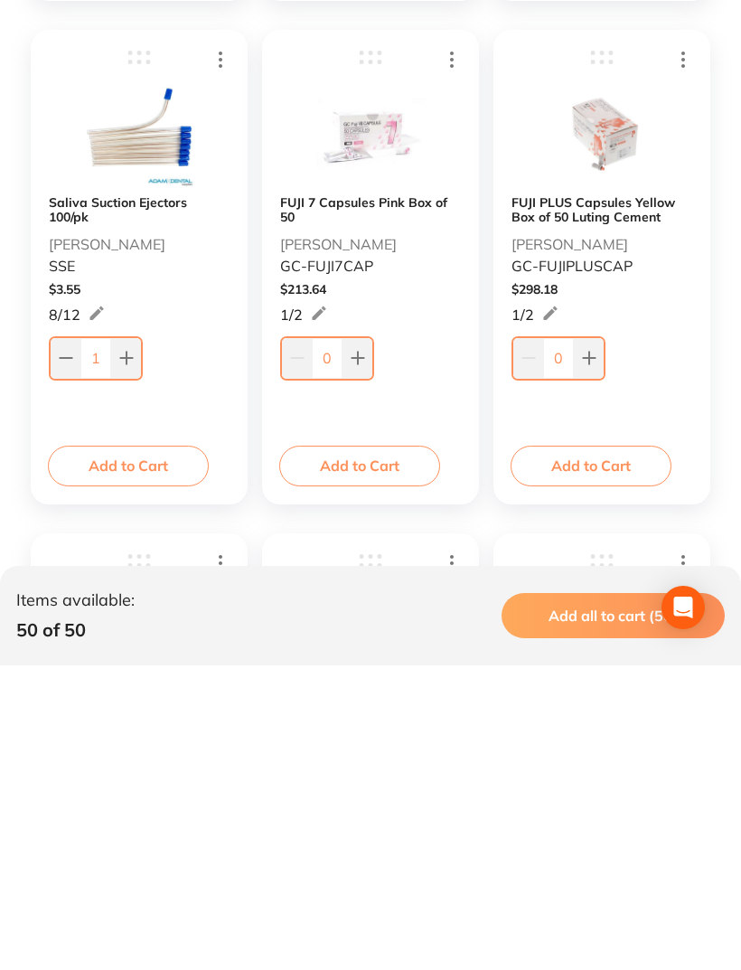
type input "14"
click at [107, 643] on input "1" at bounding box center [95, 663] width 31 height 40
type input "3"
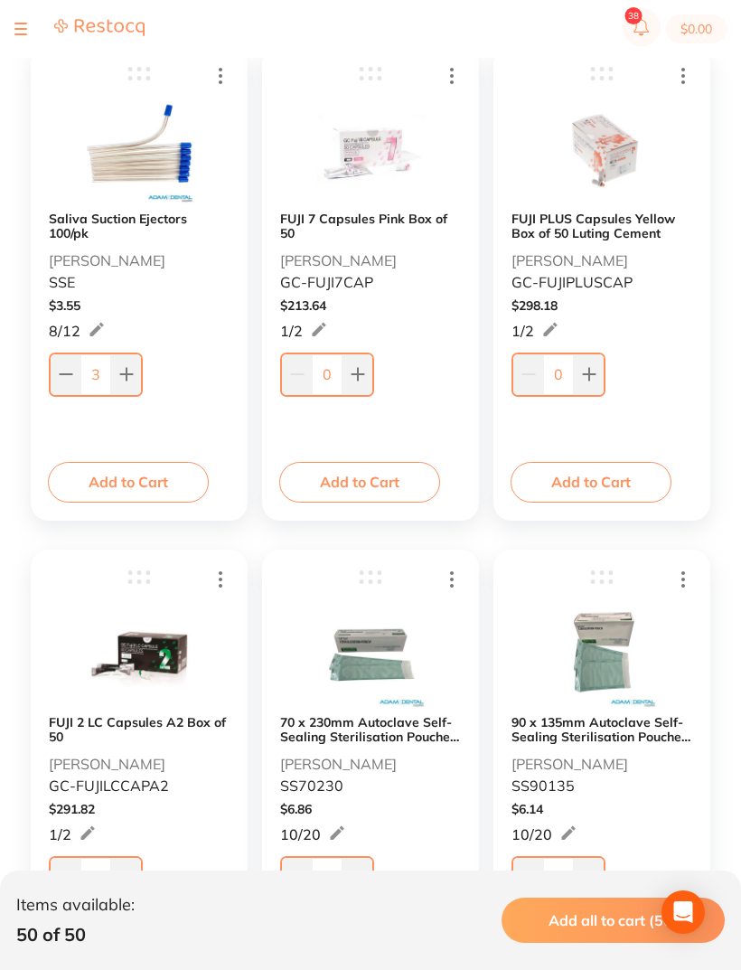
scroll to position [2313, 0]
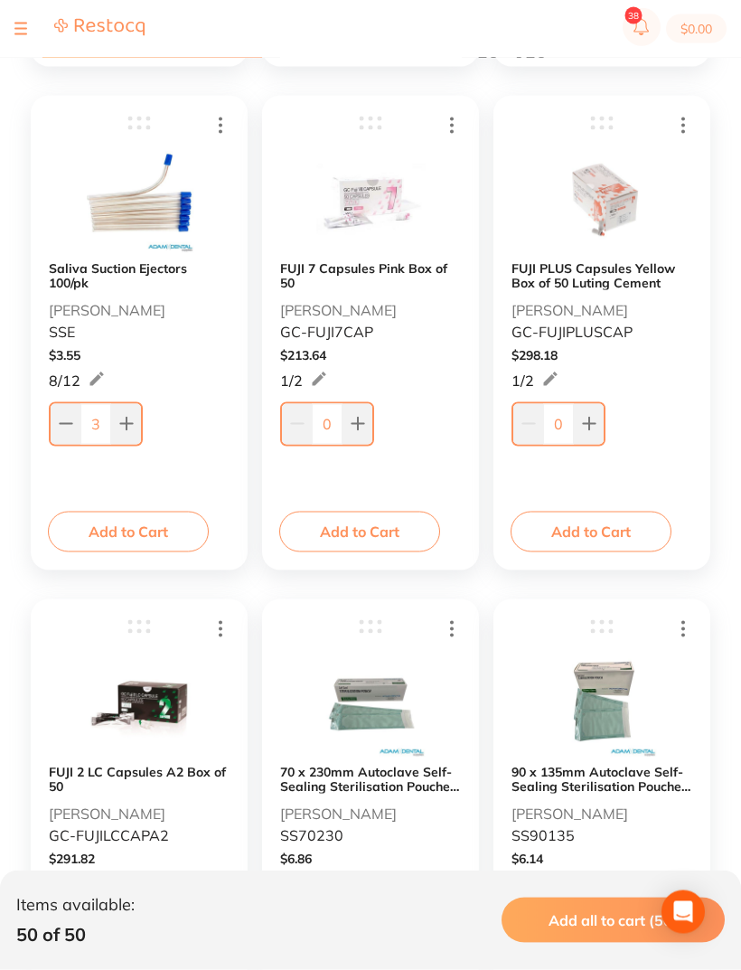
click at [568, 425] on input "0" at bounding box center [558, 424] width 31 height 40
type input "40"
click at [337, 428] on input "0" at bounding box center [327, 424] width 31 height 40
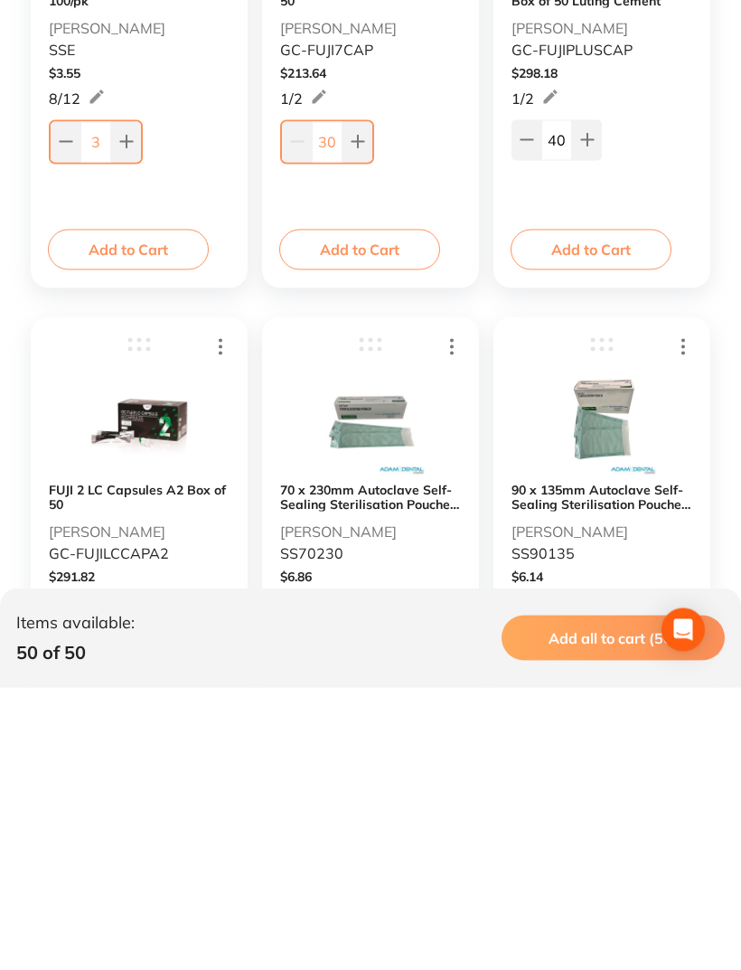
scroll to position [2370, 0]
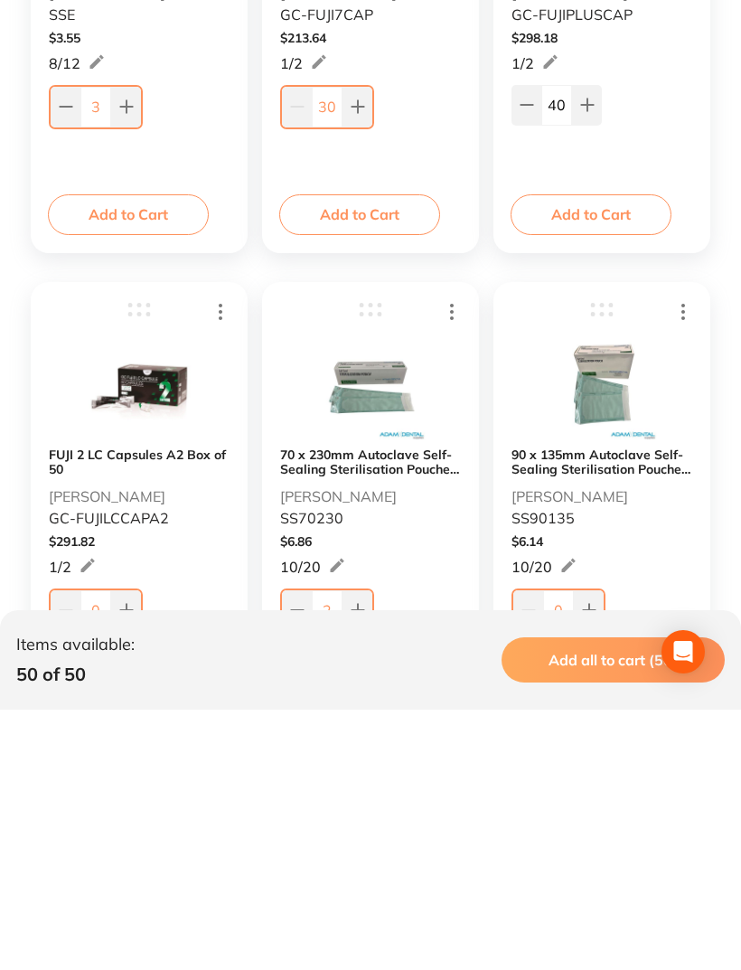
type input "30"
click at [105, 850] on input "0" at bounding box center [95, 870] width 31 height 40
type input "17"
click at [564, 345] on input "40" at bounding box center [556, 365] width 31 height 40
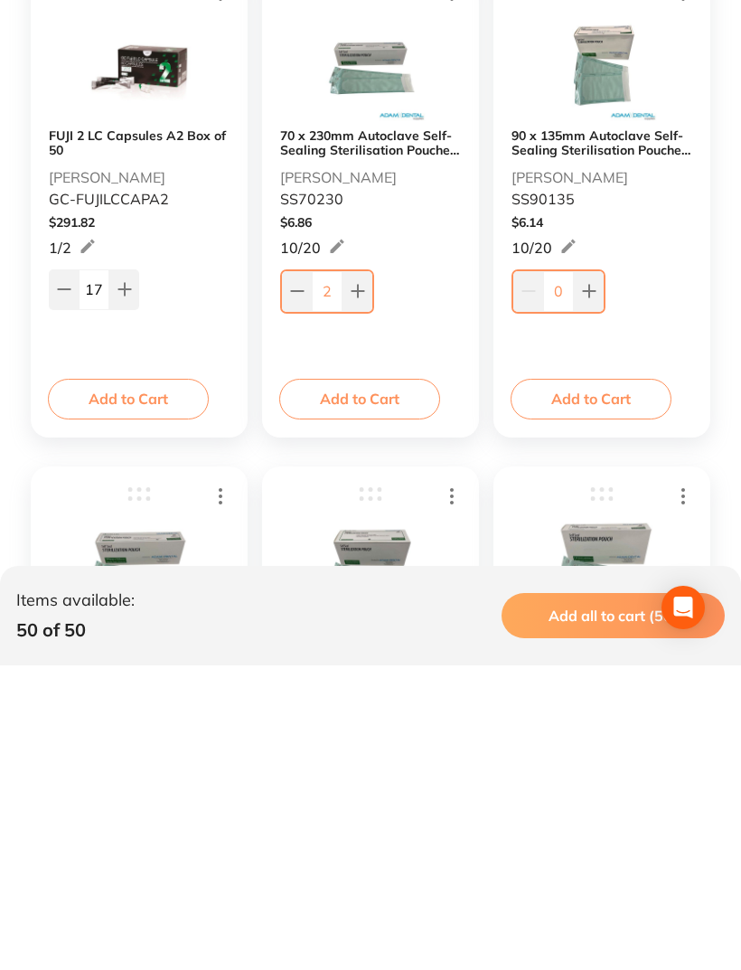
scroll to position [2645, 0]
type input "90"
click at [337, 575] on input "2" at bounding box center [327, 595] width 31 height 40
type input "5"
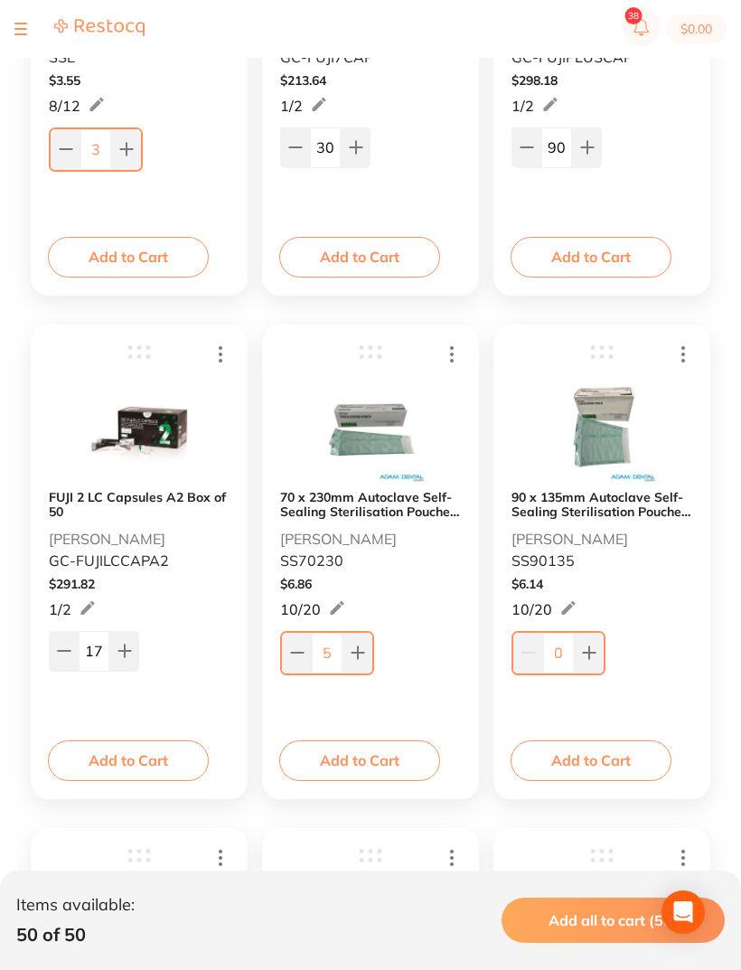
scroll to position [2550, 0]
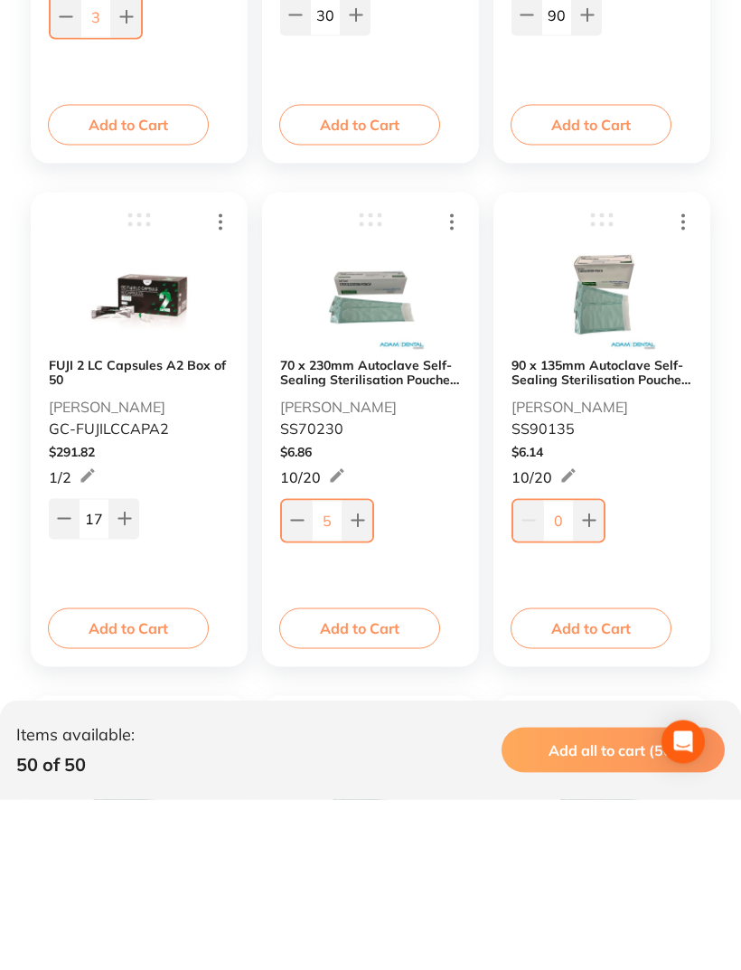
click at [563, 671] on input "0" at bounding box center [558, 691] width 31 height 40
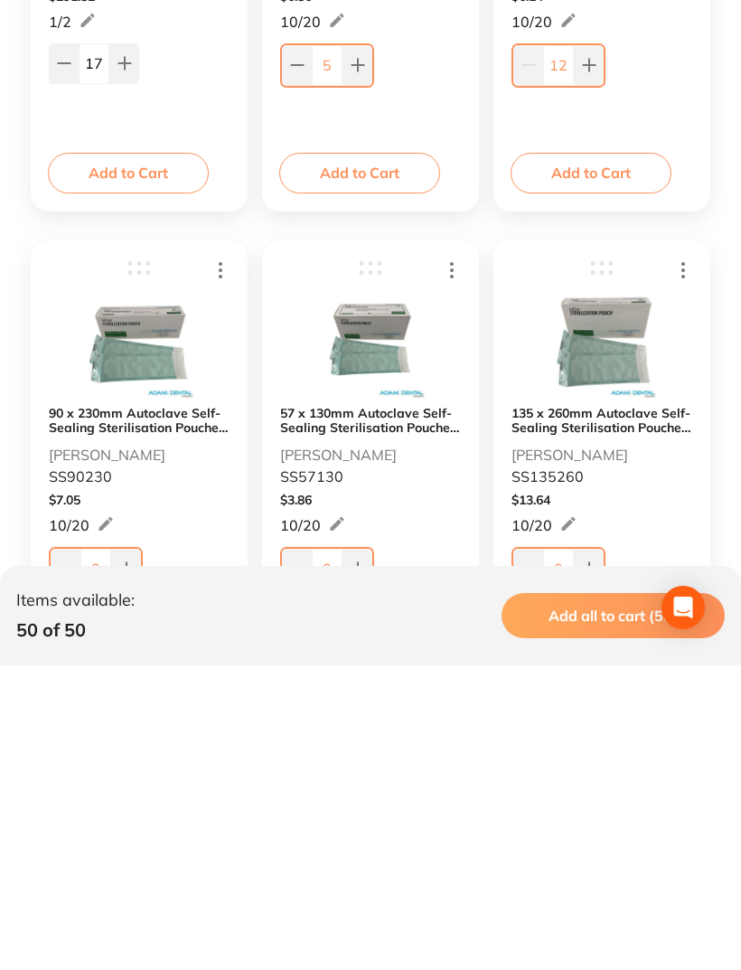
scroll to position [2886, 0]
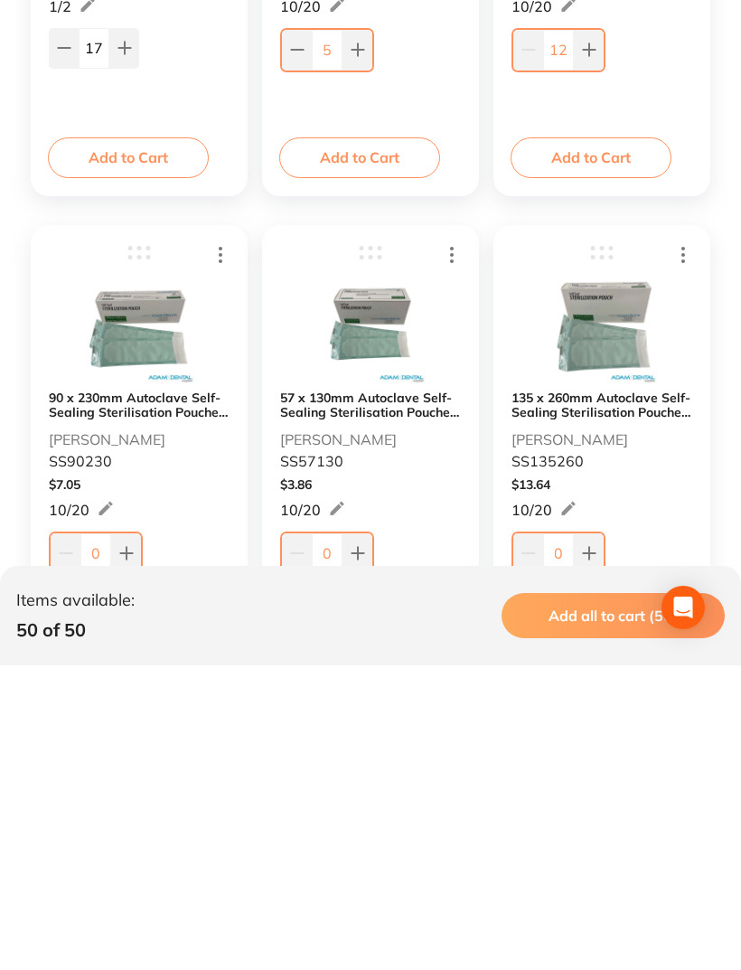
type input "12"
click at [113, 838] on button at bounding box center [126, 858] width 30 height 40
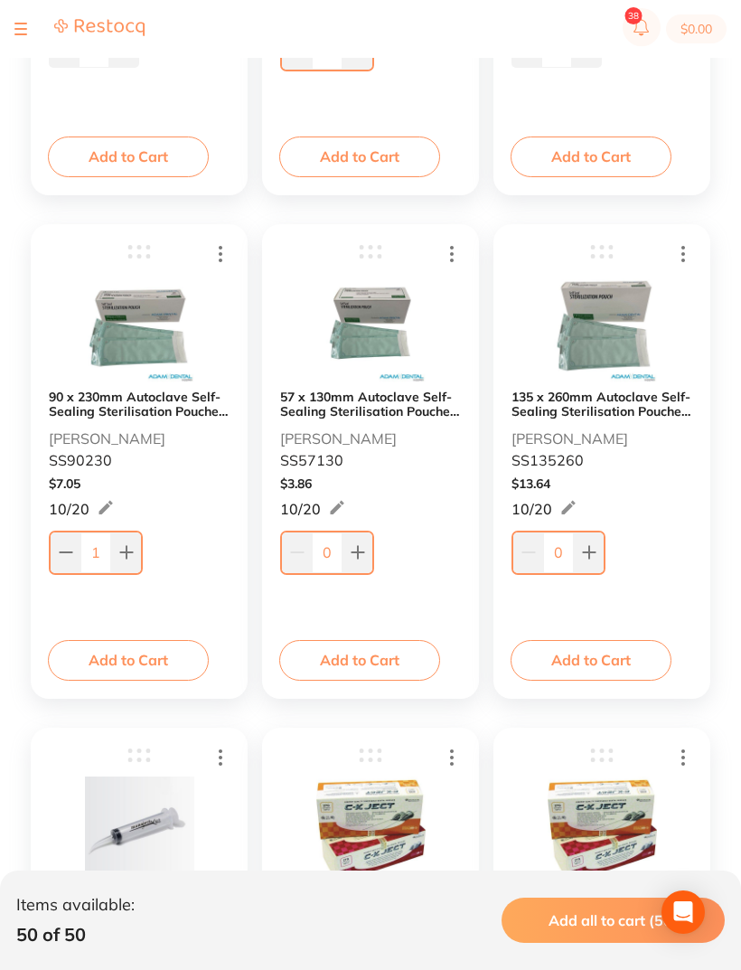
click at [104, 550] on input "1" at bounding box center [95, 552] width 31 height 40
type input "15"
click at [337, 548] on input "0" at bounding box center [327, 553] width 31 height 40
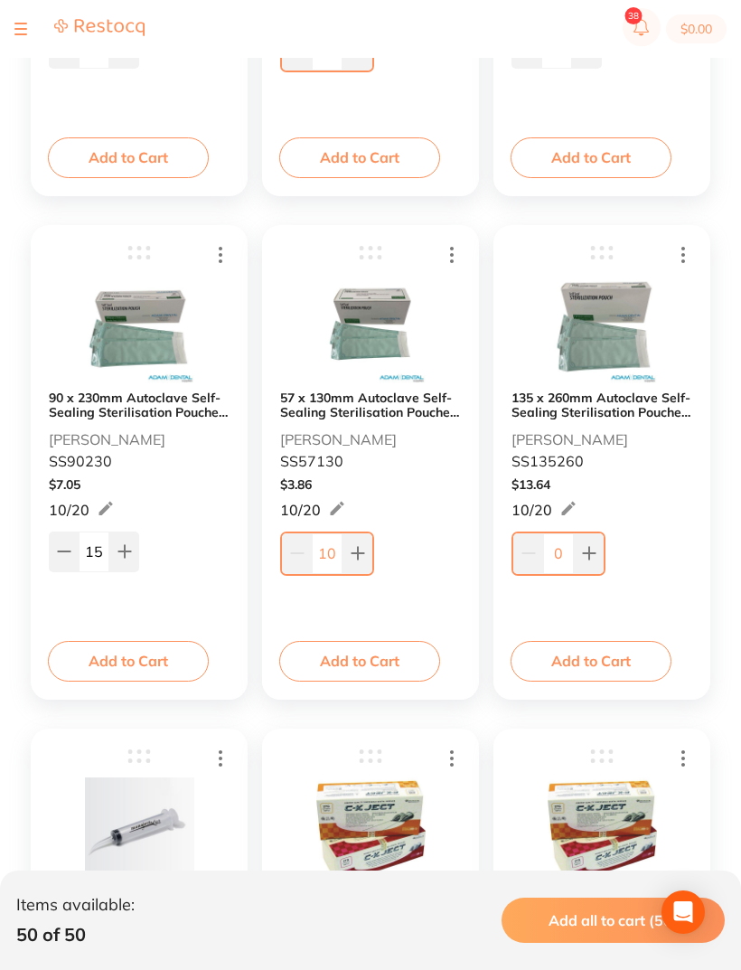
type input "10"
click at [572, 550] on input "0" at bounding box center [558, 553] width 31 height 40
type input "8"
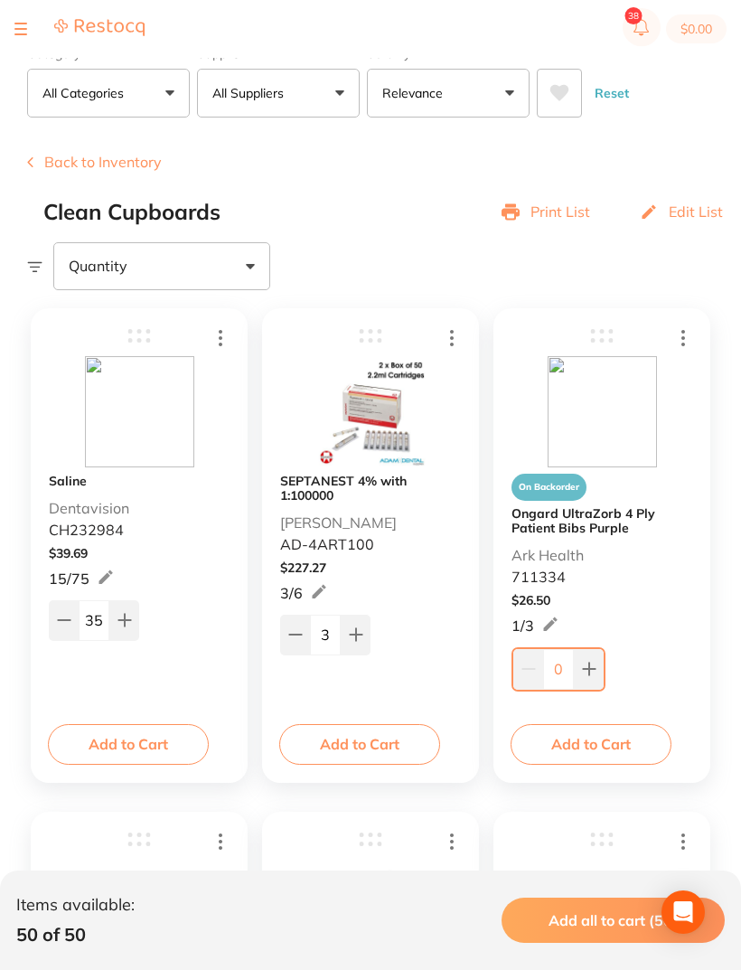
scroll to position [0, 0]
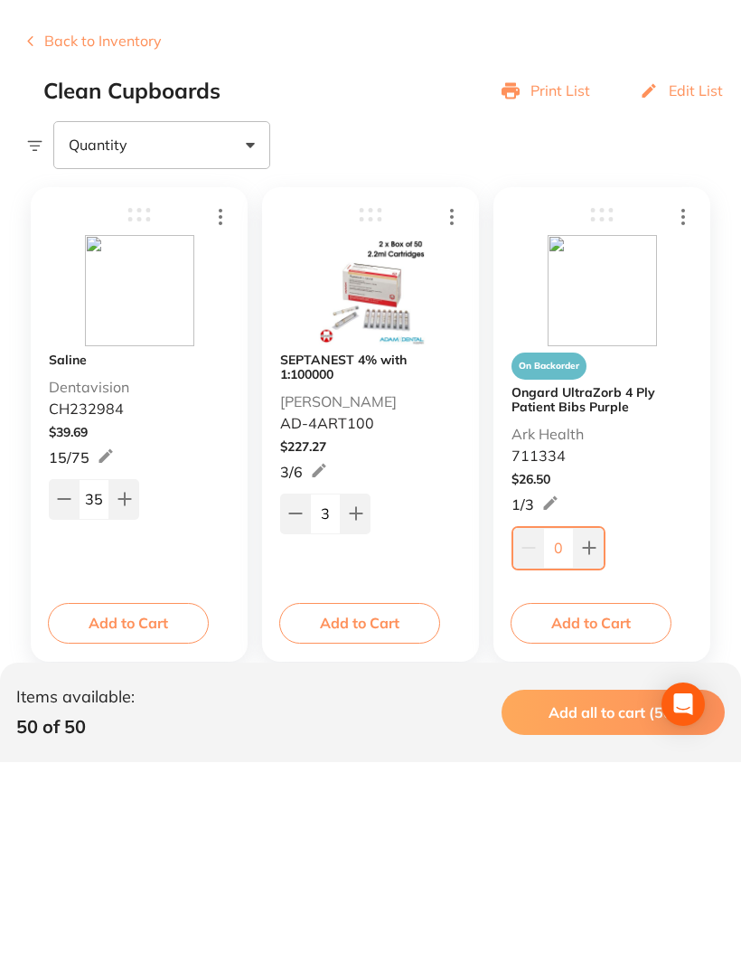
click at [593, 750] on icon at bounding box center [589, 756] width 12 height 12
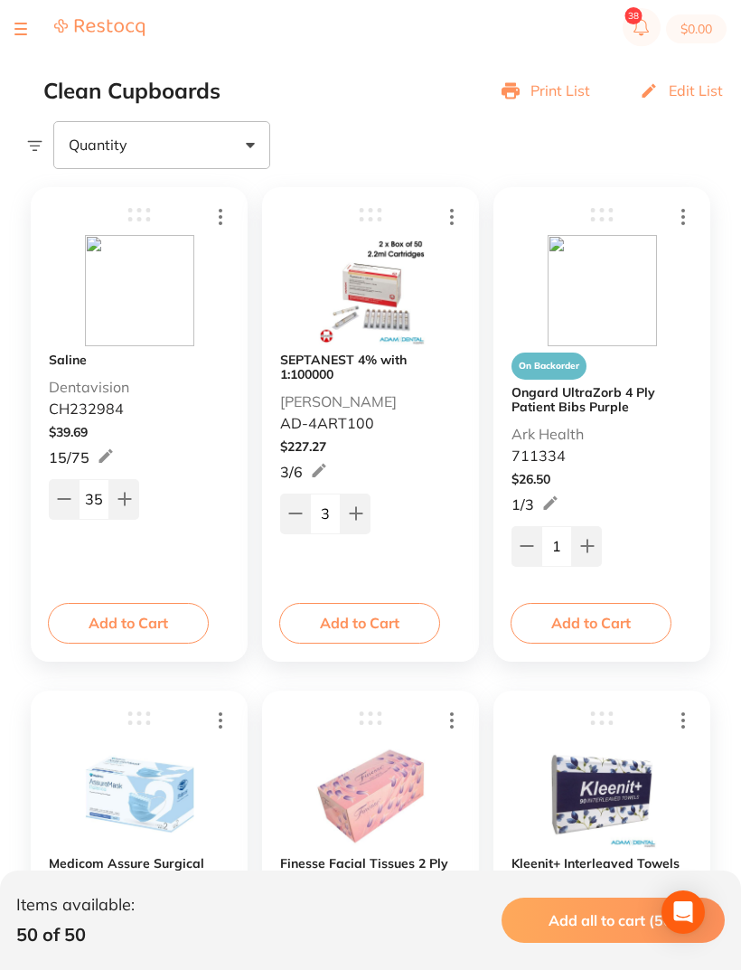
click at [559, 561] on input "1" at bounding box center [556, 546] width 31 height 40
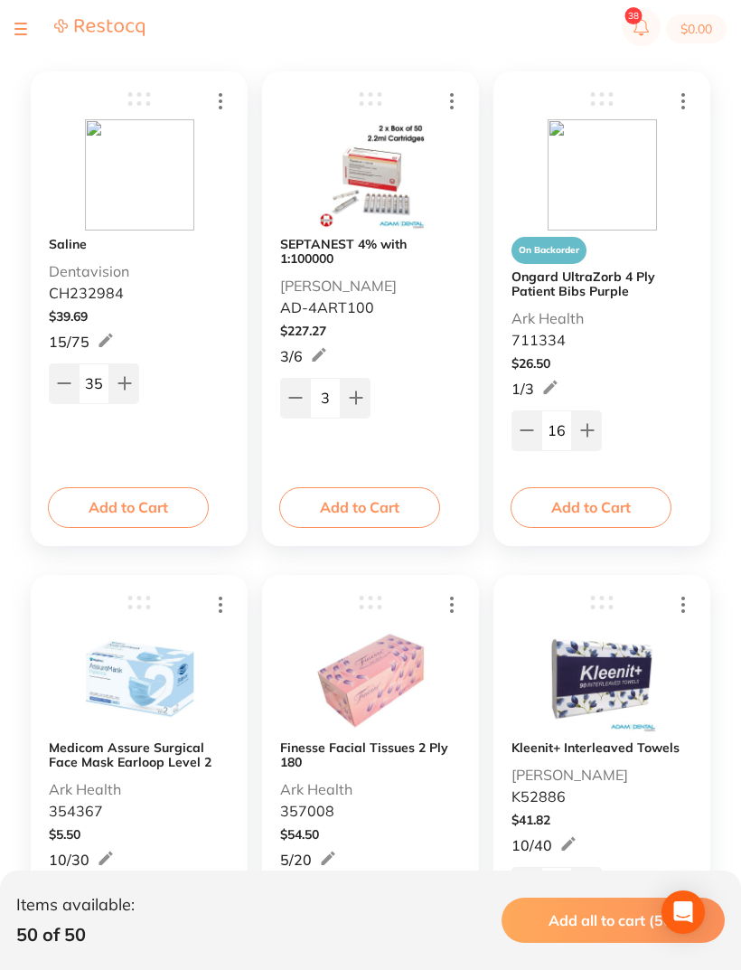
scroll to position [323, 0]
type input "16"
click at [344, 394] on button at bounding box center [356, 399] width 30 height 40
click at [330, 407] on input "4" at bounding box center [325, 399] width 31 height 40
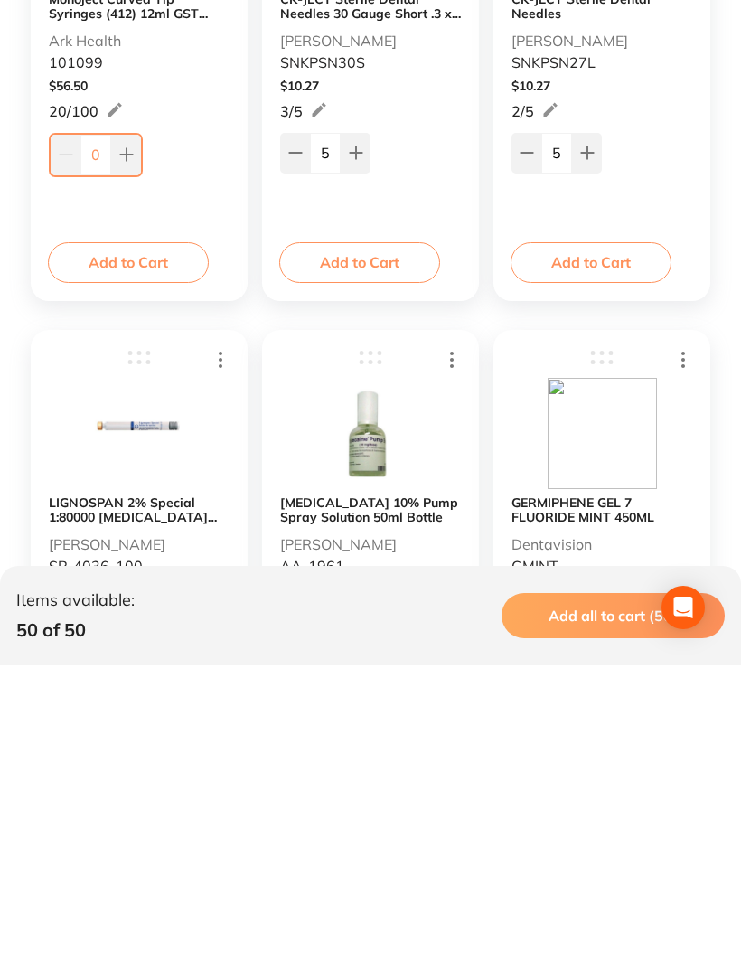
scroll to position [3867, 0]
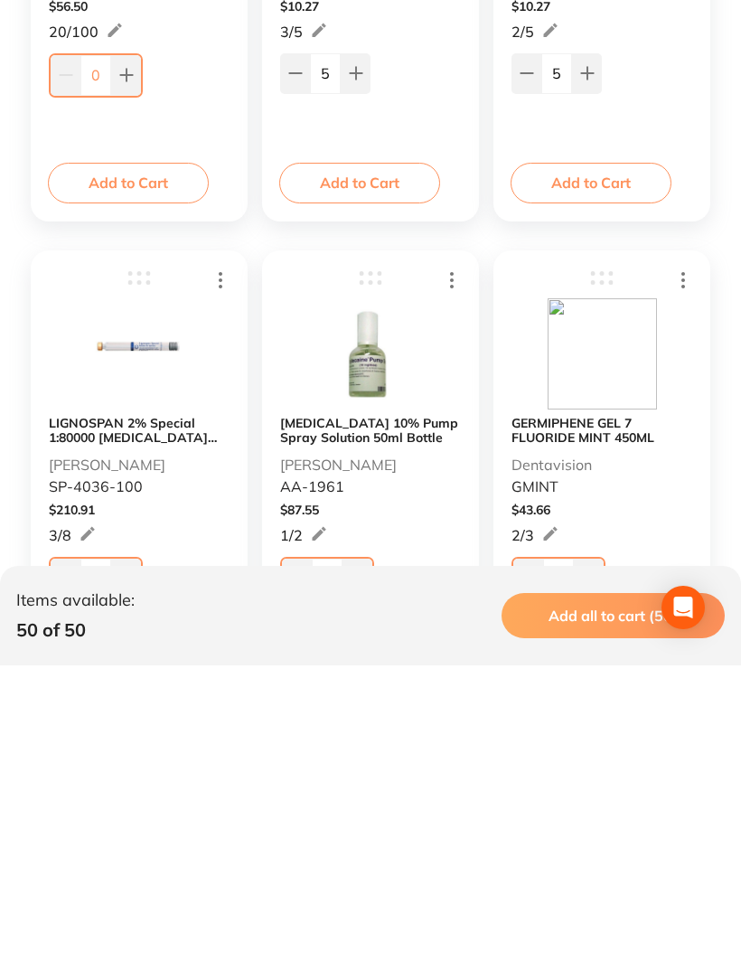
type input "60"
click at [99, 863] on input "0" at bounding box center [95, 883] width 31 height 40
type input "100"
click at [341, 863] on input "0" at bounding box center [327, 883] width 31 height 40
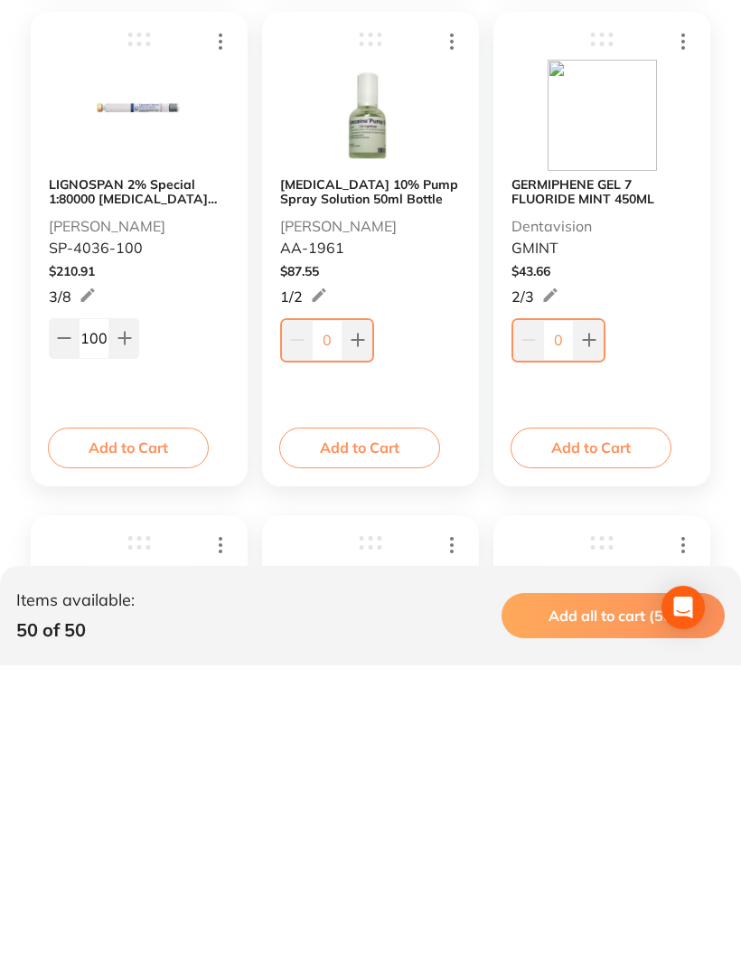
scroll to position [4326, 0]
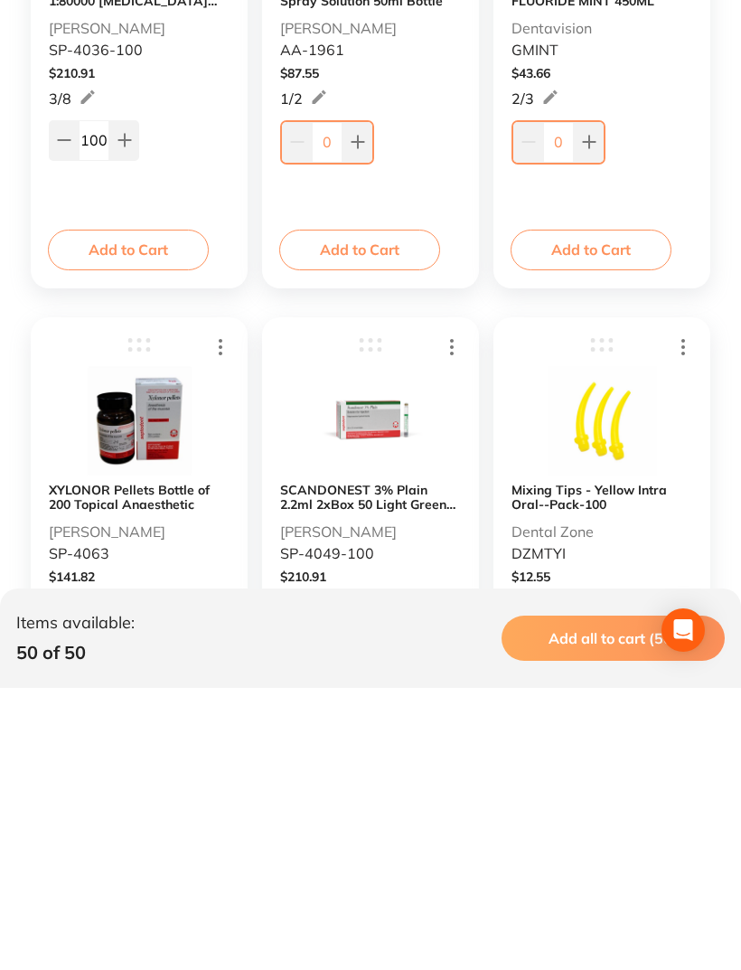
type input "0"
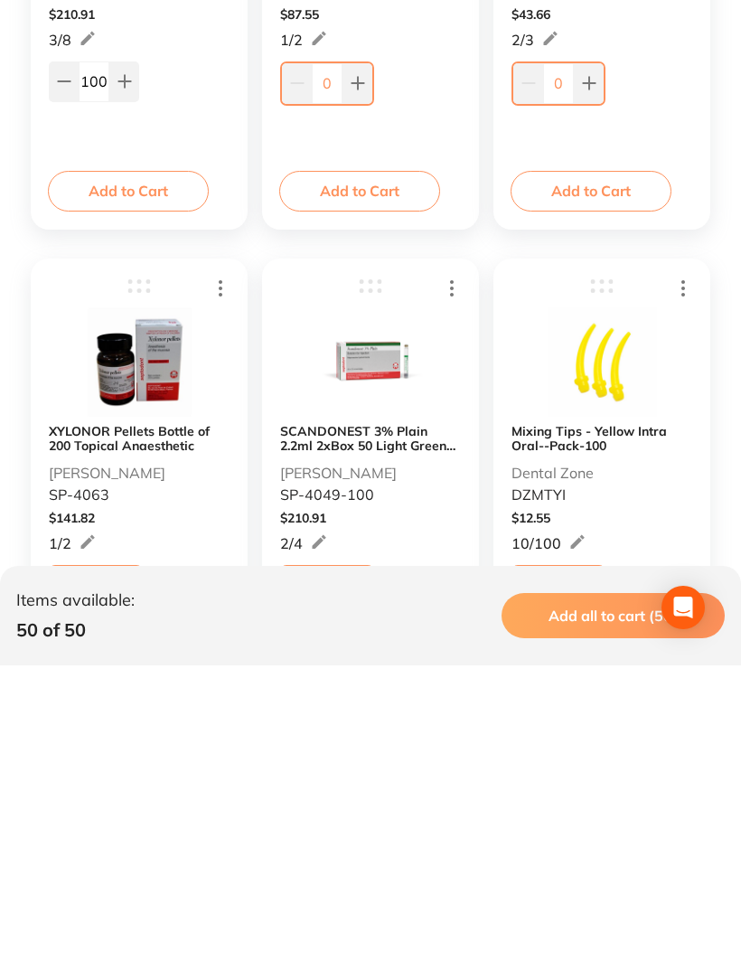
scroll to position [4441, 0]
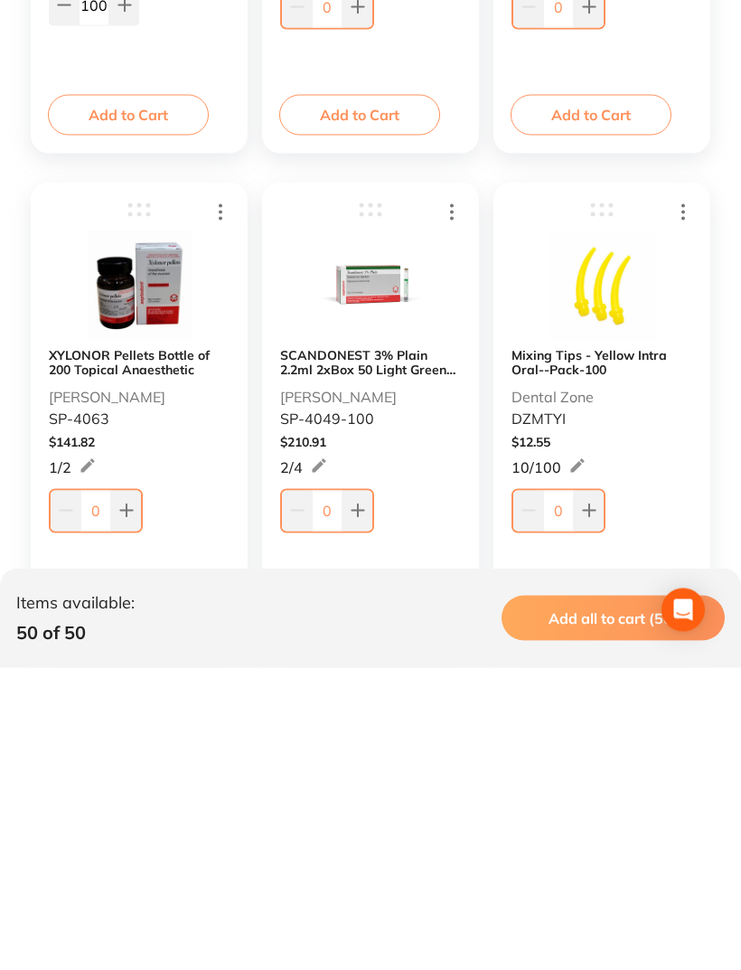
click at [336, 793] on input "0" at bounding box center [327, 813] width 31 height 40
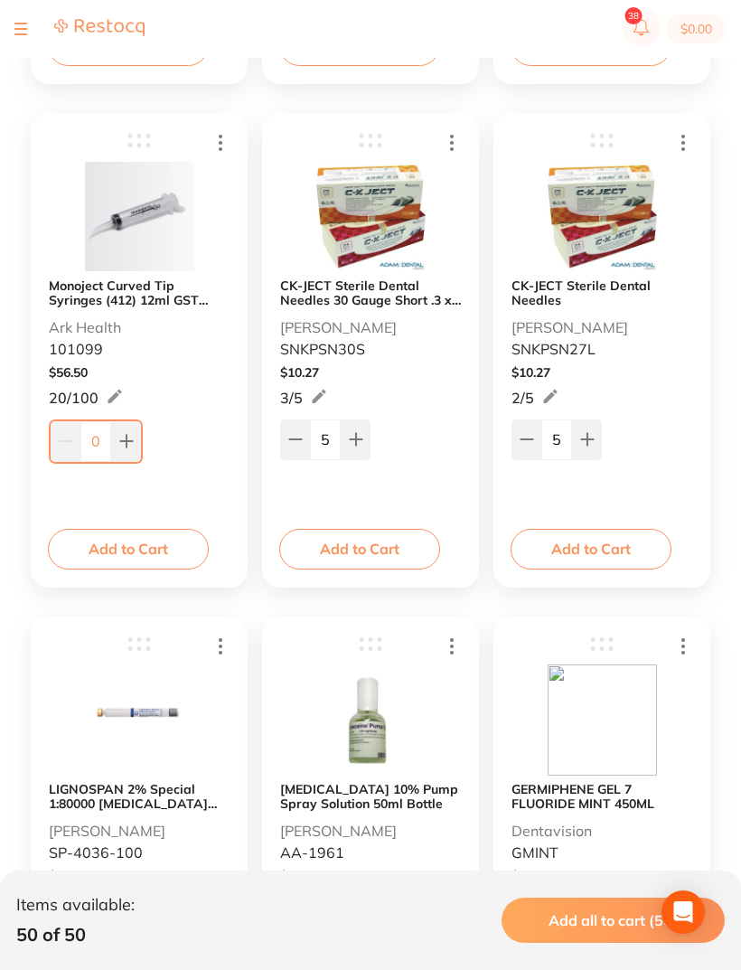
scroll to position [3805, 0]
type input "250"
click at [611, 213] on img at bounding box center [602, 217] width 109 height 111
click at [615, 204] on img at bounding box center [602, 217] width 109 height 111
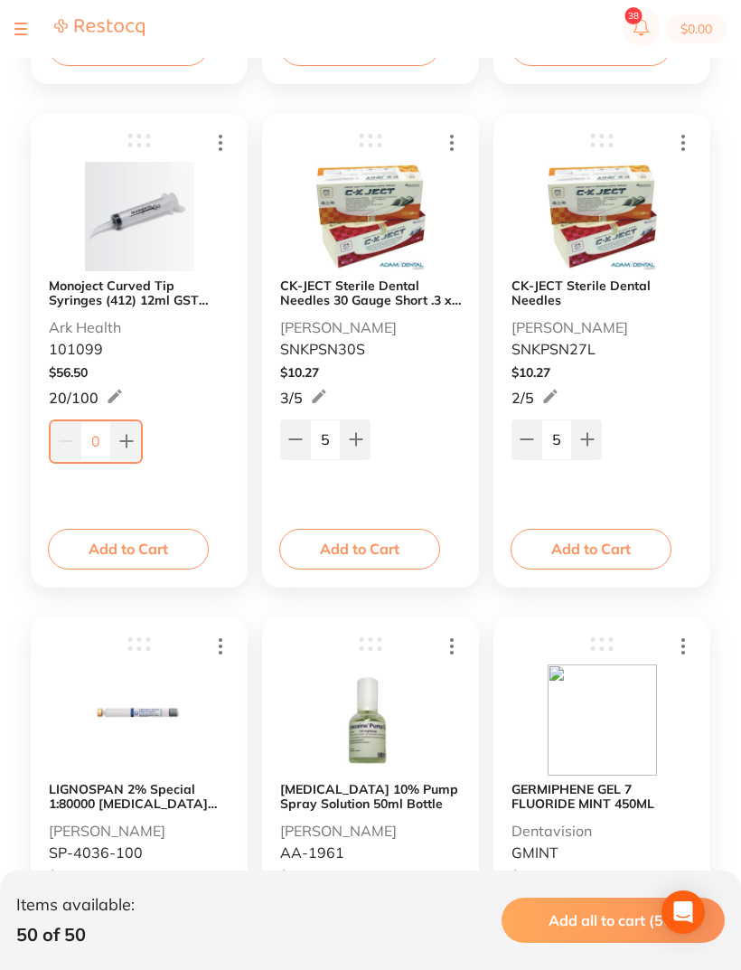
click at [604, 230] on img at bounding box center [602, 216] width 109 height 111
click at [598, 351] on div "CK-JECT Sterile Dental Needles Adam Dental SNKPSN27L" at bounding box center [602, 318] width 181 height 80
click at [542, 362] on div "CK-JECT Sterile Dental Needles Adam Dental SNKPSN27L $ 10.27 2 / 5 5 2 / 5" at bounding box center [602, 295] width 181 height 329
click at [595, 287] on b "CK-JECT Sterile Dental Needles" at bounding box center [602, 292] width 181 height 29
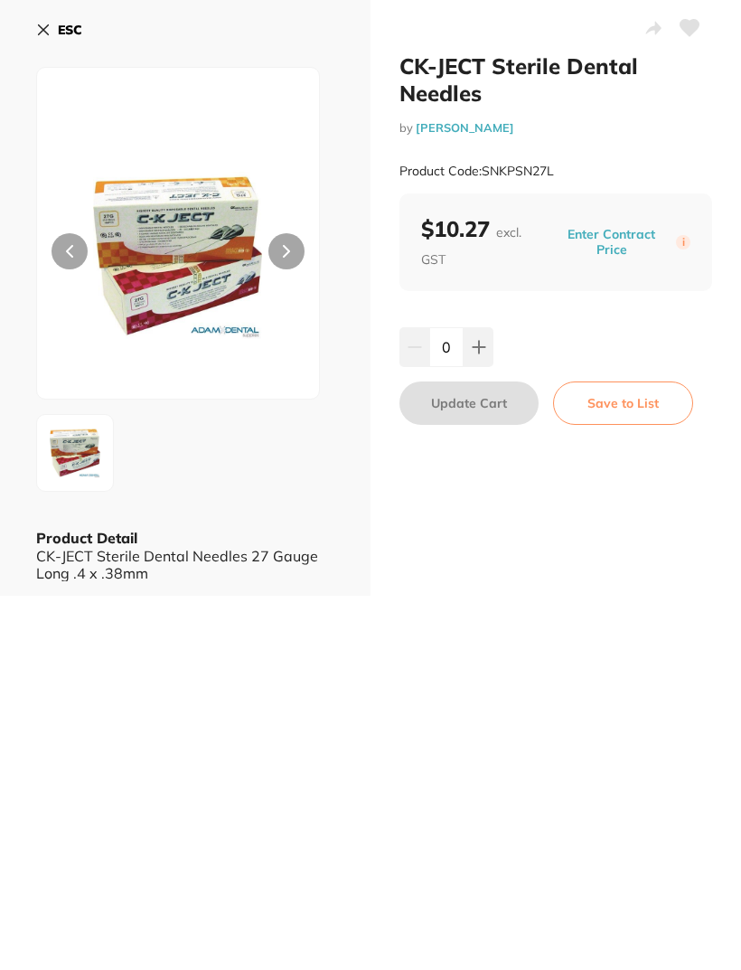
click at [47, 28] on icon at bounding box center [43, 30] width 14 height 14
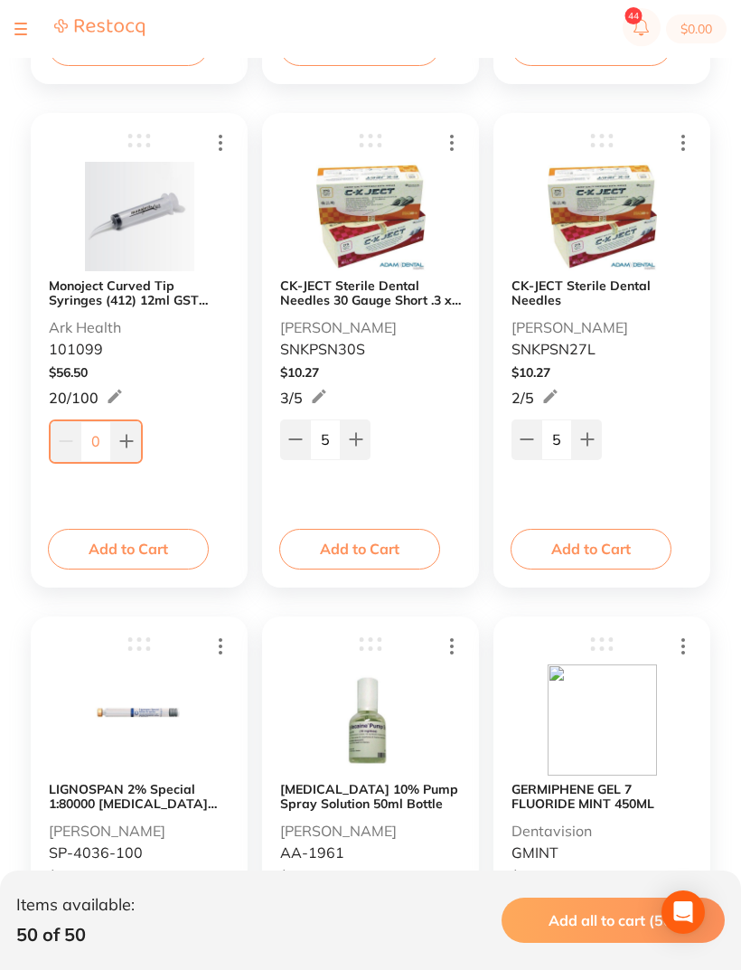
click at [564, 437] on input "5" at bounding box center [556, 439] width 31 height 40
click at [337, 437] on input "5" at bounding box center [325, 439] width 31 height 40
type input "2"
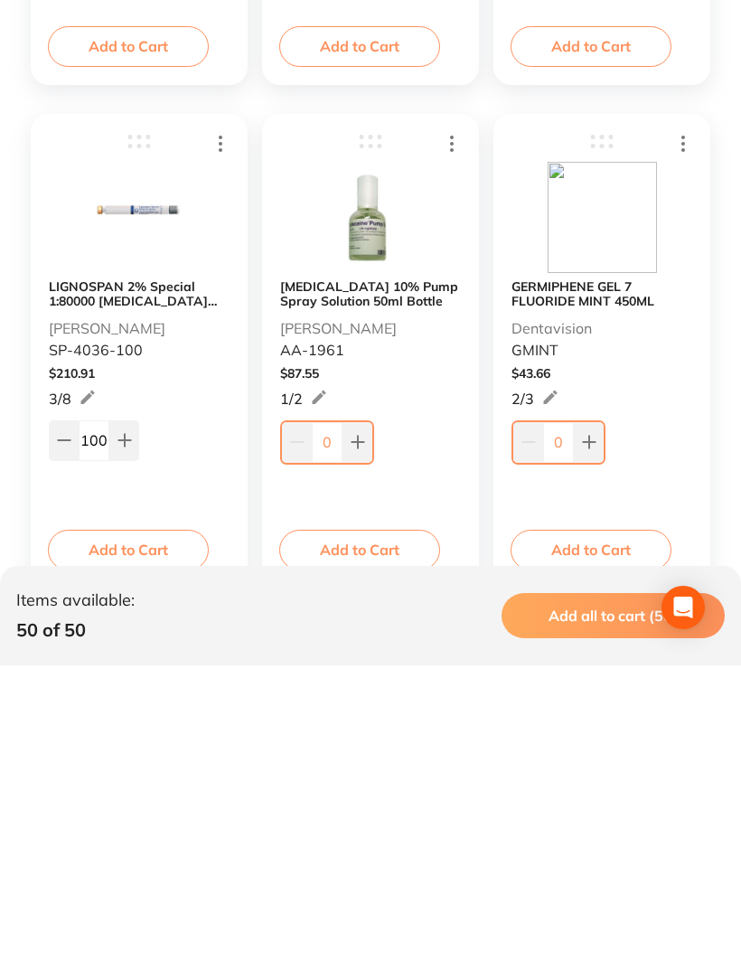
scroll to position [4007, 0]
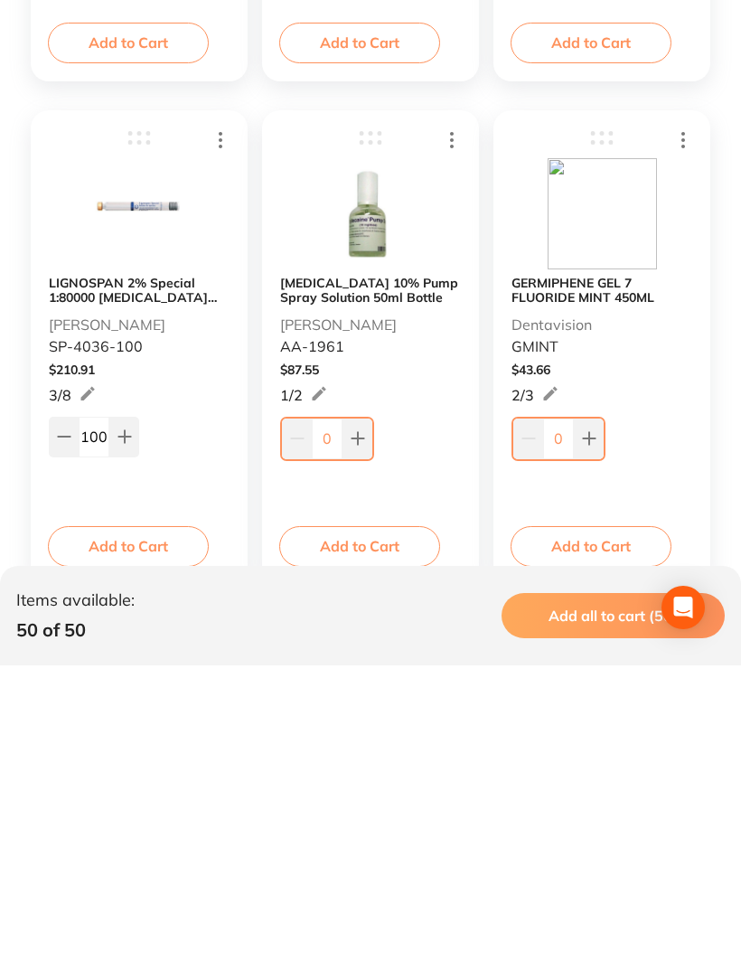
click at [570, 723] on input "0" at bounding box center [558, 743] width 31 height 40
type input "2"
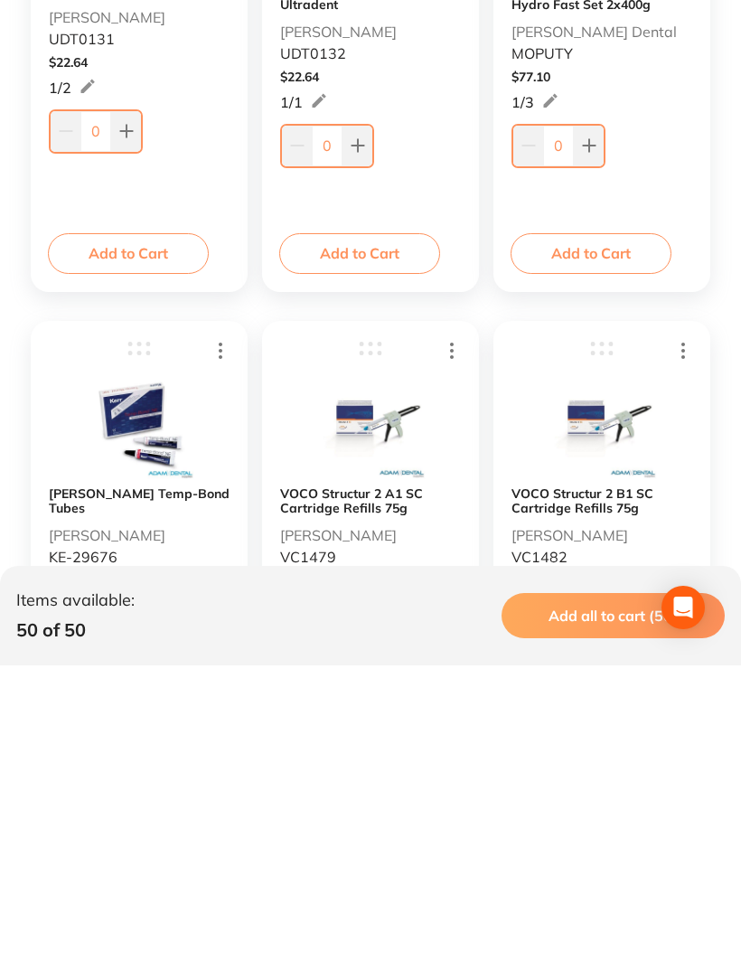
scroll to position [6314, 0]
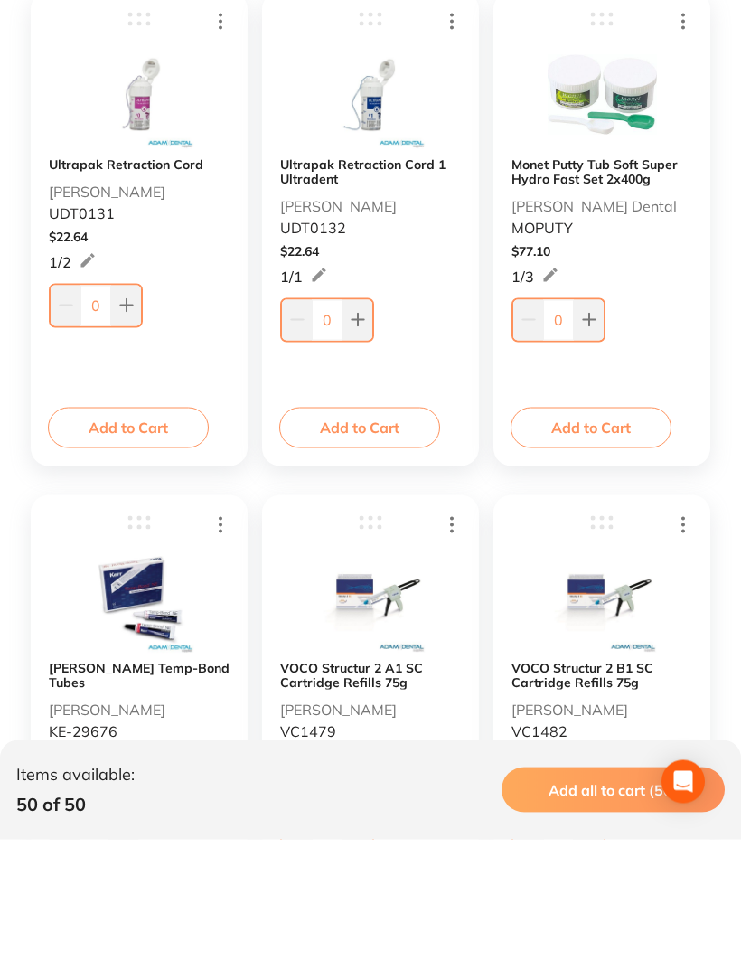
click at [574, 430] on button at bounding box center [589, 450] width 30 height 40
type input "1"
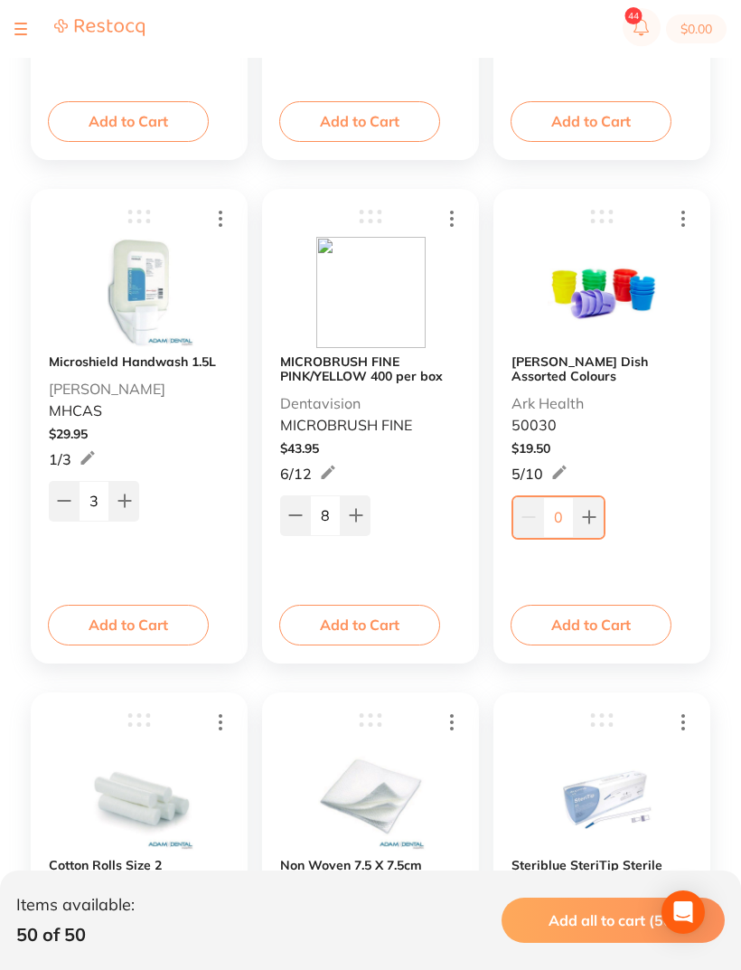
scroll to position [1213, 0]
click at [568, 514] on input "0" at bounding box center [558, 517] width 31 height 40
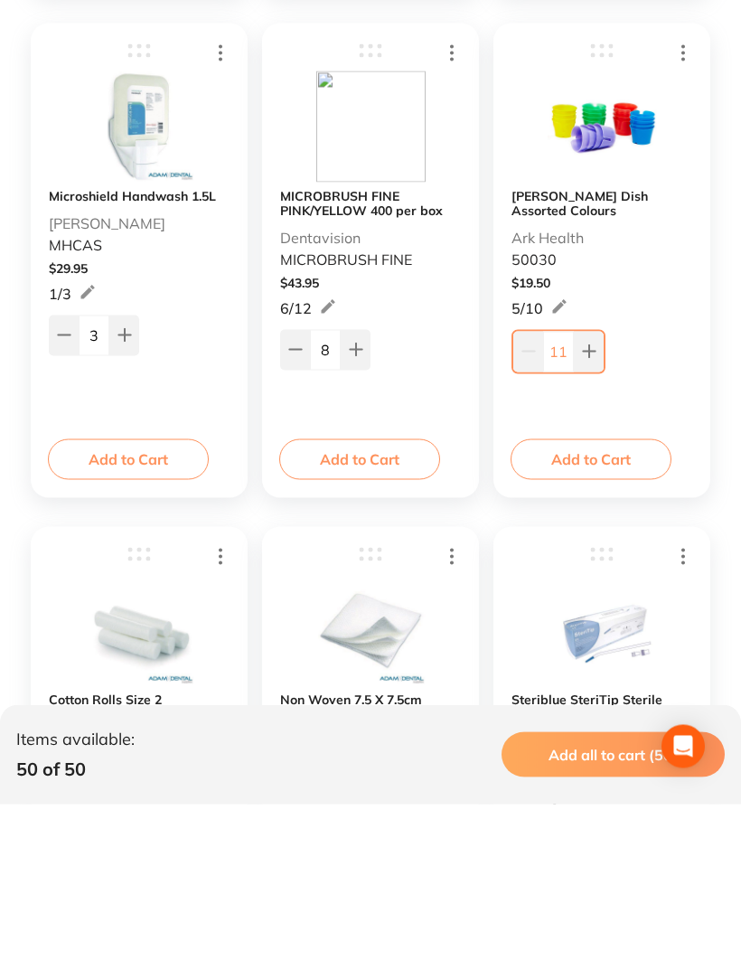
type input "11"
click at [100, 481] on input "3" at bounding box center [94, 501] width 31 height 40
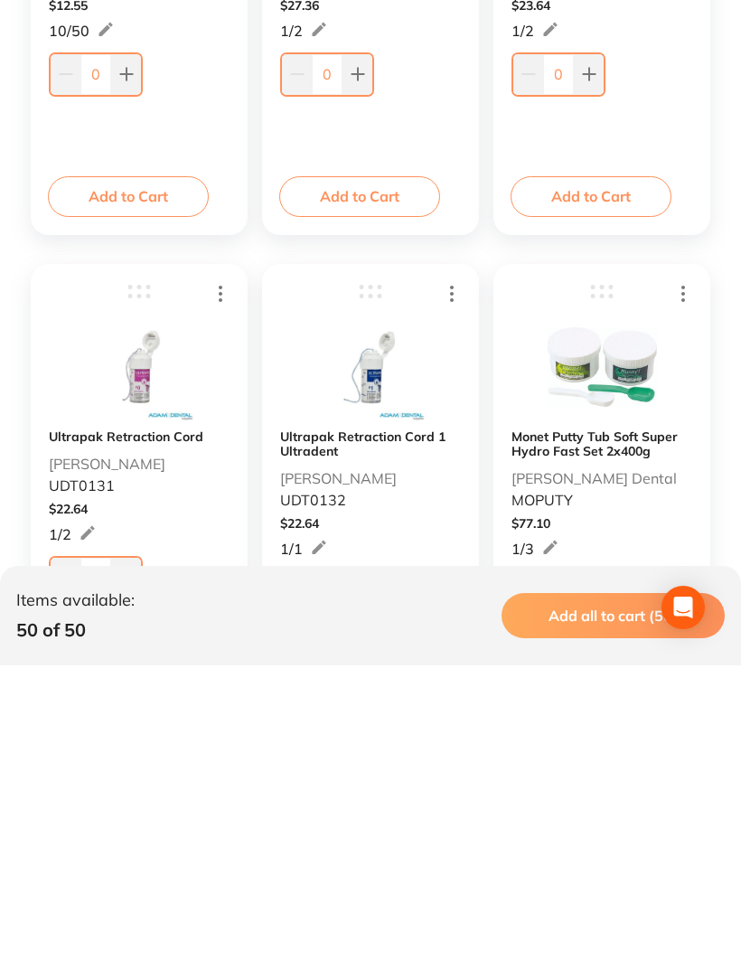
scroll to position [6173, 0]
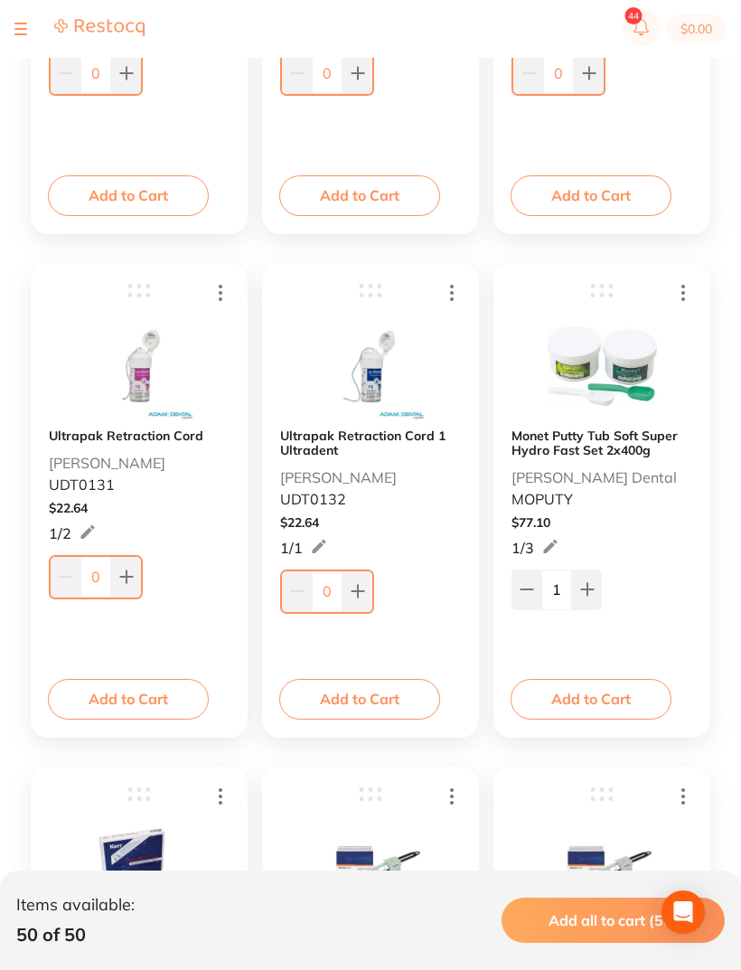
click at [342, 596] on input "0" at bounding box center [327, 591] width 31 height 40
type input "2"
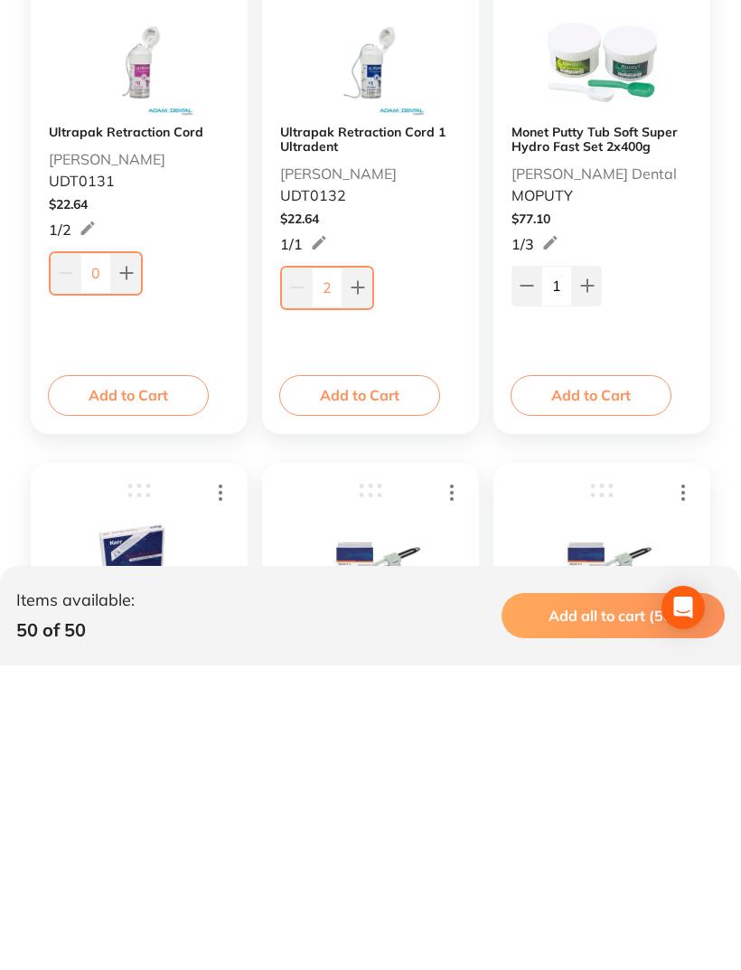
click at [106, 558] on input "0" at bounding box center [95, 578] width 31 height 40
type input "2"
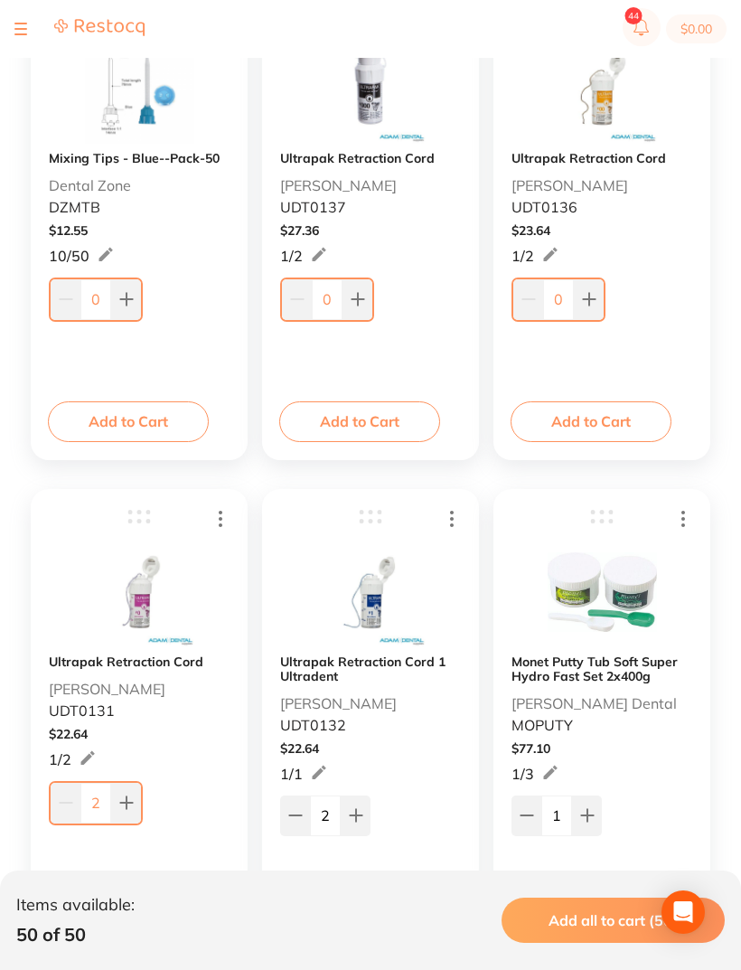
scroll to position [5931, 0]
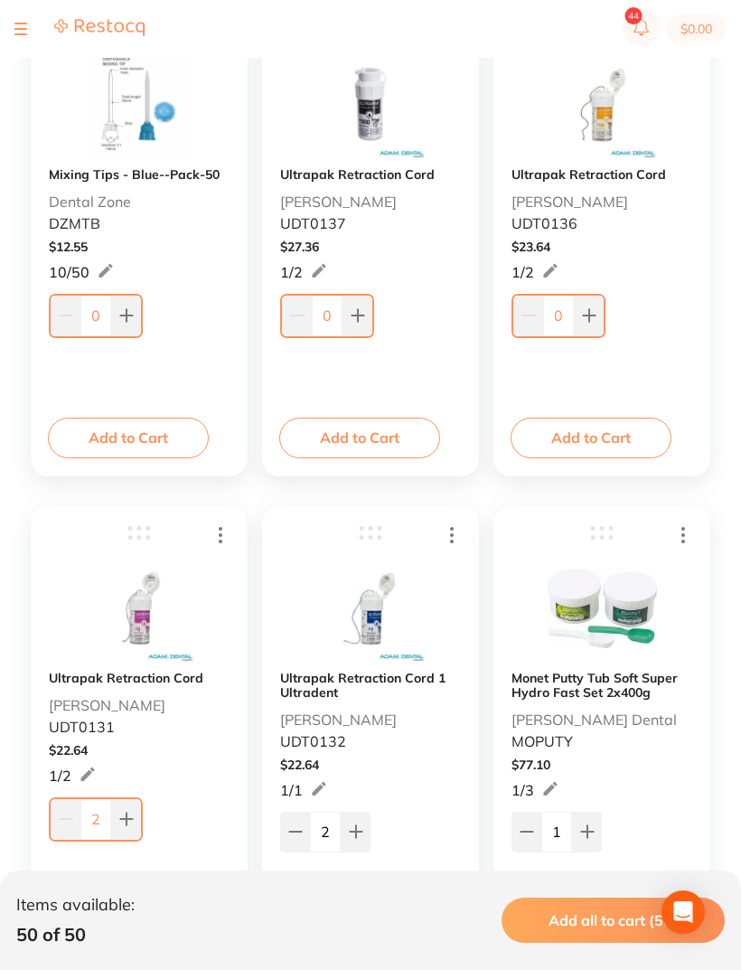
click at [572, 313] on input "0" at bounding box center [558, 316] width 31 height 40
type input "1"
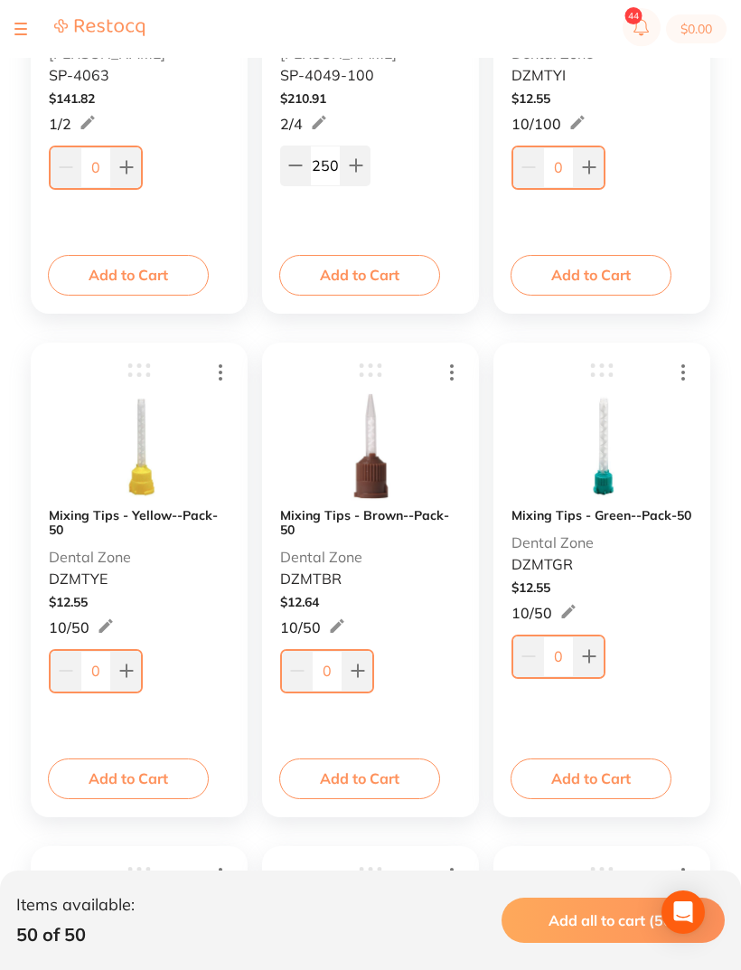
scroll to position [5040, 0]
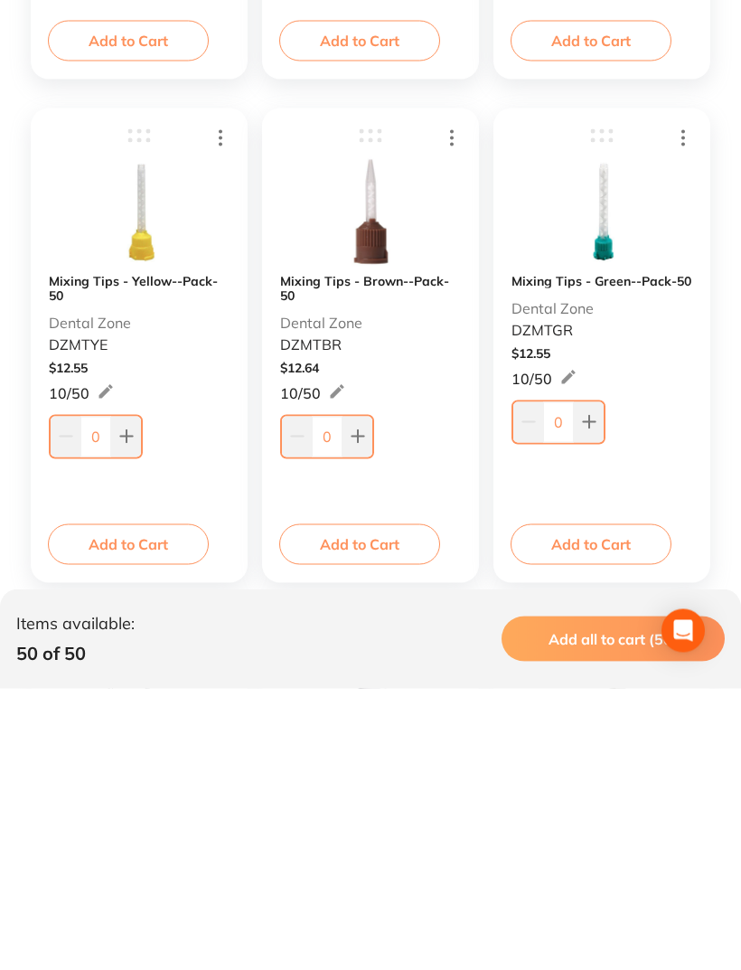
click at [573, 683] on input "0" at bounding box center [558, 703] width 31 height 40
type input "3"
click at [343, 698] on button at bounding box center [358, 718] width 30 height 40
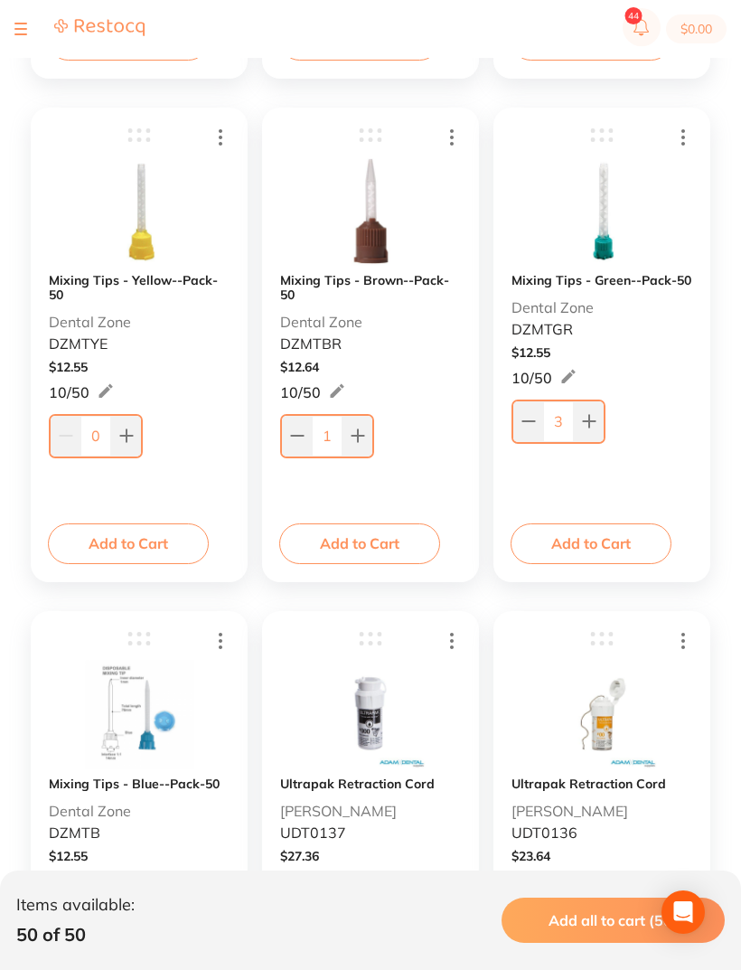
click at [329, 438] on input "1" at bounding box center [327, 436] width 31 height 40
type input "3"
click at [102, 444] on input "0" at bounding box center [95, 436] width 31 height 40
type input "1"
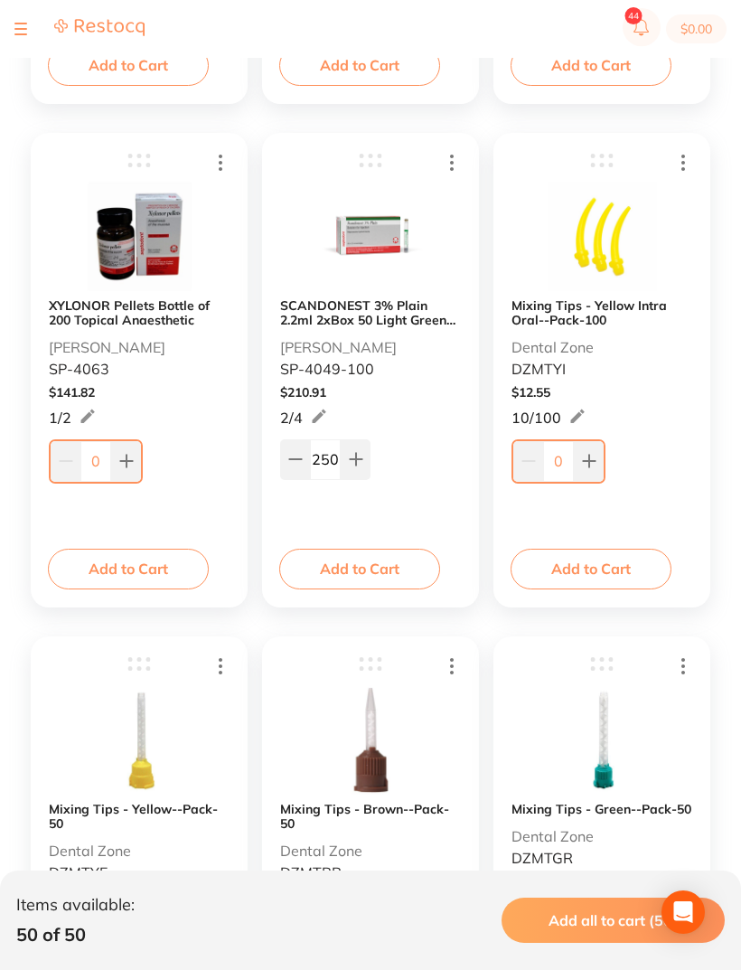
scroll to position [4792, 0]
click at [564, 455] on input "0" at bounding box center [558, 462] width 31 height 40
type input "1"
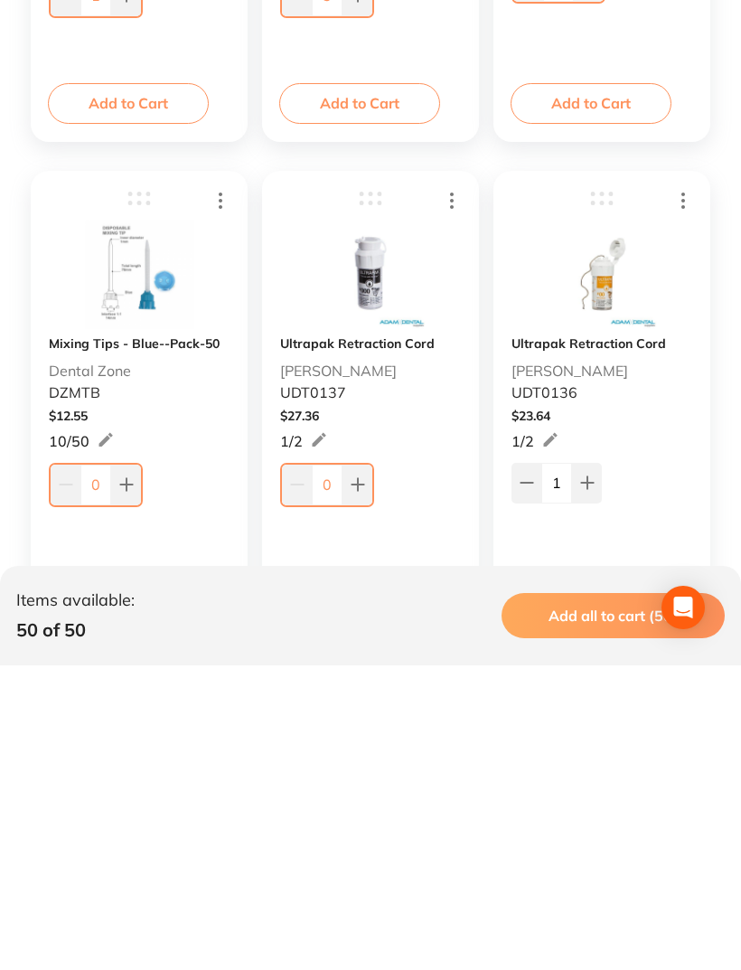
scroll to position [5458, 0]
click at [113, 768] on button at bounding box center [126, 788] width 30 height 40
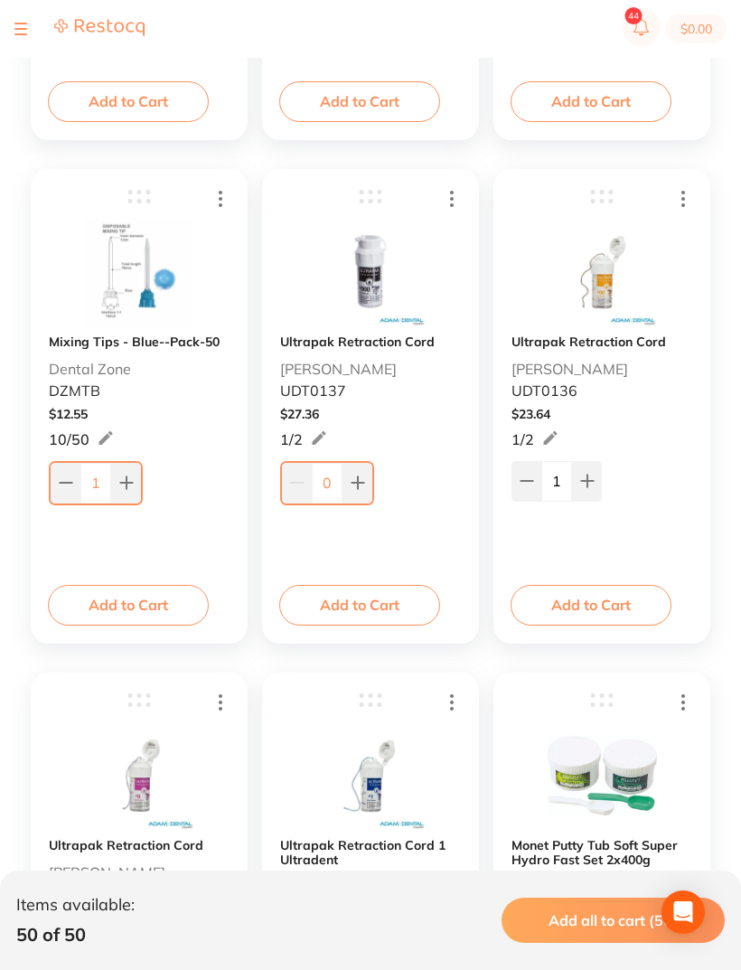
click at [128, 484] on icon at bounding box center [126, 483] width 12 height 12
type input "3"
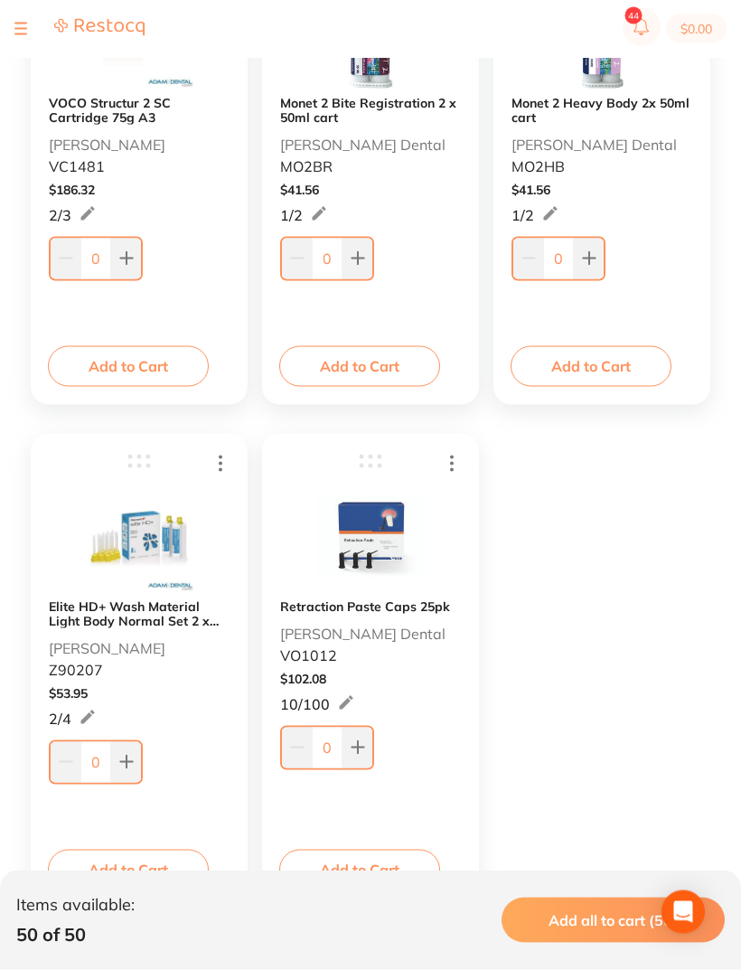
scroll to position [8075, 0]
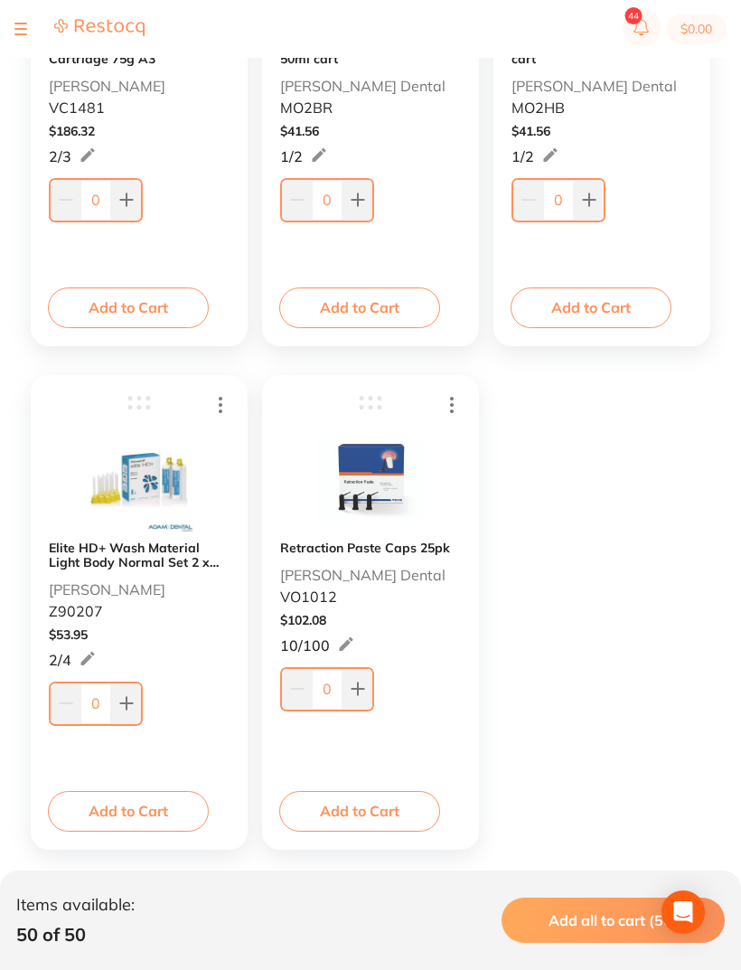
click at [338, 694] on input "0" at bounding box center [327, 689] width 31 height 40
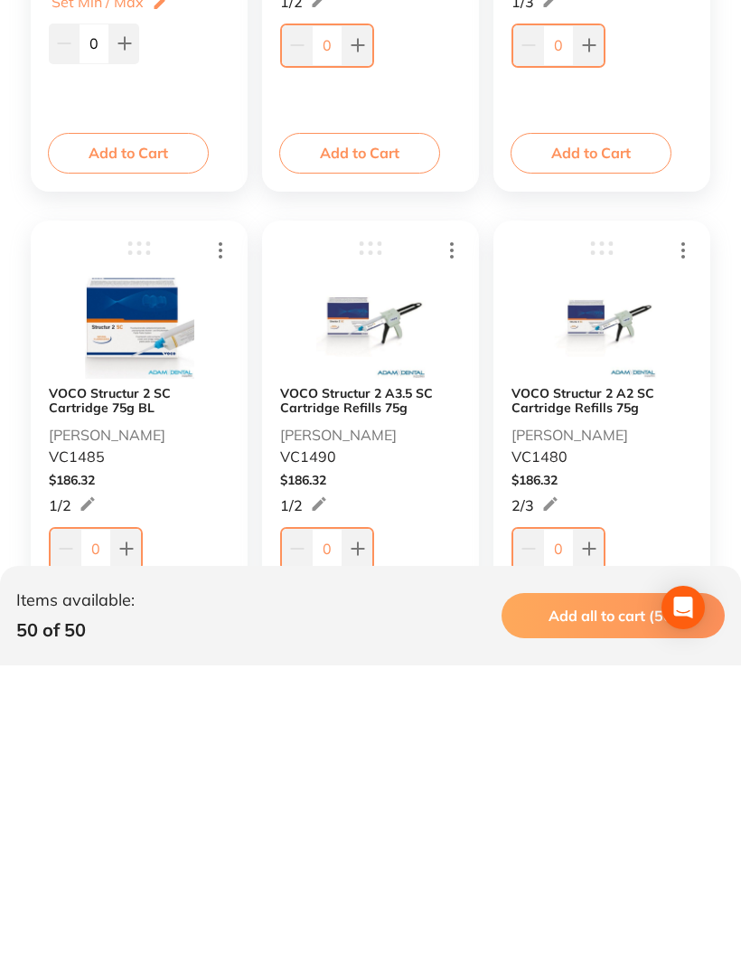
scroll to position [6919, 0]
type input "50"
click at [136, 831] on button at bounding box center [126, 851] width 30 height 40
type input "1"
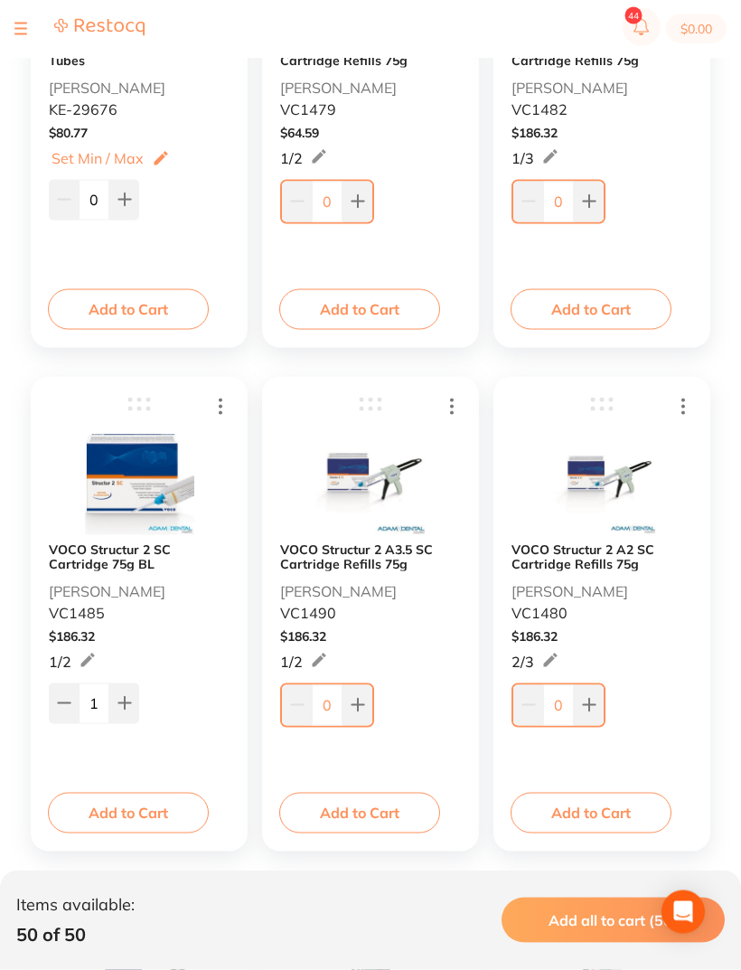
scroll to position [7067, 0]
click at [588, 708] on icon at bounding box center [589, 705] width 12 height 12
type input "2"
click at [135, 701] on button at bounding box center [124, 702] width 30 height 40
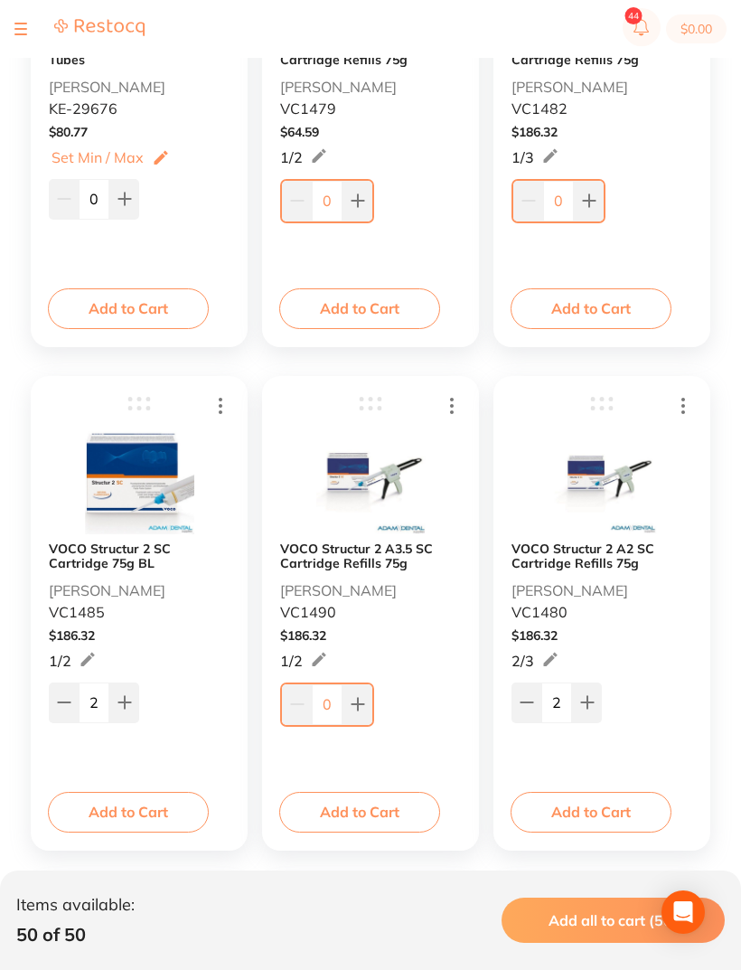
click at [67, 702] on icon at bounding box center [64, 702] width 12 height 0
type input "1"
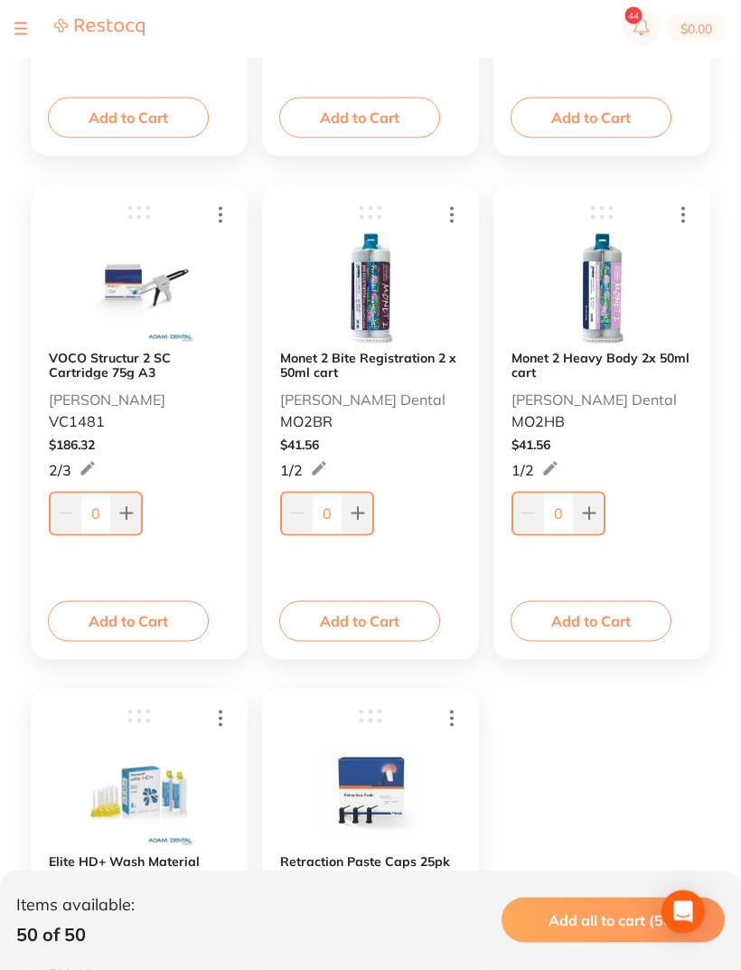
scroll to position [7762, 0]
click at [365, 513] on button at bounding box center [358, 513] width 30 height 40
click at [365, 513] on button at bounding box center [356, 511] width 30 height 40
type input "2"
click at [593, 511] on icon at bounding box center [589, 512] width 14 height 14
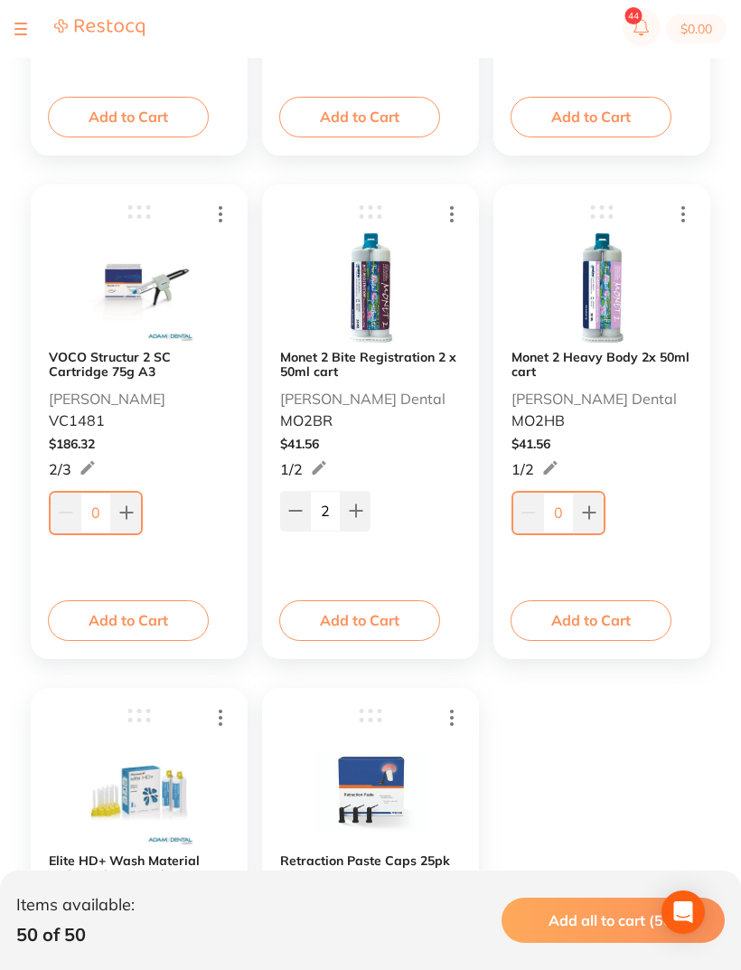
type input "1"
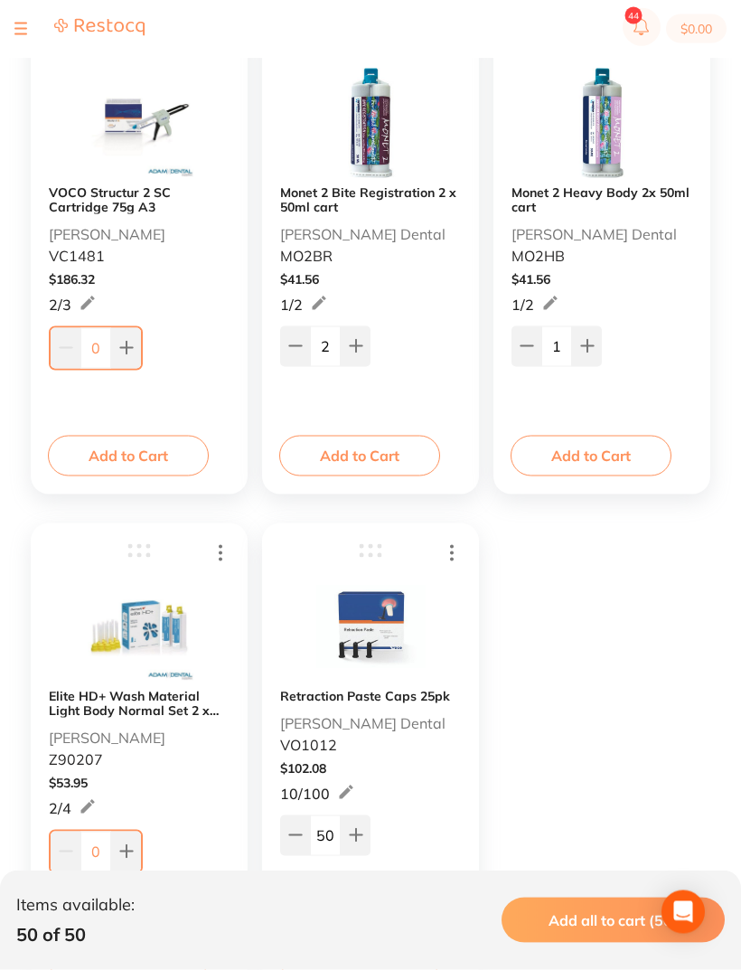
scroll to position [7927, 0]
click at [138, 847] on button at bounding box center [126, 851] width 30 height 40
click at [140, 850] on button at bounding box center [126, 851] width 30 height 40
click at [136, 846] on button at bounding box center [124, 849] width 30 height 40
click at [135, 850] on button at bounding box center [124, 849] width 30 height 40
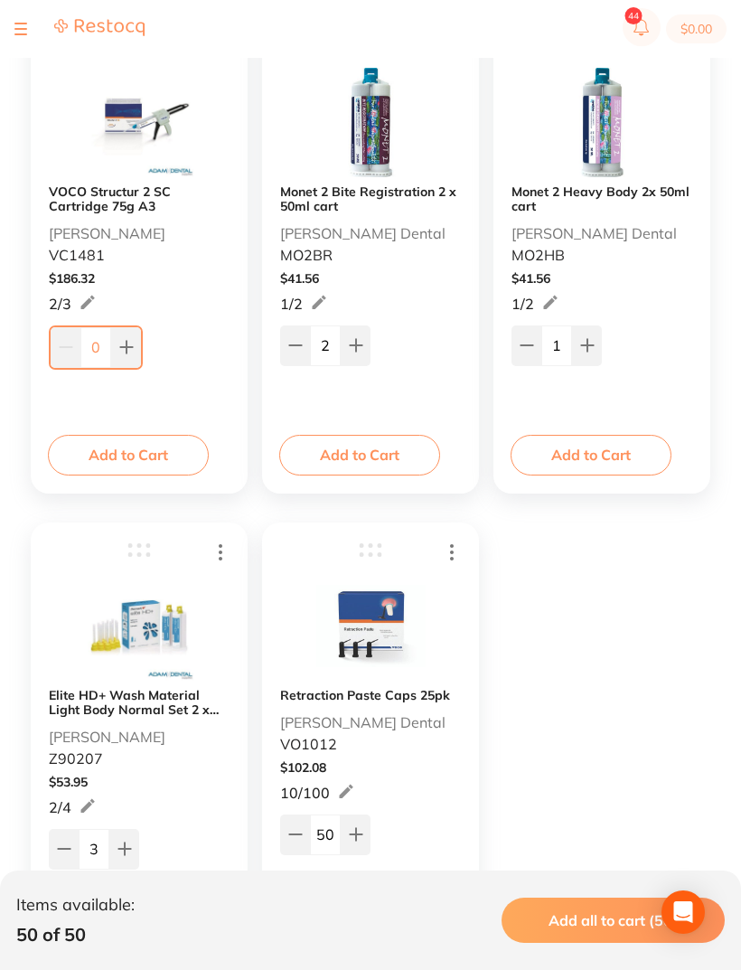
type input "4"
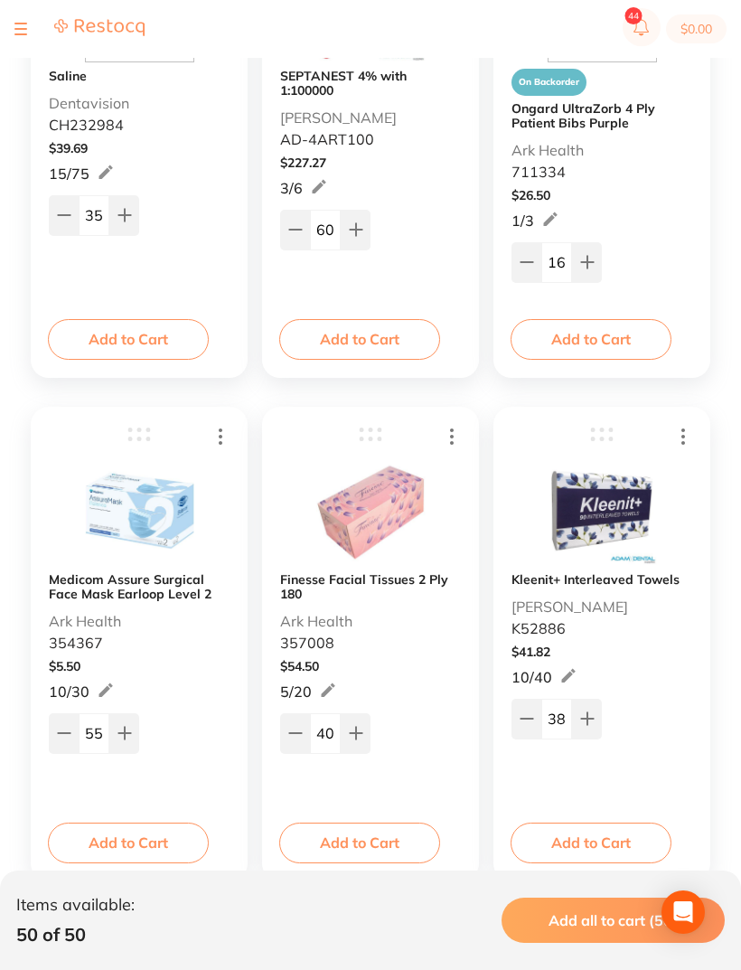
scroll to position [0, 0]
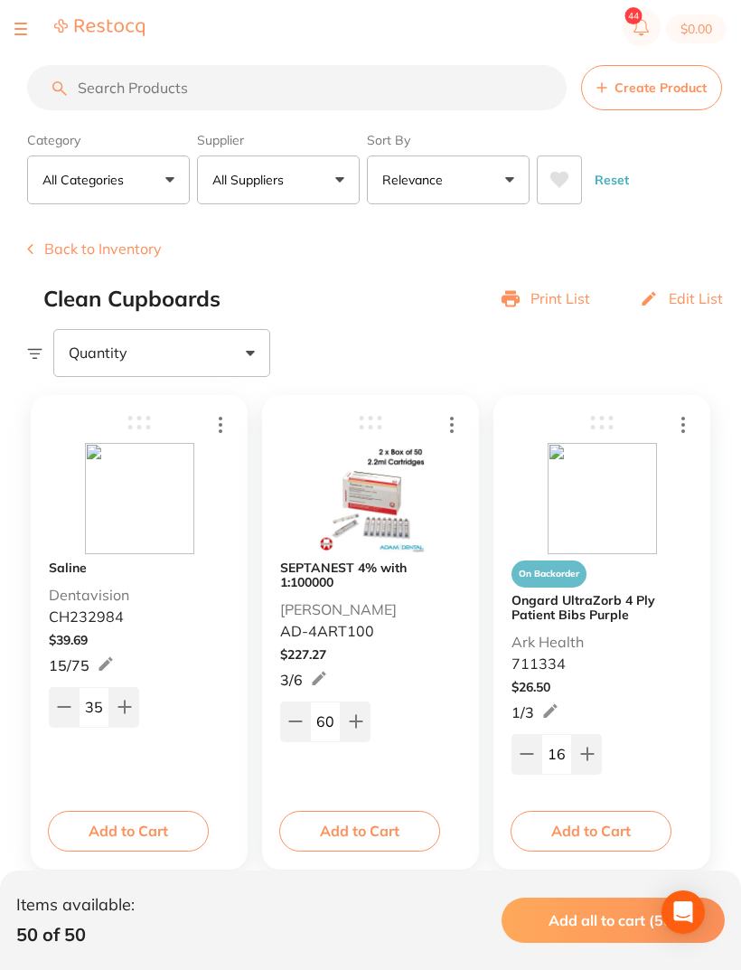
click at [26, 28] on button at bounding box center [20, 29] width 13 height 2
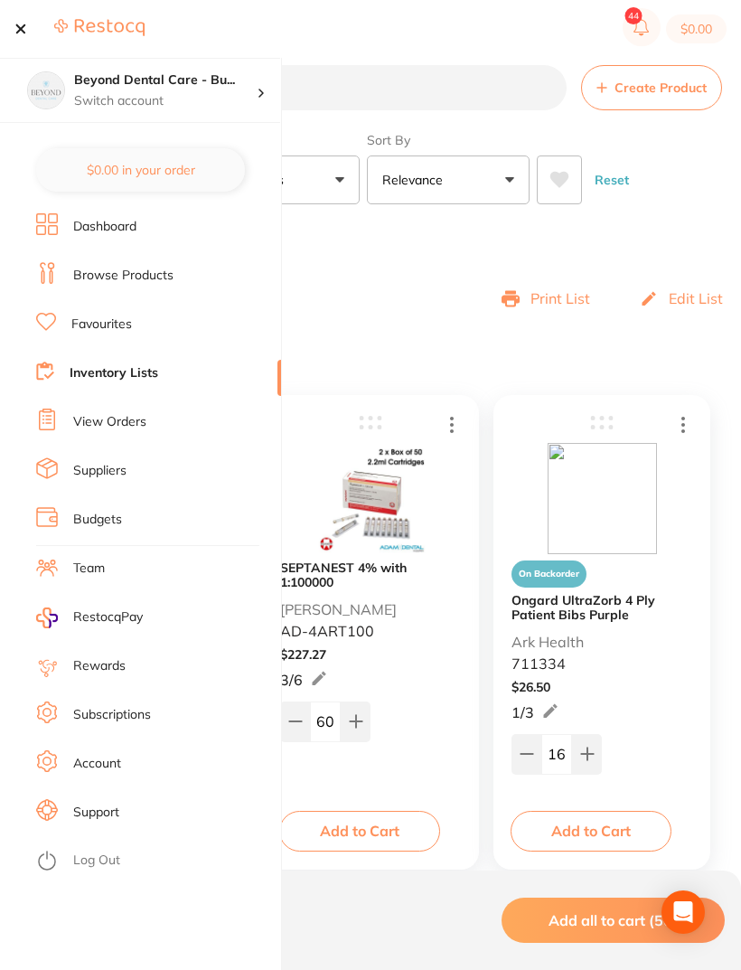
click at [146, 371] on link "Inventory Lists" at bounding box center [114, 373] width 89 height 18
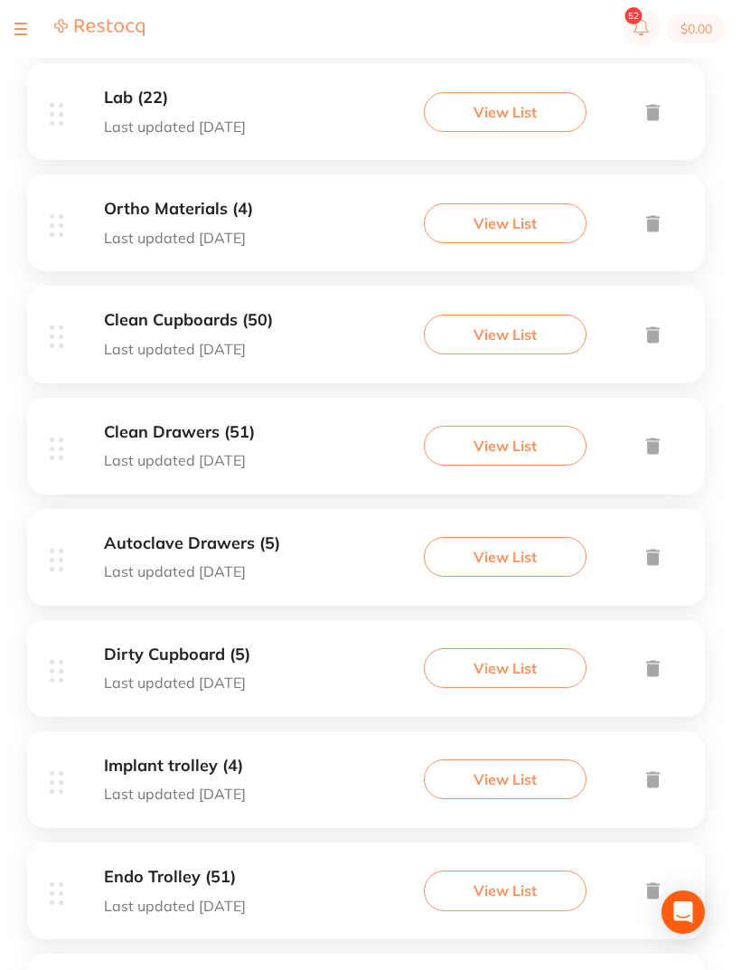
scroll to position [542, 0]
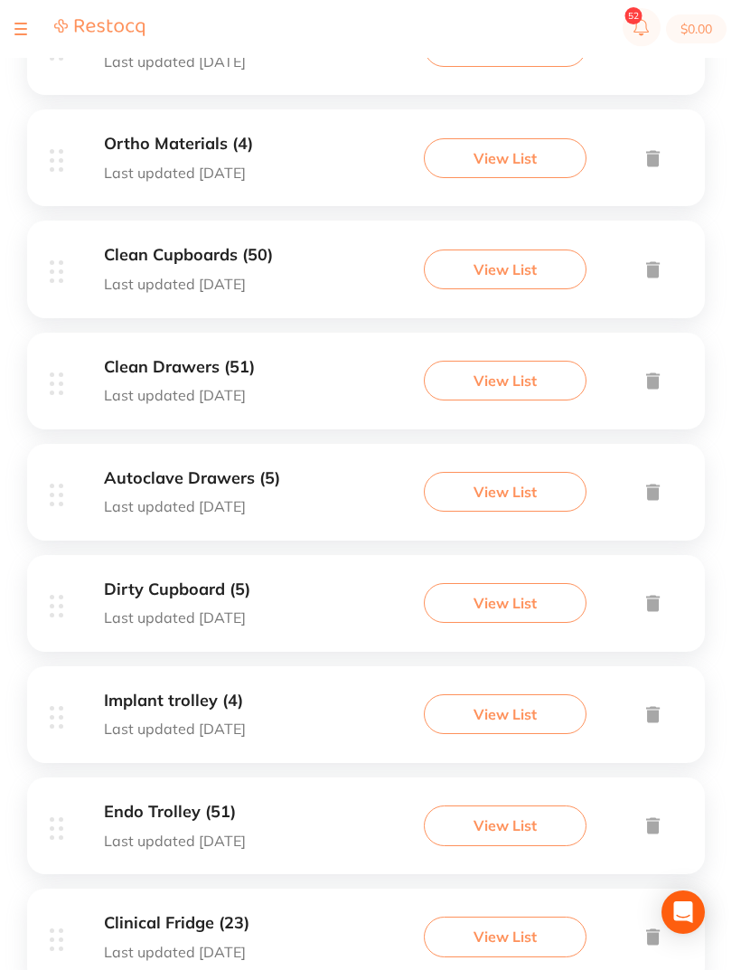
click at [202, 362] on h3 "Clean Drawers (51)" at bounding box center [179, 367] width 151 height 19
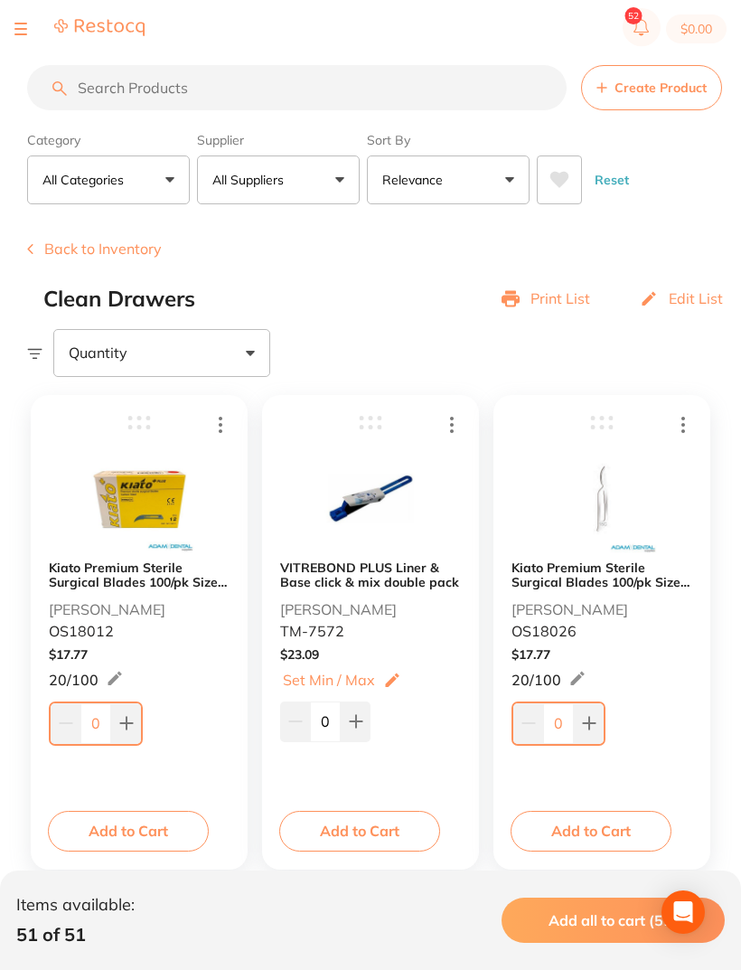
click at [33, 27] on div at bounding box center [79, 29] width 130 height 22
click at [19, 28] on button at bounding box center [20, 29] width 13 height 2
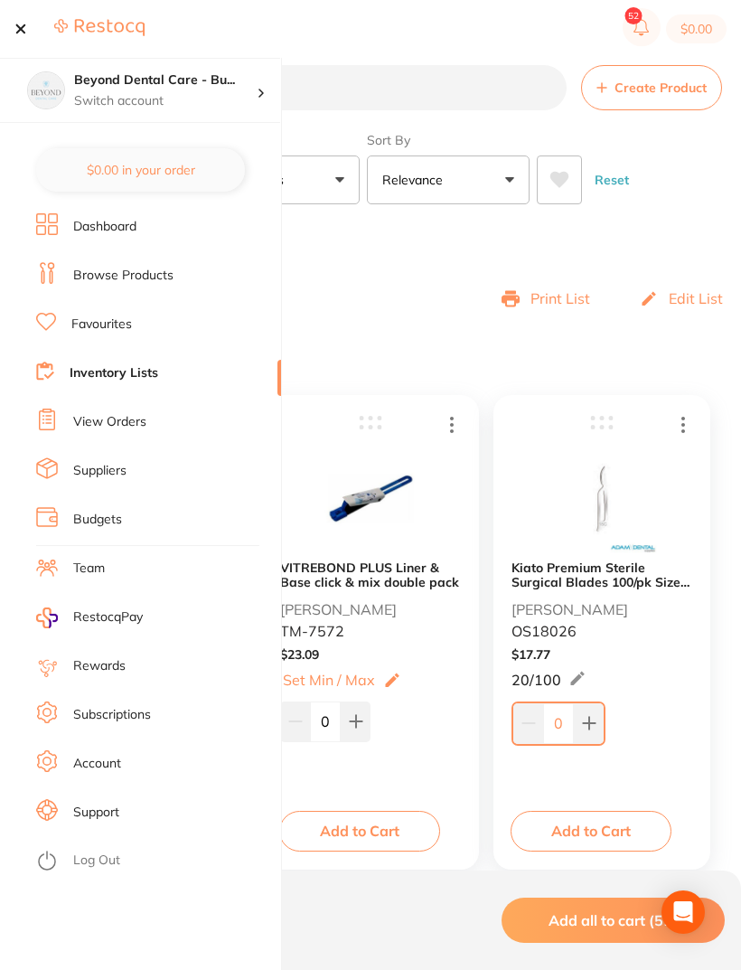
click at [151, 372] on link "Inventory Lists" at bounding box center [114, 373] width 89 height 18
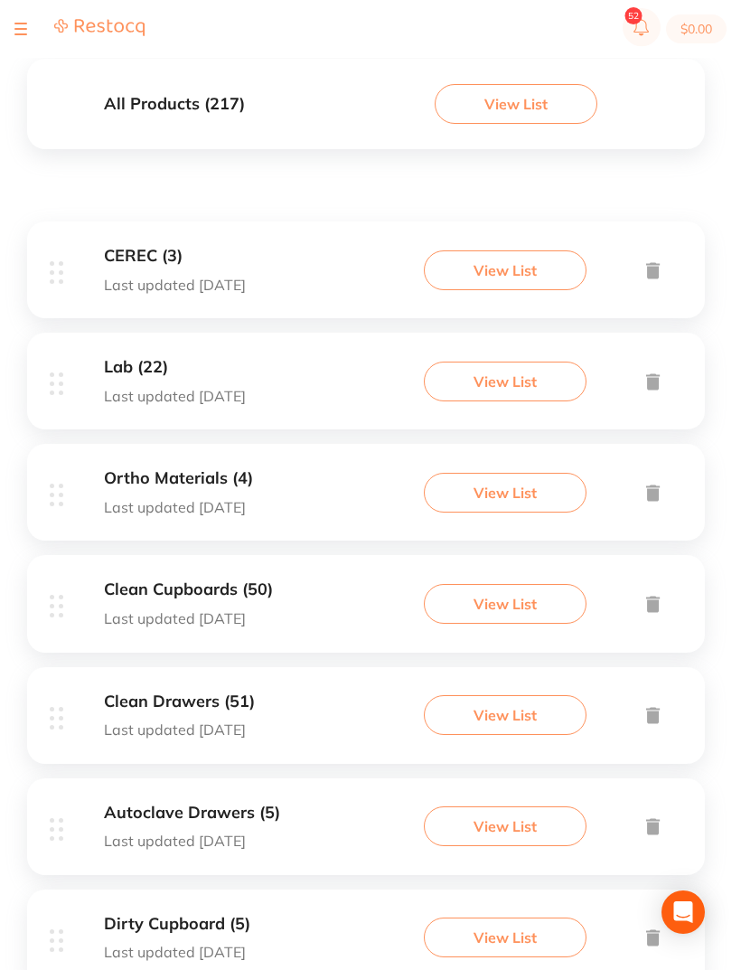
scroll to position [205, 0]
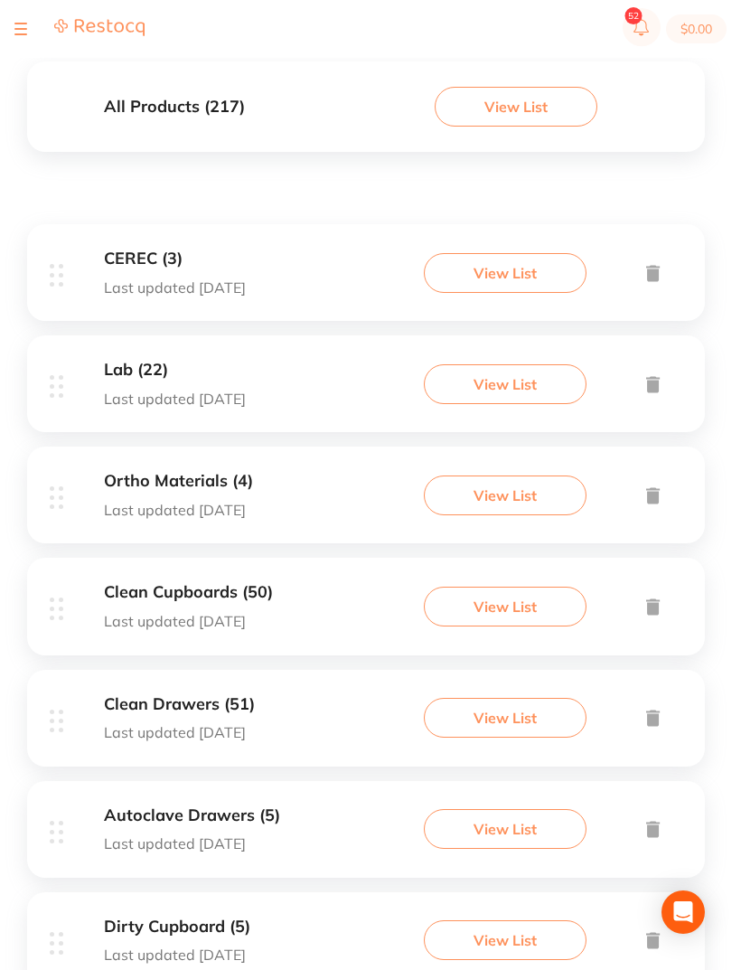
click at [224, 593] on h3 "Clean Cupboards (50)" at bounding box center [188, 592] width 169 height 19
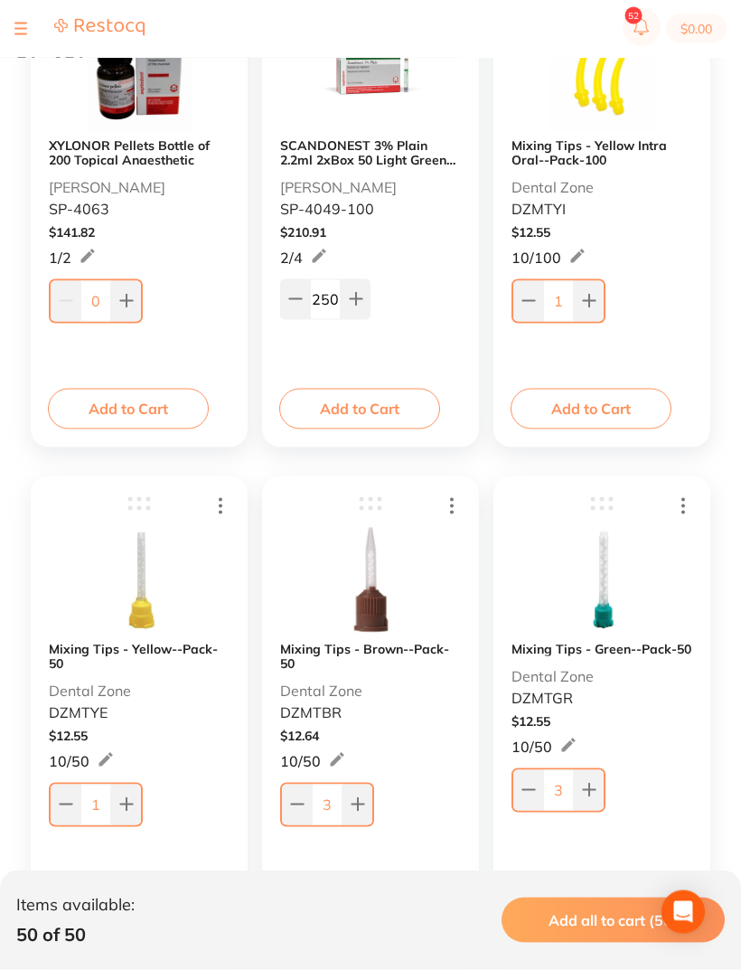
click at [359, 800] on icon at bounding box center [358, 805] width 12 height 12
type input "4"
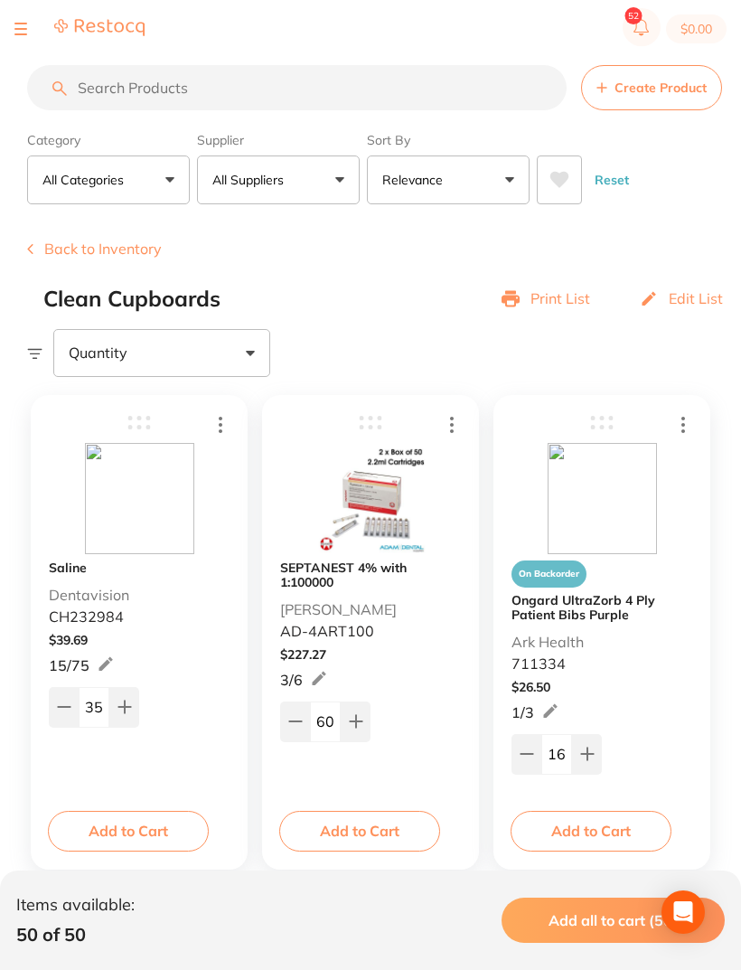
click at [38, 248] on button "Back to Inventory" at bounding box center [94, 248] width 135 height 16
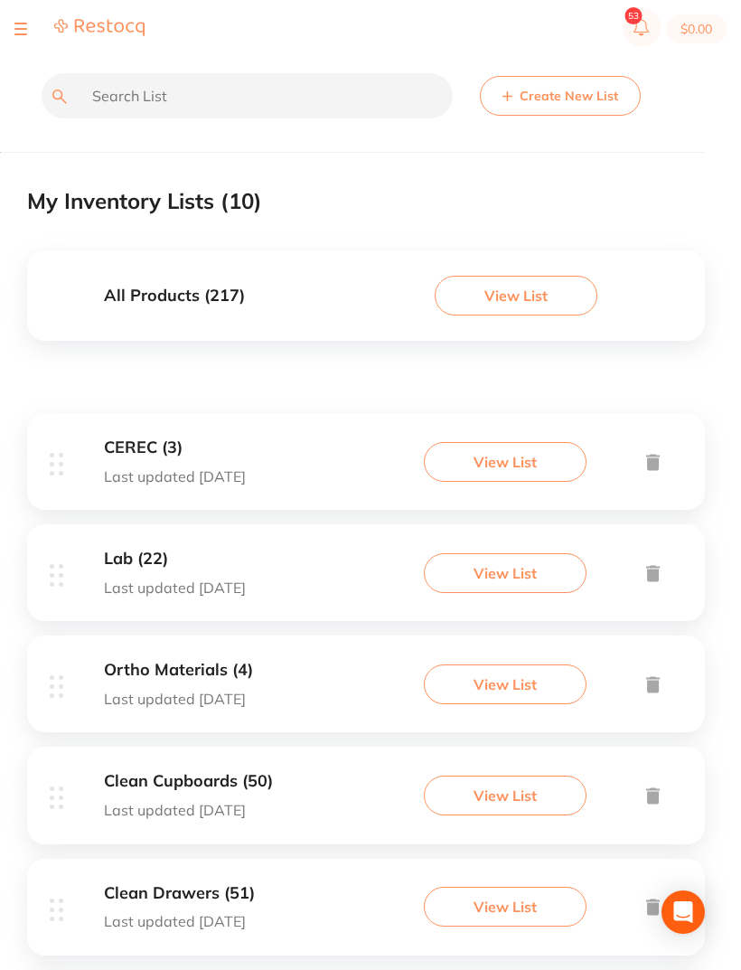
scroll to position [15, 0]
click at [150, 563] on h3 "Lab (22)" at bounding box center [175, 559] width 142 height 19
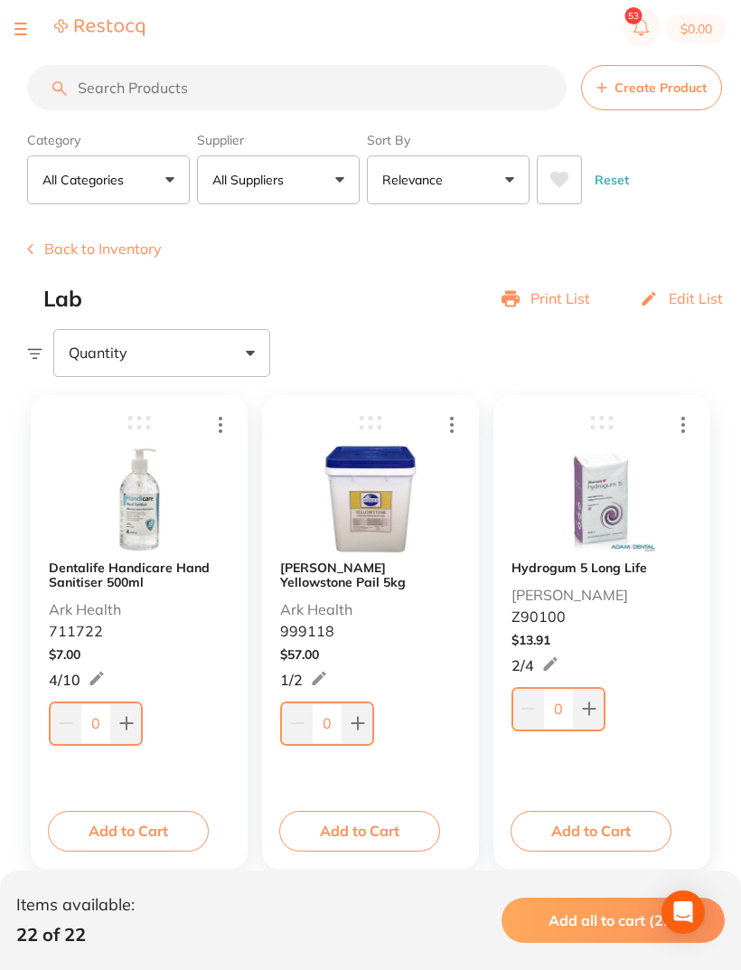
click at [128, 724] on icon at bounding box center [126, 724] width 12 height 12
click at [137, 721] on button at bounding box center [126, 723] width 30 height 40
click at [136, 720] on button at bounding box center [126, 723] width 30 height 40
type input "4"
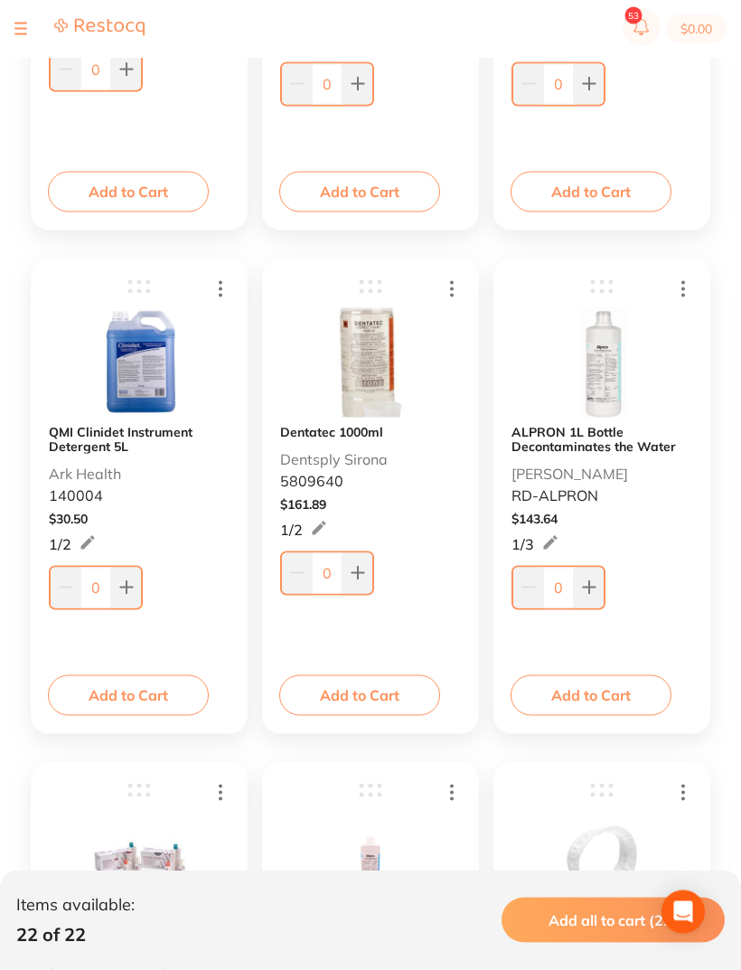
scroll to position [1149, 0]
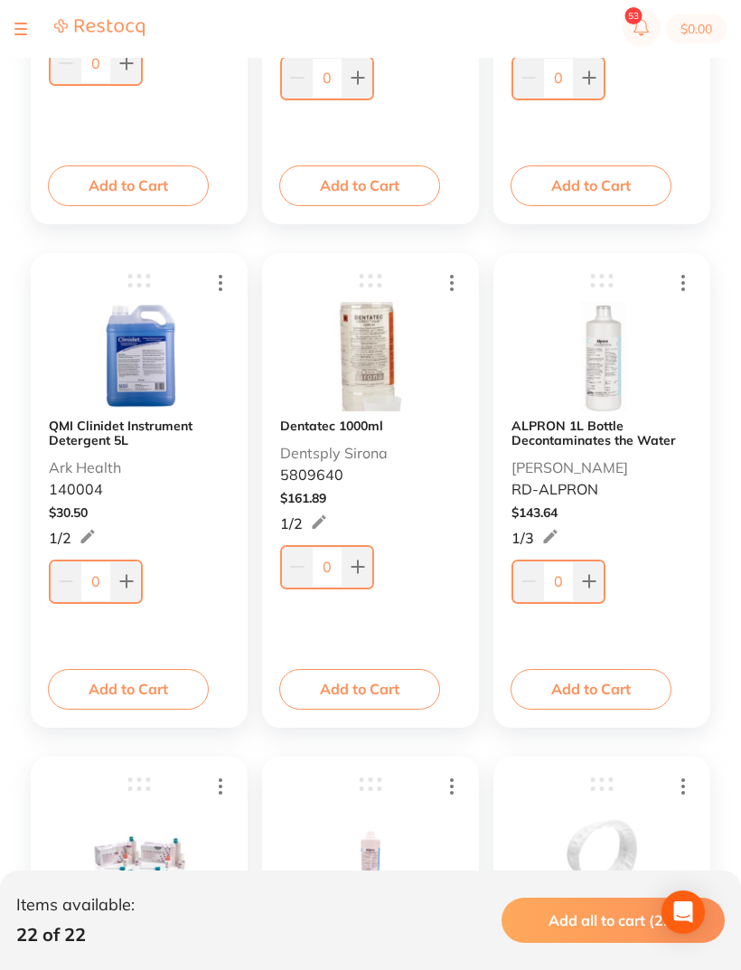
click at [592, 586] on icon at bounding box center [589, 581] width 14 height 14
click at [591, 585] on icon at bounding box center [587, 579] width 14 height 14
click at [592, 577] on icon at bounding box center [587, 579] width 14 height 14
type input "3"
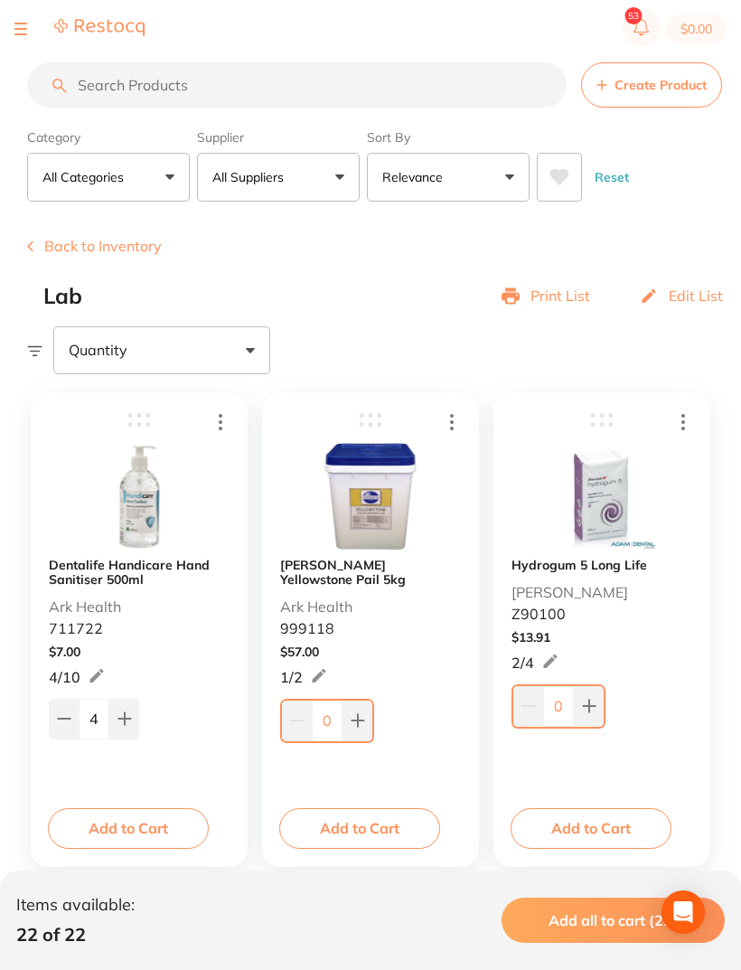
scroll to position [4, 0]
click at [594, 712] on icon at bounding box center [589, 705] width 14 height 14
click at [593, 712] on icon at bounding box center [589, 705] width 14 height 14
click at [597, 708] on button at bounding box center [587, 703] width 30 height 40
type input "3"
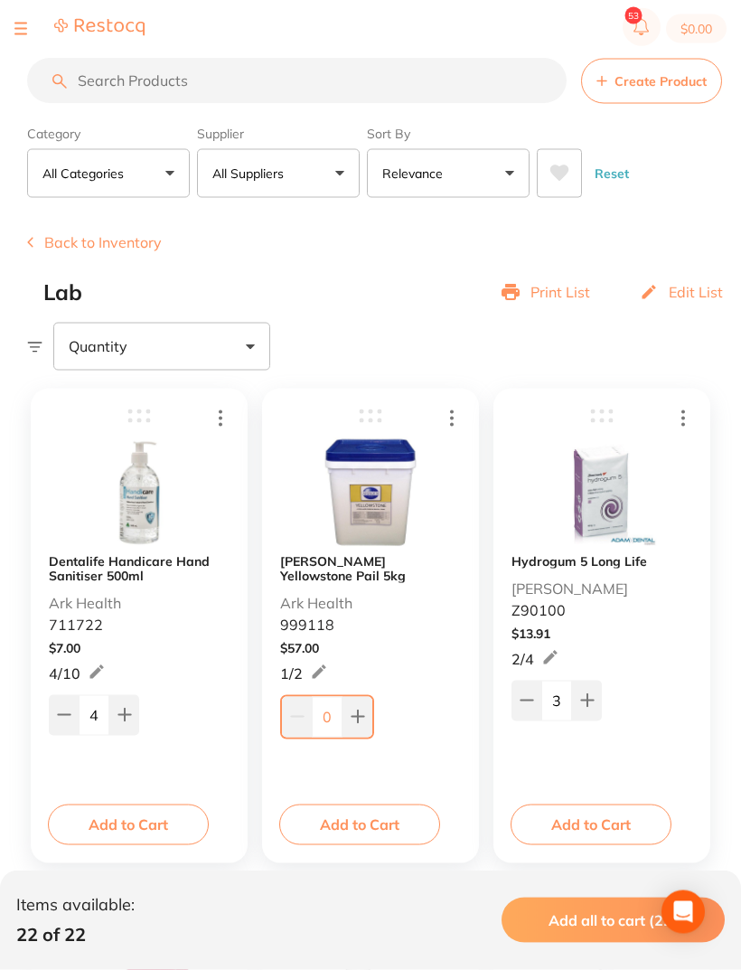
scroll to position [7, 0]
click at [364, 720] on icon at bounding box center [358, 716] width 14 height 14
type input "1"
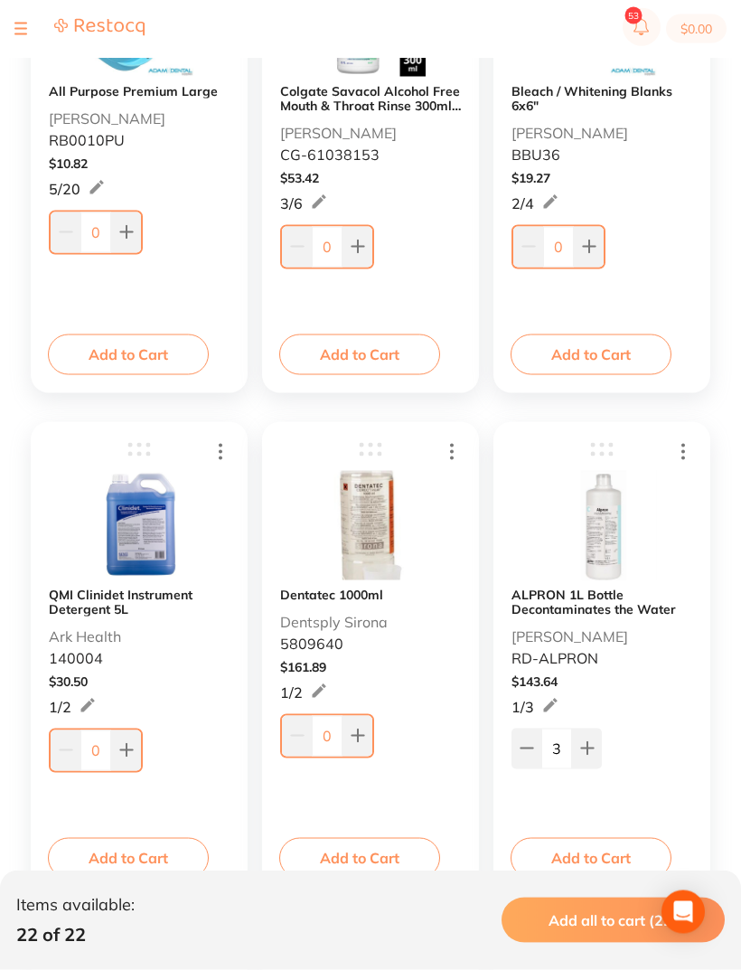
scroll to position [981, 0]
click at [338, 601] on b "Dentatec 1000ml" at bounding box center [331, 594] width 103 height 14
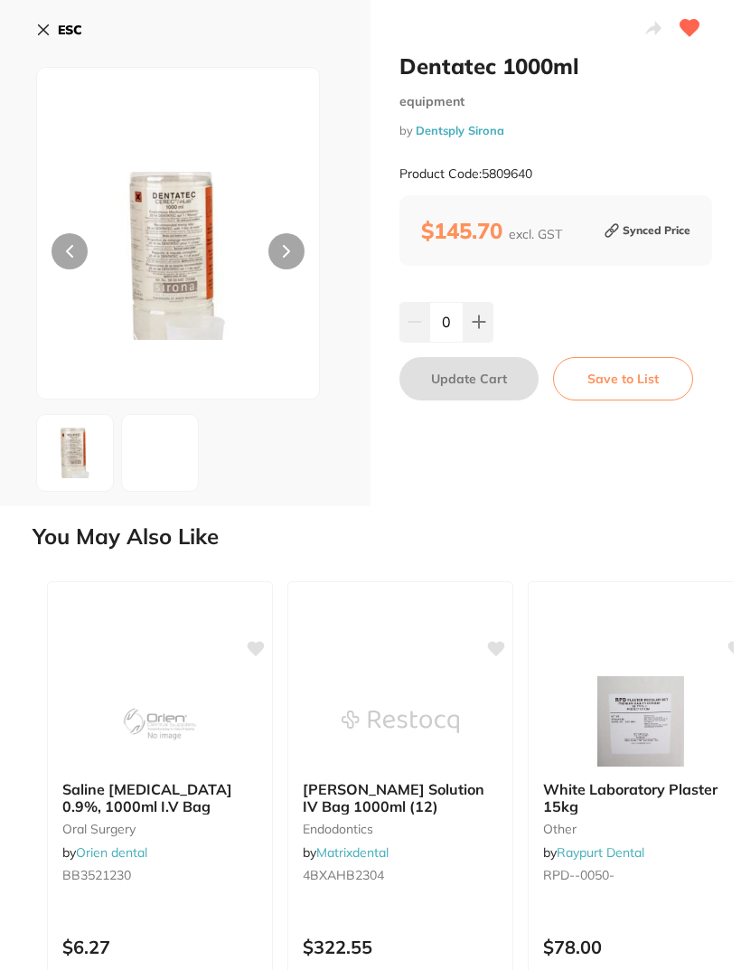
click at [49, 34] on icon at bounding box center [44, 30] width 10 height 10
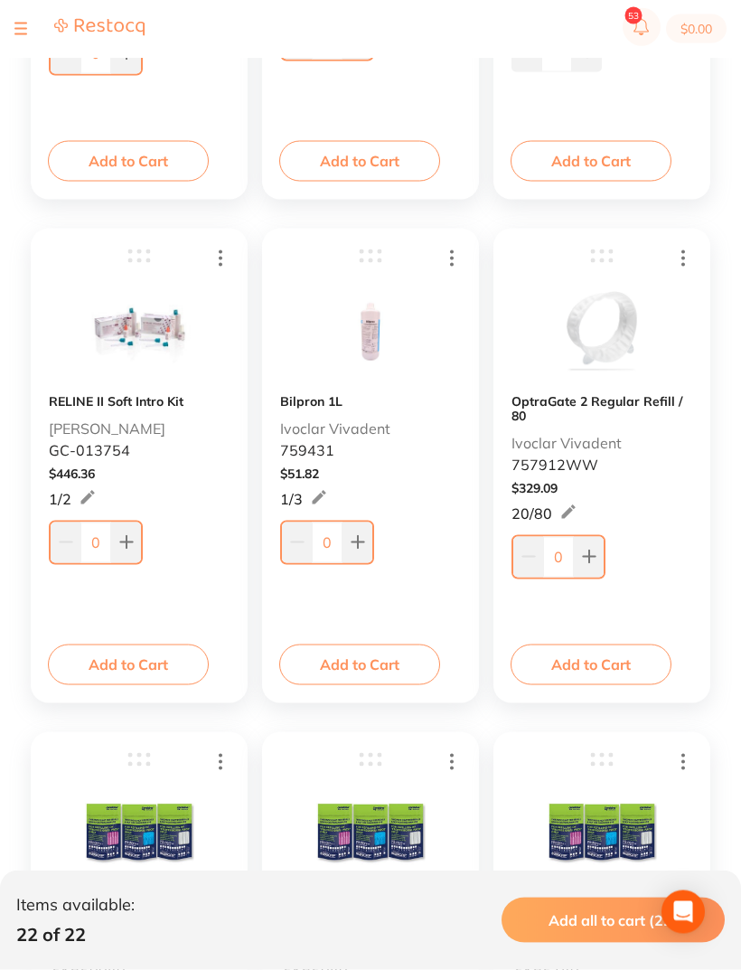
scroll to position [1677, 0]
click at [567, 559] on input "0" at bounding box center [558, 556] width 31 height 40
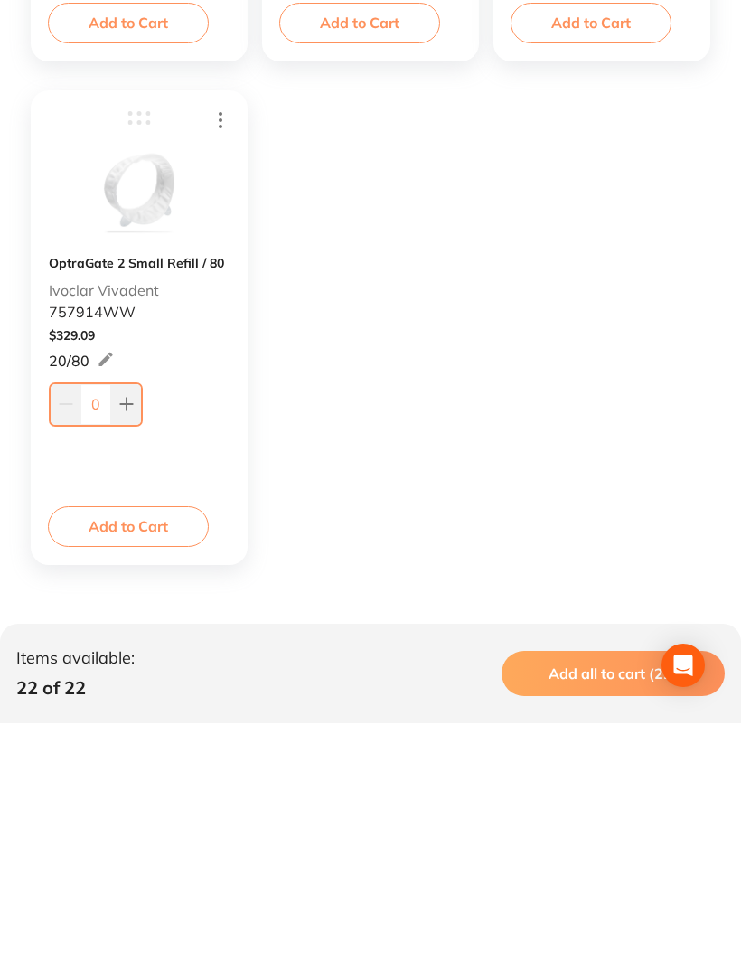
scroll to position [3602, 0]
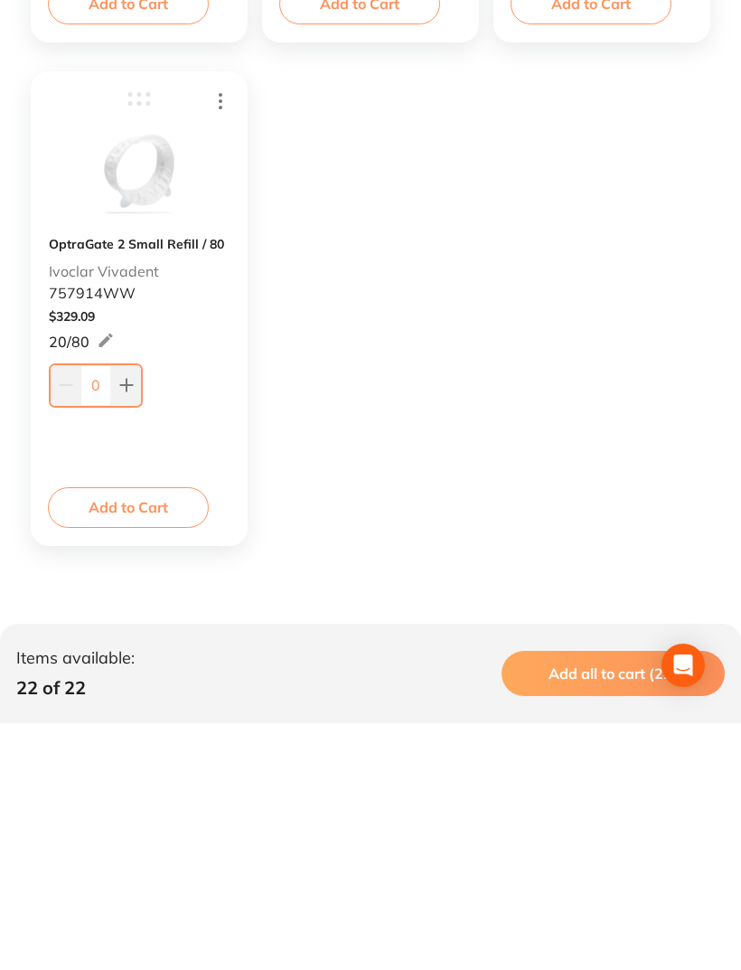
type input "80"
click at [107, 612] on input "0" at bounding box center [95, 632] width 31 height 40
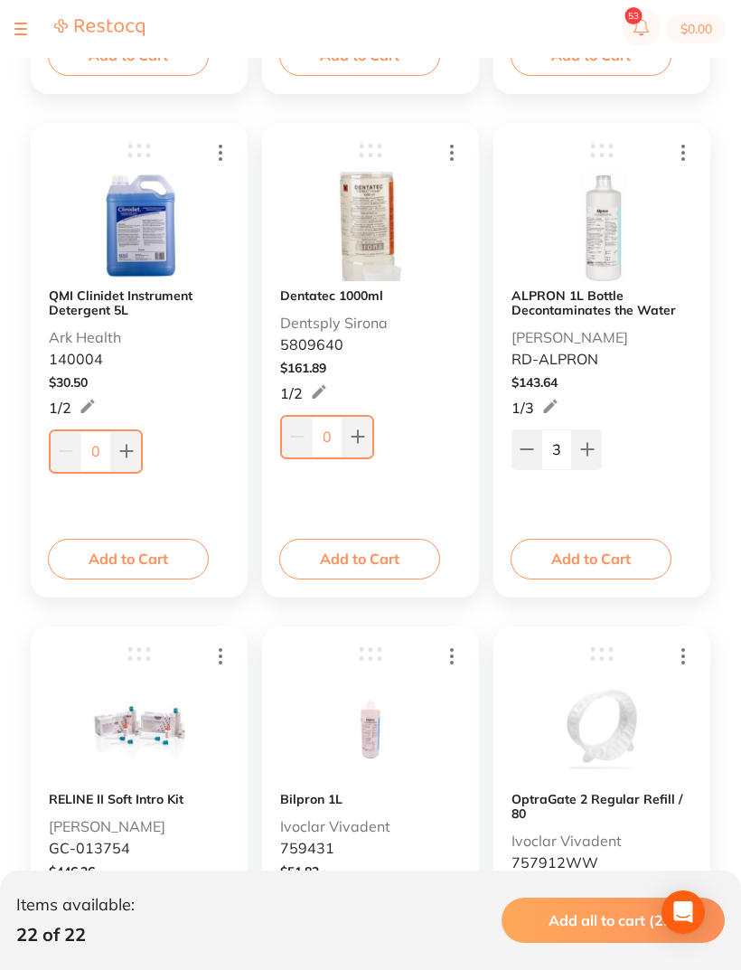
scroll to position [1247, 0]
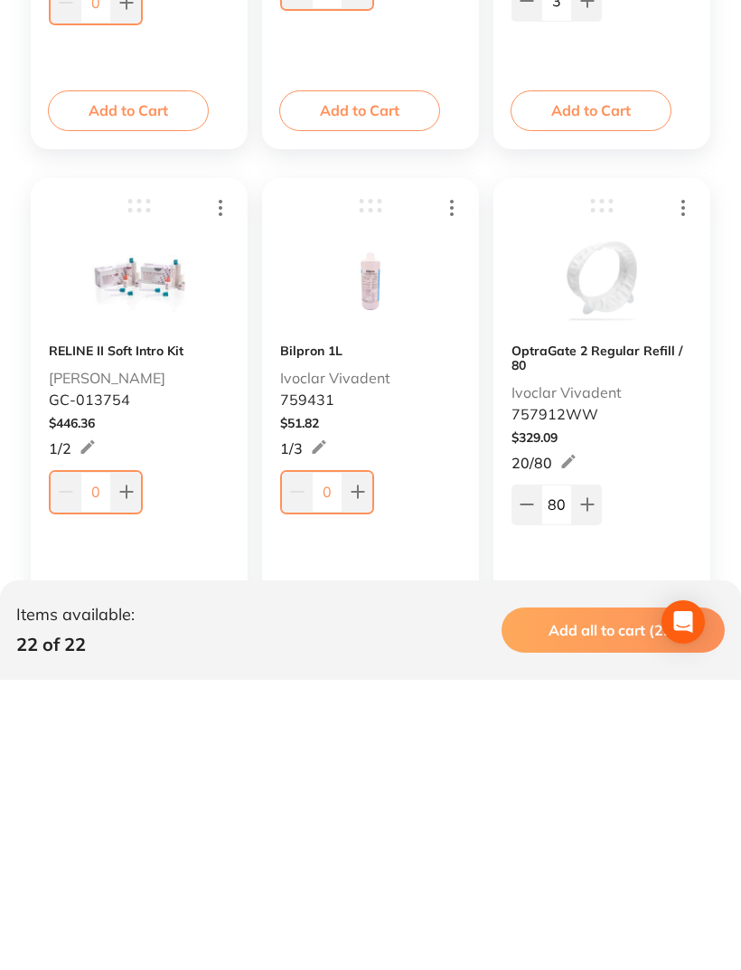
type input "31"
click at [134, 762] on button at bounding box center [126, 782] width 30 height 40
type input "1"
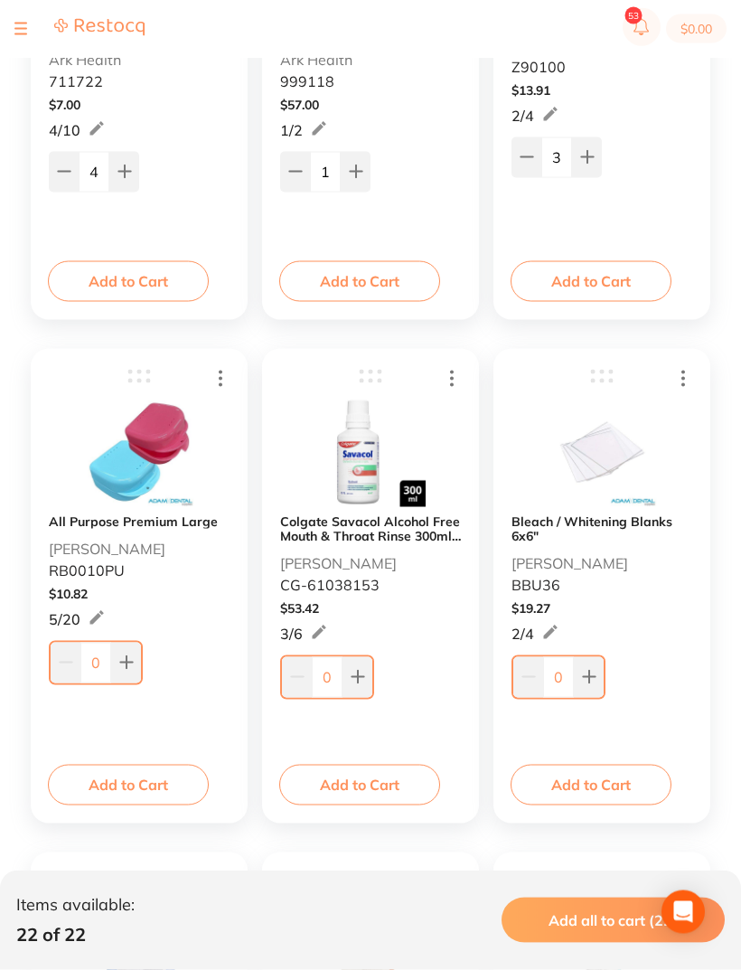
scroll to position [550, 0]
click at [104, 662] on input "0" at bounding box center [95, 662] width 31 height 40
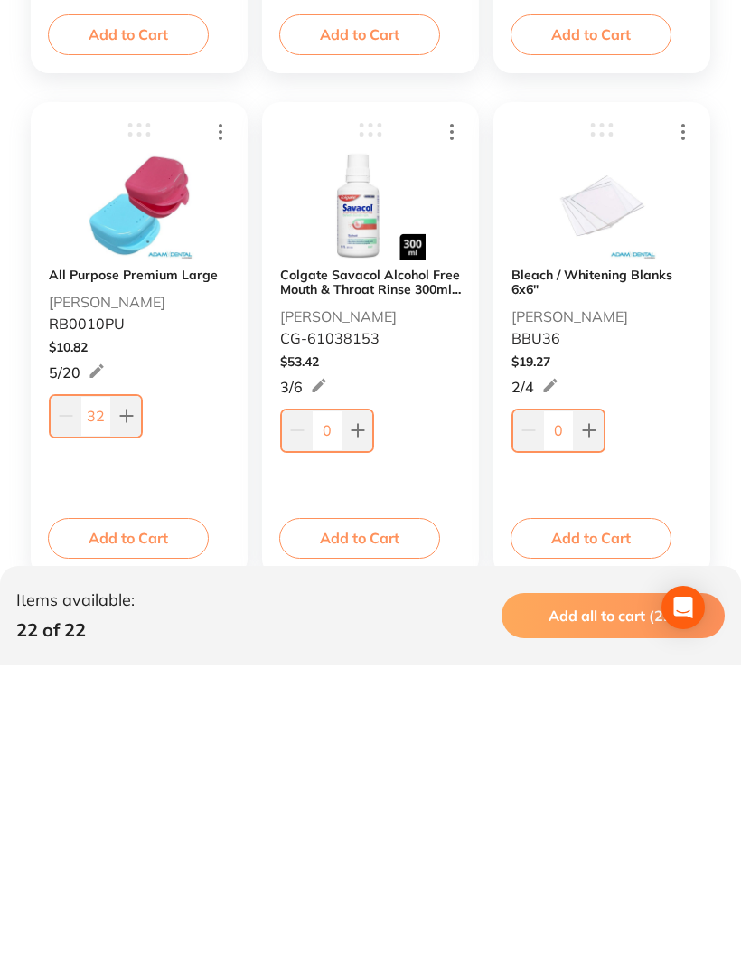
scroll to position [505, 0]
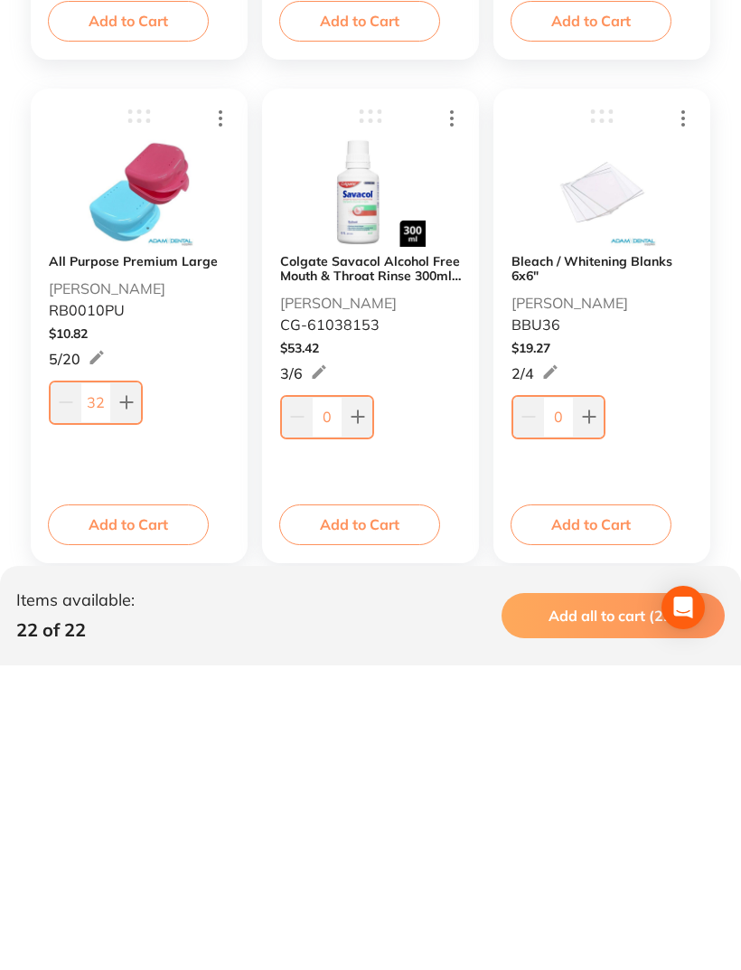
type input "32"
click at [566, 701] on input "0" at bounding box center [558, 721] width 31 height 40
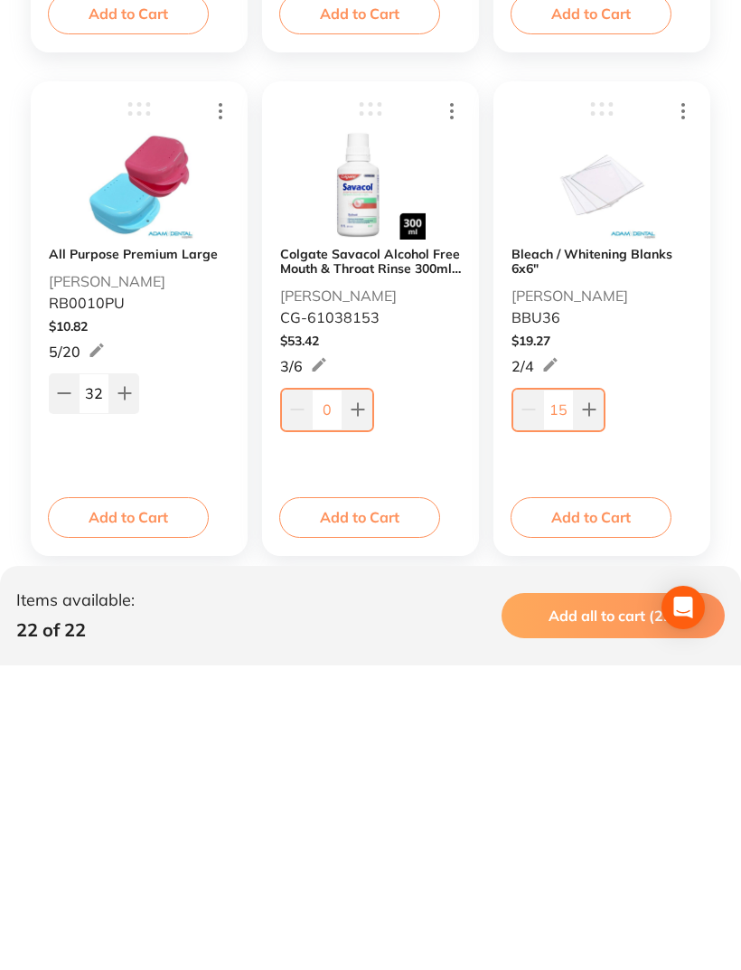
scroll to position [513, 0]
type input "15"
click at [364, 433] on div "Colgate Savacol Alcohol Free Mouth & Throat Rinse 300ml X 6 [PERSON_NAME] [PERS…" at bounding box center [370, 531] width 181 height 197
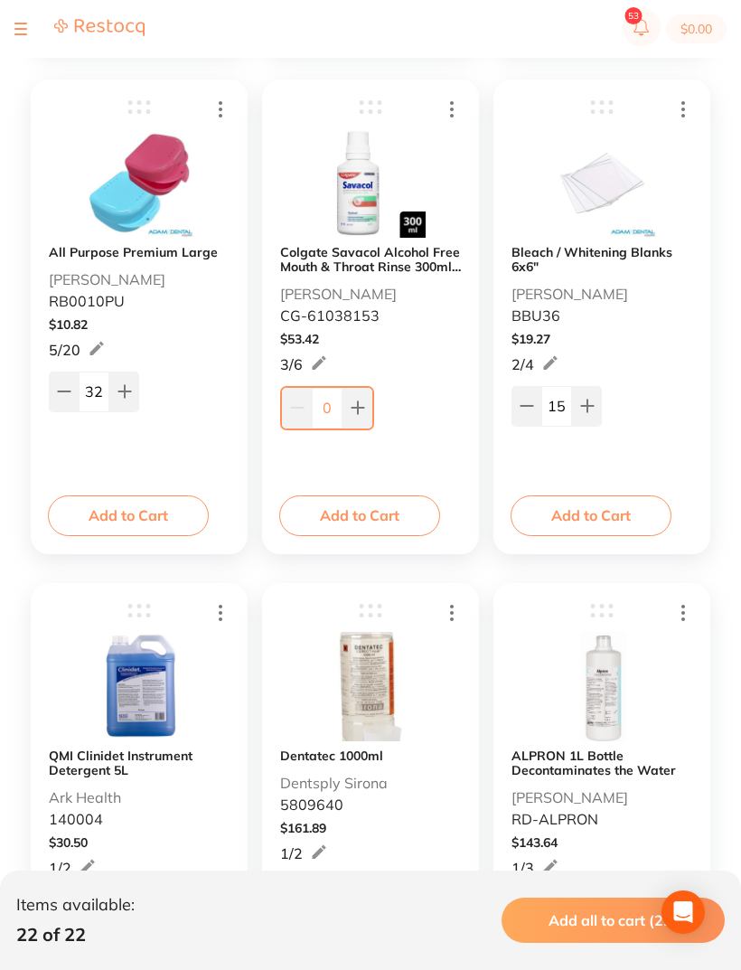
click at [361, 268] on b "Colgate Savacol Alcohol Free Mouth & Throat Rinse 300ml X 6" at bounding box center [370, 259] width 181 height 29
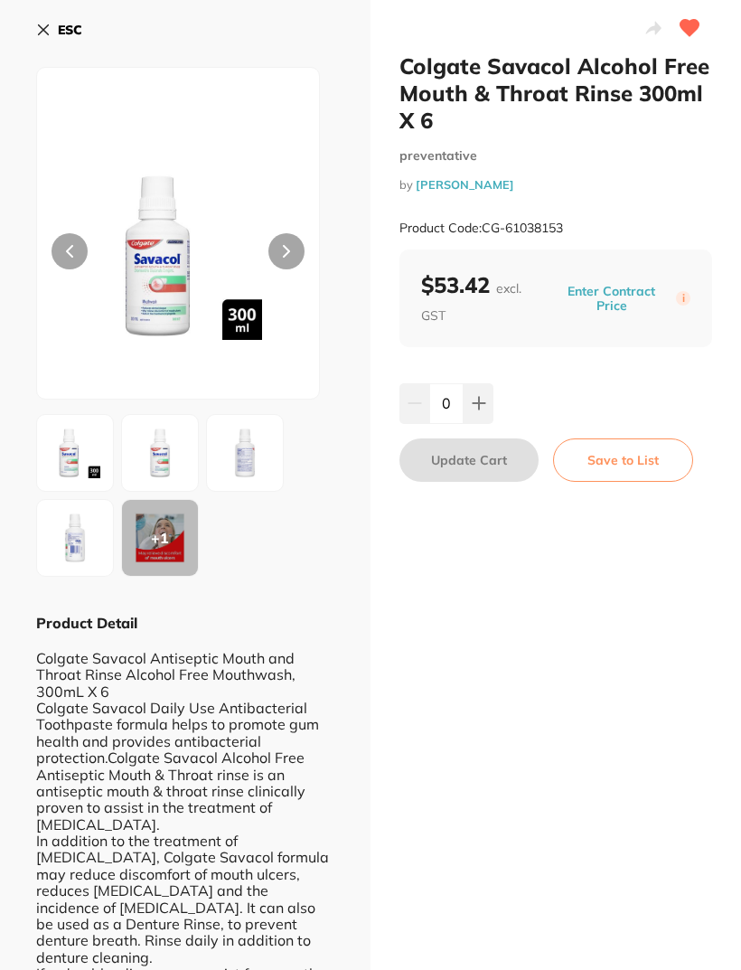
click at [43, 40] on button "ESC" at bounding box center [59, 29] width 46 height 31
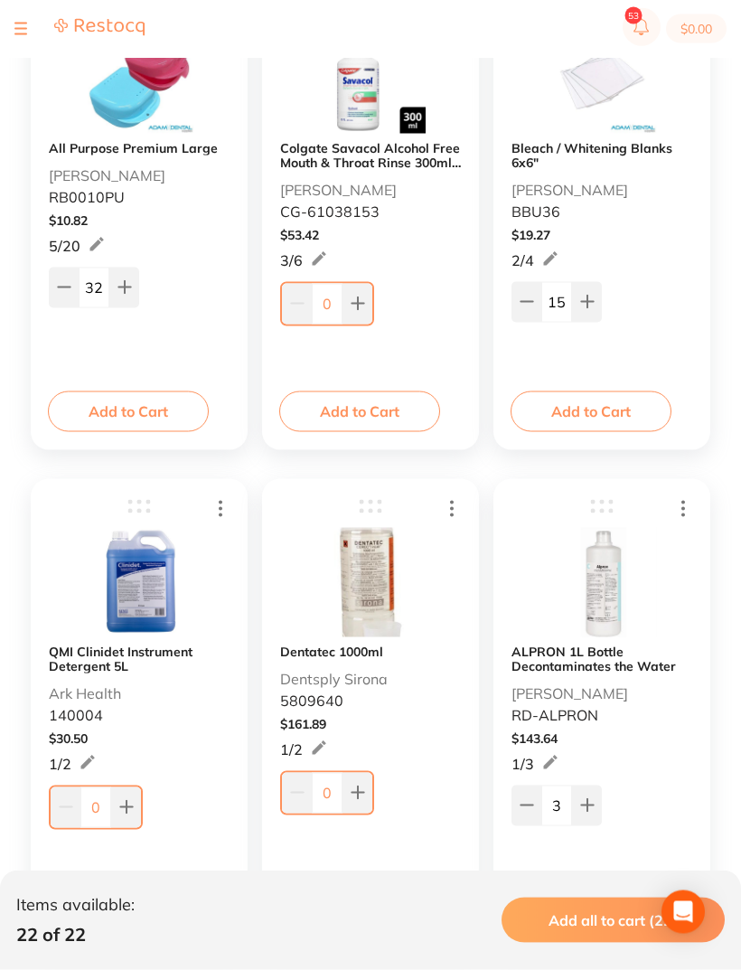
scroll to position [924, 0]
click at [364, 799] on icon at bounding box center [358, 791] width 14 height 14
type input "1"
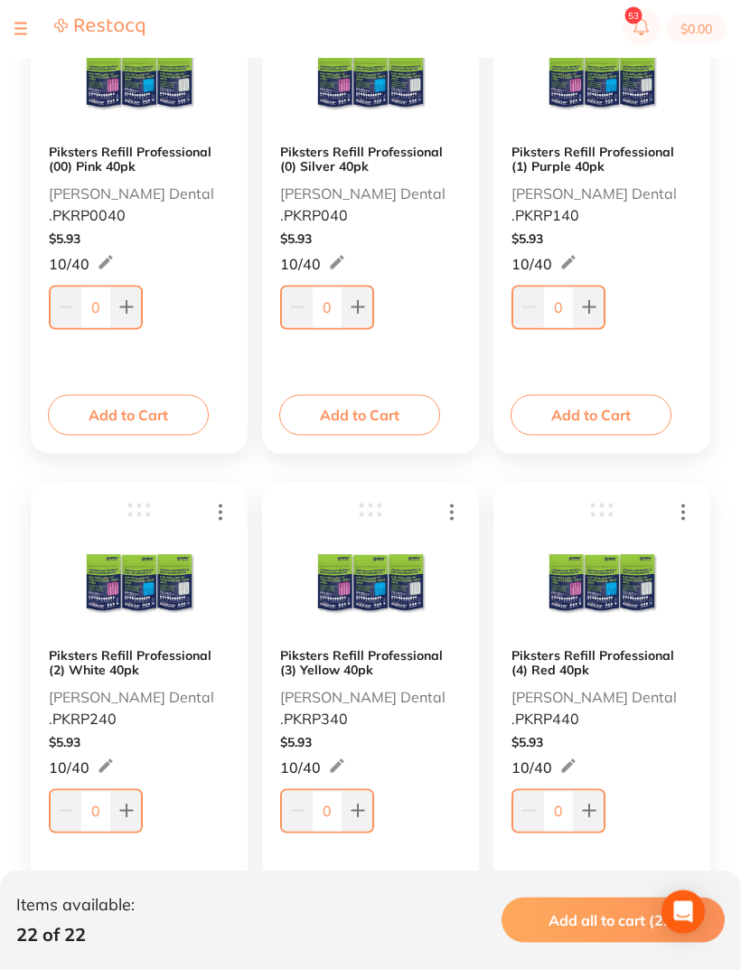
scroll to position [2430, 0]
click at [132, 823] on button at bounding box center [126, 810] width 30 height 40
type input "1"
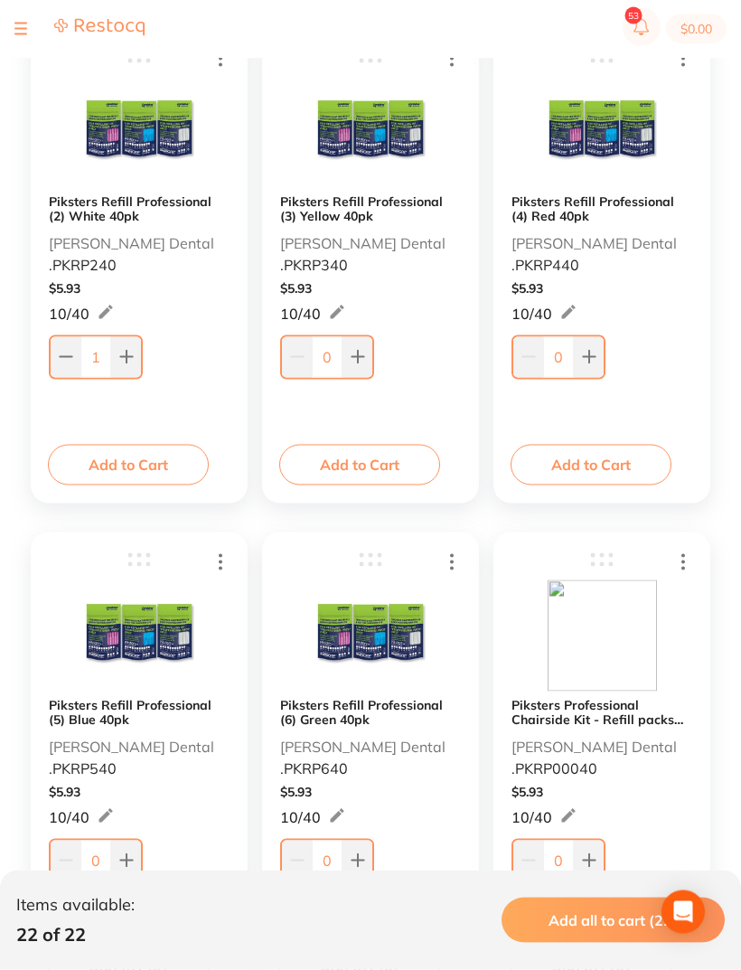
scroll to position [2884, 0]
click at [133, 869] on button at bounding box center [126, 860] width 30 height 40
type input "2"
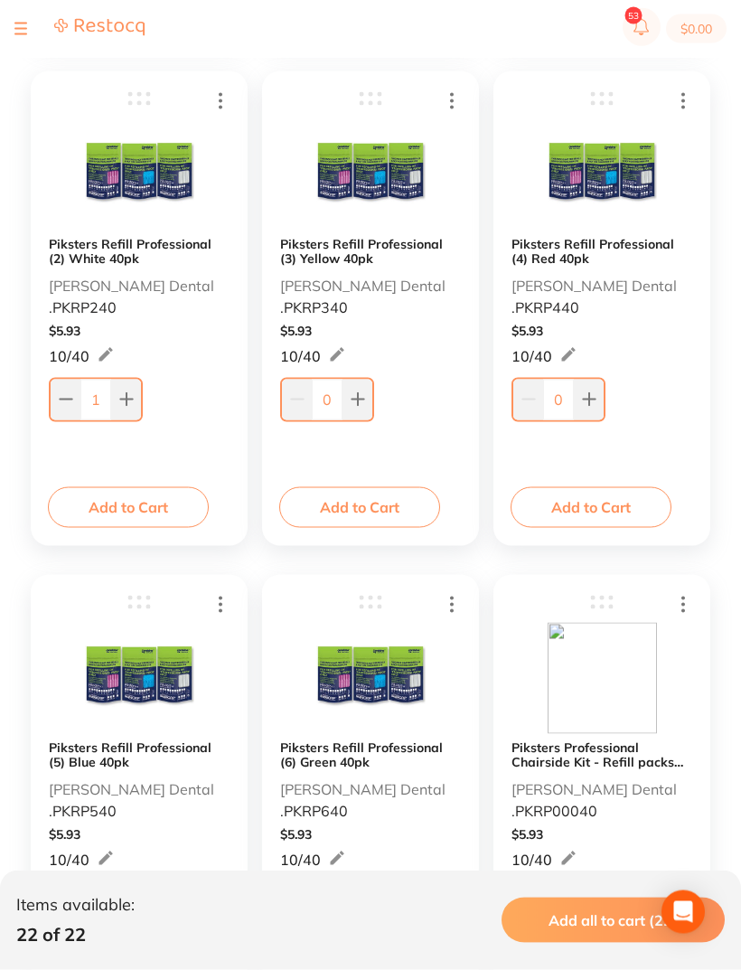
scroll to position [2842, 0]
click at [366, 909] on button at bounding box center [358, 902] width 30 height 40
click at [365, 909] on button at bounding box center [358, 902] width 30 height 40
type input "2"
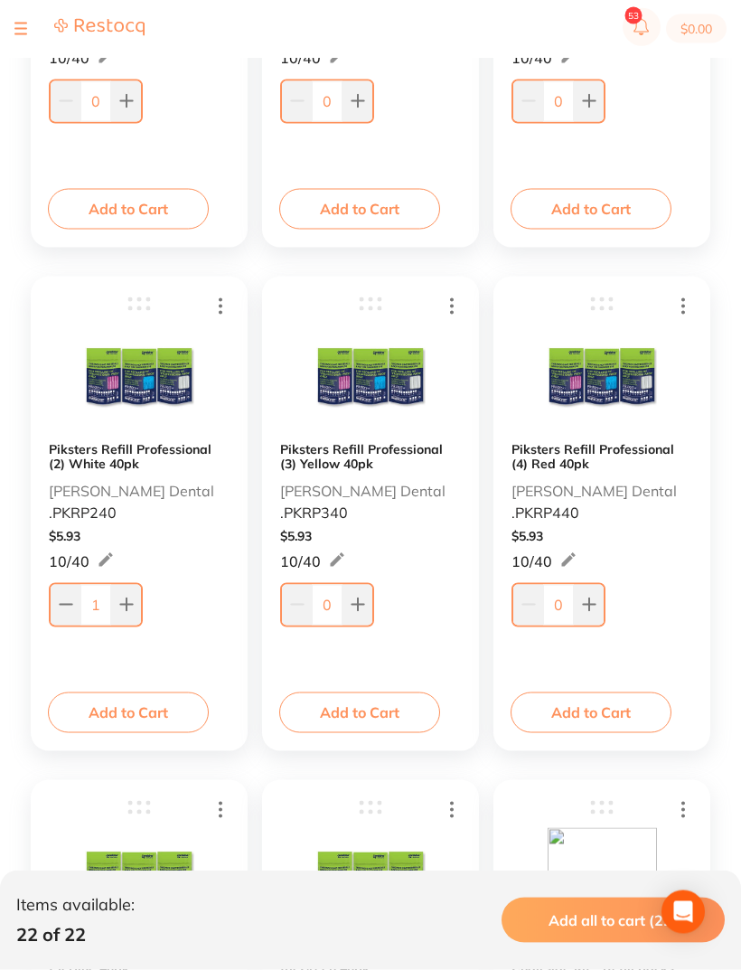
scroll to position [2636, 0]
click at [601, 602] on button at bounding box center [589, 604] width 30 height 40
type input "1"
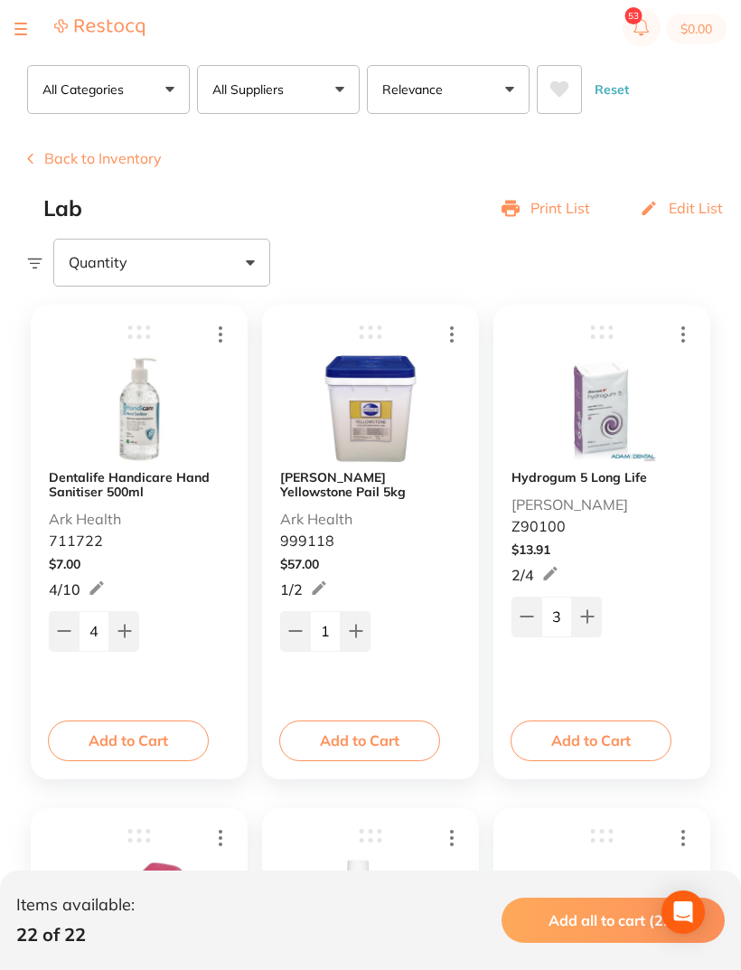
scroll to position [0, 0]
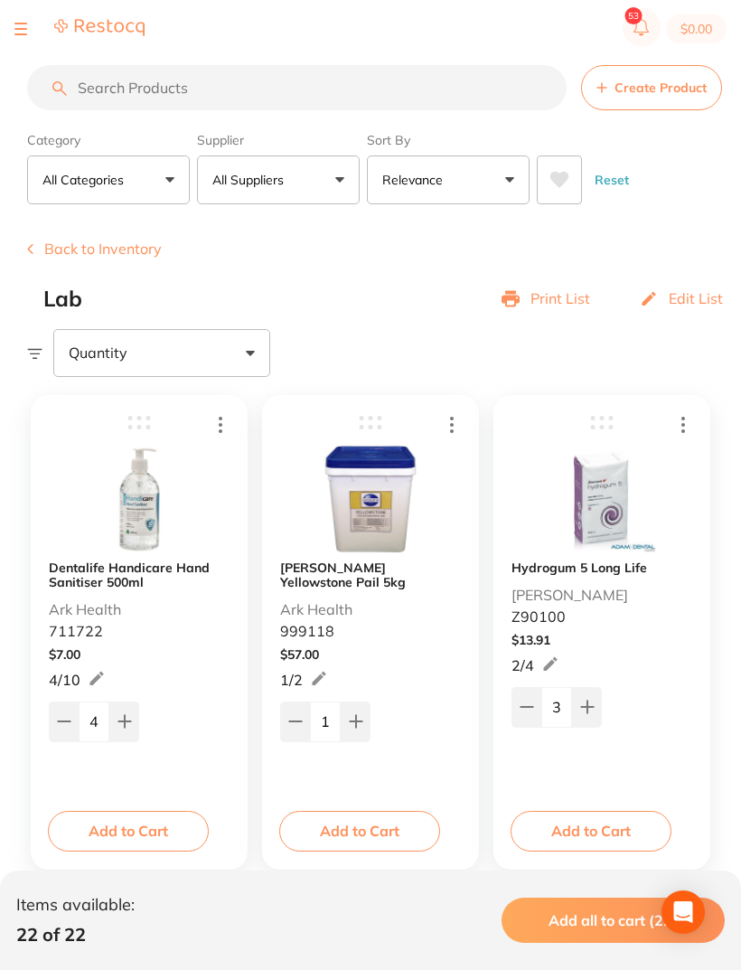
click at [45, 249] on button "Back to Inventory" at bounding box center [94, 248] width 135 height 16
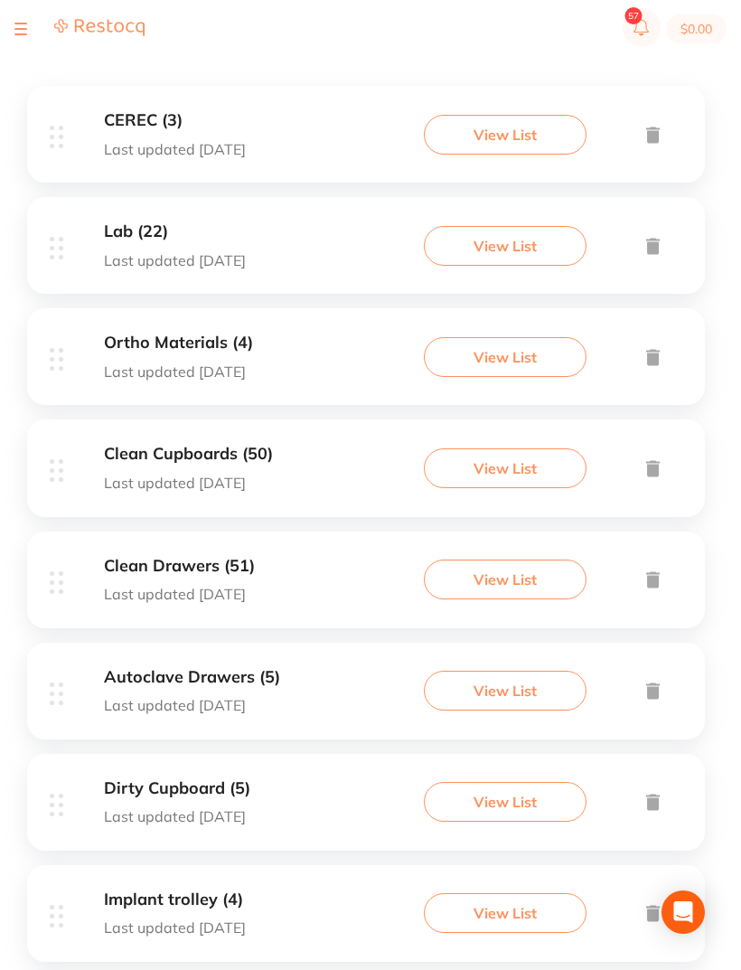
scroll to position [349, 0]
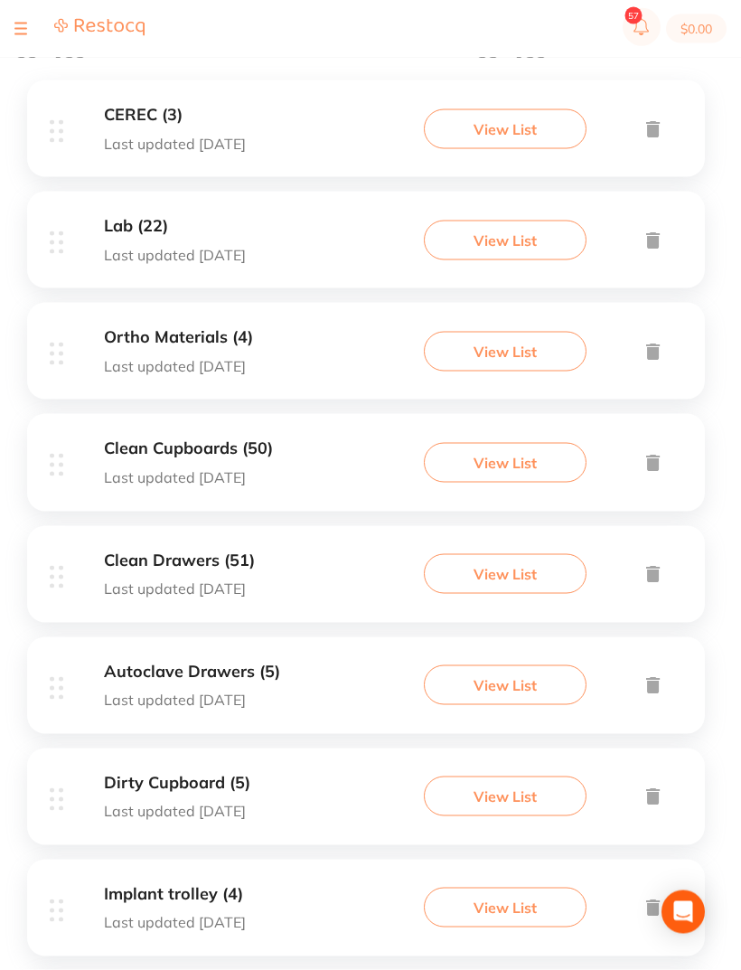
click at [231, 566] on div "Clean Drawers (51) Last updated [DATE]" at bounding box center [179, 574] width 151 height 46
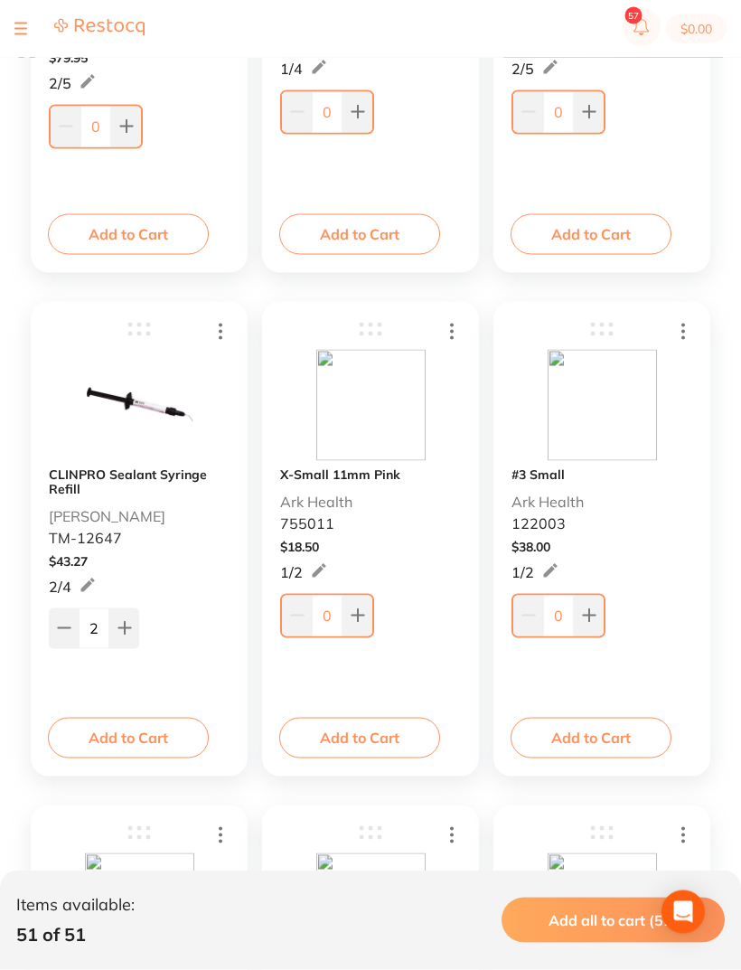
scroll to position [2108, 0]
click at [128, 629] on icon at bounding box center [124, 628] width 12 height 12
type input "3"
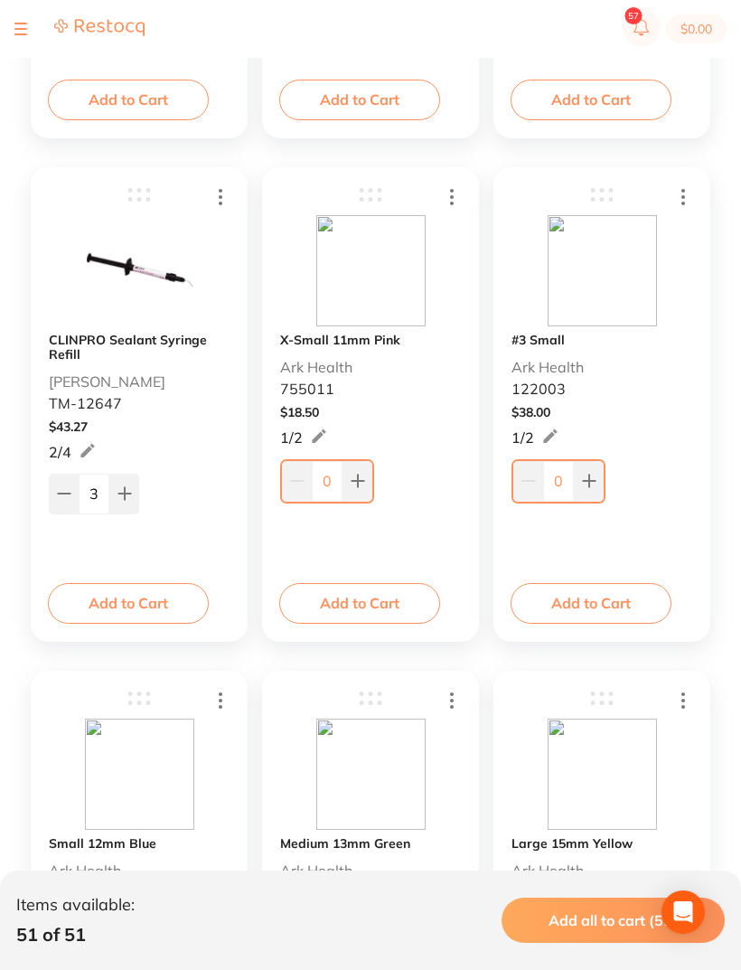
scroll to position [2241, 0]
click at [372, 345] on b "X-Small 11mm Pink" at bounding box center [340, 341] width 120 height 14
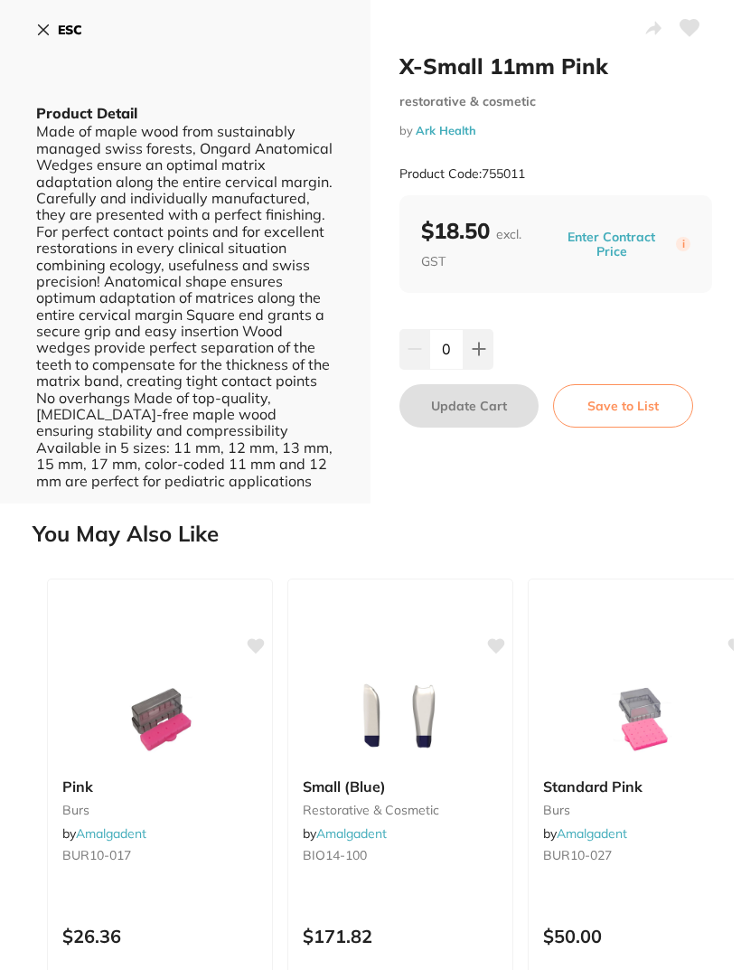
click at [57, 25] on button "ESC" at bounding box center [59, 29] width 46 height 31
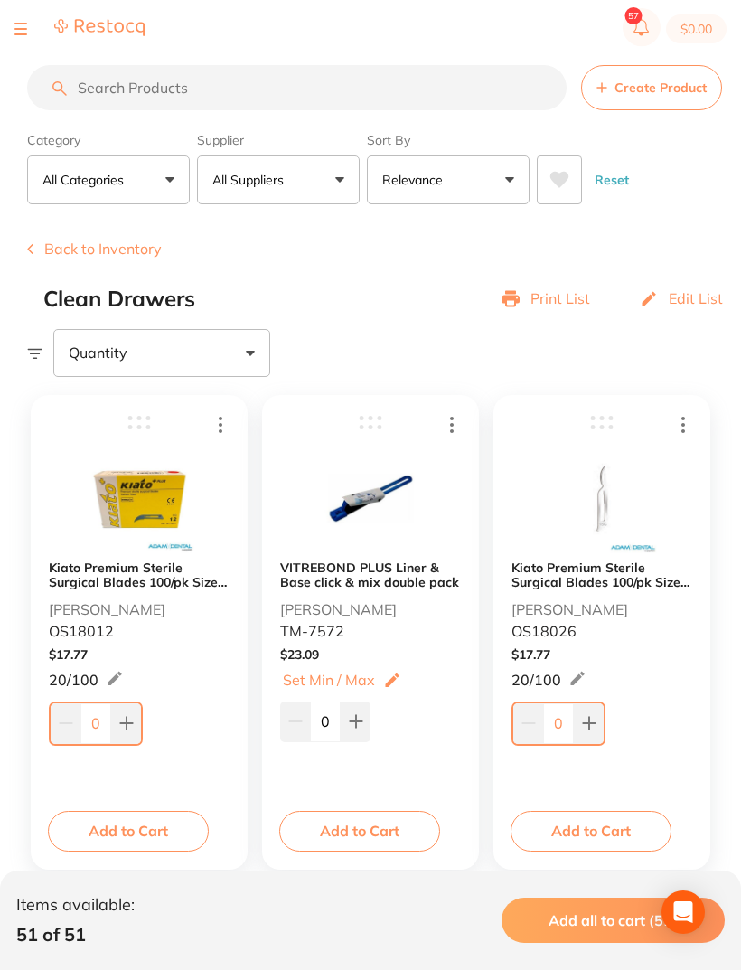
scroll to position [2241, 0]
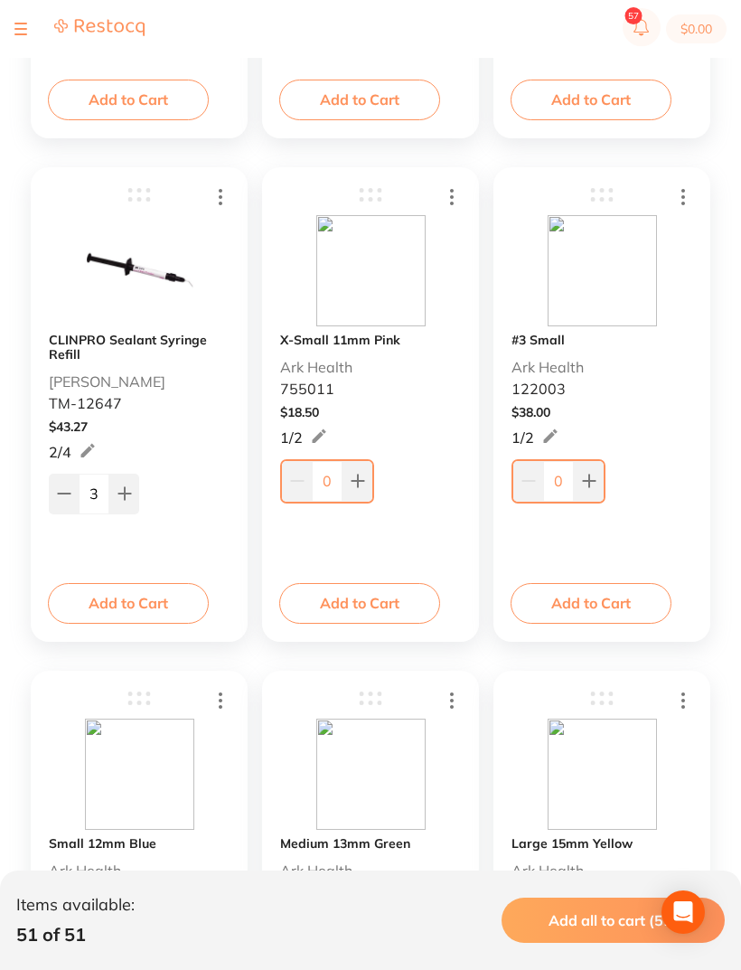
click at [367, 487] on button at bounding box center [358, 481] width 30 height 40
type input "1"
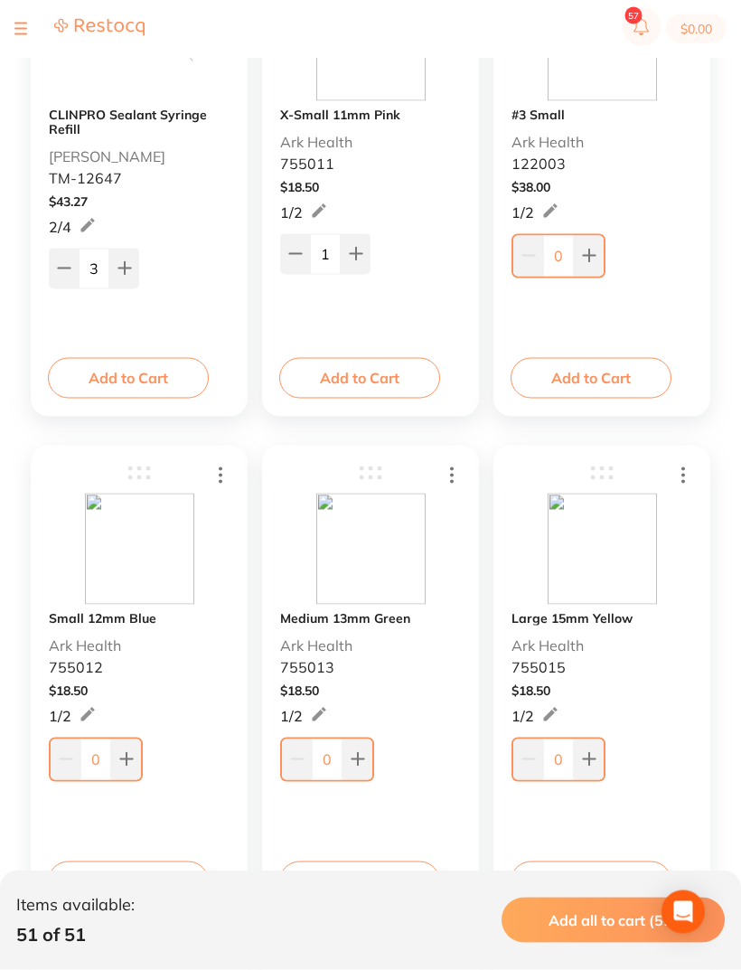
scroll to position [2467, 0]
click at [128, 759] on icon at bounding box center [126, 759] width 12 height 12
type input "1"
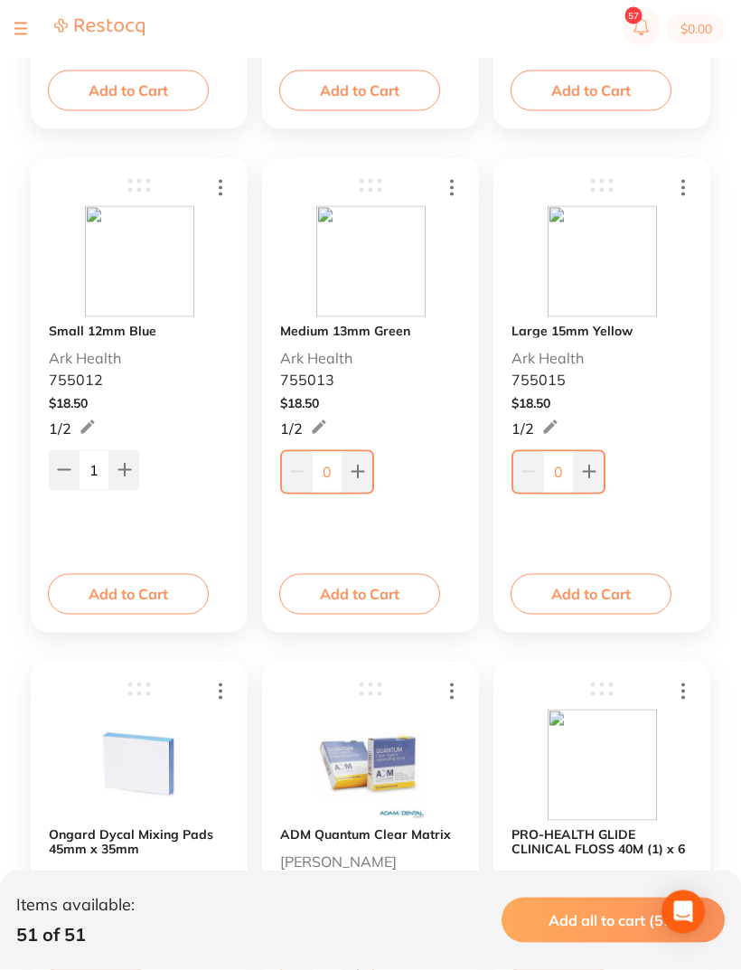
scroll to position [2756, 0]
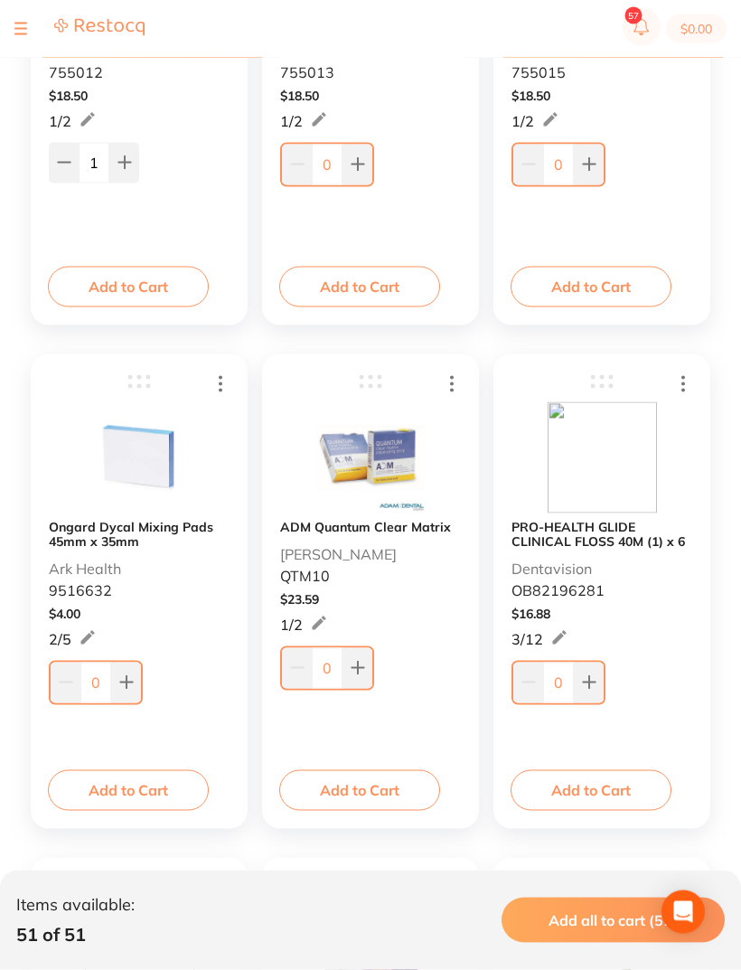
click at [136, 681] on button at bounding box center [126, 682] width 30 height 40
type input "1"
click at [362, 679] on button at bounding box center [358, 667] width 30 height 40
click at [363, 666] on button at bounding box center [356, 665] width 30 height 40
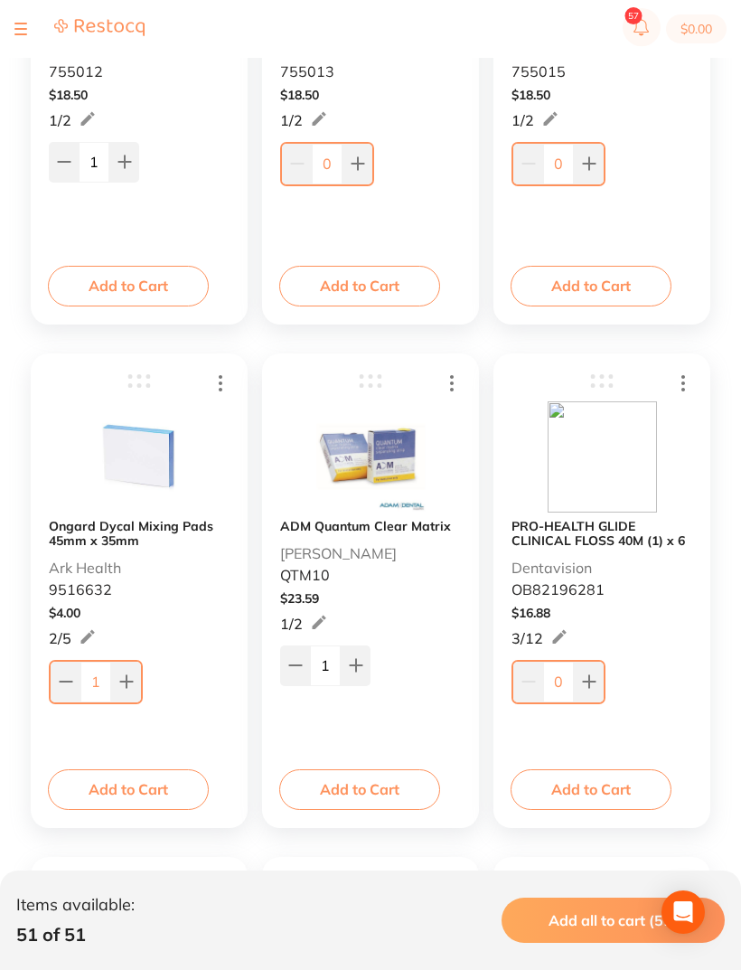
type input "2"
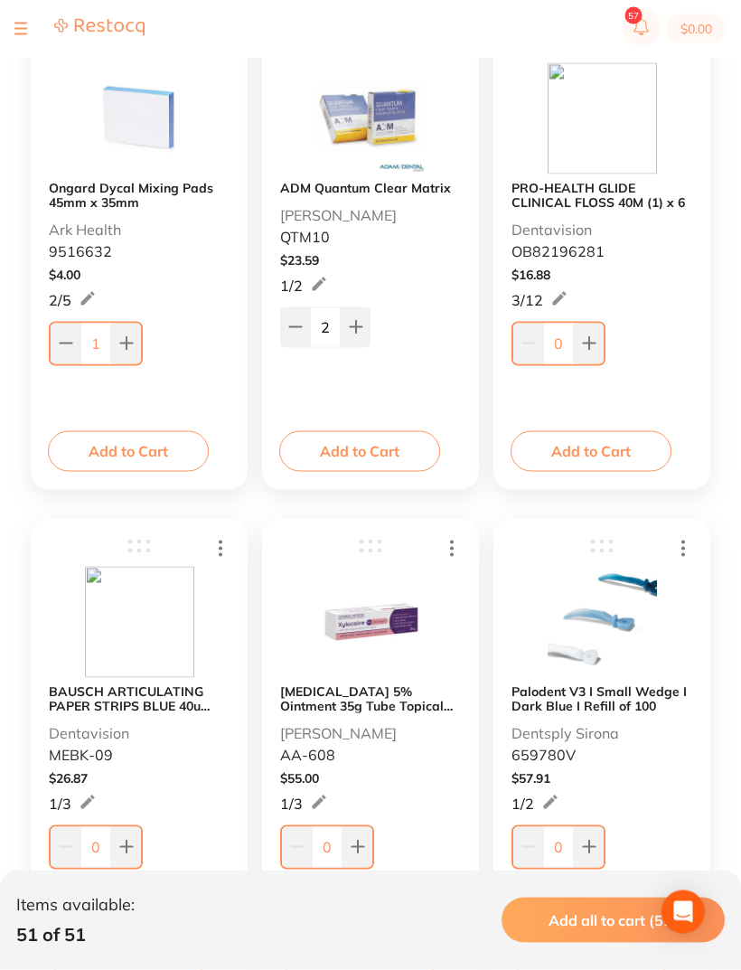
scroll to position [3400, 0]
click at [359, 843] on icon at bounding box center [358, 847] width 12 height 12
type input "1"
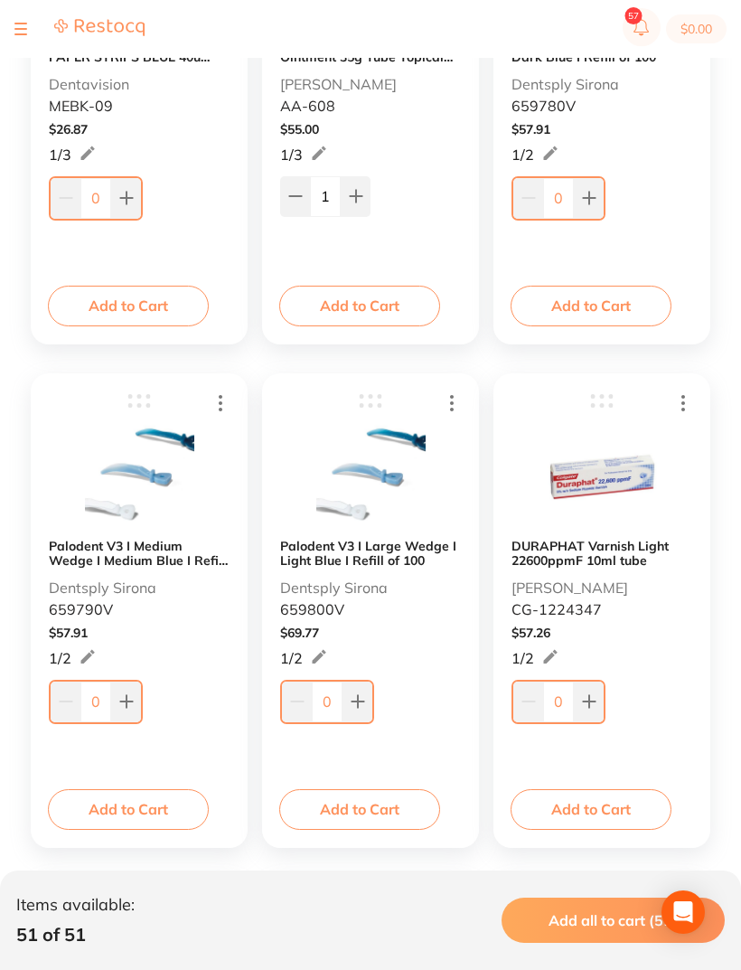
click at [595, 703] on icon at bounding box center [589, 702] width 12 height 12
type input "1"
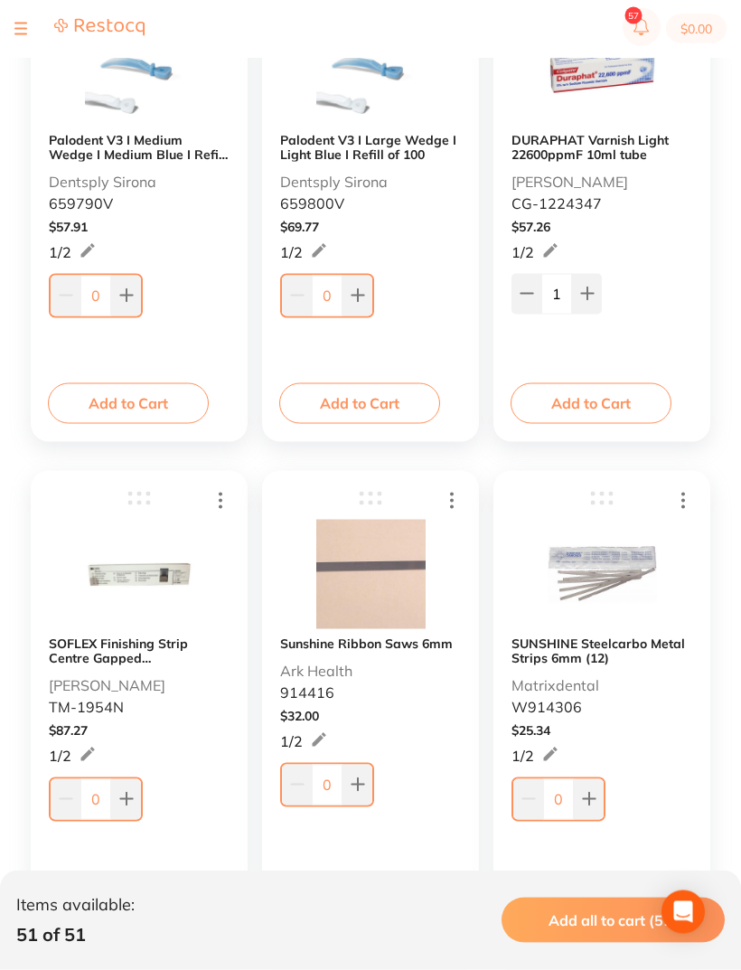
scroll to position [4456, 0]
click at [155, 641] on b "SOFLEX Finishing Strip Centre Gapped Coarse/Medium Pk of 100" at bounding box center [139, 649] width 181 height 29
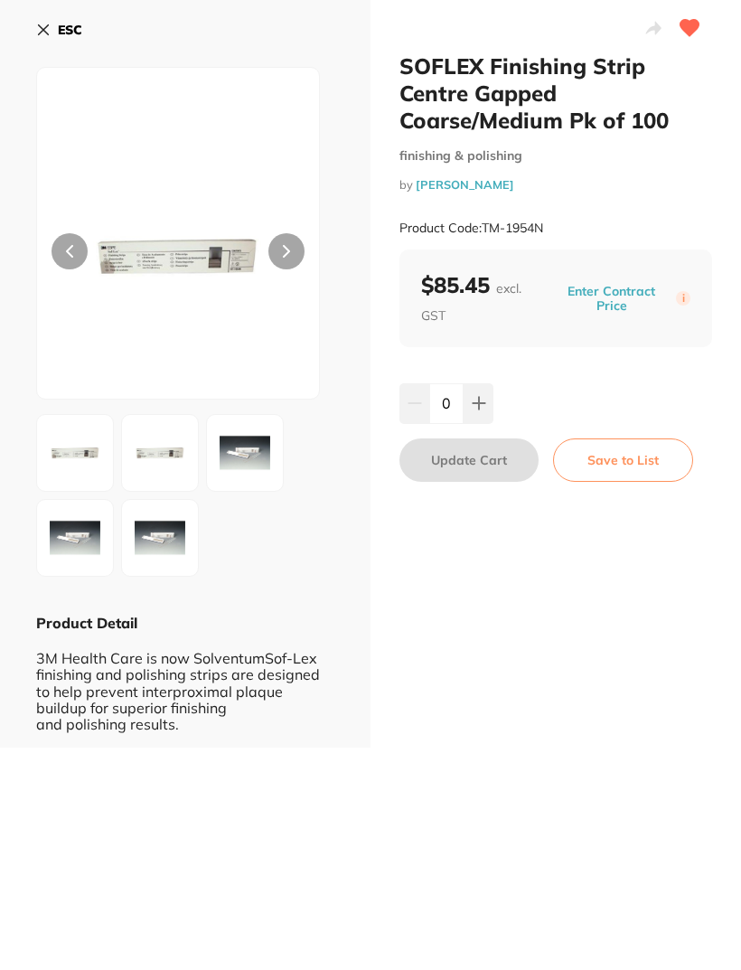
click at [52, 25] on button "ESC" at bounding box center [59, 29] width 46 height 31
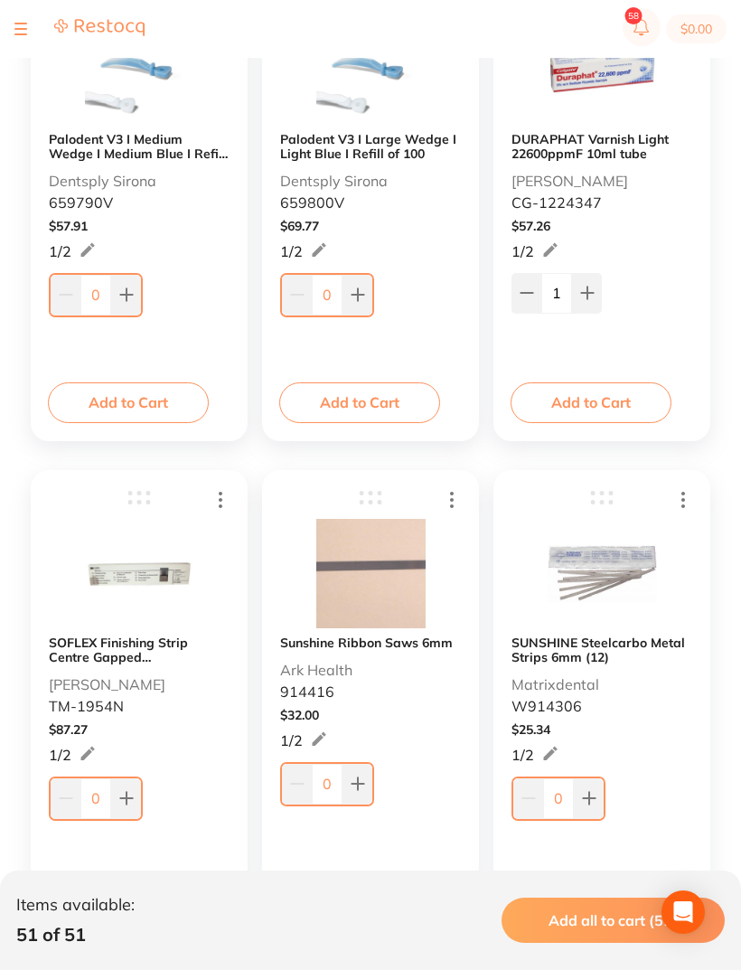
click at [128, 803] on icon at bounding box center [126, 798] width 14 height 14
type input "1"
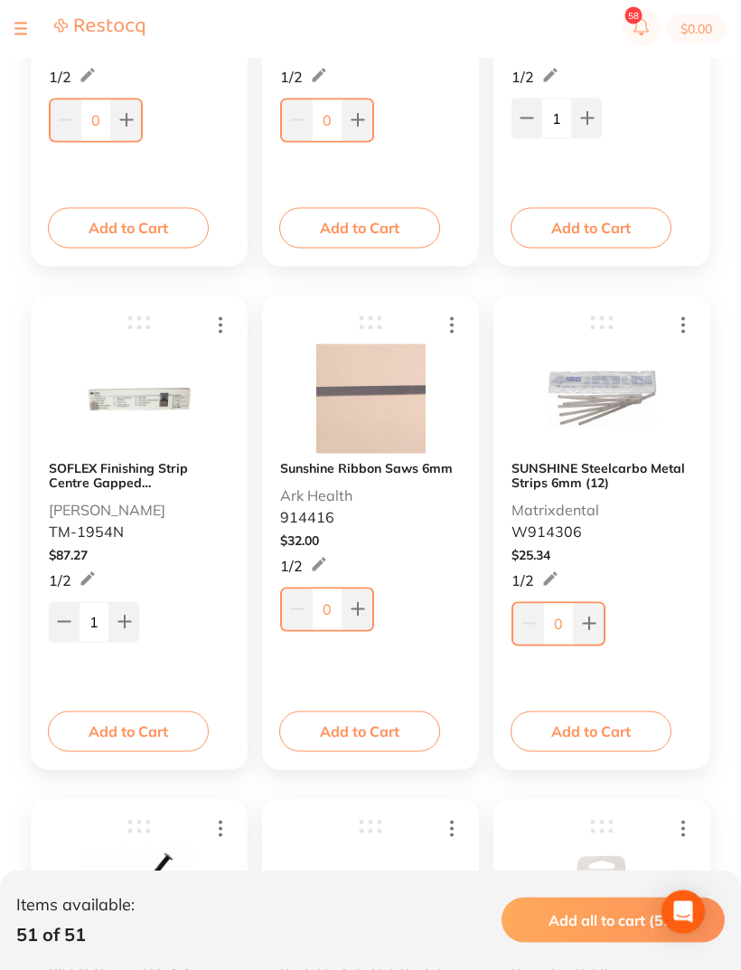
scroll to position [4631, 0]
click at [364, 609] on icon at bounding box center [358, 608] width 14 height 14
click at [363, 606] on button at bounding box center [356, 607] width 30 height 40
type input "2"
click at [329, 609] on input "2" at bounding box center [325, 607] width 31 height 40
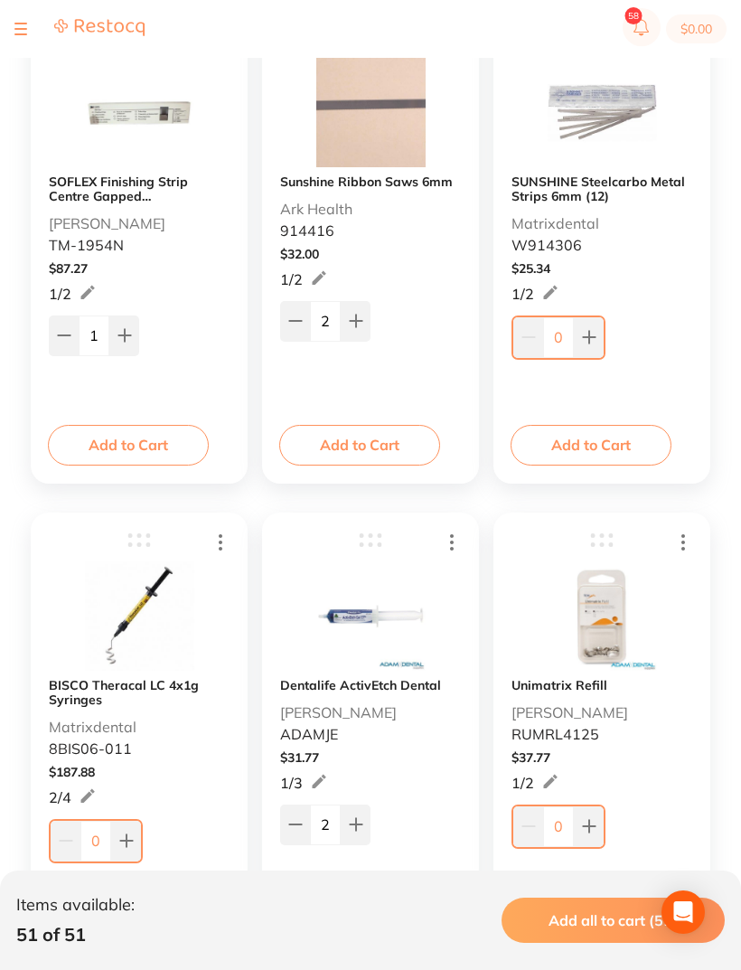
scroll to position [4890, 0]
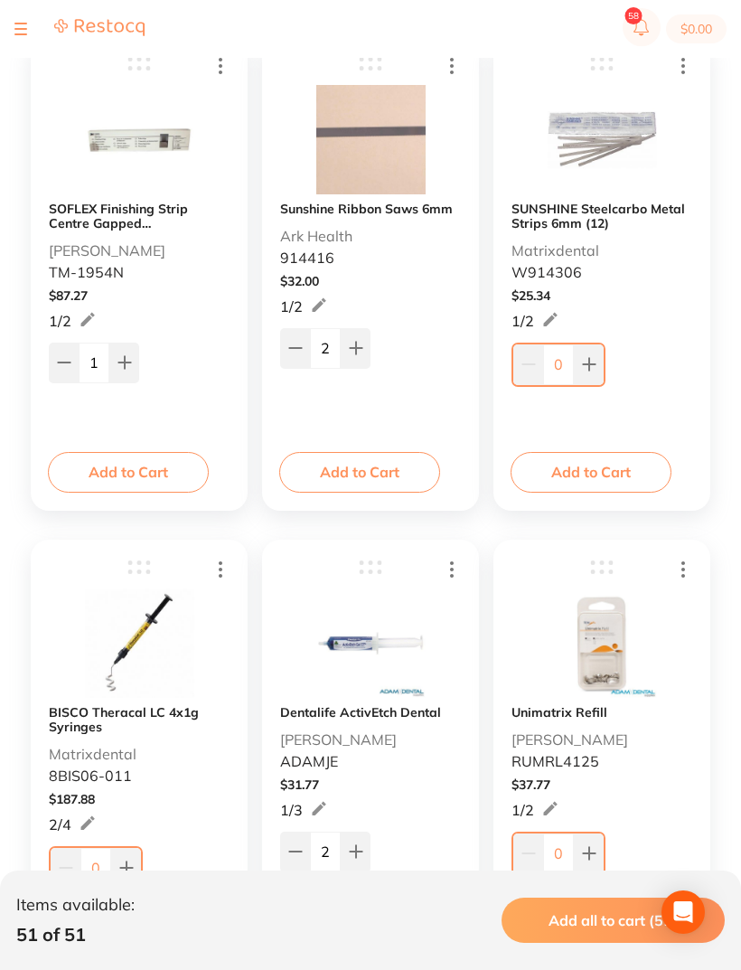
click at [595, 365] on icon at bounding box center [589, 365] width 12 height 12
type input "1"
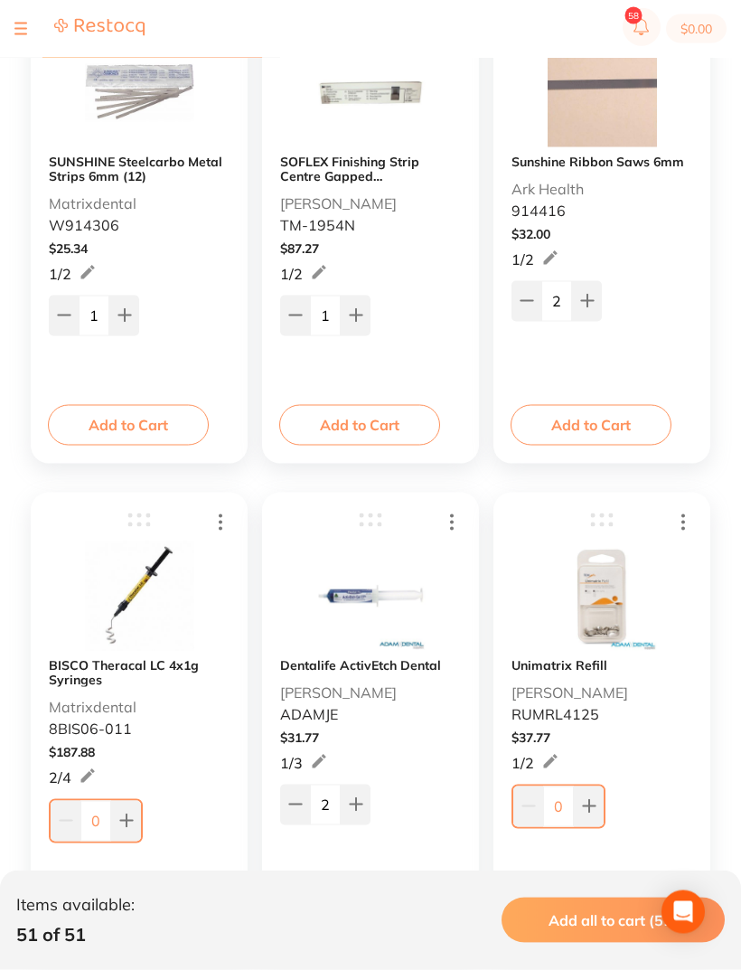
scroll to position [4937, 0]
click at [137, 819] on button at bounding box center [126, 820] width 30 height 40
click at [136, 818] on button at bounding box center [126, 820] width 30 height 40
click at [136, 816] on button at bounding box center [126, 820] width 30 height 40
click at [133, 824] on button at bounding box center [124, 818] width 30 height 40
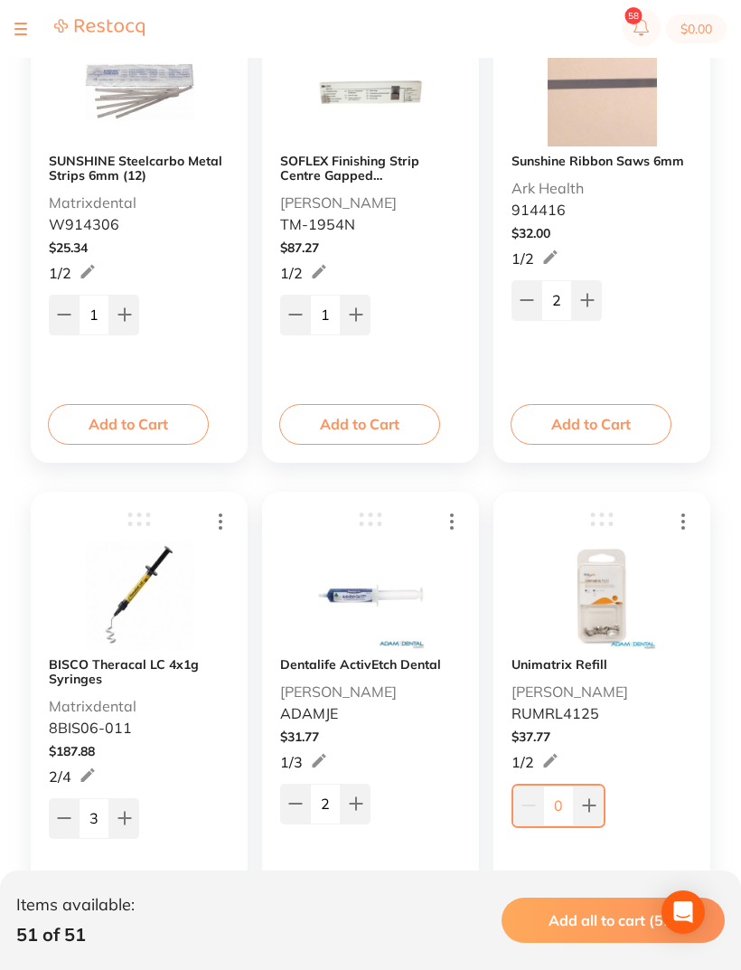
type input "4"
click at [362, 803] on icon at bounding box center [356, 803] width 14 height 14
click at [361, 802] on icon at bounding box center [356, 803] width 14 height 14
click at [302, 807] on icon at bounding box center [295, 803] width 14 height 14
type input "3"
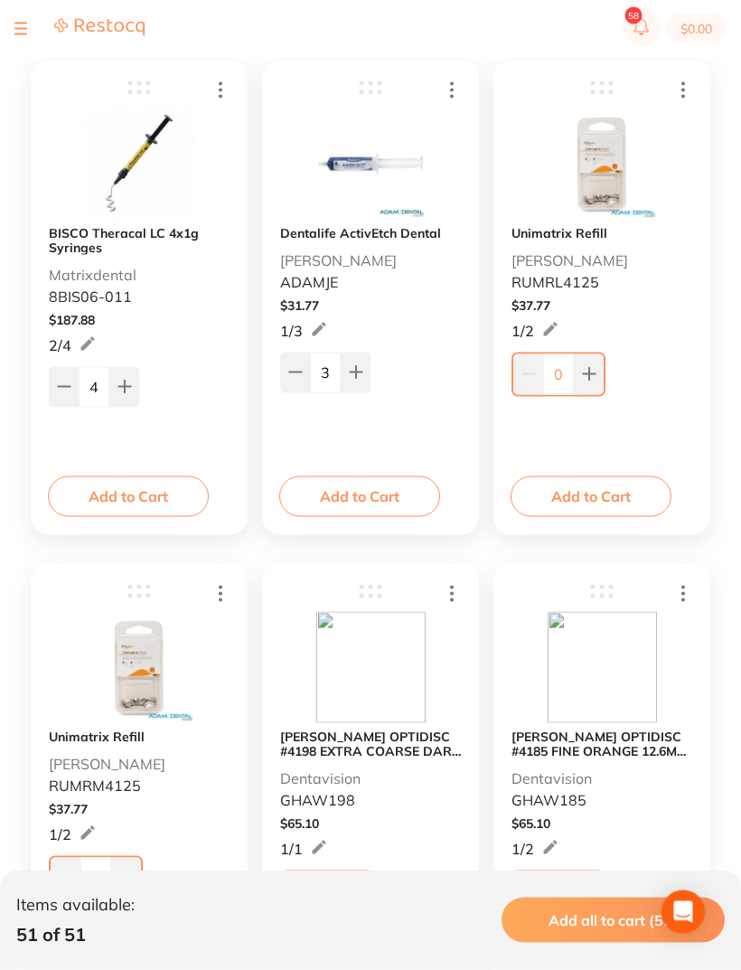
scroll to position [5369, 0]
click at [596, 894] on icon at bounding box center [589, 891] width 14 height 14
type input "1"
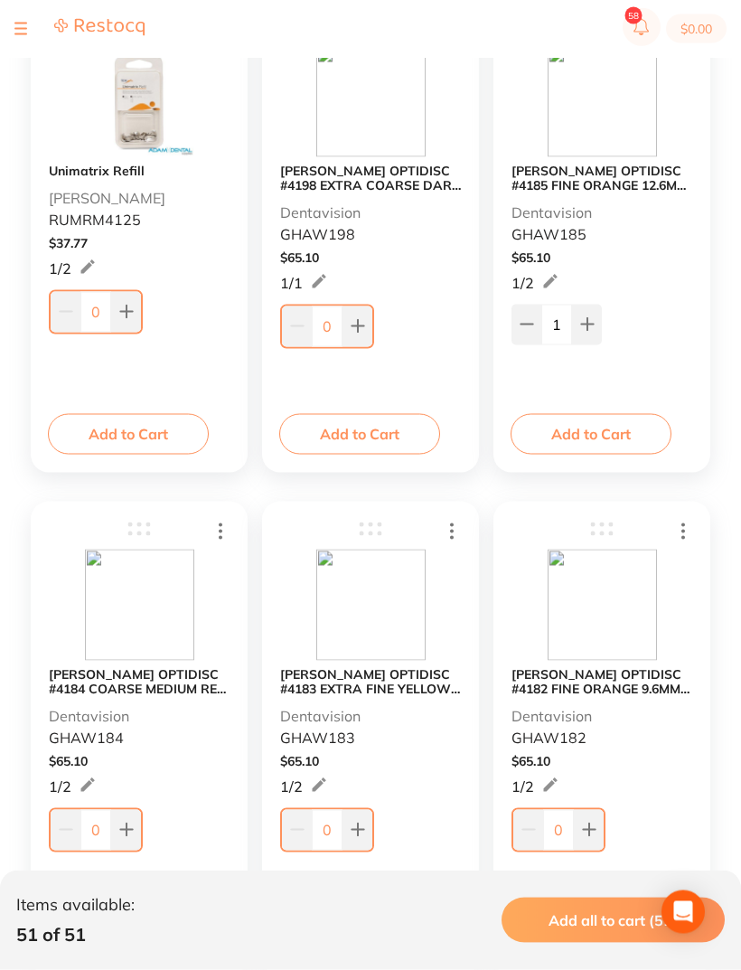
scroll to position [5937, 0]
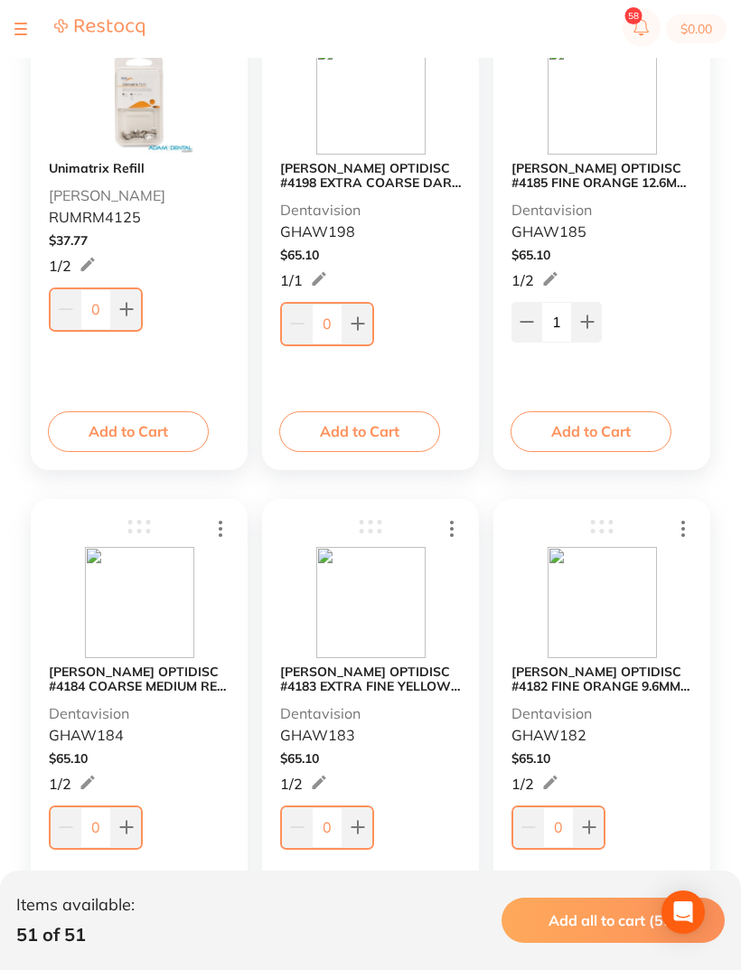
click at [139, 832] on button at bounding box center [126, 827] width 30 height 40
type input "1"
click at [365, 831] on button at bounding box center [358, 827] width 30 height 40
type input "1"
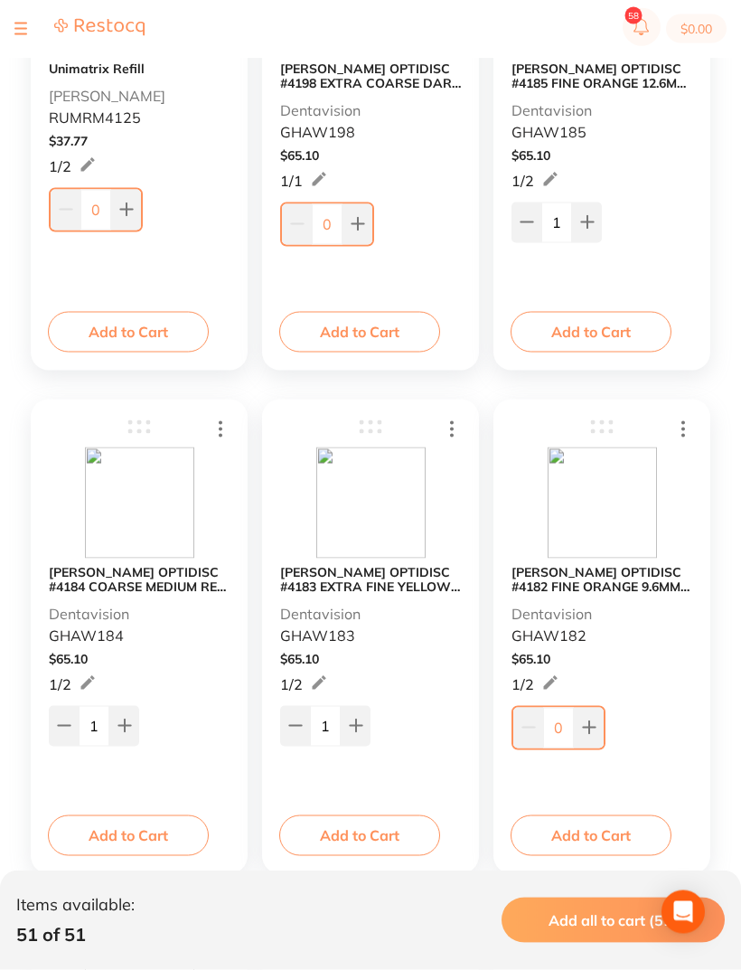
scroll to position [6037, 0]
click at [596, 729] on icon at bounding box center [589, 726] width 14 height 14
type input "1"
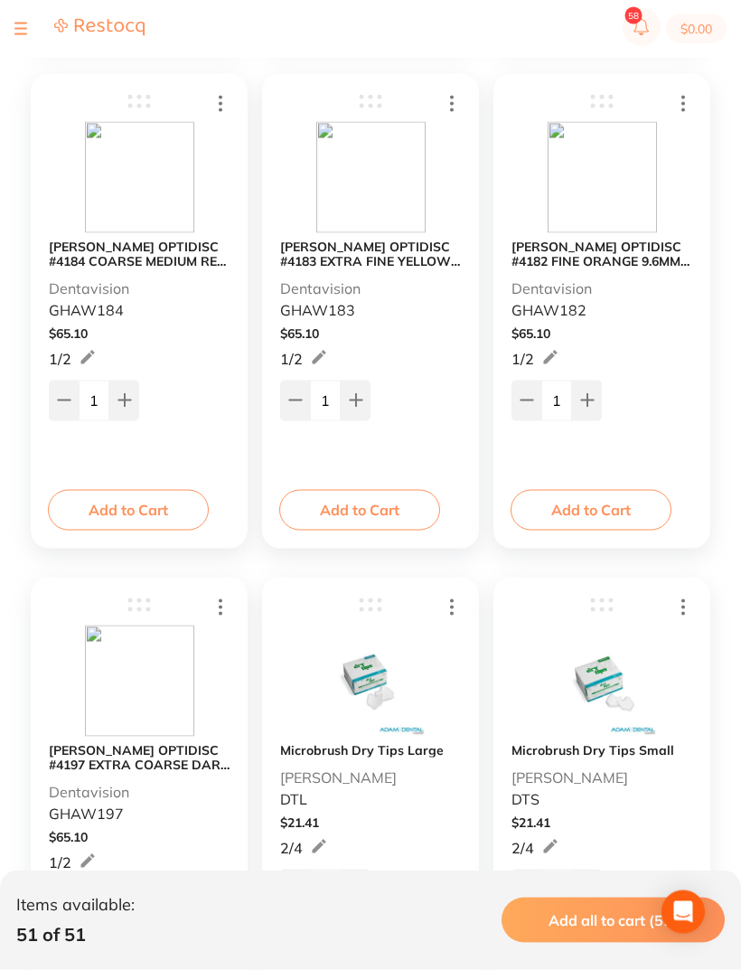
scroll to position [6363, 0]
click at [175, 765] on b "[PERSON_NAME] OPTIDISC #4197 EXTRA COARSE DARK RED 9.6MM (80)" at bounding box center [139, 756] width 181 height 29
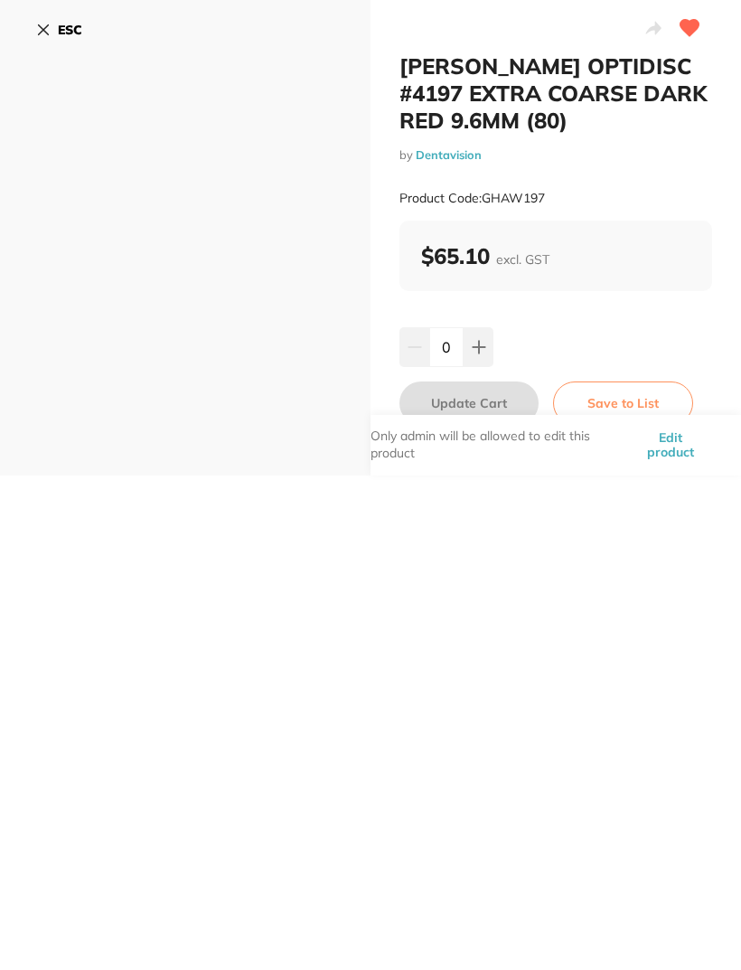
click at [47, 23] on icon at bounding box center [43, 30] width 14 height 14
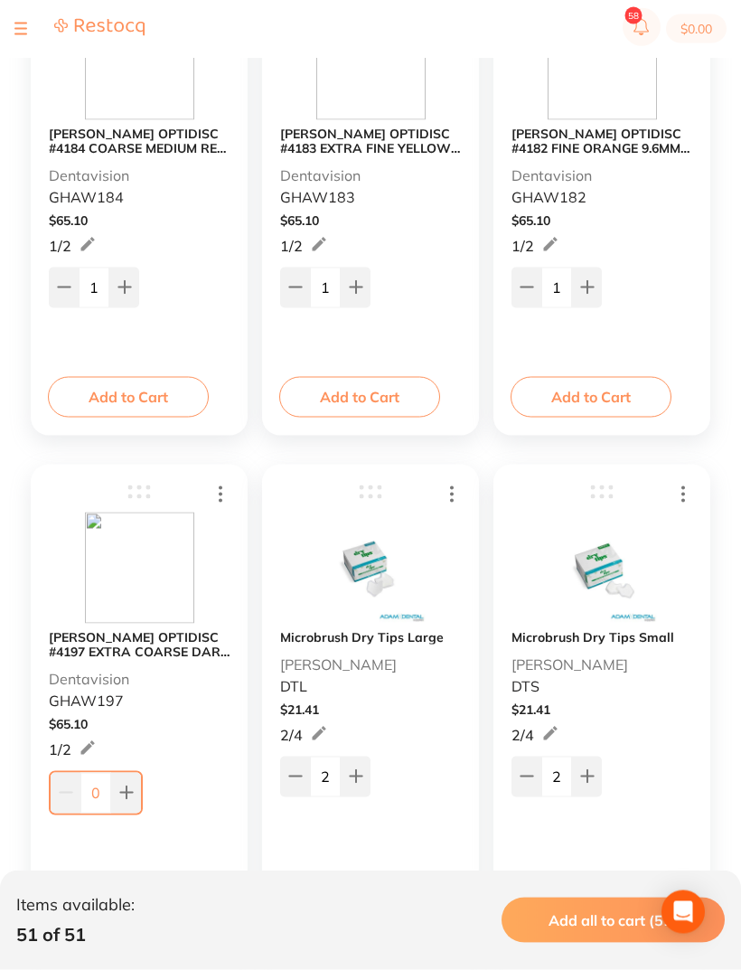
scroll to position [6477, 0]
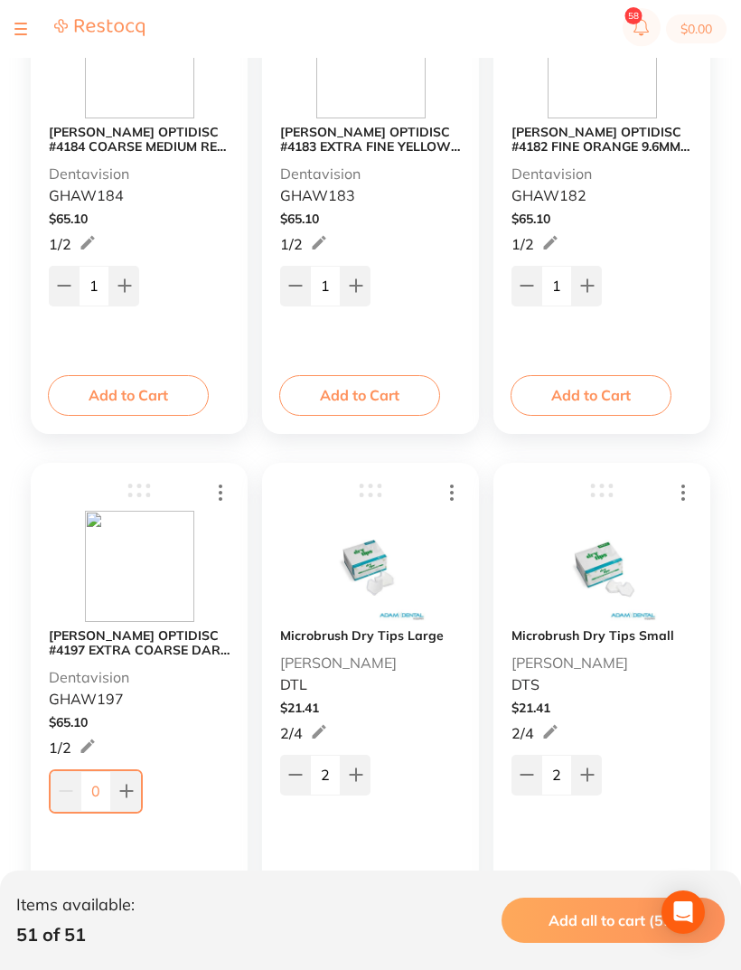
click at [153, 795] on div "0" at bounding box center [139, 789] width 181 height 47
click at [139, 785] on button at bounding box center [126, 791] width 30 height 40
type input "1"
click at [591, 782] on icon at bounding box center [587, 774] width 14 height 14
type input "3"
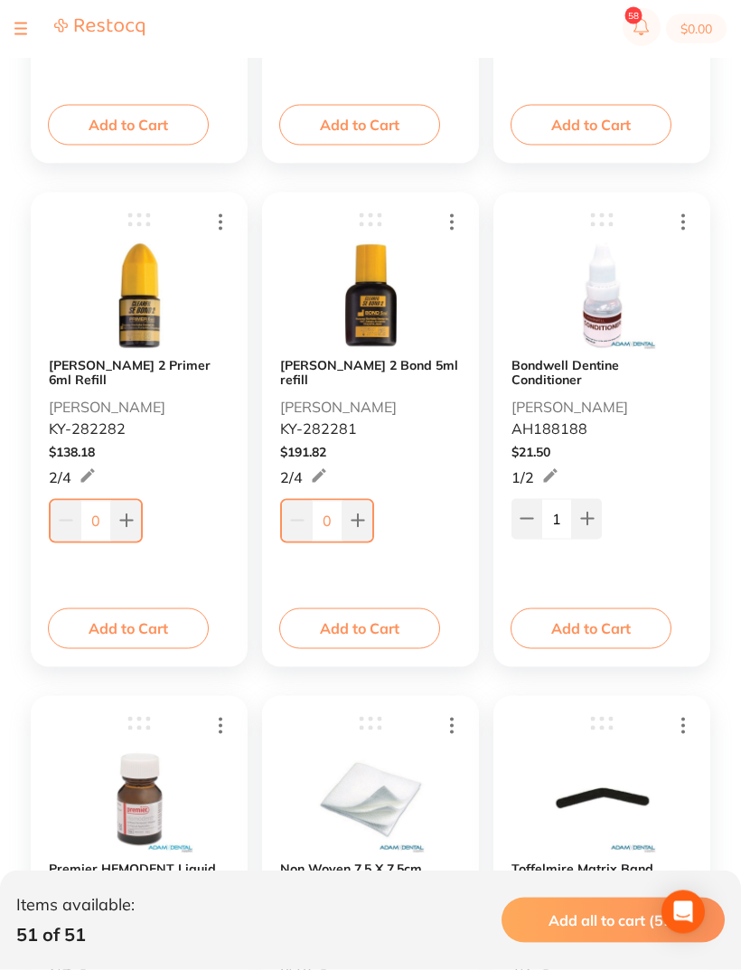
scroll to position [7252, 0]
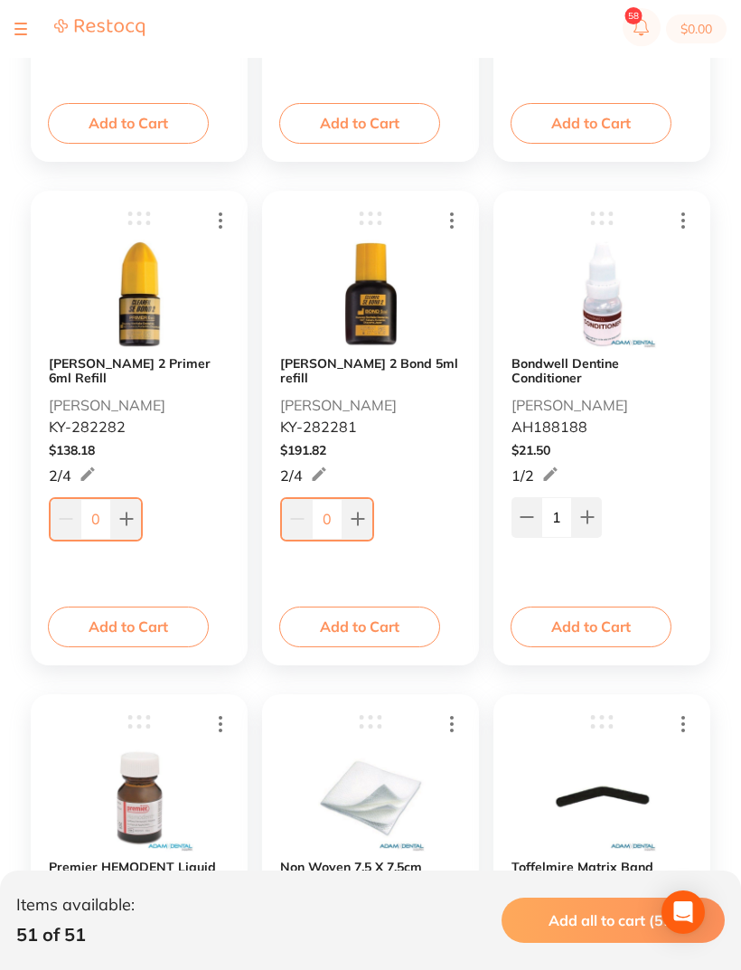
click at [369, 503] on button at bounding box center [358, 519] width 30 height 40
click at [369, 502] on button at bounding box center [358, 519] width 30 height 40
click at [366, 503] on button at bounding box center [356, 517] width 30 height 40
click at [363, 503] on button at bounding box center [356, 517] width 30 height 40
type input "4"
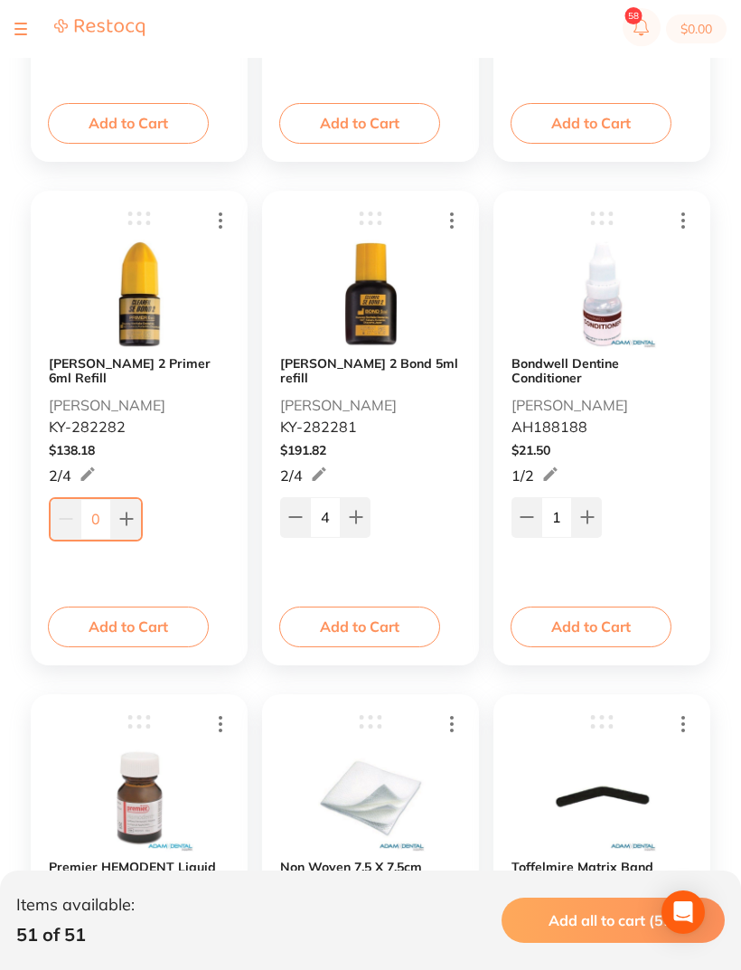
click at [131, 512] on icon at bounding box center [126, 519] width 14 height 14
click at [130, 512] on icon at bounding box center [126, 519] width 14 height 14
click at [127, 497] on button at bounding box center [124, 517] width 30 height 40
click at [125, 512] on icon at bounding box center [124, 518] width 12 height 12
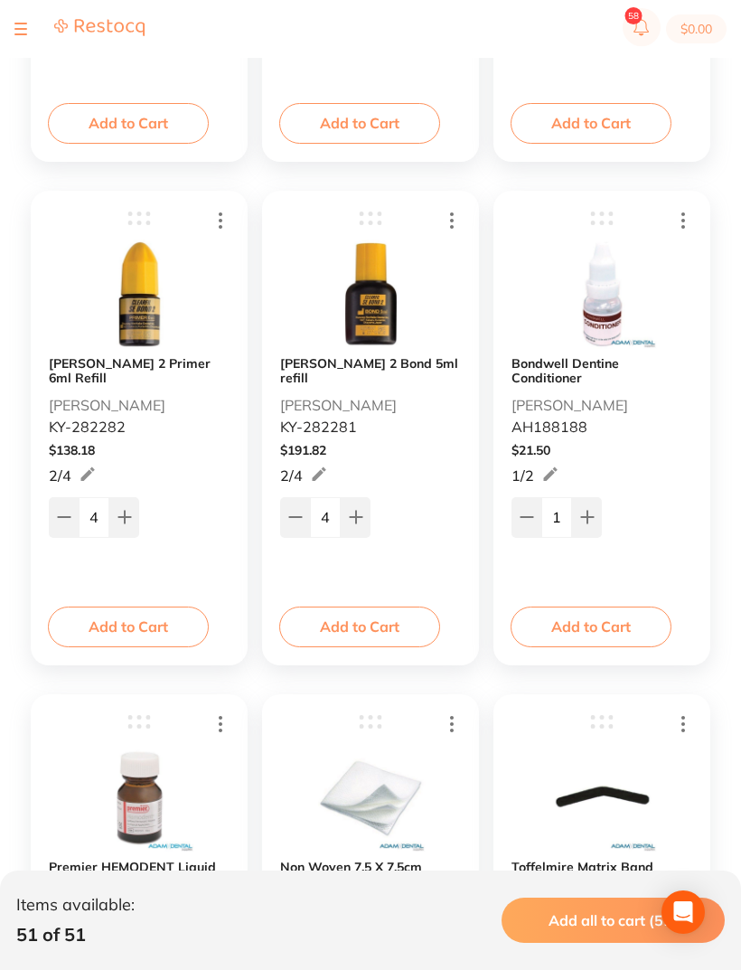
type input "5"
click at [598, 497] on button at bounding box center [587, 517] width 30 height 40
type input "3"
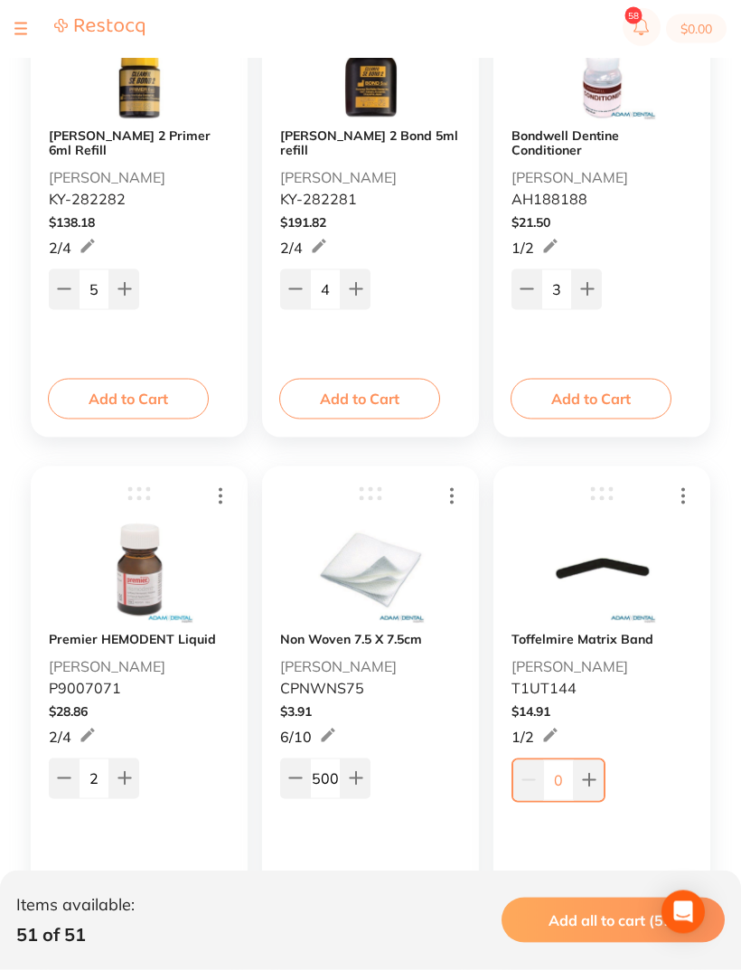
scroll to position [7479, 0]
click at [133, 781] on button at bounding box center [124, 779] width 30 height 40
click at [133, 780] on button at bounding box center [124, 779] width 30 height 40
click at [75, 787] on button at bounding box center [64, 779] width 30 height 40
click at [69, 776] on icon at bounding box center [64, 779] width 14 height 14
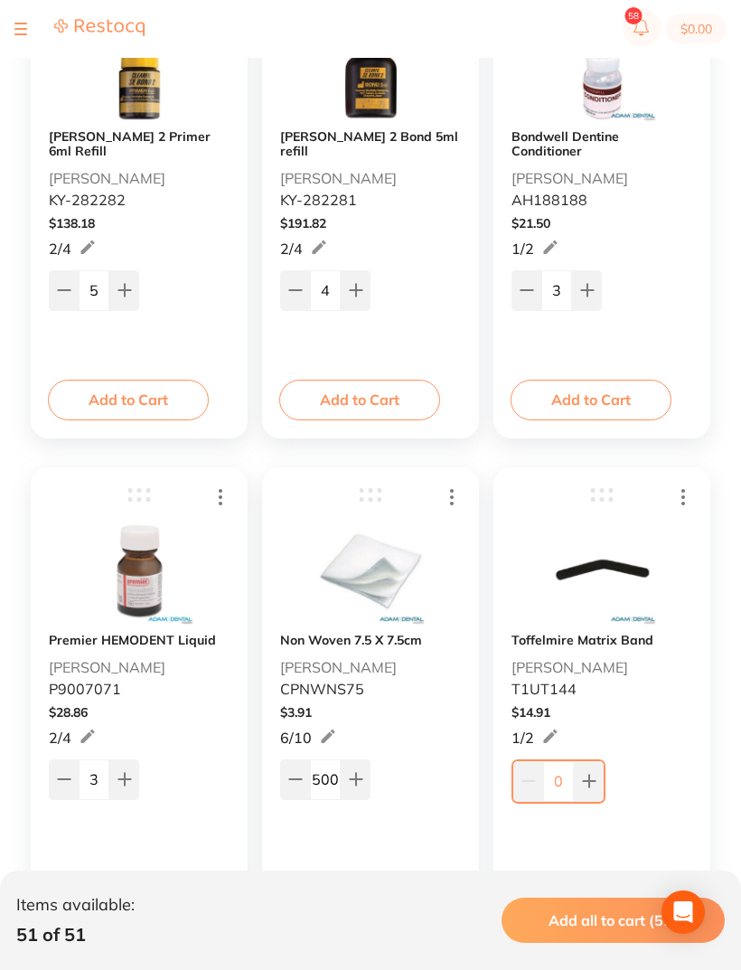
type input "2"
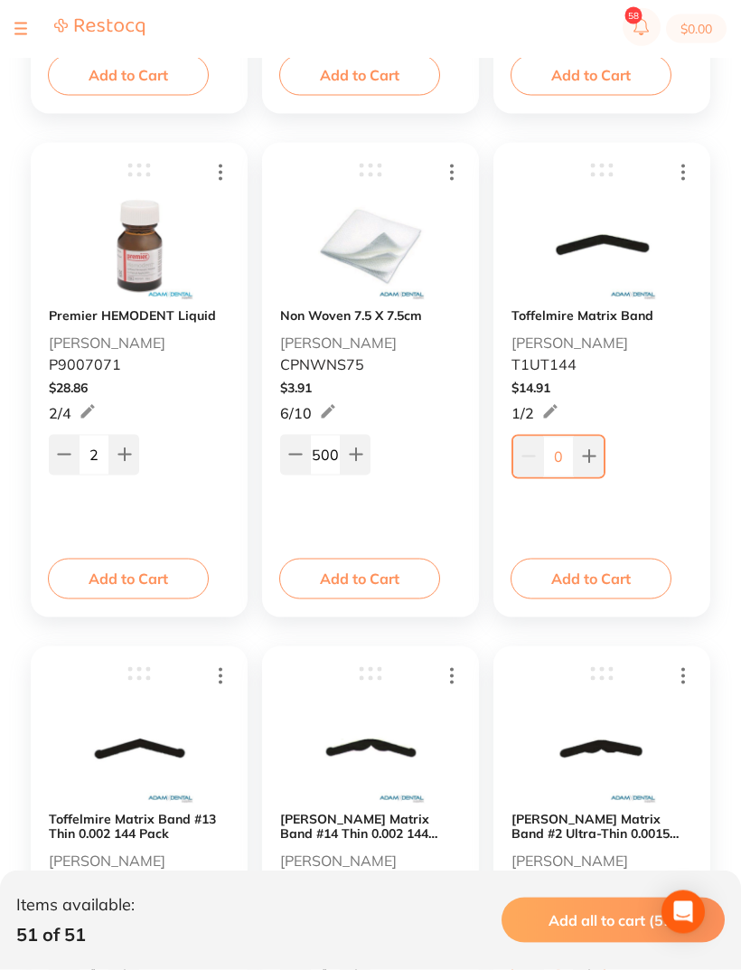
click at [601, 454] on button at bounding box center [589, 457] width 30 height 40
click at [600, 453] on button at bounding box center [587, 454] width 30 height 40
type input "2"
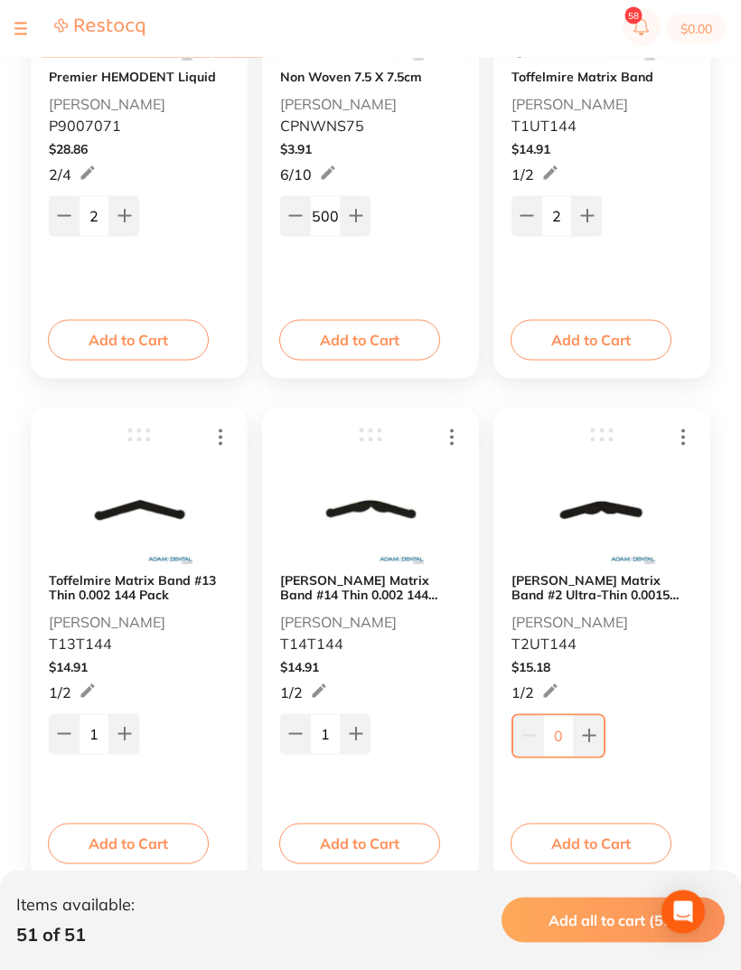
scroll to position [8075, 0]
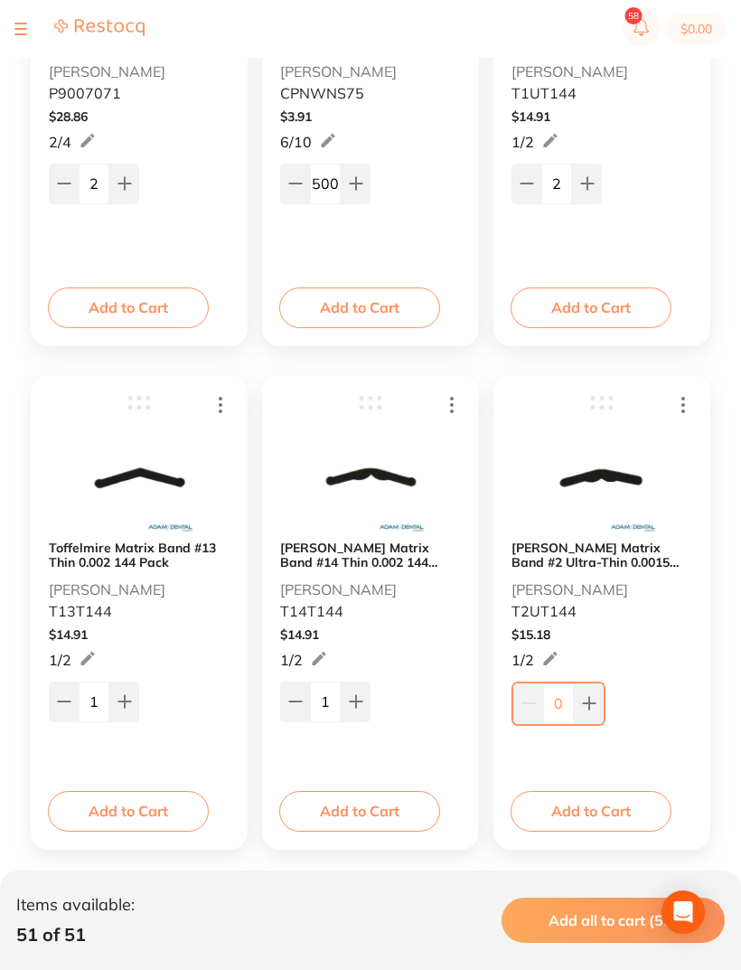
click at [305, 707] on button at bounding box center [295, 701] width 30 height 40
click at [371, 698] on button at bounding box center [358, 703] width 30 height 40
type input "1"
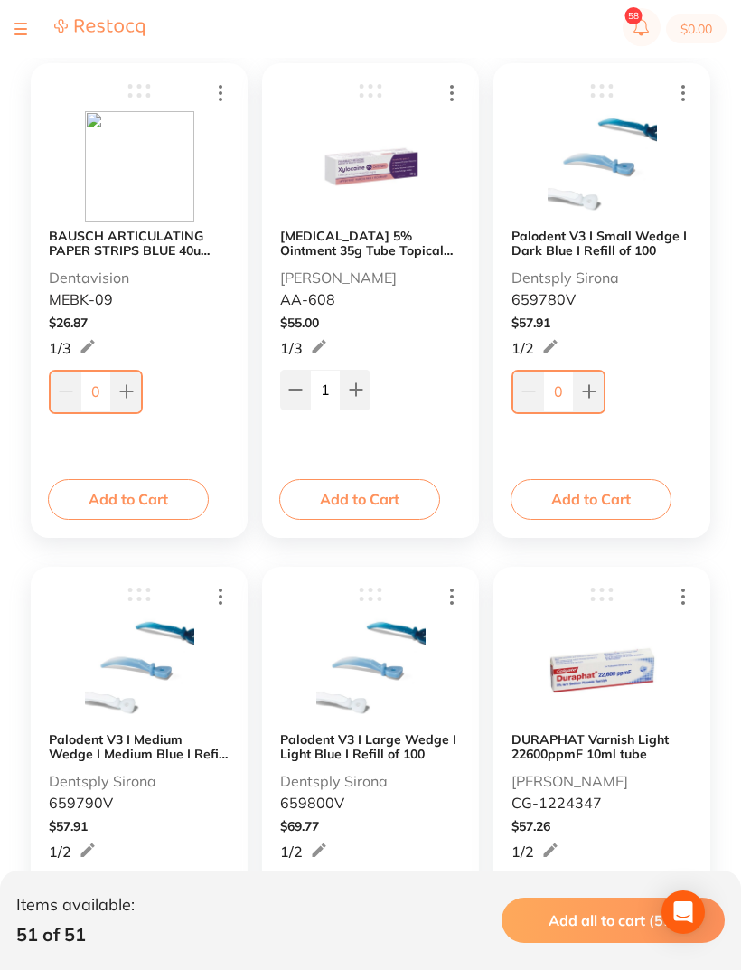
scroll to position [3848, 0]
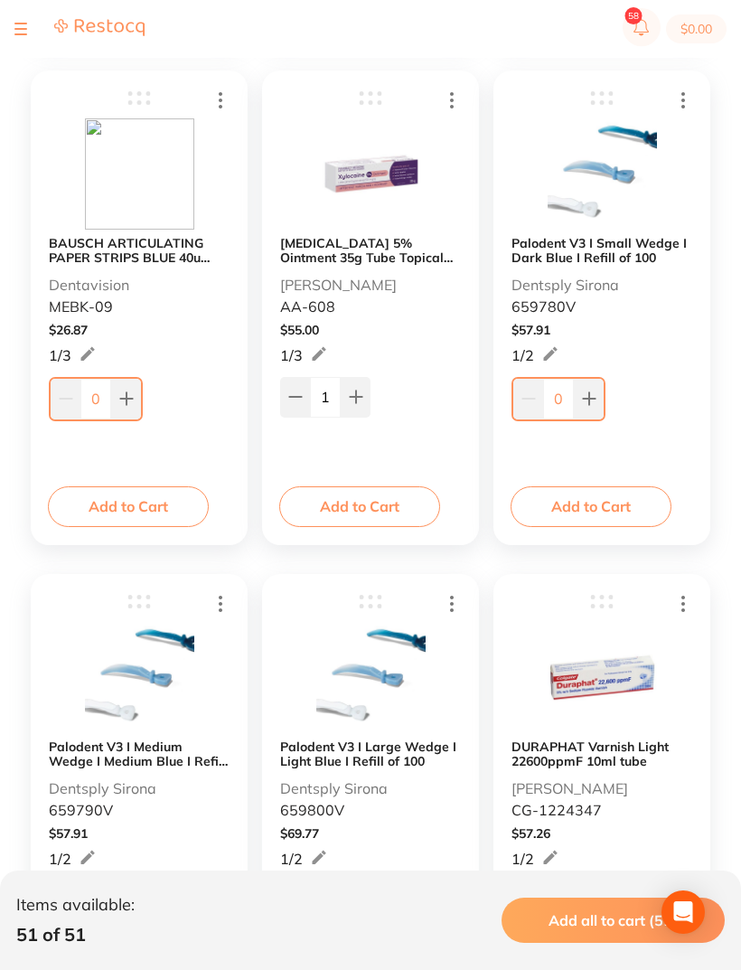
click at [598, 392] on button at bounding box center [589, 399] width 30 height 40
click at [594, 398] on icon at bounding box center [587, 397] width 14 height 14
click at [594, 395] on icon at bounding box center [587, 397] width 14 height 14
type input "4"
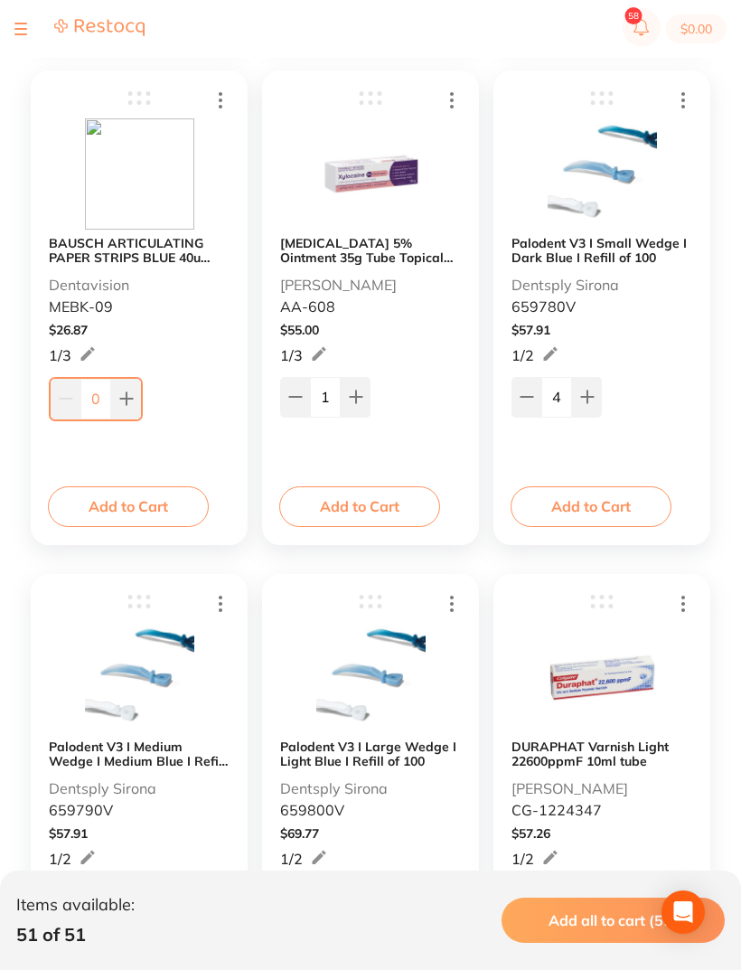
click at [133, 899] on icon at bounding box center [126, 902] width 14 height 14
click at [131, 900] on icon at bounding box center [124, 900] width 14 height 14
click at [130, 899] on icon at bounding box center [124, 900] width 14 height 14
click at [136, 897] on button at bounding box center [124, 900] width 30 height 40
type input "4"
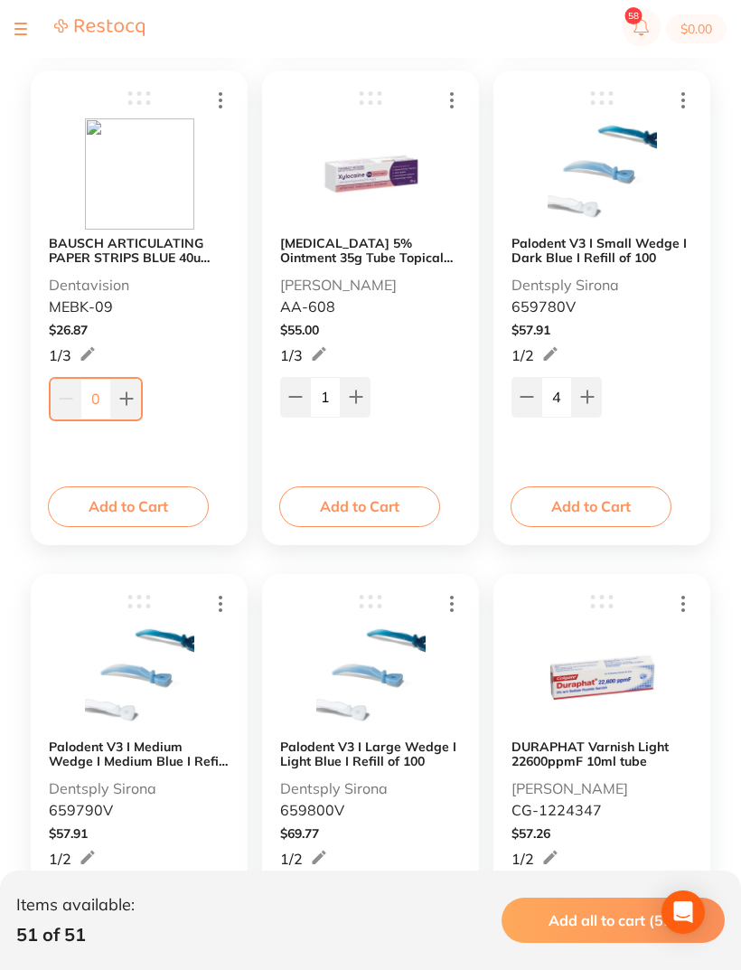
click at [355, 901] on icon at bounding box center [358, 902] width 14 height 14
click at [355, 900] on icon at bounding box center [356, 901] width 12 height 12
click at [362, 896] on icon at bounding box center [356, 900] width 14 height 14
type input "3"
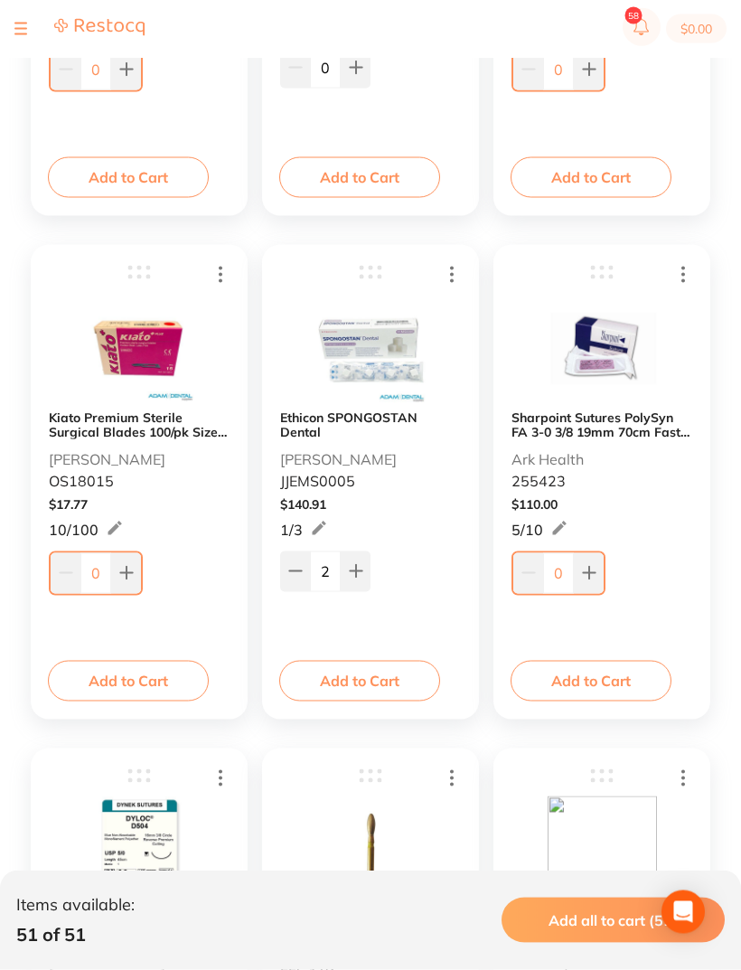
scroll to position [654, 0]
click at [295, 568] on icon at bounding box center [295, 570] width 14 height 14
type input "1"
click at [594, 569] on icon at bounding box center [589, 572] width 14 height 14
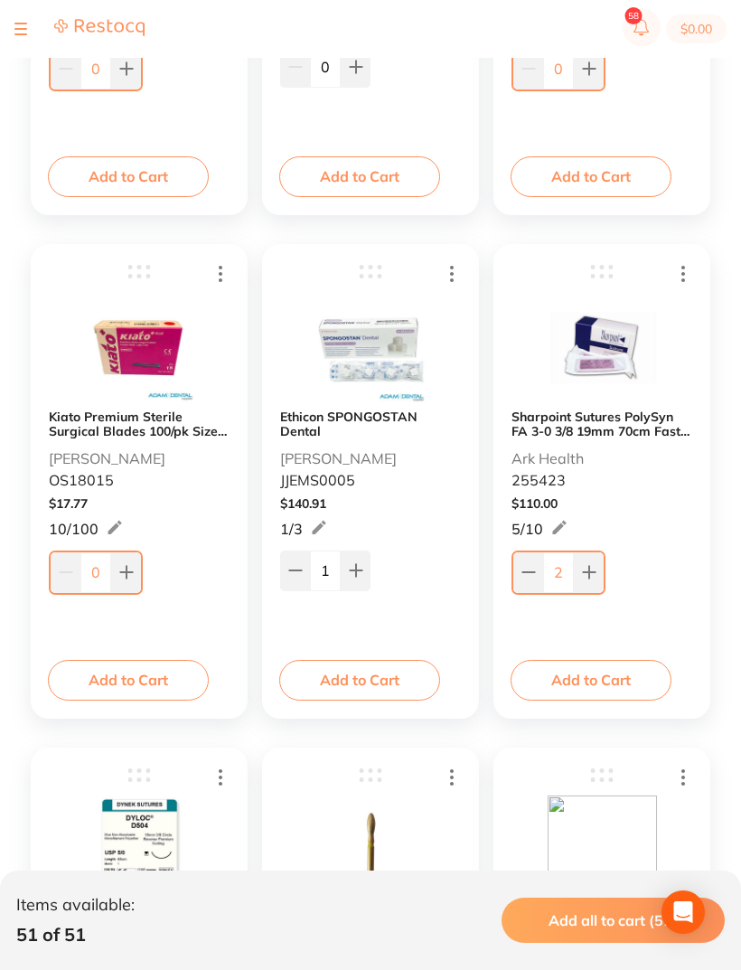
click at [598, 562] on button at bounding box center [589, 572] width 30 height 40
click at [597, 562] on button at bounding box center [589, 572] width 30 height 40
click at [596, 564] on button at bounding box center [589, 572] width 30 height 40
click at [597, 567] on button at bounding box center [587, 570] width 30 height 40
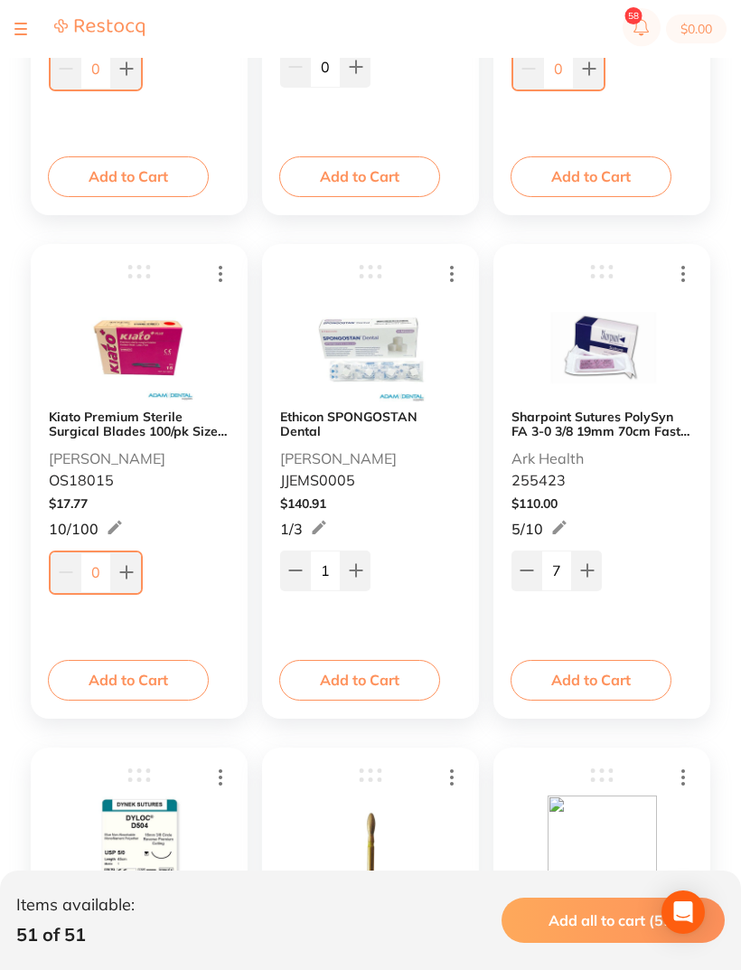
click at [597, 566] on button at bounding box center [587, 570] width 30 height 40
click at [597, 568] on button at bounding box center [587, 570] width 30 height 40
click at [597, 567] on button at bounding box center [587, 570] width 30 height 40
type input "10"
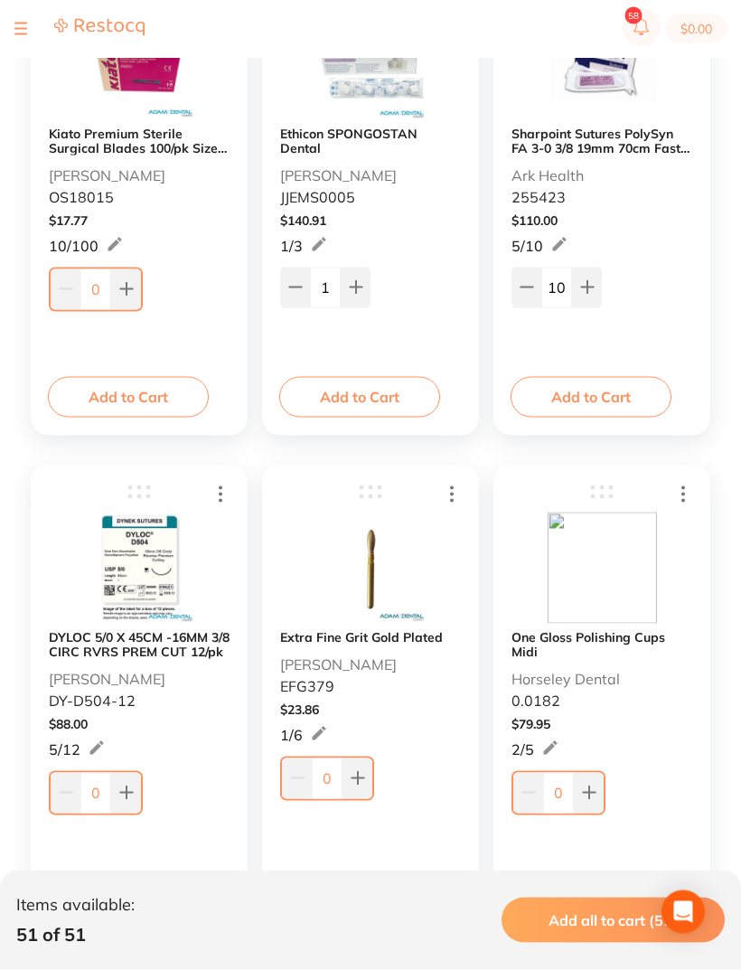
scroll to position [938, 0]
click at [131, 786] on icon at bounding box center [126, 791] width 14 height 14
click at [130, 786] on icon at bounding box center [126, 791] width 14 height 14
click at [127, 791] on icon at bounding box center [126, 792] width 12 height 12
click at [127, 786] on icon at bounding box center [126, 791] width 14 height 14
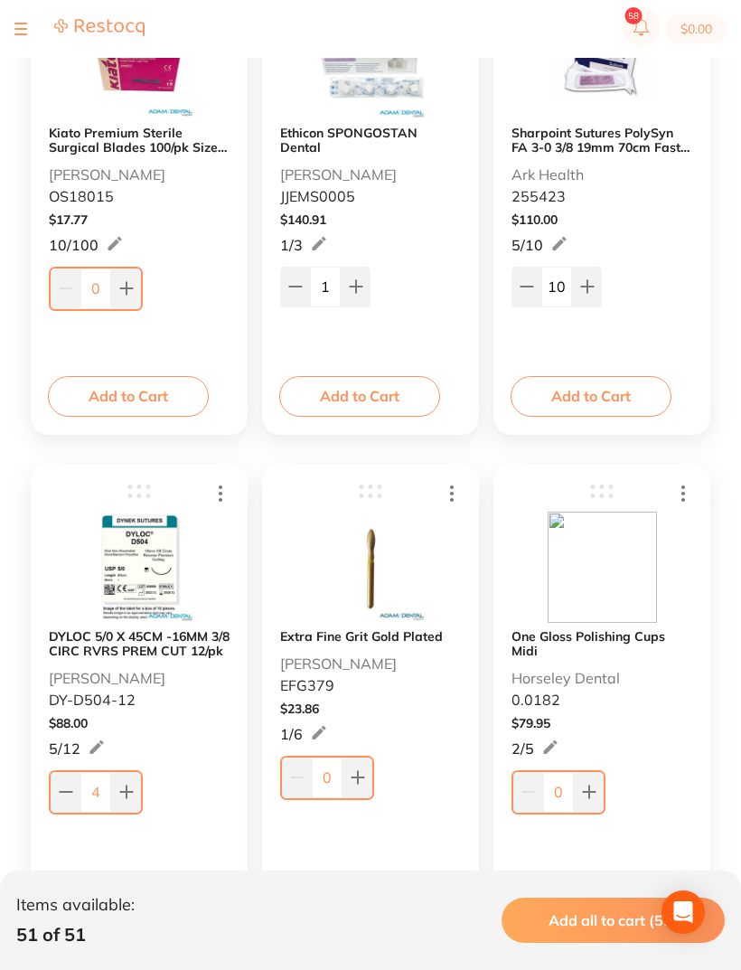
click at [127, 785] on icon at bounding box center [126, 791] width 14 height 14
click at [128, 788] on icon at bounding box center [124, 790] width 14 height 14
click at [127, 778] on button at bounding box center [124, 790] width 30 height 40
click at [128, 795] on icon at bounding box center [124, 790] width 14 height 14
click at [127, 794] on icon at bounding box center [124, 790] width 14 height 14
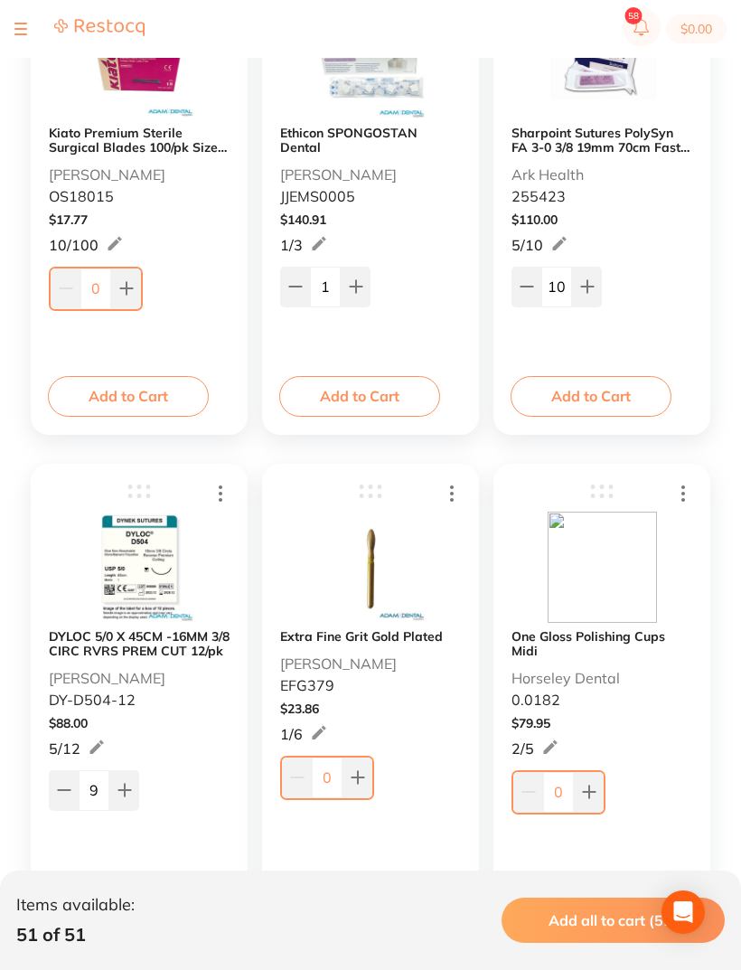
click at [128, 793] on icon at bounding box center [124, 790] width 12 height 12
click at [127, 793] on icon at bounding box center [124, 790] width 12 height 12
click at [130, 783] on button at bounding box center [124, 790] width 30 height 40
click at [127, 788] on icon at bounding box center [124, 790] width 14 height 14
click at [131, 788] on icon at bounding box center [124, 790] width 14 height 14
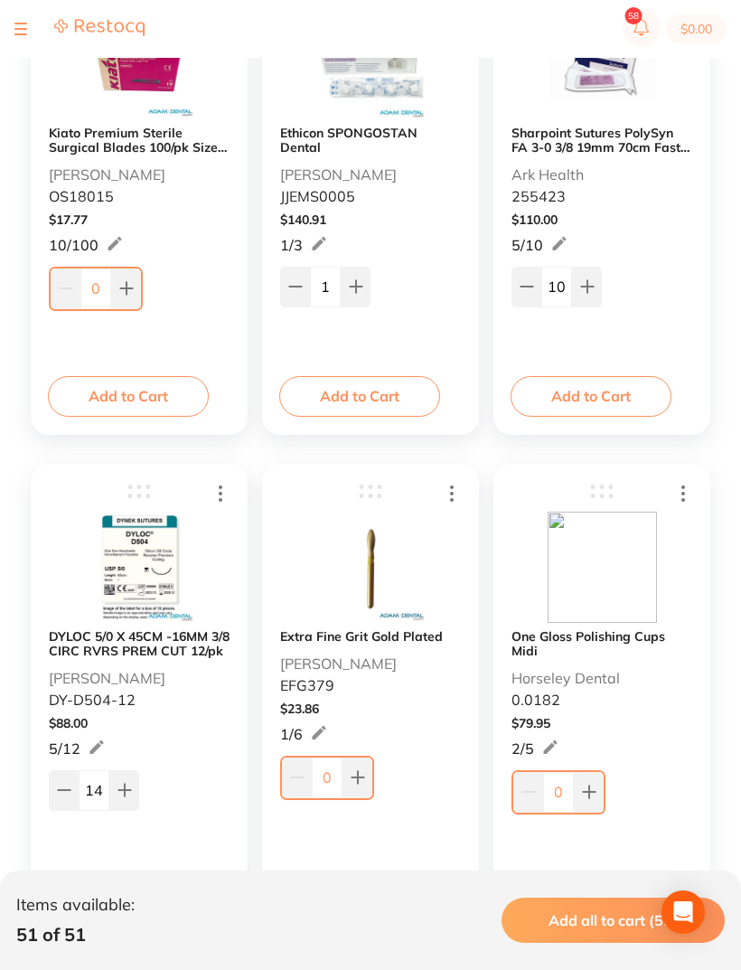
click at [135, 794] on button at bounding box center [124, 790] width 30 height 40
type input "15"
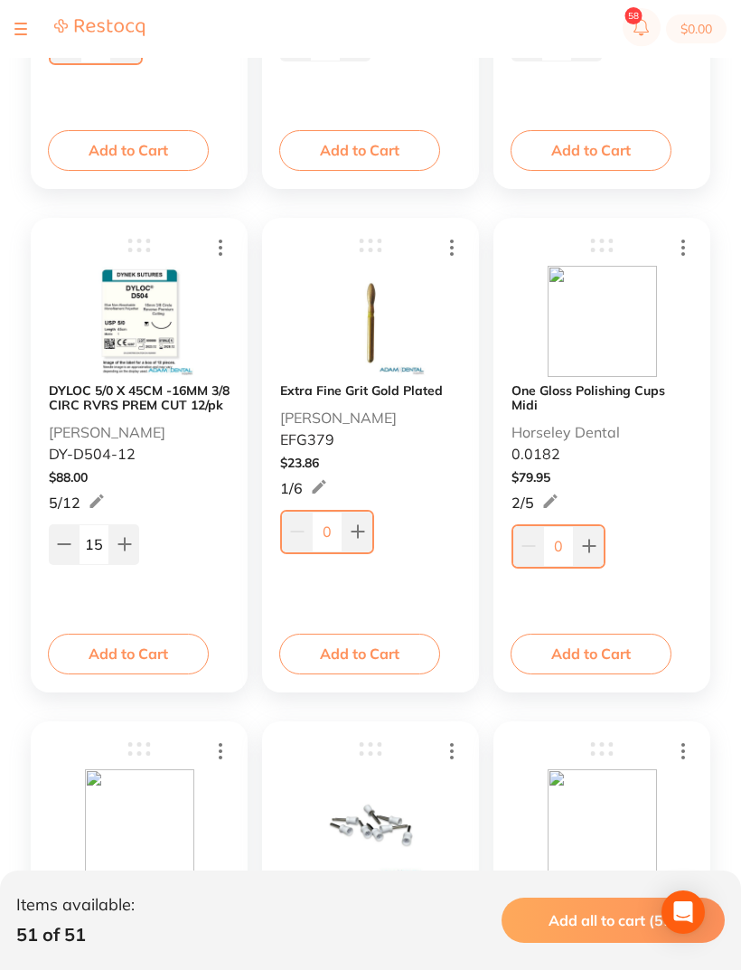
scroll to position [1185, 0]
click at [597, 552] on button at bounding box center [589, 545] width 30 height 40
click at [597, 545] on button at bounding box center [589, 545] width 30 height 40
type input "2"
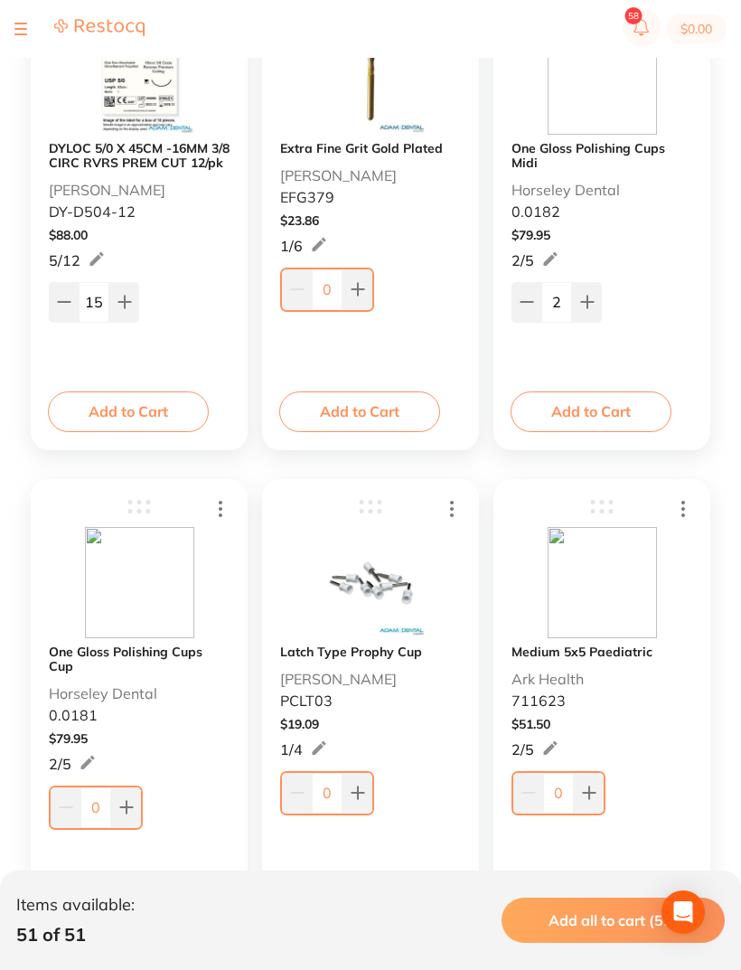
scroll to position [1424, 0]
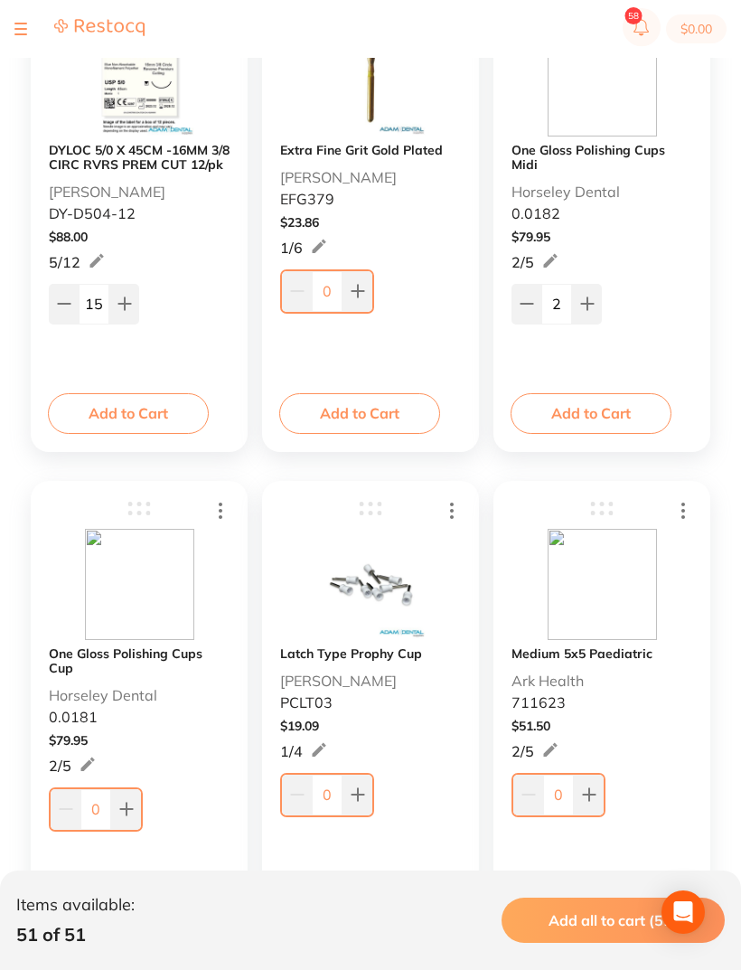
click at [131, 803] on button at bounding box center [126, 809] width 30 height 40
click at [130, 803] on button at bounding box center [126, 809] width 30 height 40
click at [135, 797] on button at bounding box center [124, 807] width 30 height 40
click at [134, 788] on button at bounding box center [124, 807] width 30 height 40
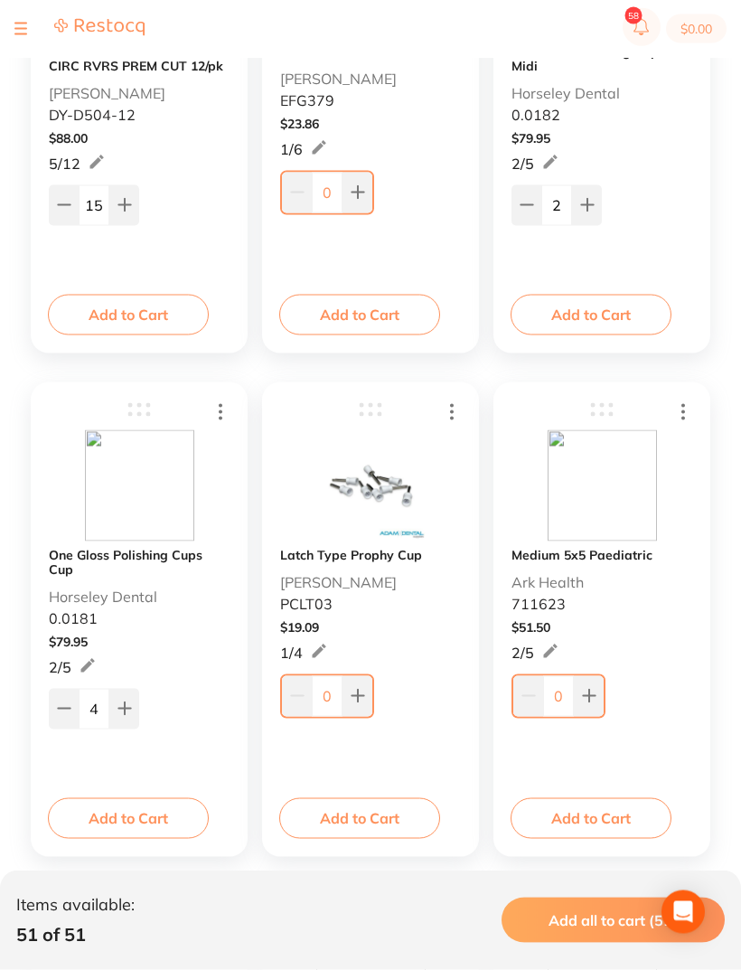
scroll to position [1524, 0]
click at [129, 688] on button at bounding box center [124, 708] width 30 height 40
click at [68, 700] on icon at bounding box center [64, 707] width 14 height 14
click at [61, 700] on icon at bounding box center [64, 707] width 14 height 14
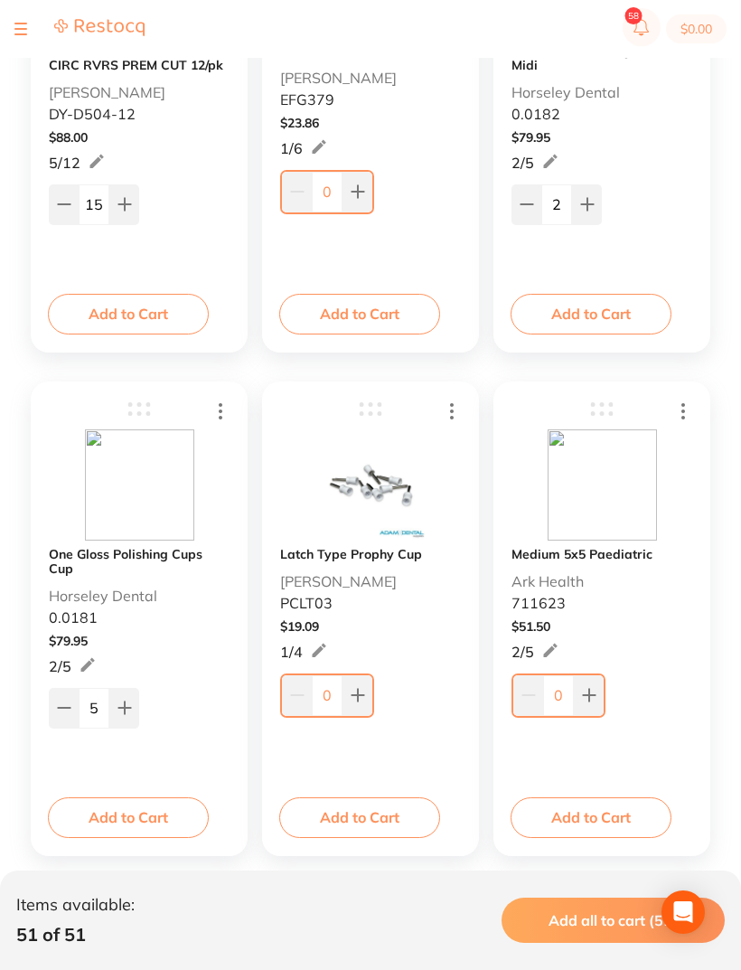
type input "4"
click at [363, 702] on icon at bounding box center [358, 695] width 14 height 14
click at [362, 703] on button at bounding box center [356, 693] width 30 height 40
click at [368, 698] on button at bounding box center [356, 693] width 30 height 40
click at [367, 697] on button at bounding box center [356, 693] width 30 height 40
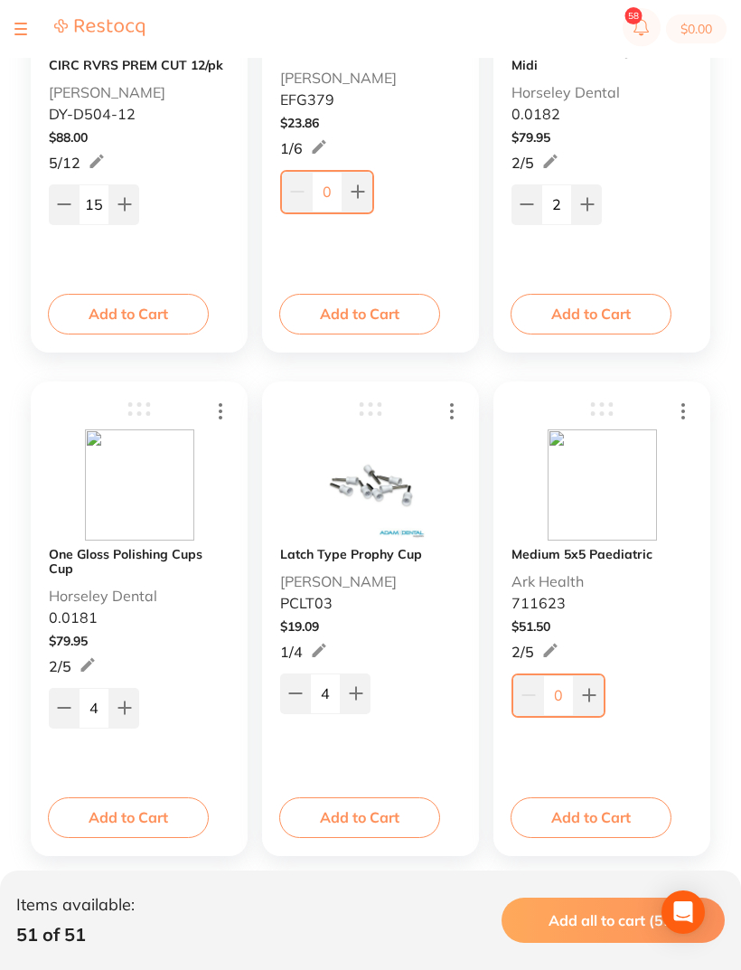
click at [364, 691] on button at bounding box center [356, 693] width 30 height 40
click at [369, 691] on button at bounding box center [356, 693] width 30 height 40
type input "6"
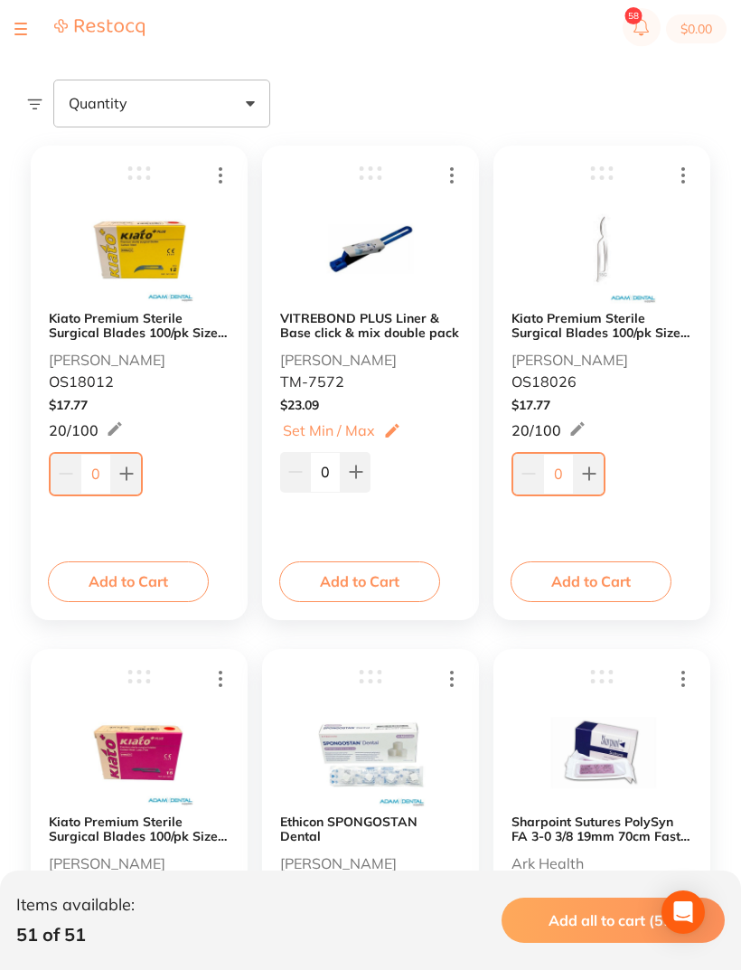
scroll to position [250, 0]
click at [170, 323] on b "Kiato Premium Sterile Surgical Blades 100/pk Size 12" at bounding box center [139, 324] width 181 height 29
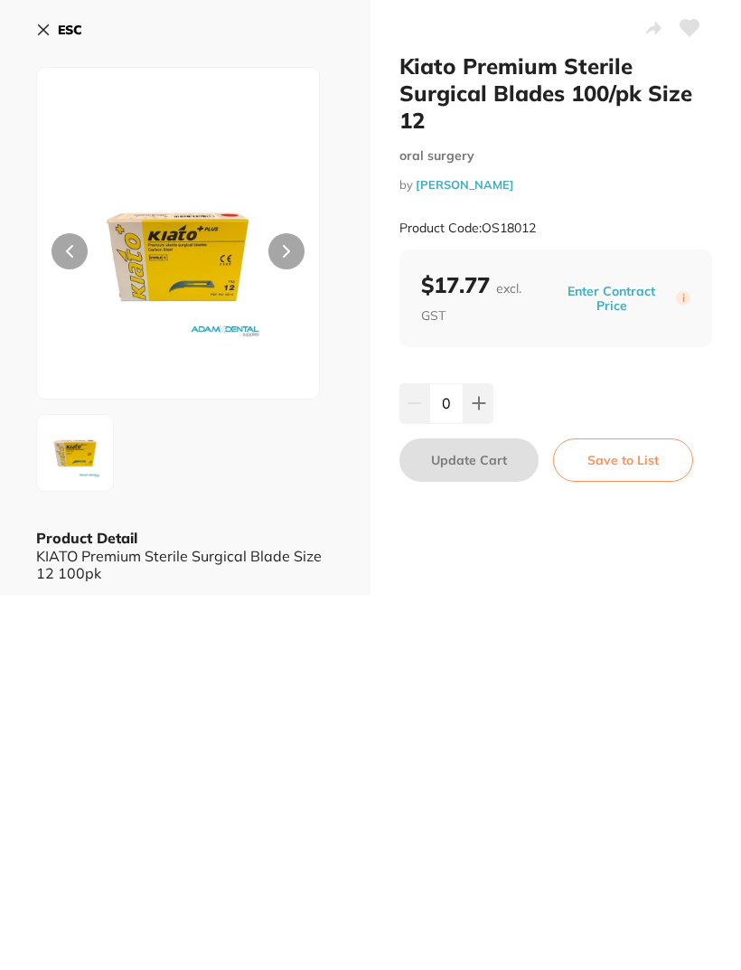
click at [42, 39] on button "ESC" at bounding box center [59, 29] width 46 height 31
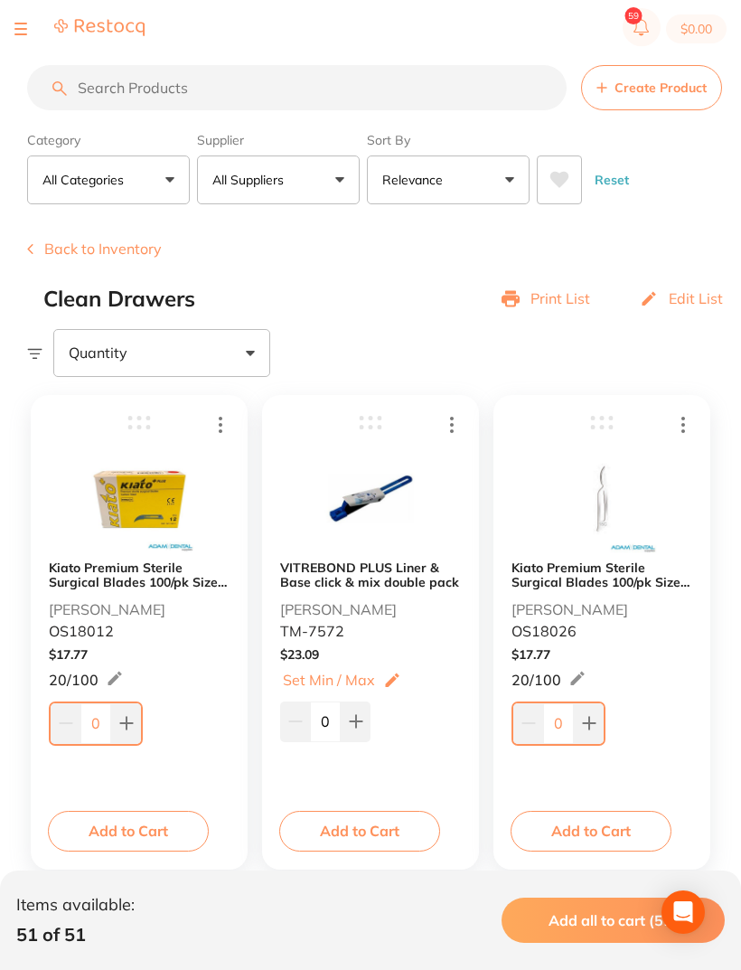
scroll to position [250, 0]
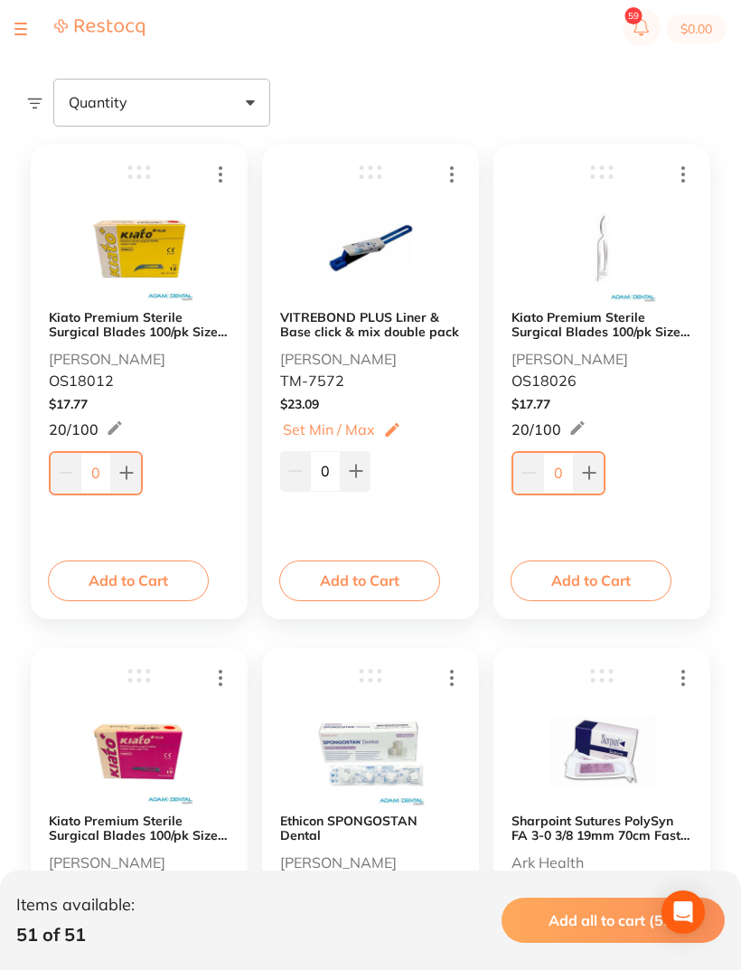
click at [620, 329] on b "Kiato Premium Sterile Surgical Blades 100/pk Size 15C" at bounding box center [602, 324] width 181 height 29
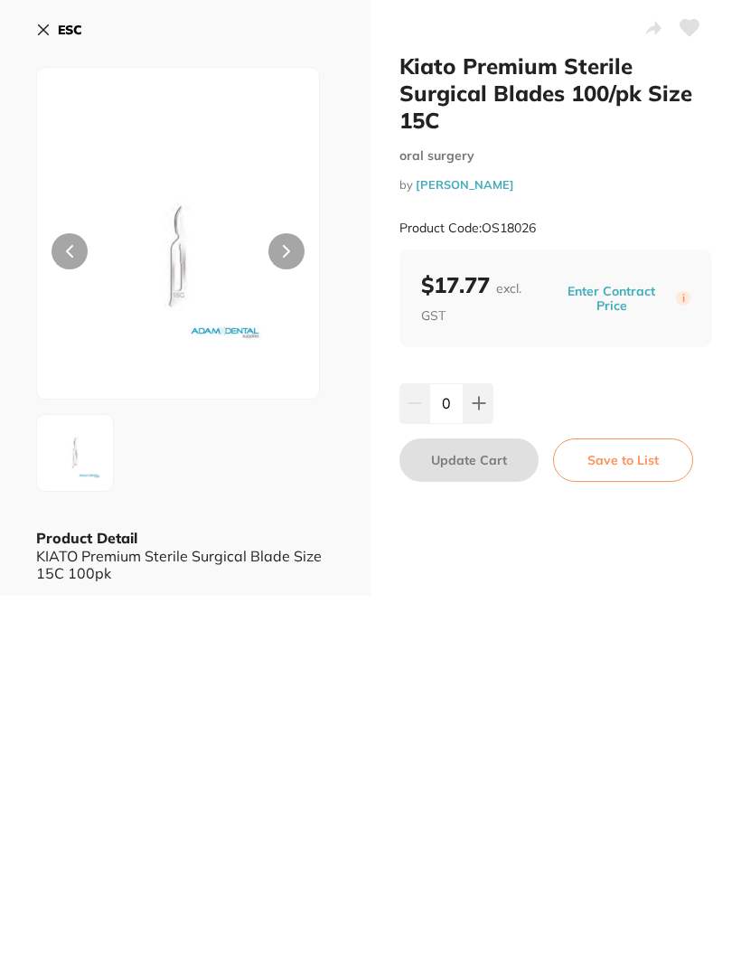
click at [60, 14] on button "ESC" at bounding box center [59, 29] width 46 height 31
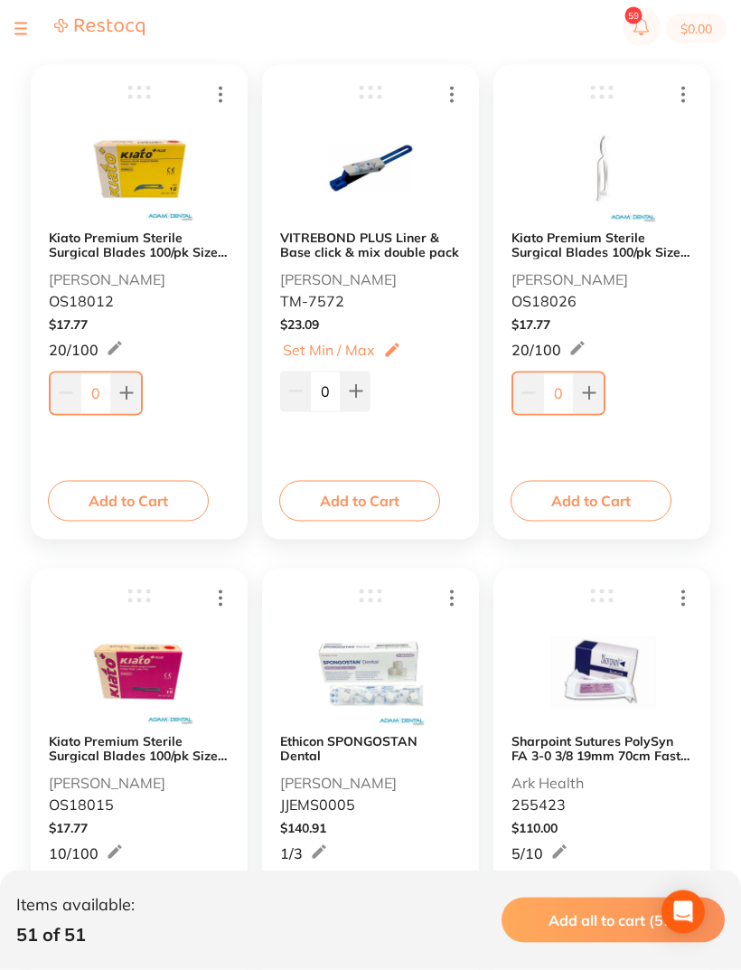
scroll to position [331, 0]
click at [164, 758] on b "Kiato Premium Sterile Surgical Blades 100/pk Size 15" at bounding box center [139, 747] width 181 height 29
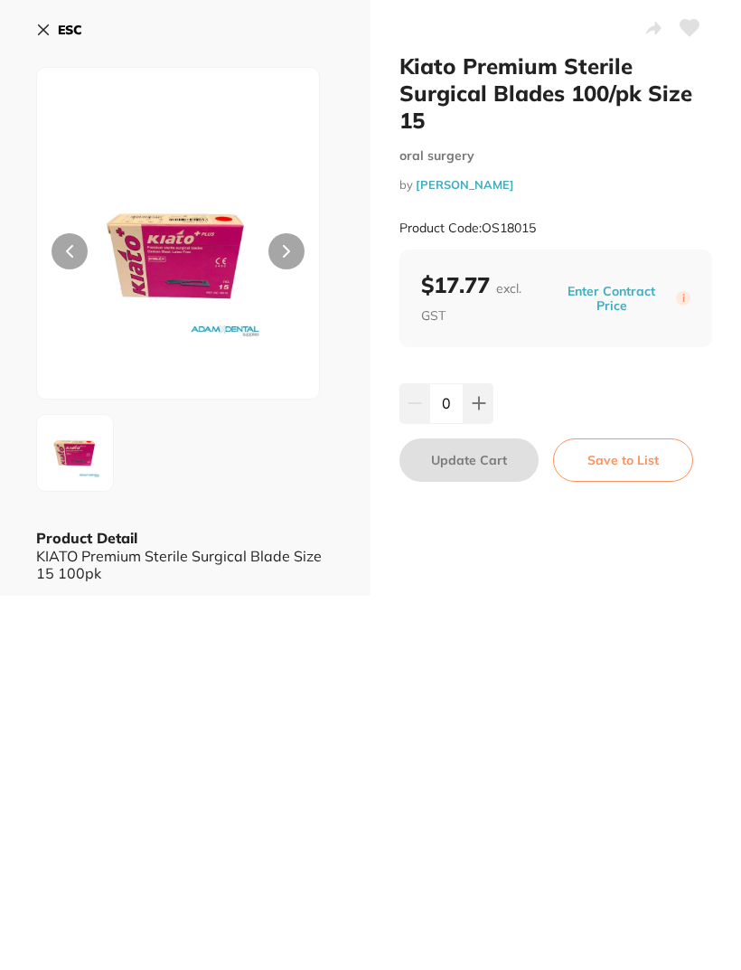
click at [44, 22] on button "ESC" at bounding box center [59, 29] width 46 height 31
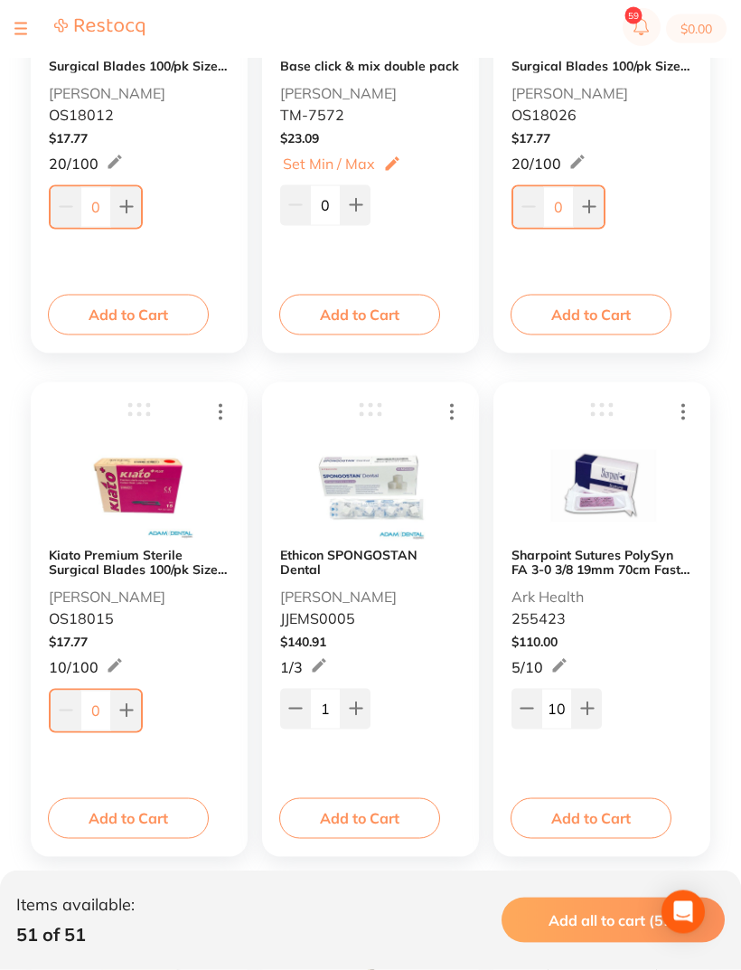
click at [119, 713] on icon at bounding box center [126, 710] width 14 height 14
click at [108, 707] on input "1" at bounding box center [95, 710] width 31 height 40
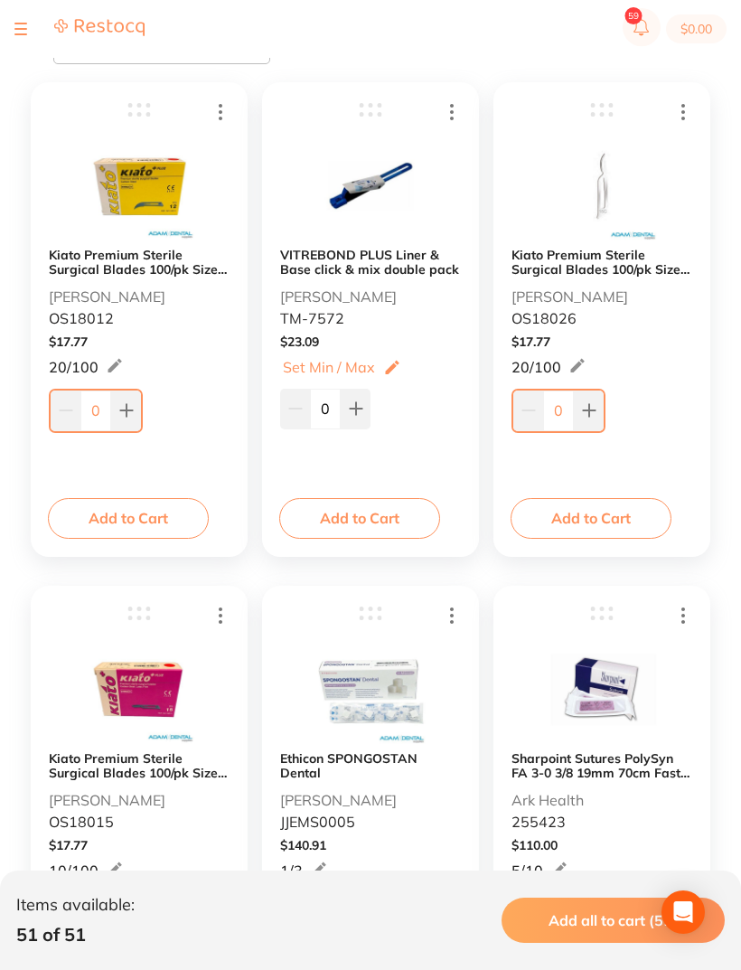
scroll to position [307, 0]
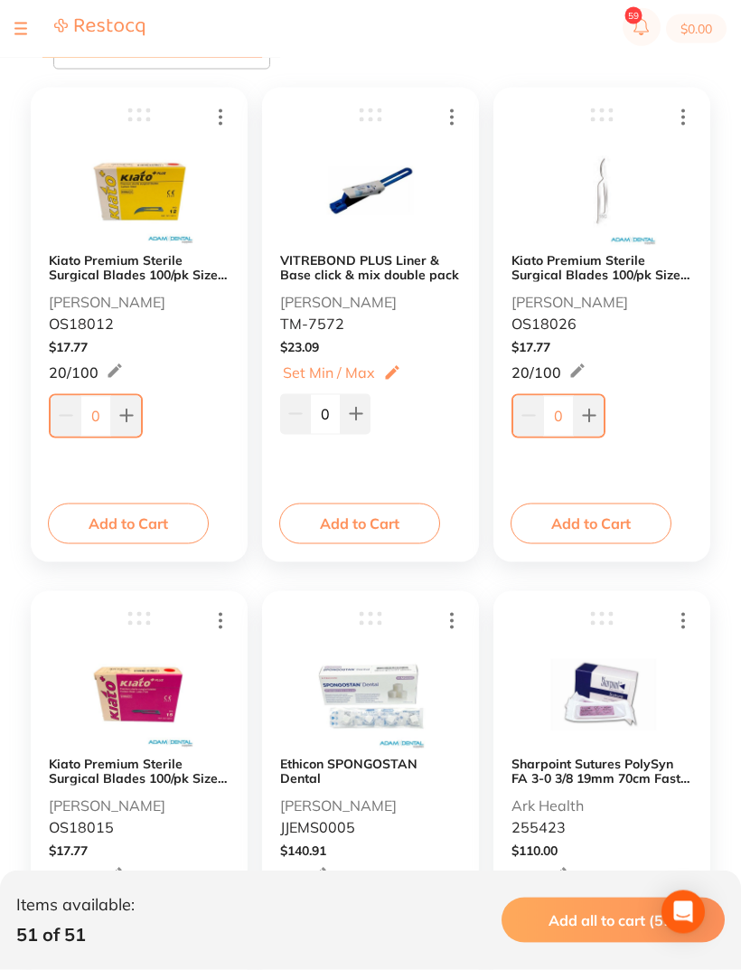
type input "16"
click at [566, 415] on input "0" at bounding box center [558, 416] width 31 height 40
click at [109, 406] on input "0" at bounding box center [95, 416] width 31 height 40
click at [117, 409] on button at bounding box center [126, 416] width 30 height 40
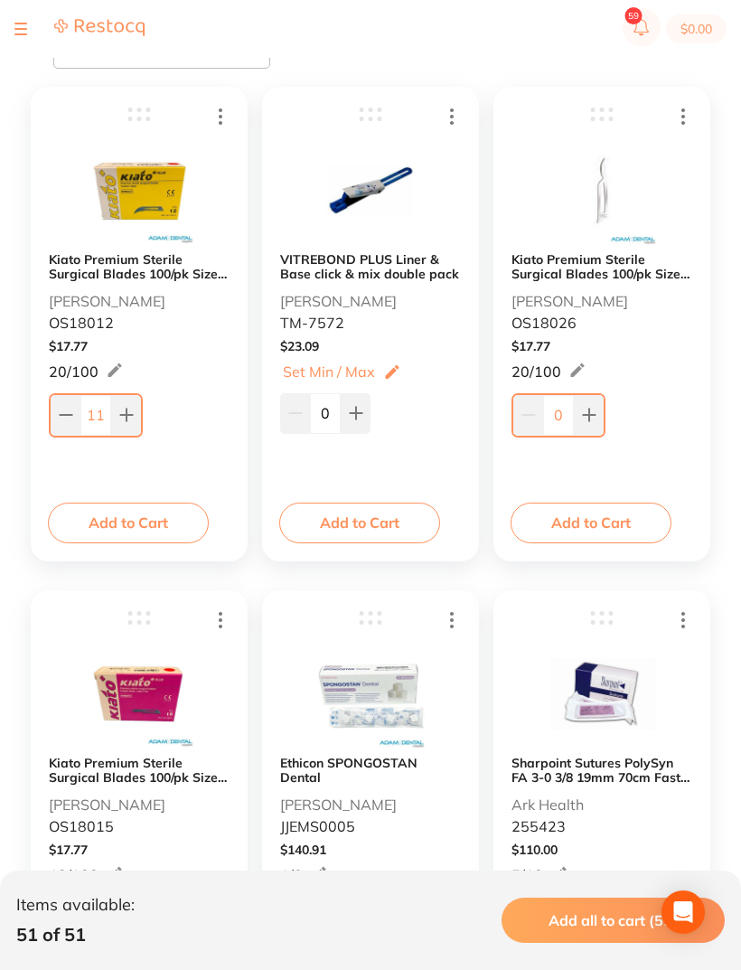
click at [102, 414] on input "11" at bounding box center [95, 415] width 31 height 40
type input "110"
click at [651, 281] on b "Kiato Premium Sterile Surgical Blades 100/pk Size 15C" at bounding box center [602, 267] width 181 height 29
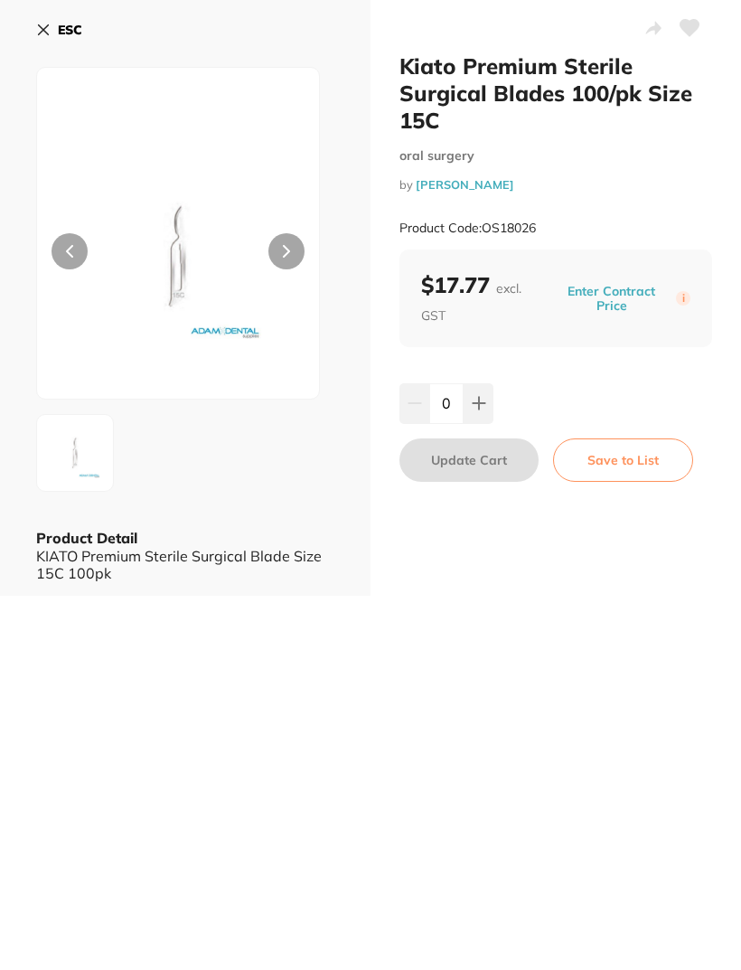
click at [56, 24] on button "ESC" at bounding box center [59, 29] width 46 height 31
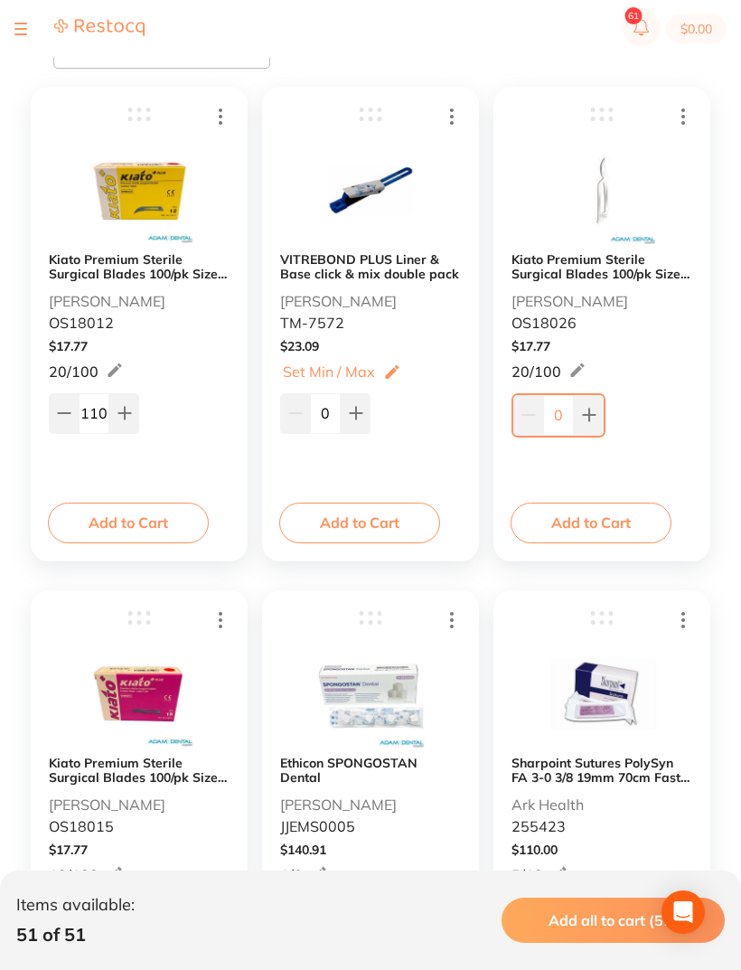
click at [563, 415] on input "0" at bounding box center [558, 415] width 31 height 40
type input "120"
click at [96, 415] on input "110" at bounding box center [94, 413] width 31 height 40
click at [176, 279] on b "Kiato Premium Sterile Surgical Blades 100/pk Size 12" at bounding box center [139, 266] width 181 height 29
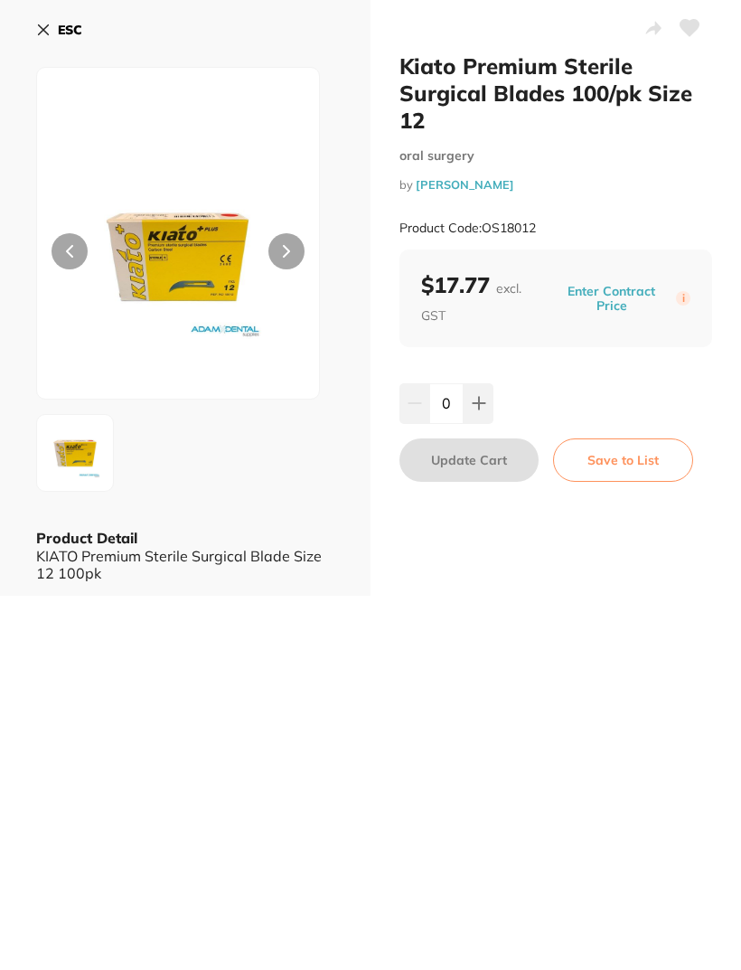
click at [50, 23] on icon at bounding box center [43, 30] width 14 height 14
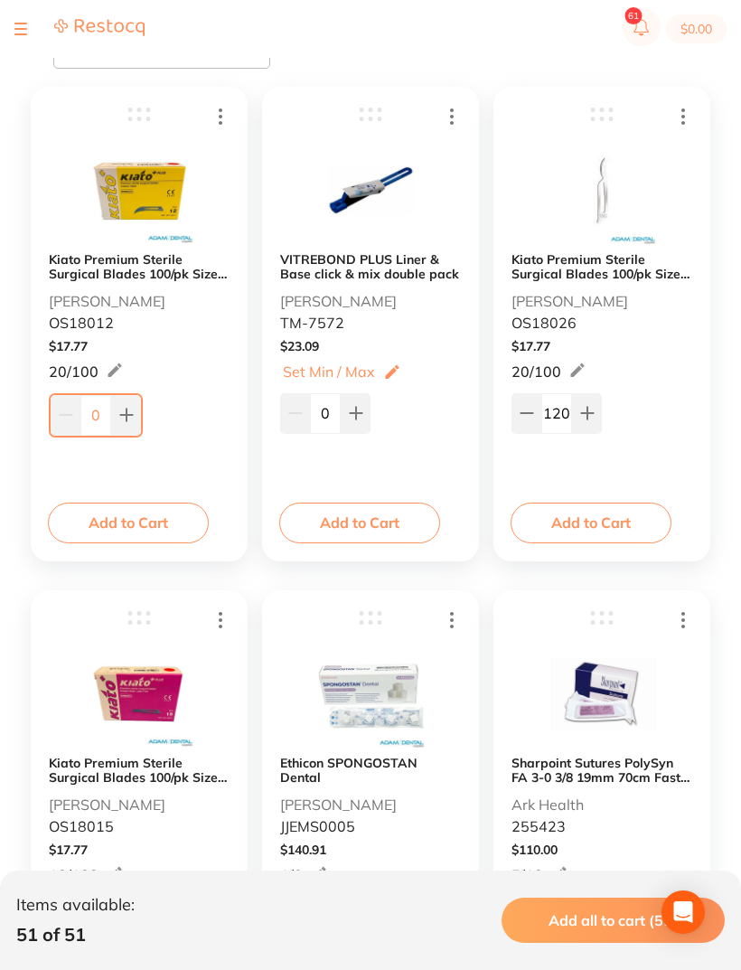
click at [108, 411] on input "0" at bounding box center [95, 415] width 31 height 40
type input "60"
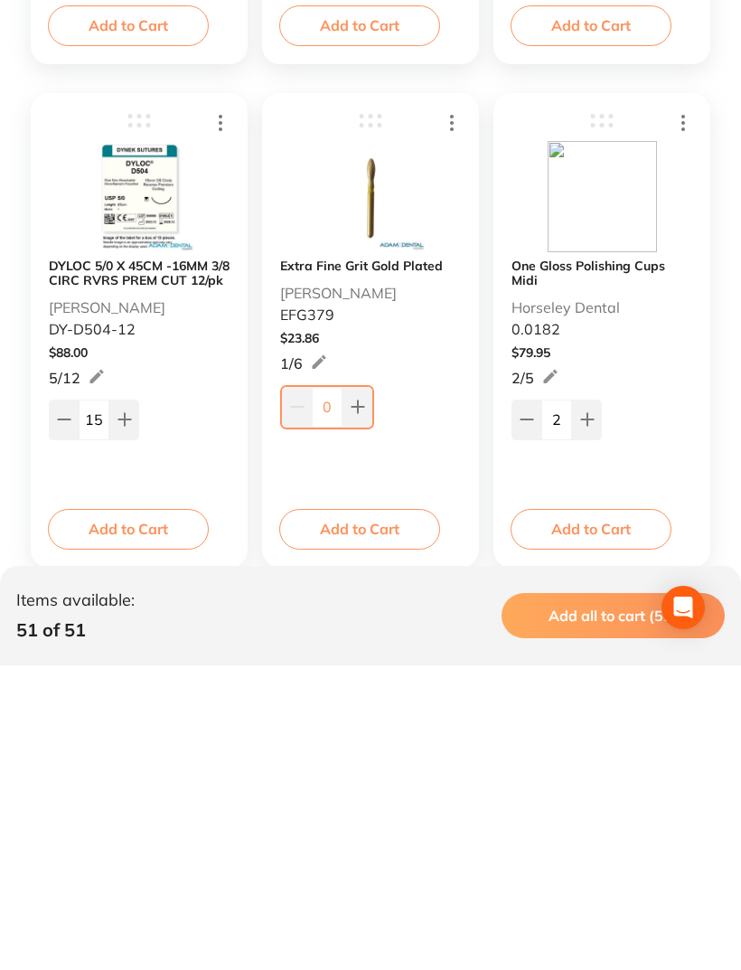
scroll to position [1020, 0]
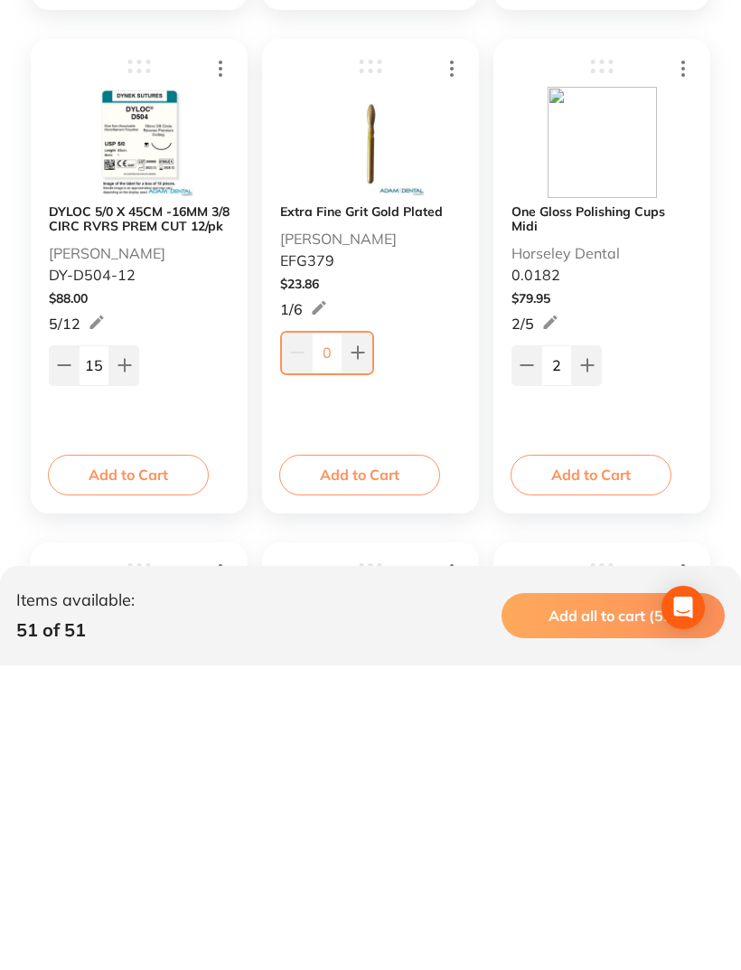
scroll to position [1058, 0]
type input "60"
click at [366, 637] on button at bounding box center [358, 657] width 30 height 40
type input "1"
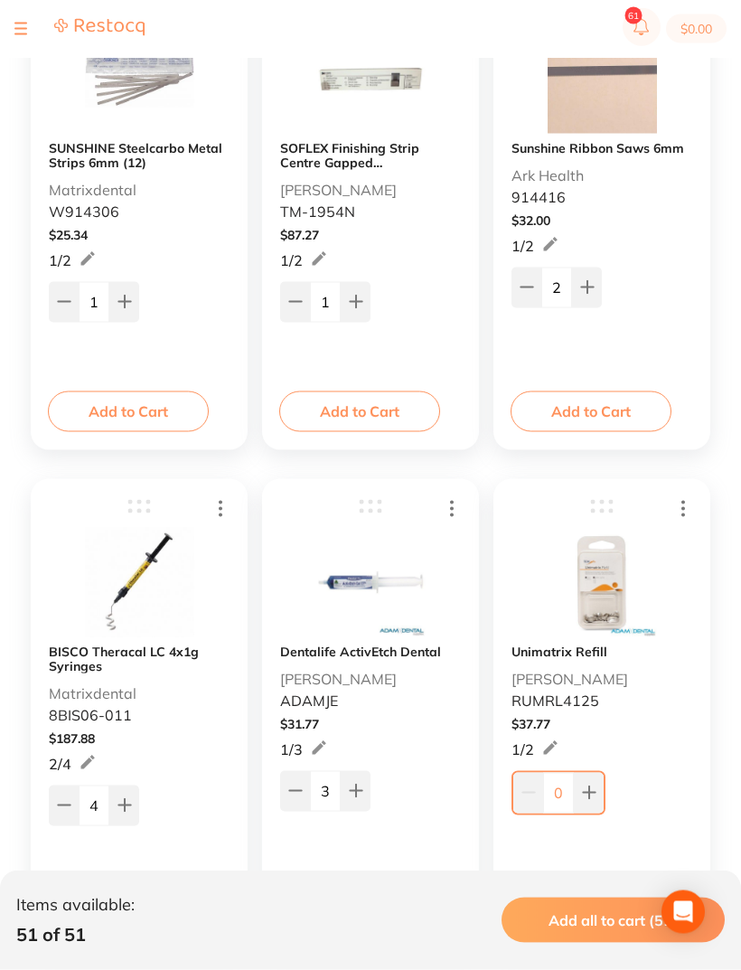
scroll to position [4951, 0]
